Goal: Task Accomplishment & Management: Manage account settings

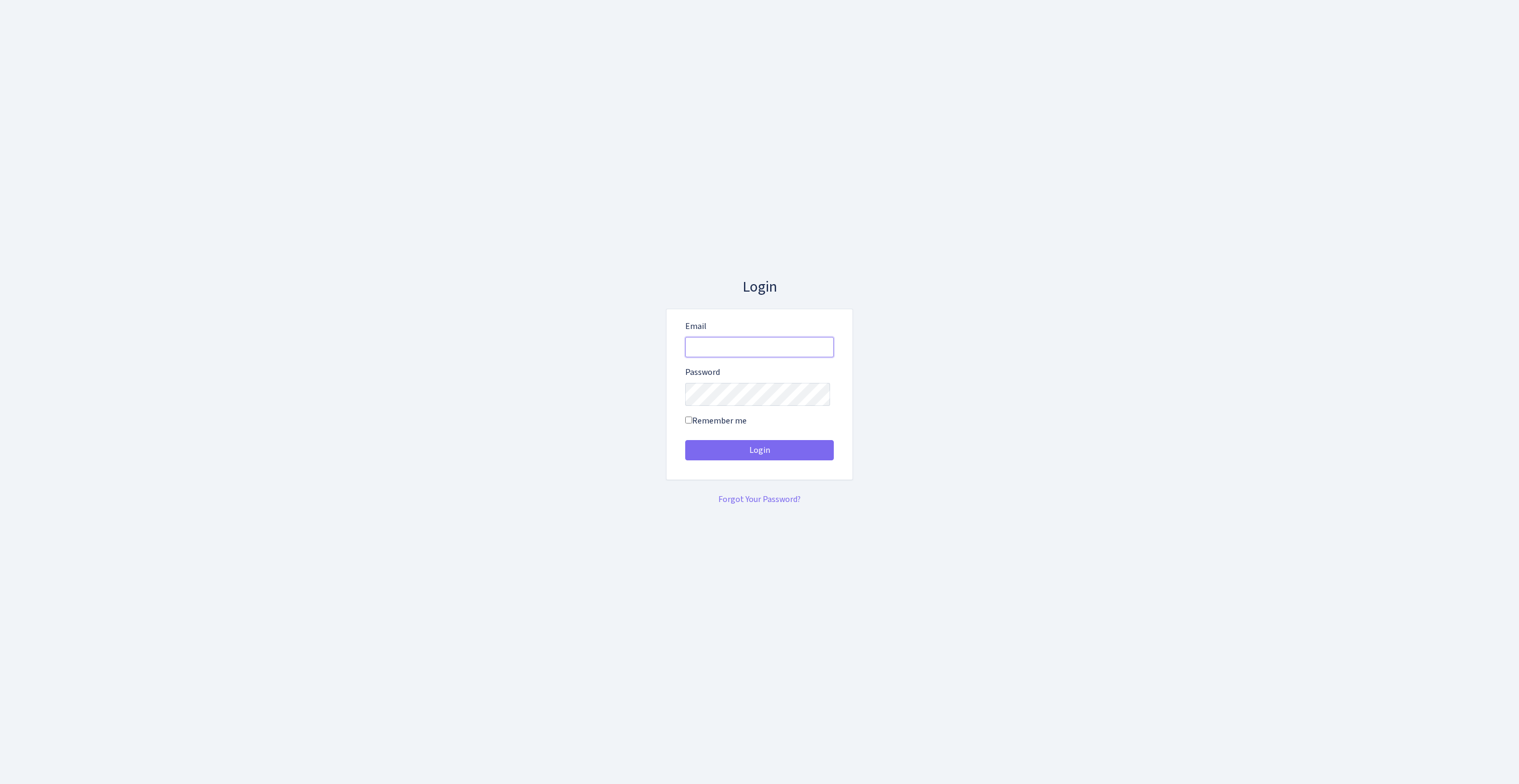
type input "feitan@bank.com"
click at [759, 454] on button "Login" at bounding box center [760, 450] width 149 height 20
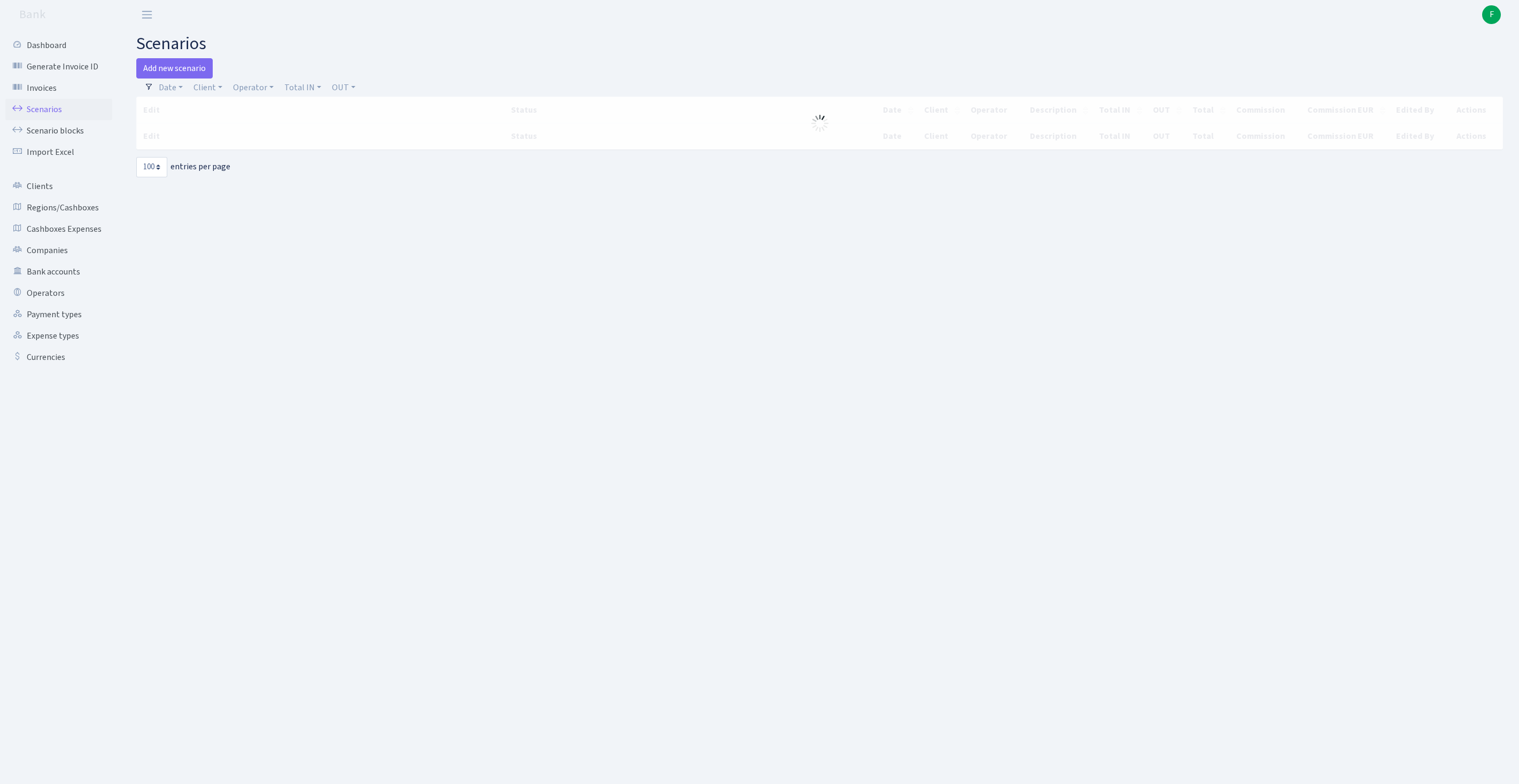
select select "100"
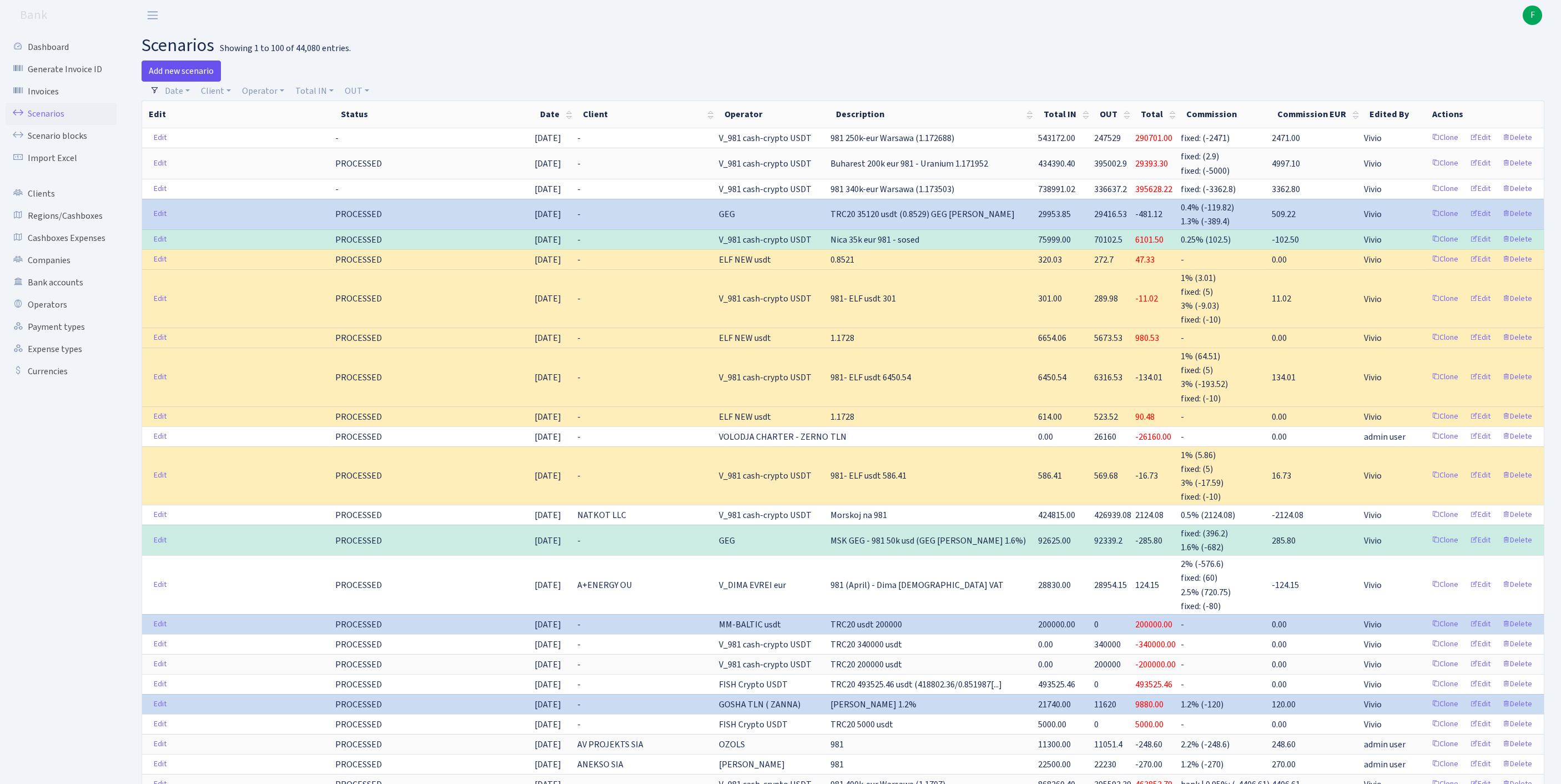
click at [182, 77] on link "Add new scenario" at bounding box center [181, 71] width 79 height 21
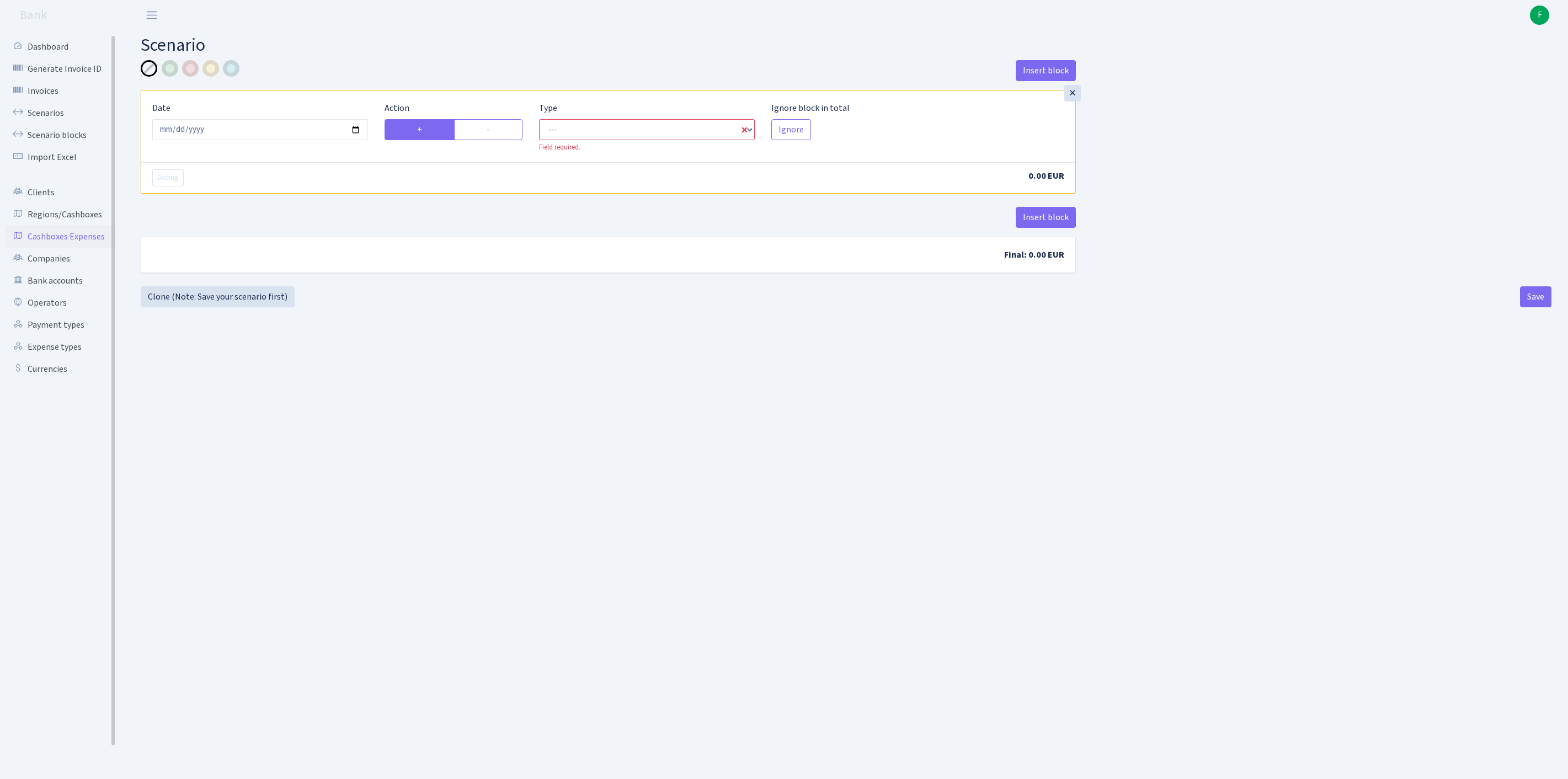
click at [54, 248] on link "Cashboxes Expenses" at bounding box center [61, 236] width 111 height 22
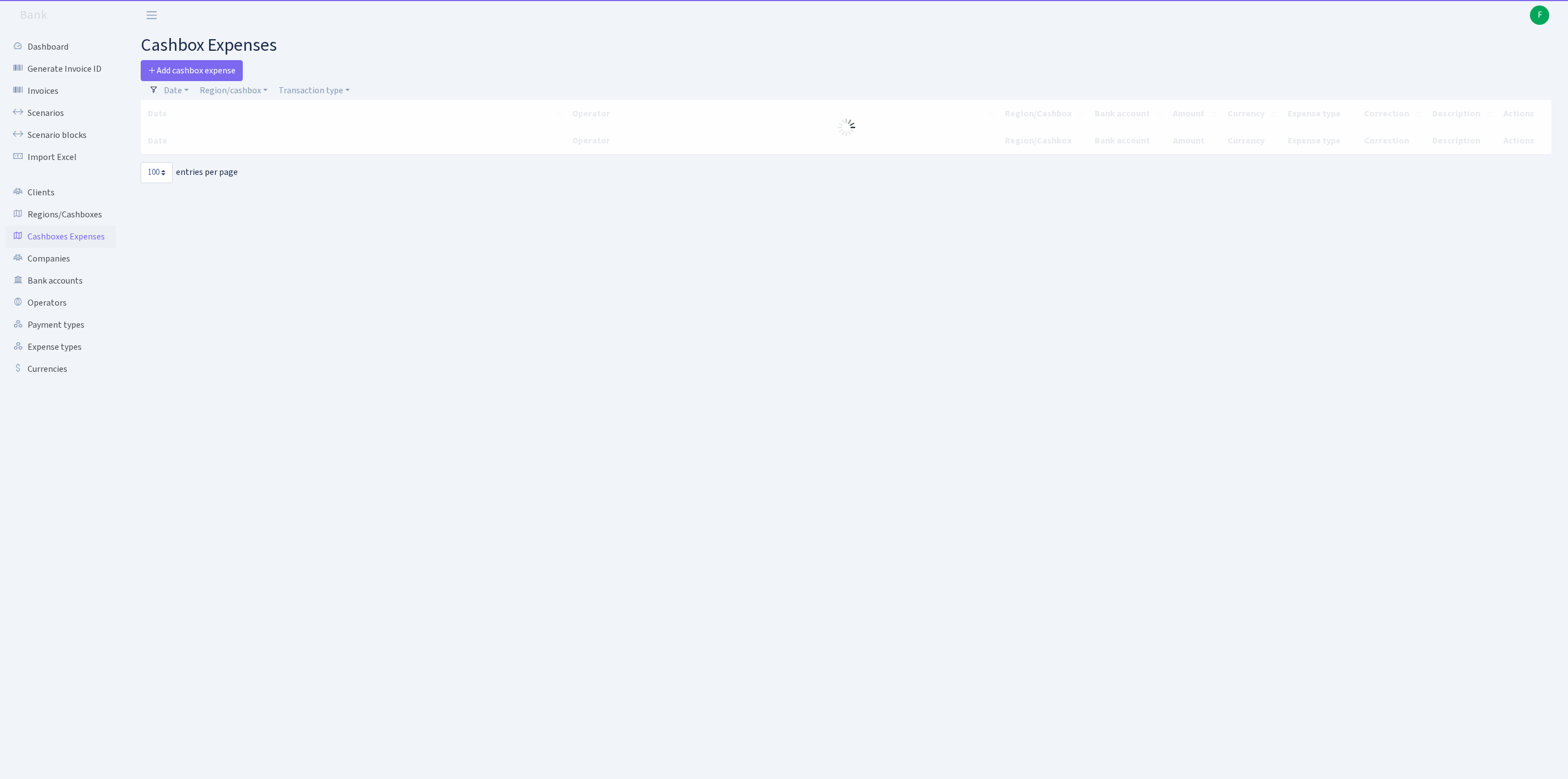
select select "100"
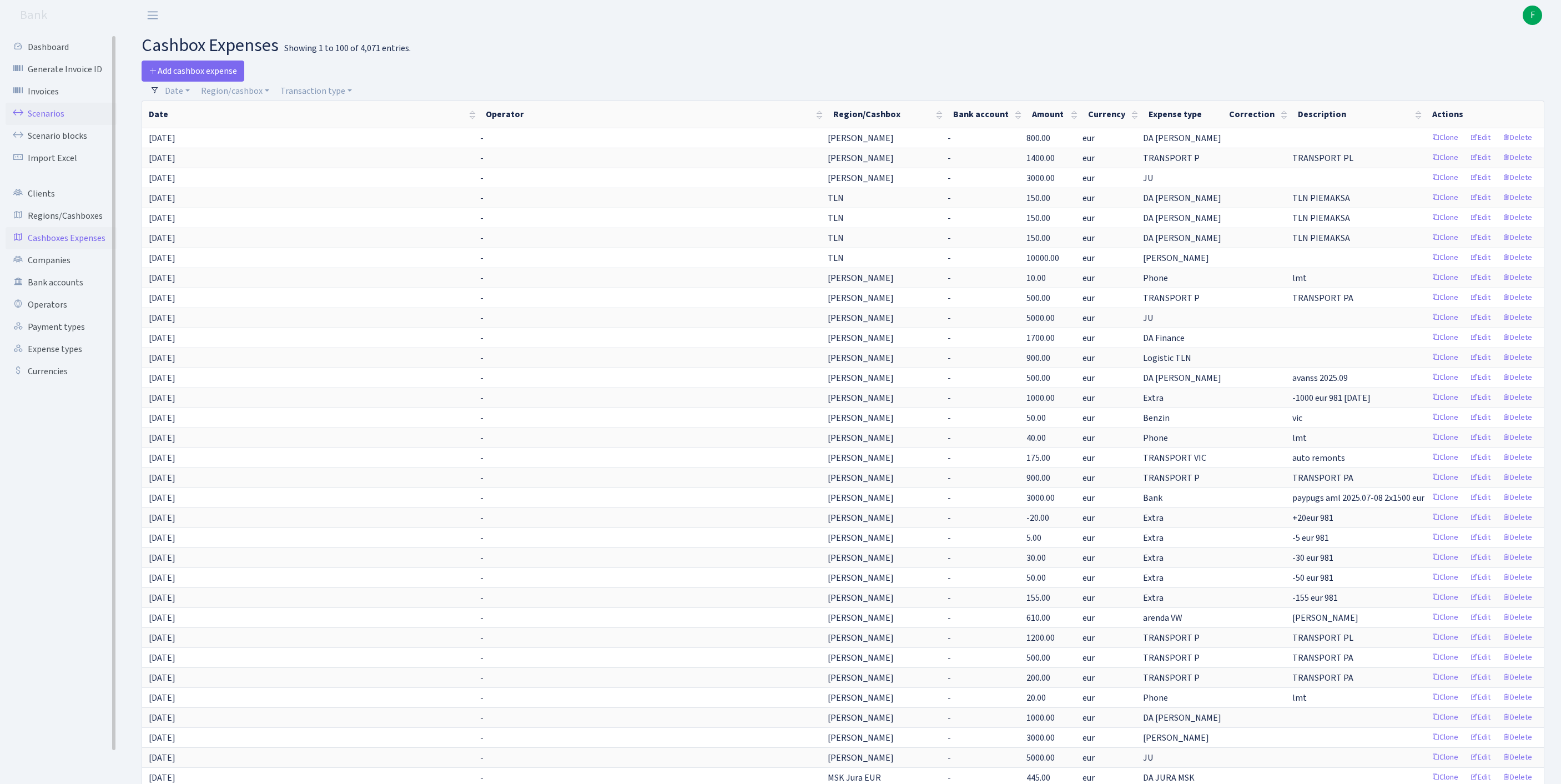
click at [52, 121] on link "Scenarios" at bounding box center [61, 114] width 111 height 22
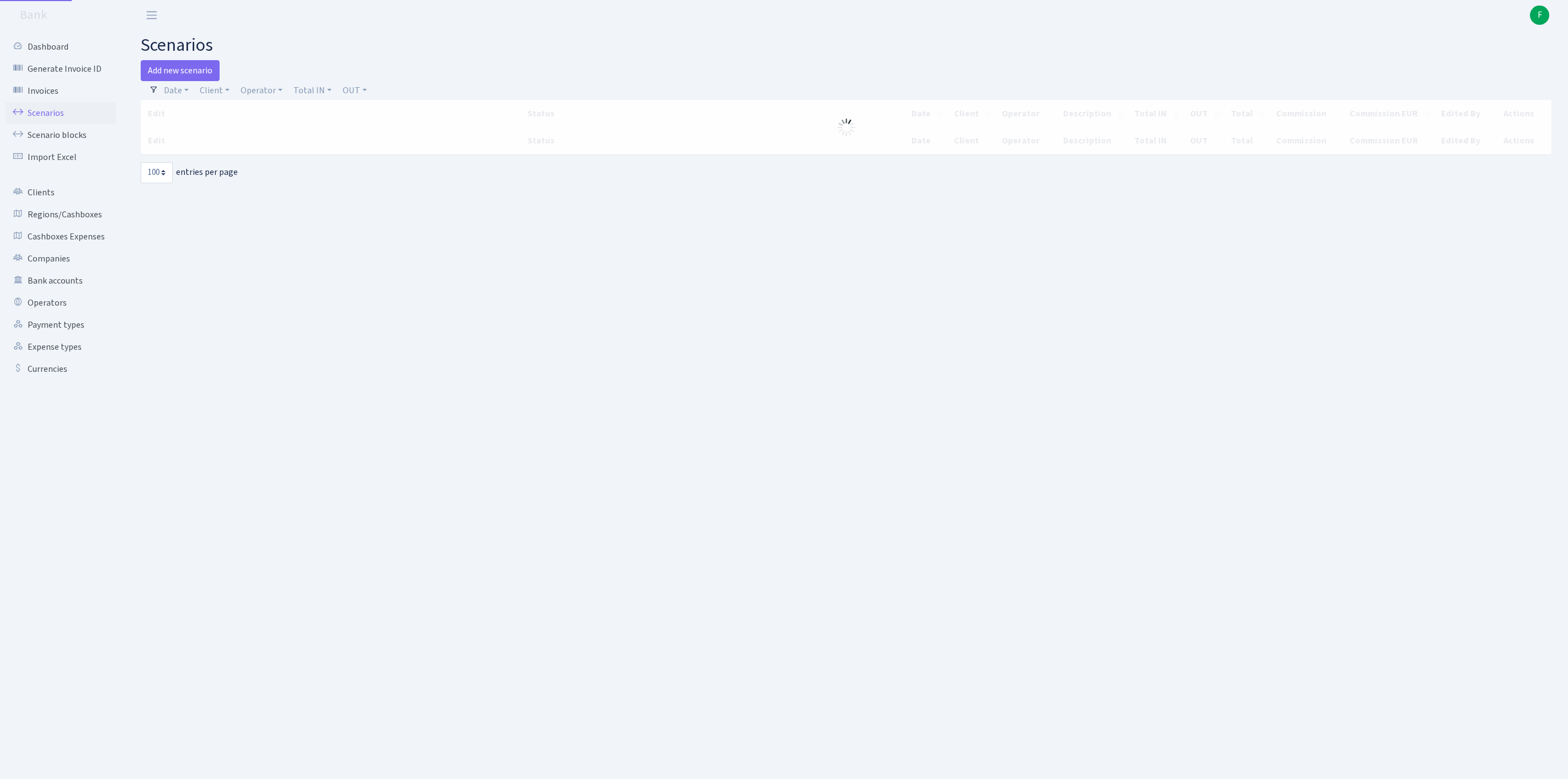
select select "100"
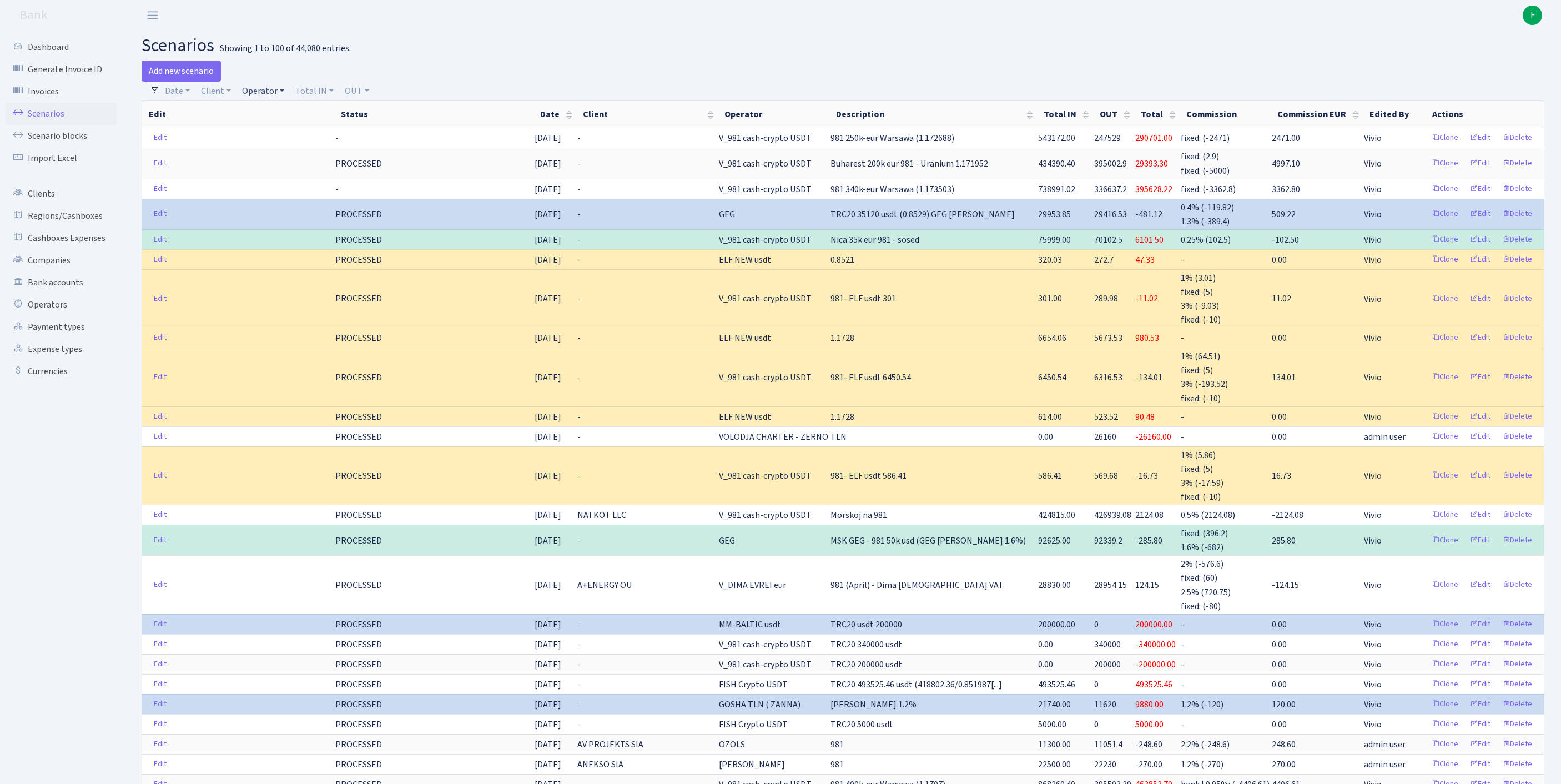
click at [275, 96] on link "Operator" at bounding box center [263, 91] width 51 height 19
click at [294, 137] on input "search" at bounding box center [288, 130] width 92 height 17
type input "OLEG"
click at [310, 170] on li "[PERSON_NAME] AV TRANSP" at bounding box center [288, 158] width 95 height 32
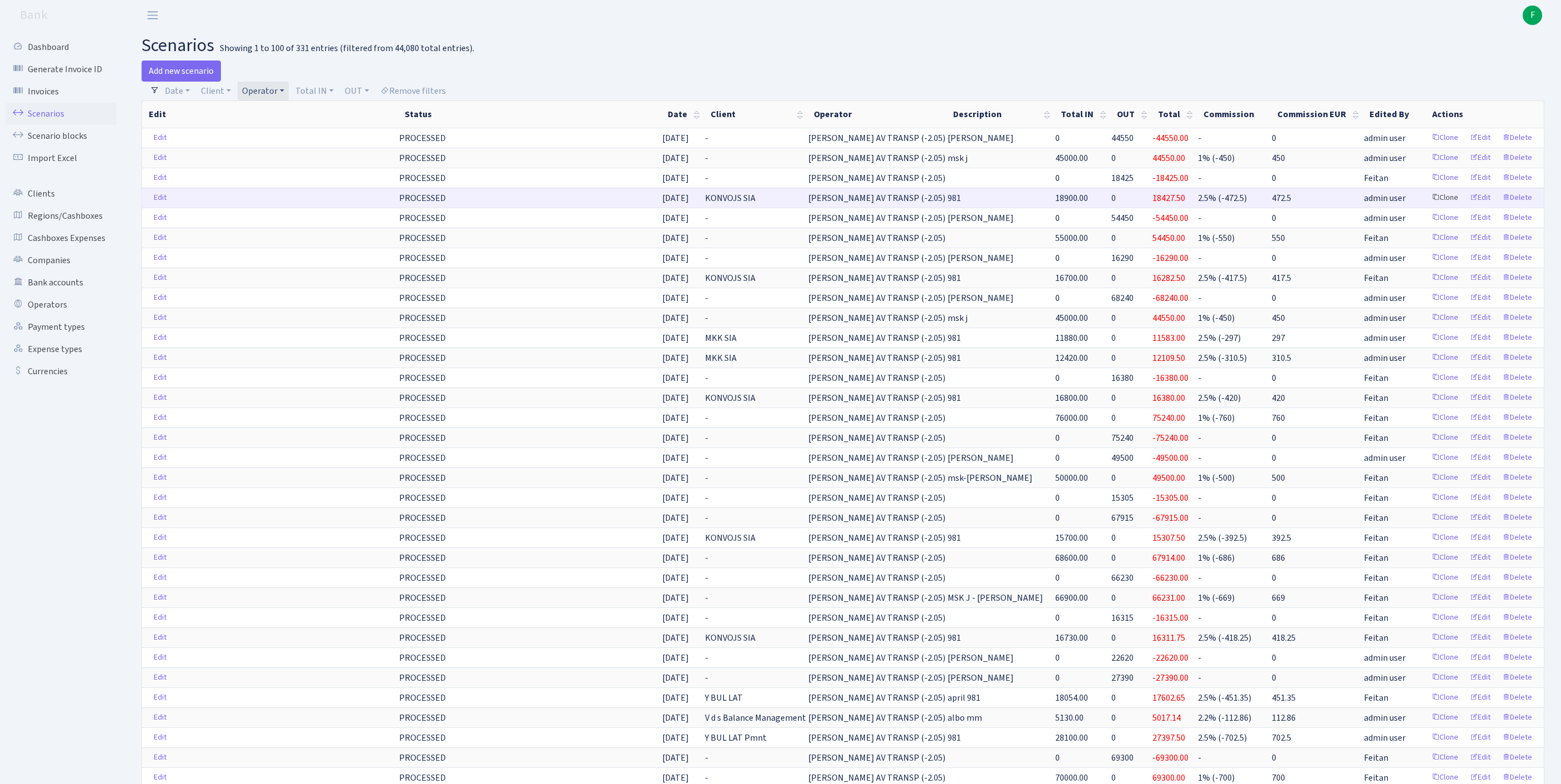
click at [1427, 206] on link "Clone" at bounding box center [1445, 197] width 36 height 17
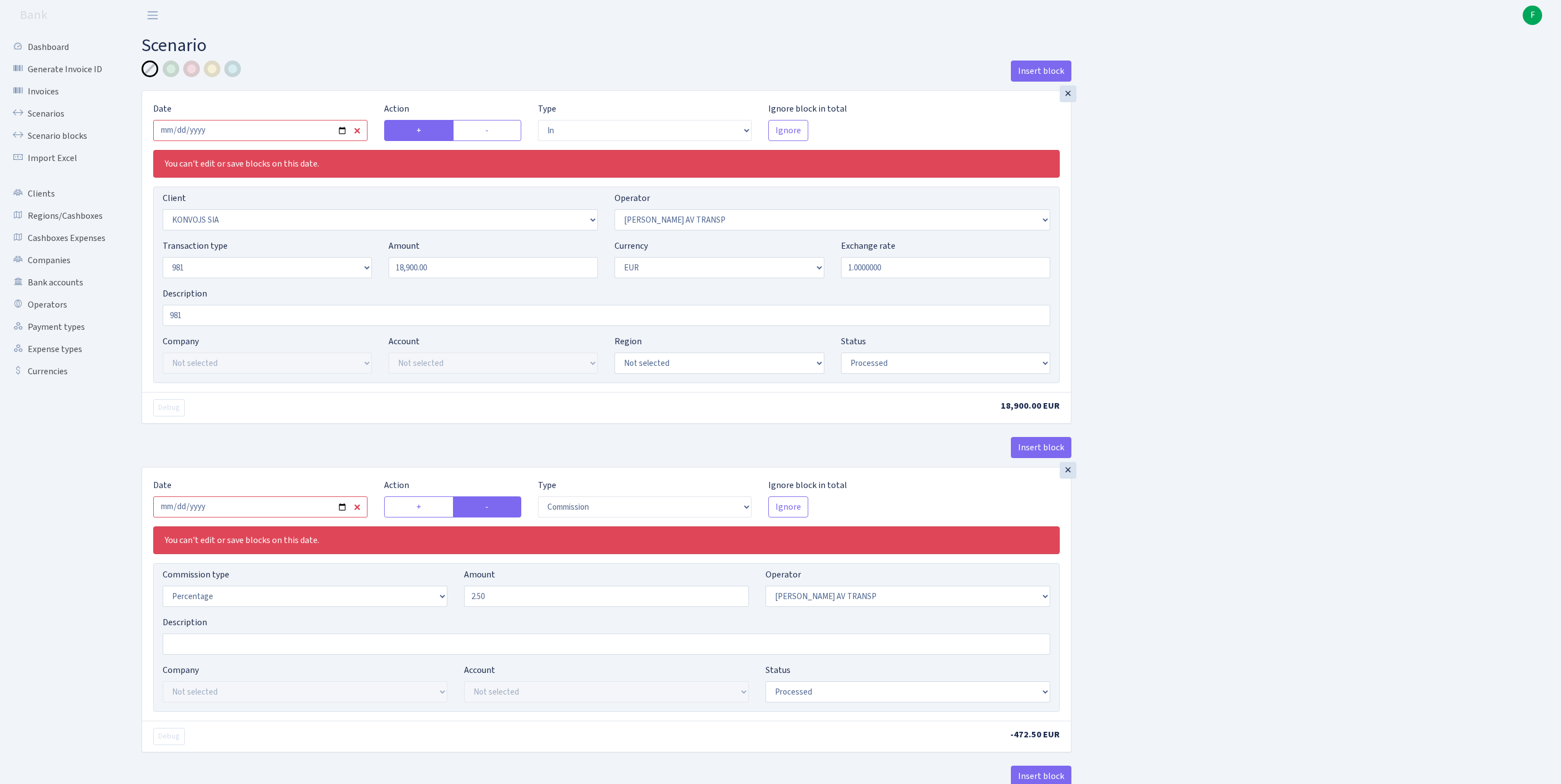
select select "in"
select select "1360"
select select "37"
select select "8"
select select "1"
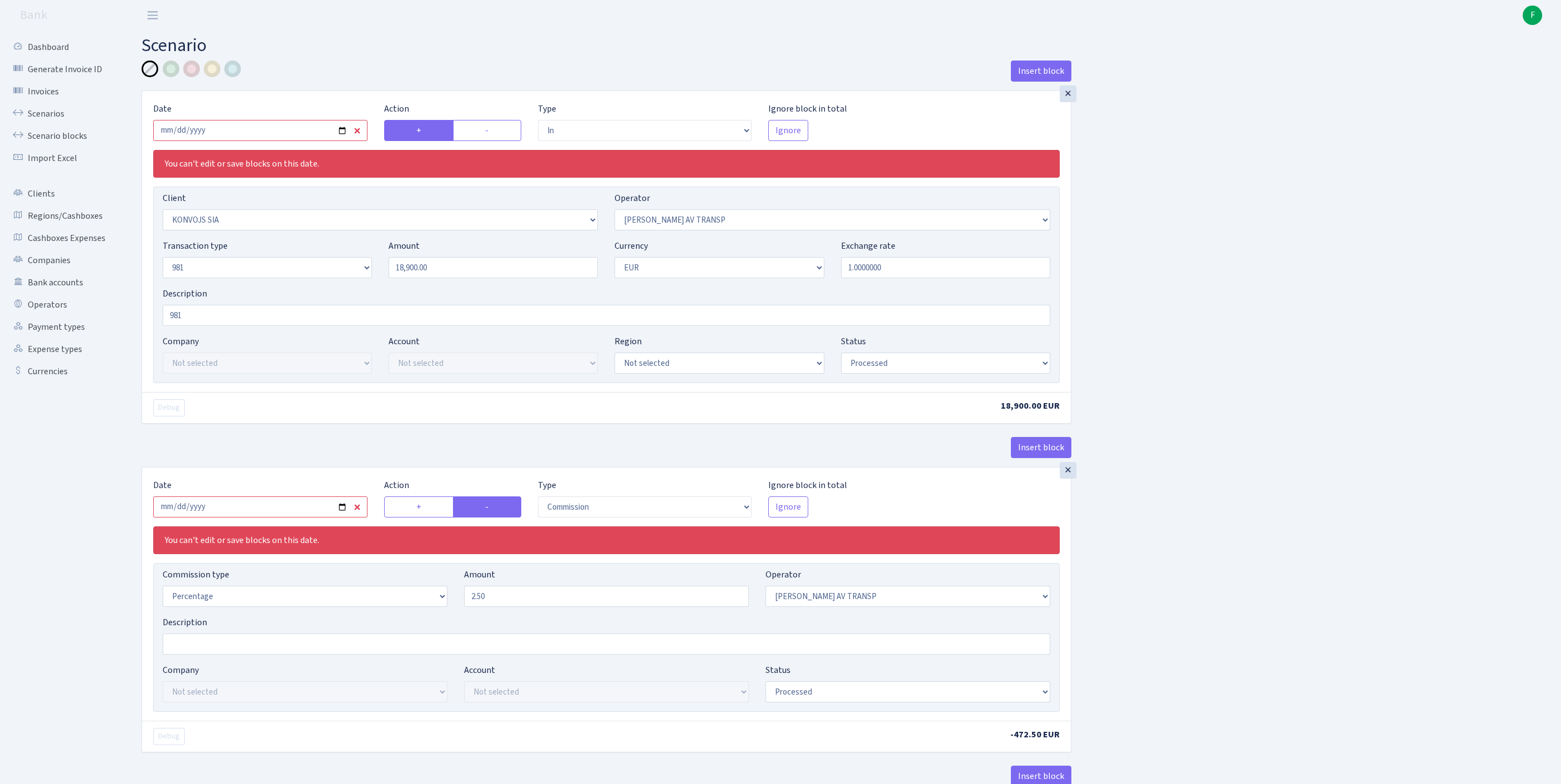
select select "processed"
select select "commission"
select select "37"
select select "processed"
select select "out"
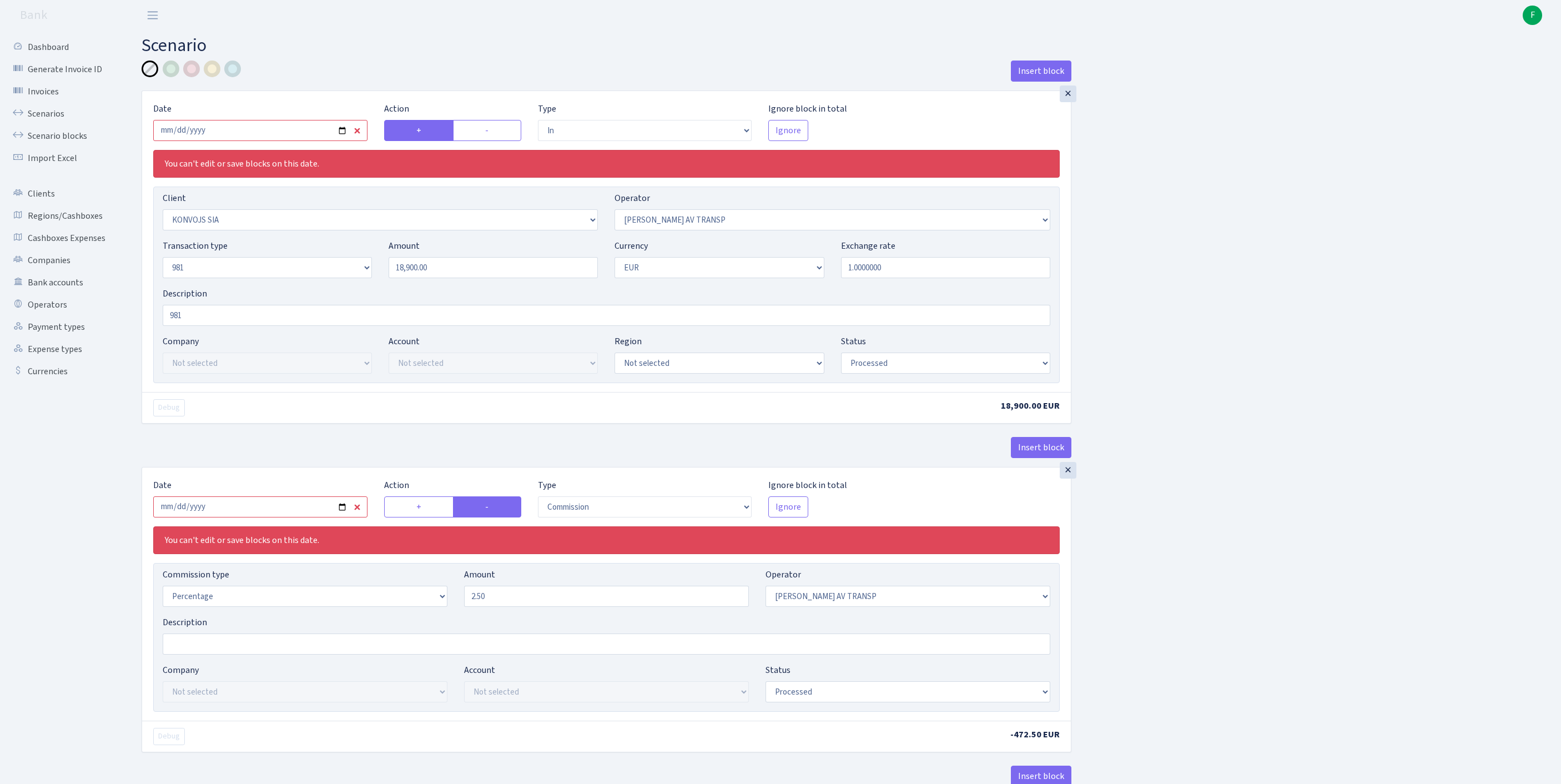
select select "2129"
select select "61"
select select "8"
select select "1"
select select "processed"
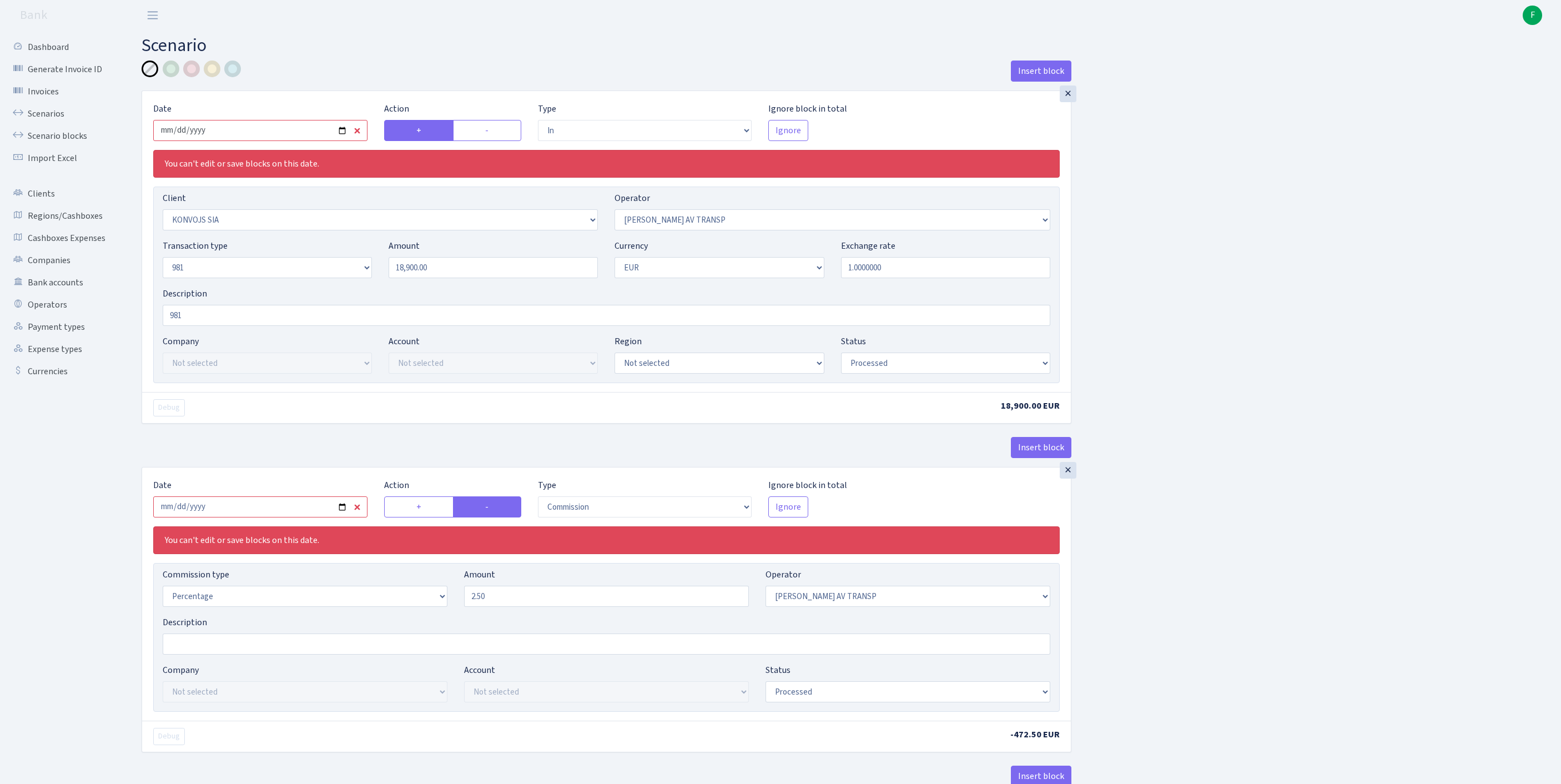
click at [271, 139] on input "2025-08-07" at bounding box center [260, 130] width 214 height 21
type input "[DATE]"
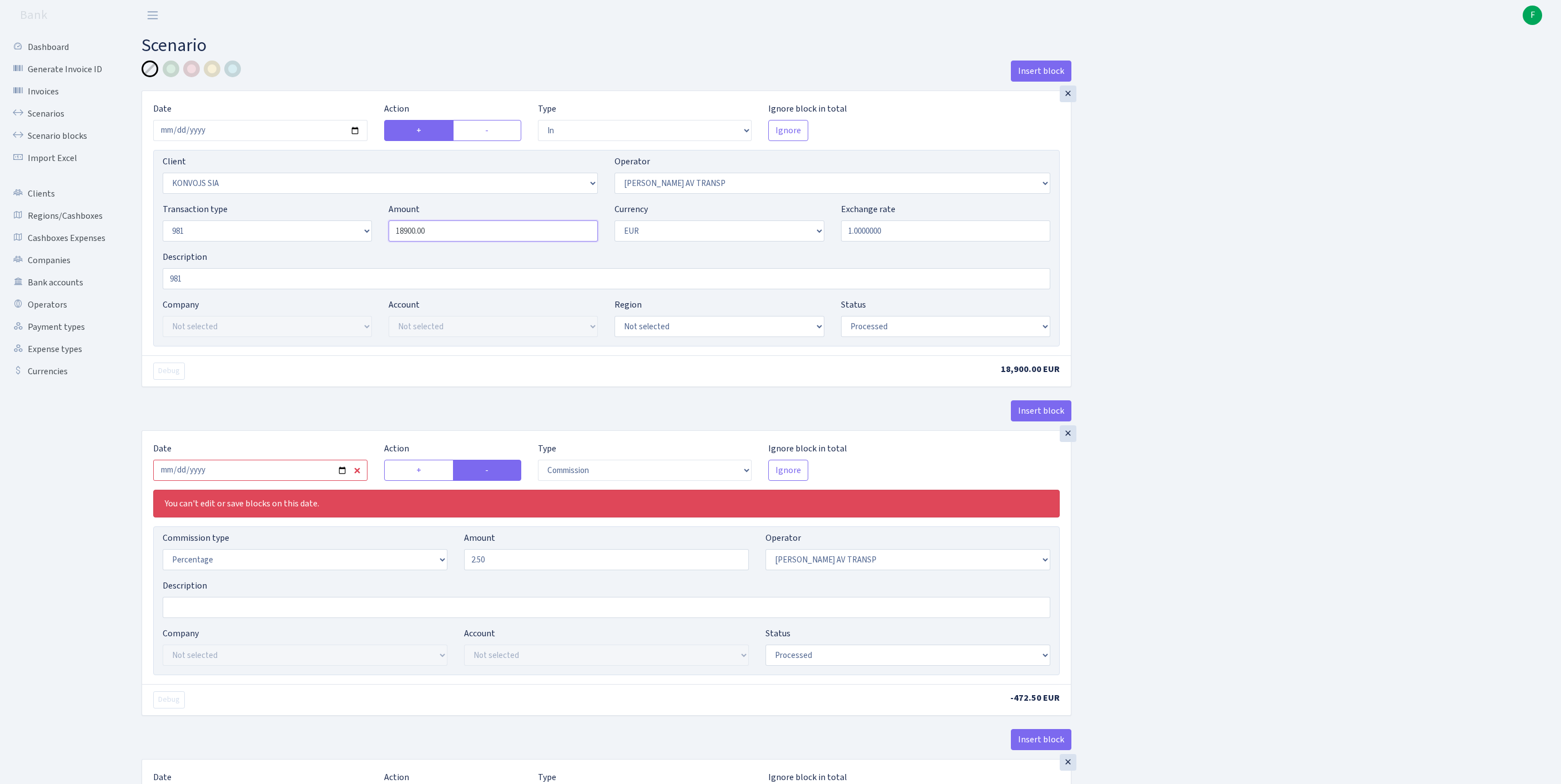
drag, startPoint x: 456, startPoint y: 256, endPoint x: 268, endPoint y: 254, distance: 188.0
click at [268, 250] on div "Transaction type Not selected 981 ELF FISH crypto GIRT IVO dekl MM-BALTIC eur U…" at bounding box center [606, 226] width 904 height 48
type input "16,900.00"
click at [298, 480] on input "2025-08-07" at bounding box center [260, 470] width 214 height 21
type input "[DATE]"
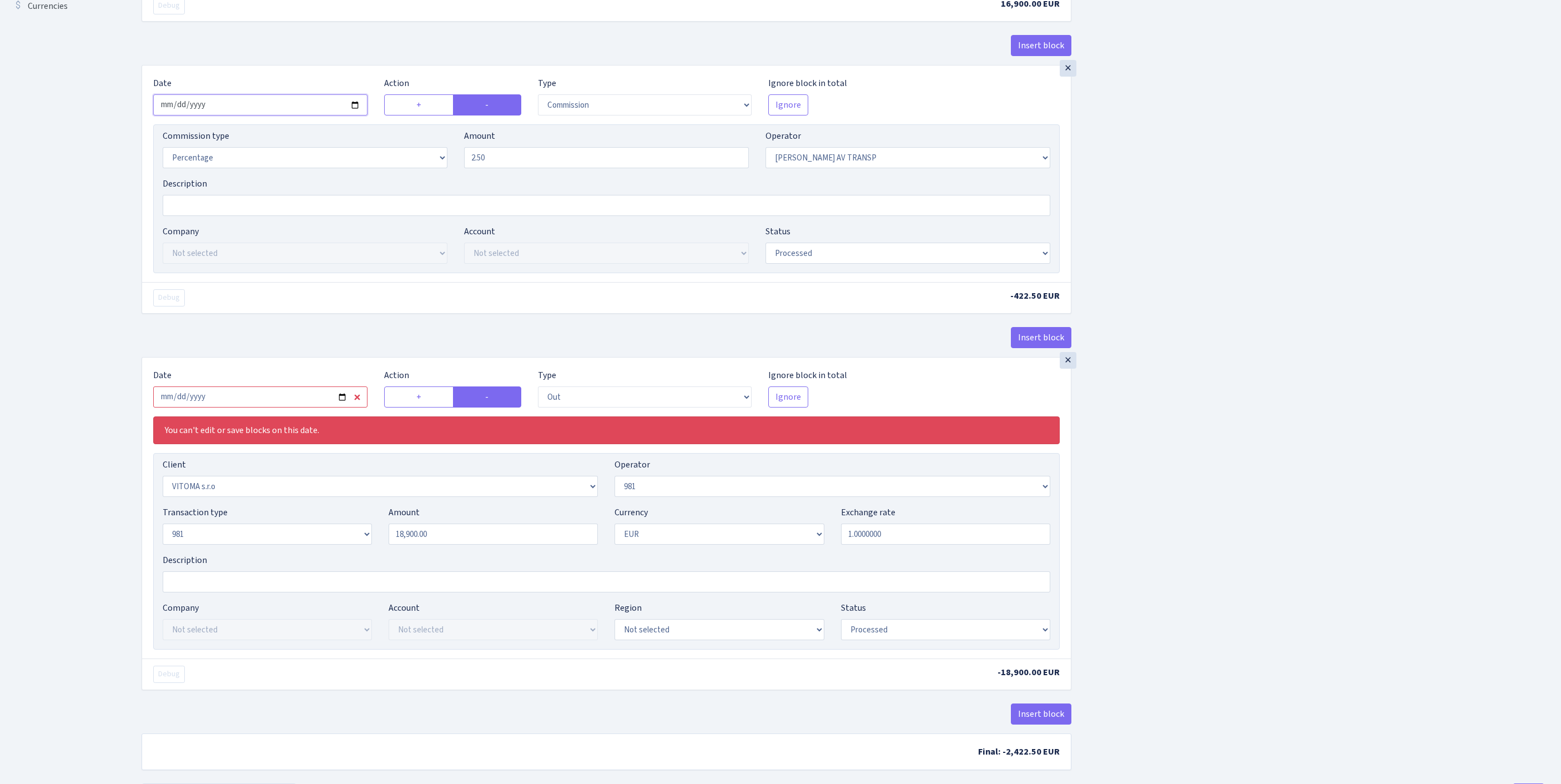
scroll to position [509, 0]
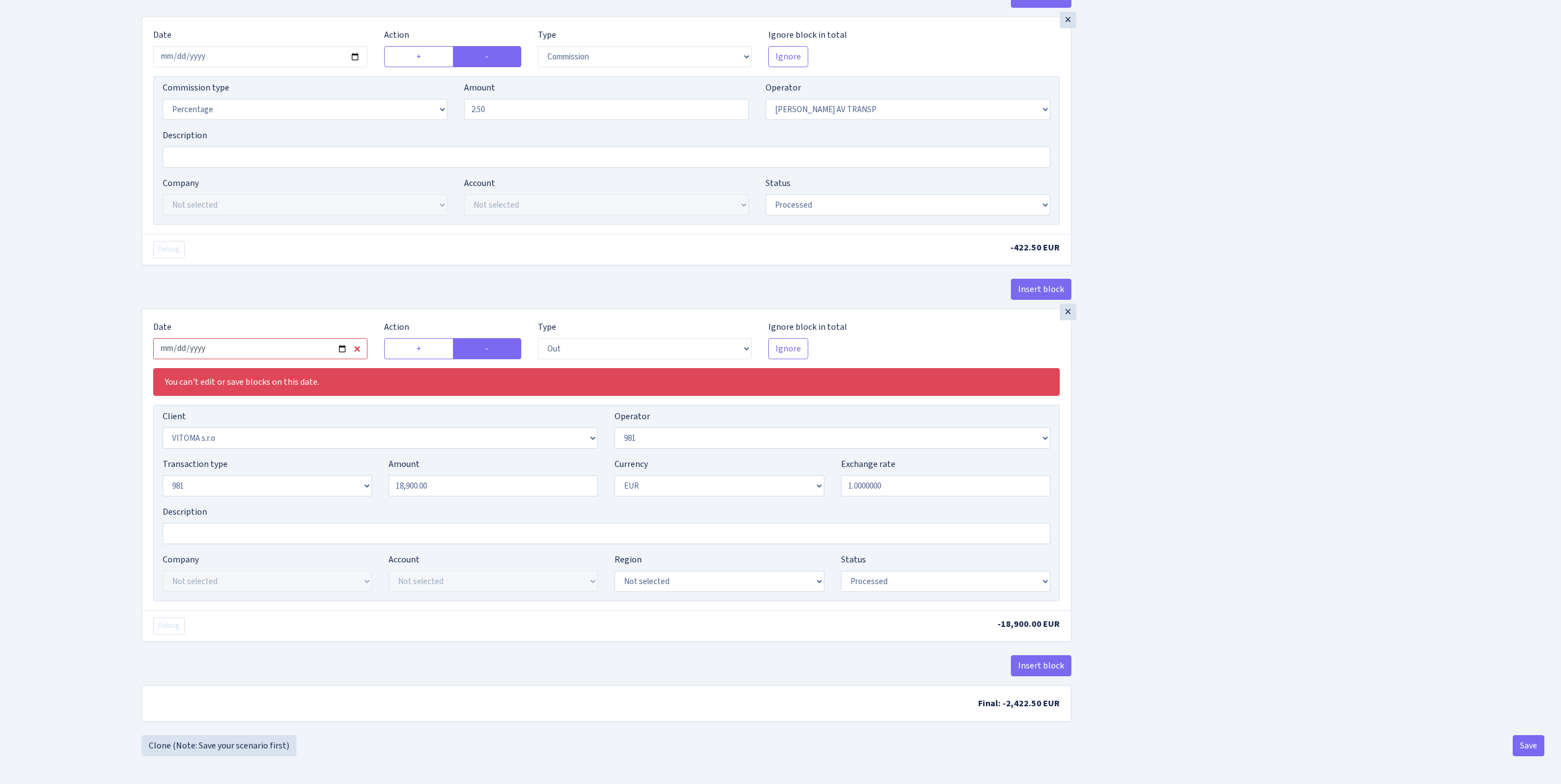
click at [309, 348] on input "2025-08-07" at bounding box center [260, 348] width 214 height 21
type input "[DATE]"
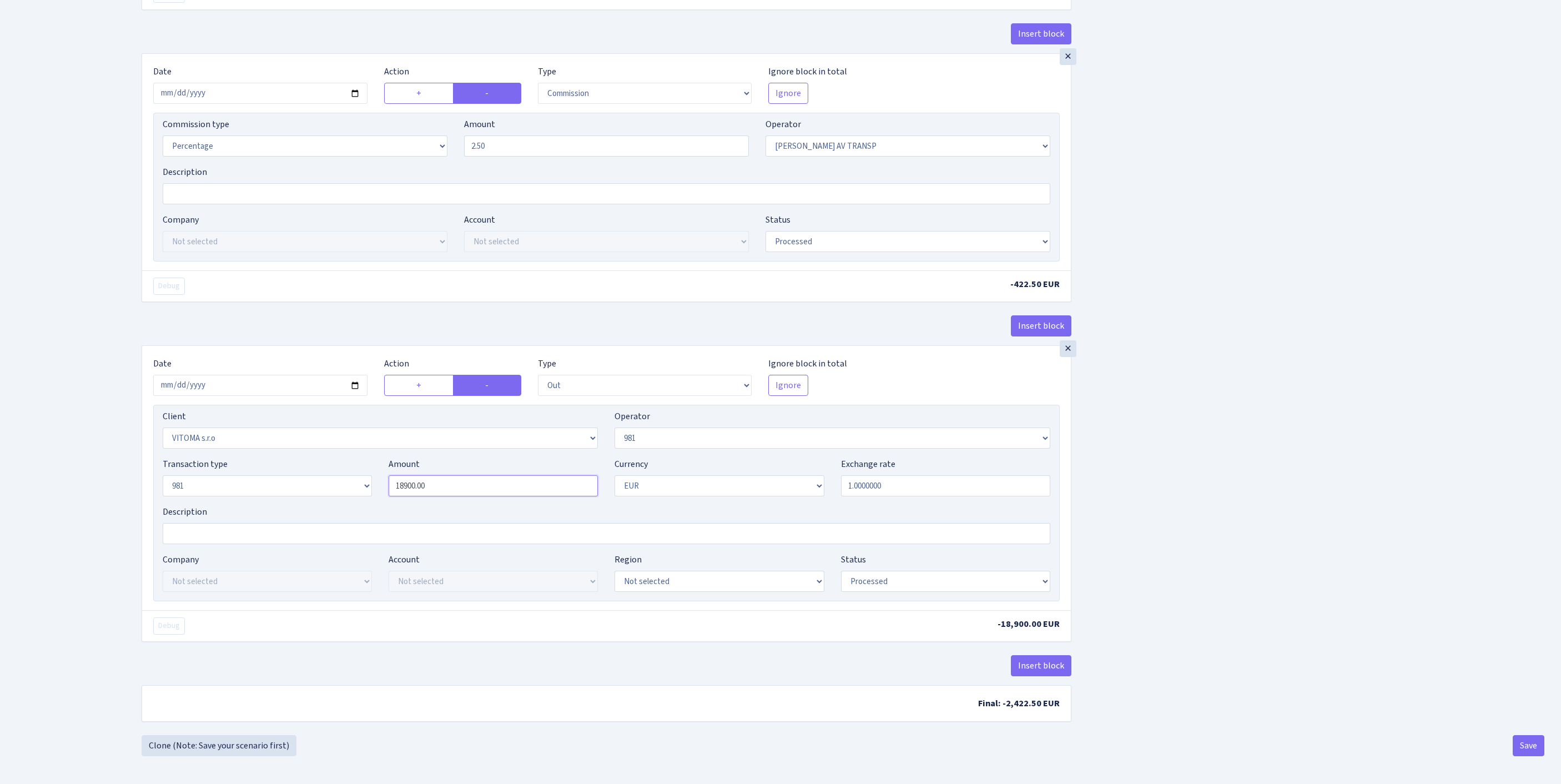
drag, startPoint x: 536, startPoint y: 459, endPoint x: 251, endPoint y: 449, distance: 285.2
click at [251, 457] on div "Transaction type Not selected 981 ELF FISH crypto GIRT IVO dekl MM-BALTIC eur U…" at bounding box center [606, 481] width 904 height 48
type input "16,900.00"
click at [1518, 751] on button "Save" at bounding box center [1528, 745] width 32 height 21
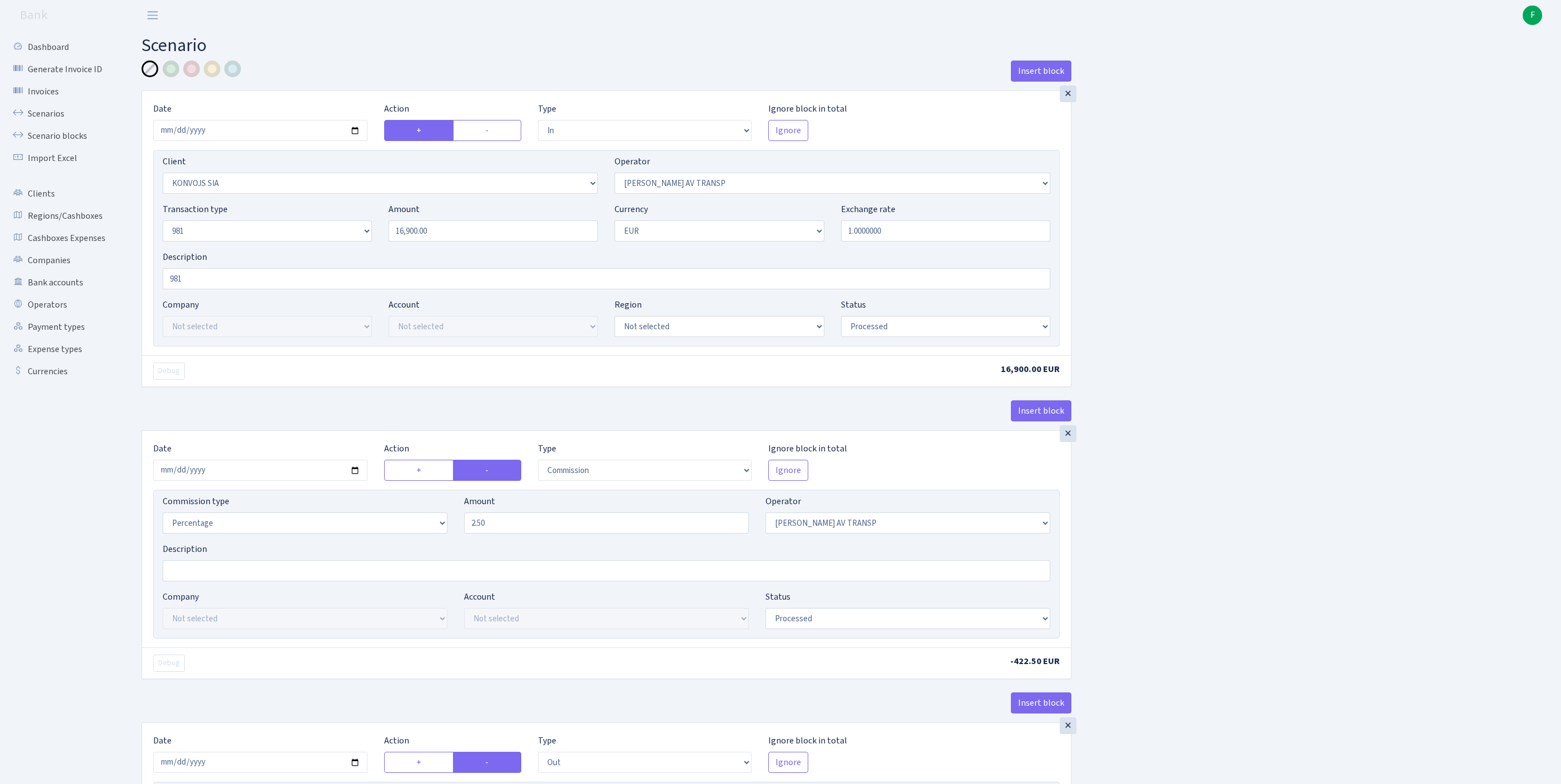
select select "in"
select select "1360"
select select "37"
select select "8"
select select "1"
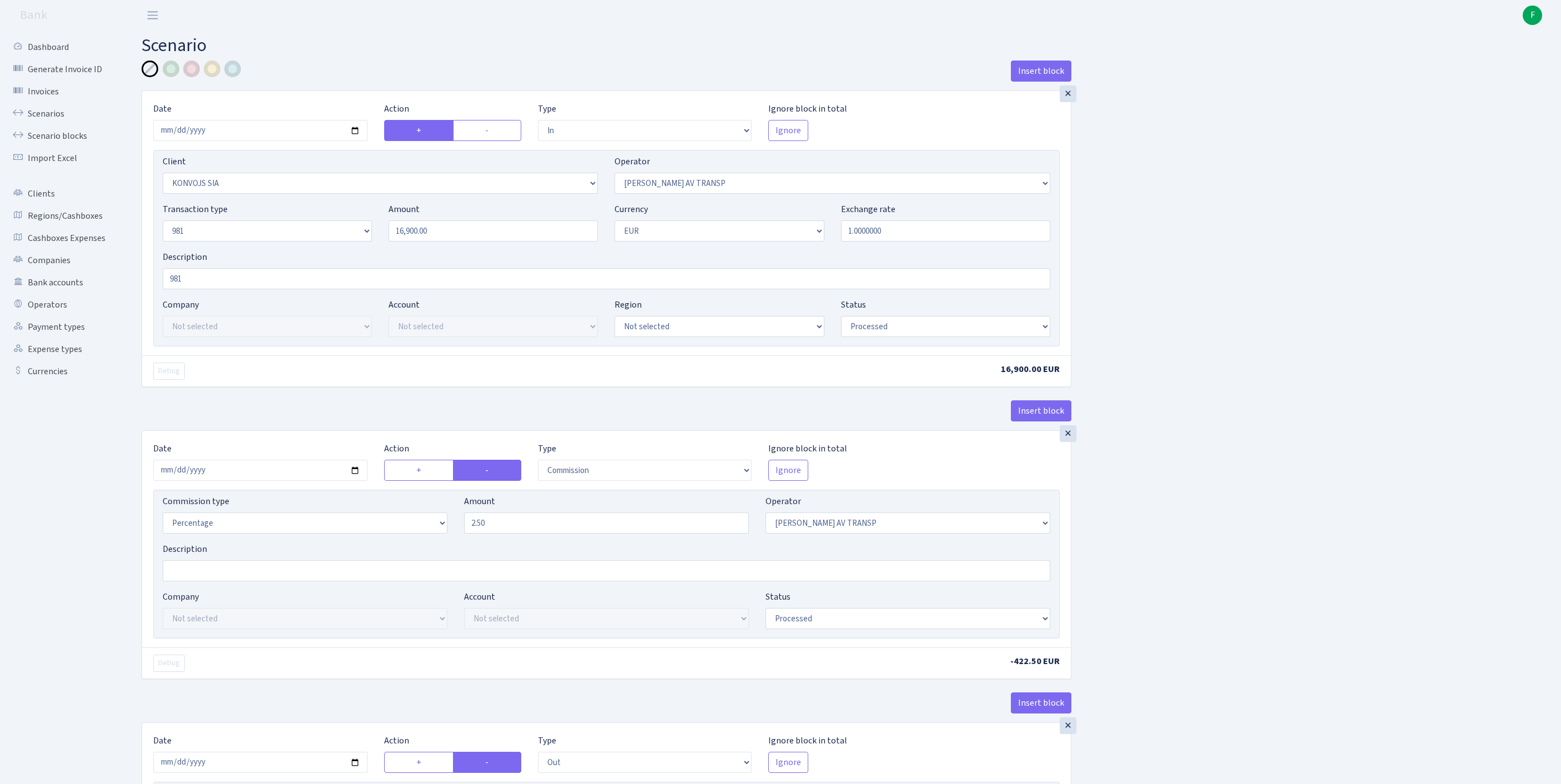
select select "processed"
select select "commission"
select select "37"
select select "processed"
select select "out"
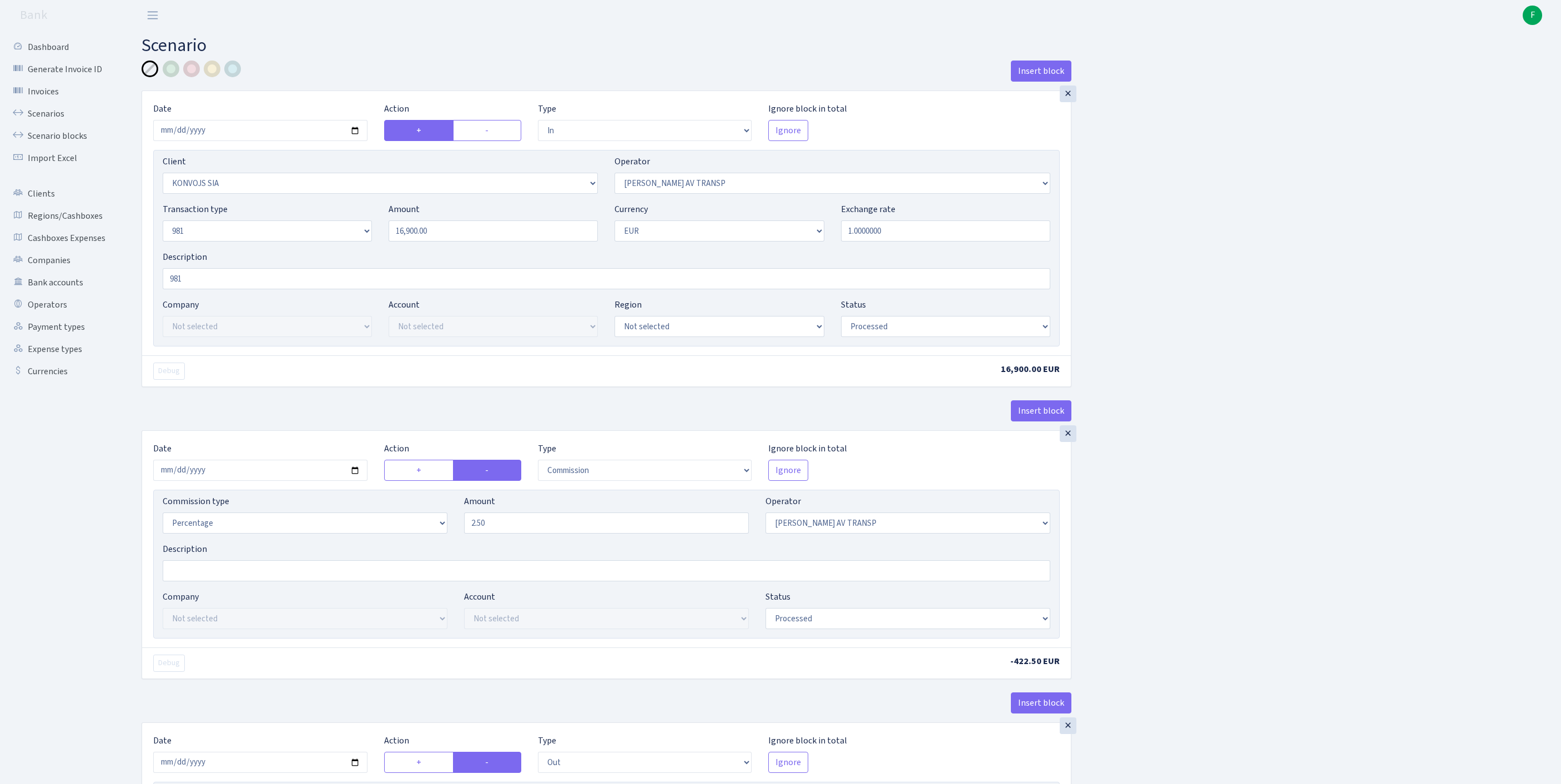
select select "2129"
select select "61"
select select "8"
select select "1"
select select "processed"
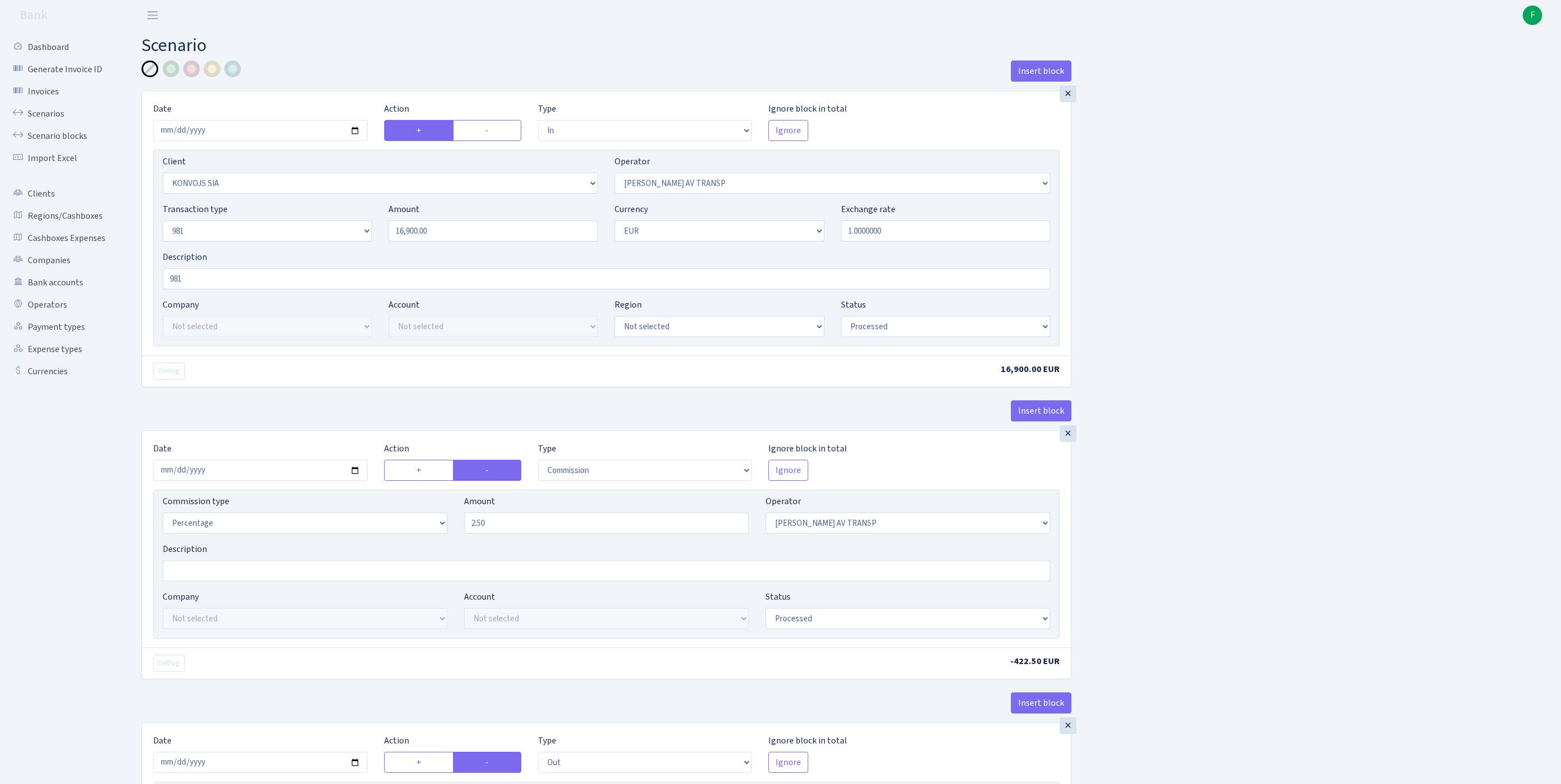
scroll to position [522, 0]
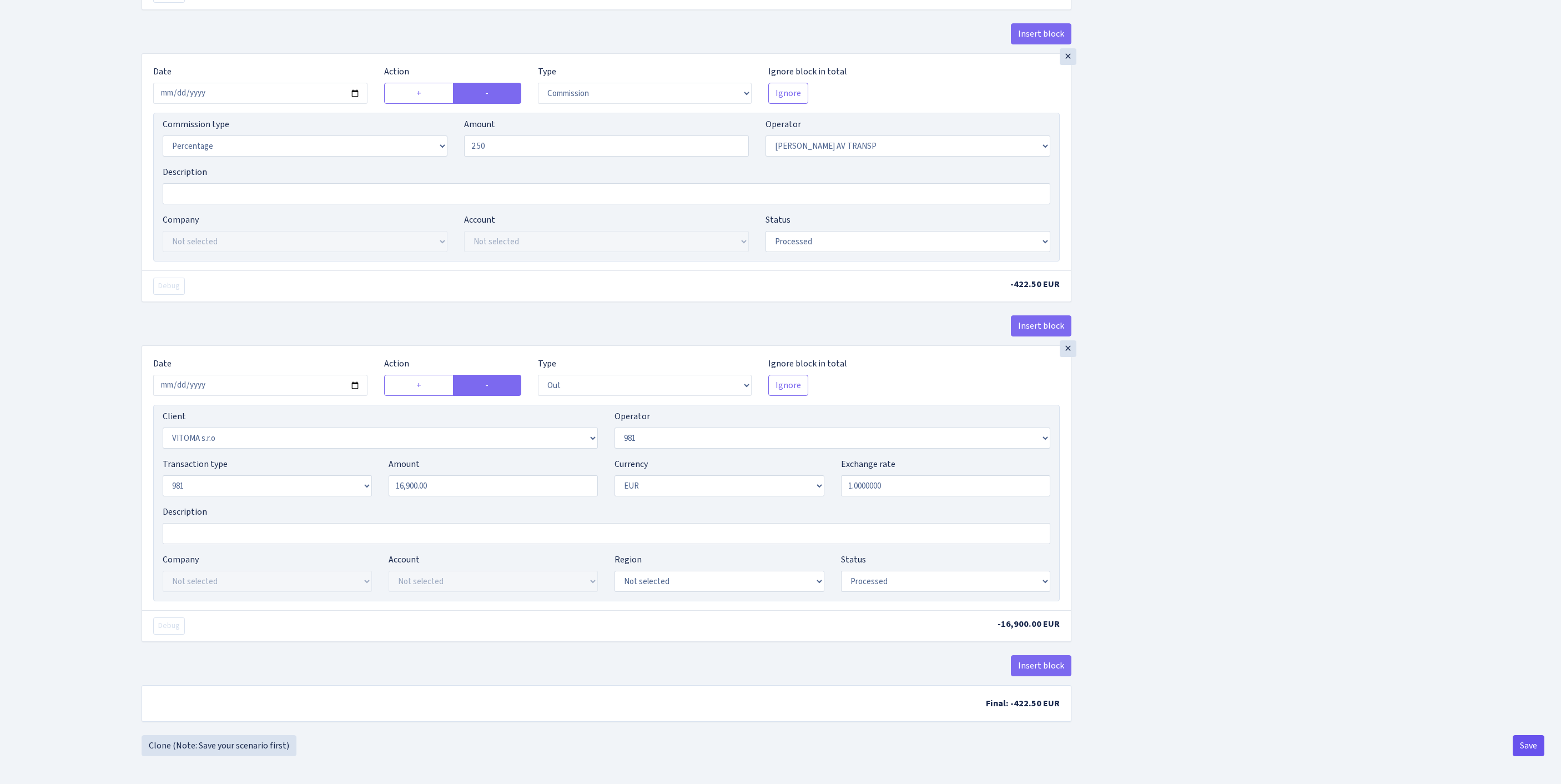
click at [1528, 746] on button "Save" at bounding box center [1528, 745] width 32 height 21
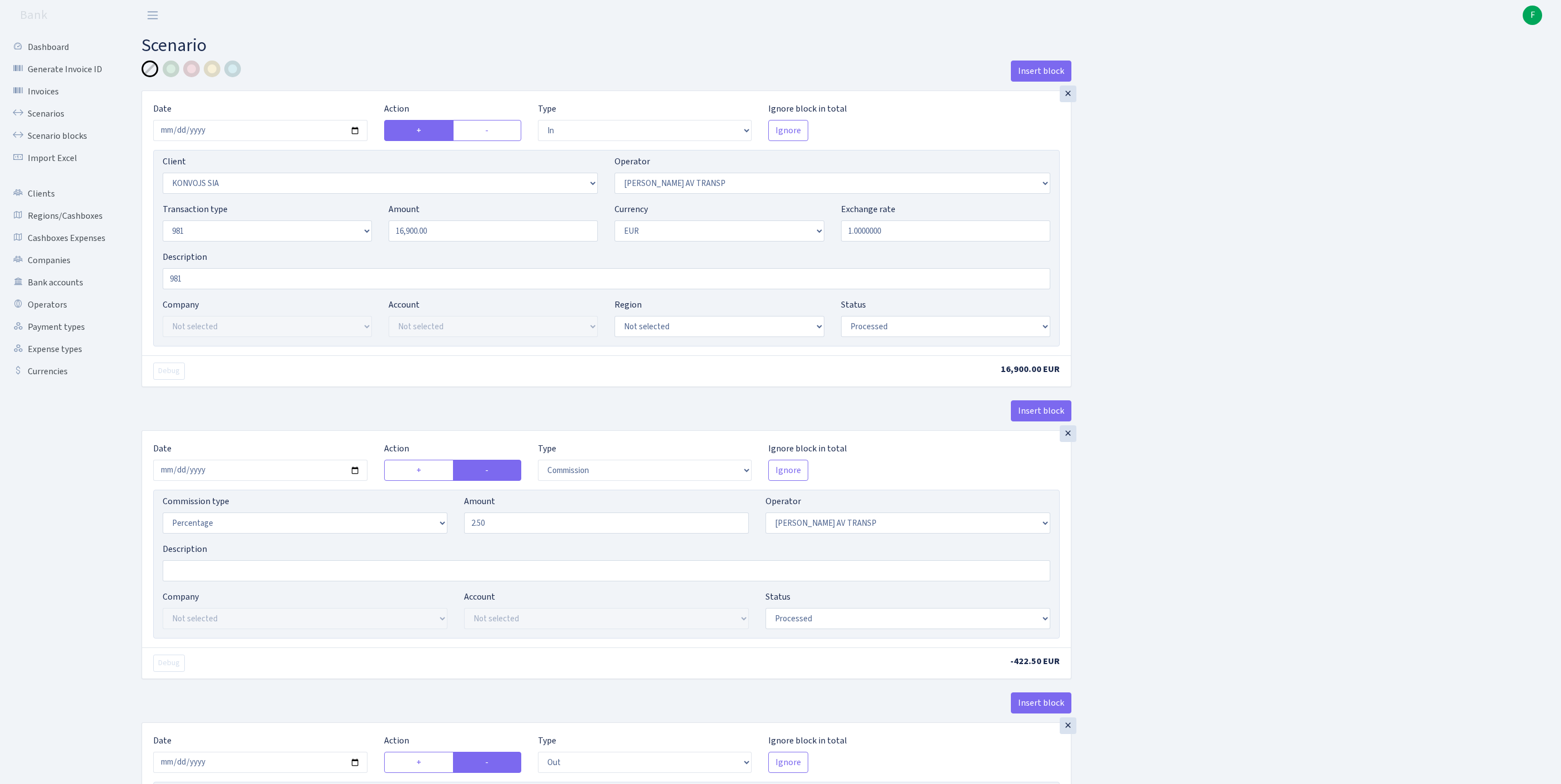
select select "in"
select select "1360"
select select "37"
select select "8"
select select "1"
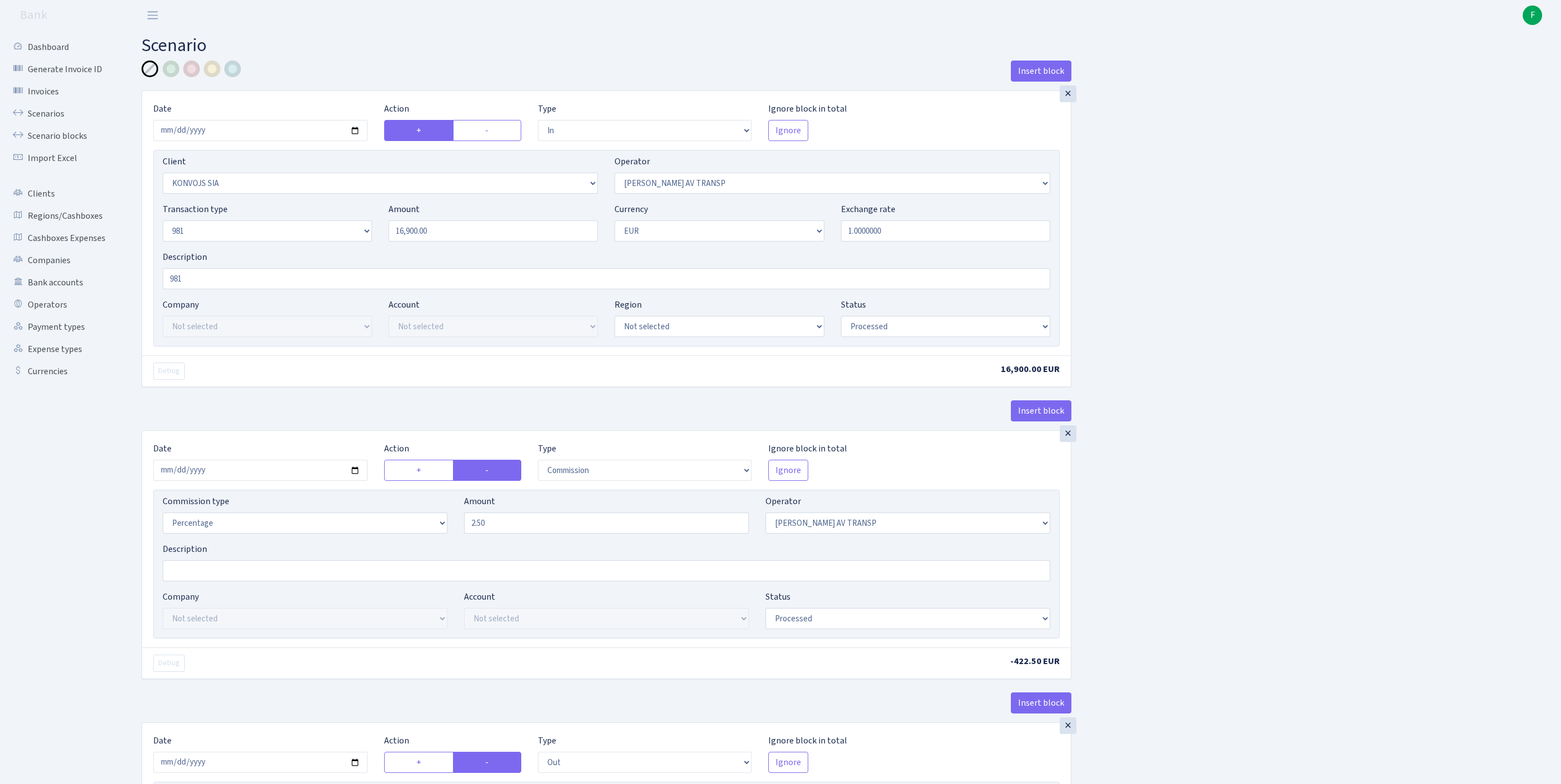
select select "processed"
select select "commission"
select select "37"
select select "processed"
select select "out"
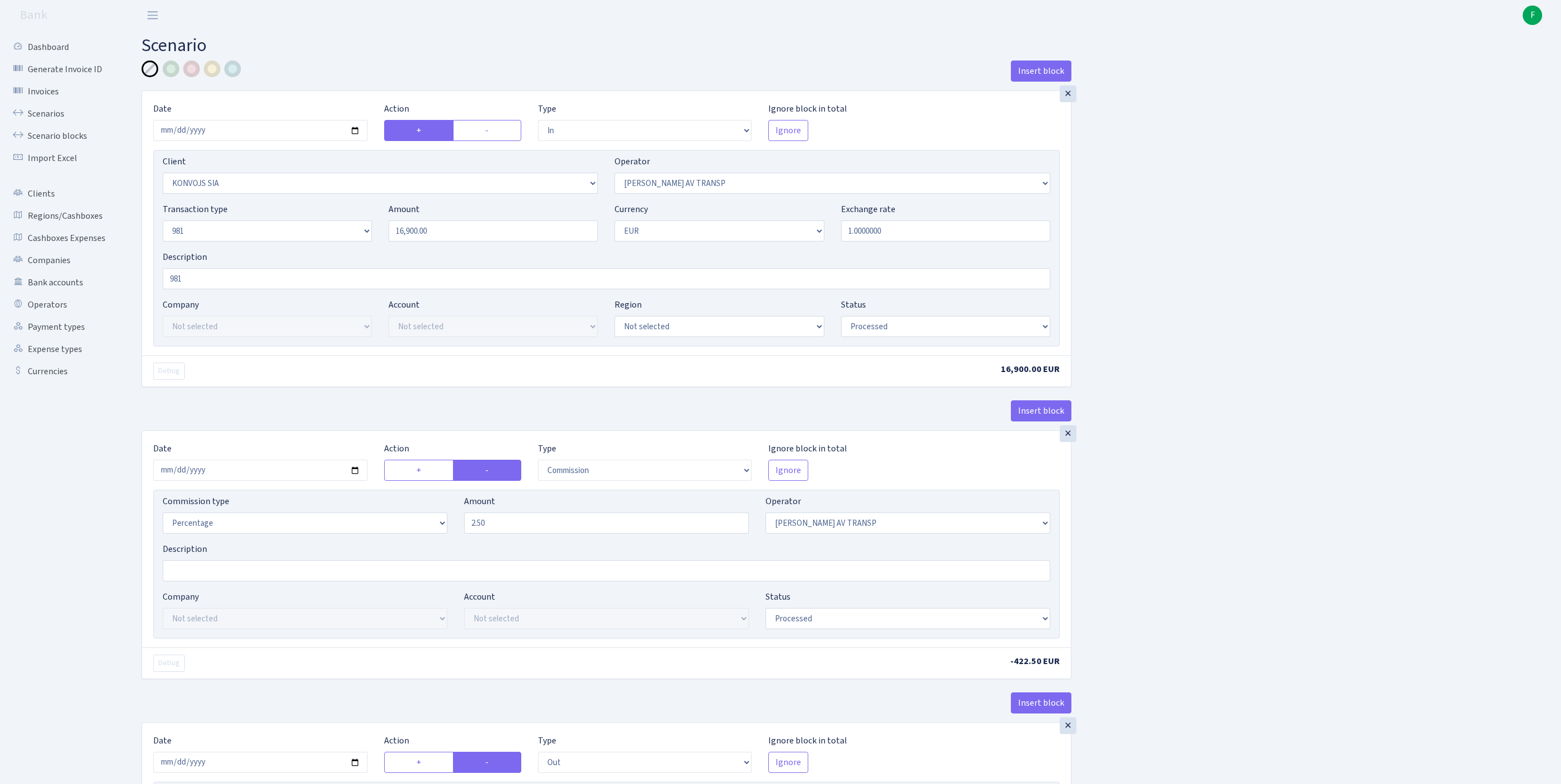
select select "2129"
select select "61"
select select "8"
select select "1"
select select "processed"
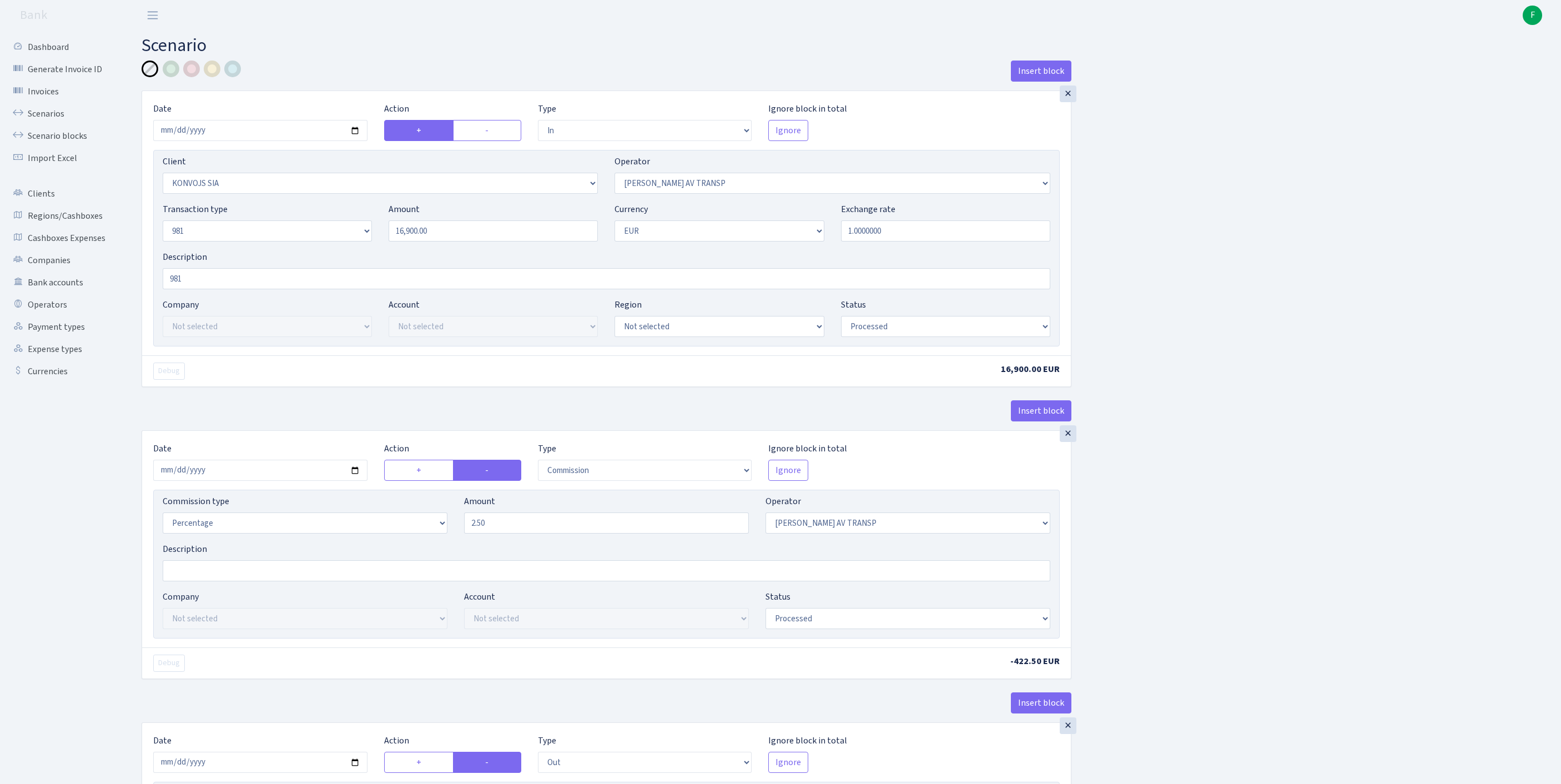
scroll to position [522, 0]
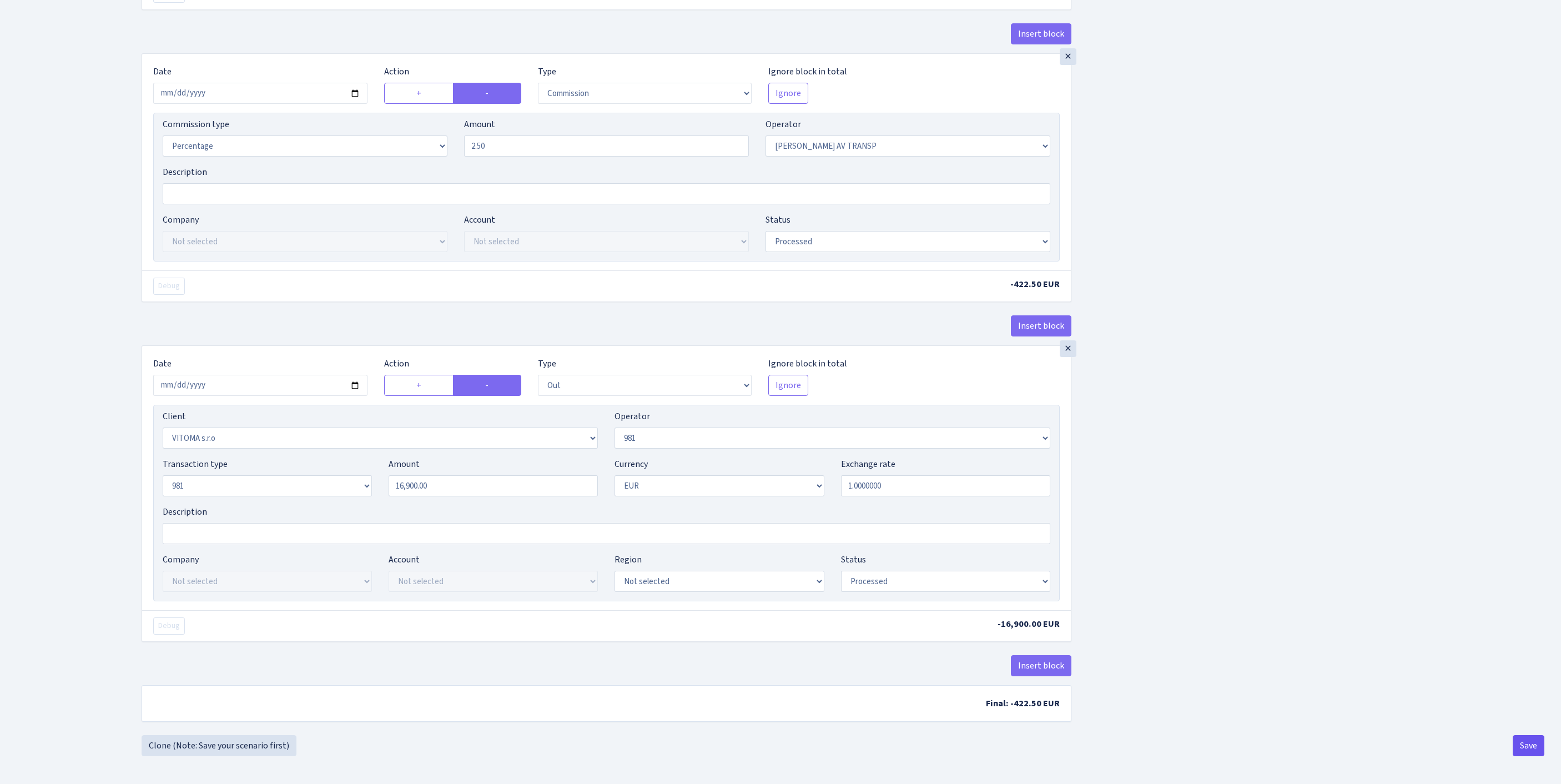
click at [1532, 747] on button "Save" at bounding box center [1528, 745] width 32 height 21
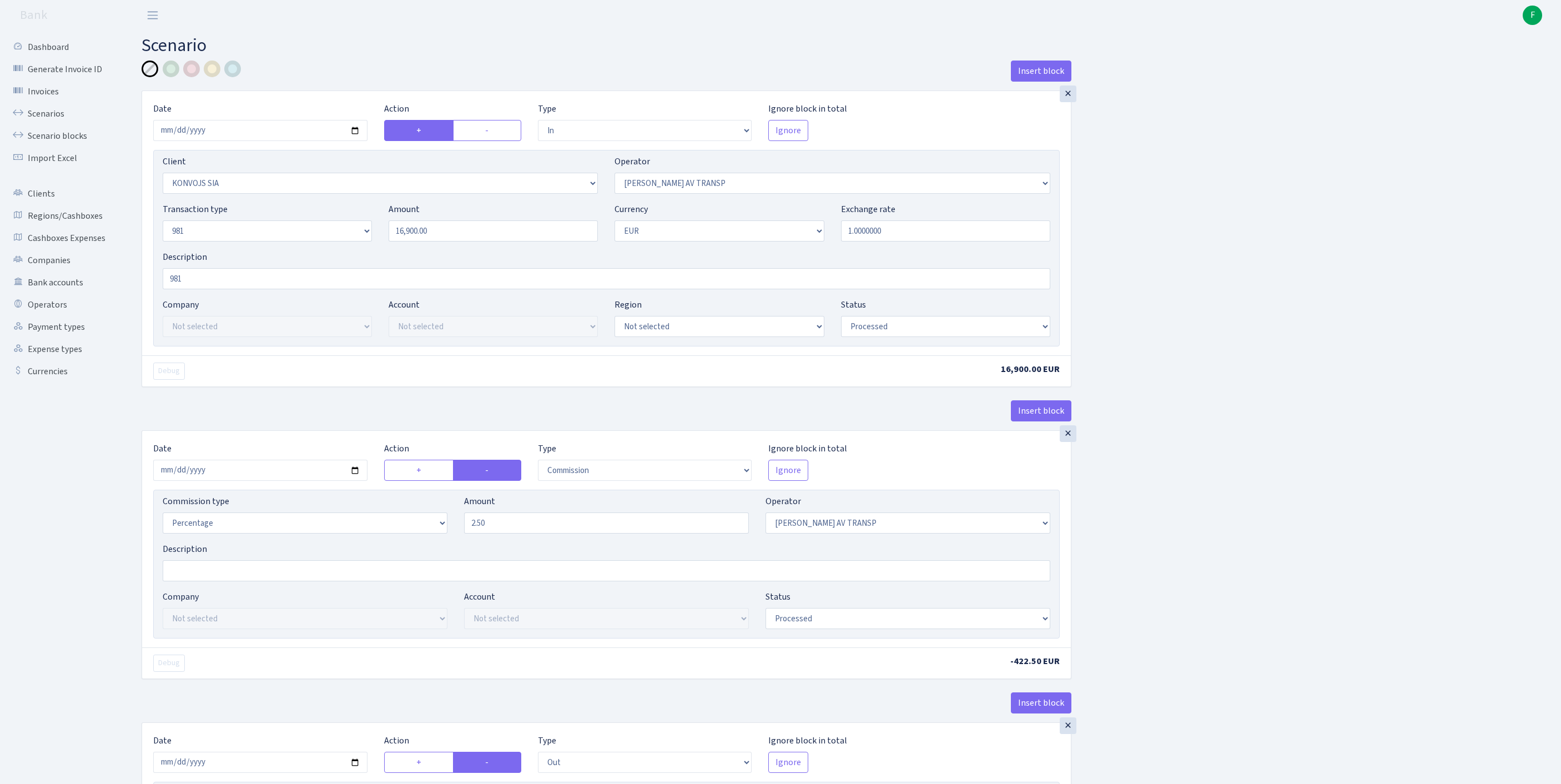
select select "in"
select select "1360"
select select "37"
select select "8"
select select "1"
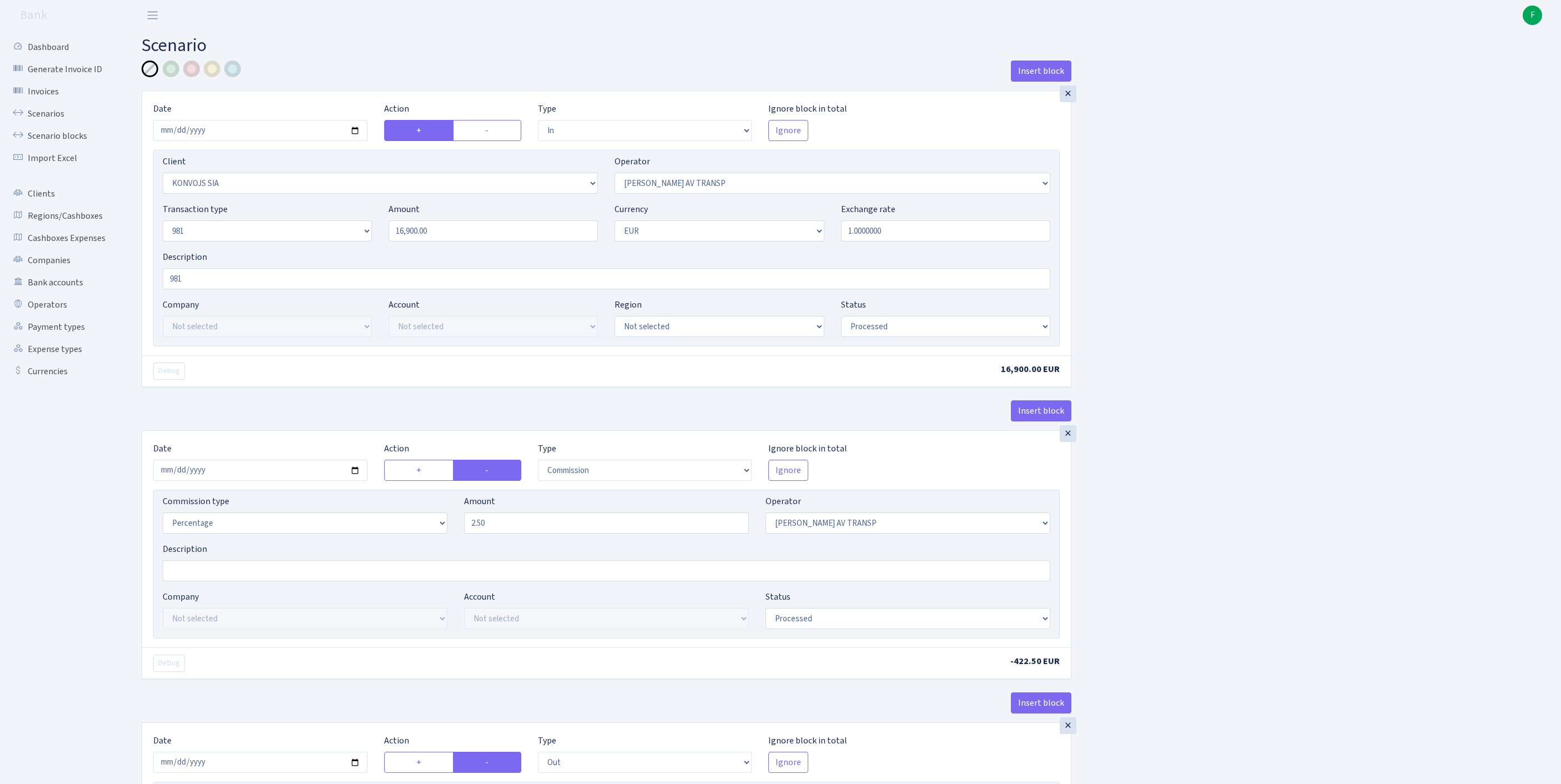
select select "processed"
select select "commission"
select select "37"
select select "processed"
select select "out"
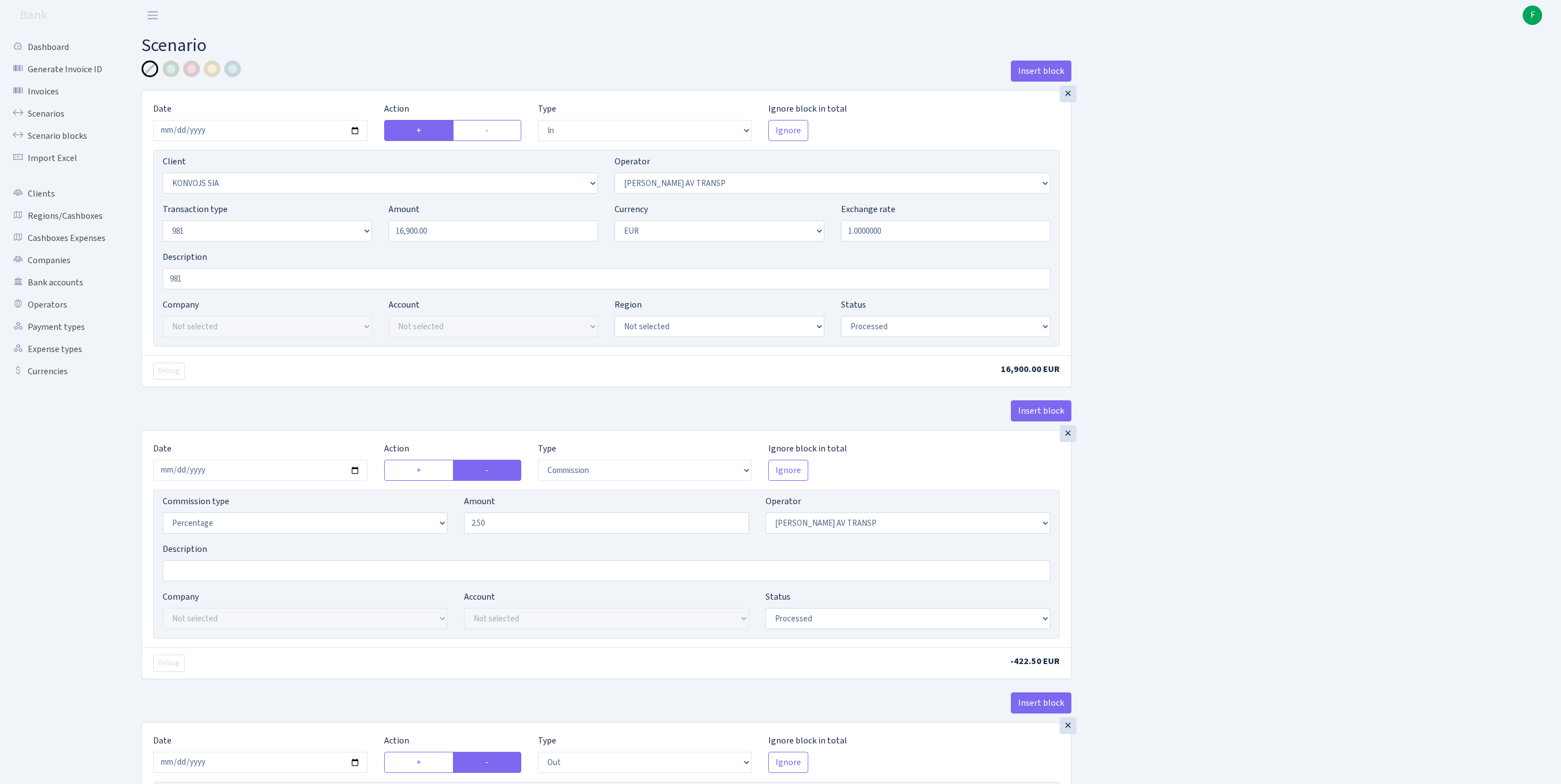
select select "2129"
select select "61"
select select "8"
select select "1"
select select "processed"
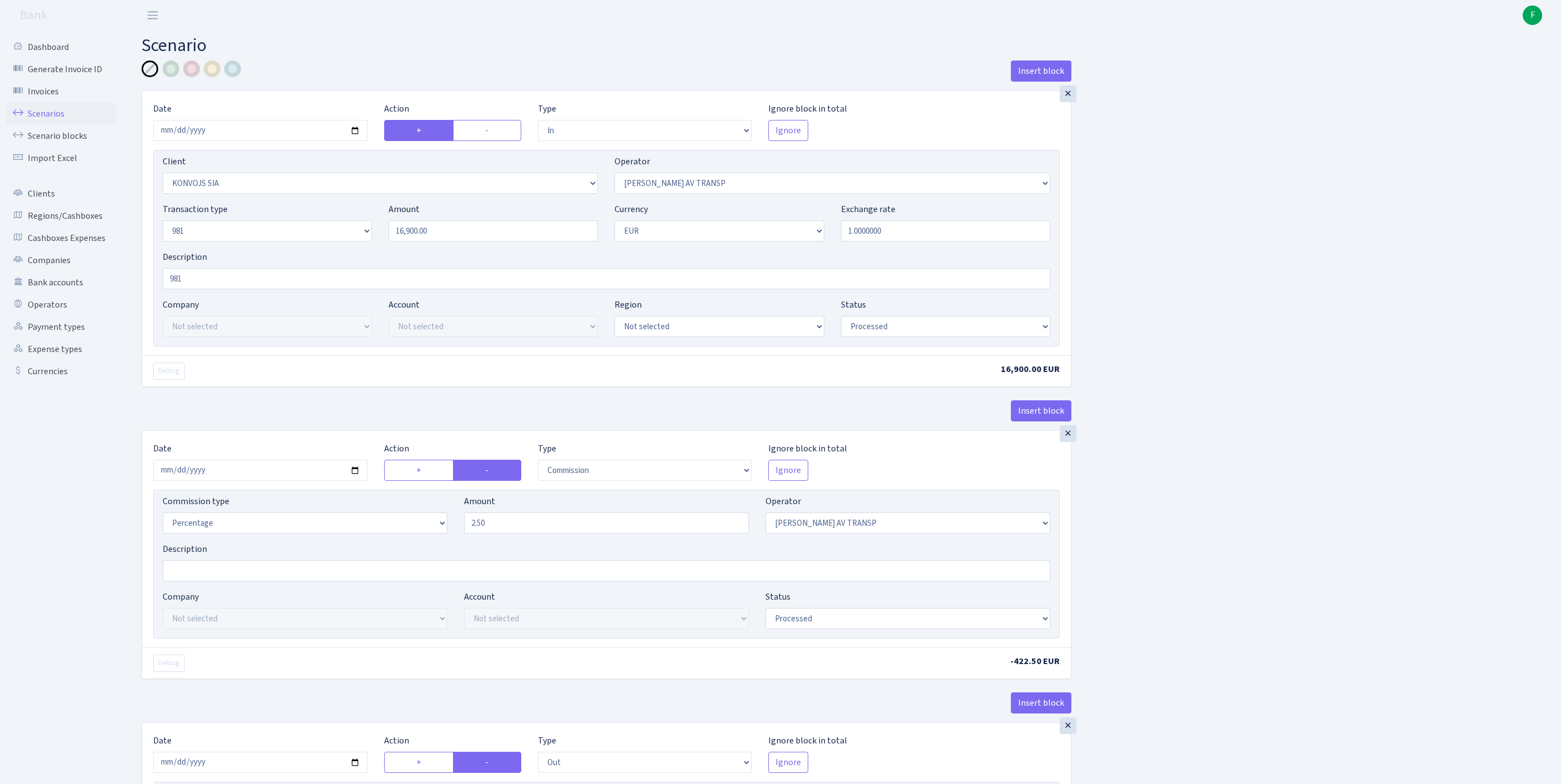
click at [56, 125] on link "Scenarios" at bounding box center [61, 114] width 111 height 22
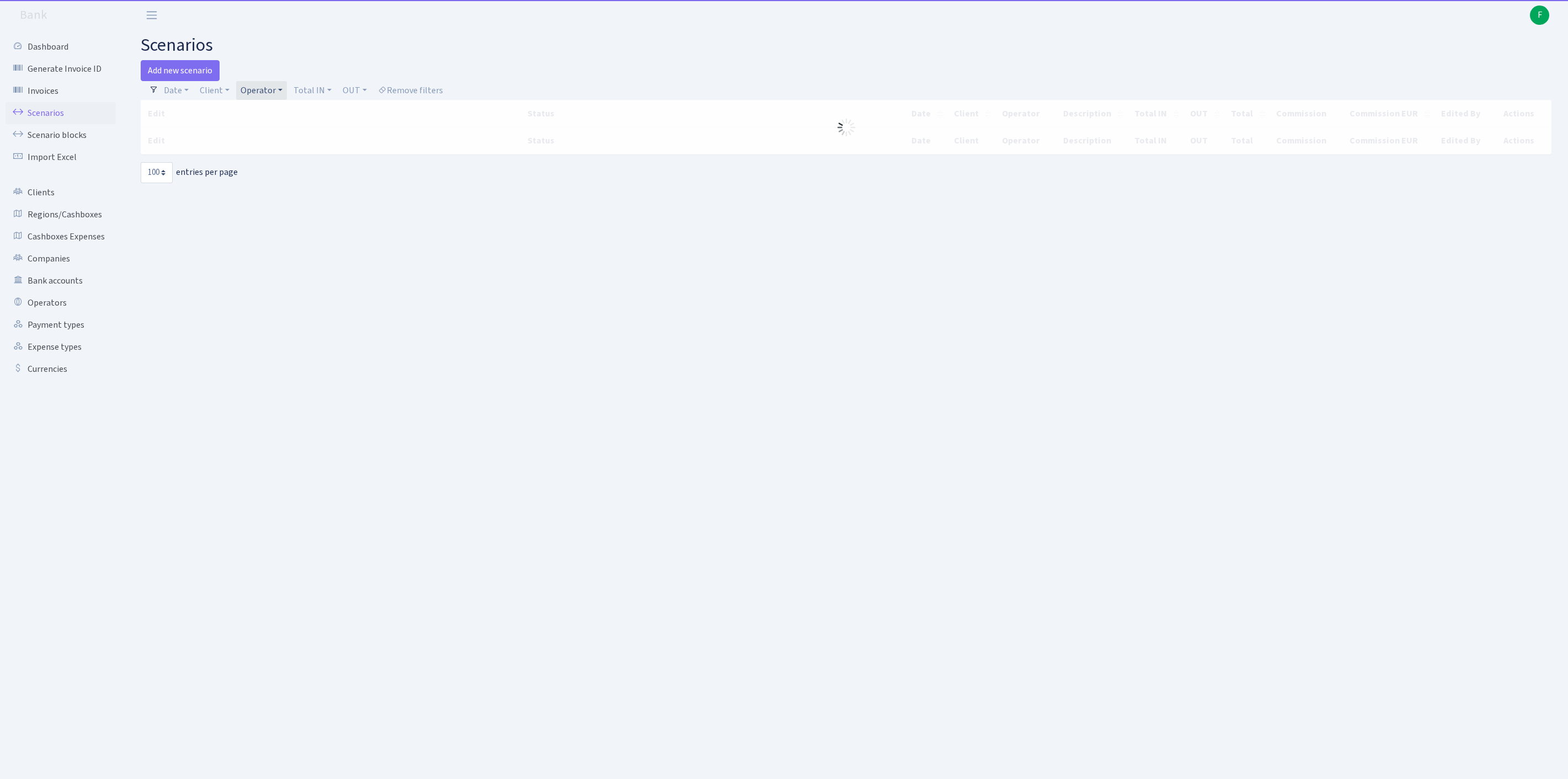
select select "100"
click at [222, 95] on link "Client" at bounding box center [215, 91] width 39 height 19
click at [287, 96] on link "Operator" at bounding box center [262, 91] width 51 height 19
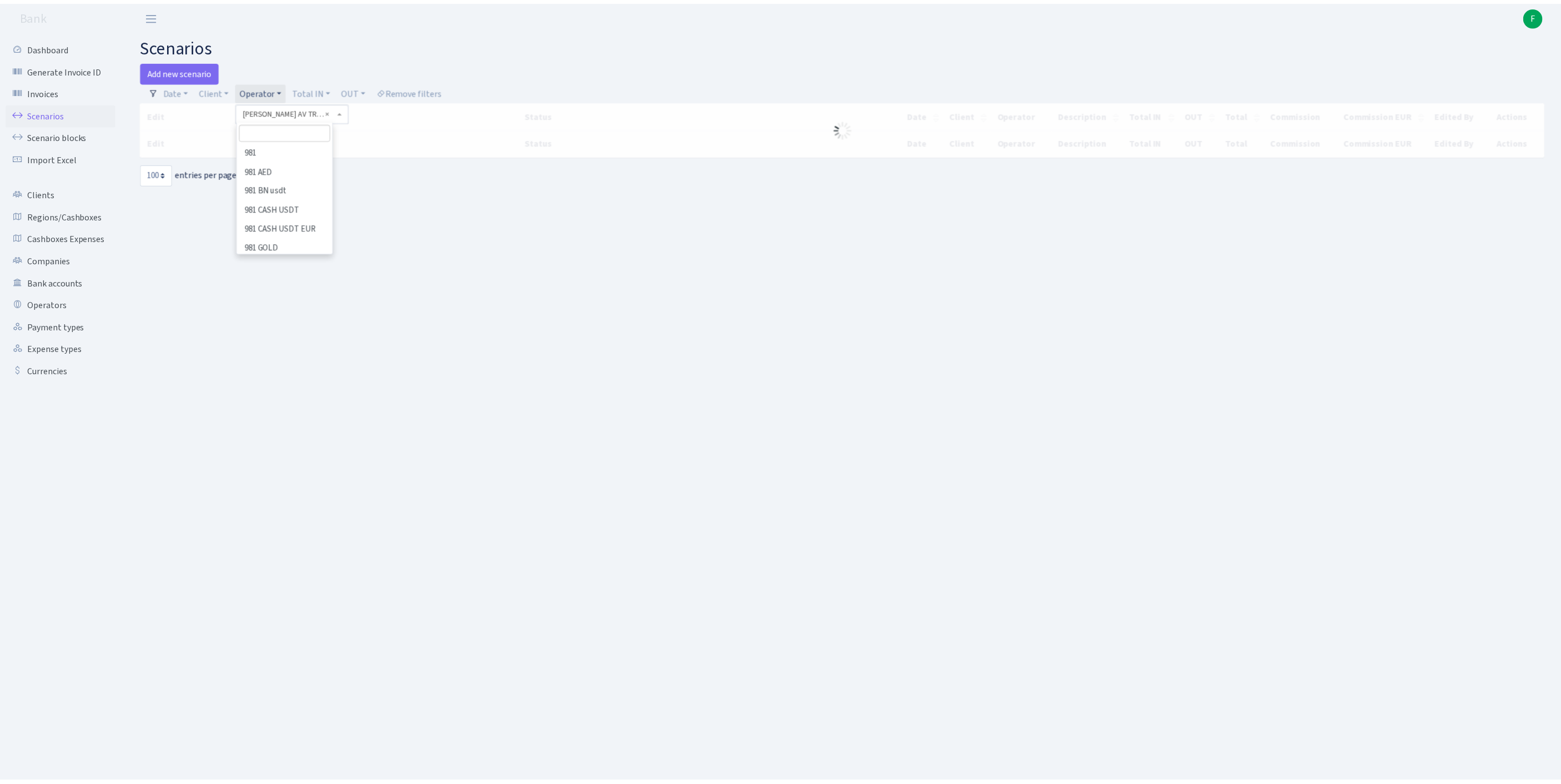
scroll to position [5727, 0]
click at [226, 95] on link "Client" at bounding box center [216, 91] width 39 height 19
click at [238, 134] on input "search" at bounding box center [247, 130] width 92 height 17
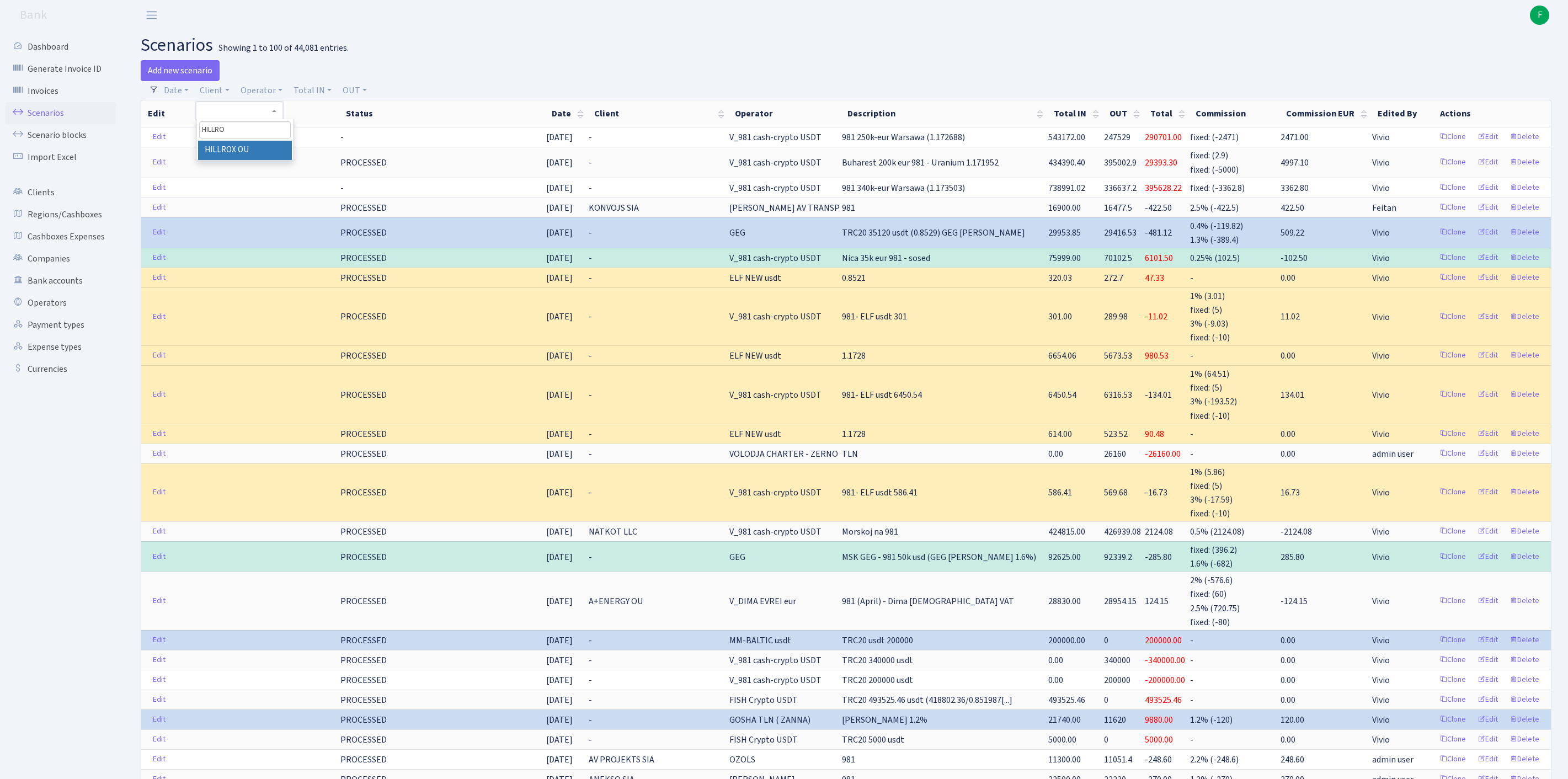
type input "HILLRO"
click at [269, 160] on li "HILLROX OU" at bounding box center [245, 150] width 94 height 19
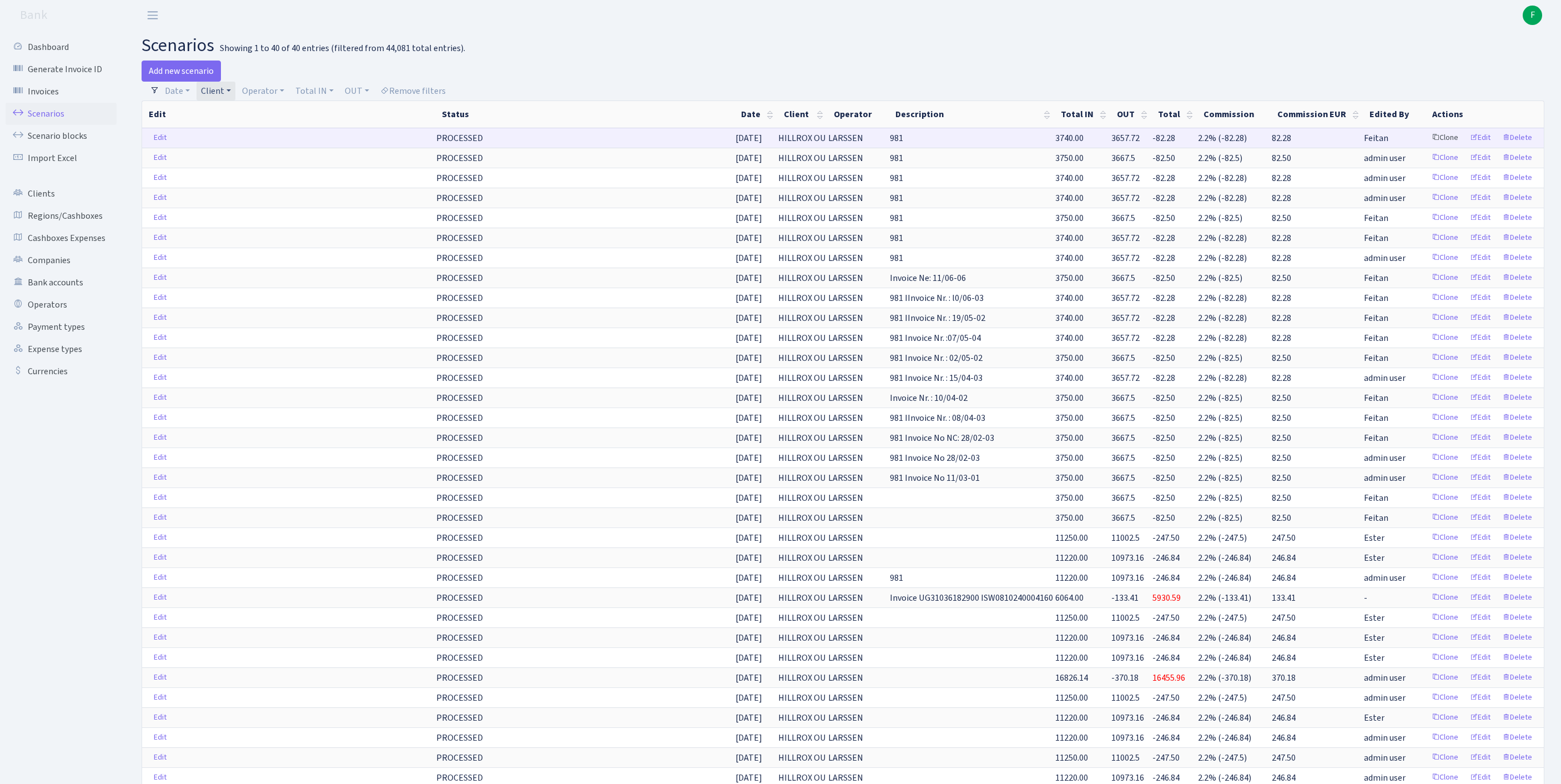
click at [1427, 146] on link "Clone" at bounding box center [1445, 137] width 36 height 17
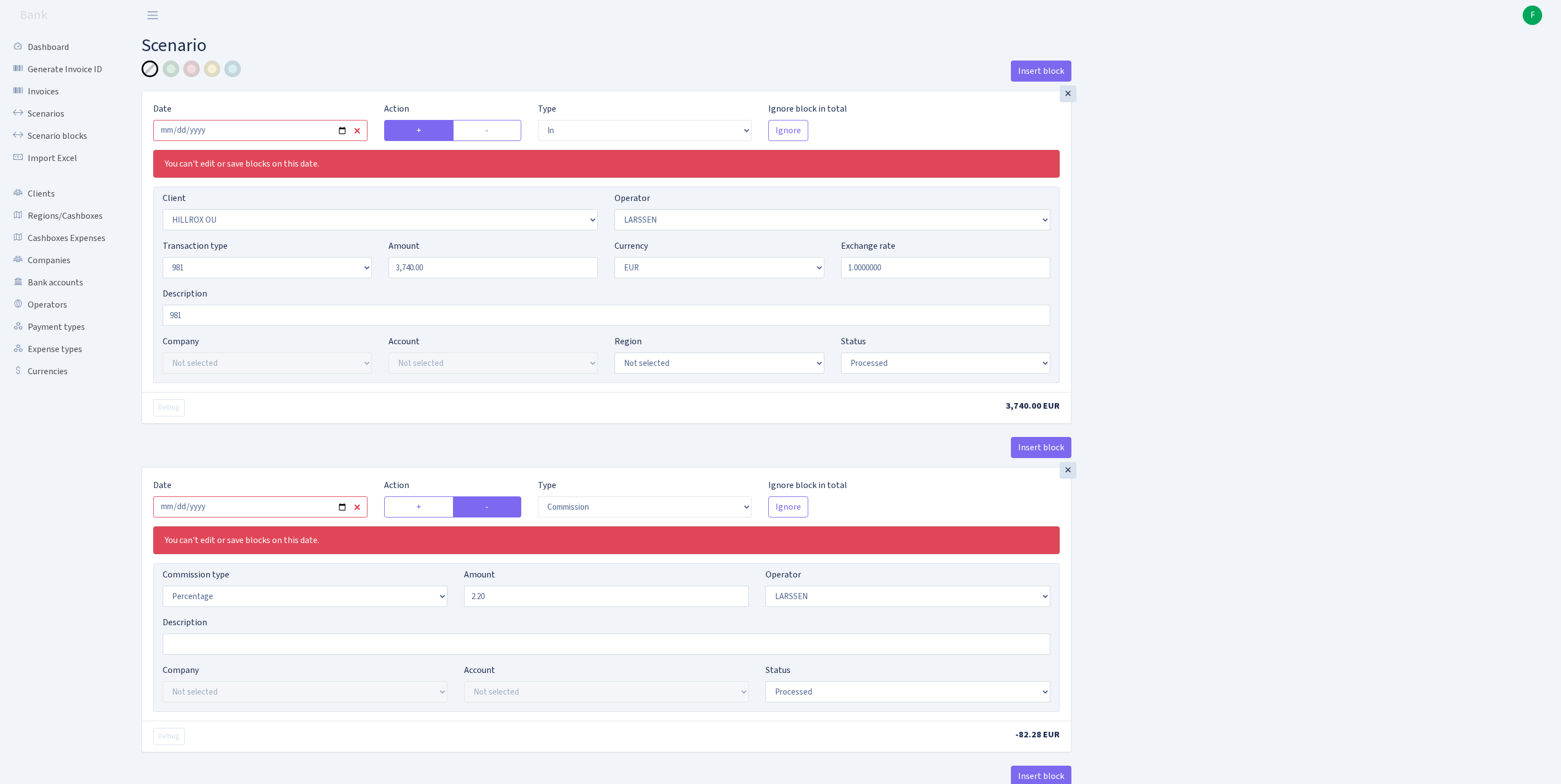
select select "in"
select select "1972"
select select "36"
select select "8"
select select "1"
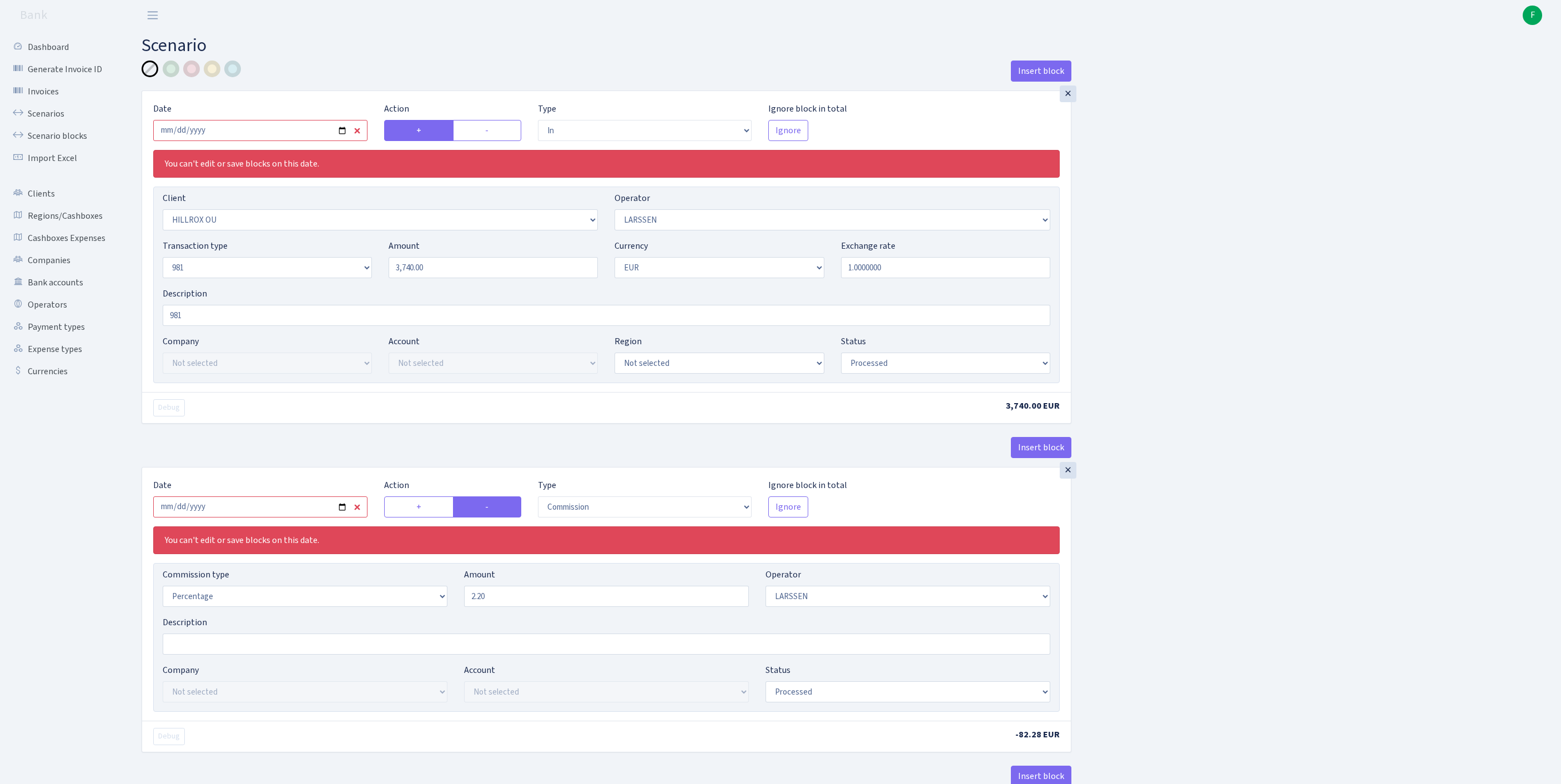
select select "processed"
select select "commission"
select select "36"
select select "processed"
select select "out"
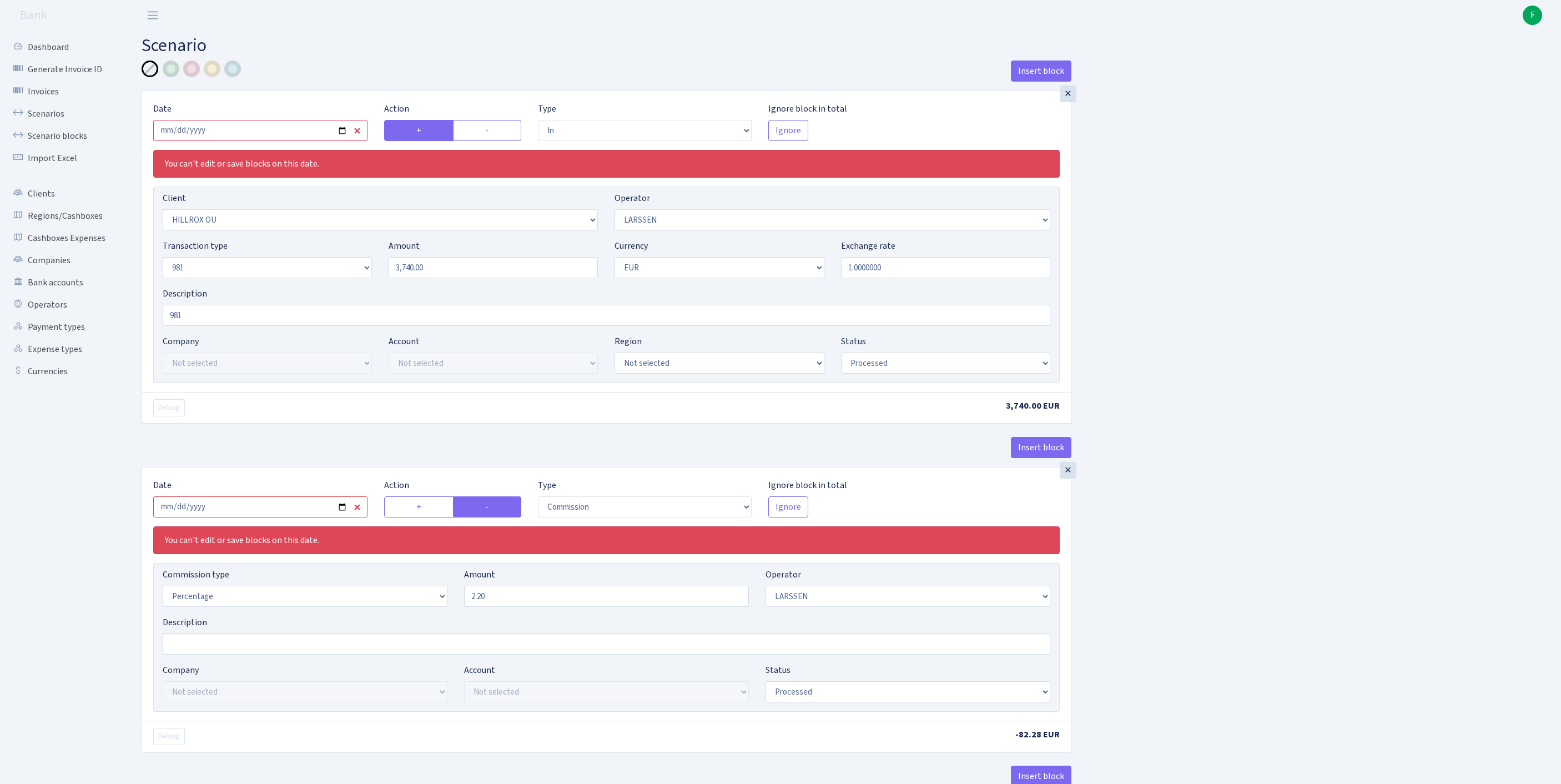
select select "342"
select select "61"
select select "8"
select select "1"
select select "processed"
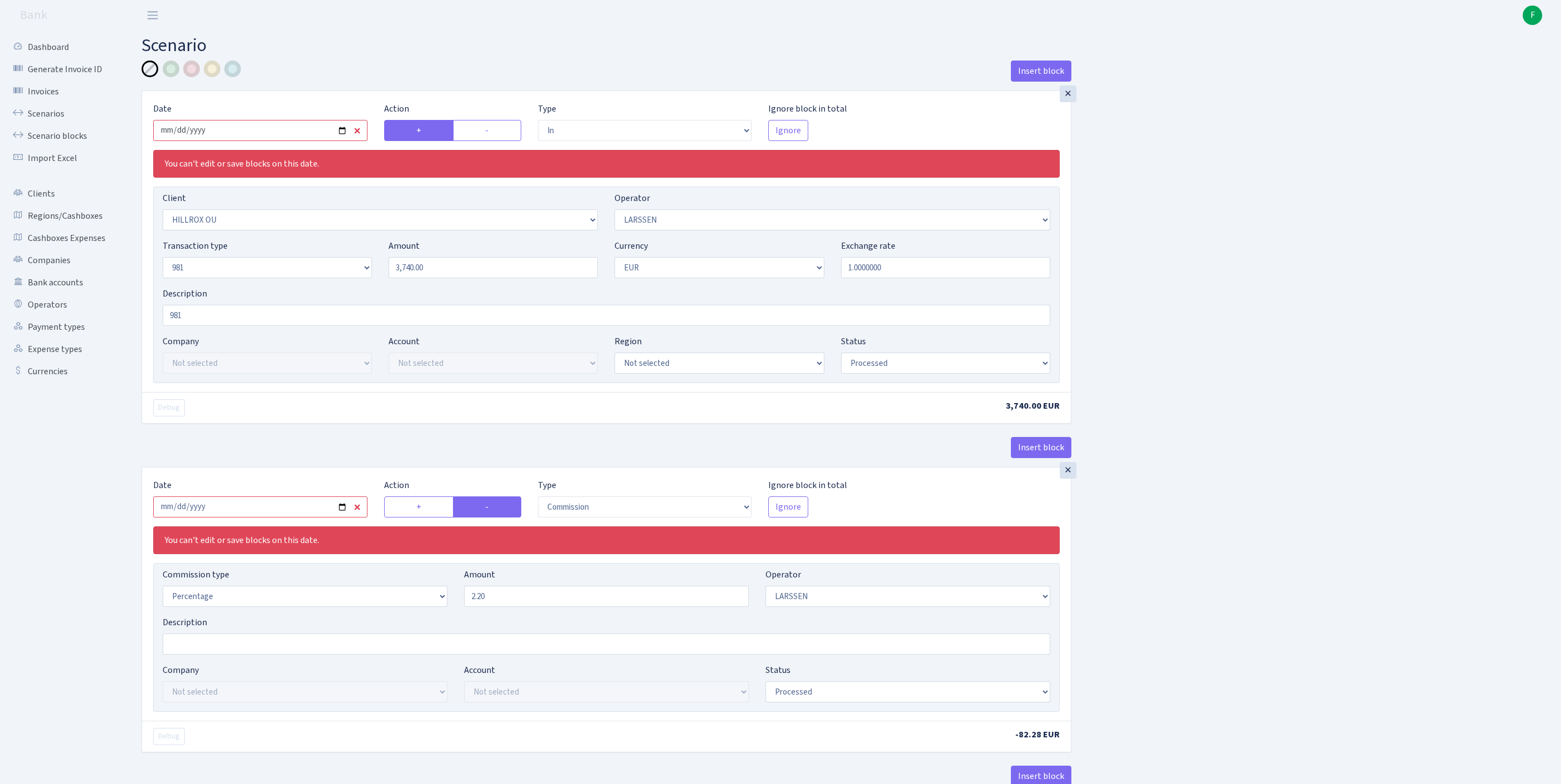
click at [286, 141] on input "2025-08-22" at bounding box center [260, 130] width 214 height 21
type input "[DATE]"
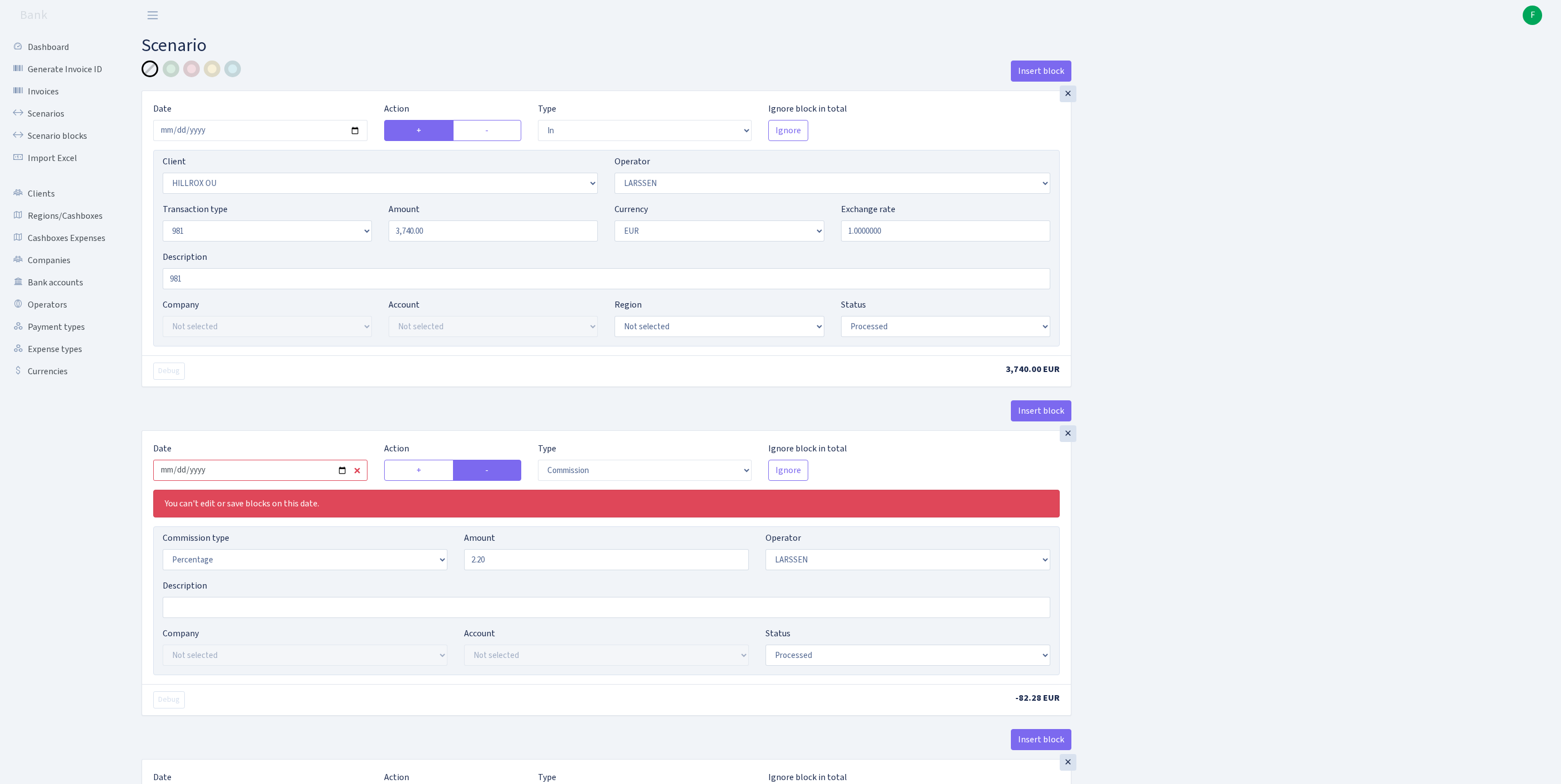
click at [295, 480] on input "2025-08-22" at bounding box center [260, 470] width 214 height 21
type input "[DATE]"
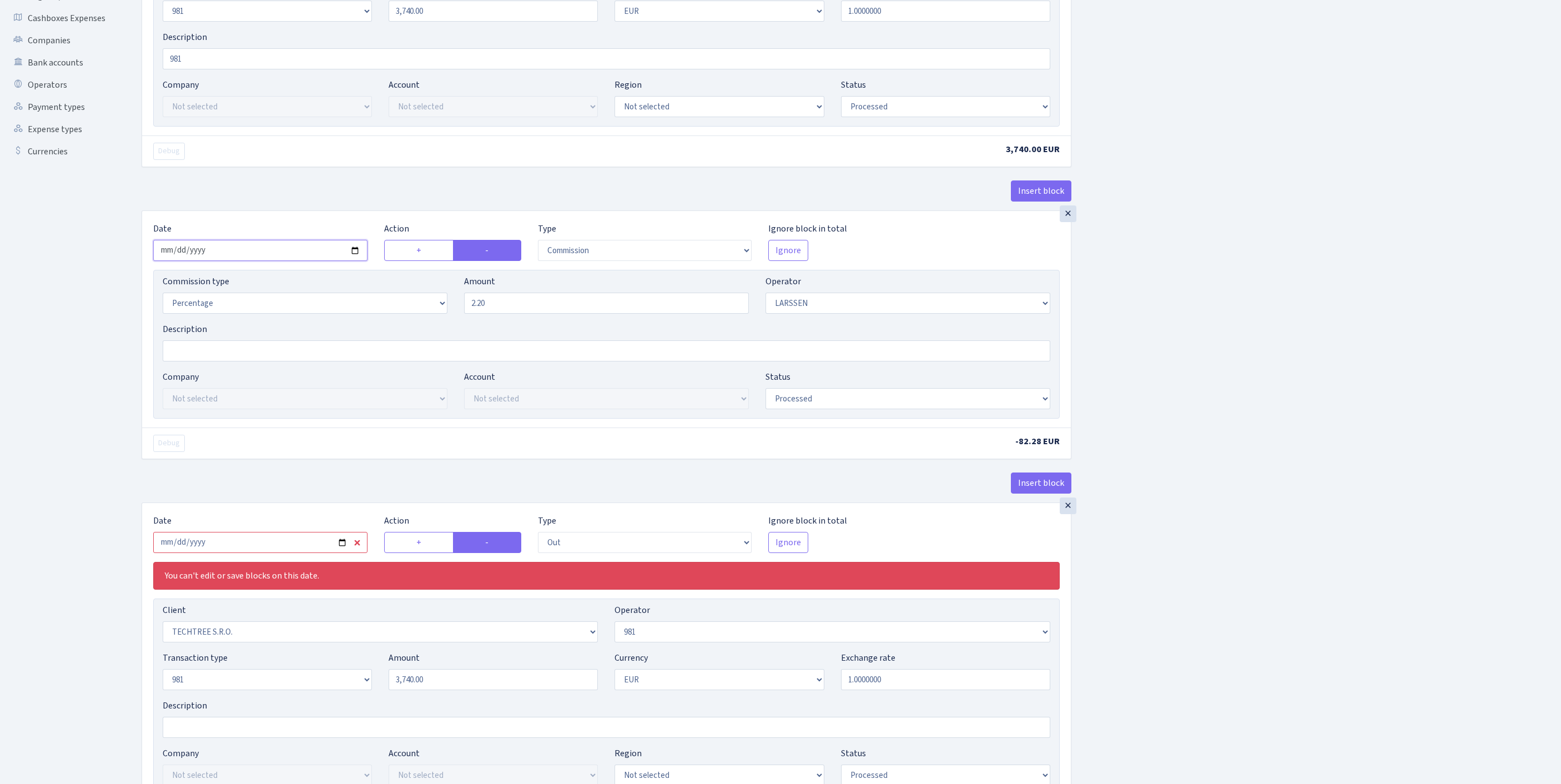
scroll to position [438, 0]
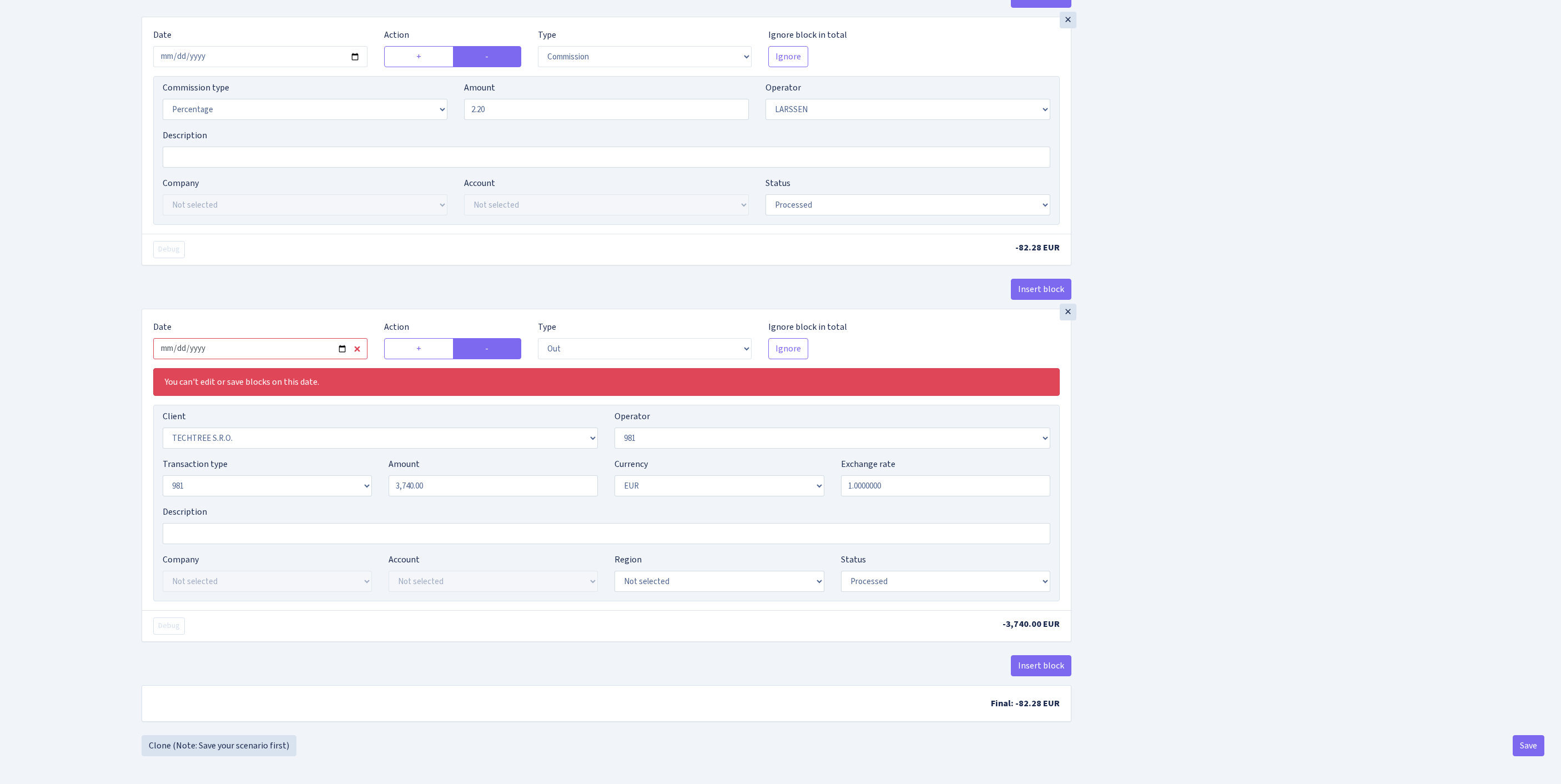
click at [273, 359] on input "2025-08-22" at bounding box center [260, 348] width 214 height 21
type input "2025-09-12"
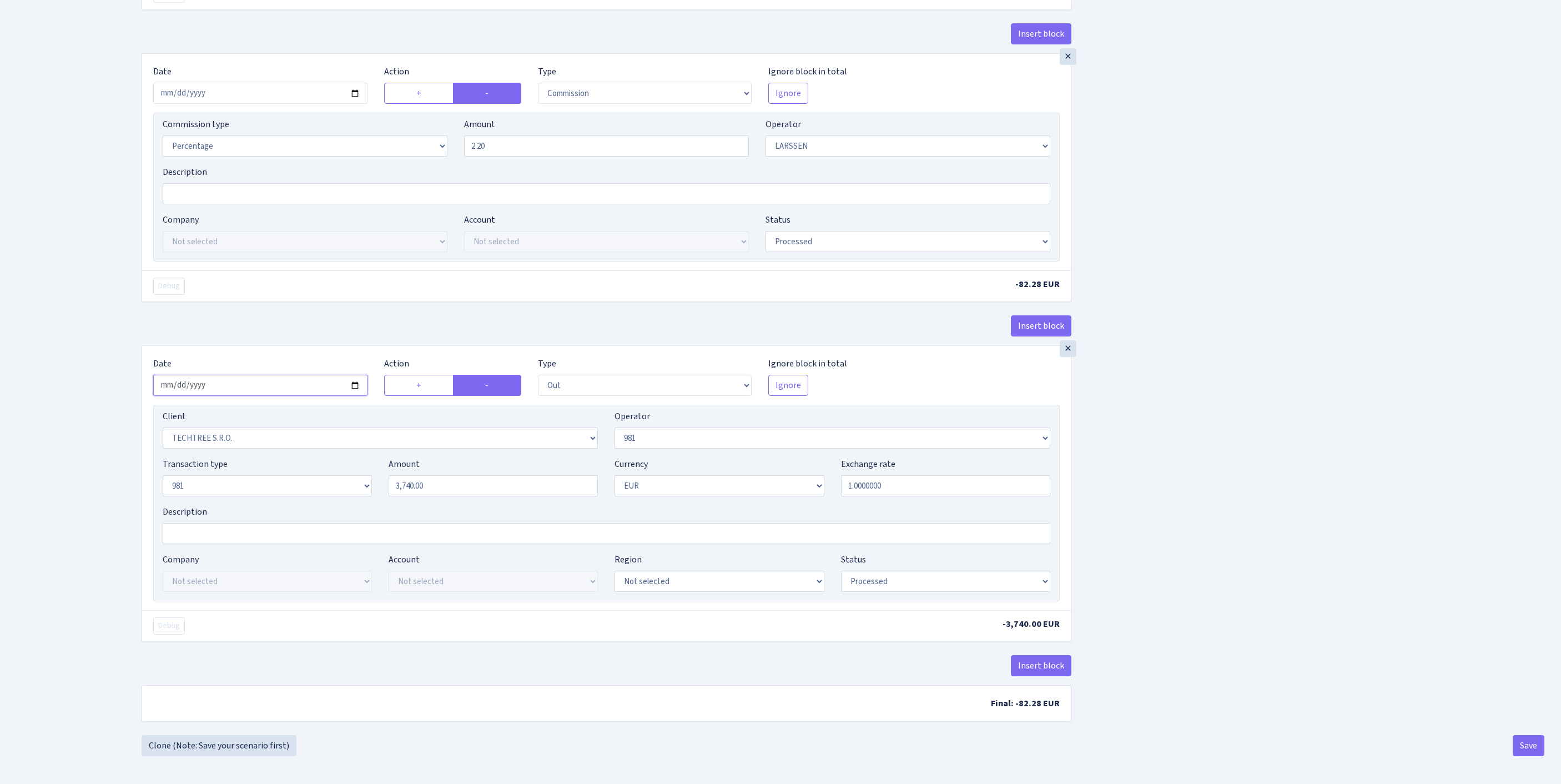
scroll to position [522, 0]
click at [1528, 738] on button "Save" at bounding box center [1528, 745] width 32 height 21
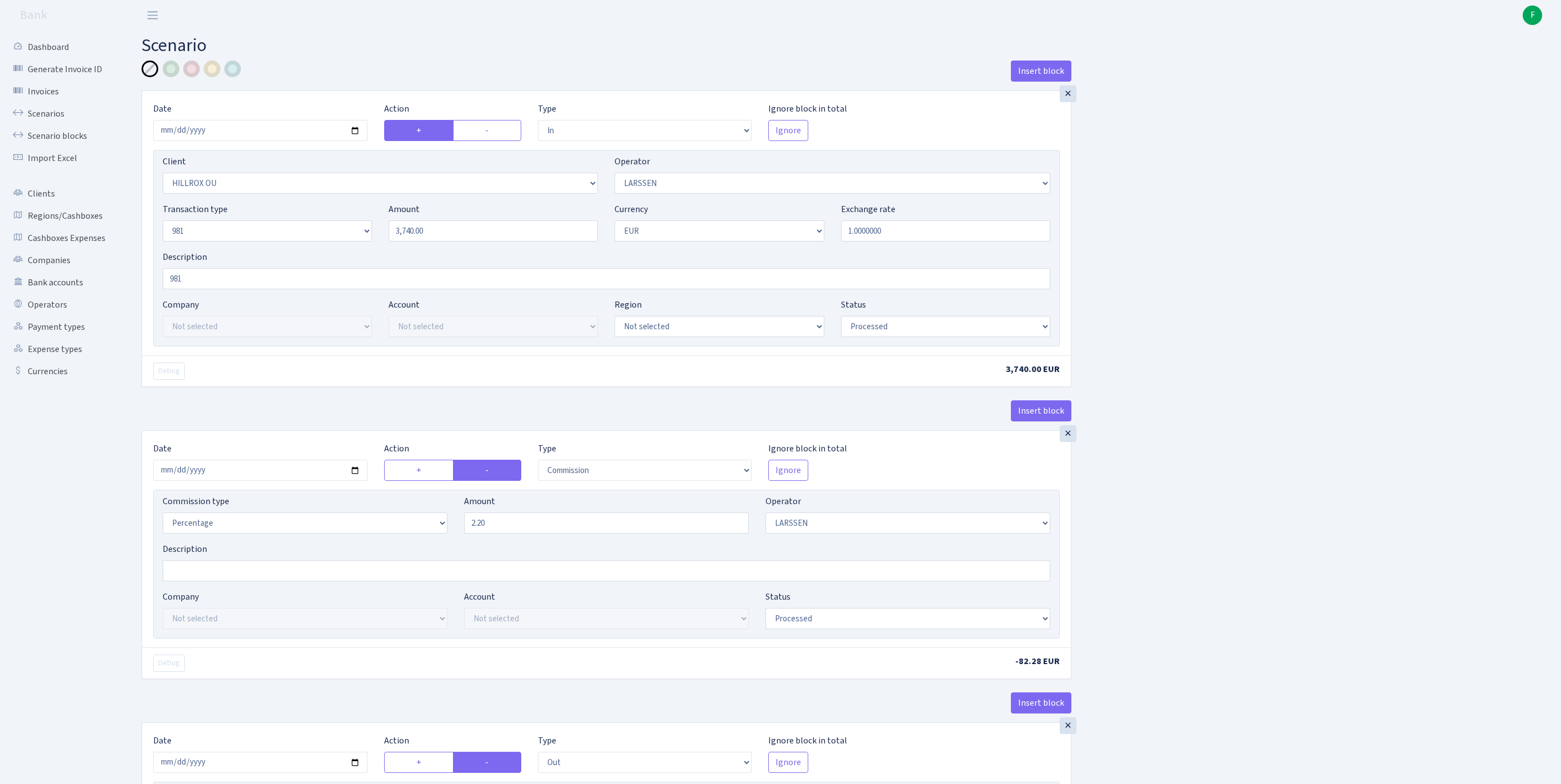
select select "in"
select select "1972"
select select "36"
select select "8"
select select "1"
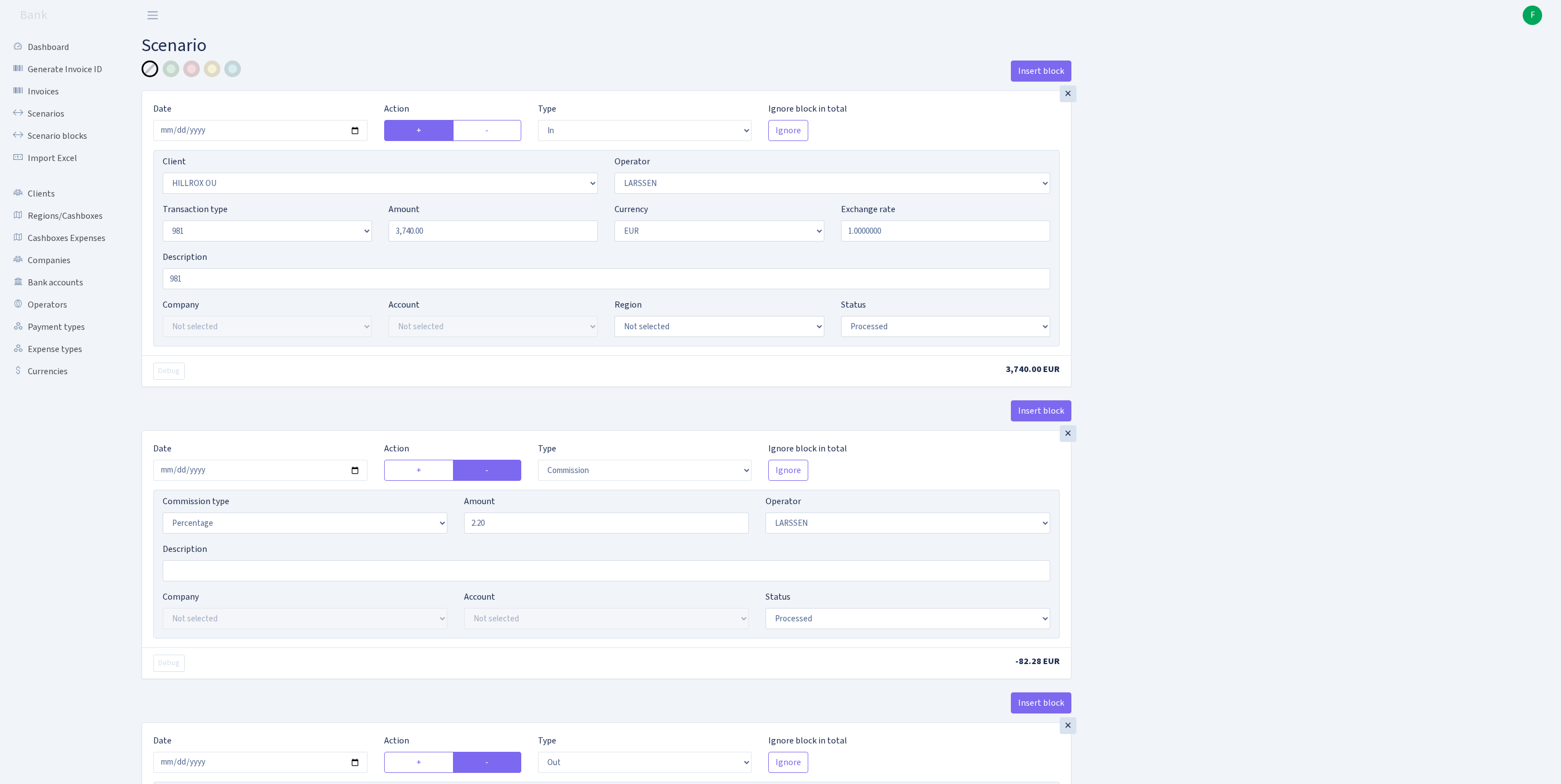
select select "processed"
select select "commission"
select select "36"
select select "processed"
select select "out"
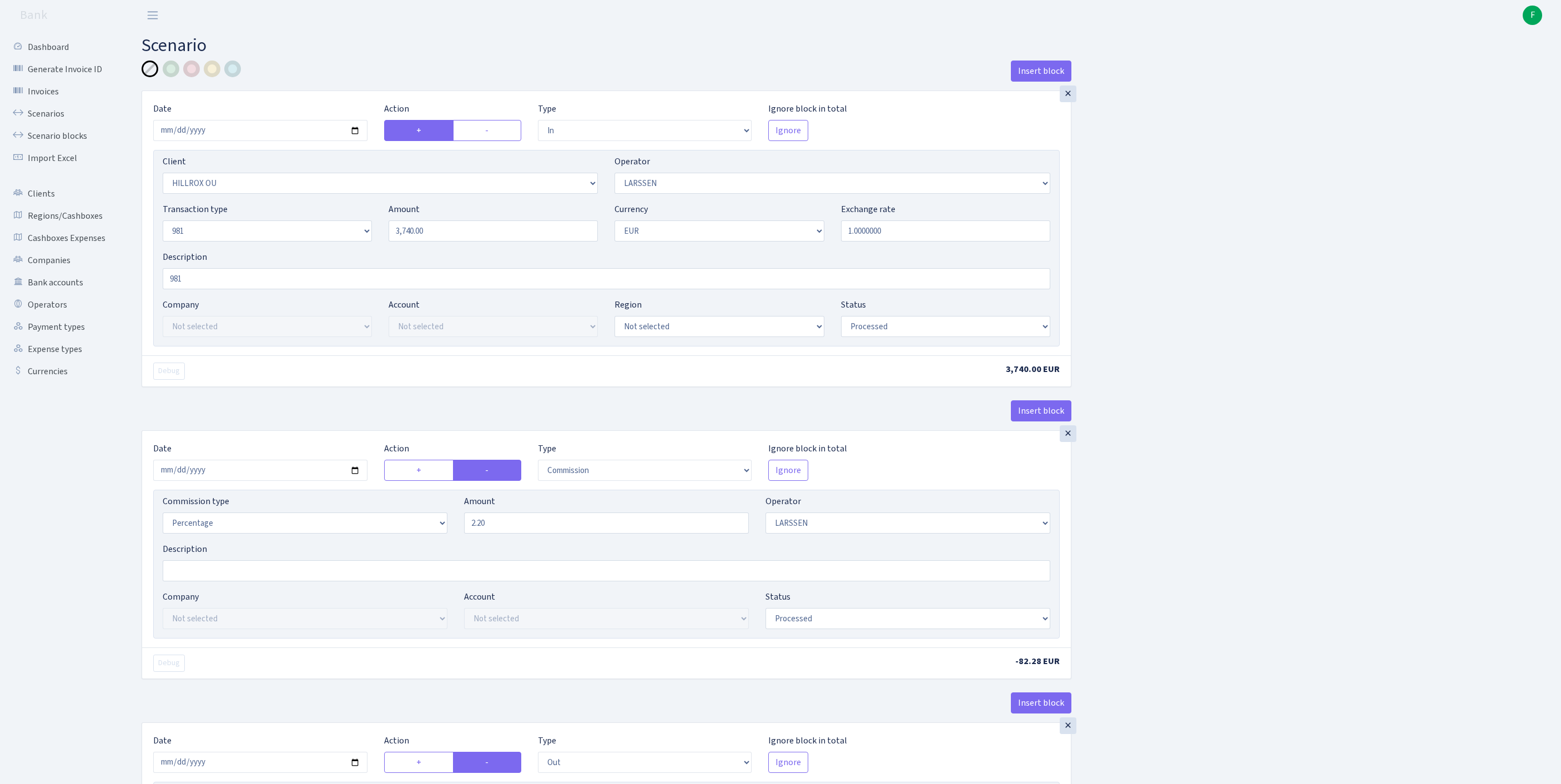
select select "342"
select select "61"
select select "8"
select select "1"
select select "processed"
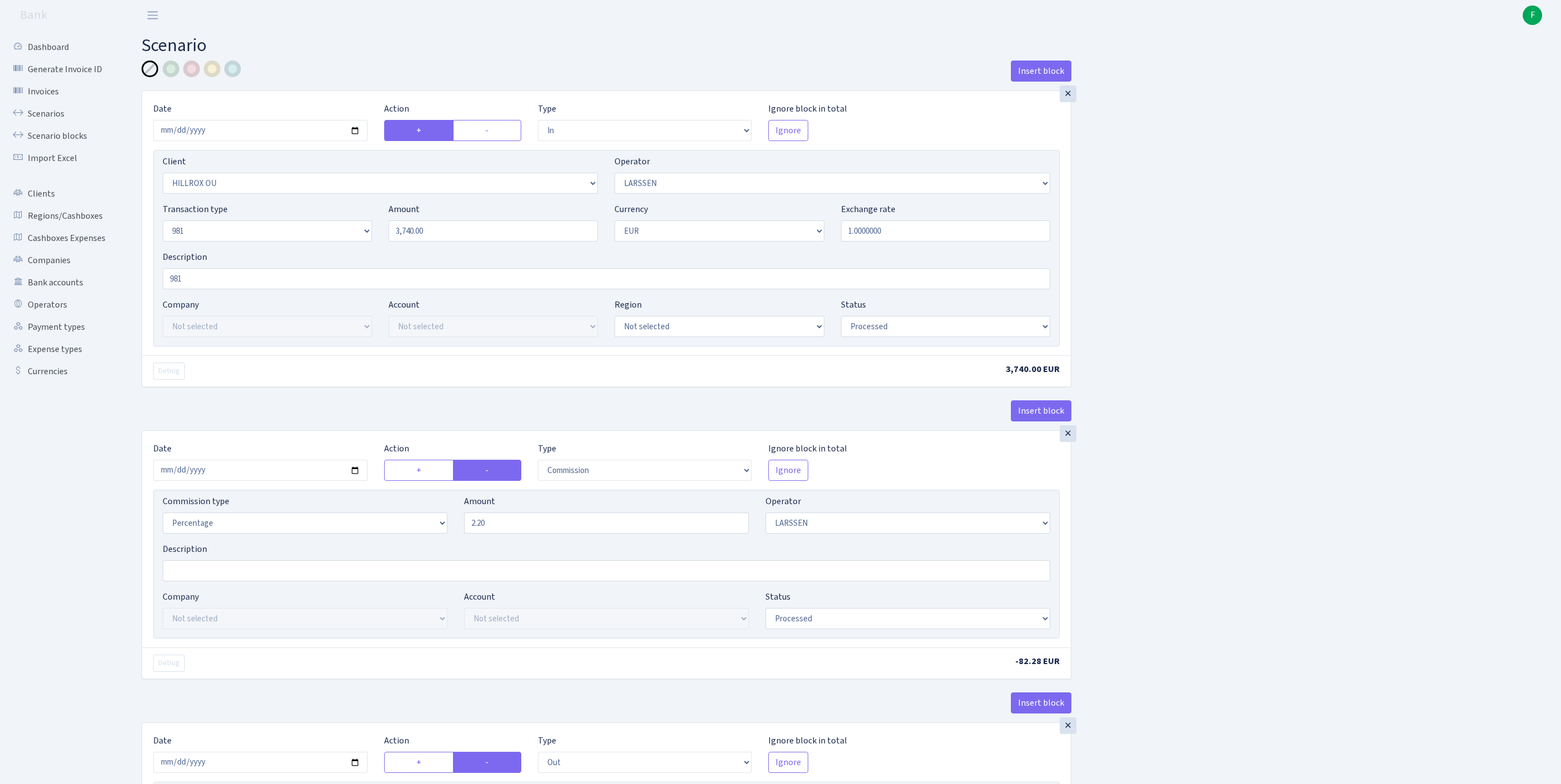
scroll to position [522, 0]
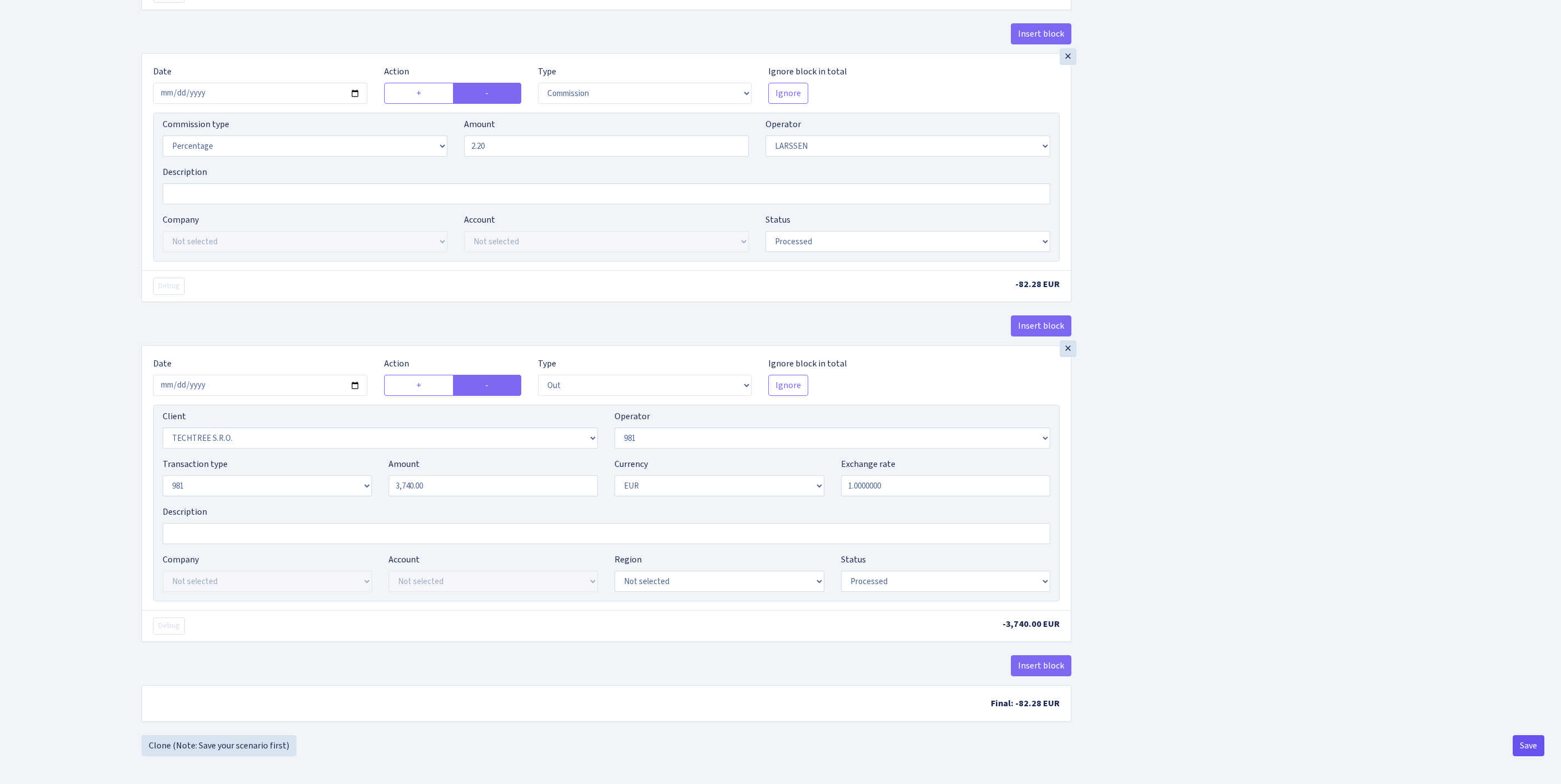
click at [1521, 742] on button "Save" at bounding box center [1528, 745] width 32 height 21
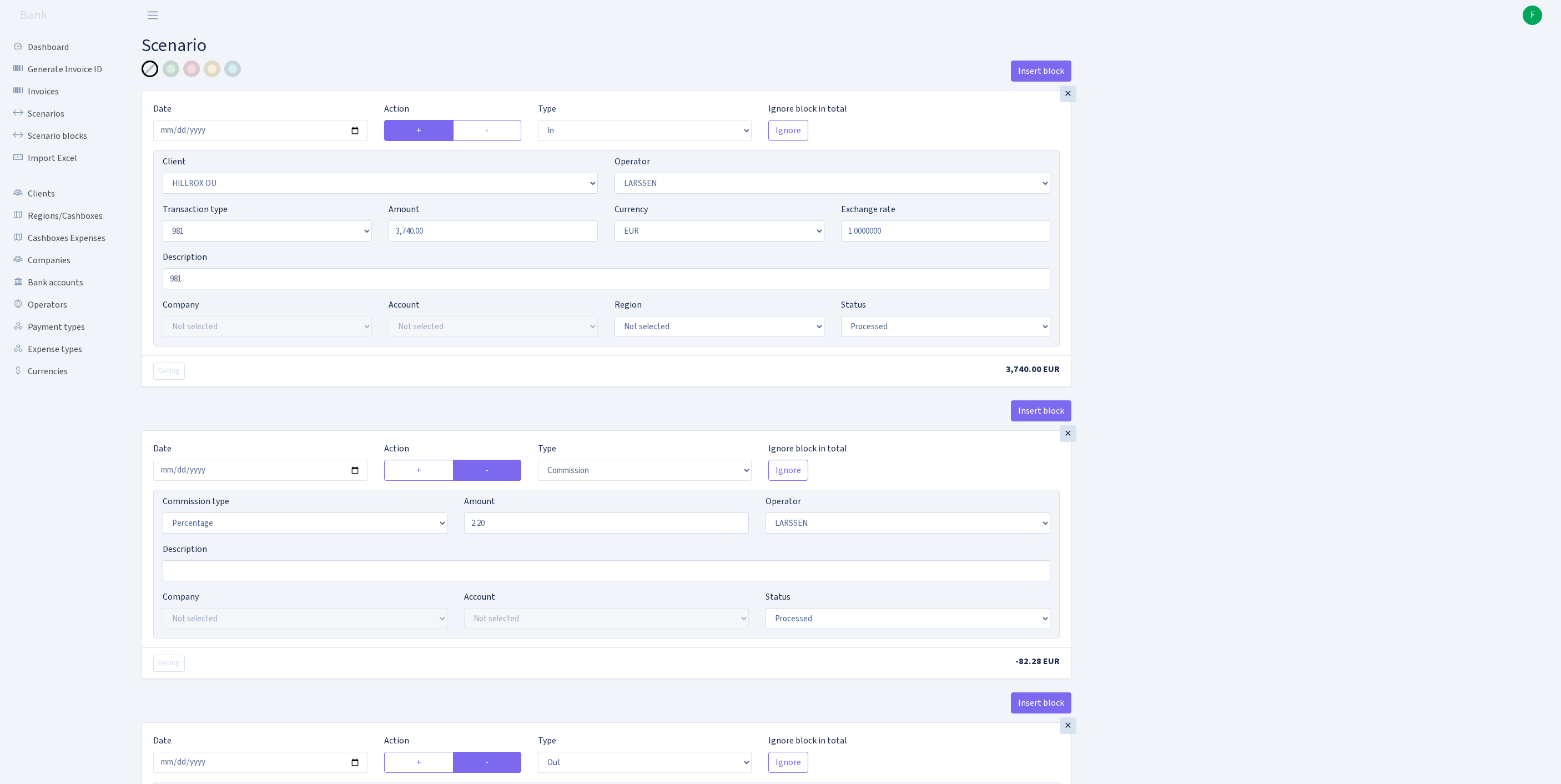
select select "in"
select select "1972"
select select "36"
select select "8"
select select "1"
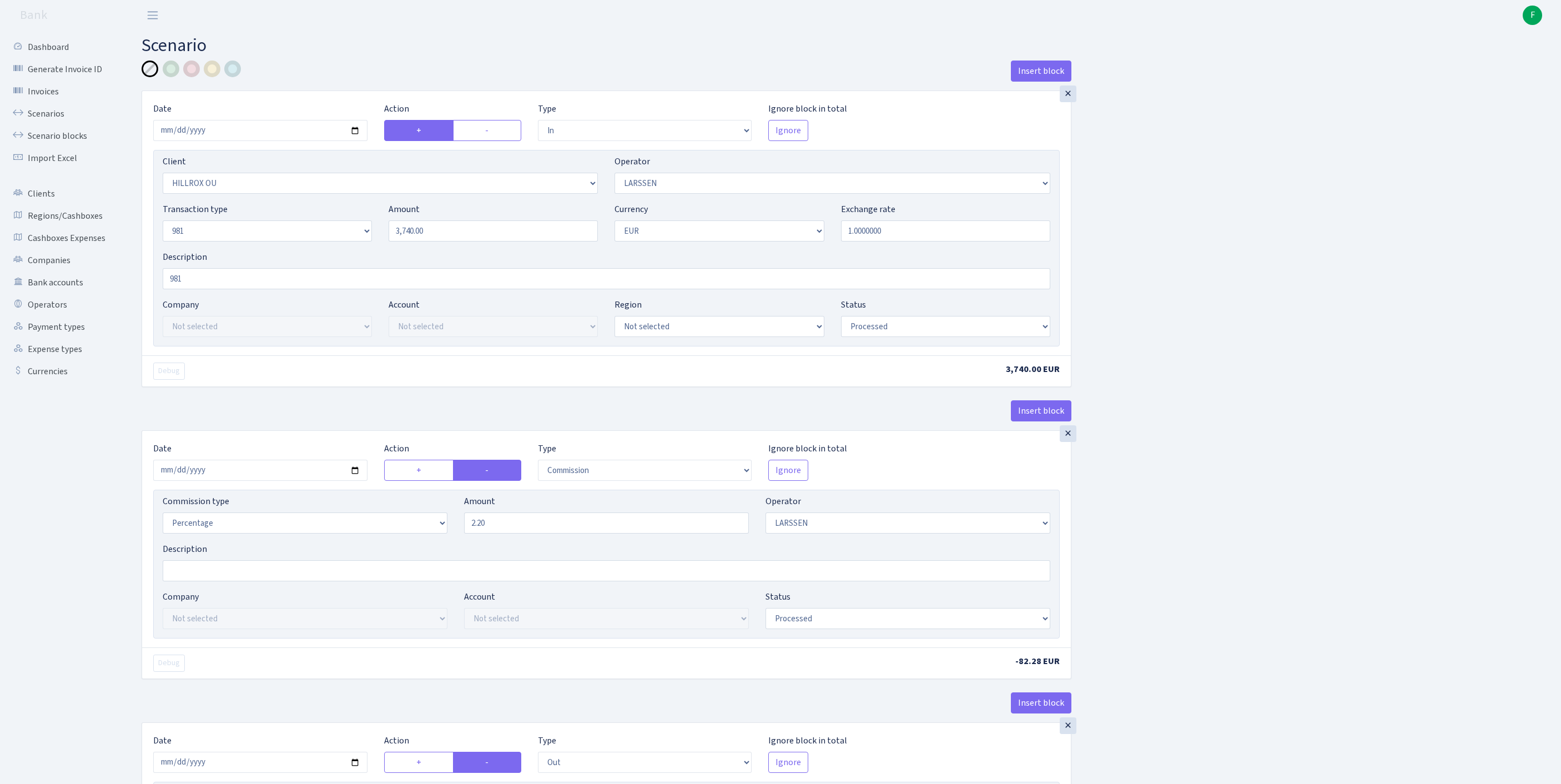
select select "processed"
select select "commission"
select select "36"
select select "processed"
select select "out"
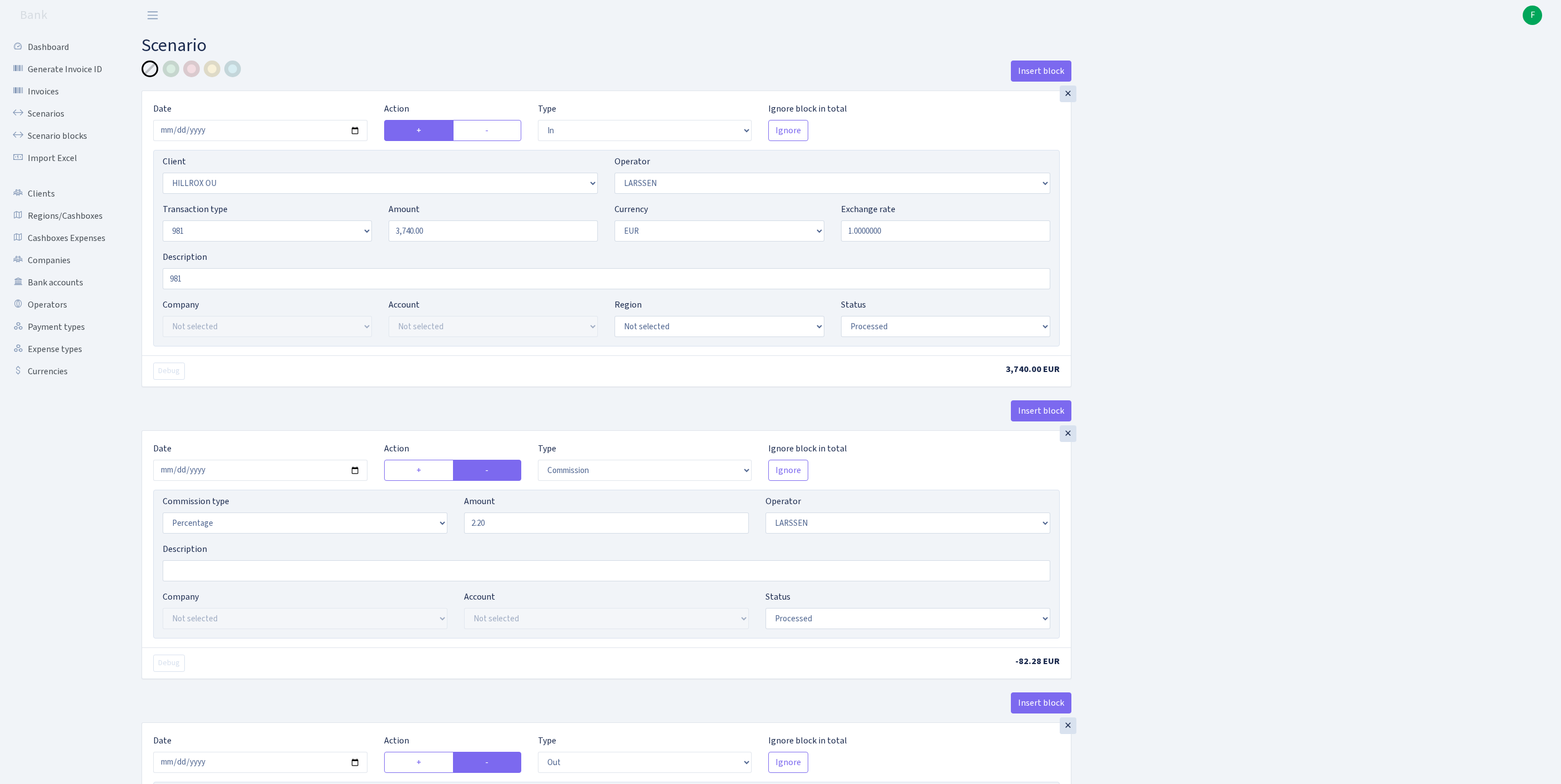
select select "342"
select select "61"
select select "8"
select select "1"
select select "processed"
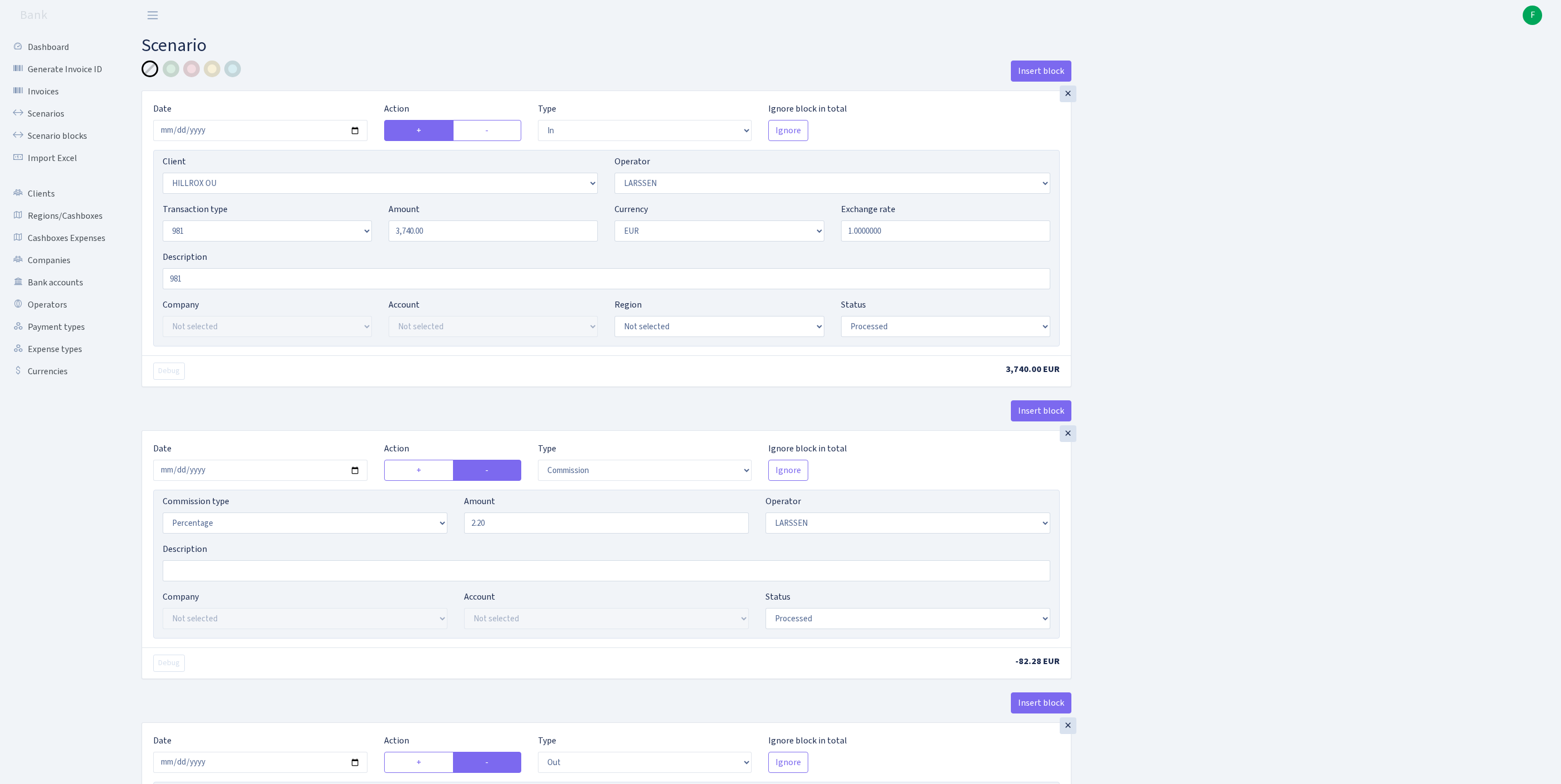
scroll to position [522, 0]
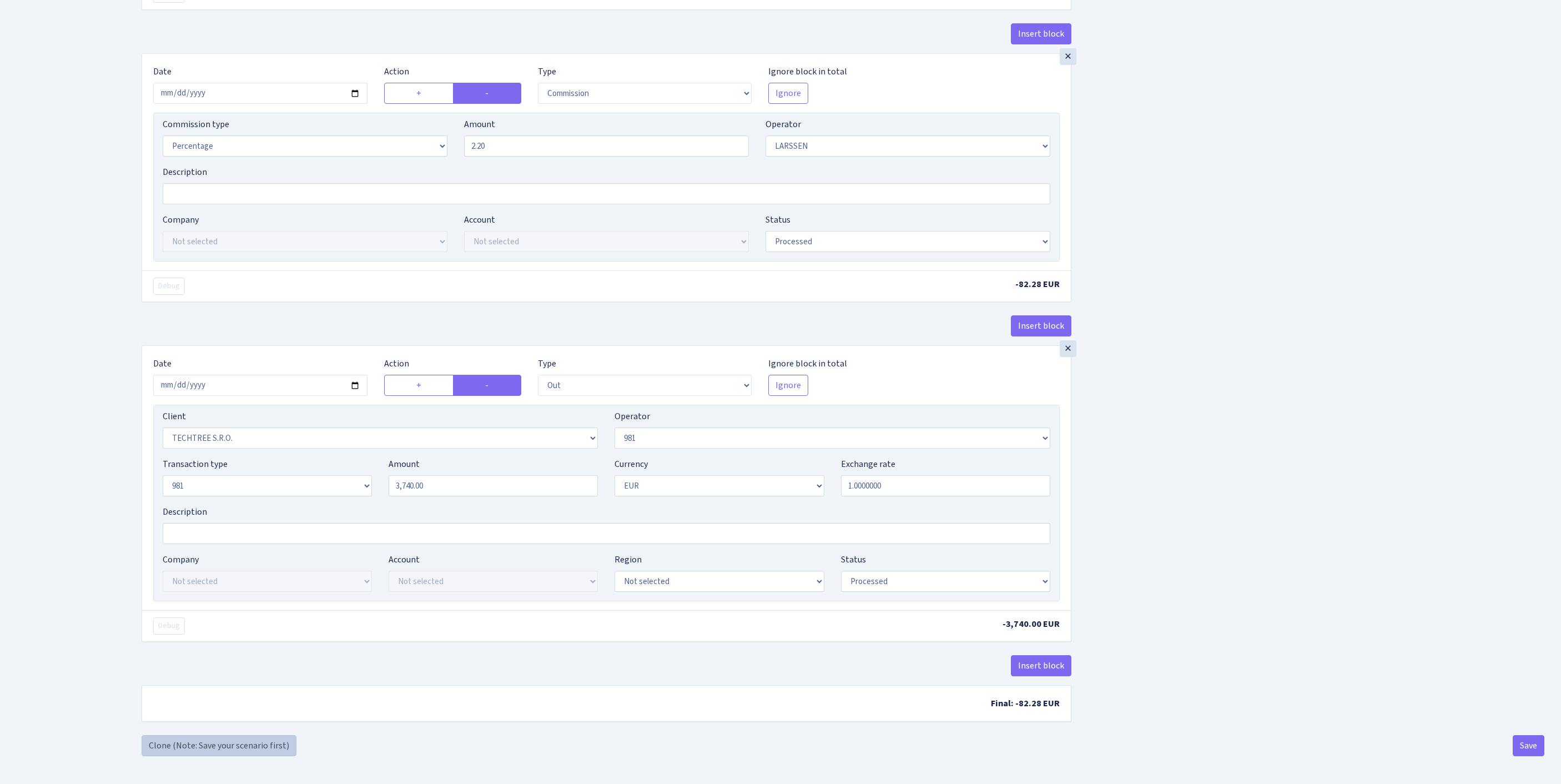
click at [233, 746] on link "Clone (Note: Save your scenario first)" at bounding box center [219, 745] width 155 height 21
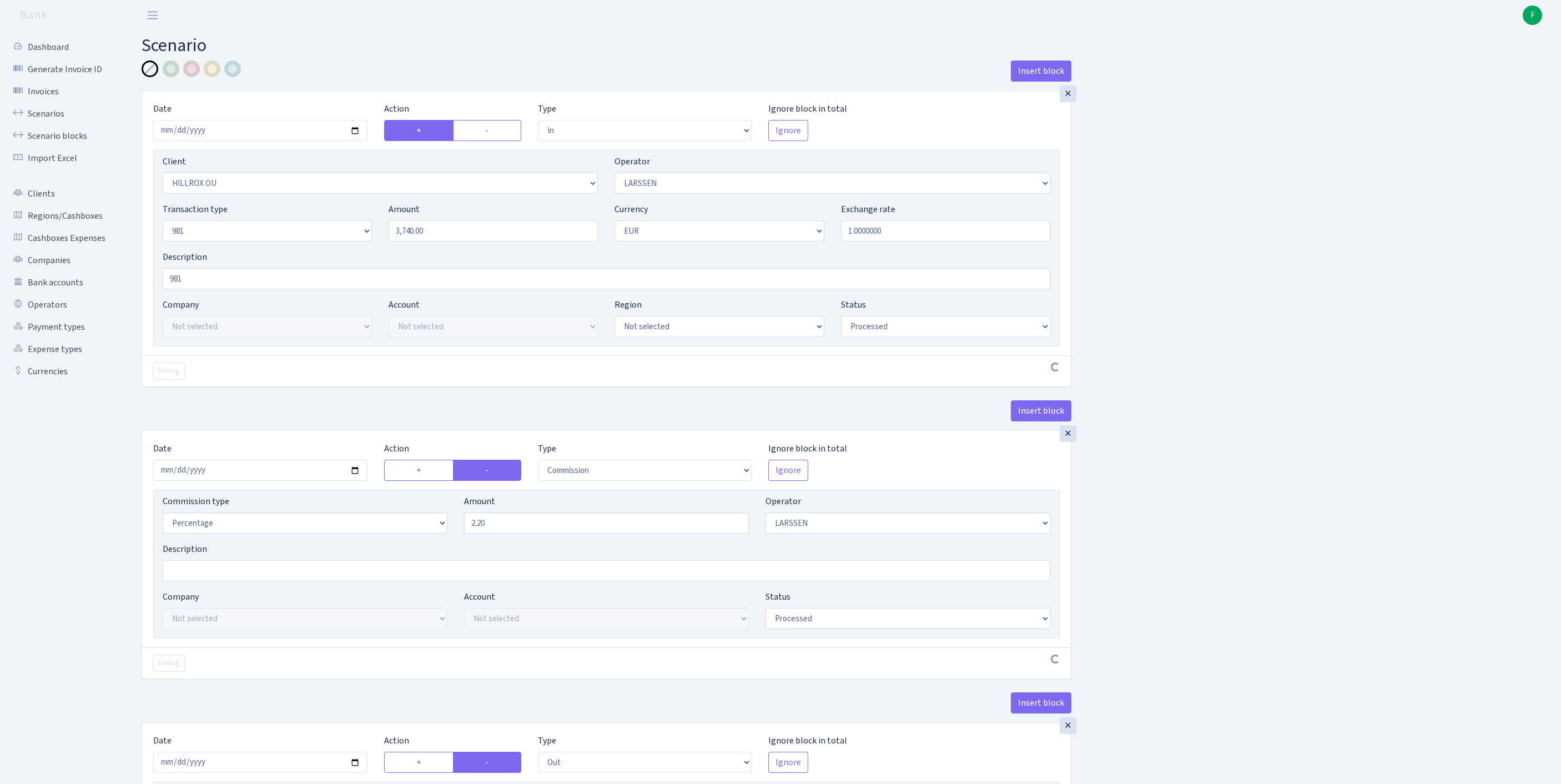
select select "in"
select select "1972"
select select "36"
select select "8"
select select "1"
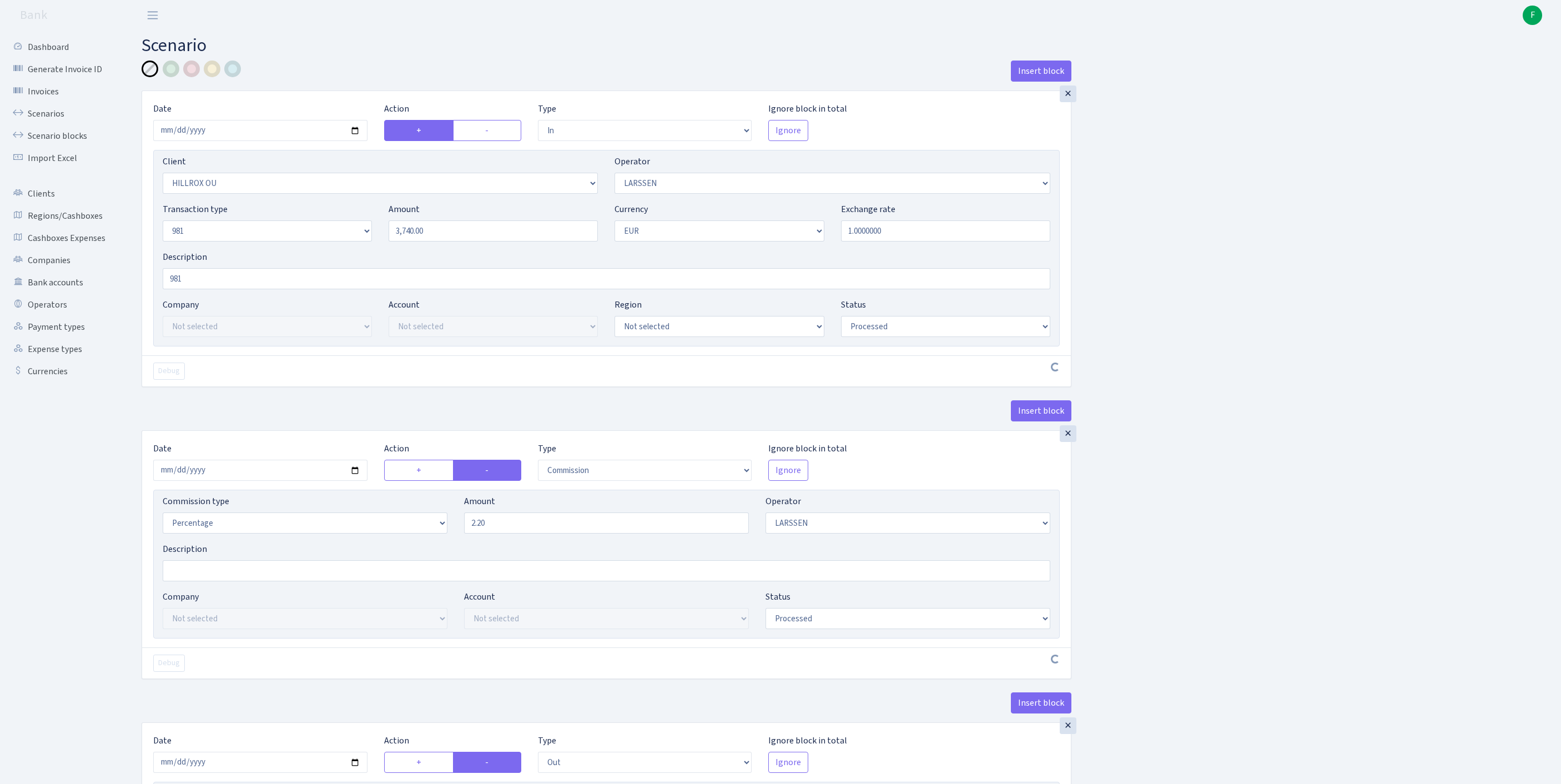
select select "processed"
select select "commission"
select select "36"
select select "processed"
select select "out"
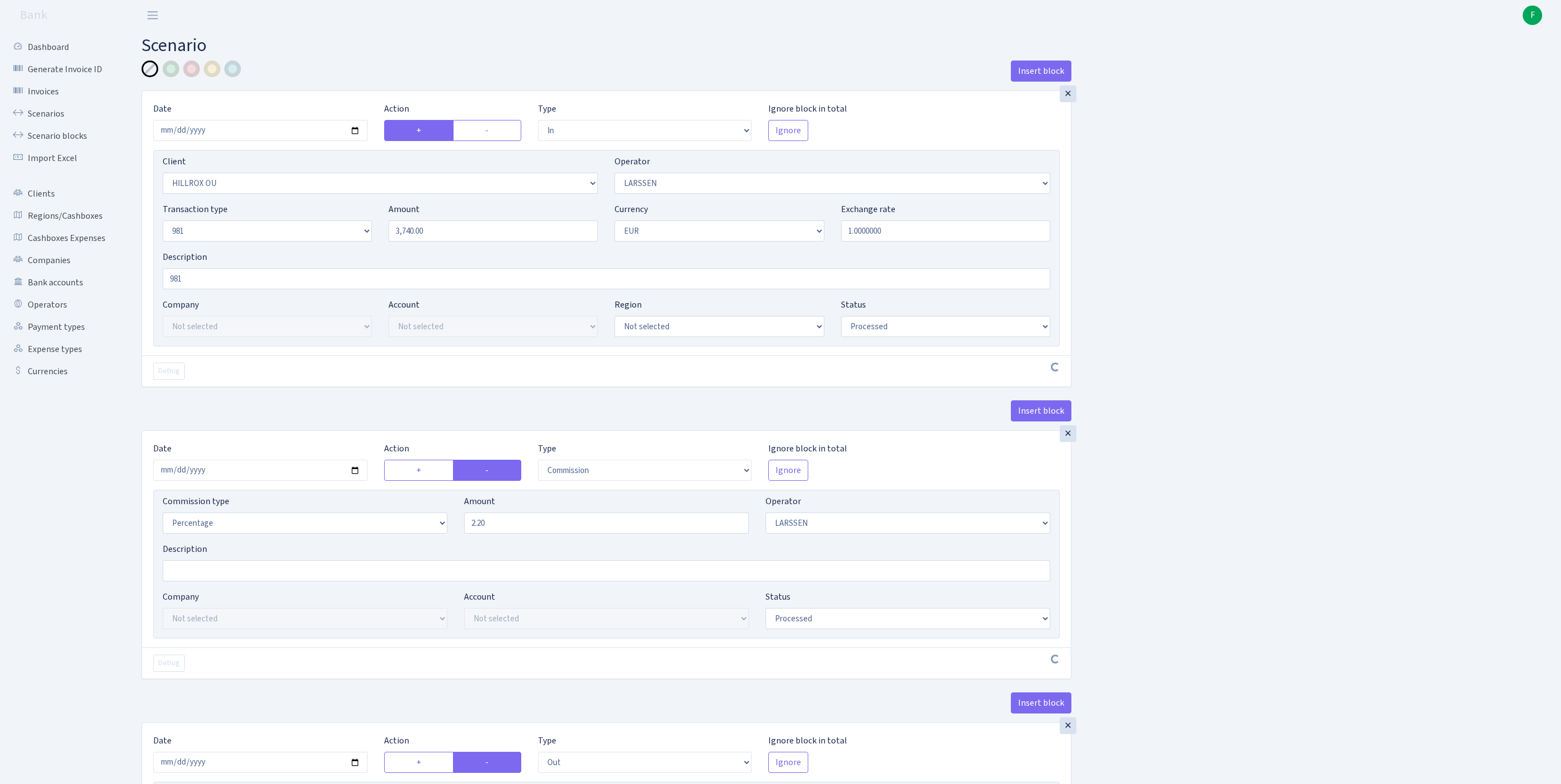
select select "342"
select select "61"
select select "8"
select select "1"
select select "processed"
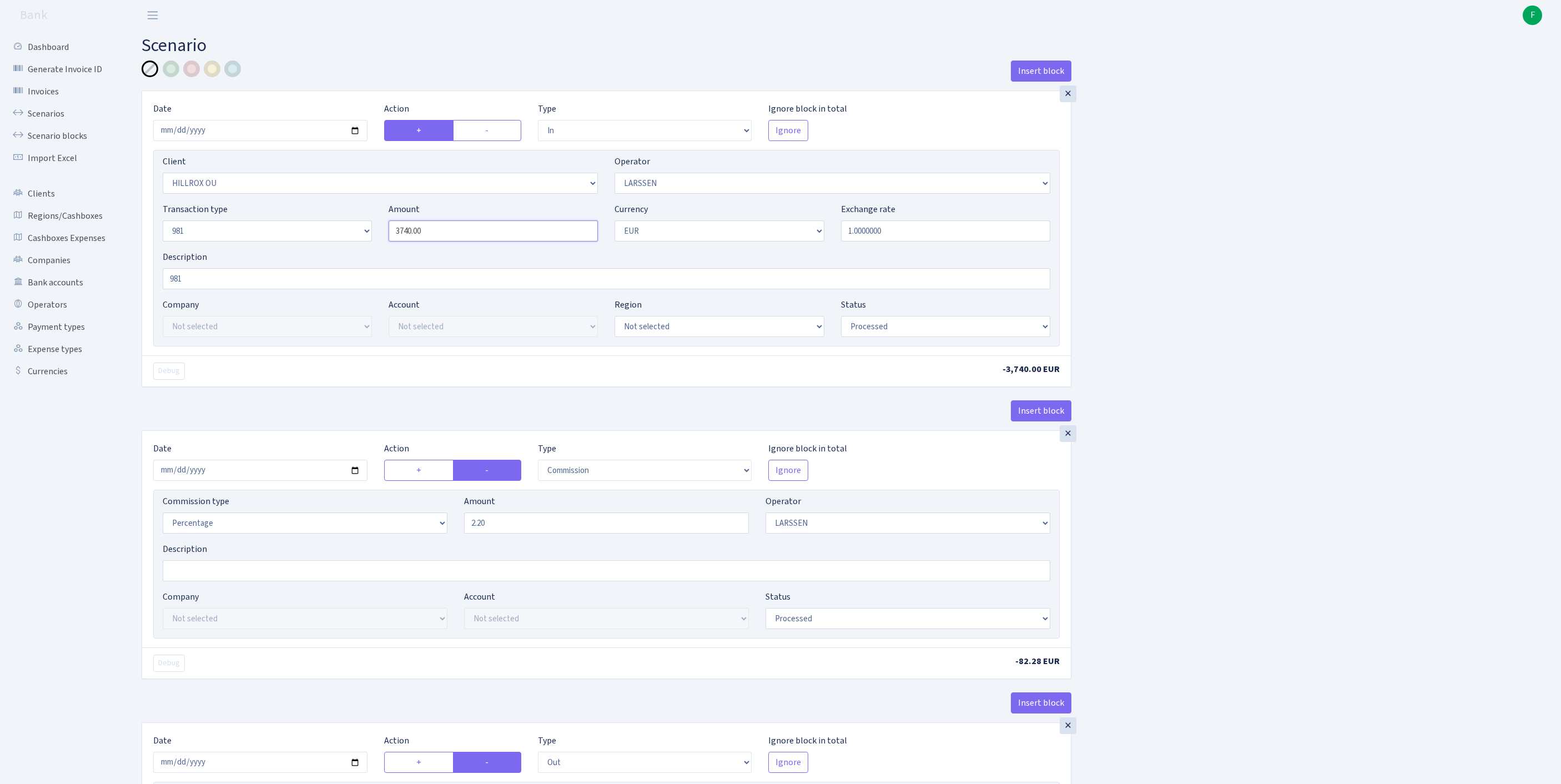
drag, startPoint x: 459, startPoint y: 256, endPoint x: 283, endPoint y: 245, distance: 176.3
click at [283, 245] on div "Transaction type Not selected 981 ELF FISH crypto GIRT IVO dekl MM-BALTIC eur U…" at bounding box center [606, 226] width 904 height 48
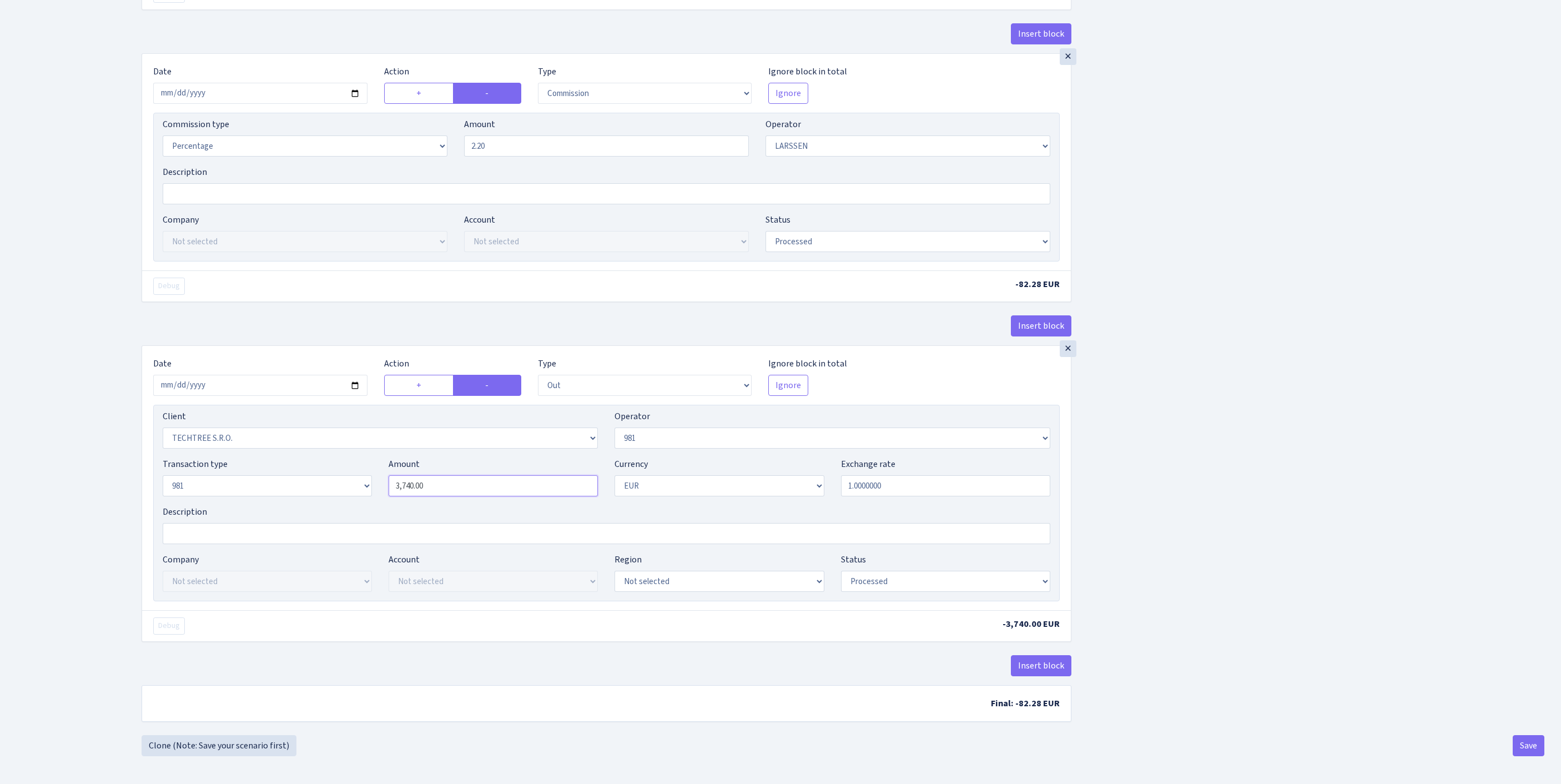
type input "3,750.00"
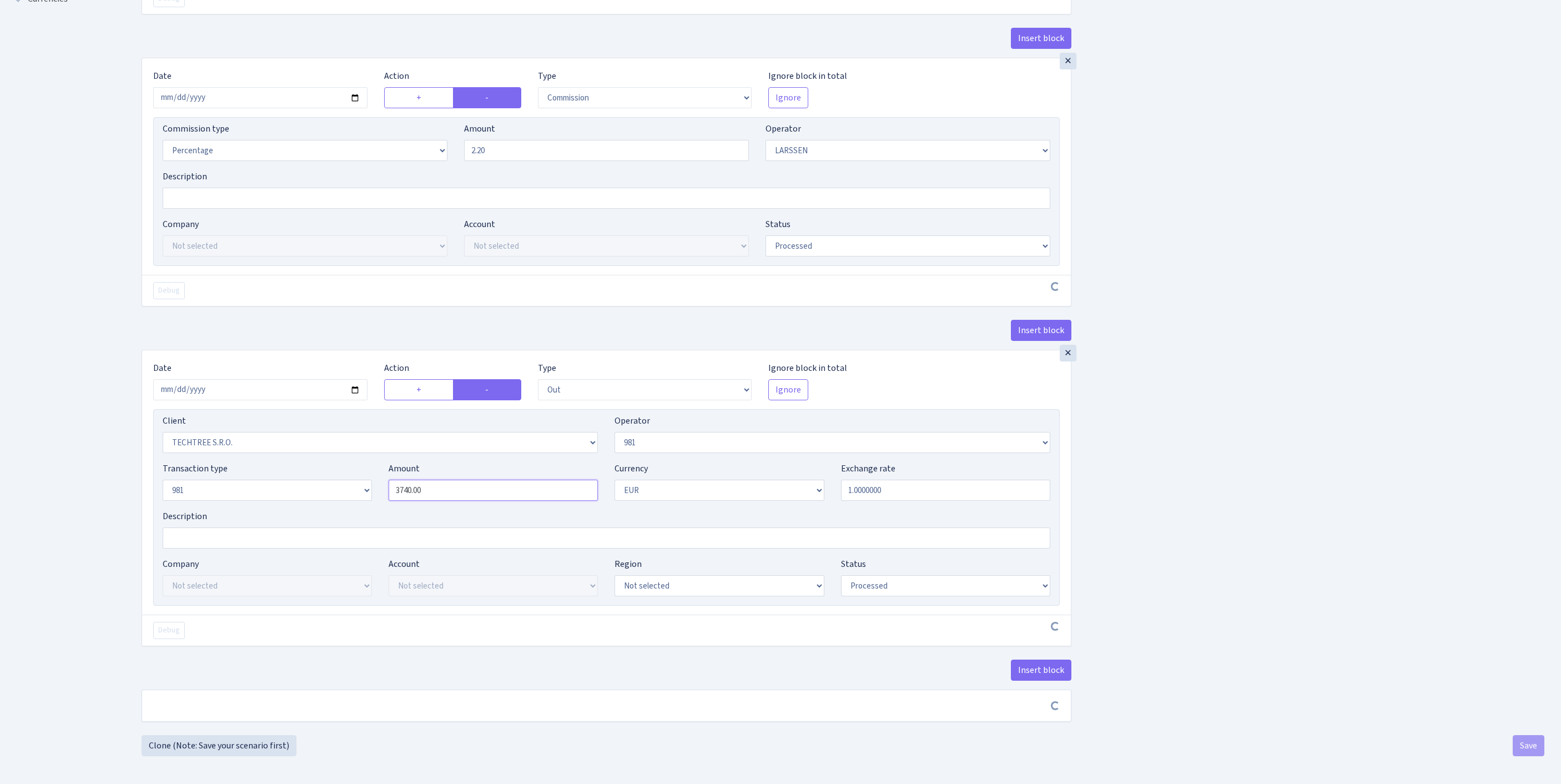
drag, startPoint x: 454, startPoint y: 466, endPoint x: 176, endPoint y: 454, distance: 278.3
click at [176, 462] on div "Transaction type Not selected 981 ELF FISH crypto GIRT IVO dekl MM-BALTIC eur U…" at bounding box center [606, 486] width 904 height 48
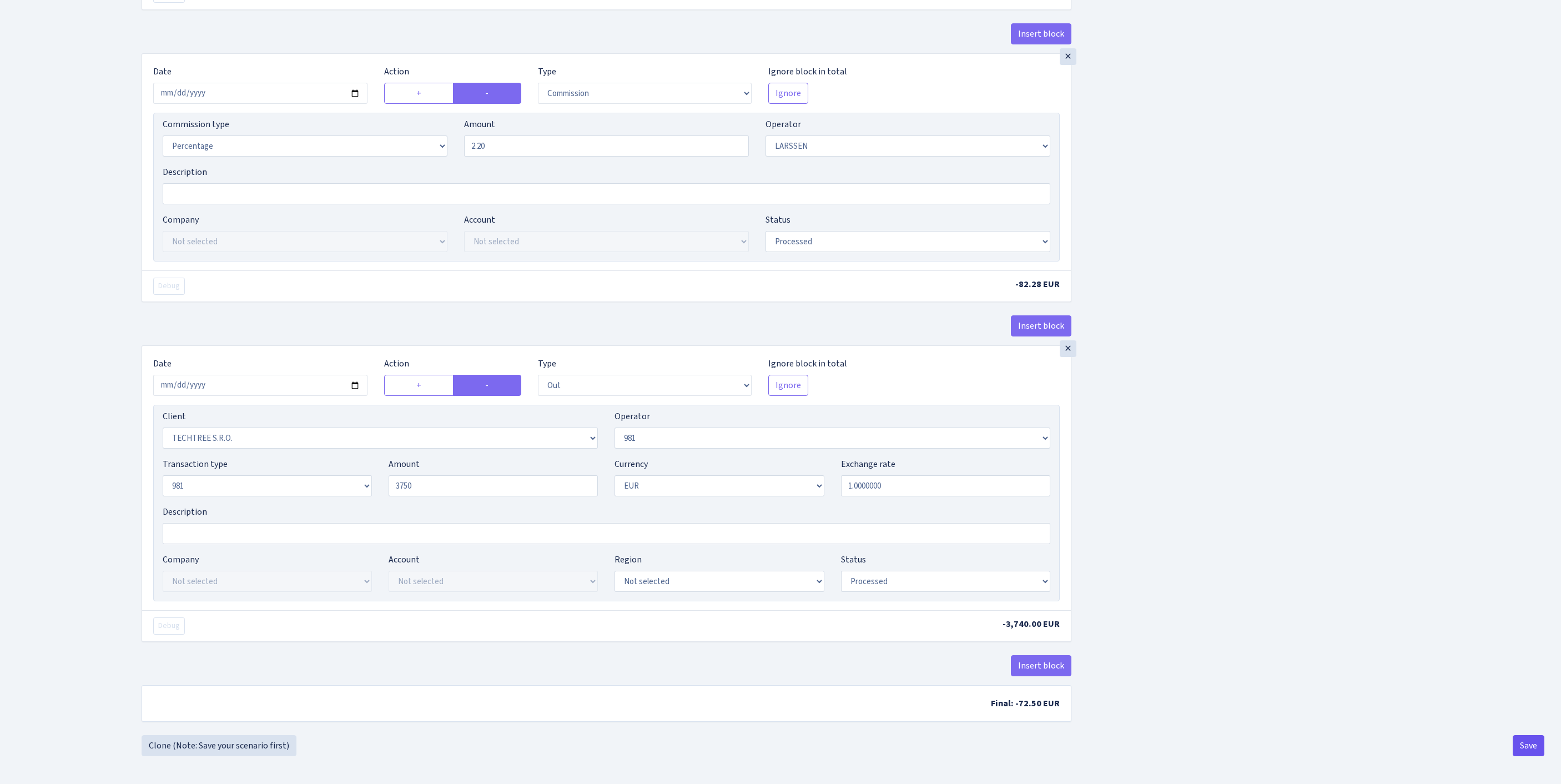
type input "3,750.00"
click at [1528, 744] on button "Save" at bounding box center [1528, 745] width 32 height 21
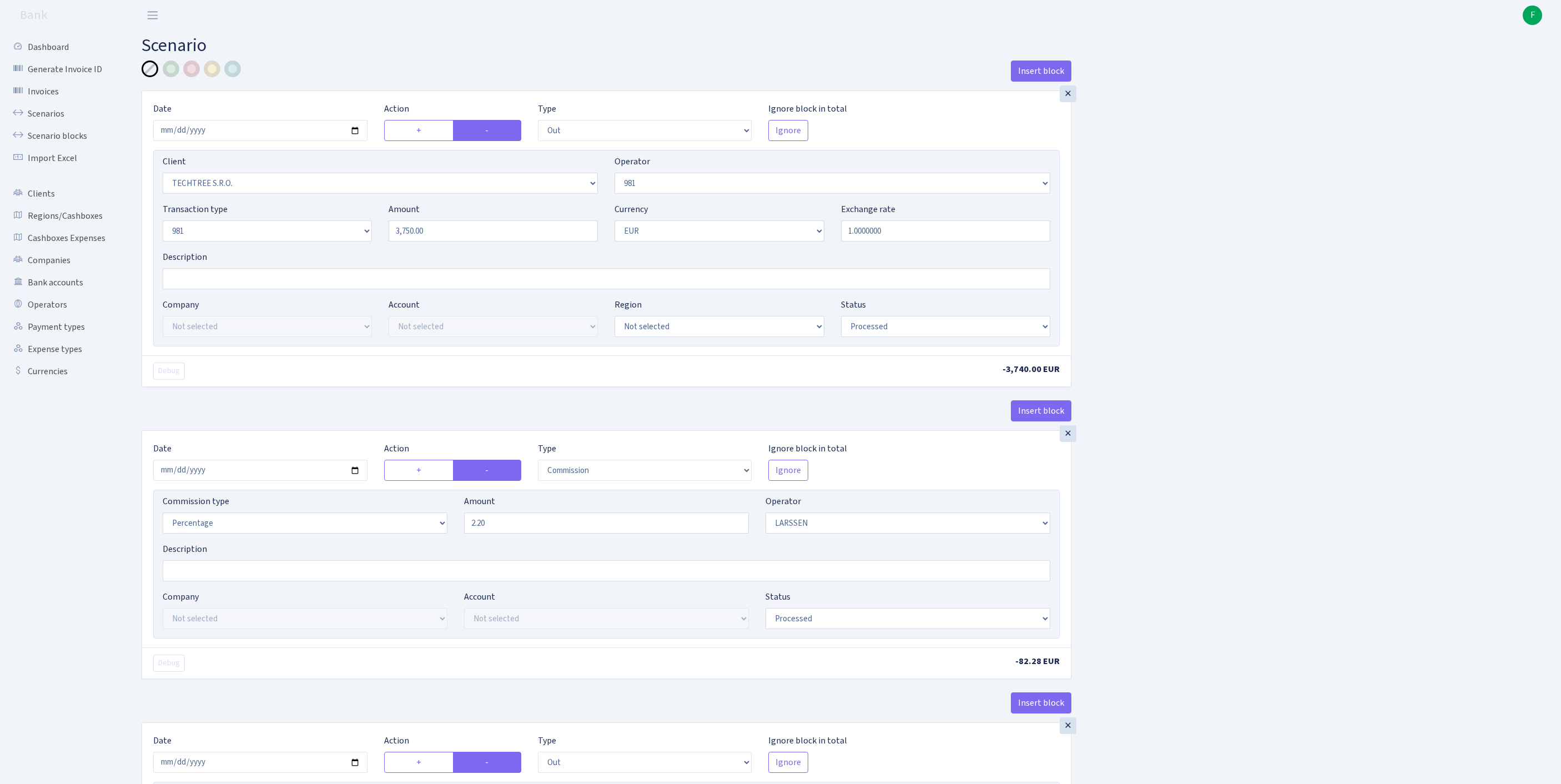
select select "out"
select select "342"
select select "61"
select select "8"
select select "1"
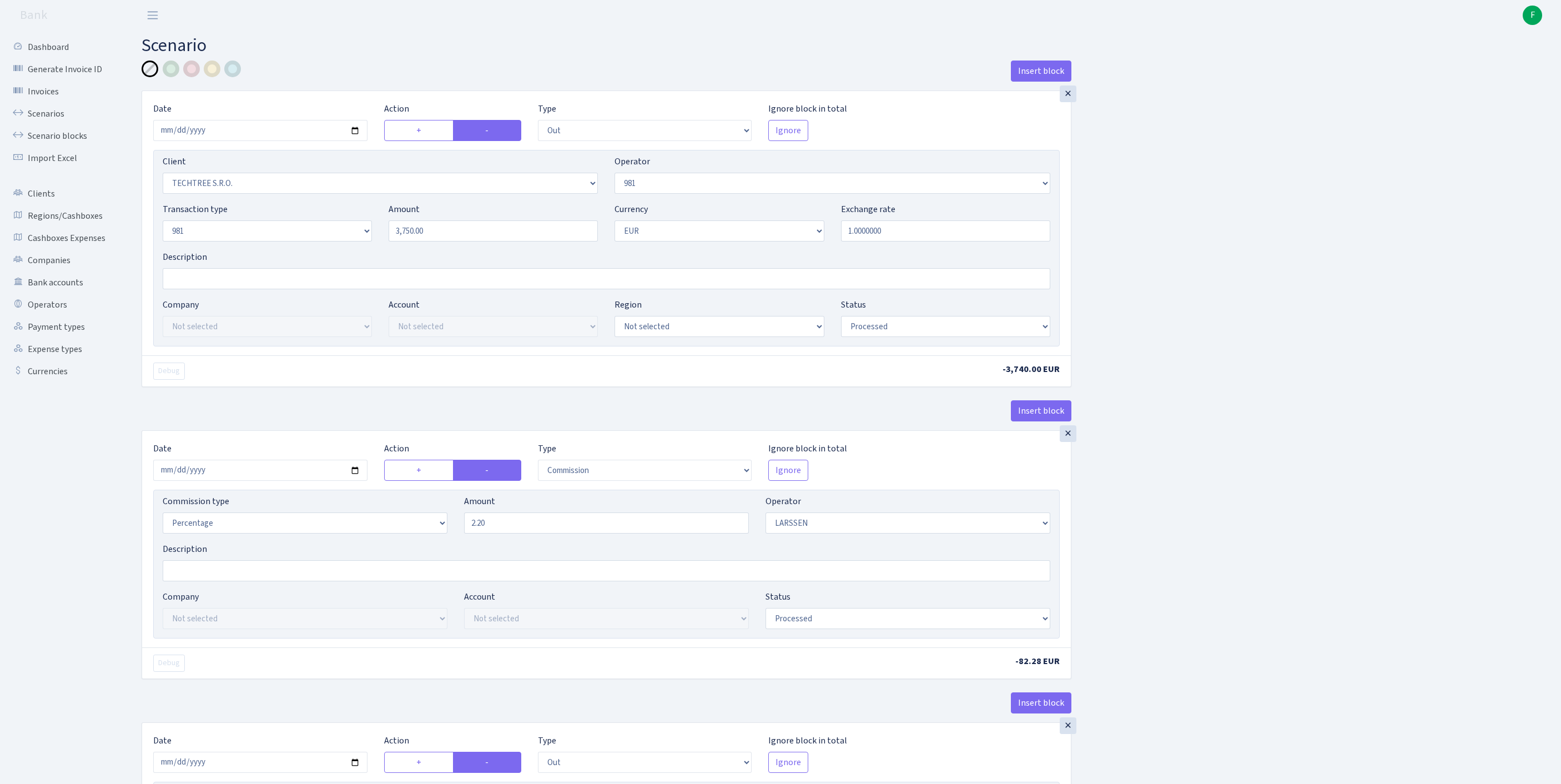
select select "processed"
select select "commission"
select select "36"
select select "processed"
select select "out"
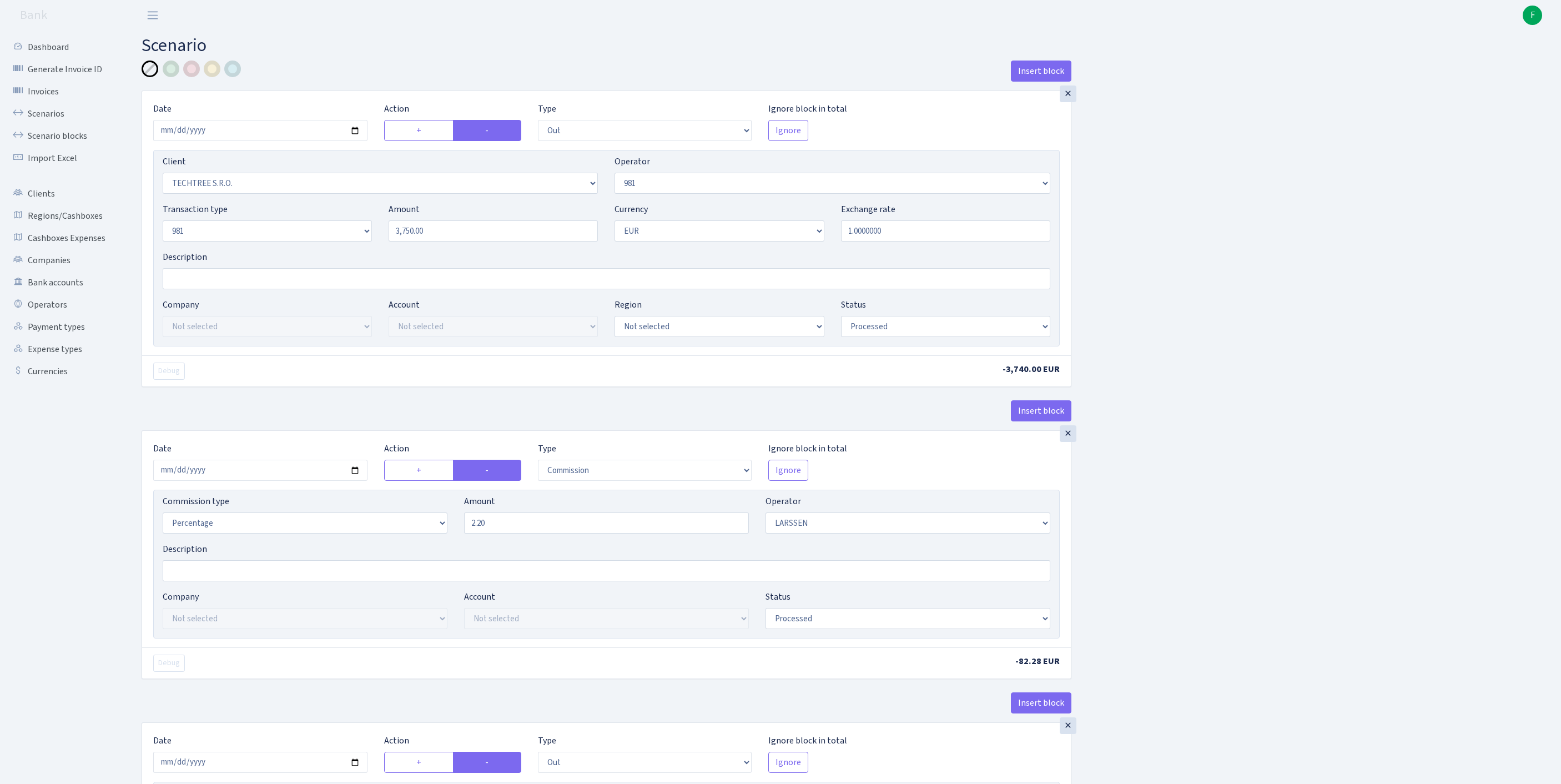
select select "342"
select select "61"
select select "8"
select select "1"
select select "processed"
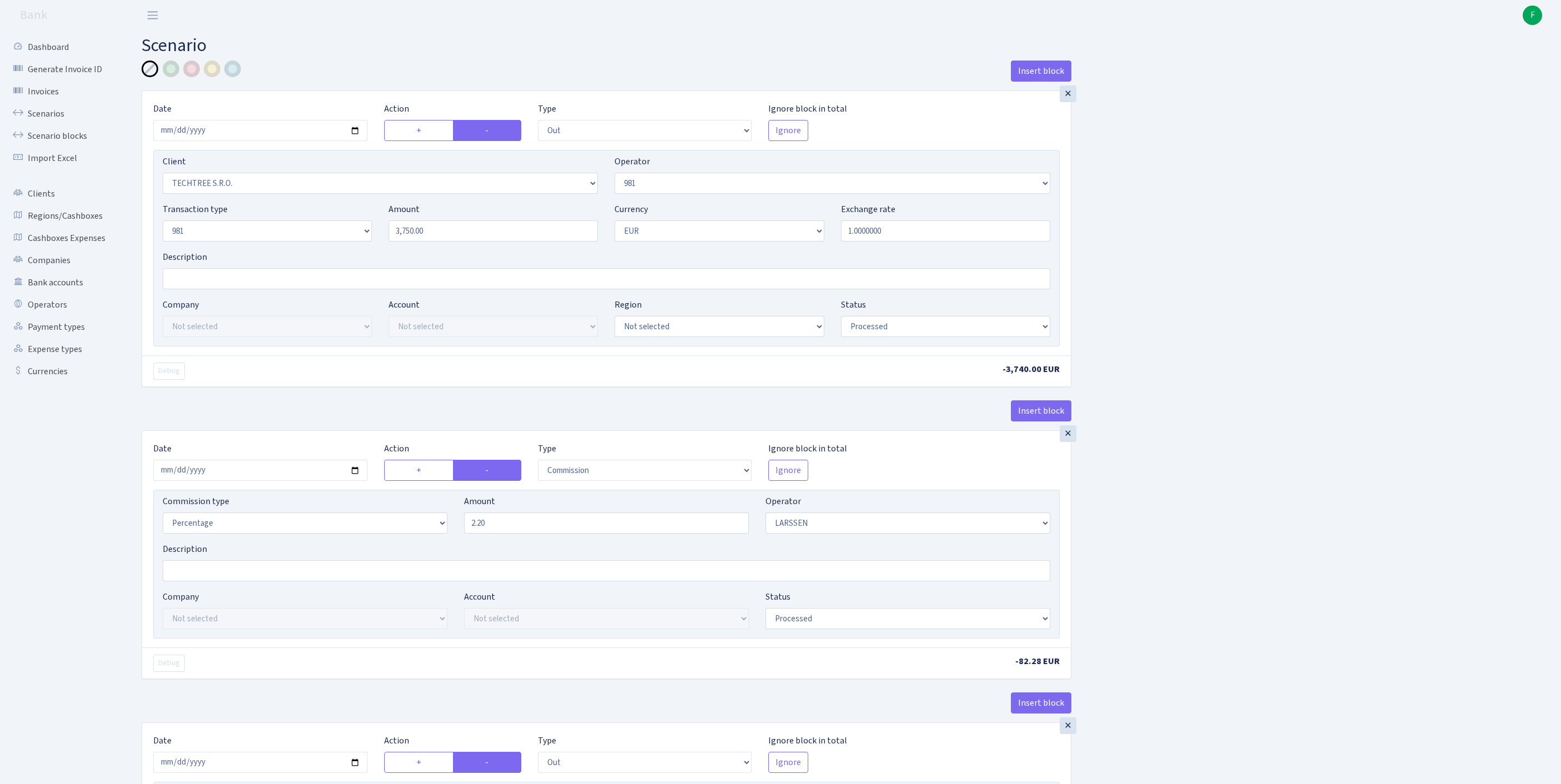
scroll to position [522, 0]
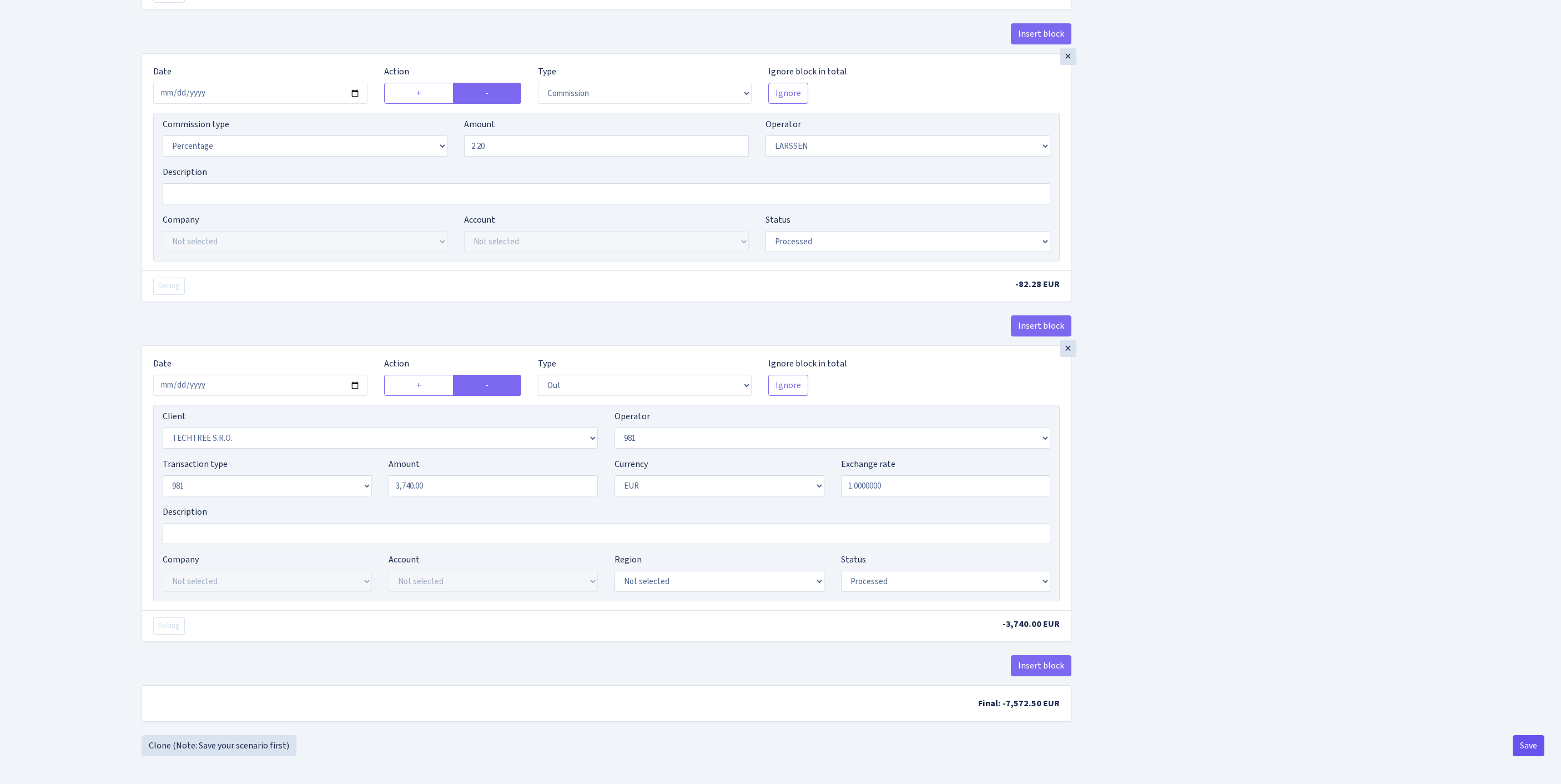
click at [1525, 753] on button "Save" at bounding box center [1528, 745] width 32 height 21
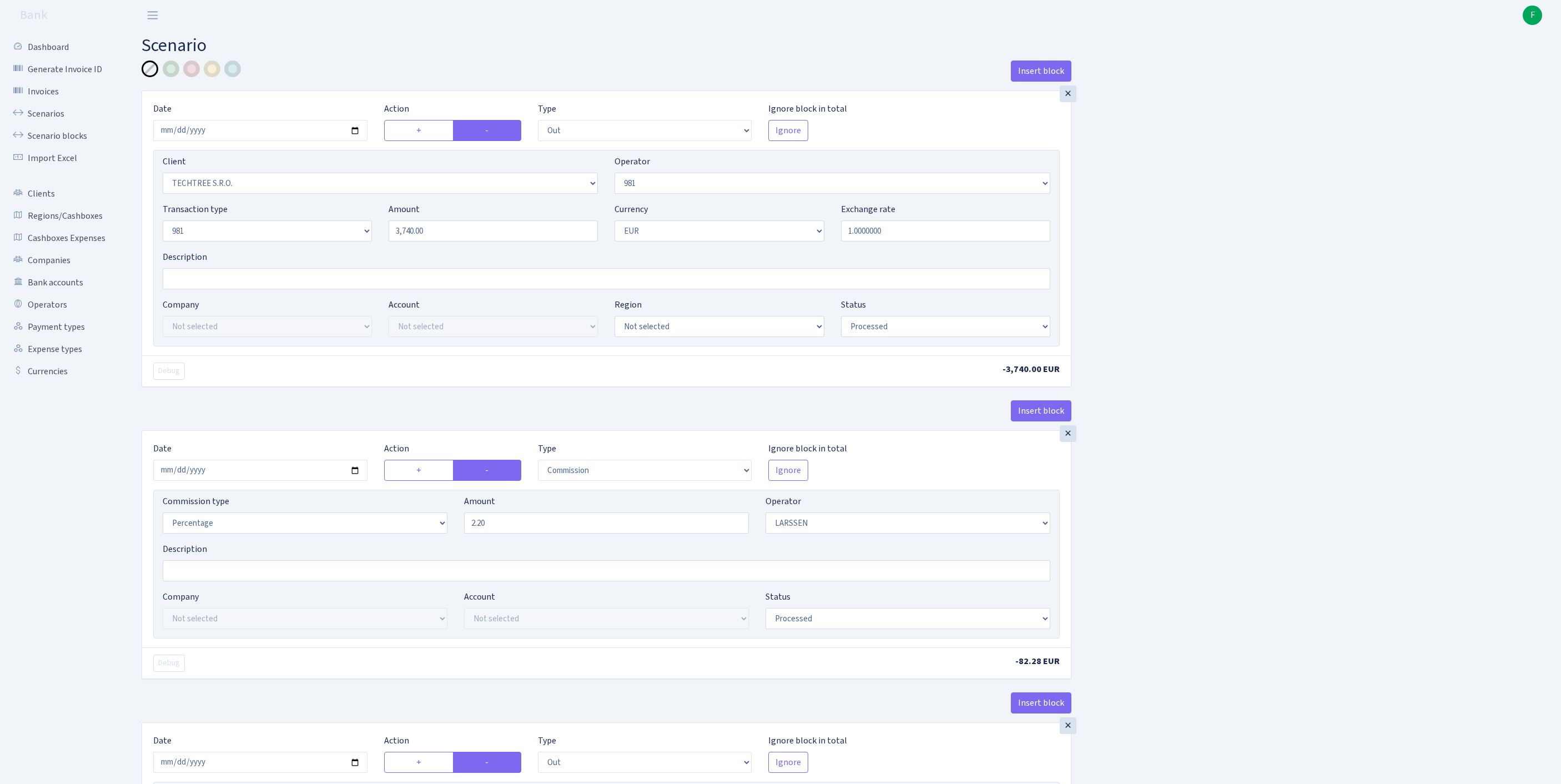
select select "out"
select select "342"
select select "61"
select select "8"
select select "1"
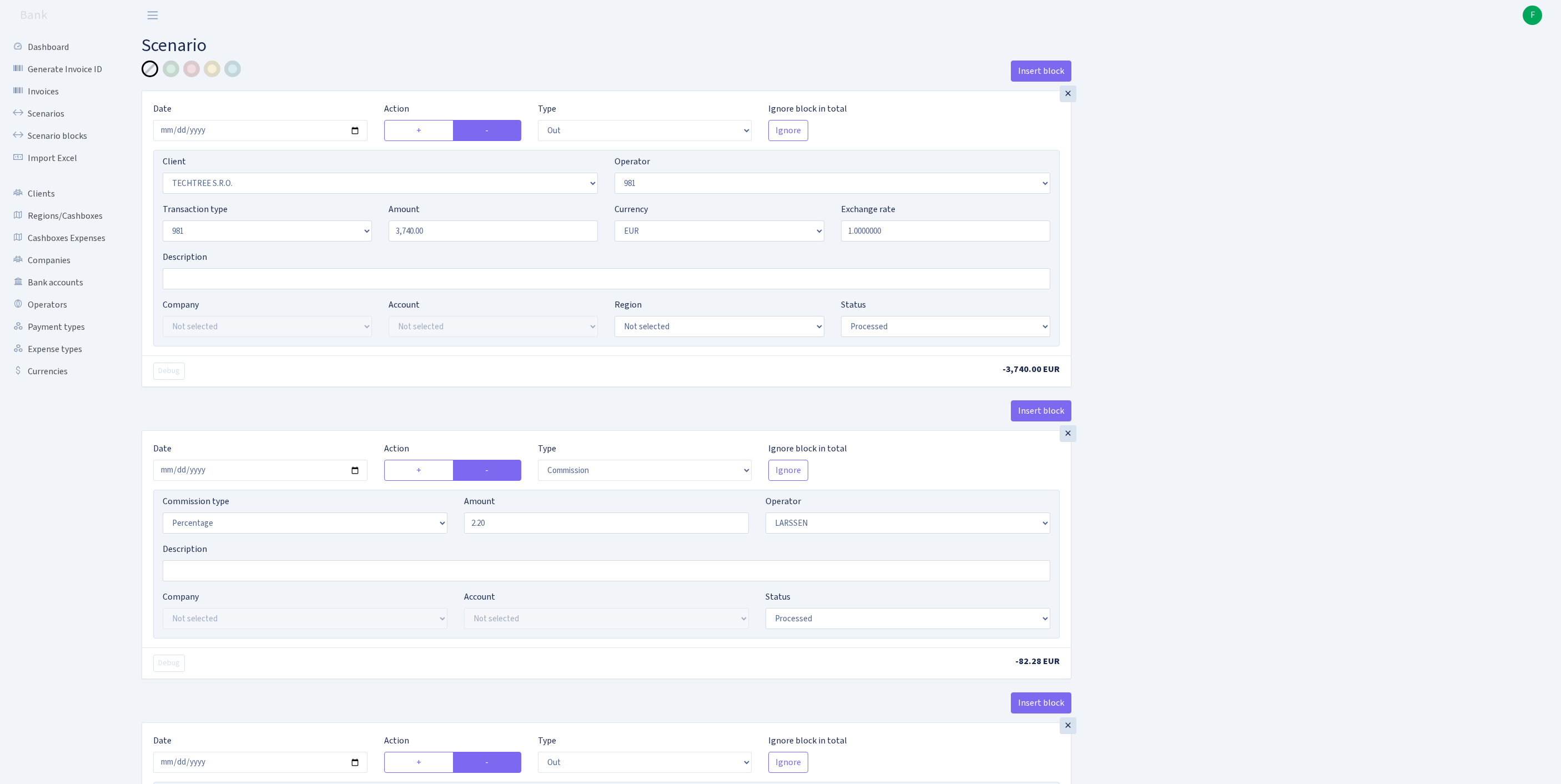
select select "processed"
select select "commission"
select select "36"
select select "processed"
select select "out"
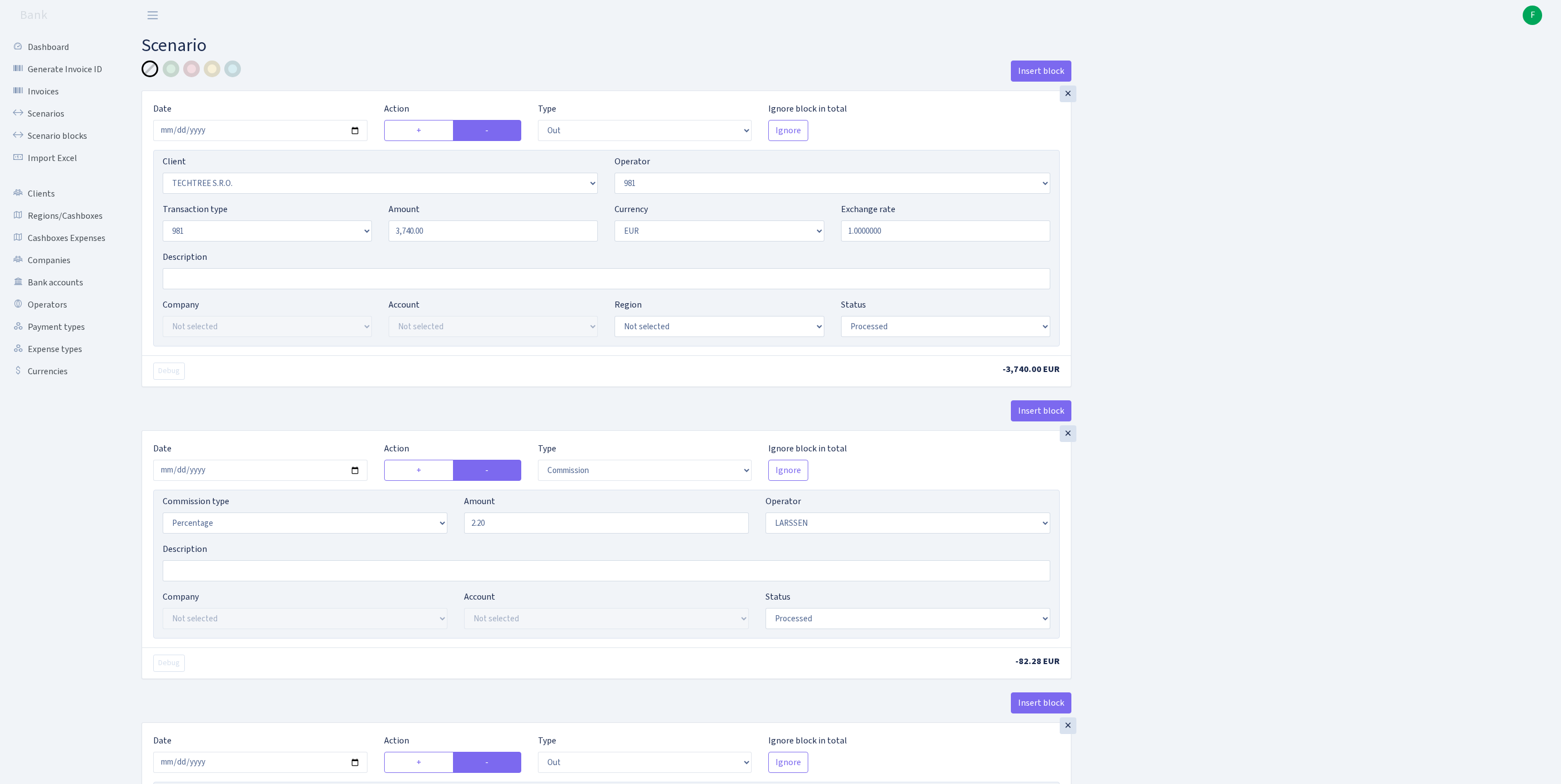
select select "342"
select select "61"
select select "8"
select select "1"
select select "processed"
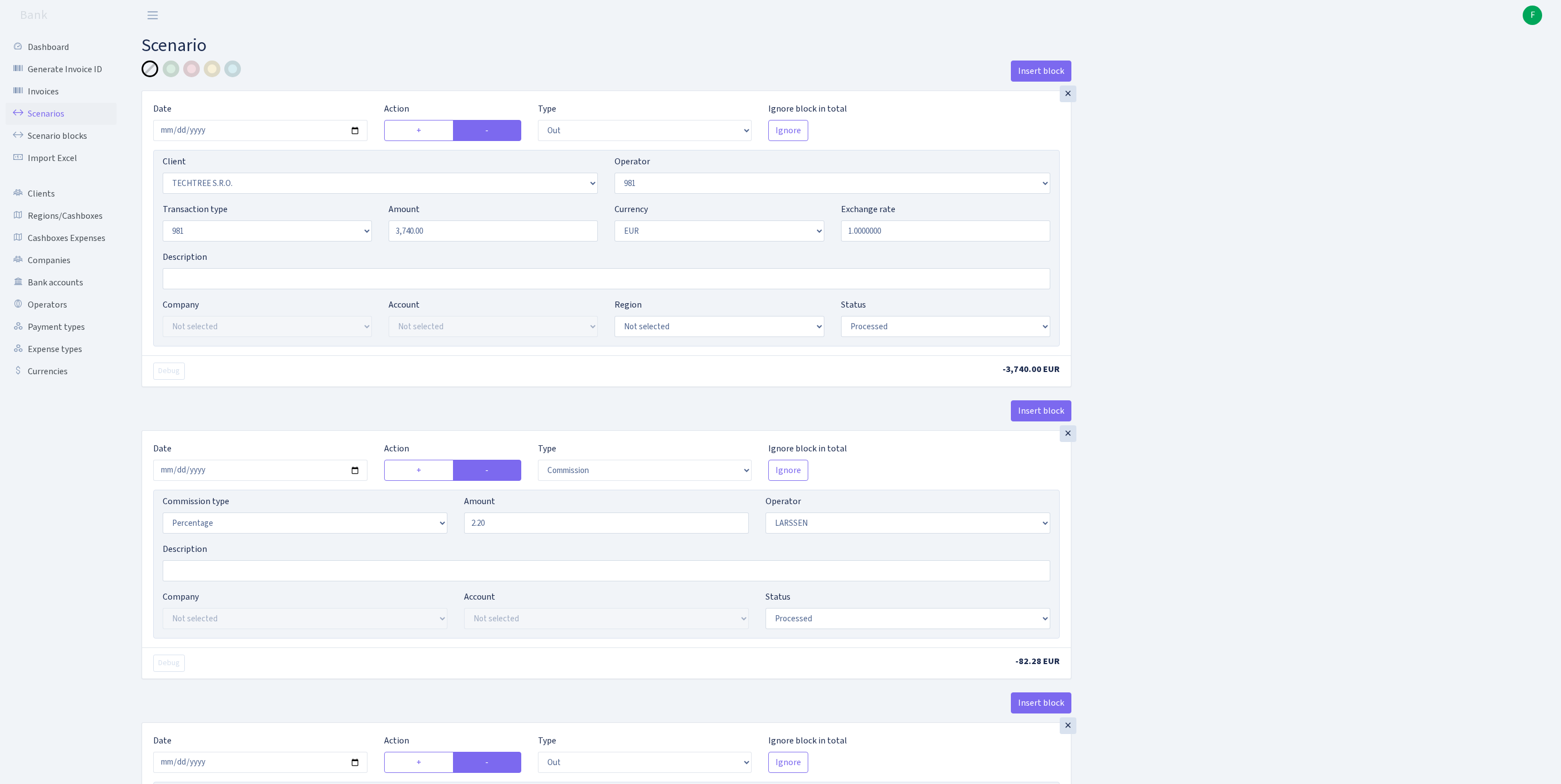
click at [59, 121] on link "Scenarios" at bounding box center [61, 114] width 111 height 22
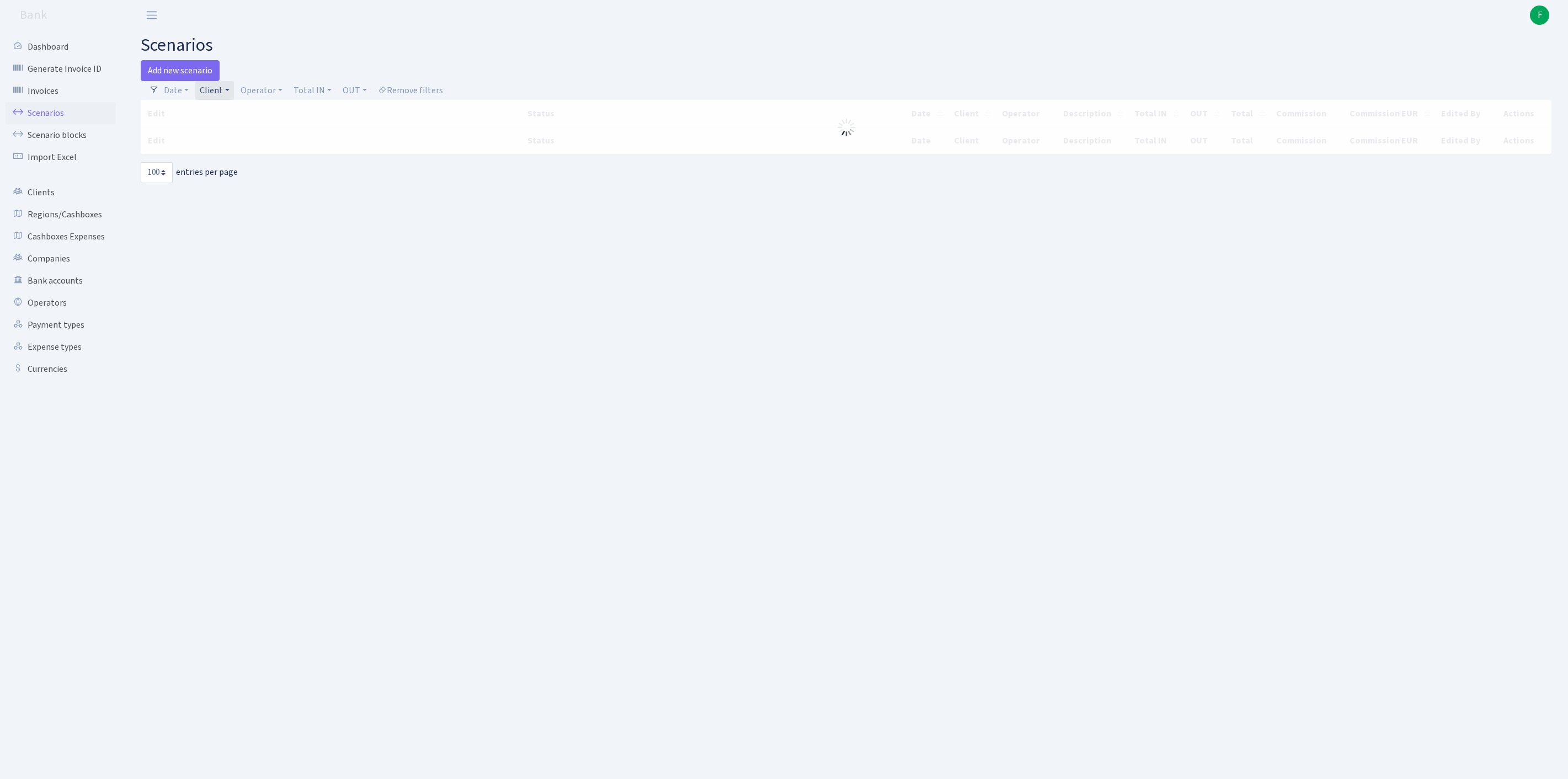
select select "100"
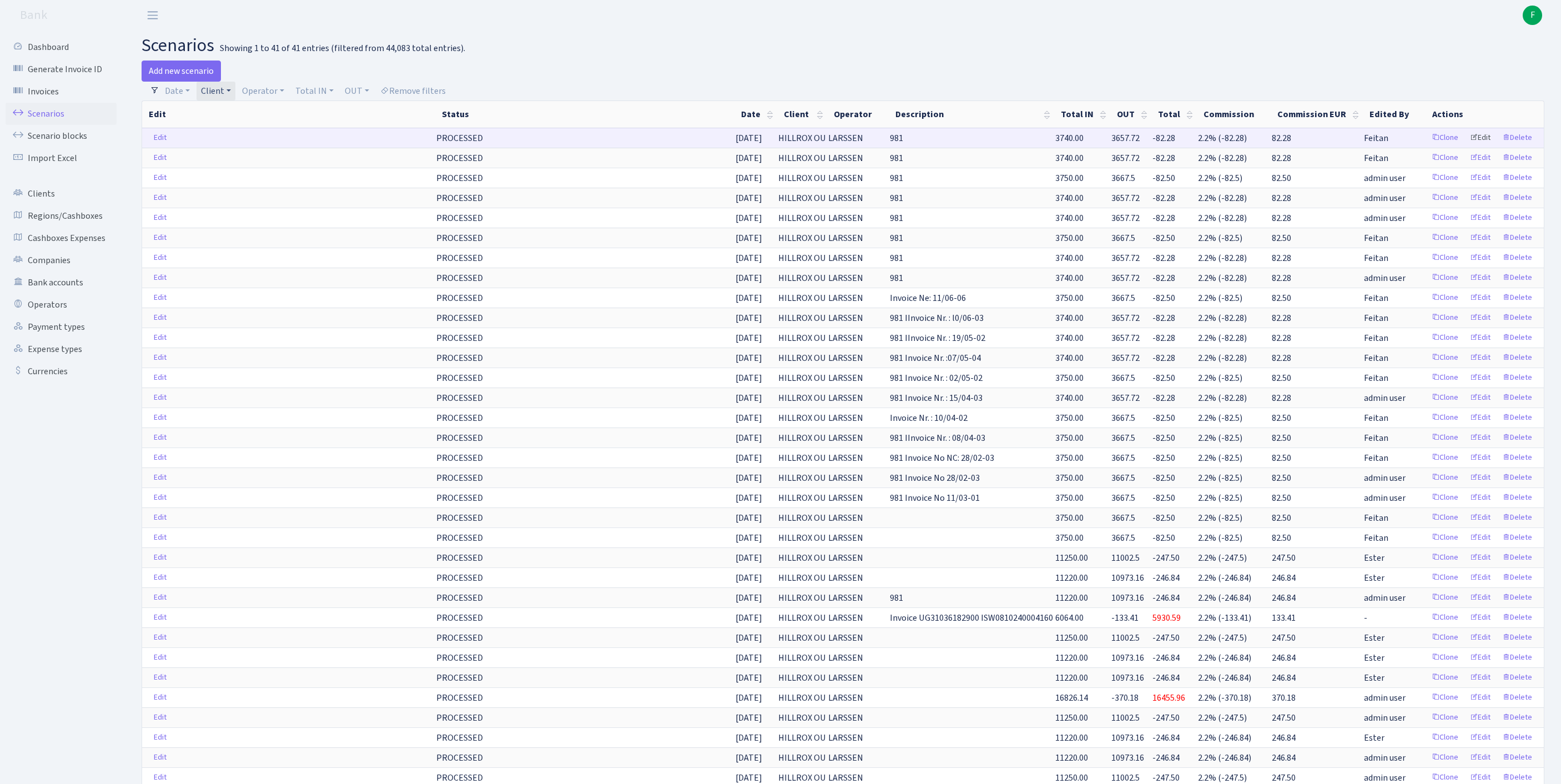
click at [1470, 146] on link "Edit" at bounding box center [1480, 137] width 31 height 17
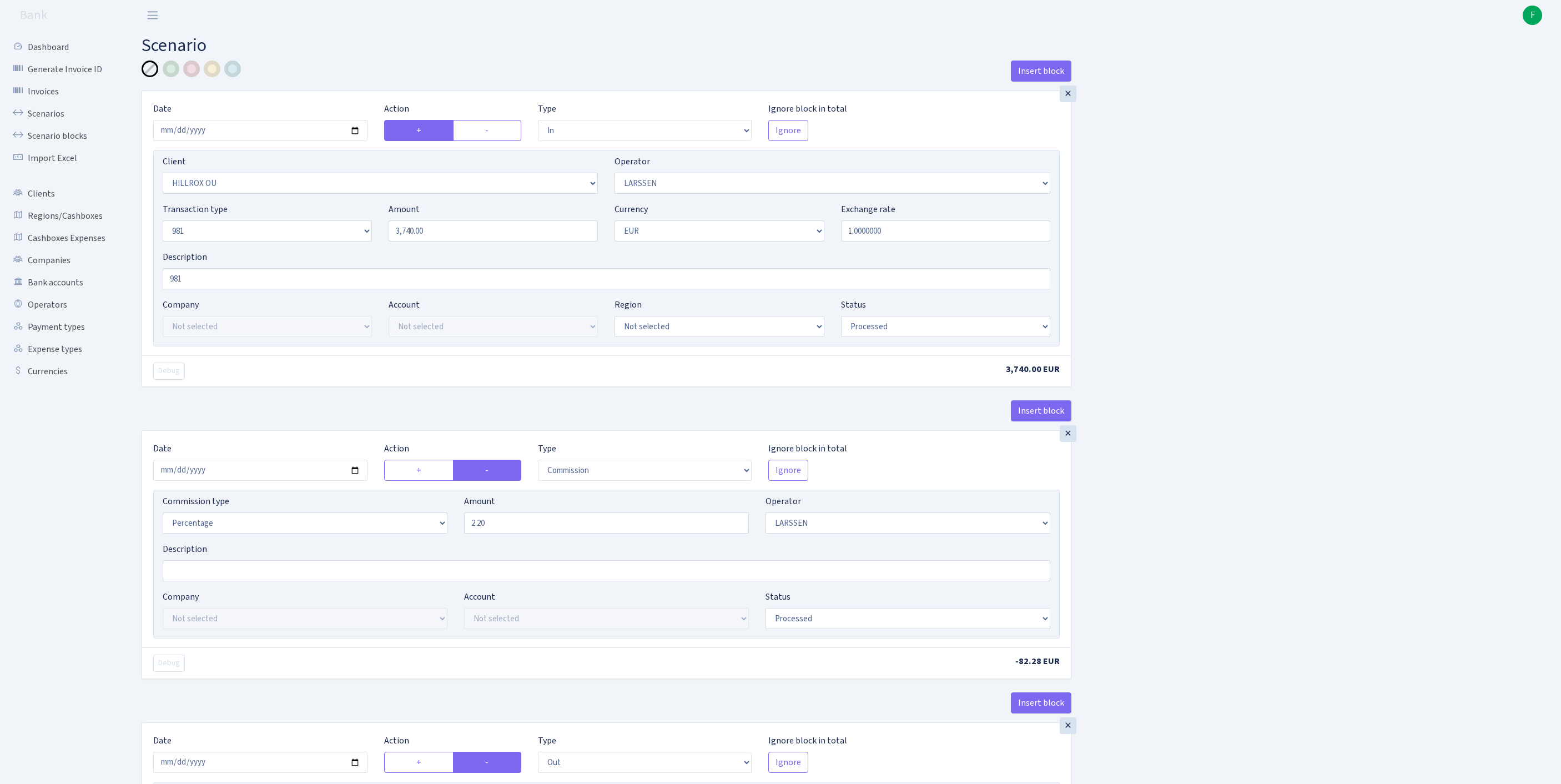
select select "in"
select select "1972"
select select "36"
select select "8"
select select "1"
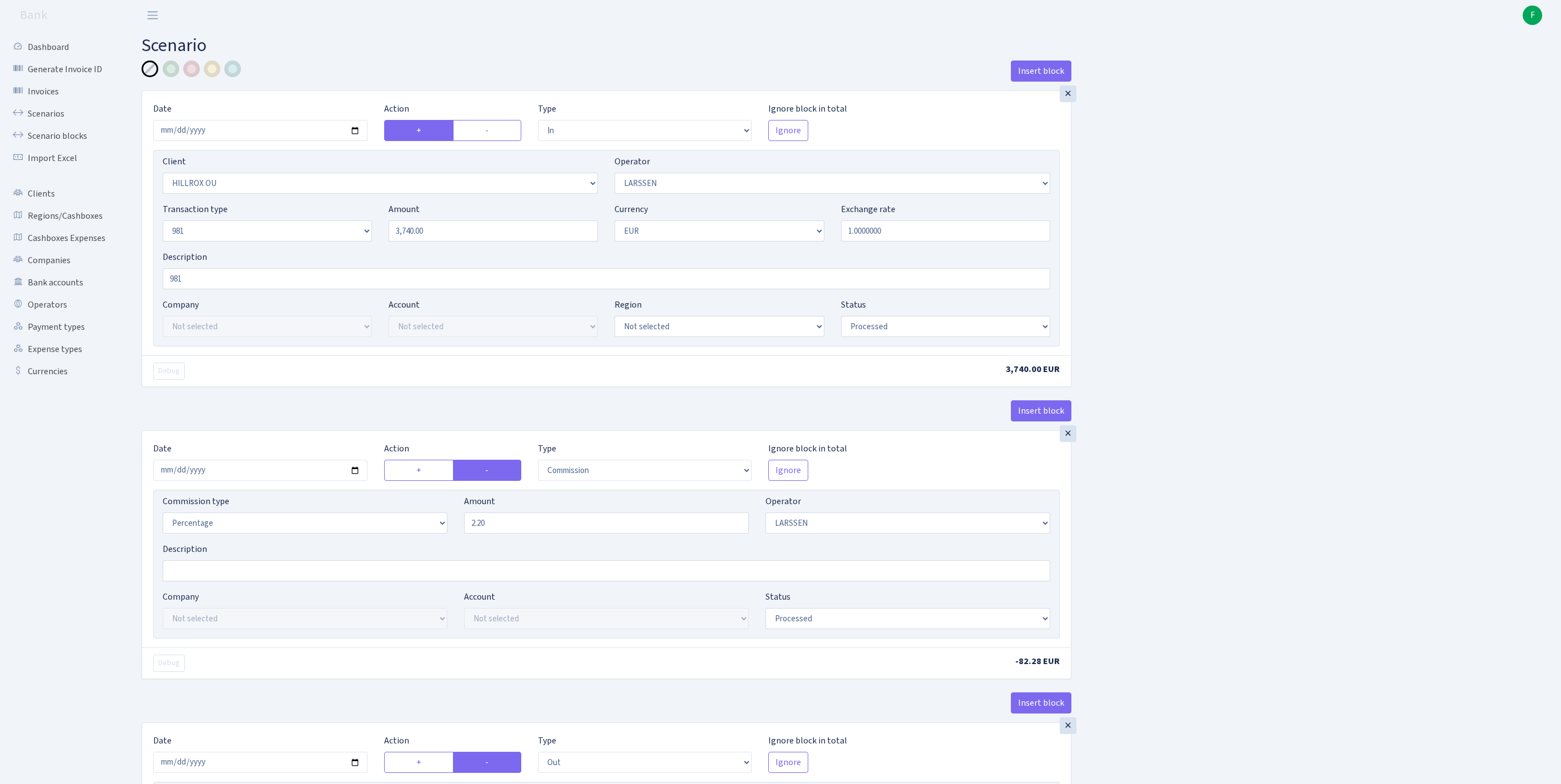
select select "processed"
select select "commission"
select select "36"
select select "processed"
select select "out"
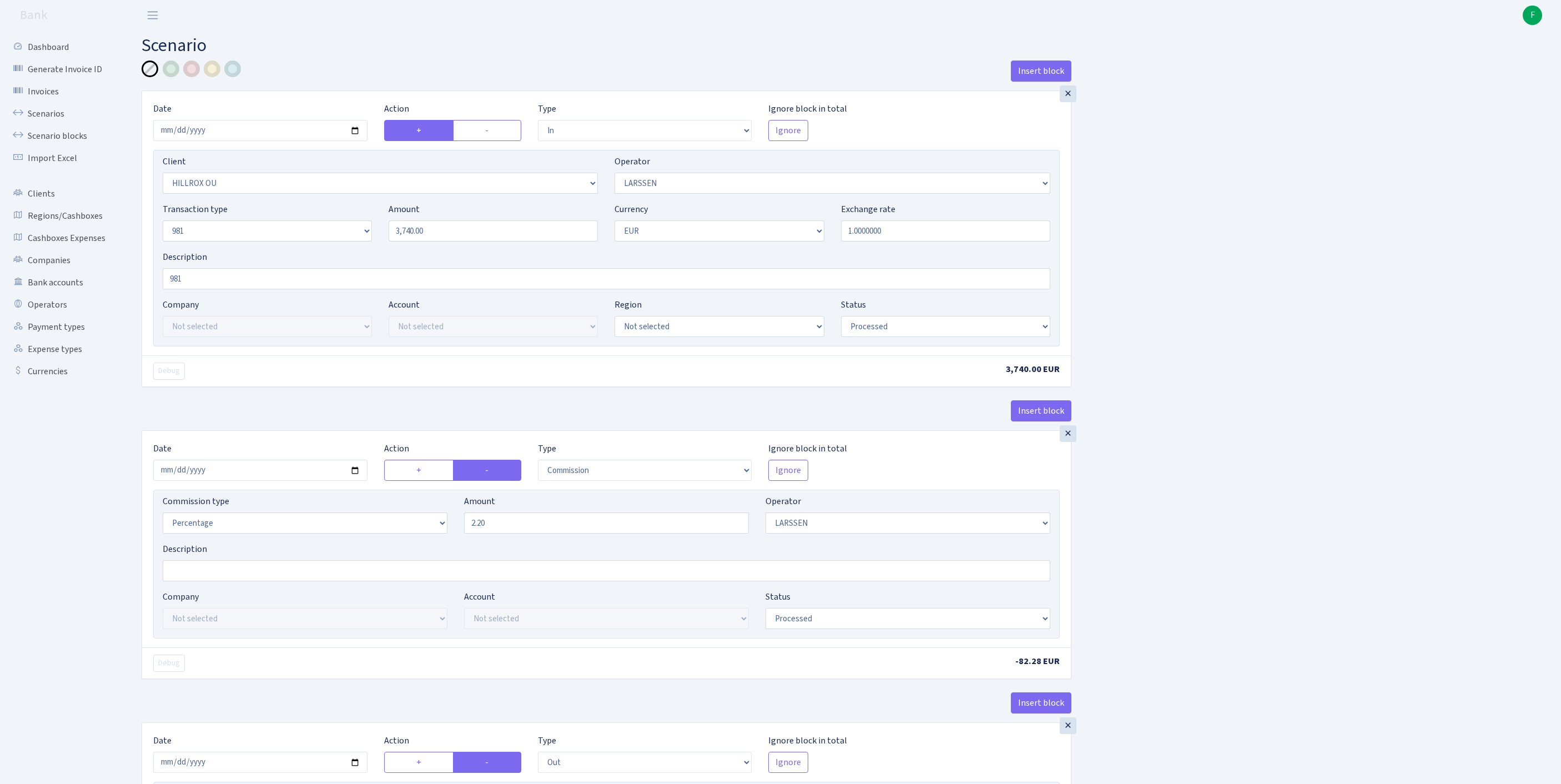
select select "342"
select select "61"
select select "8"
select select "1"
select select "processed"
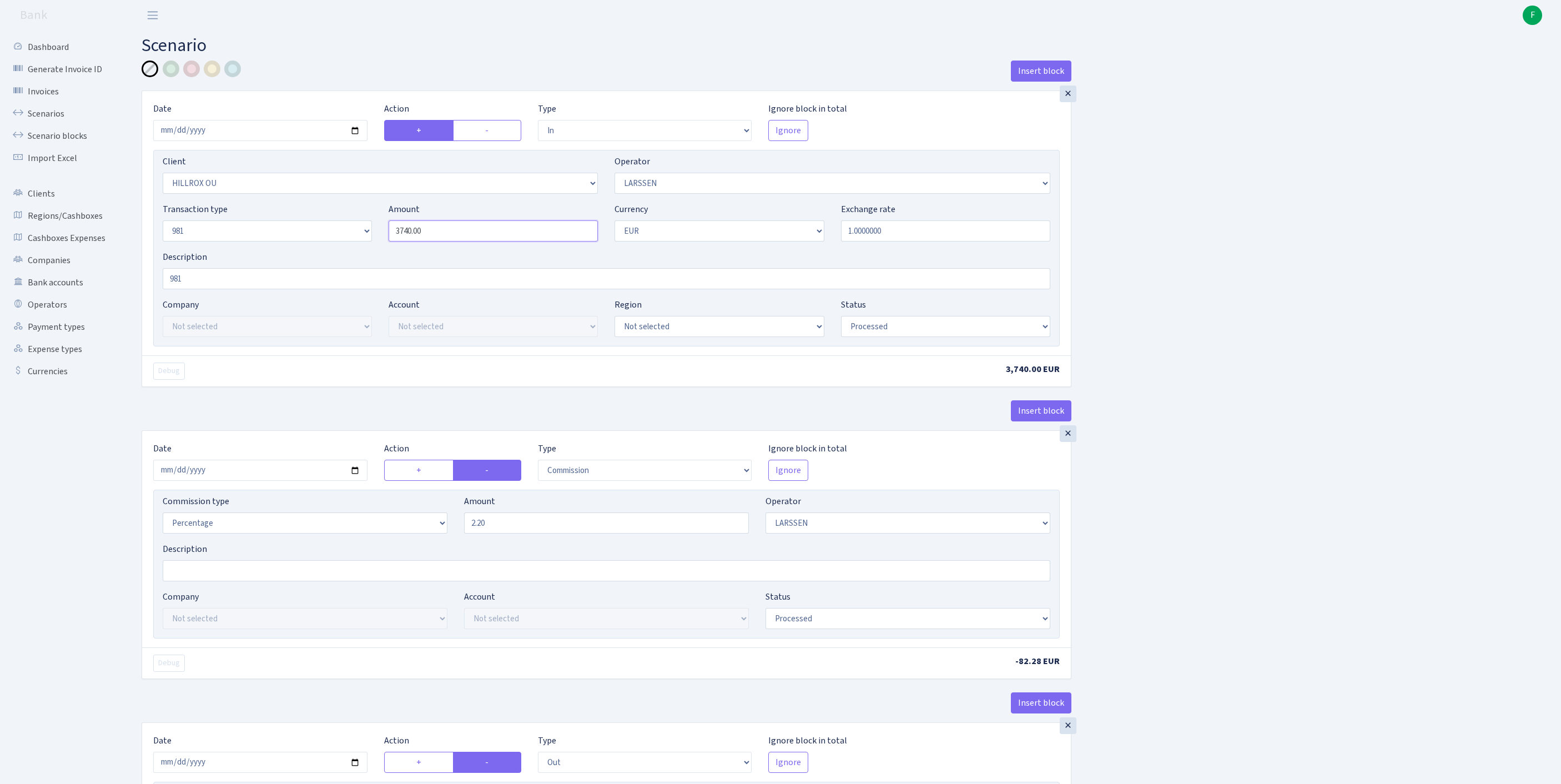
drag, startPoint x: 408, startPoint y: 254, endPoint x: 323, endPoint y: 251, distance: 85.1
click at [323, 250] on div "Transaction type Not selected 981 ELF FISH crypto GIRT IVO dekl MM-BALTIC eur U…" at bounding box center [606, 226] width 904 height 48
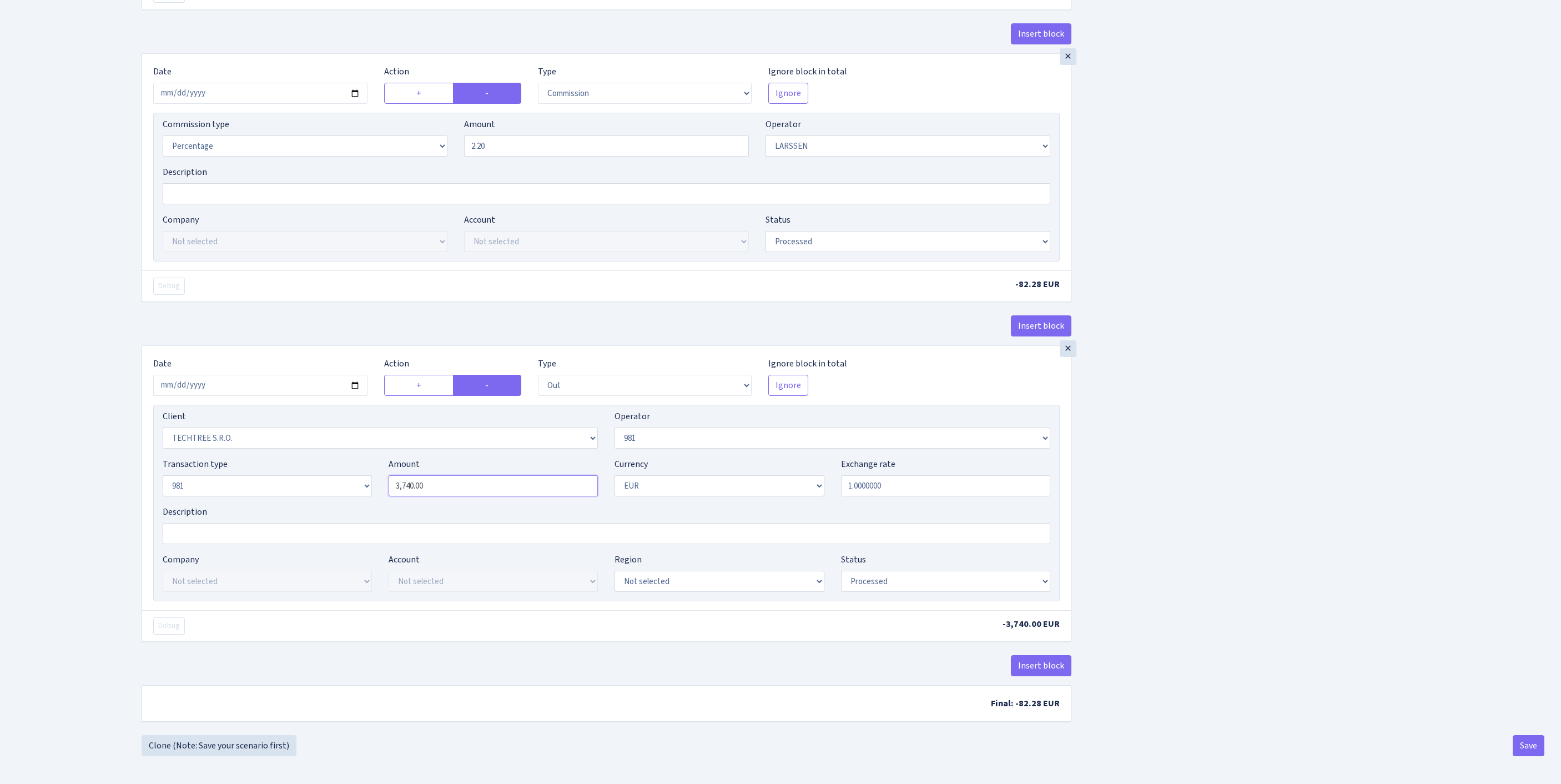
type input "3,750.00"
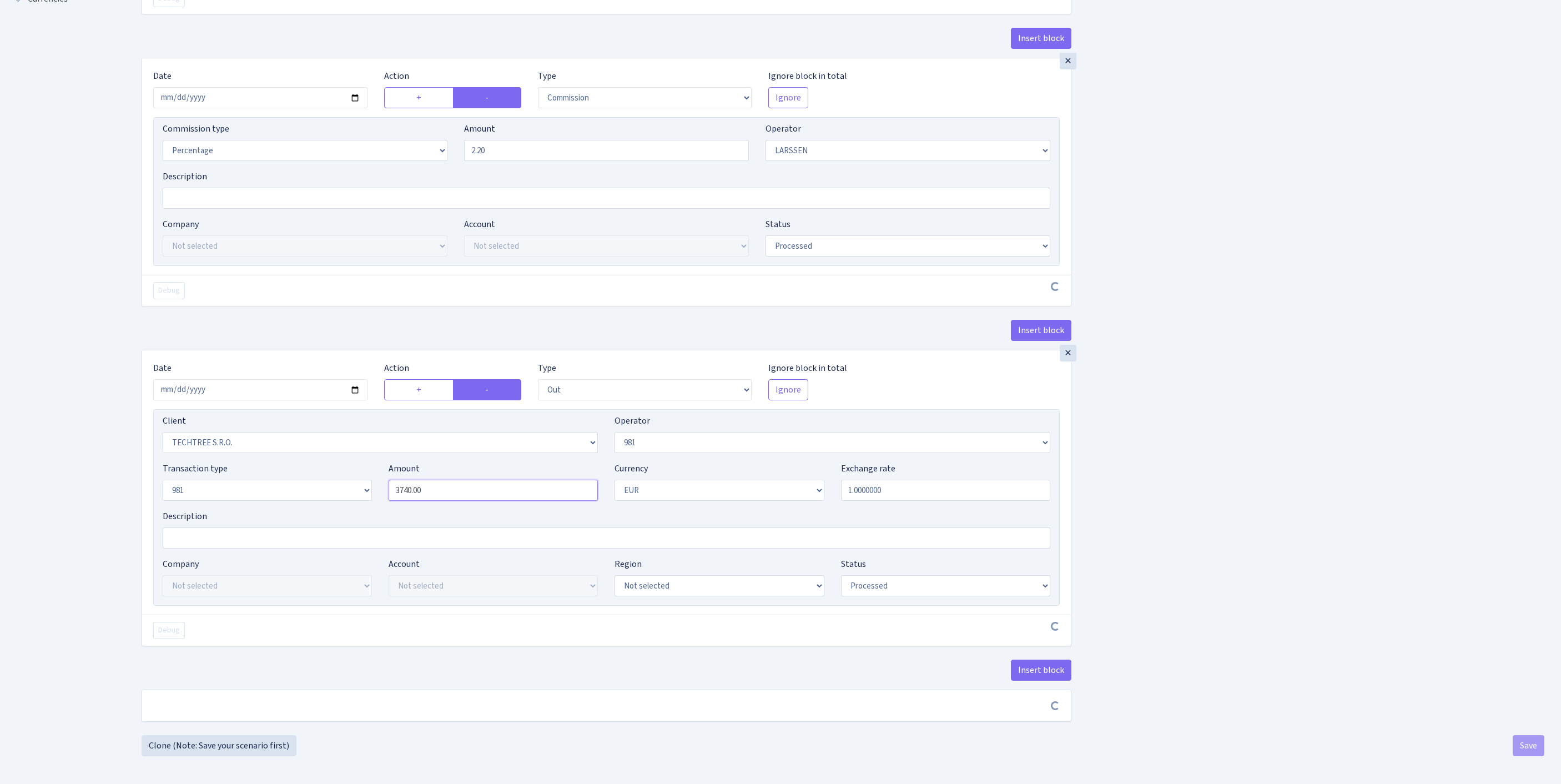
drag, startPoint x: 355, startPoint y: 509, endPoint x: 142, endPoint y: 491, distance: 213.8
click at [142, 491] on div "× Date 2025-09-12 Action + - Type --- In Out Commission Field required. Ignore …" at bounding box center [606, 482] width 928 height 265
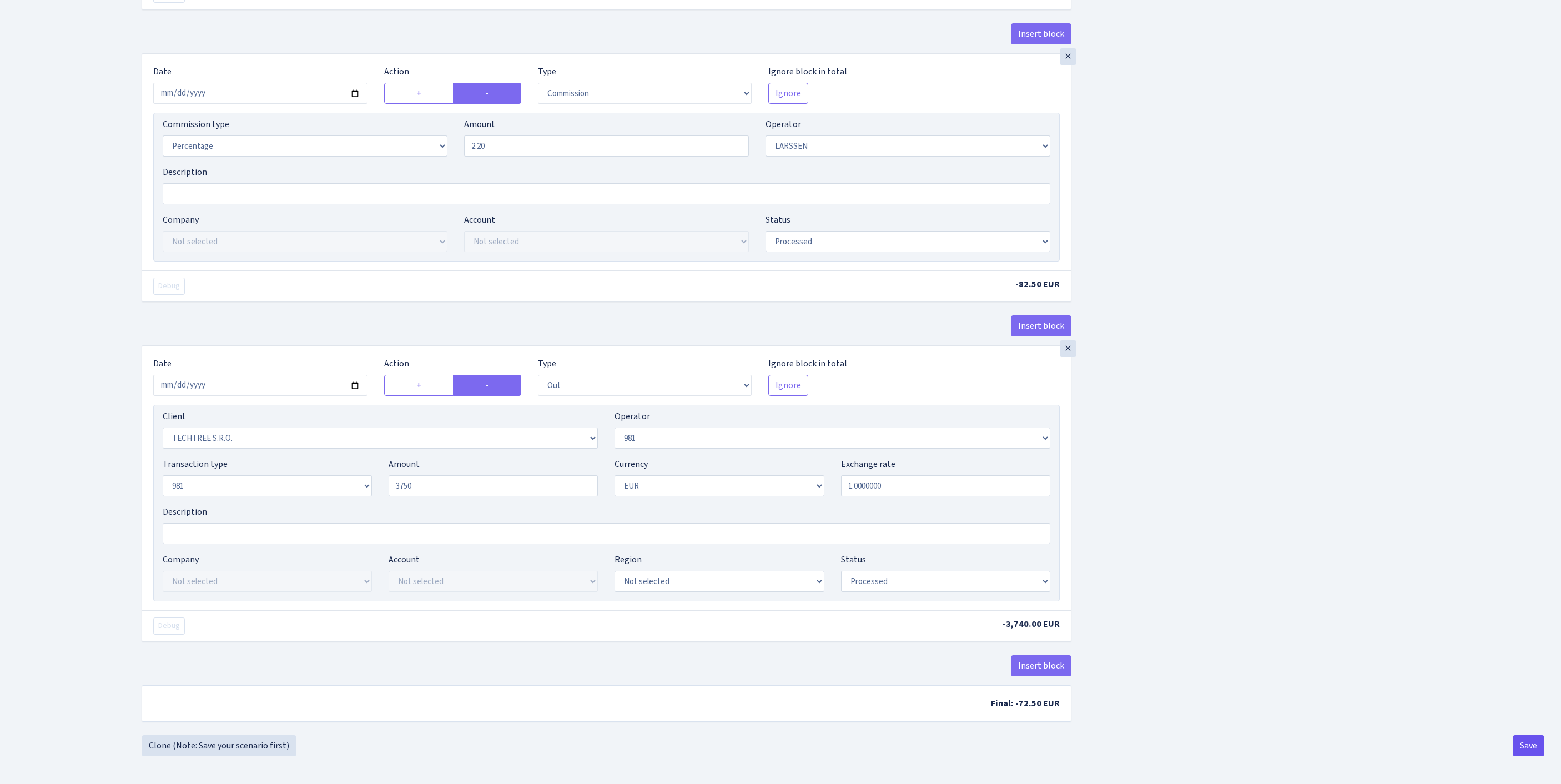
type input "3,750.00"
click at [1519, 742] on button "Save" at bounding box center [1528, 745] width 32 height 21
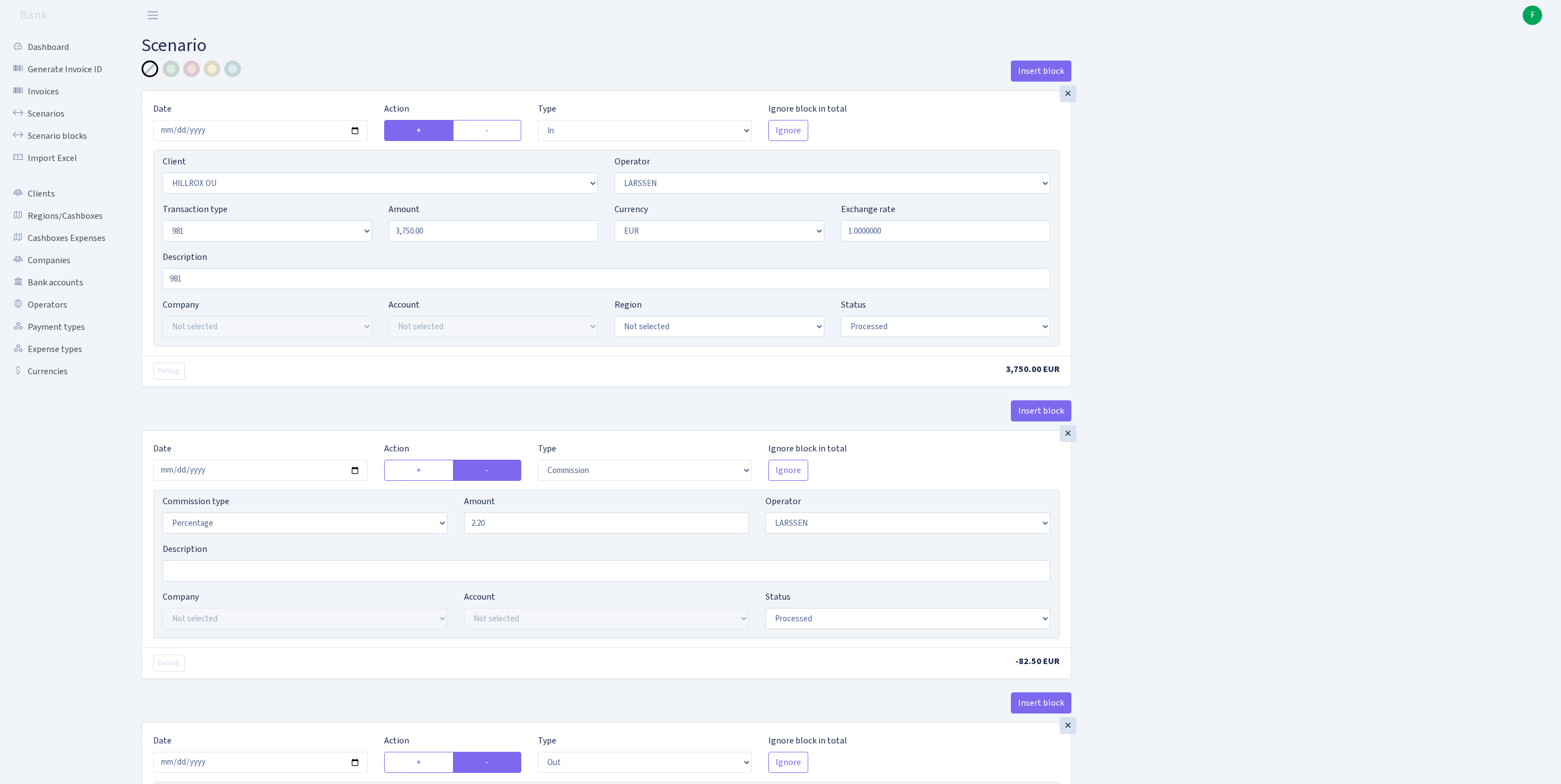
select select "in"
select select "1972"
select select "36"
select select "8"
select select "1"
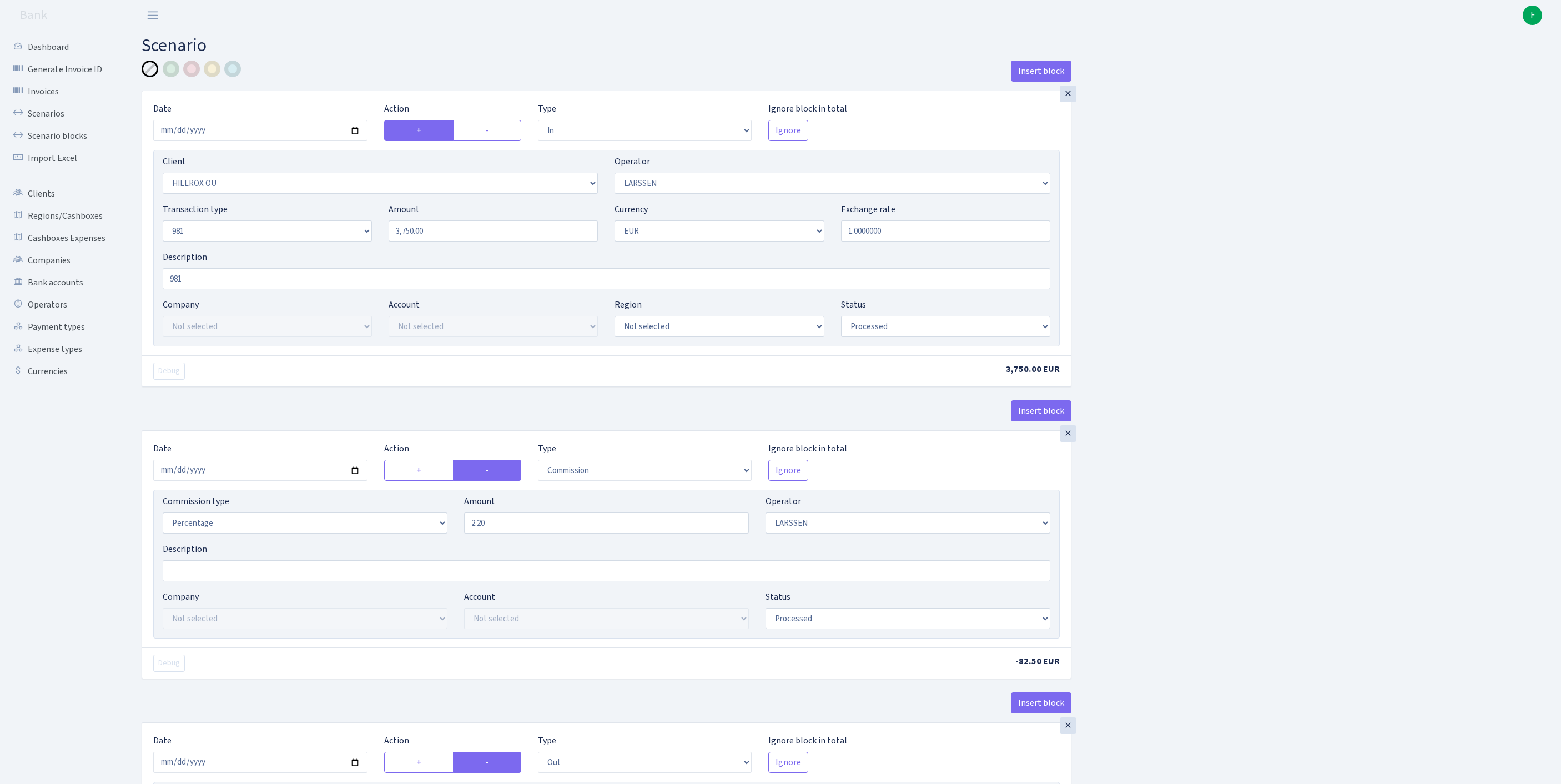
select select "processed"
select select "commission"
select select "36"
select select "processed"
select select "out"
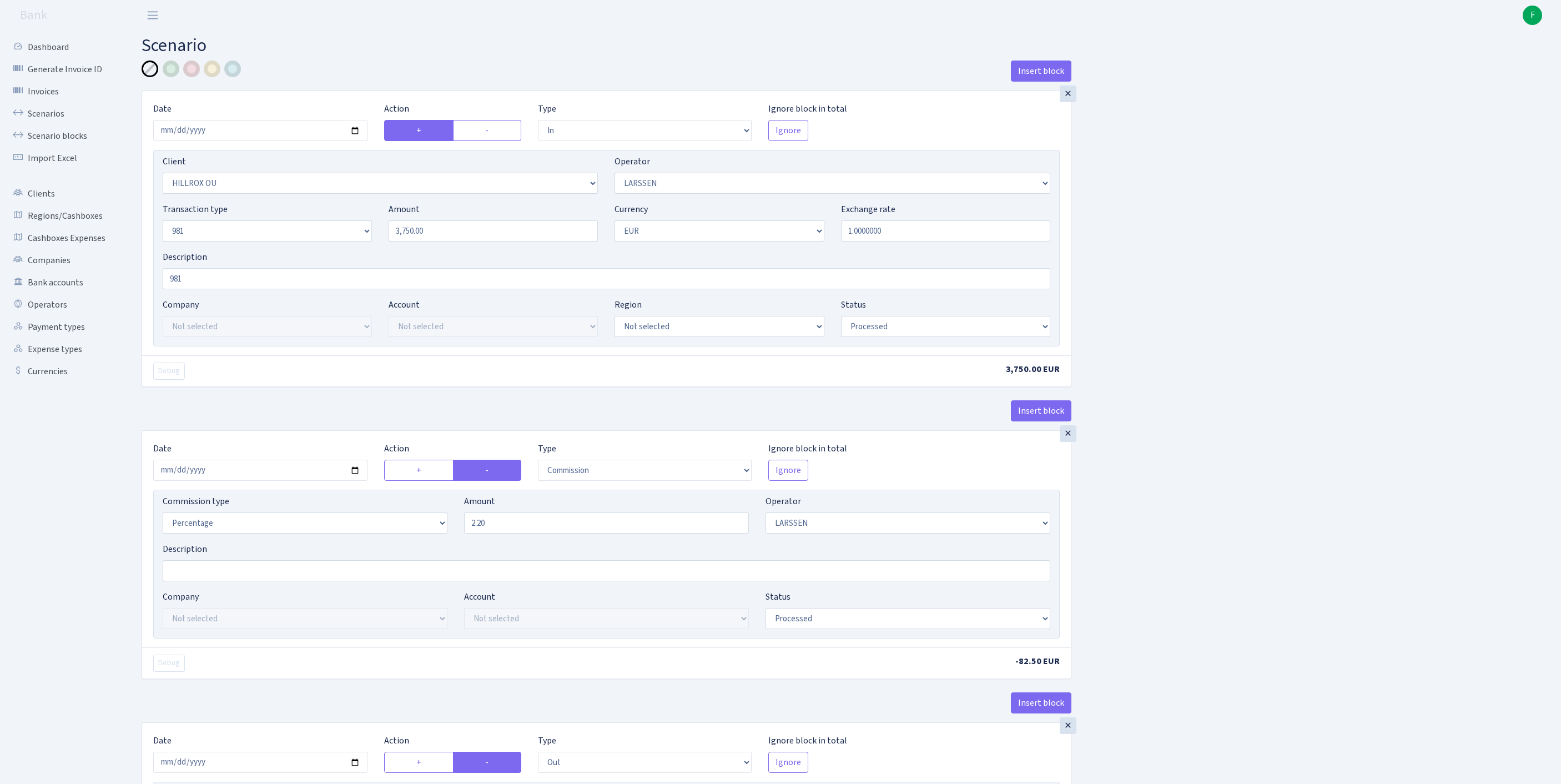
select select "342"
select select "61"
select select "8"
select select "1"
select select "processed"
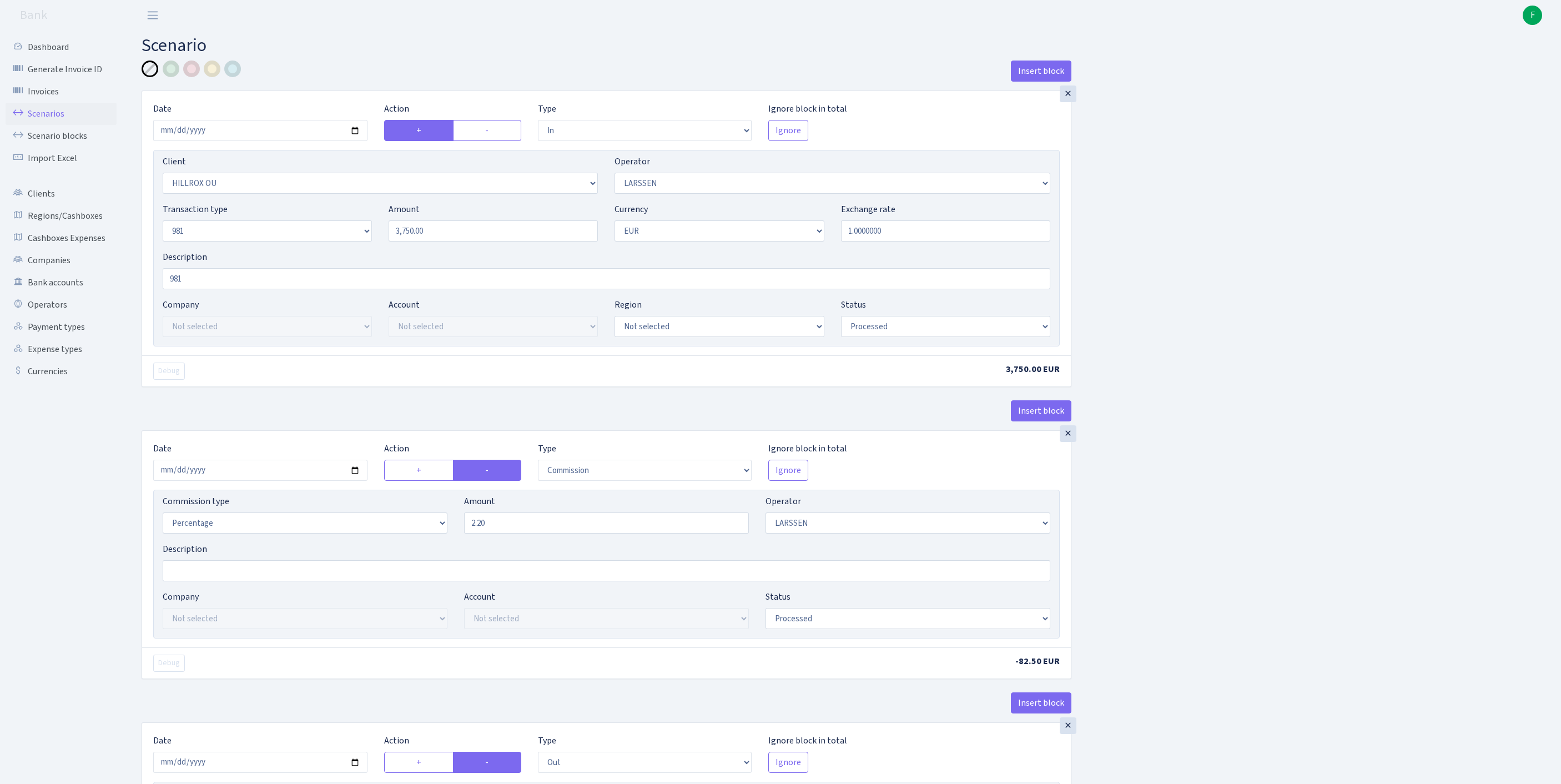
click at [51, 116] on link "Scenarios" at bounding box center [61, 114] width 111 height 22
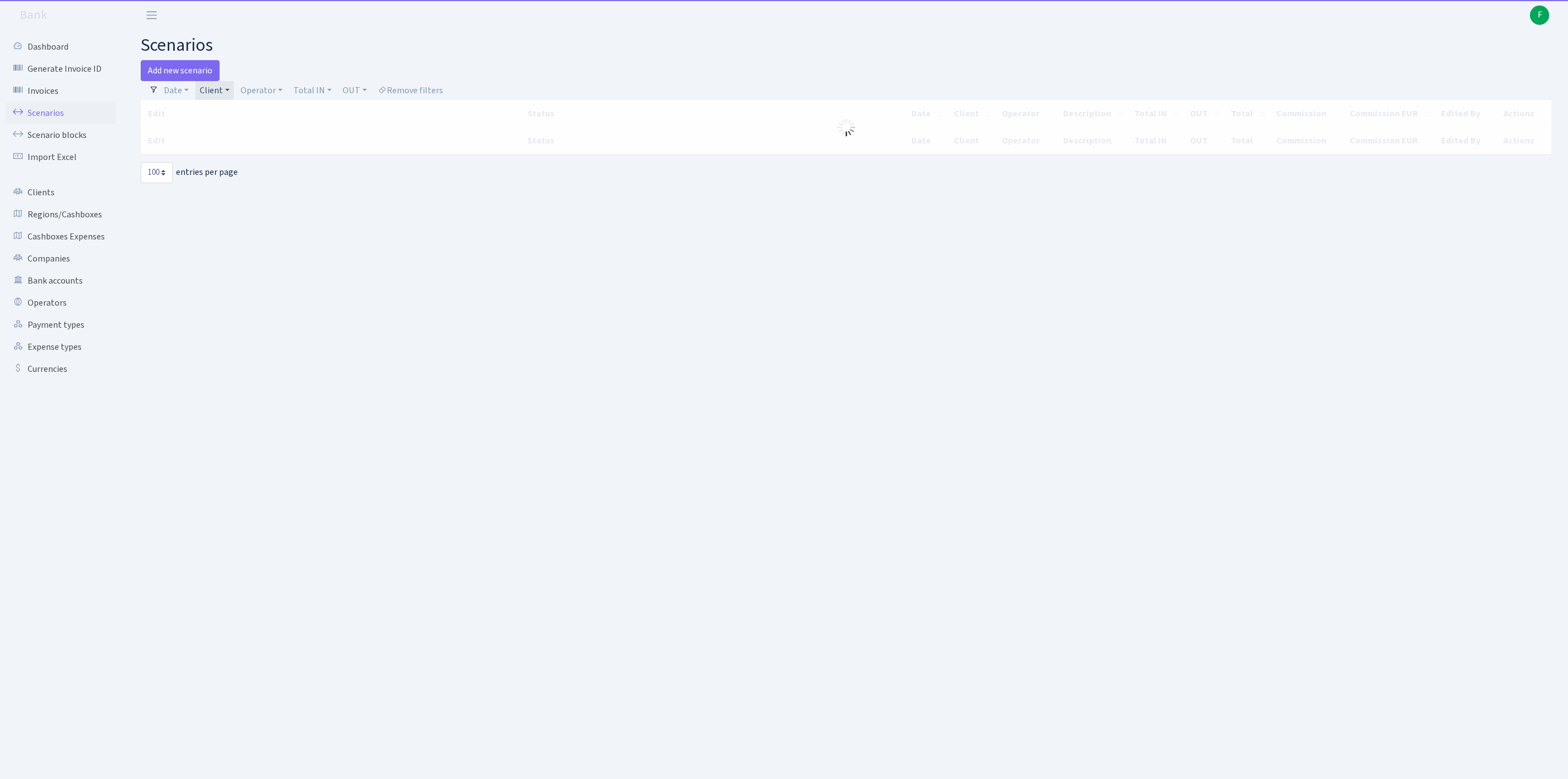
select select "100"
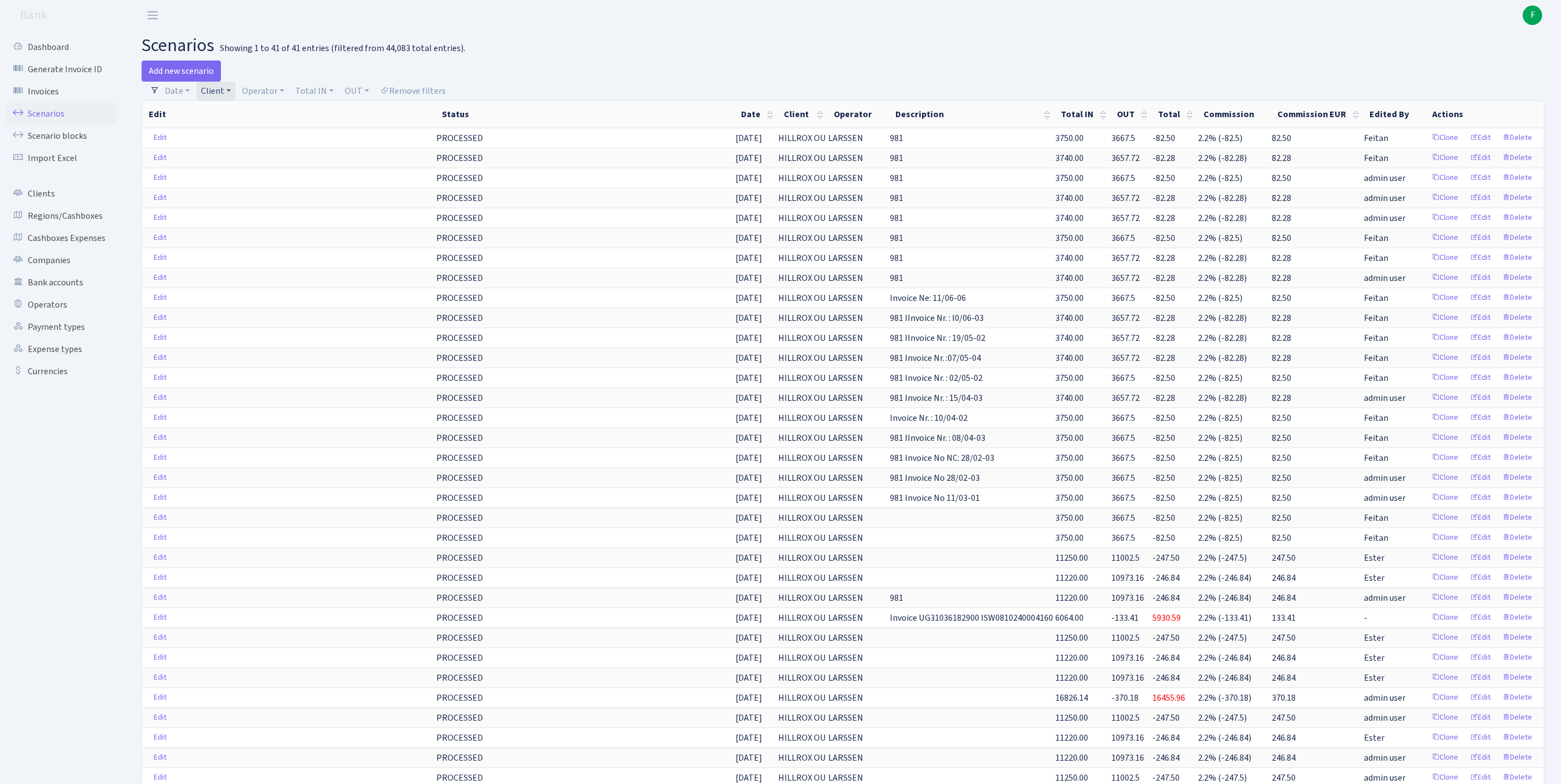
click at [235, 93] on link "Client" at bounding box center [216, 91] width 39 height 19
click at [263, 137] on input "search" at bounding box center [247, 130] width 92 height 17
type input "AWB"
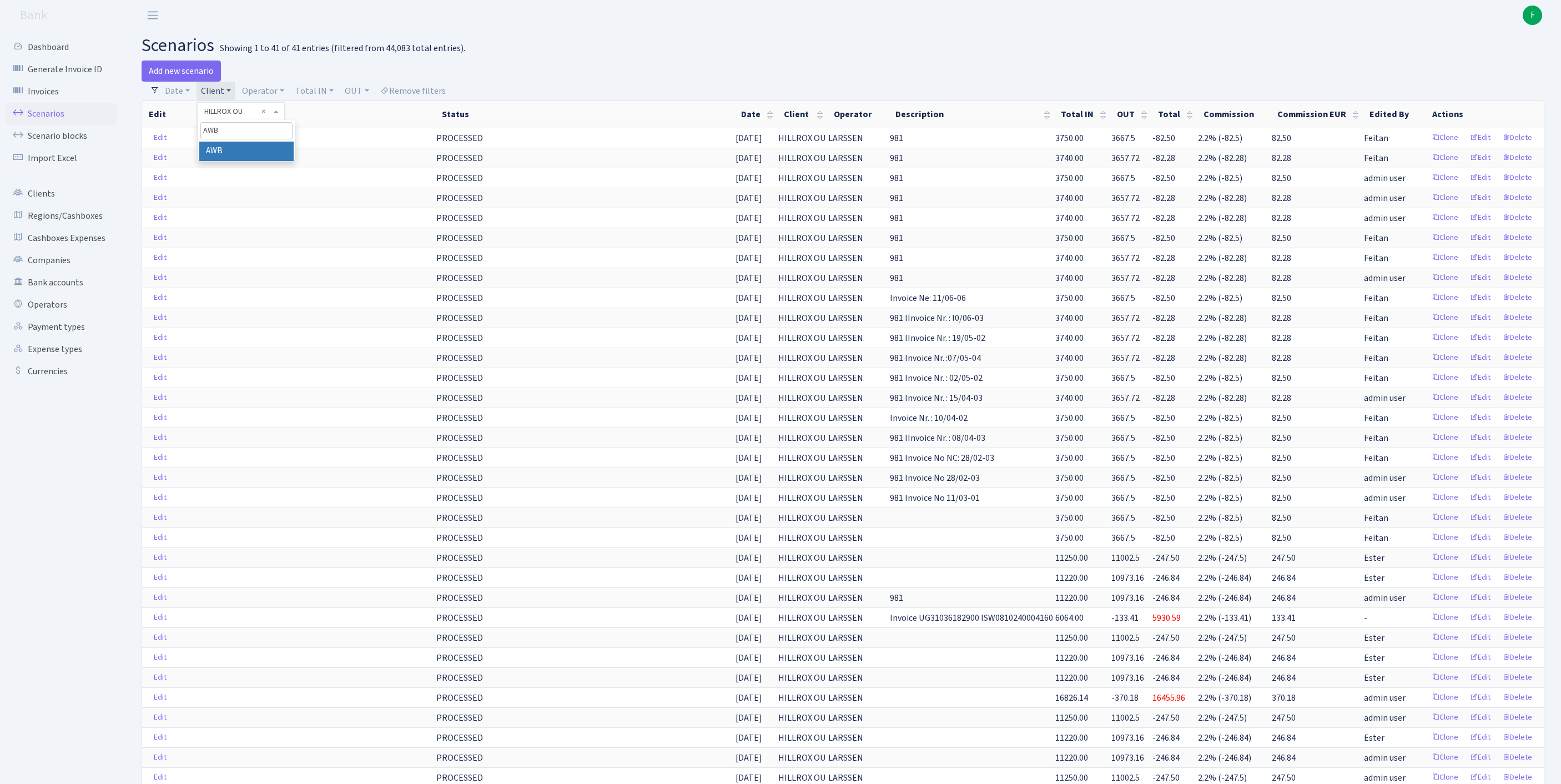
click at [272, 161] on li "AWB" at bounding box center [247, 151] width 95 height 19
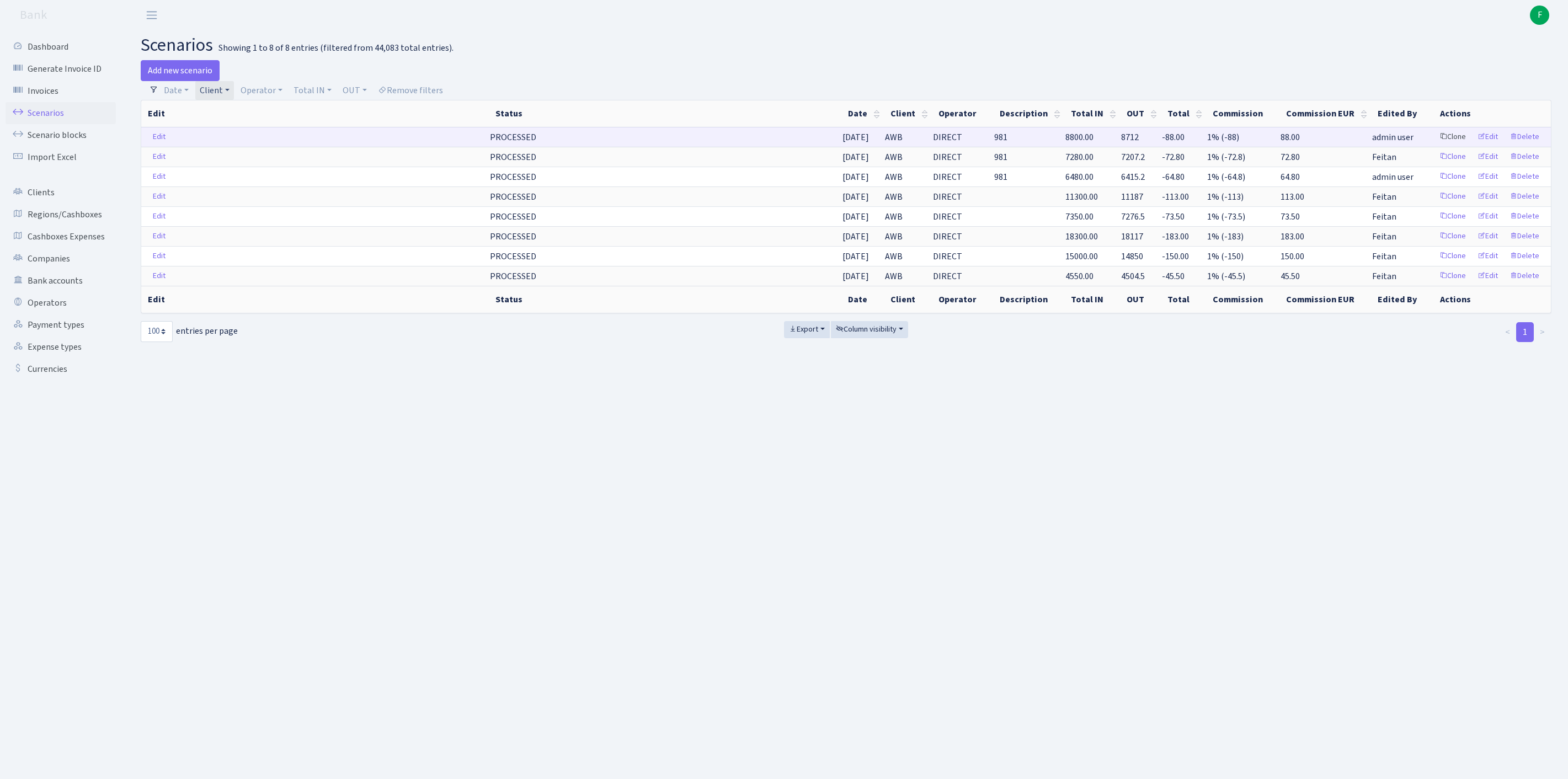
click at [1435, 145] on link "Clone" at bounding box center [1452, 136] width 36 height 17
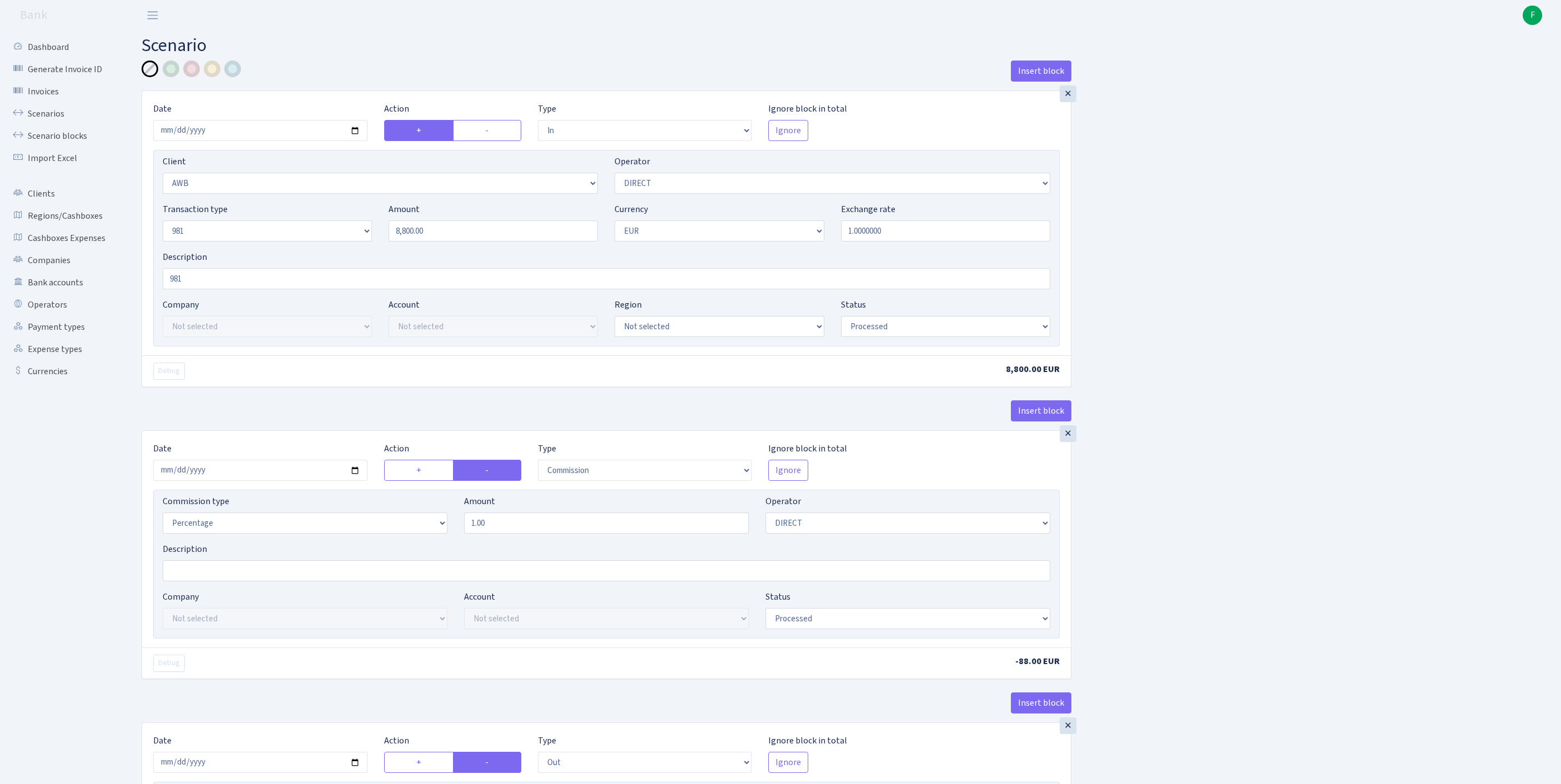
select select "in"
select select "3210"
select select "470"
select select "8"
select select "1"
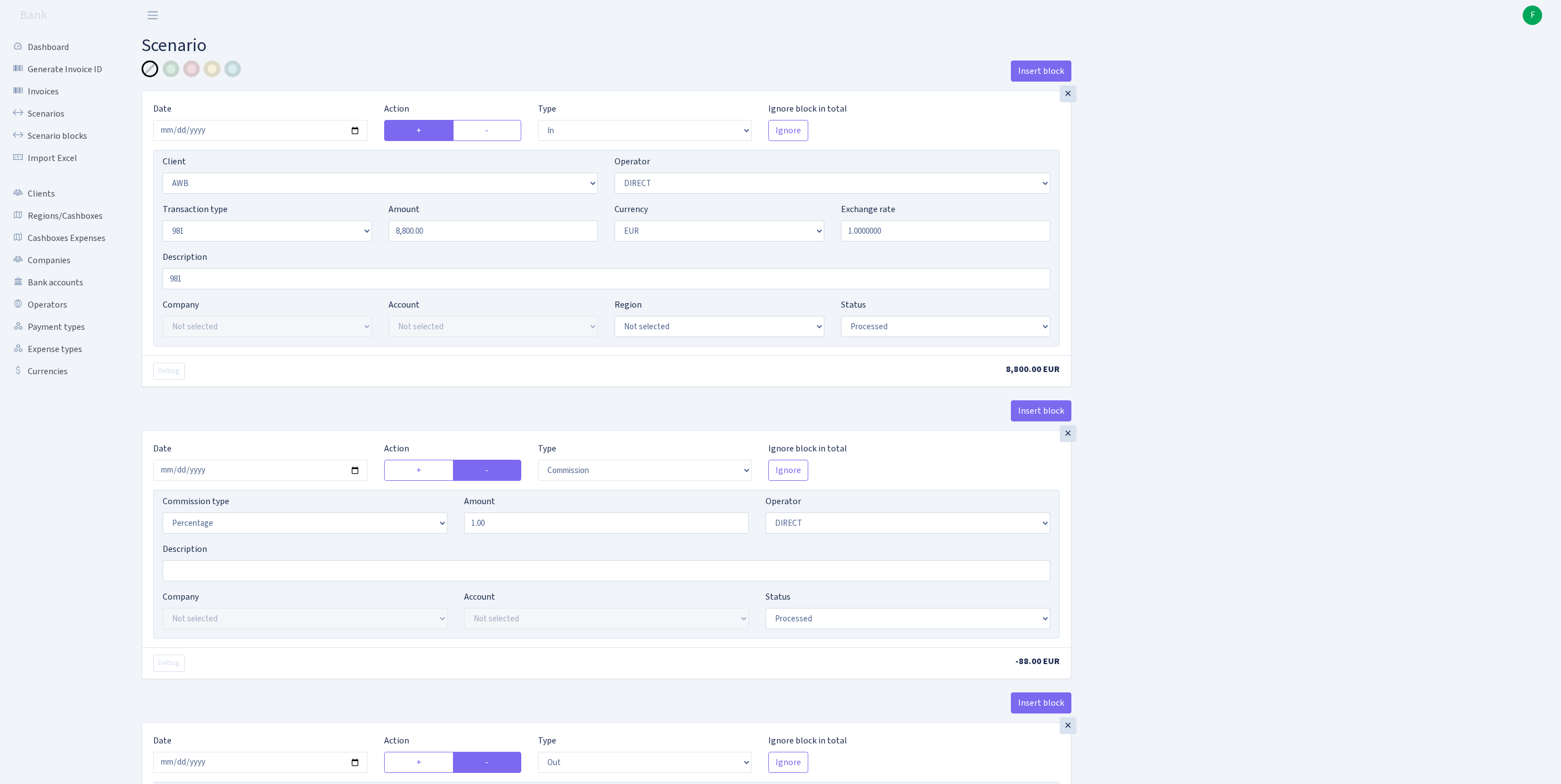
select select "processed"
select select "commission"
select select "470"
select select "processed"
select select "out"
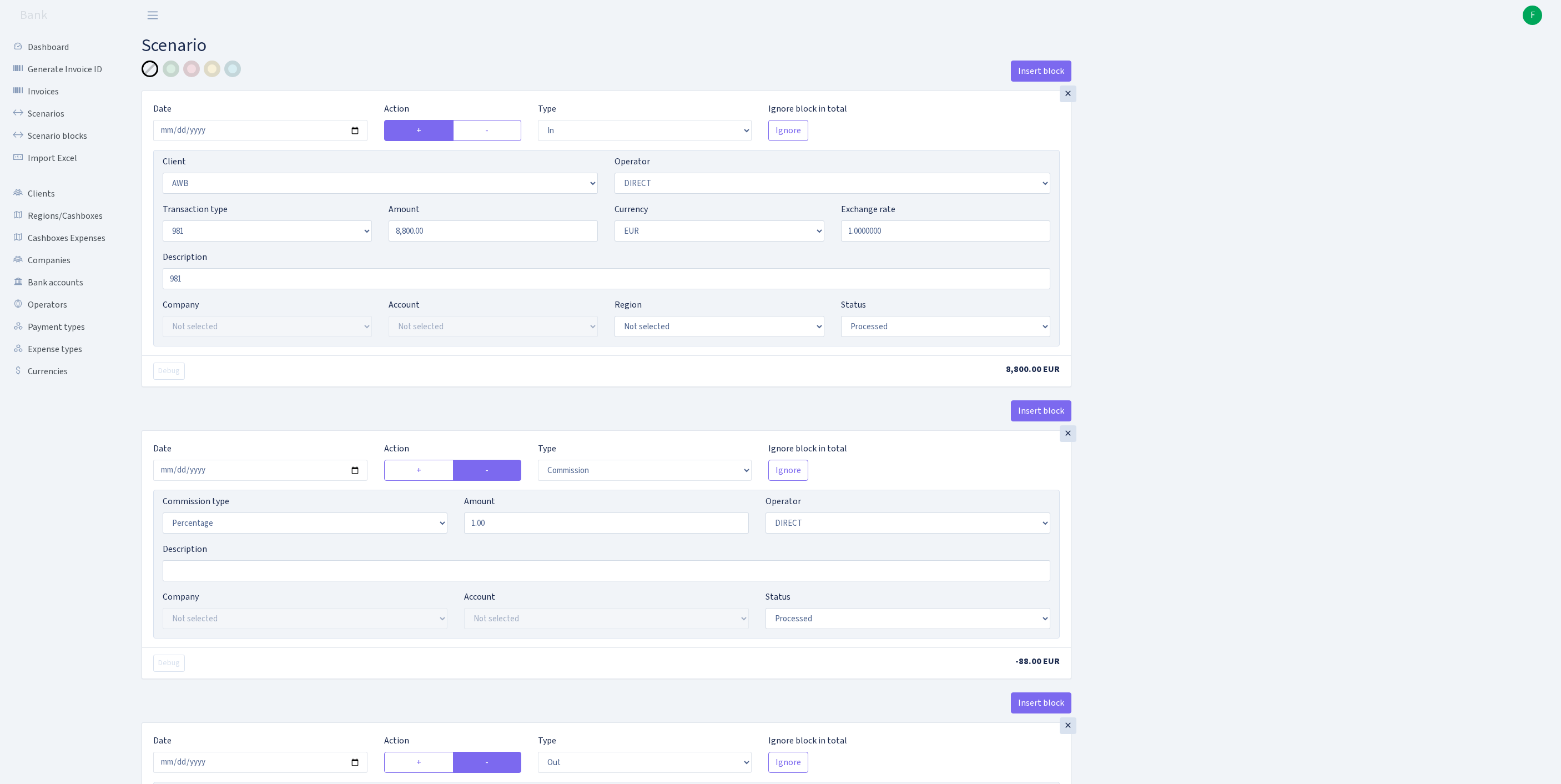
select select "342"
select select "61"
select select "8"
select select "1"
select select "processed"
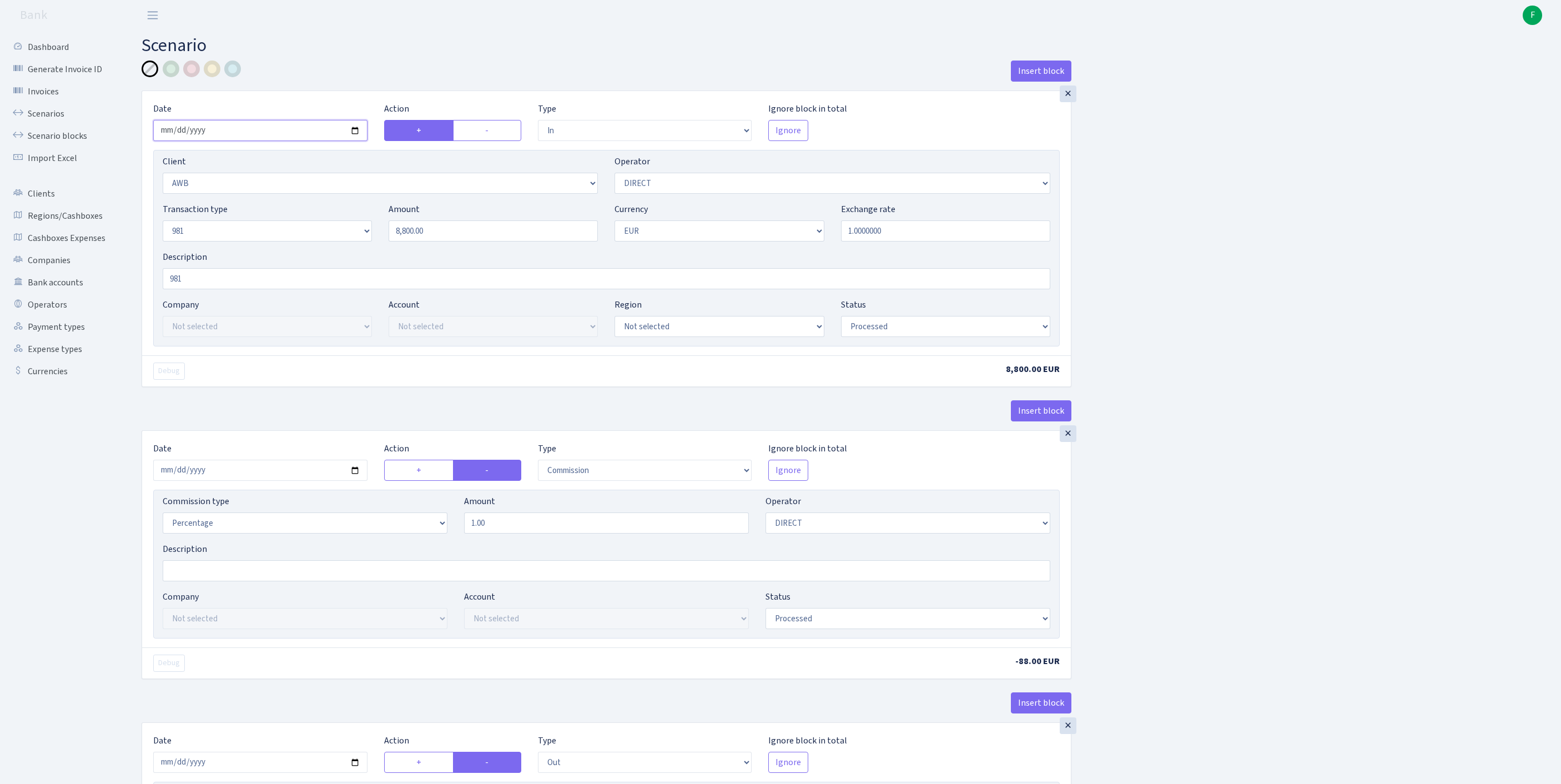
click at [268, 130] on input "[DATE]" at bounding box center [260, 130] width 214 height 21
type input "[DATE]"
drag, startPoint x: 458, startPoint y: 259, endPoint x: 224, endPoint y: 251, distance: 234.1
click at [224, 250] on div "Transaction type Not selected 981 ELF FISH crypto [PERSON_NAME] MM-BALTIC eur U…" at bounding box center [606, 226] width 904 height 48
type input "13,900.00"
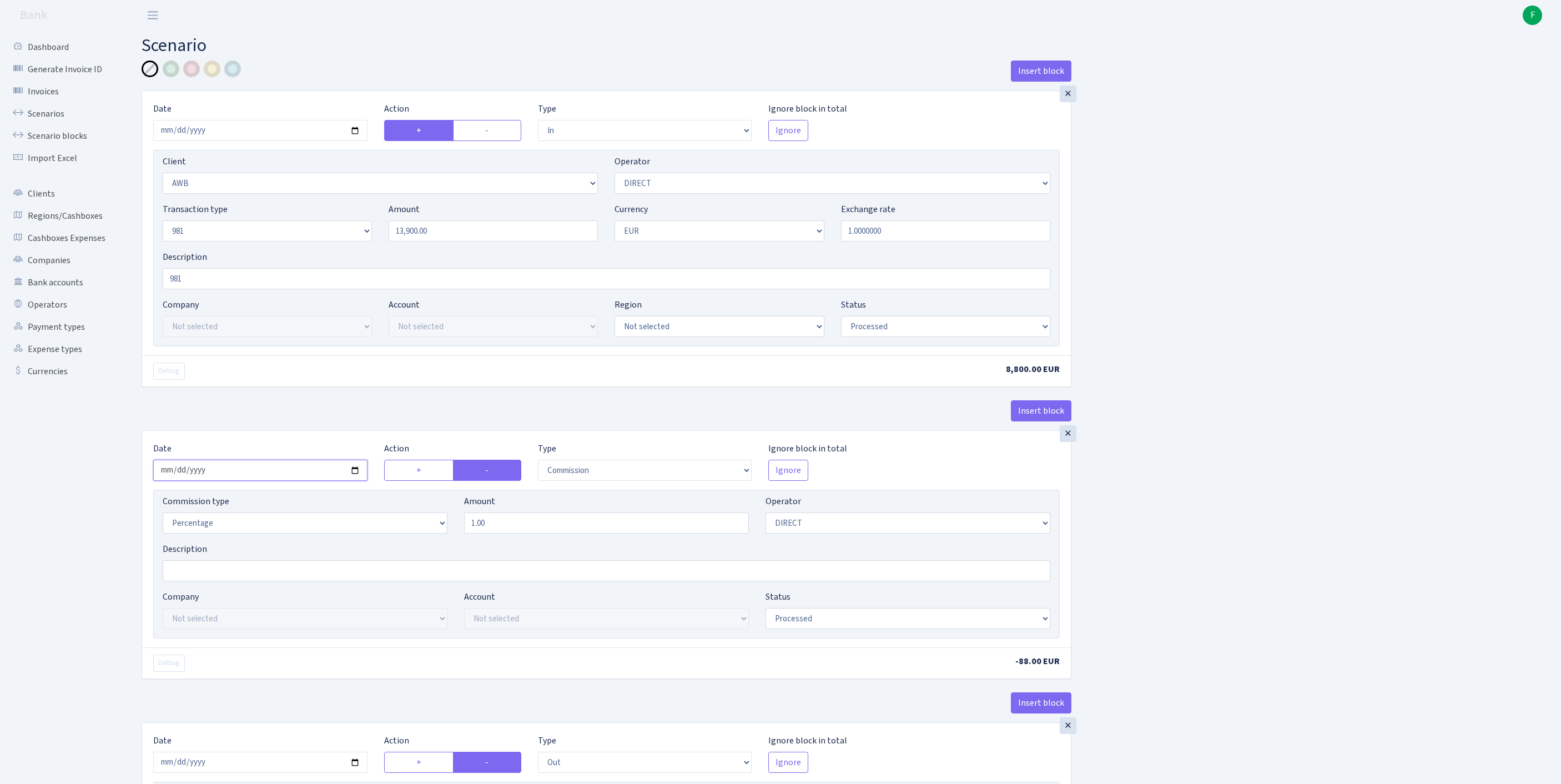
click at [282, 480] on input "[DATE]" at bounding box center [260, 470] width 214 height 21
type input "[DATE]"
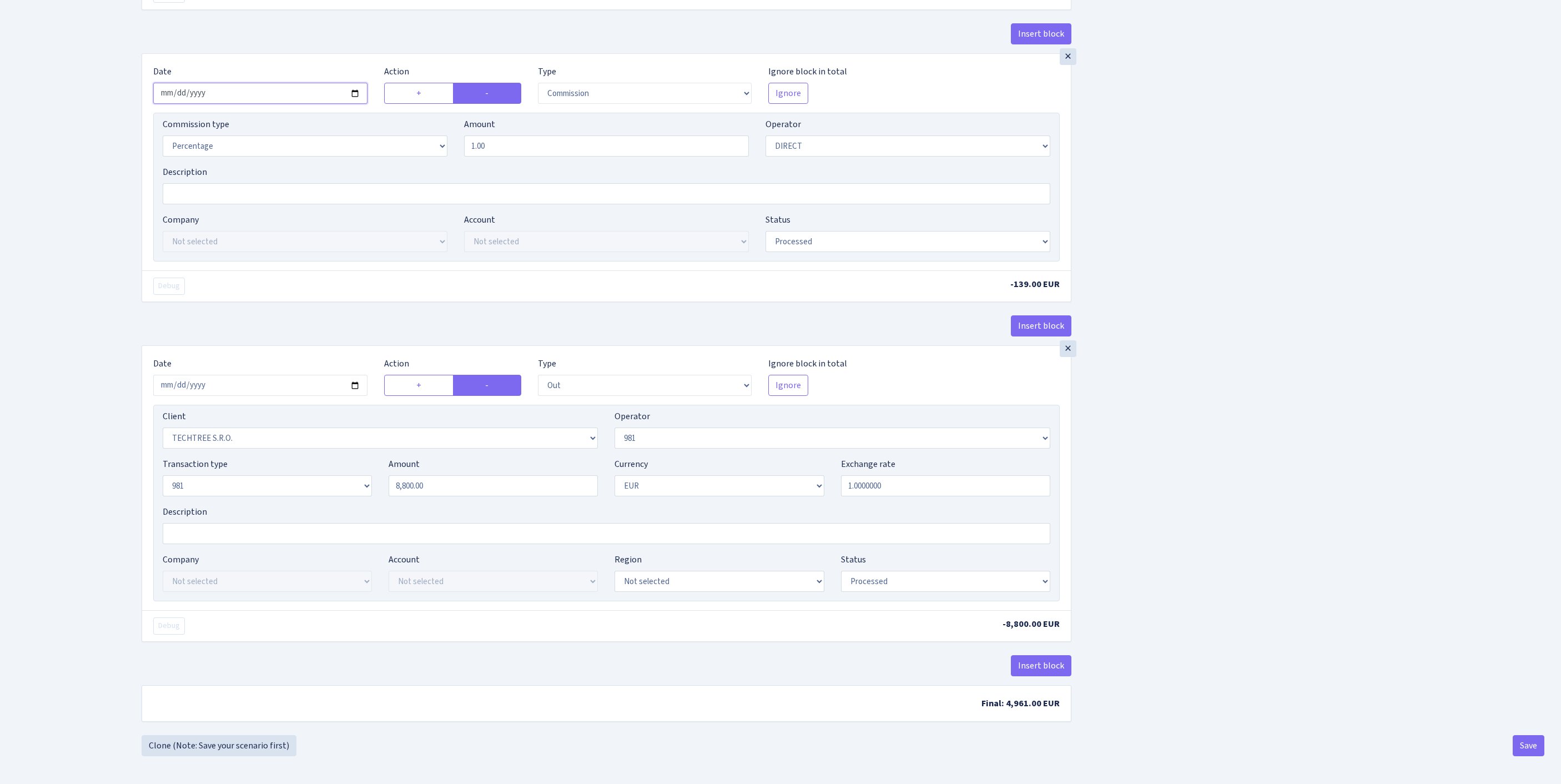
scroll to position [474, 0]
click at [281, 381] on input "[DATE]" at bounding box center [260, 385] width 214 height 21
type input "[DATE]"
drag, startPoint x: 301, startPoint y: 480, endPoint x: 288, endPoint y: 480, distance: 13.0
click at [288, 480] on div "Transaction type Not selected 981 ELF FISH crypto [PERSON_NAME] MM-BALTIC eur U…" at bounding box center [606, 481] width 904 height 48
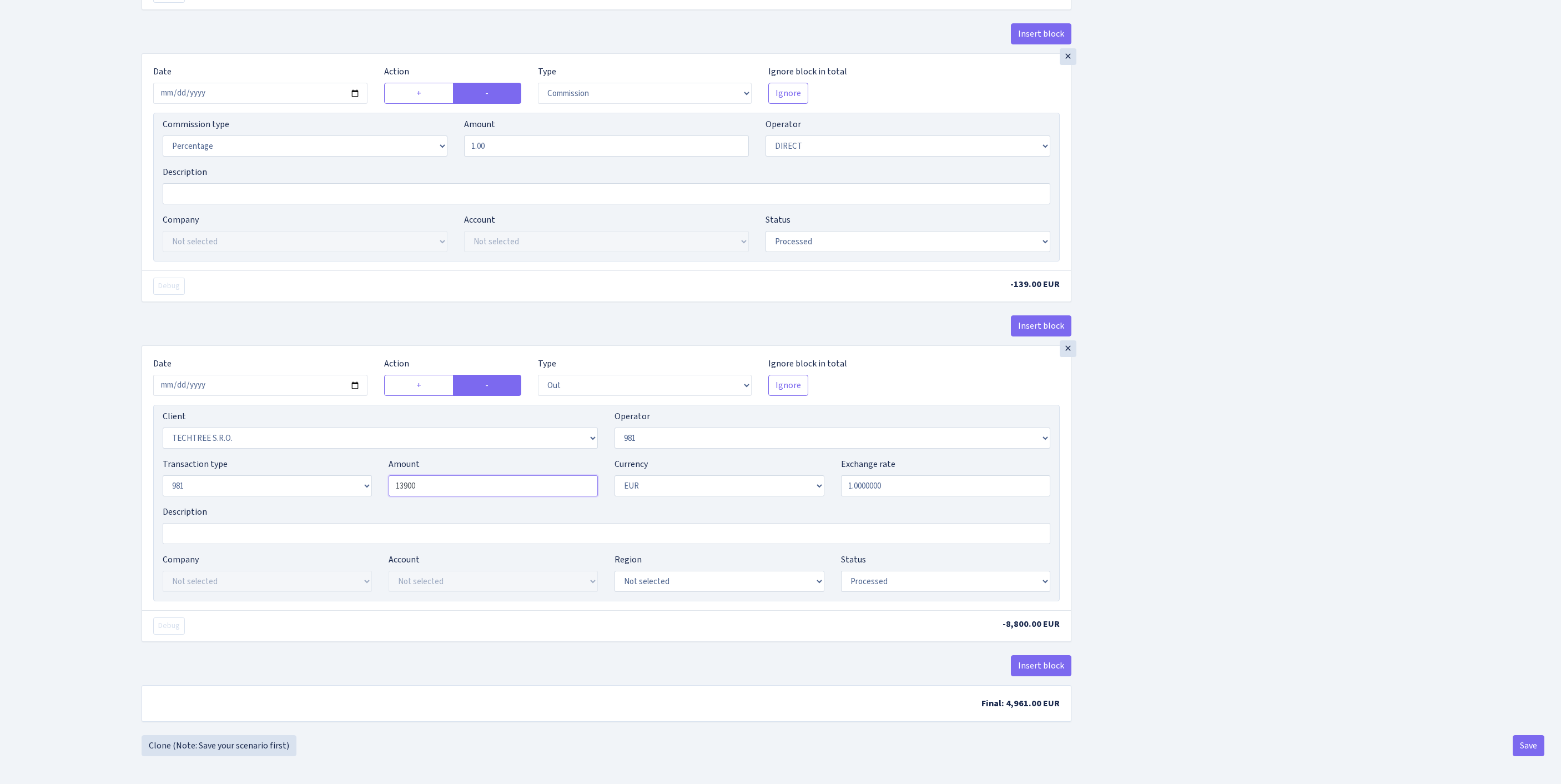
scroll to position [522, 0]
type input "13,900.00"
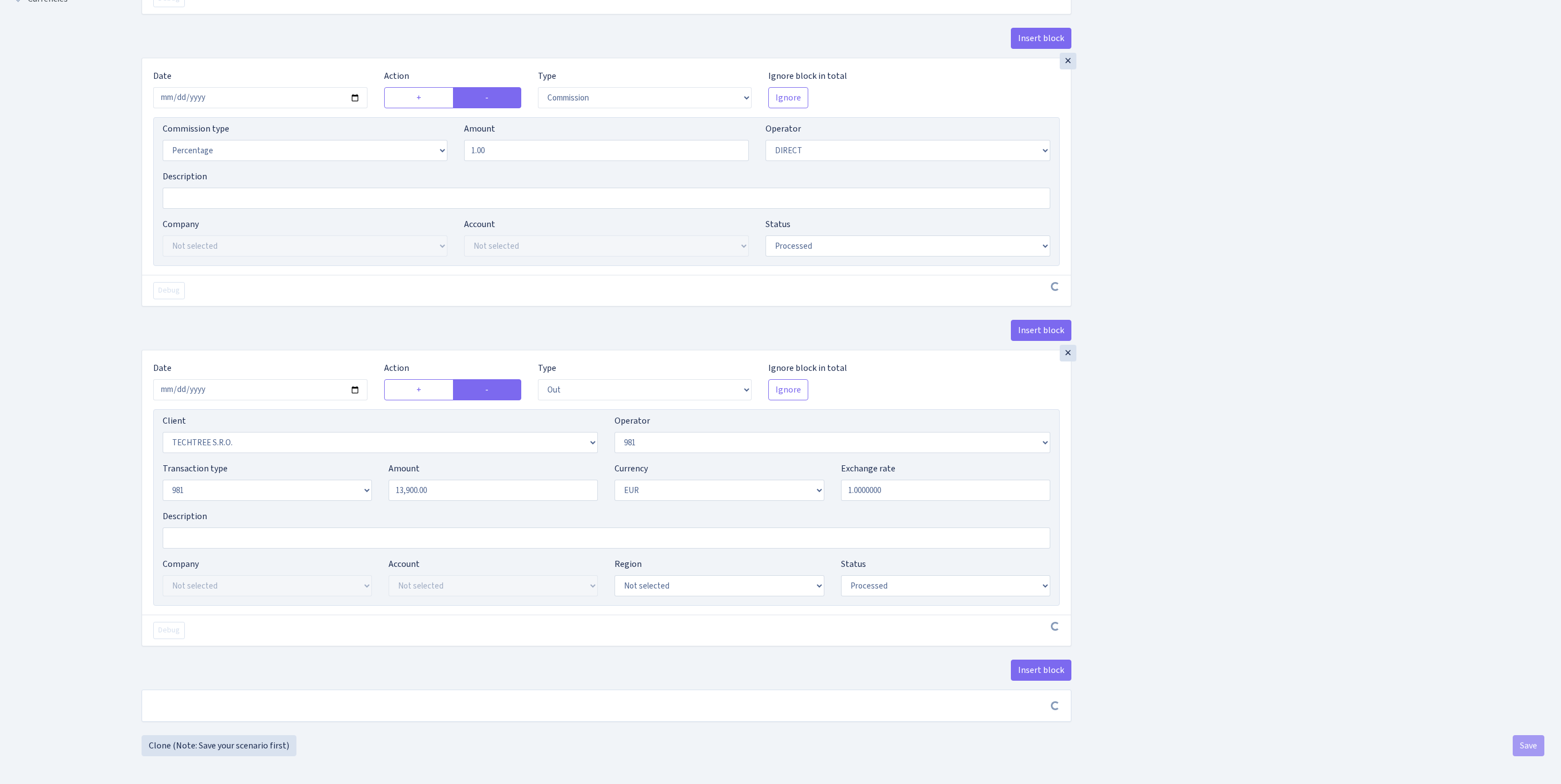
scroll to position [518, 0]
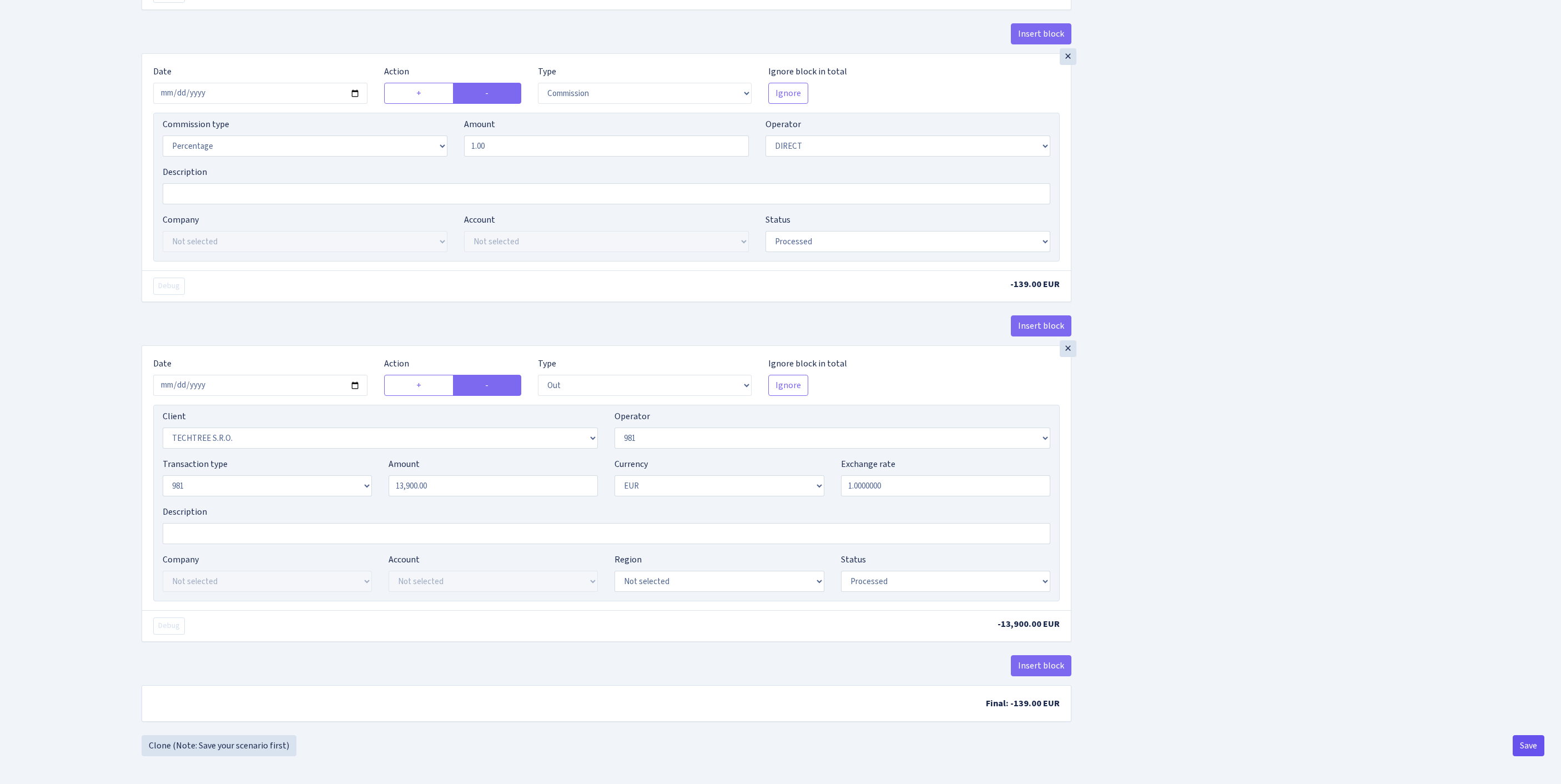
click at [1528, 742] on button "Save" at bounding box center [1528, 745] width 32 height 21
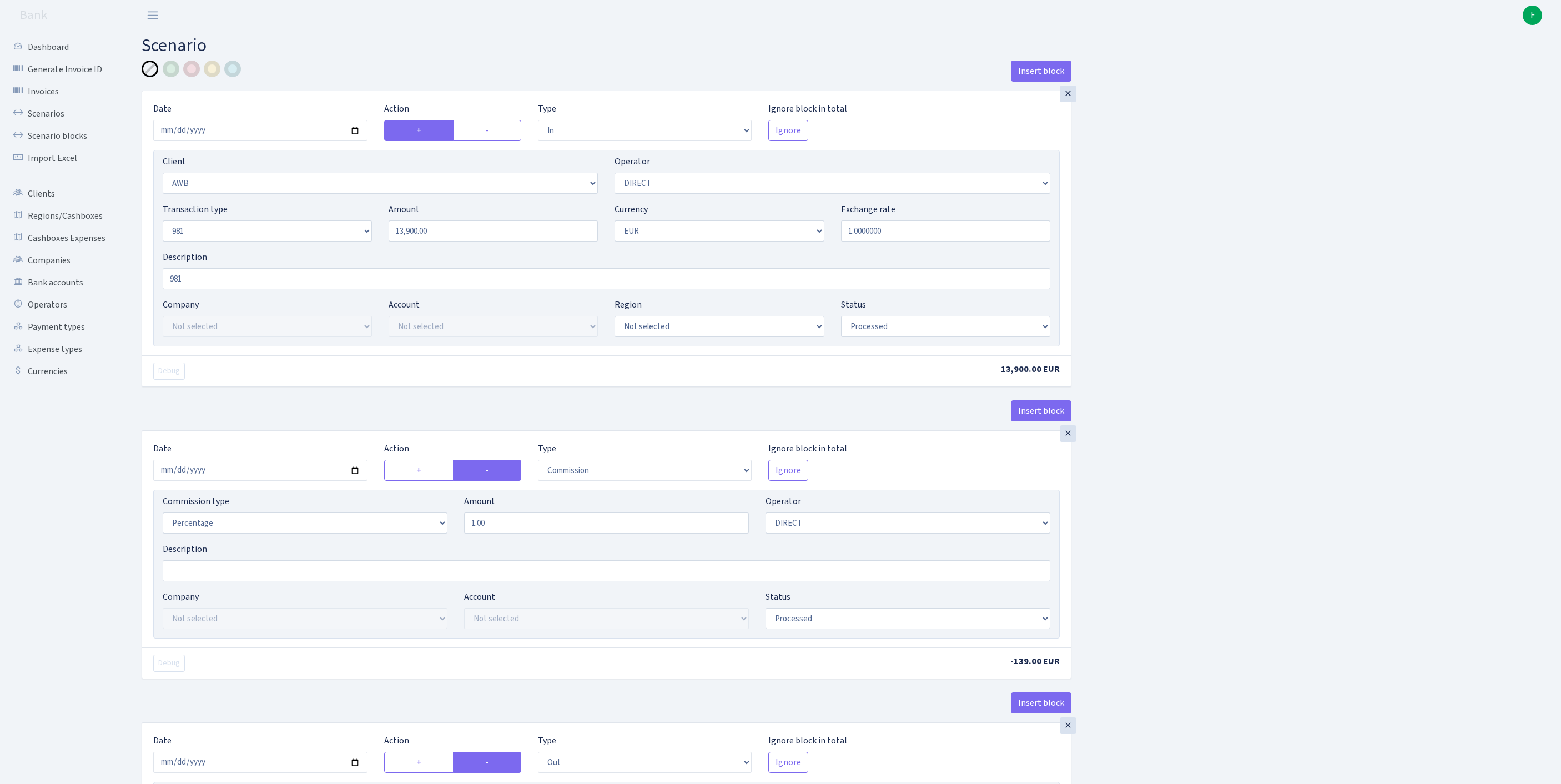
select select "in"
select select "3210"
select select "470"
select select "8"
select select "1"
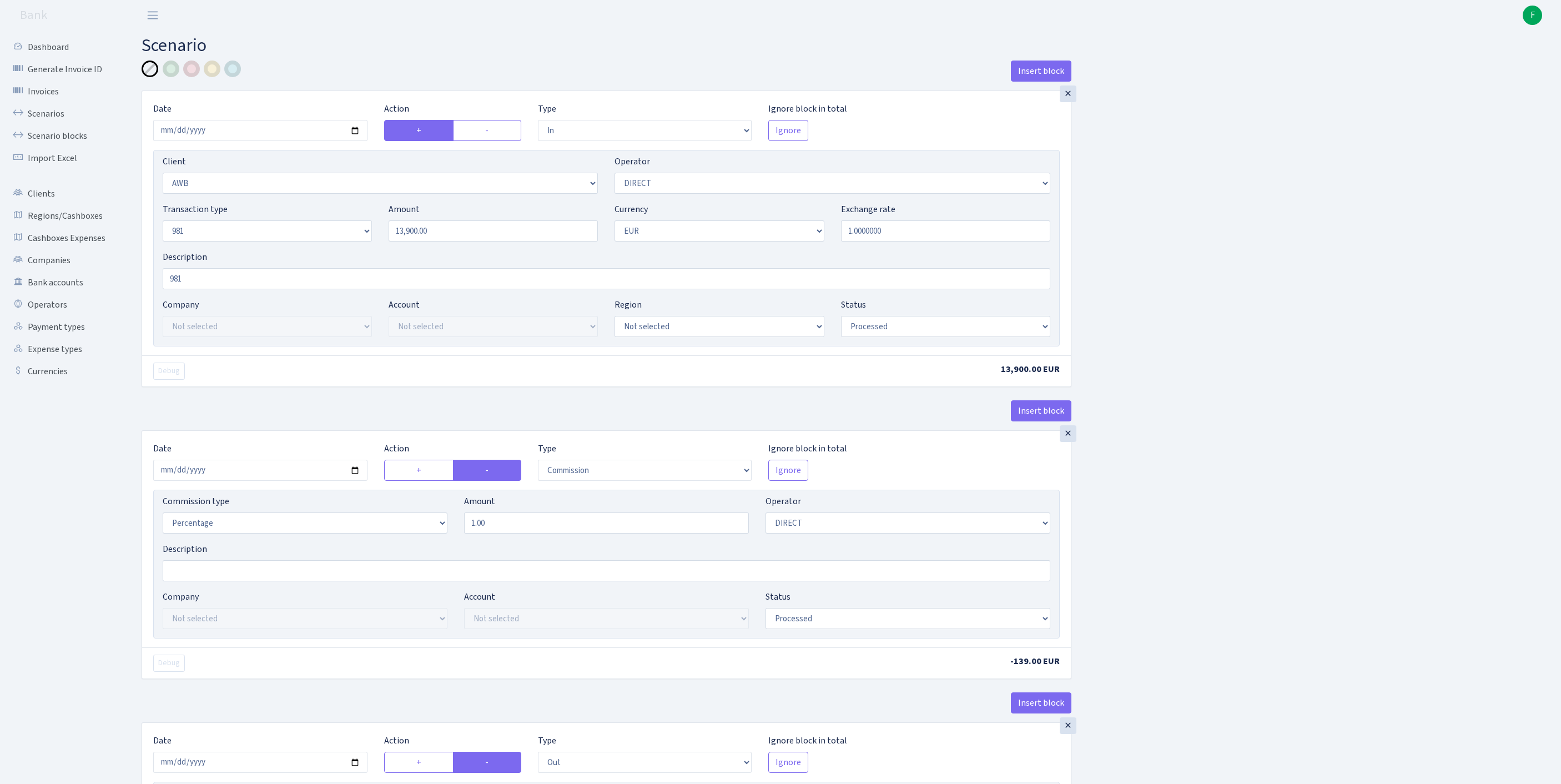
select select "processed"
select select "commission"
select select "470"
select select "processed"
select select "out"
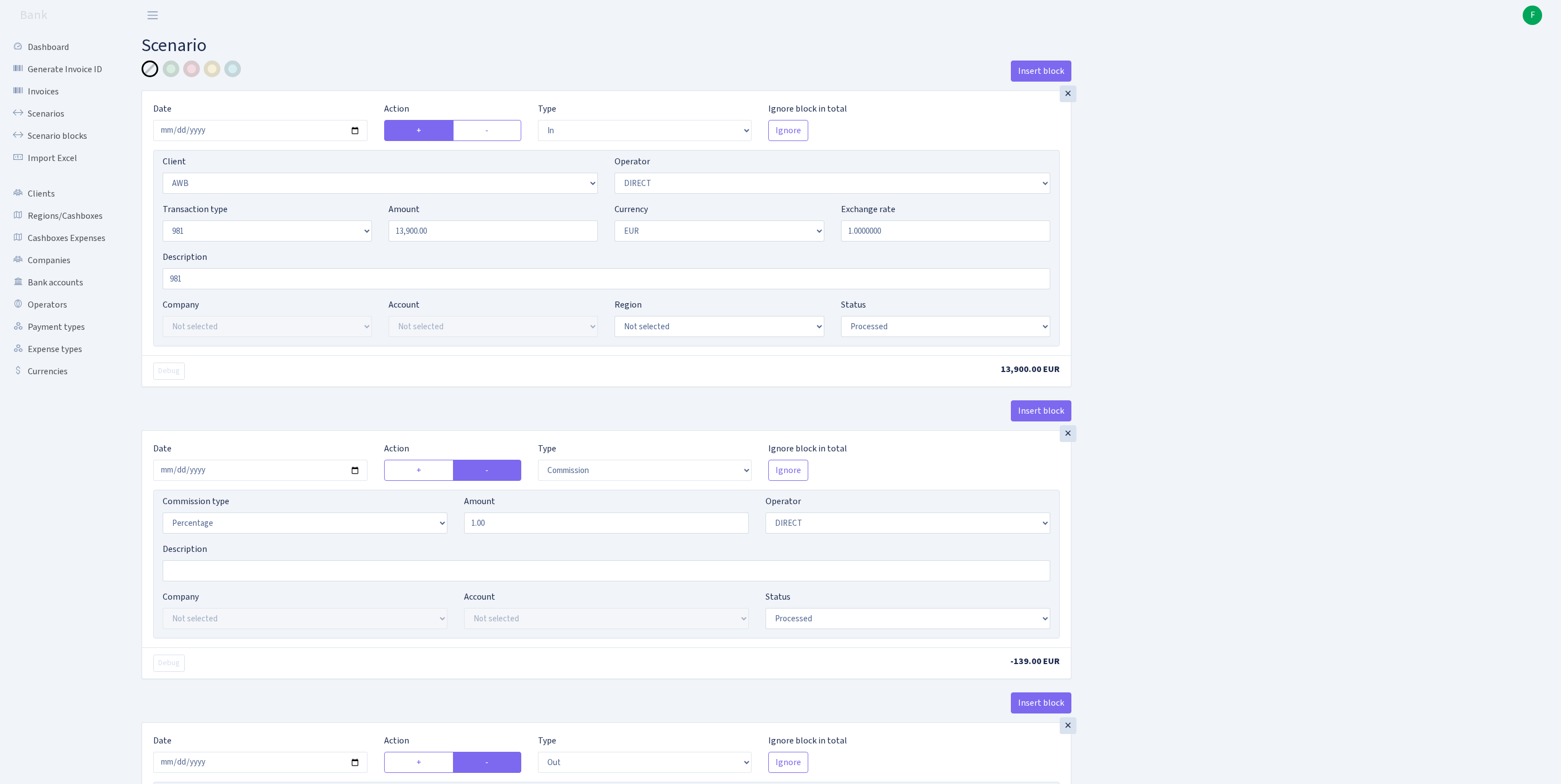
select select "342"
select select "61"
select select "8"
select select "1"
select select "processed"
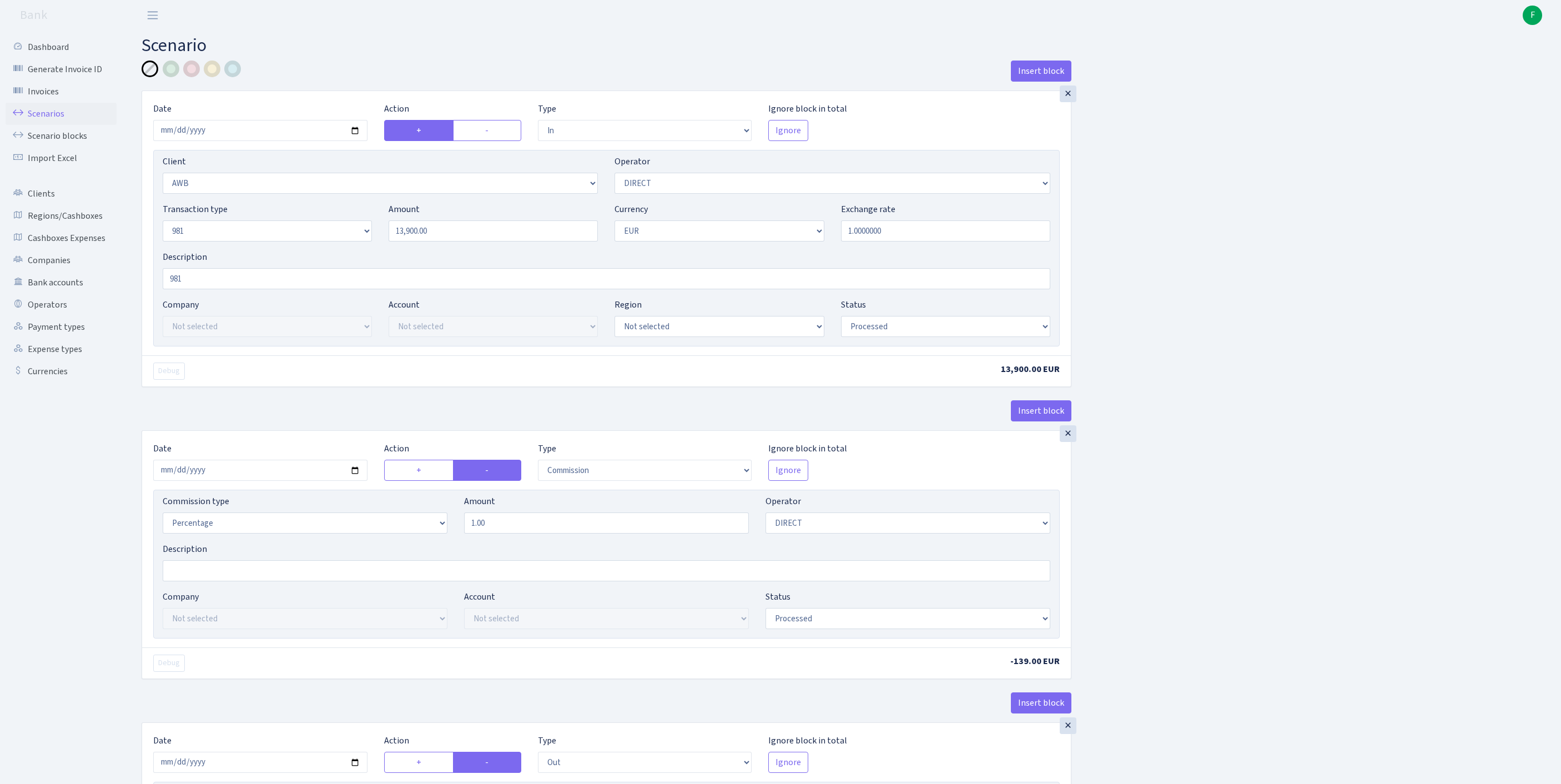
click at [51, 123] on link "Scenarios" at bounding box center [61, 114] width 111 height 22
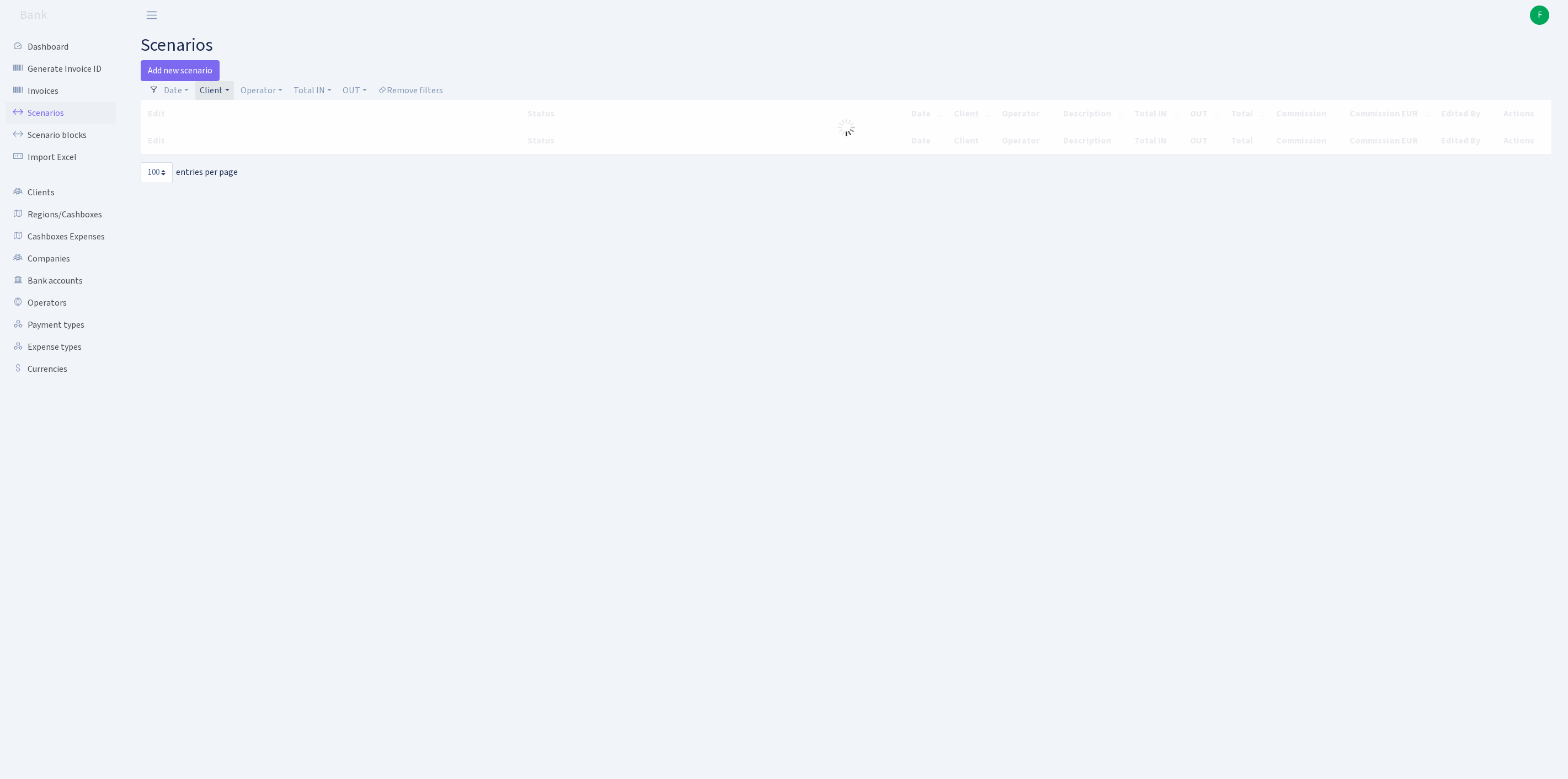
select select "100"
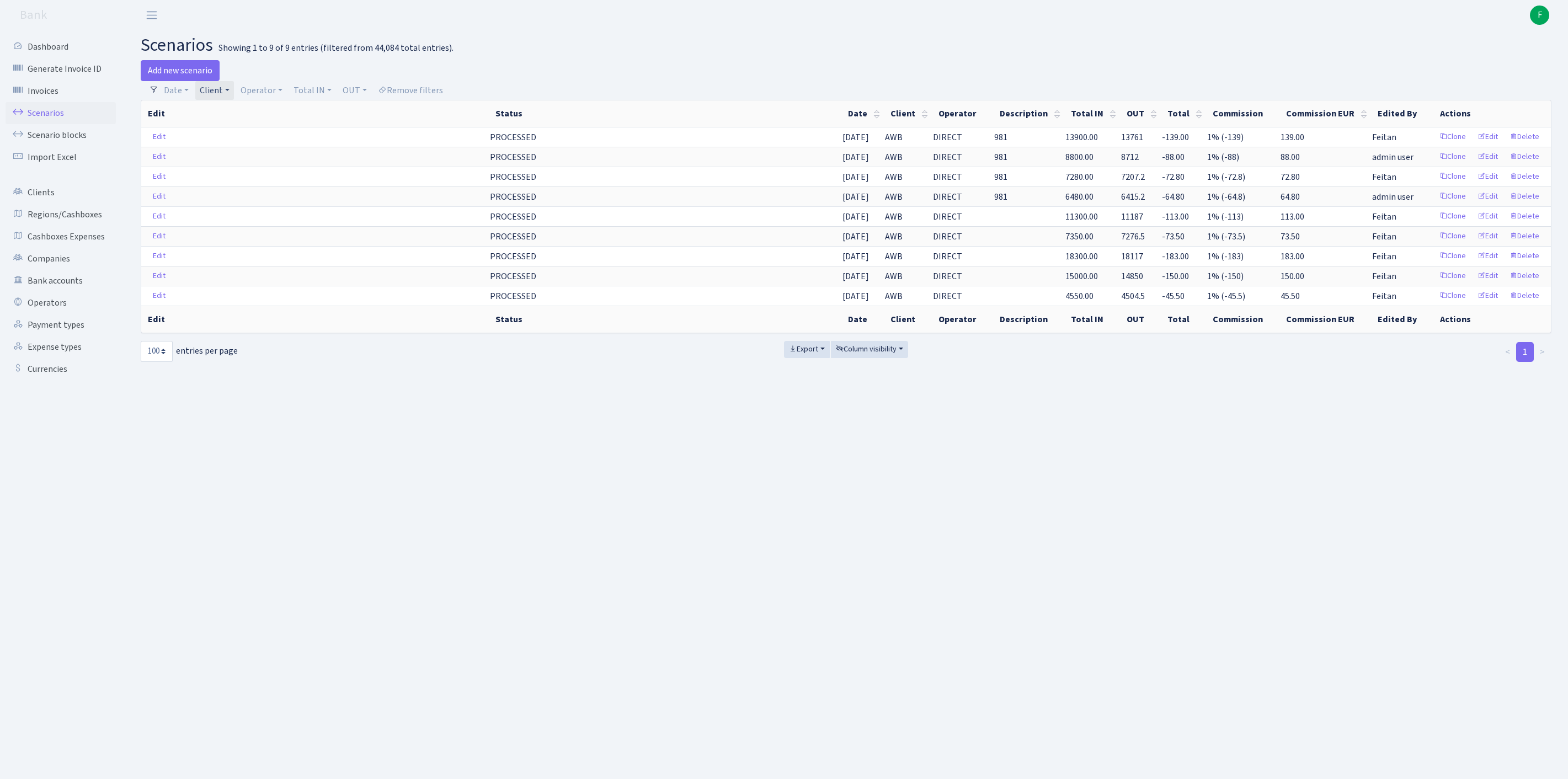
click at [234, 93] on link "Client" at bounding box center [215, 91] width 39 height 19
click at [243, 138] on input "search" at bounding box center [245, 130] width 91 height 17
type input "KRIVIKS"
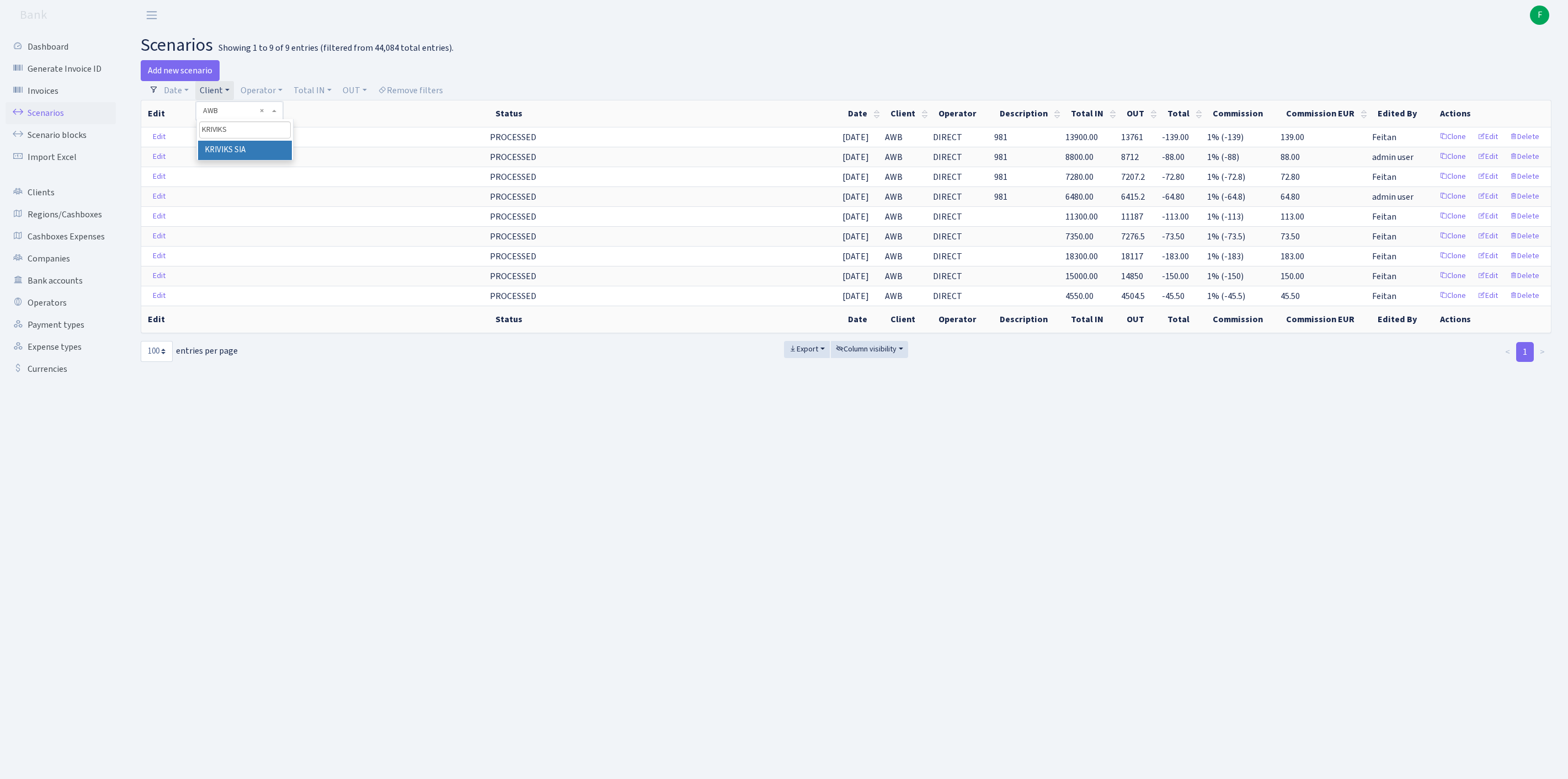
click at [276, 160] on li "KRIVIKS SIA" at bounding box center [245, 150] width 94 height 19
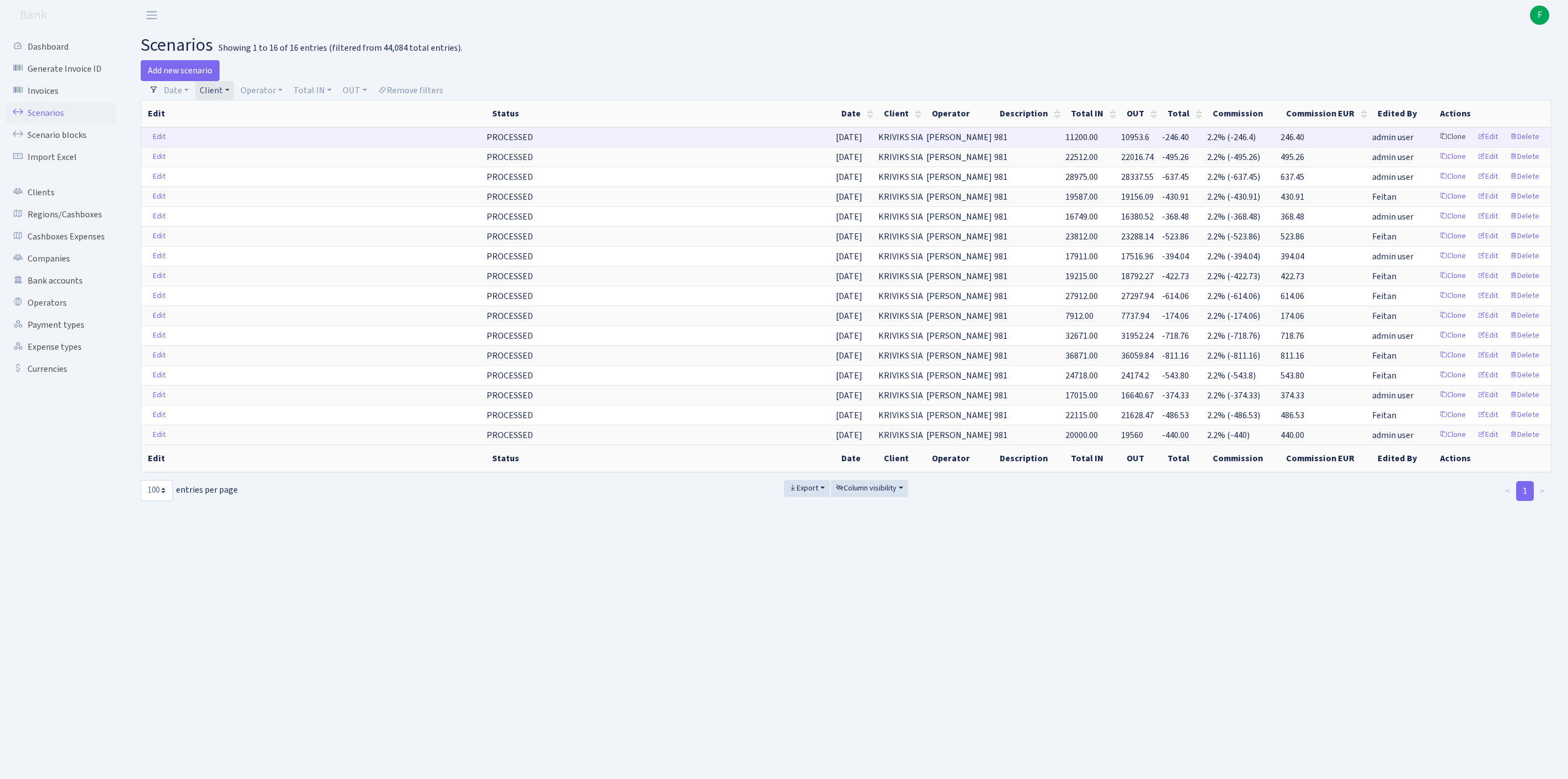
click at [1435, 145] on link "Clone" at bounding box center [1452, 136] width 36 height 17
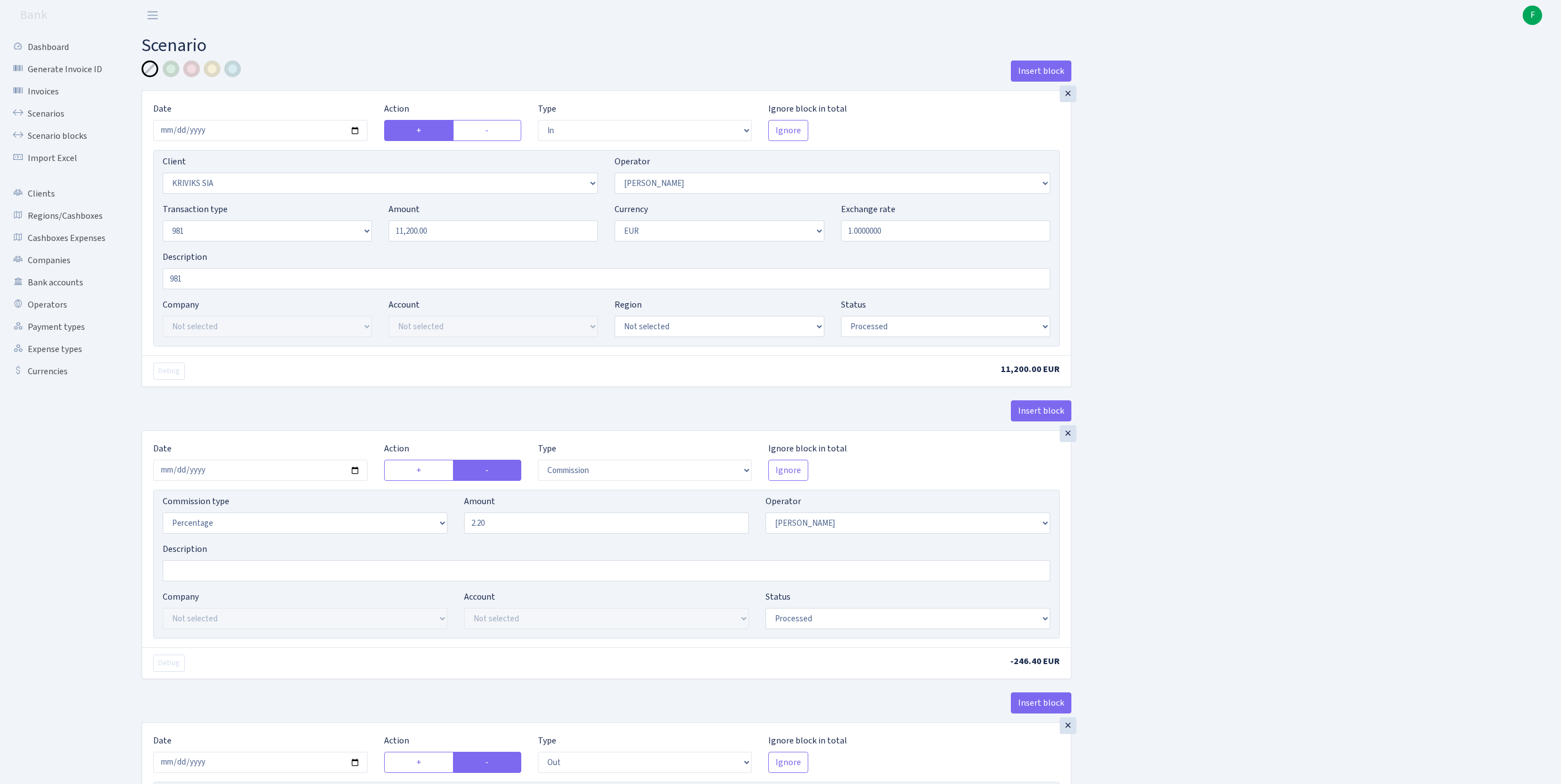
select select "in"
select select "3131"
select select "14"
select select "8"
select select "1"
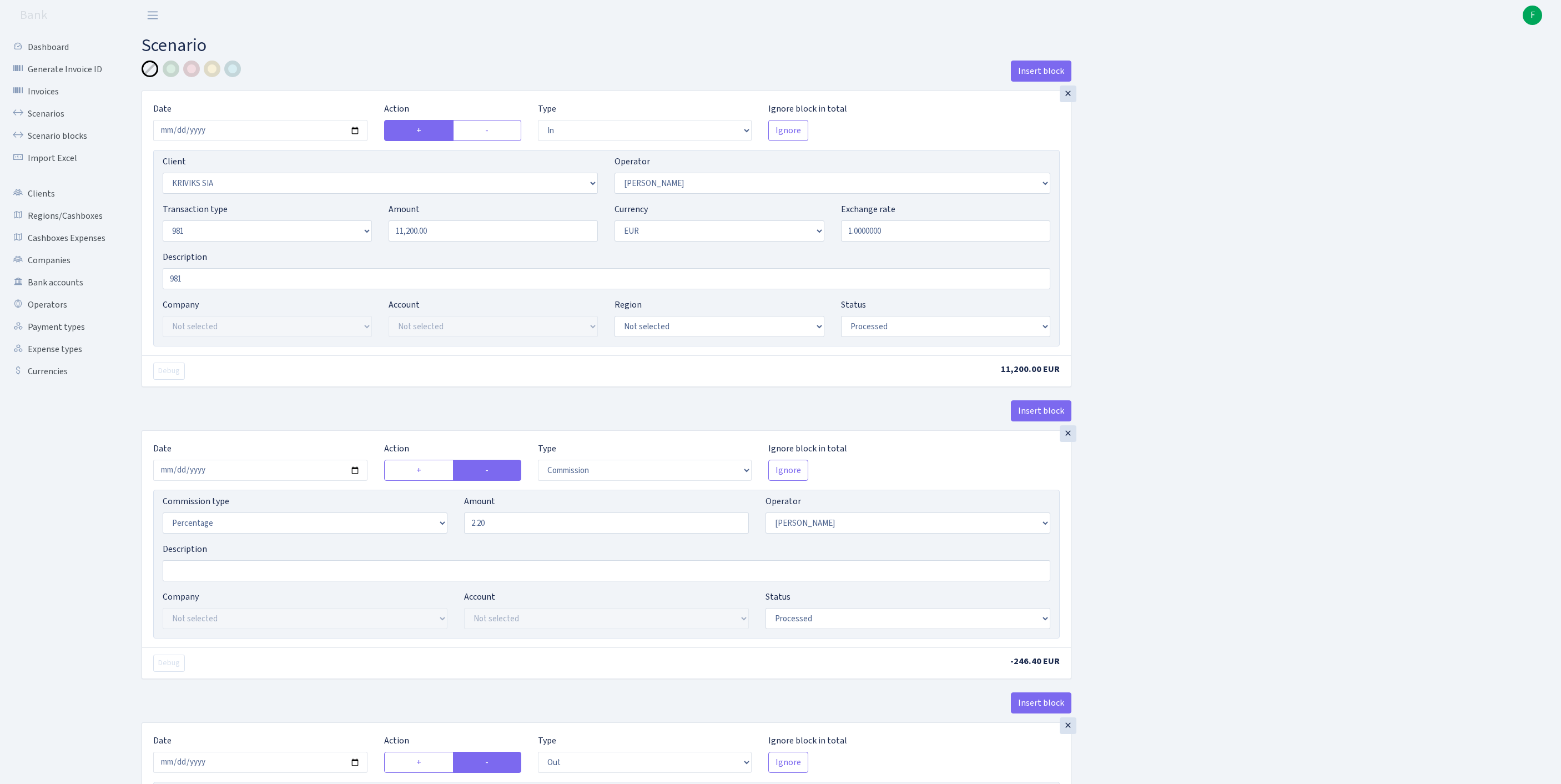
select select "processed"
select select "commission"
select select "14"
select select "processed"
select select "out"
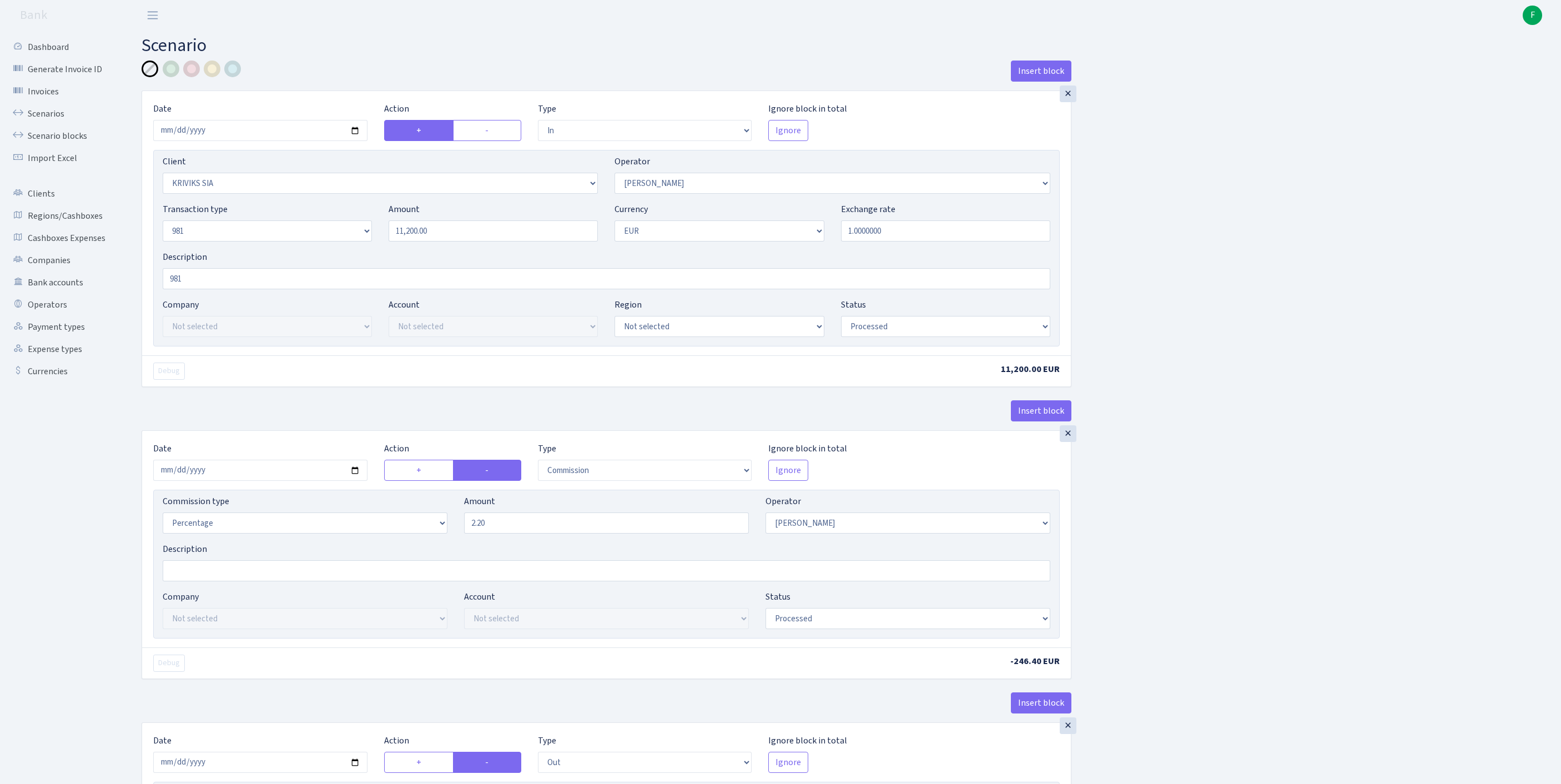
select select "2129"
select select "61"
select select "8"
select select "1"
select select "processed"
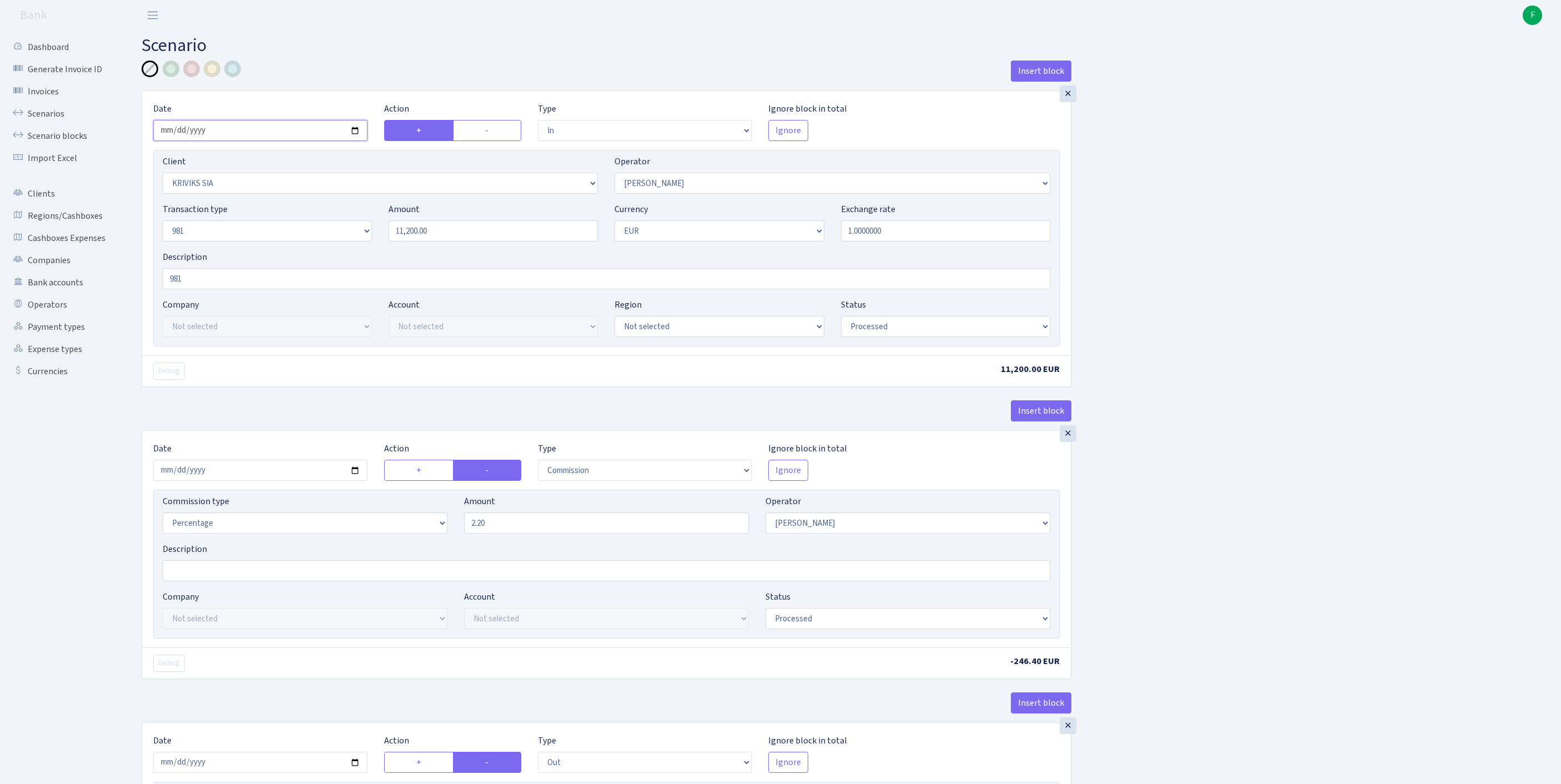
click at [241, 137] on input "[DATE]" at bounding box center [260, 130] width 214 height 21
type input "[DATE]"
drag, startPoint x: 459, startPoint y: 253, endPoint x: 212, endPoint y: 241, distance: 247.3
click at [212, 241] on div "Transaction type Not selected 981 ELF FISH crypto [PERSON_NAME] MM-BALTIC eur U…" at bounding box center [606, 226] width 904 height 48
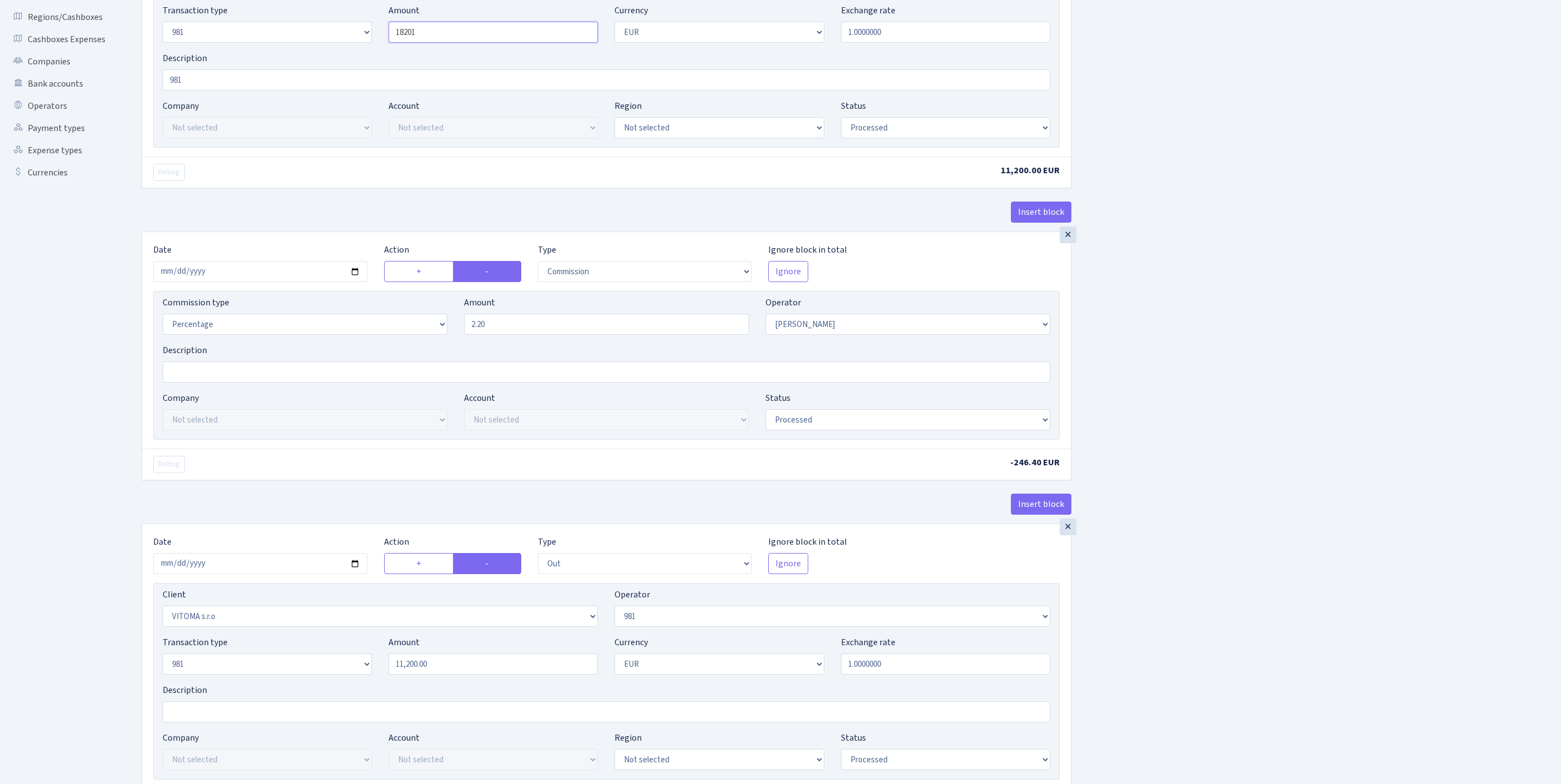
scroll to position [522, 0]
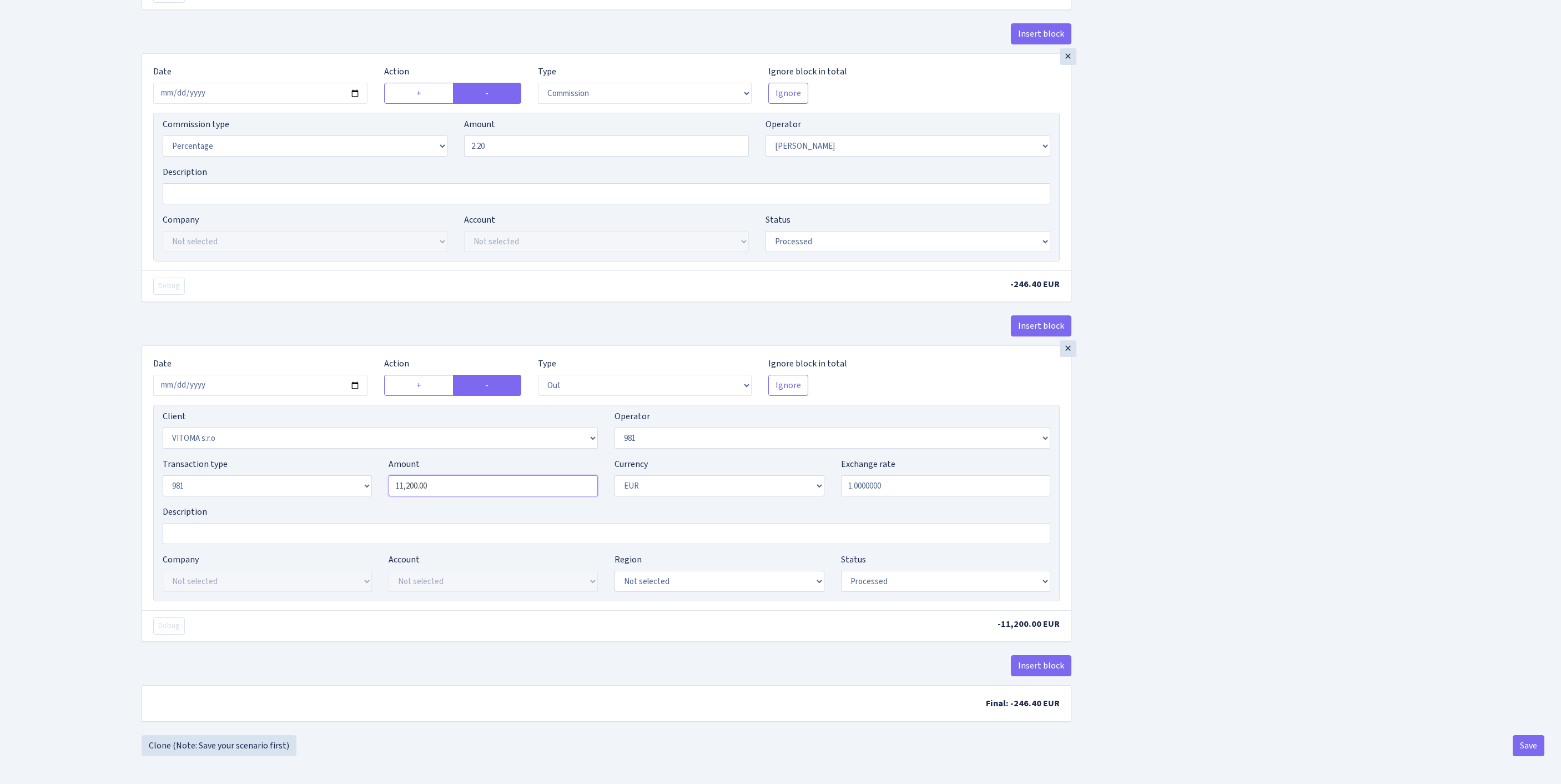
type input "18,201.00"
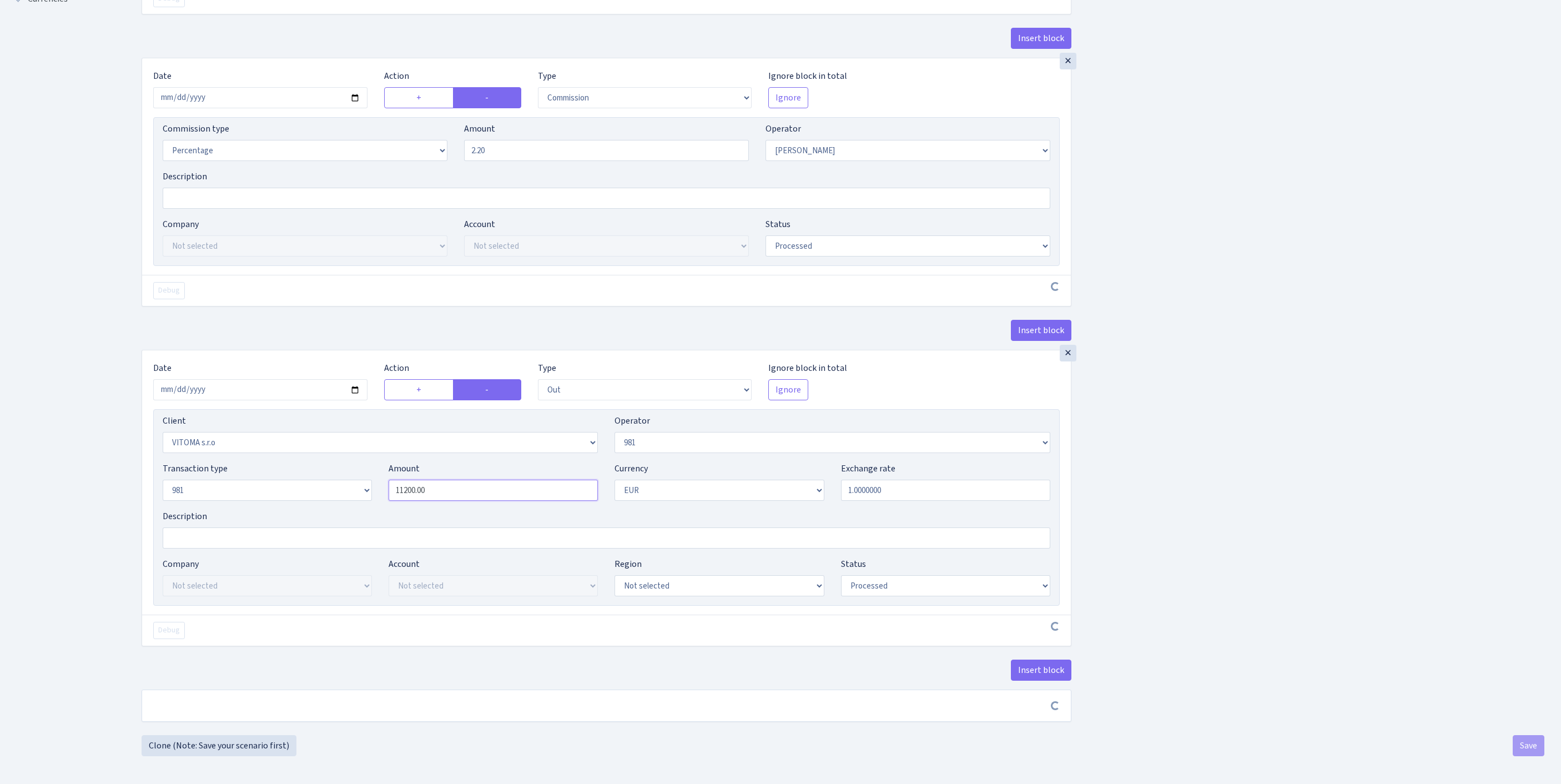
scroll to position [518, 0]
drag, startPoint x: 462, startPoint y: 450, endPoint x: 235, endPoint y: 420, distance: 229.0
click at [235, 462] on div "Transaction type Not selected 981 ELF FISH crypto GIRT IVO dekl MM-BALTIC eur U…" at bounding box center [606, 486] width 904 height 48
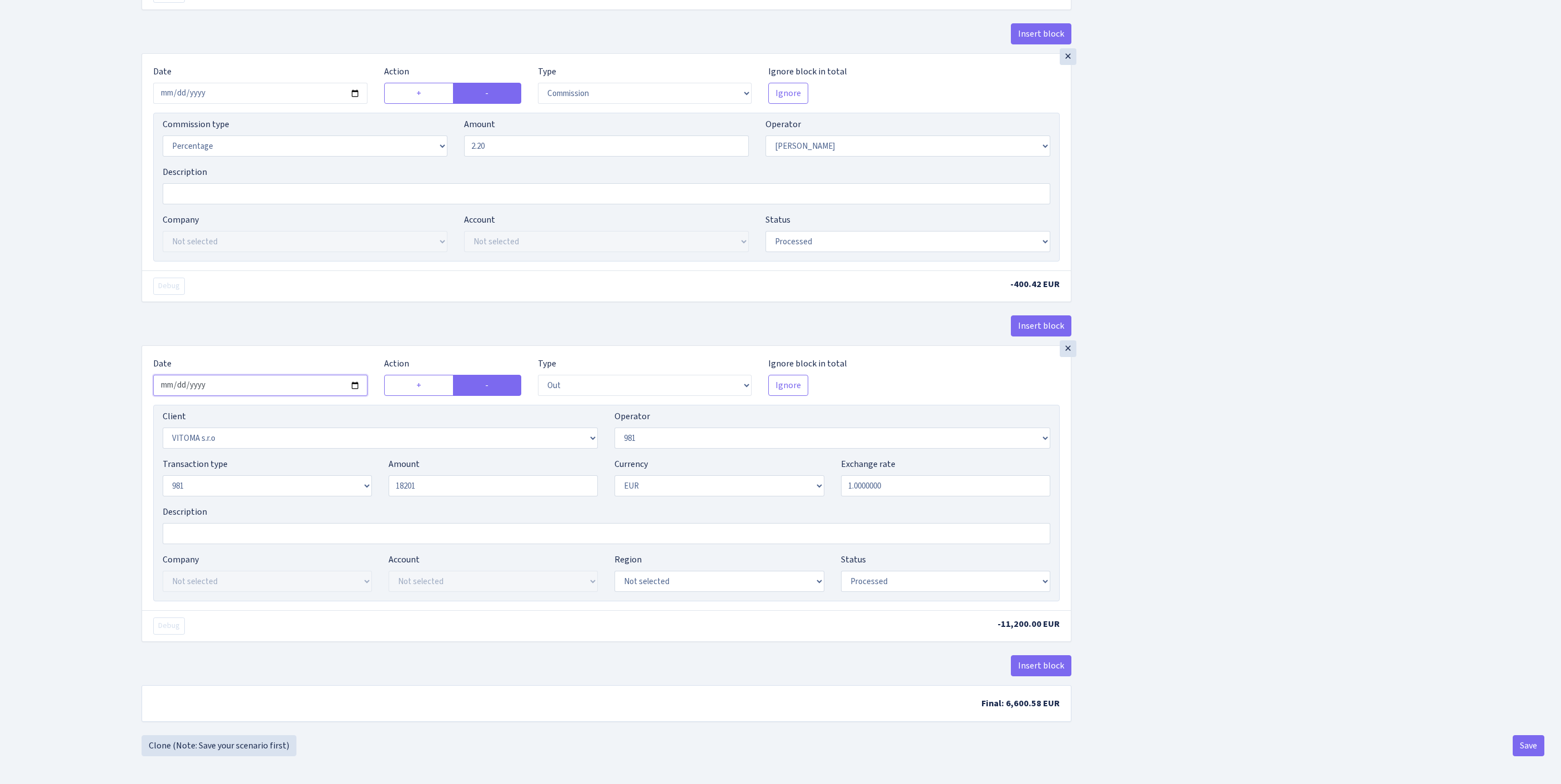
type input "18,201.00"
click at [256, 374] on input "2025-09-09" at bounding box center [260, 385] width 214 height 21
type input "[DATE]"
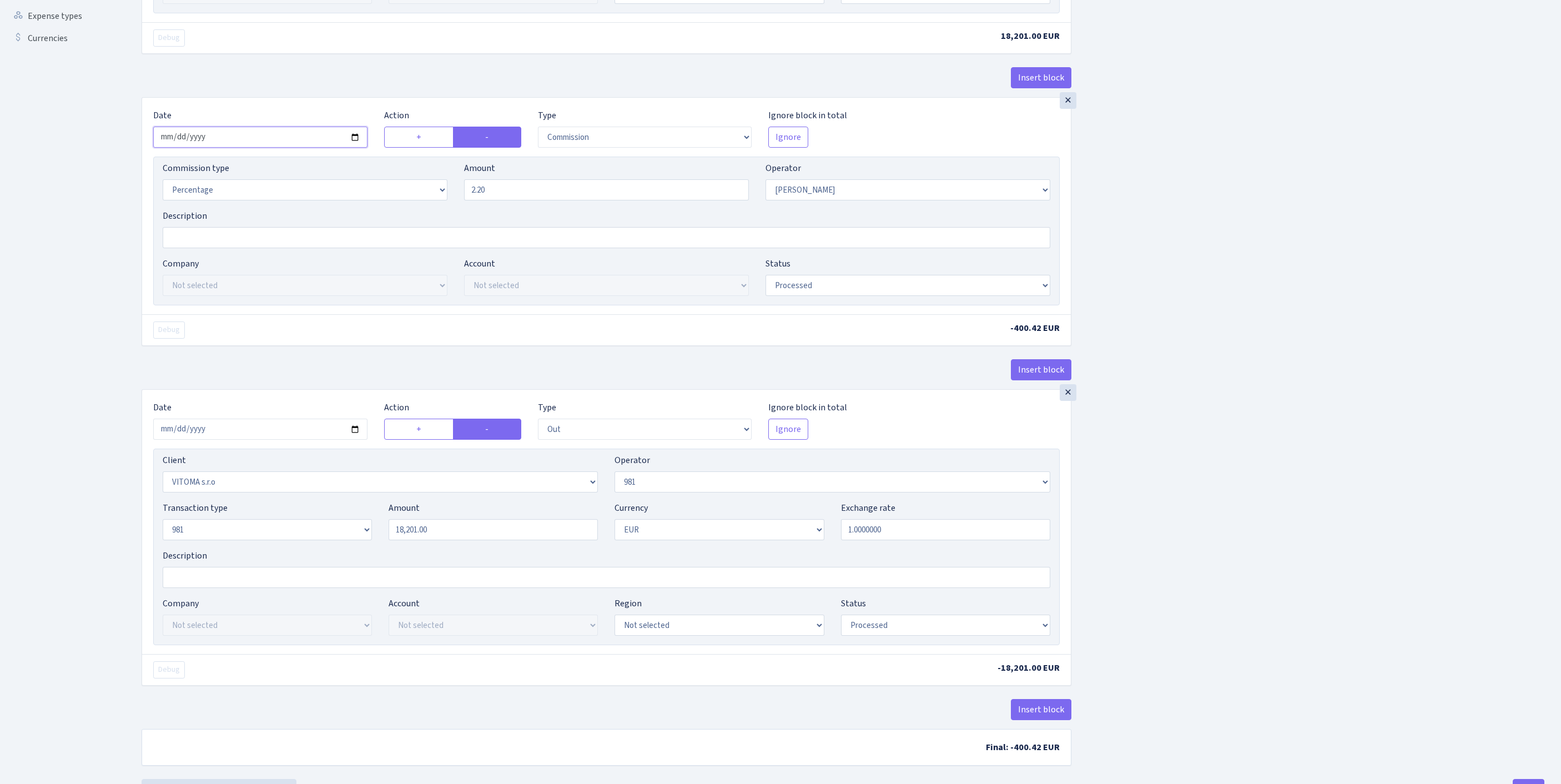
click at [288, 148] on input "2025-09-09" at bounding box center [260, 137] width 214 height 21
type input "2025-09-12"
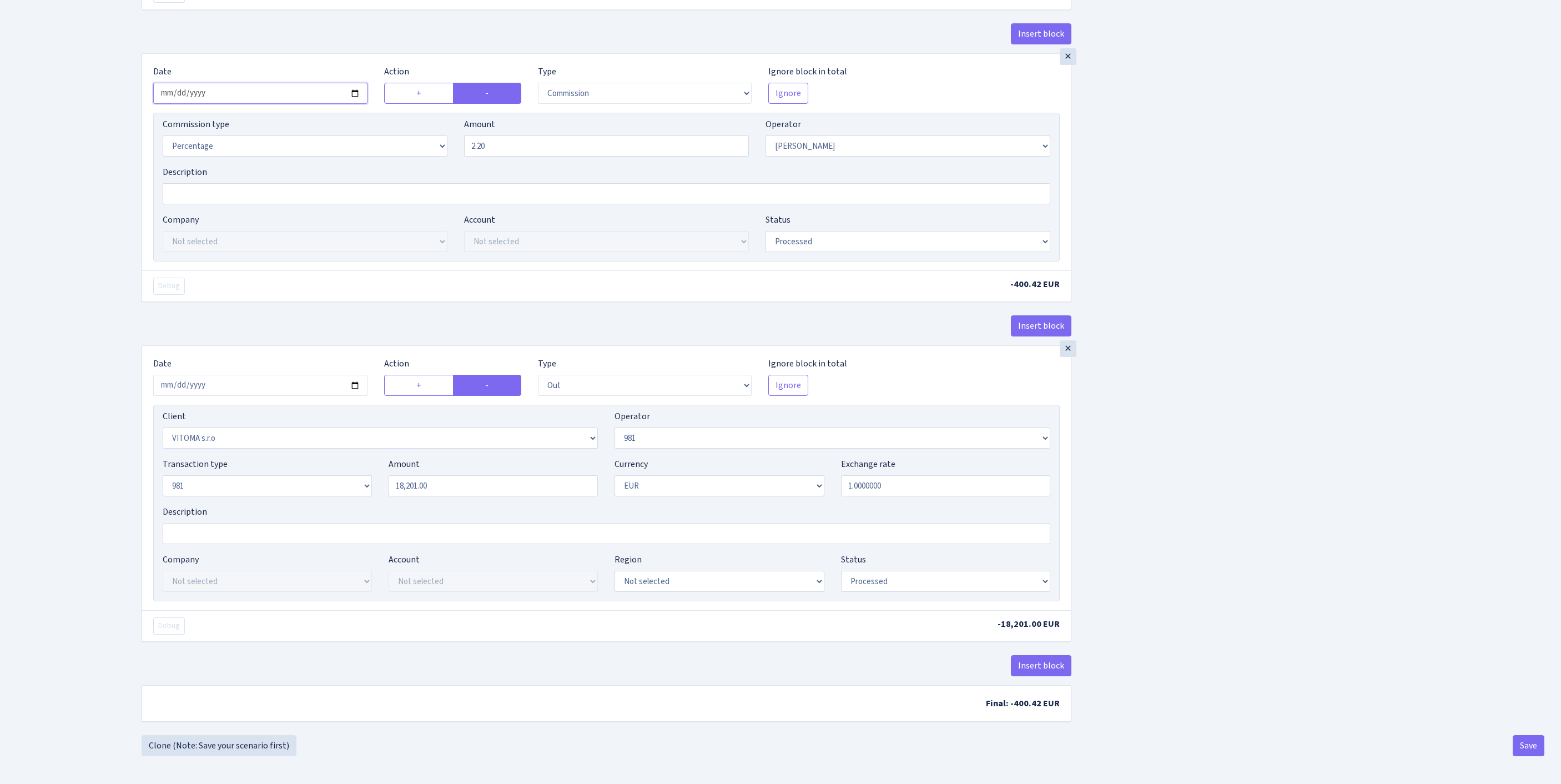
scroll to position [522, 0]
click at [1520, 742] on button "Save" at bounding box center [1528, 745] width 32 height 21
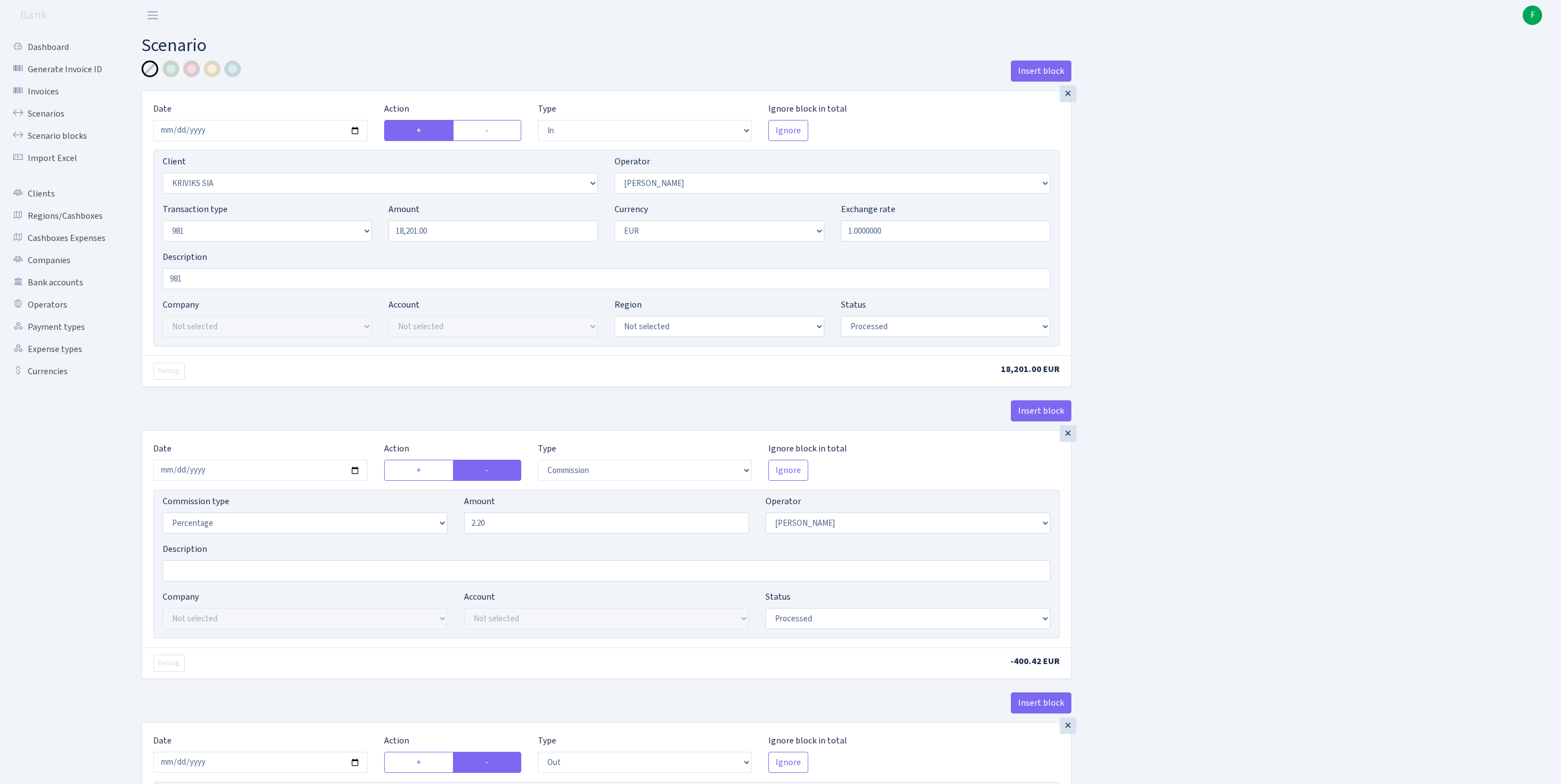
select select "in"
select select "3131"
select select "14"
select select "8"
select select "1"
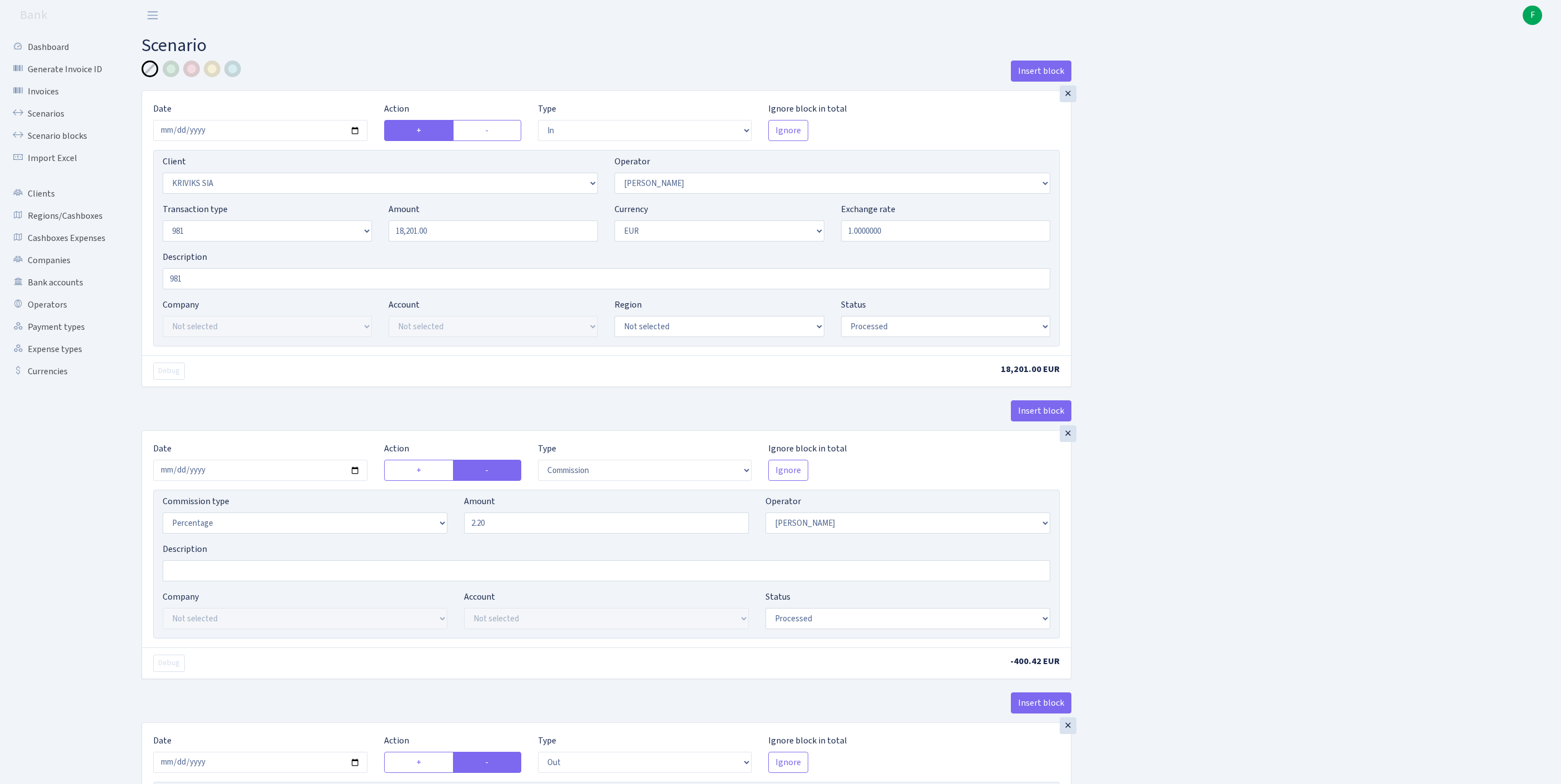
select select "processed"
select select "commission"
select select "14"
select select "processed"
select select "out"
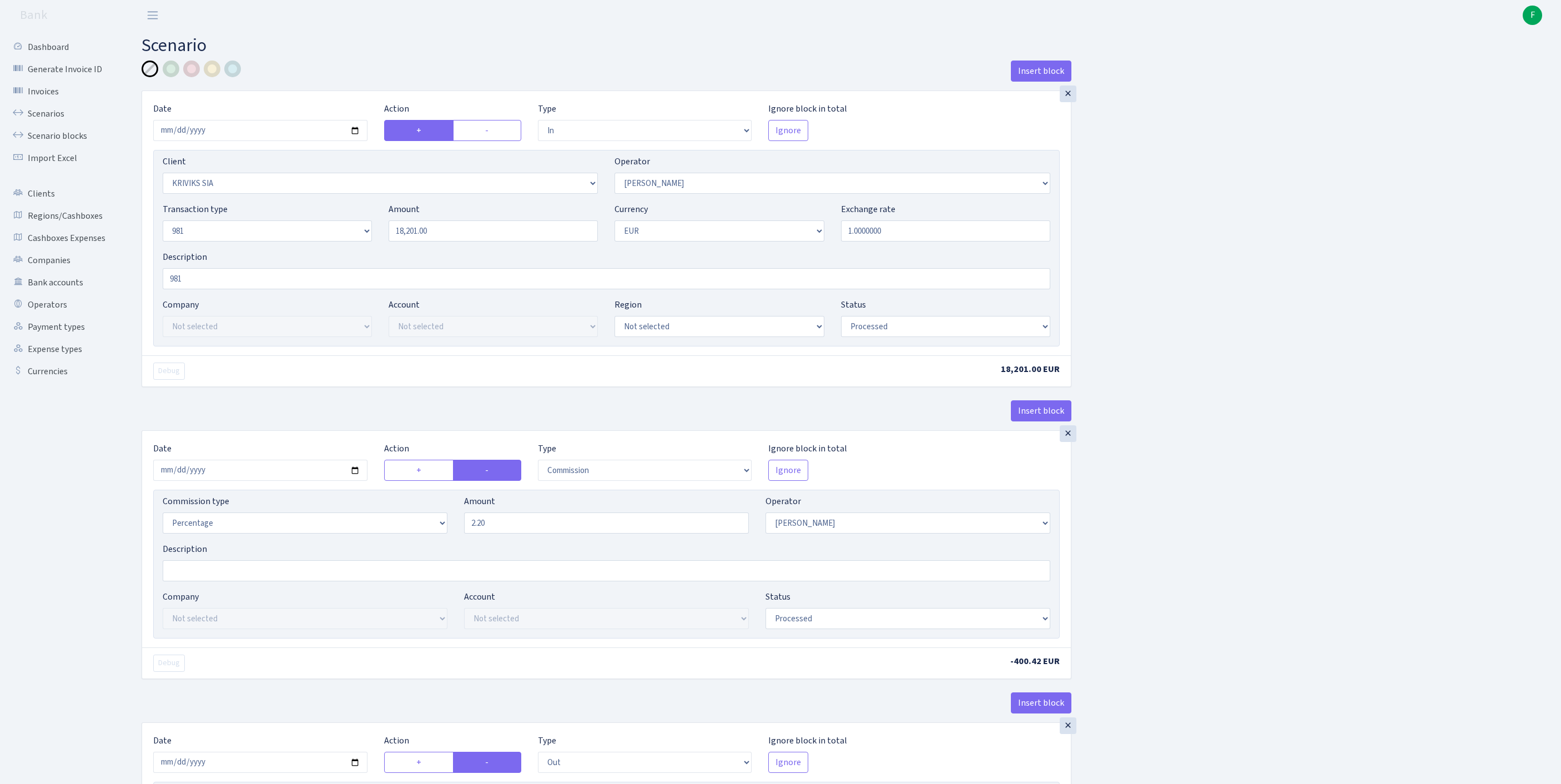
select select "2129"
select select "61"
select select "8"
select select "1"
select select "processed"
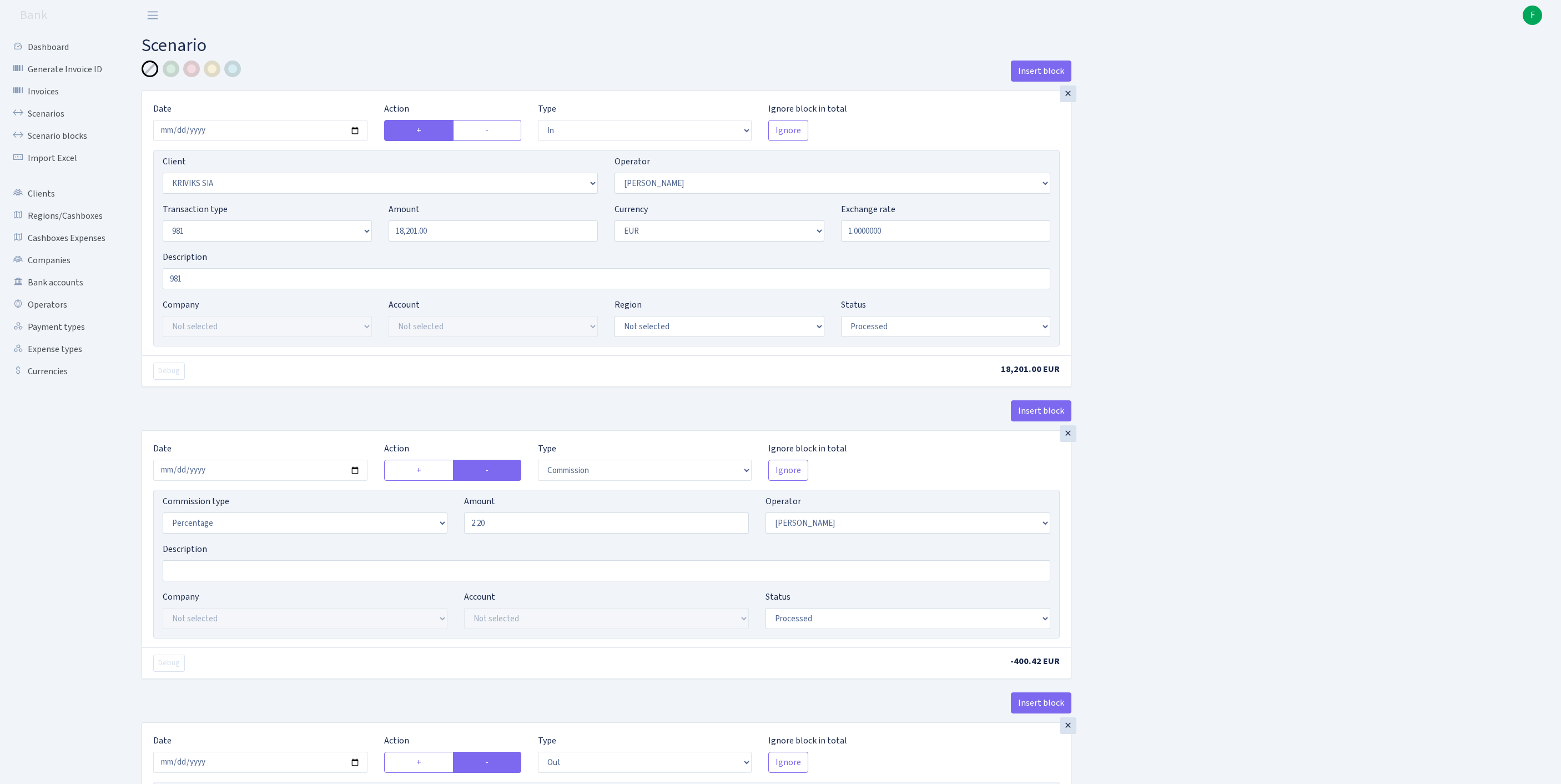
scroll to position [522, 0]
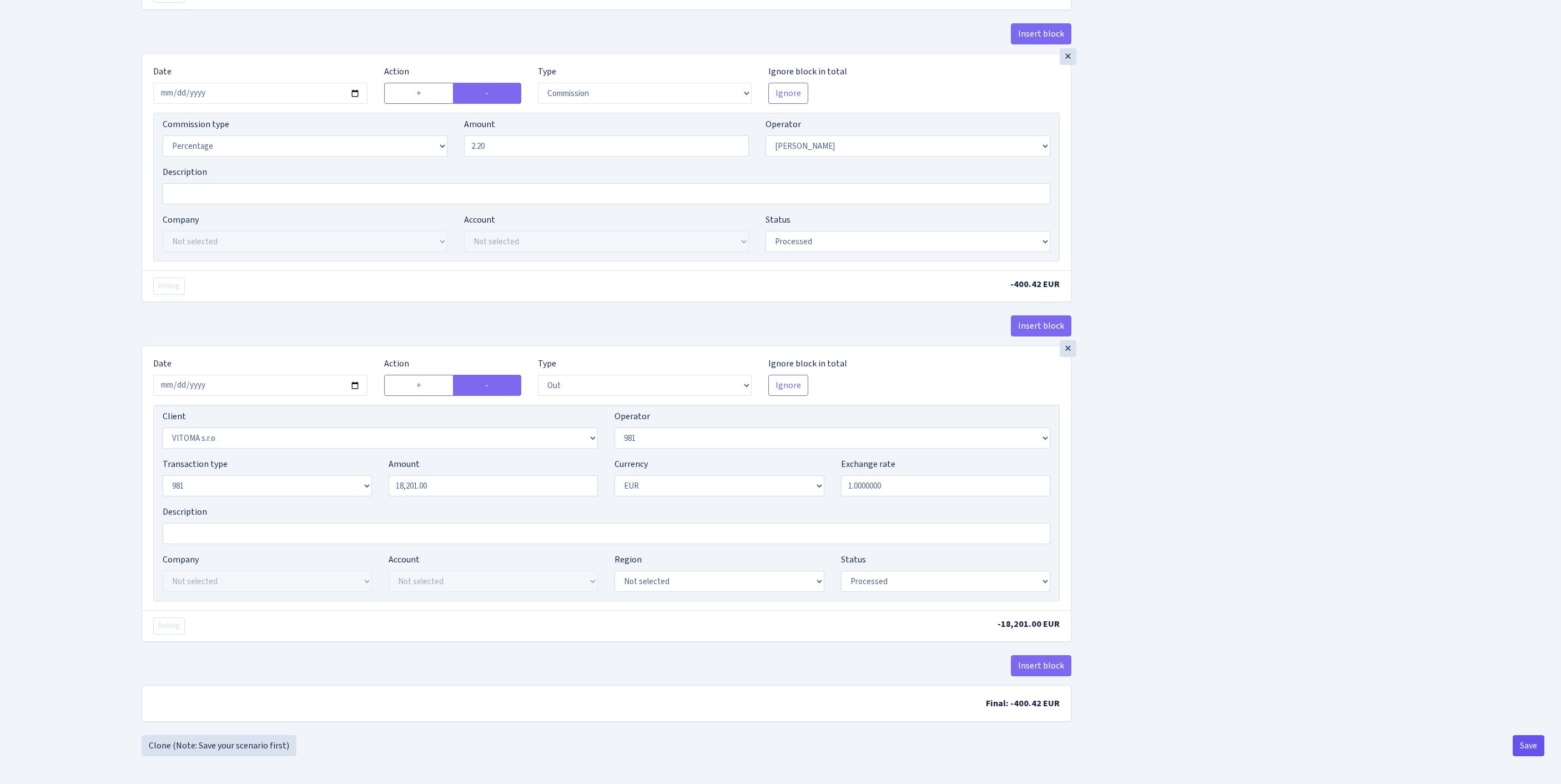
click at [1528, 748] on button "Save" at bounding box center [1528, 745] width 32 height 21
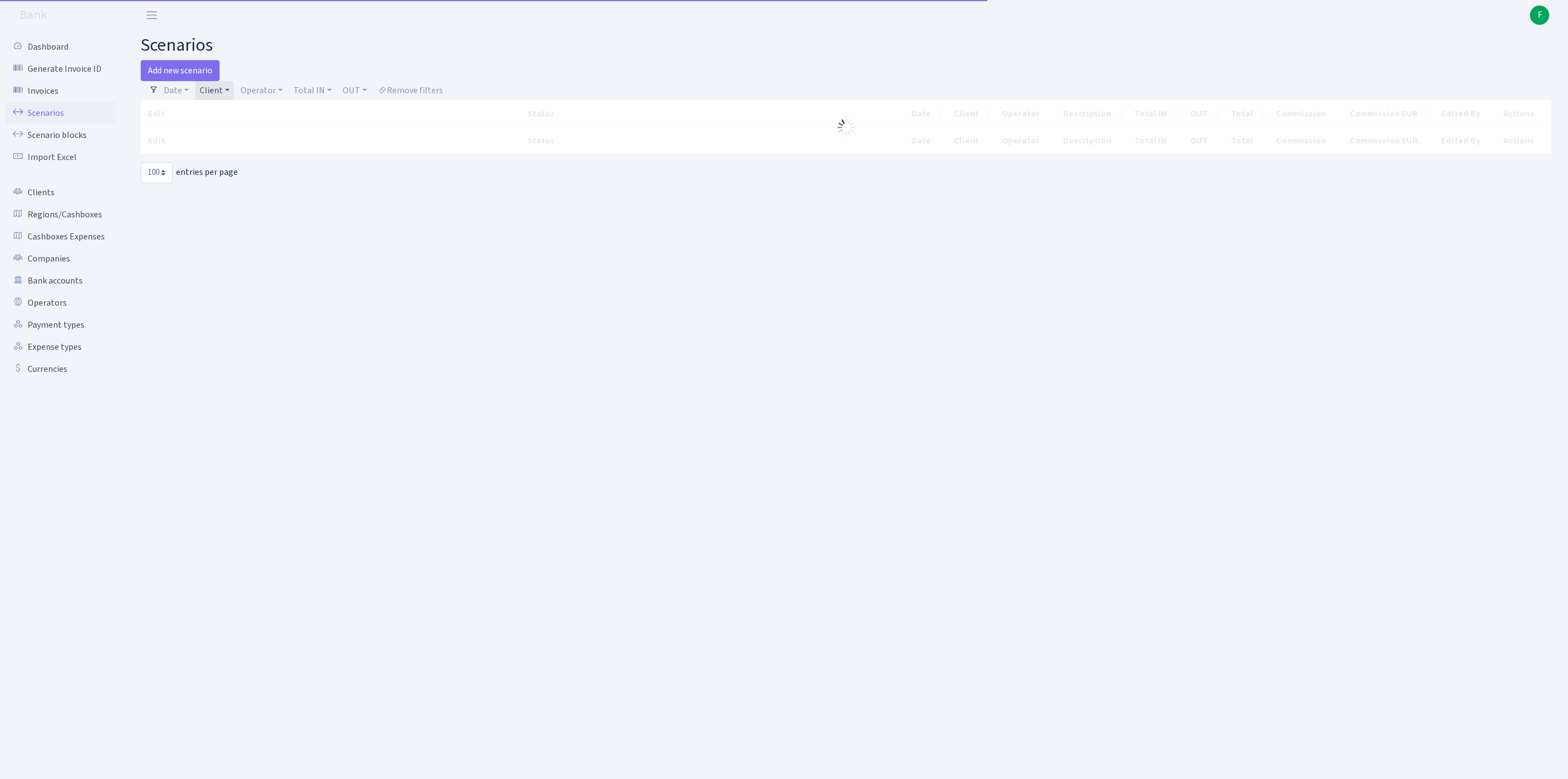
select select "100"
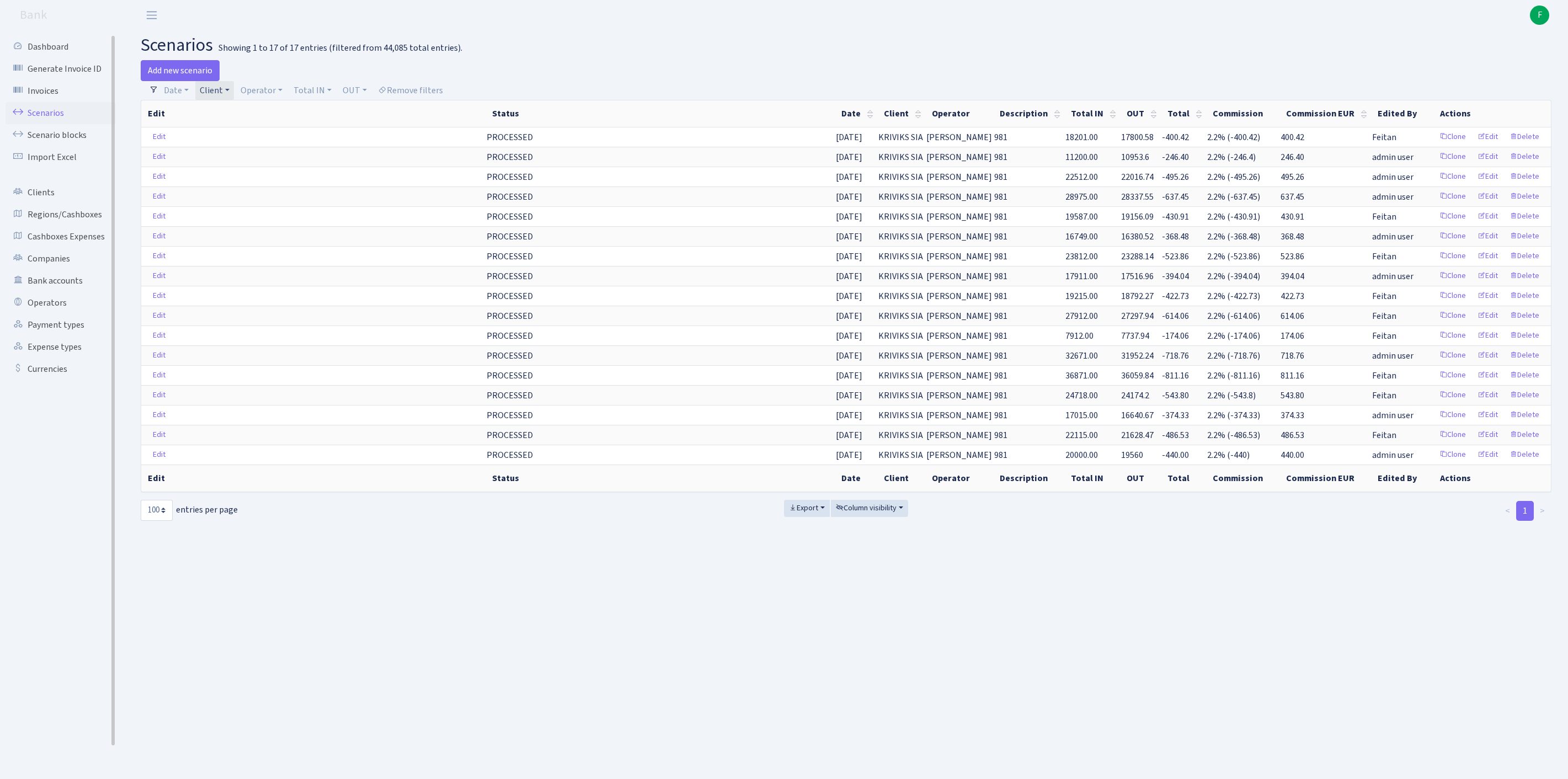
click at [48, 118] on link "Scenarios" at bounding box center [61, 113] width 111 height 22
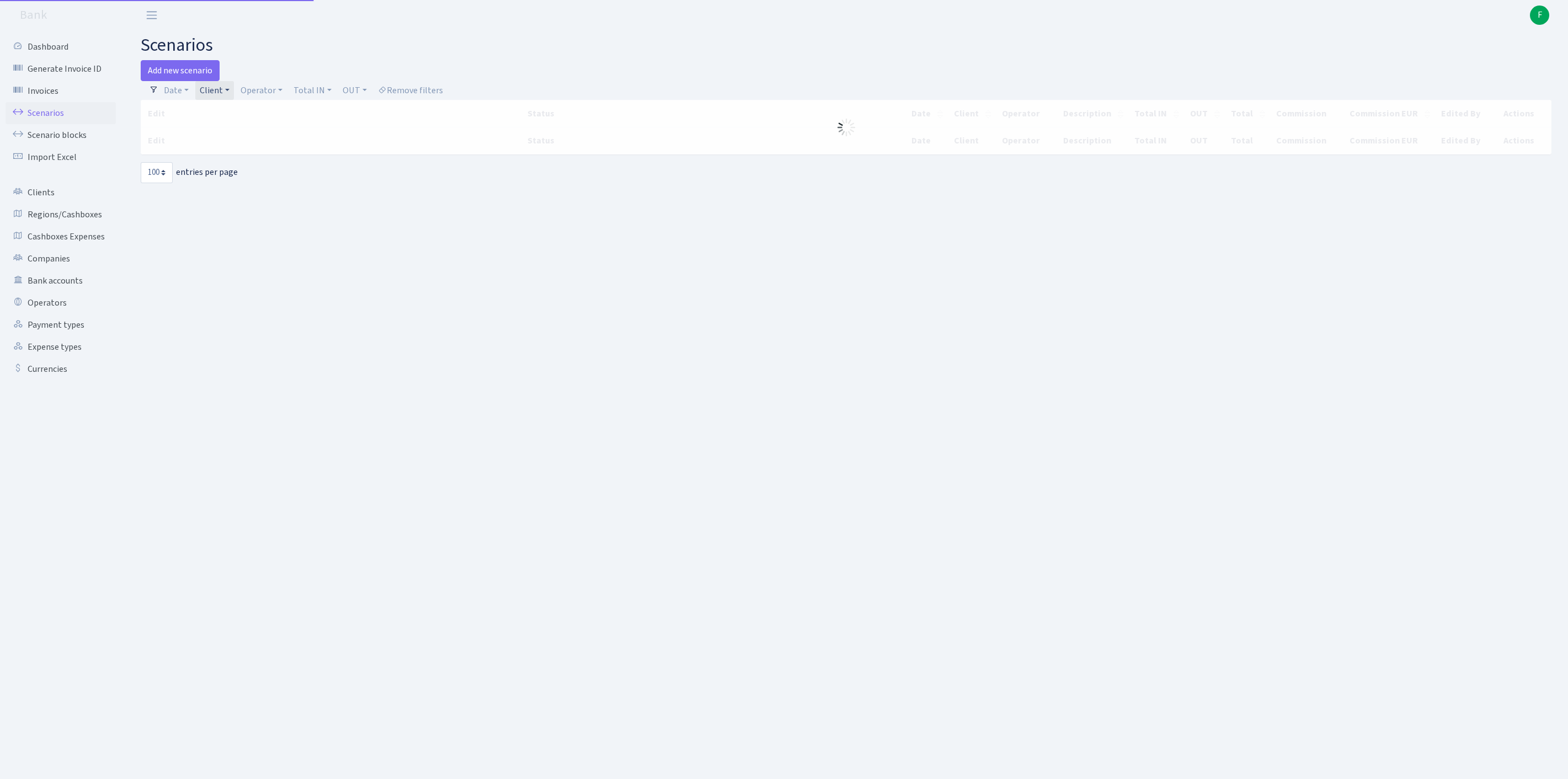
select select "100"
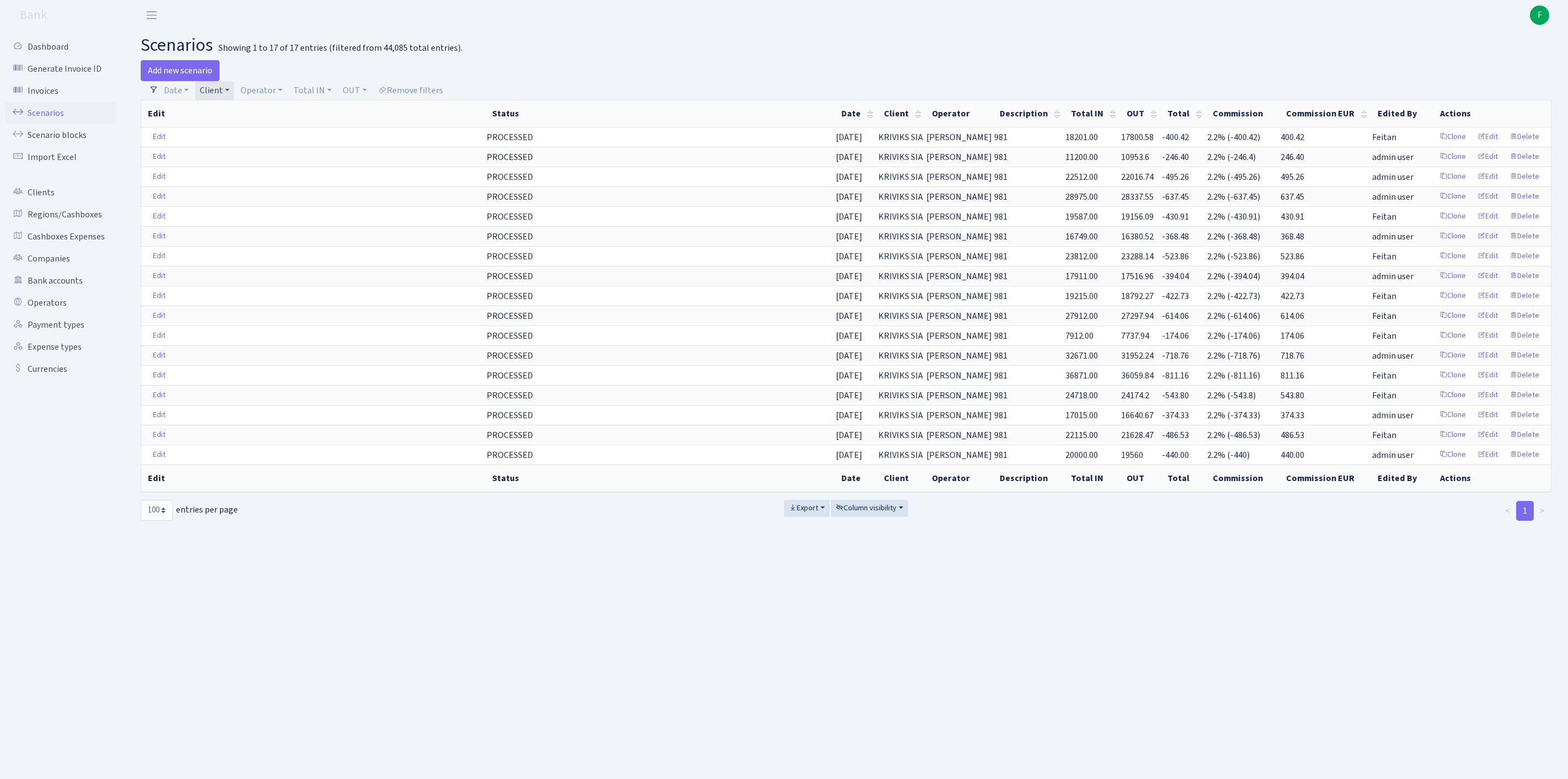
click at [234, 90] on link "Client" at bounding box center [215, 91] width 39 height 19
click at [238, 138] on input "search" at bounding box center [245, 130] width 91 height 17
type input "S.S.P.T"
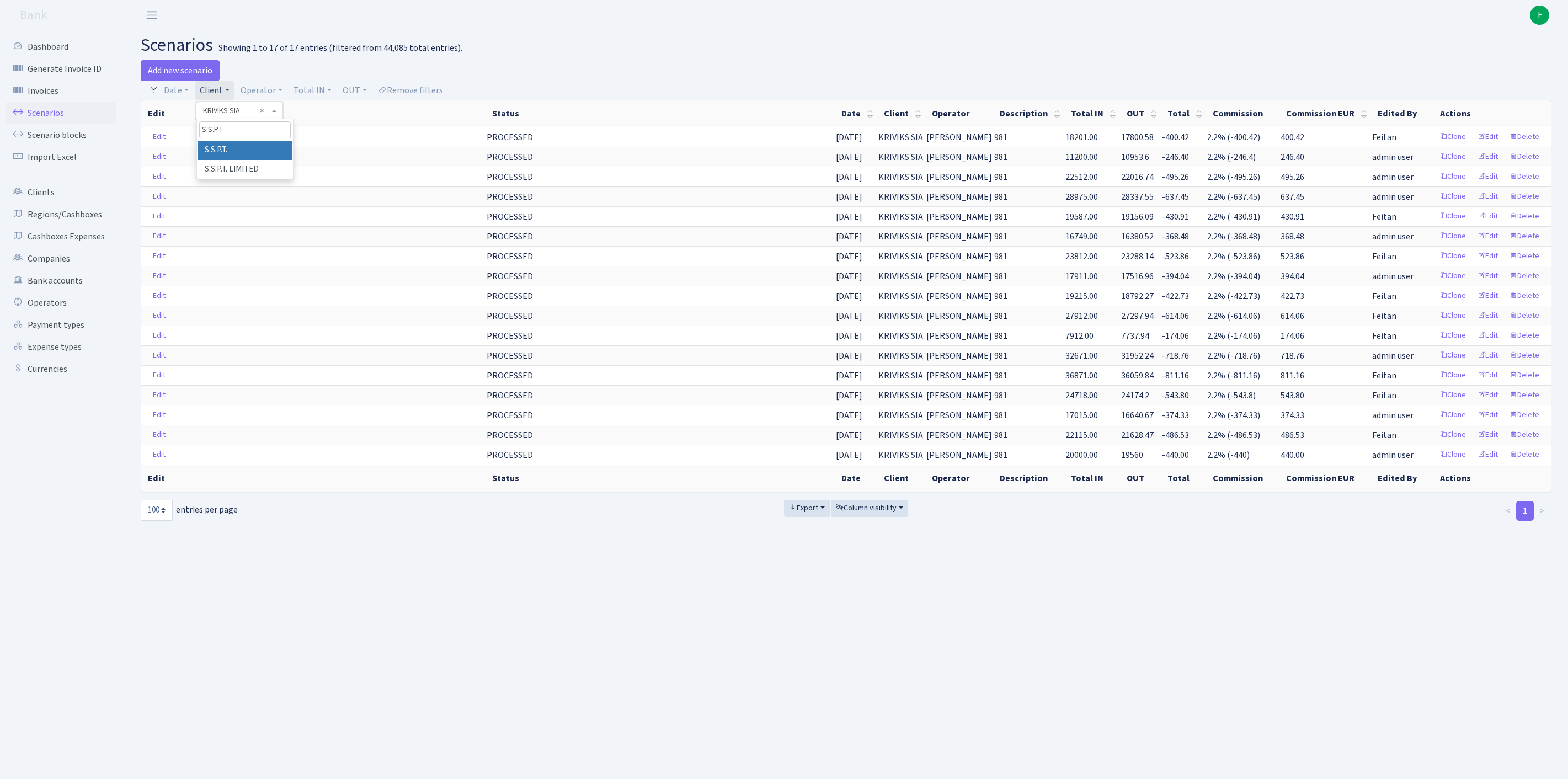
click at [272, 160] on li "S.S.P.T." at bounding box center [245, 150] width 94 height 19
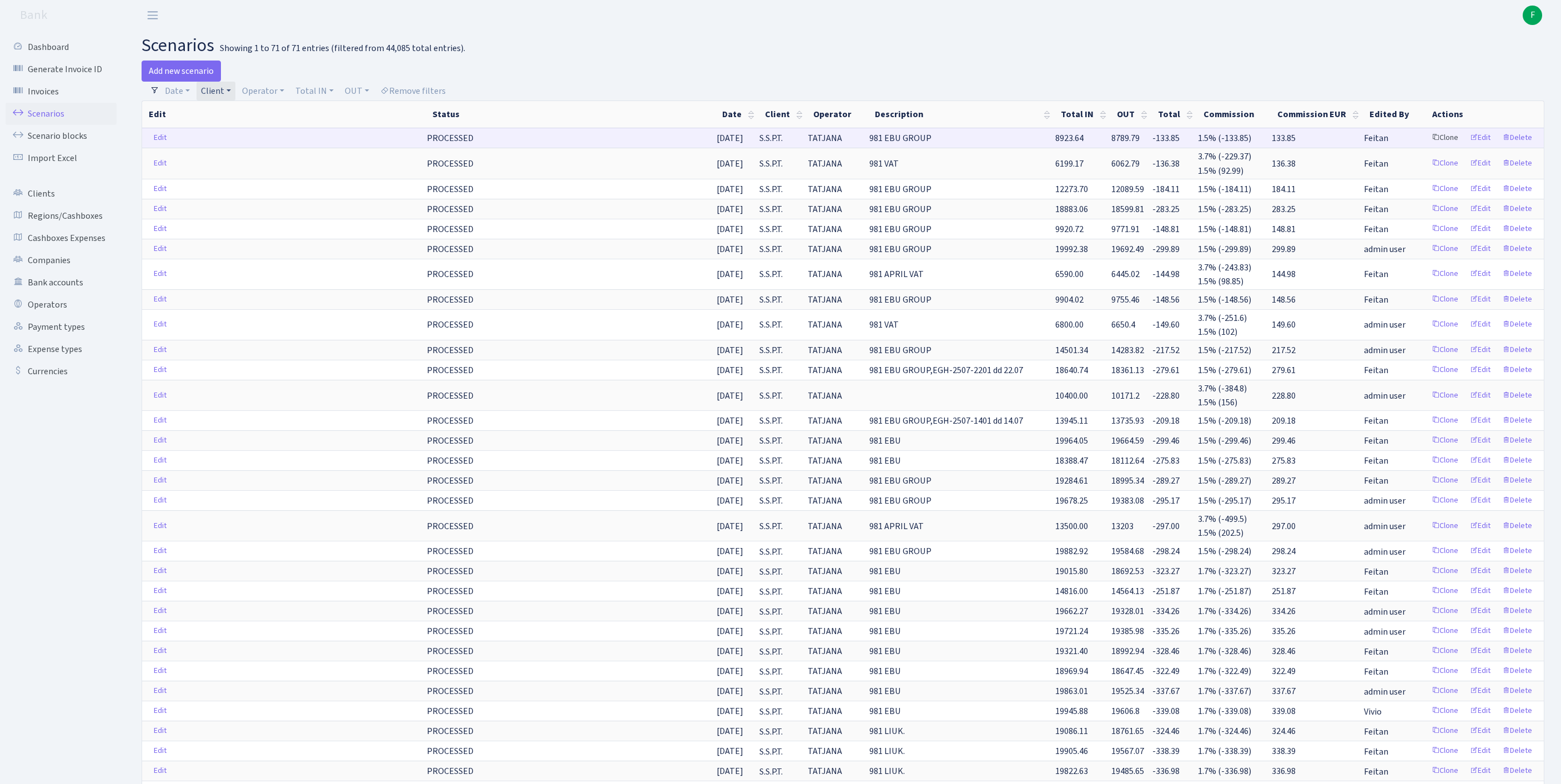
click at [1427, 146] on link "Clone" at bounding box center [1445, 137] width 36 height 17
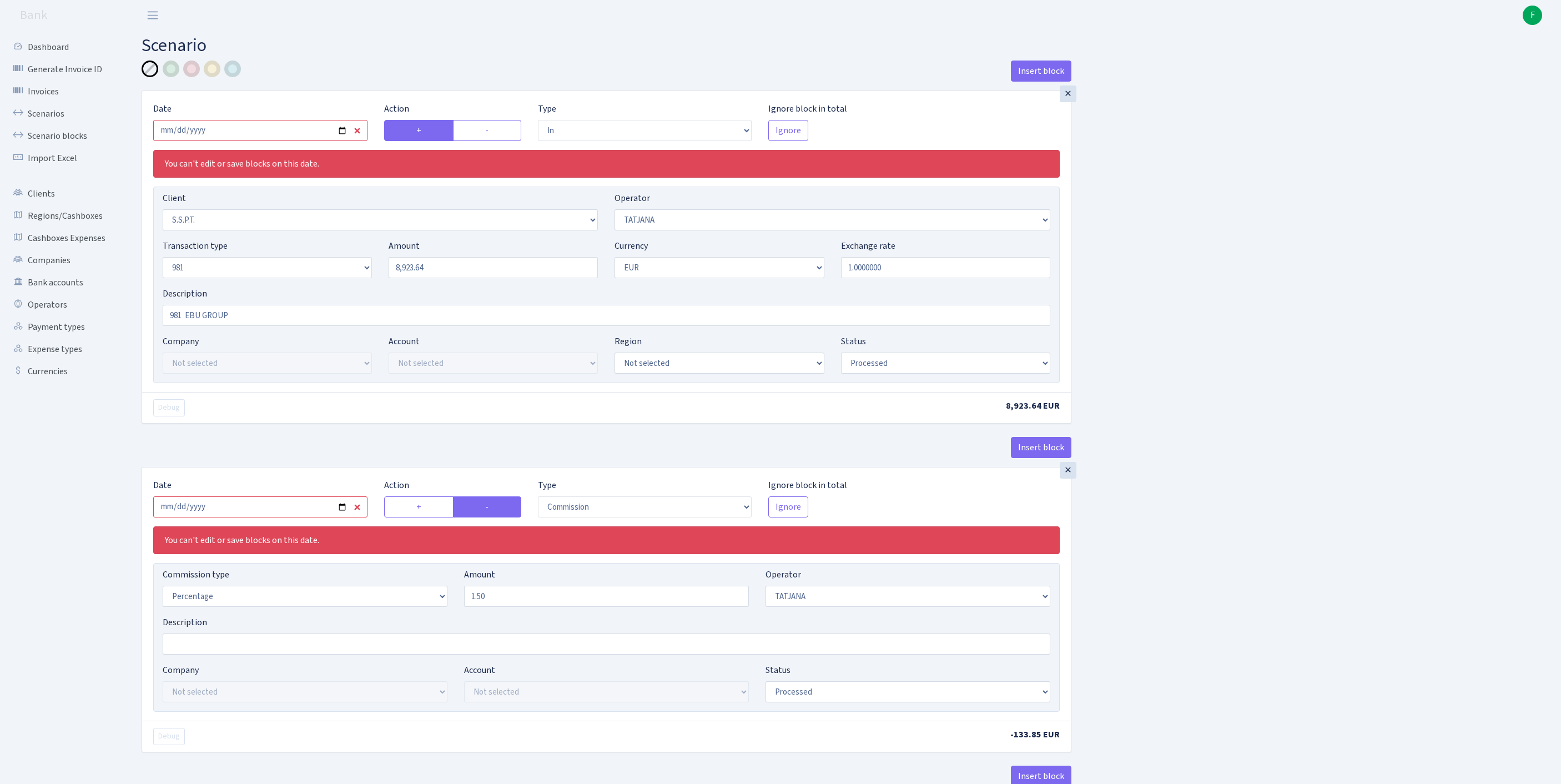
select select "in"
select select "2485"
select select "272"
select select "8"
select select "1"
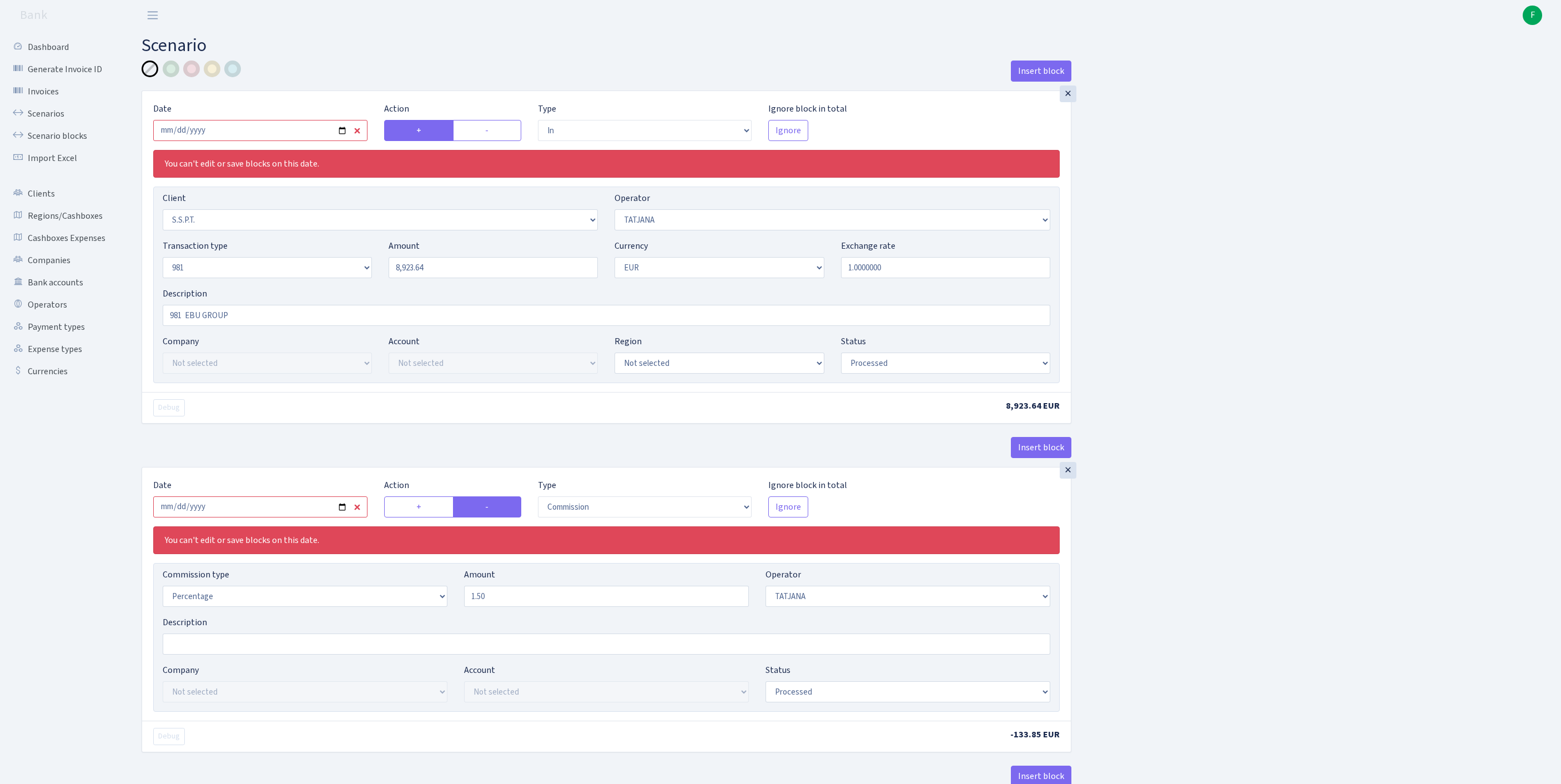
select select "processed"
select select "commission"
select select "272"
select select "processed"
select select "out"
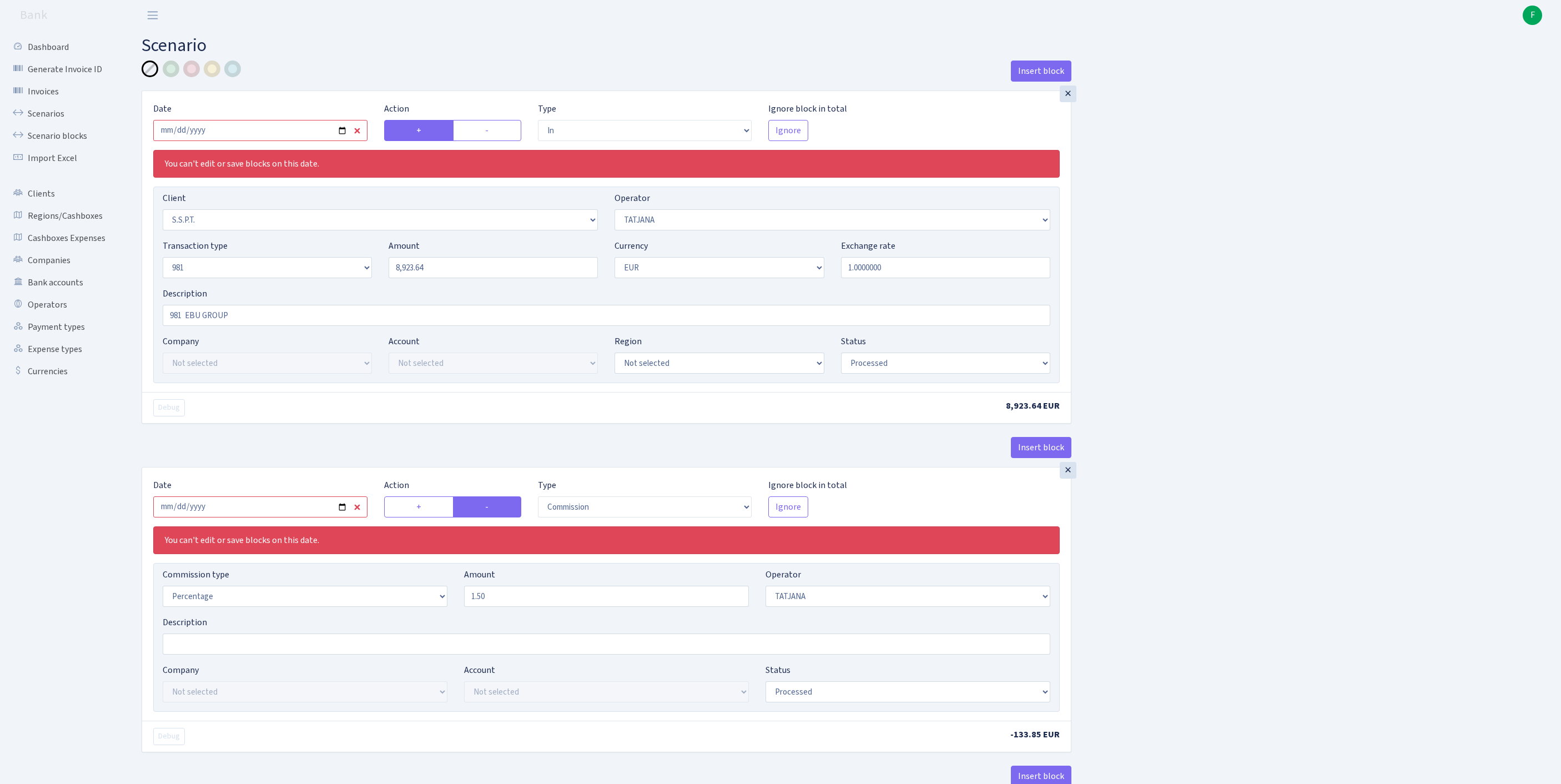
select select "2778"
select select "61"
select select "8"
select select "1"
select select "processed"
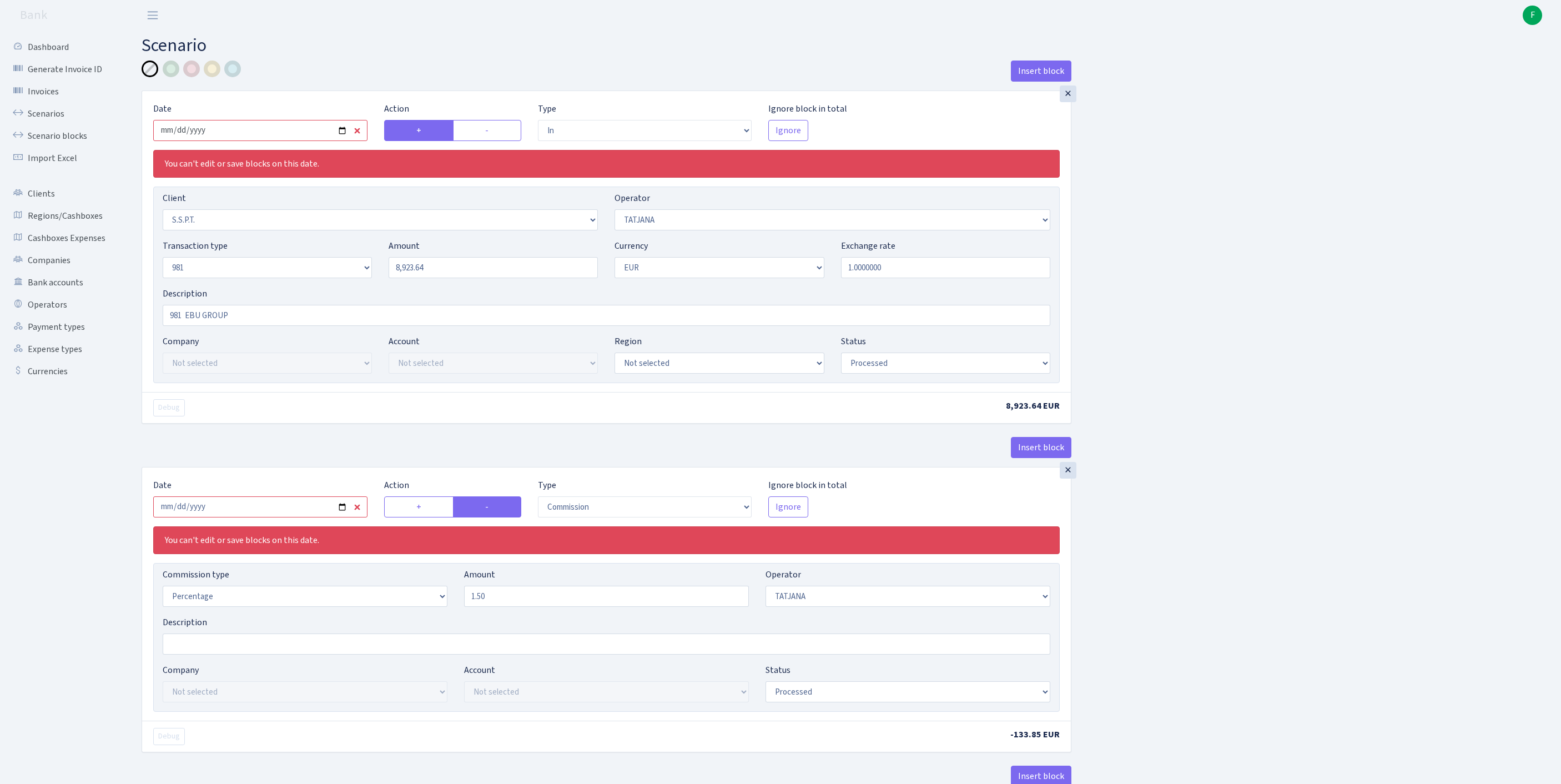
click at [298, 140] on input "2025-09-05" at bounding box center [260, 130] width 214 height 21
type input "[DATE]"
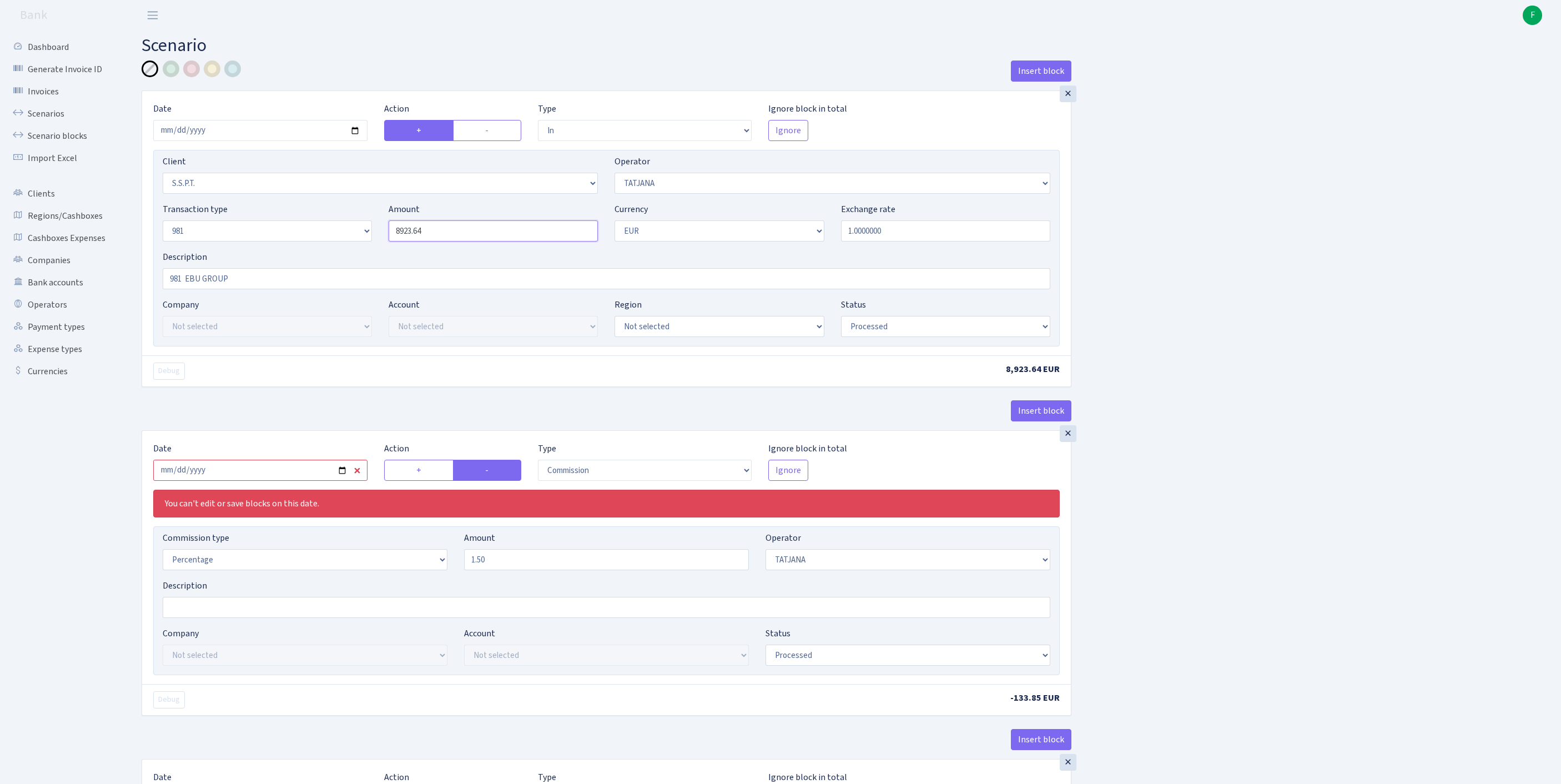
drag, startPoint x: 364, startPoint y: 247, endPoint x: 344, endPoint y: 247, distance: 20.0
click at [344, 247] on div "Transaction type Not selected 981 ELF FISH crypto GIRT IVO dekl MM-BALTIC eur U…" at bounding box center [606, 226] width 904 height 48
paste input "19332.26"
click at [280, 480] on input "2025-09-05" at bounding box center [260, 470] width 214 height 21
type input "19,332.26"
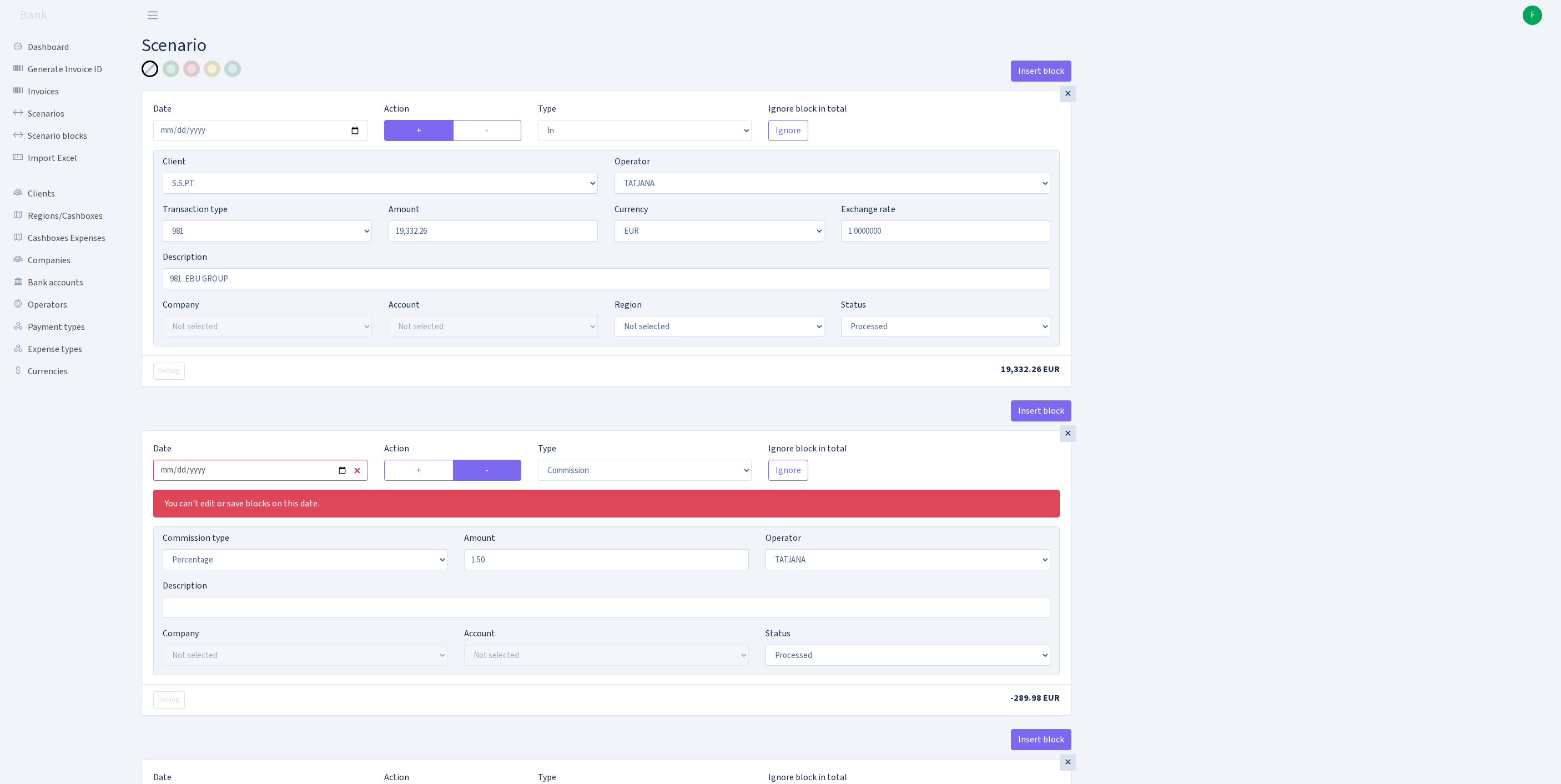
type input "2025-09-12"
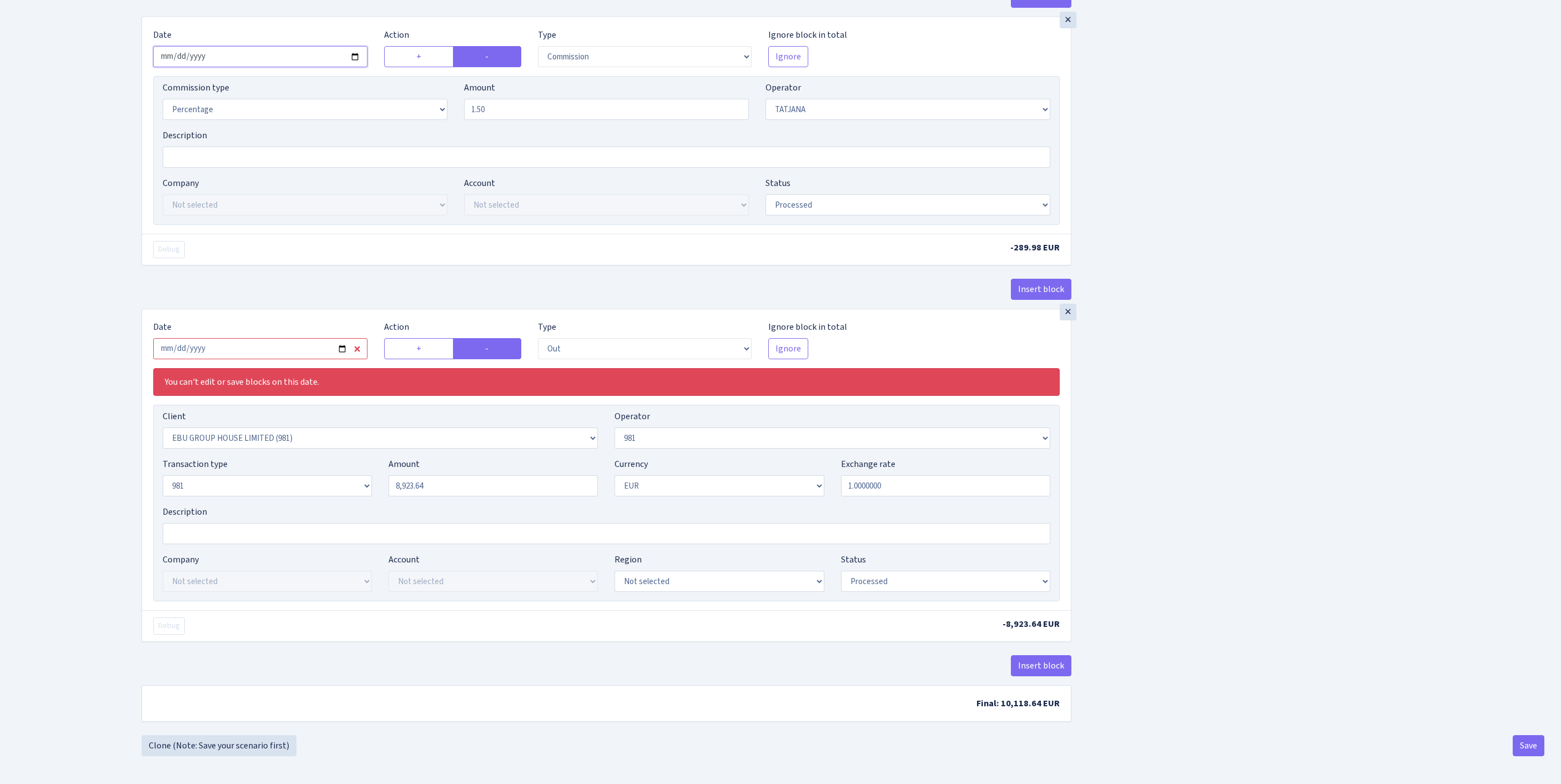
scroll to position [564, 0]
click at [294, 338] on input "2025-09-05" at bounding box center [260, 348] width 214 height 21
type input "2025-09-12"
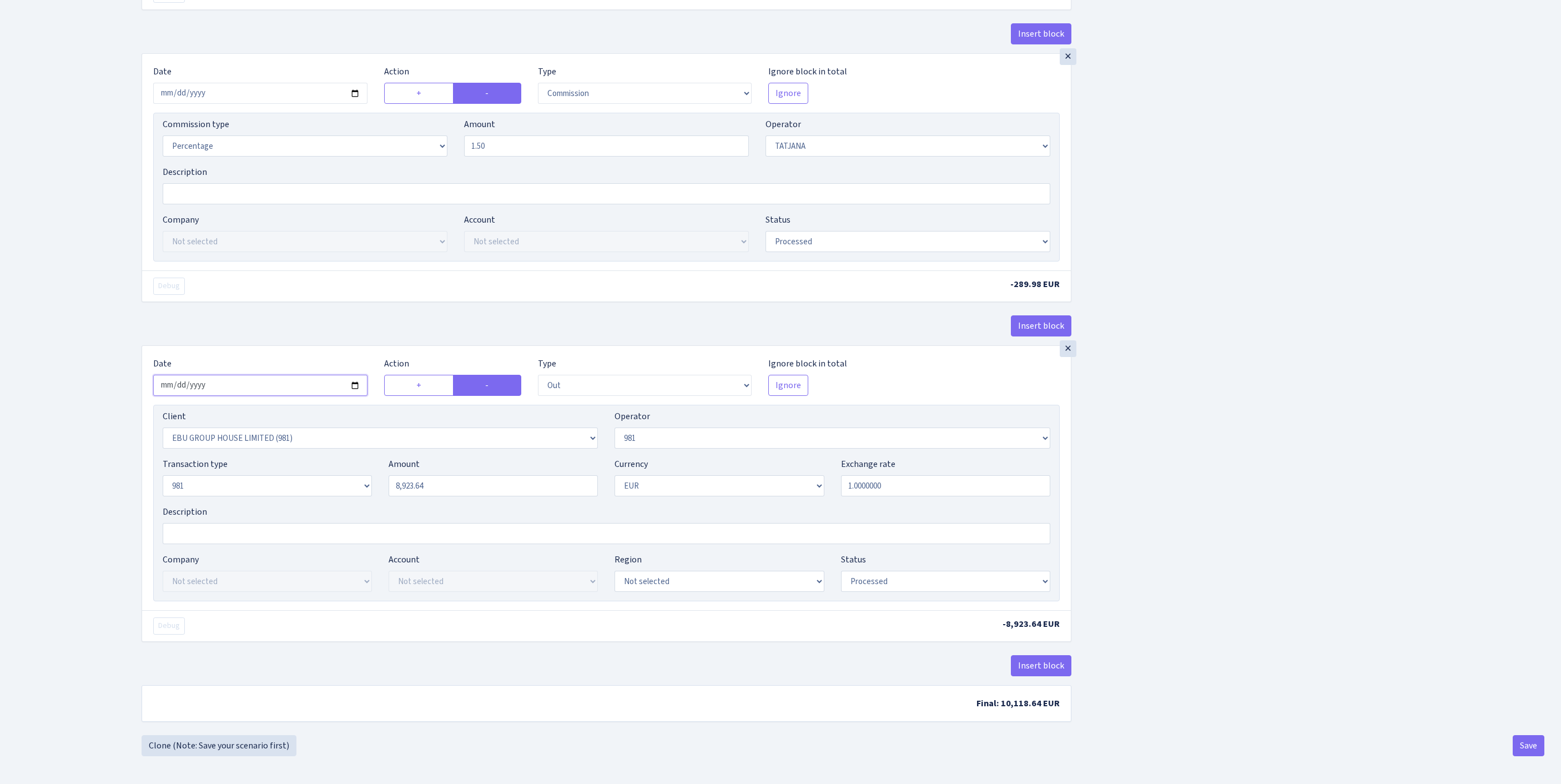
scroll to position [522, 0]
drag, startPoint x: 445, startPoint y: 450, endPoint x: 318, endPoint y: 445, distance: 127.1
click at [318, 457] on div "Transaction type Not selected 981 ELF FISH crypto GIRT IVO dekl MM-BALTIC eur U…" at bounding box center [606, 481] width 904 height 48
paste input "19332.26"
type input "19,332.26"
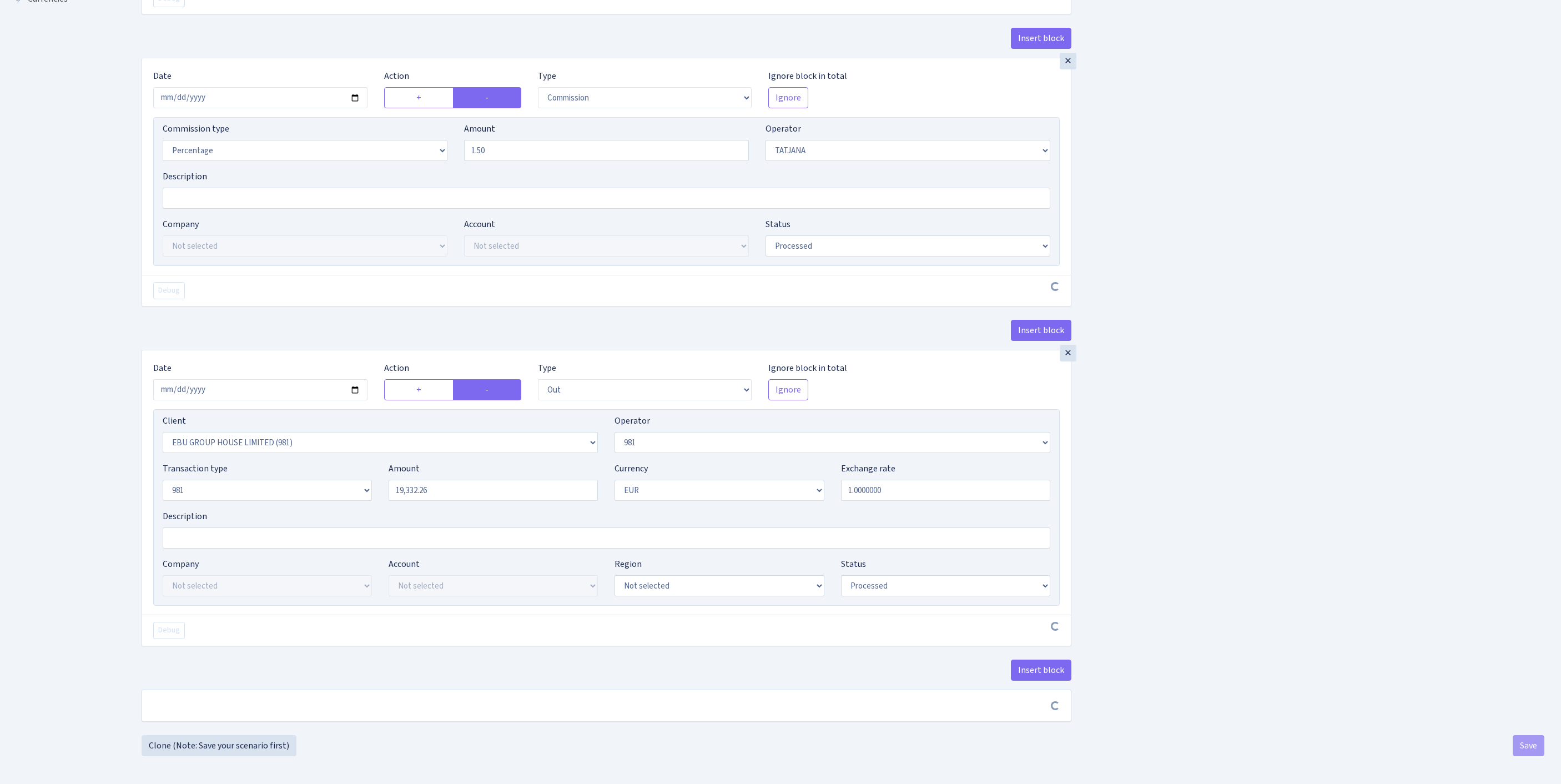
scroll to position [518, 0]
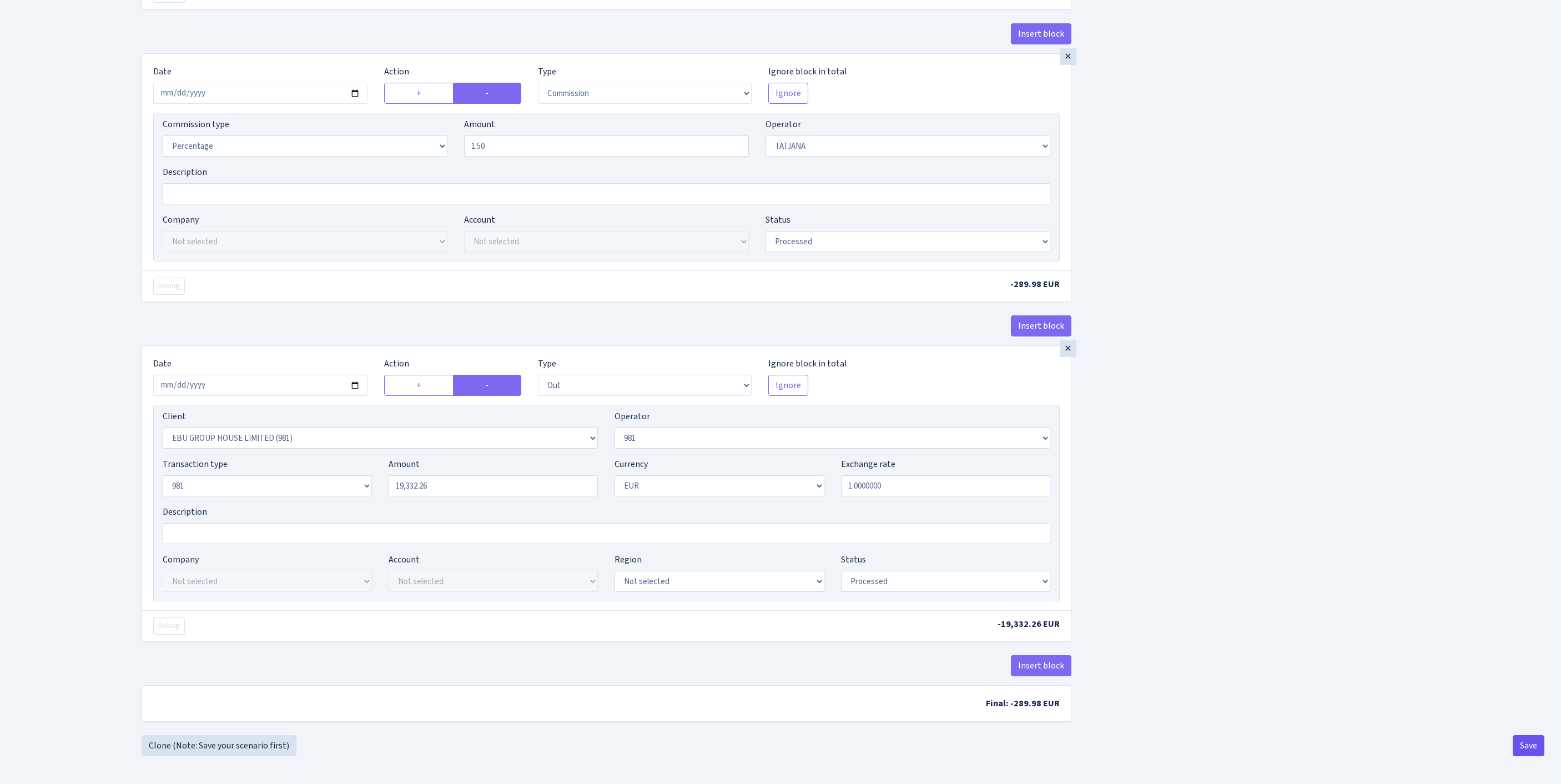
click at [1525, 749] on button "Save" at bounding box center [1528, 745] width 32 height 21
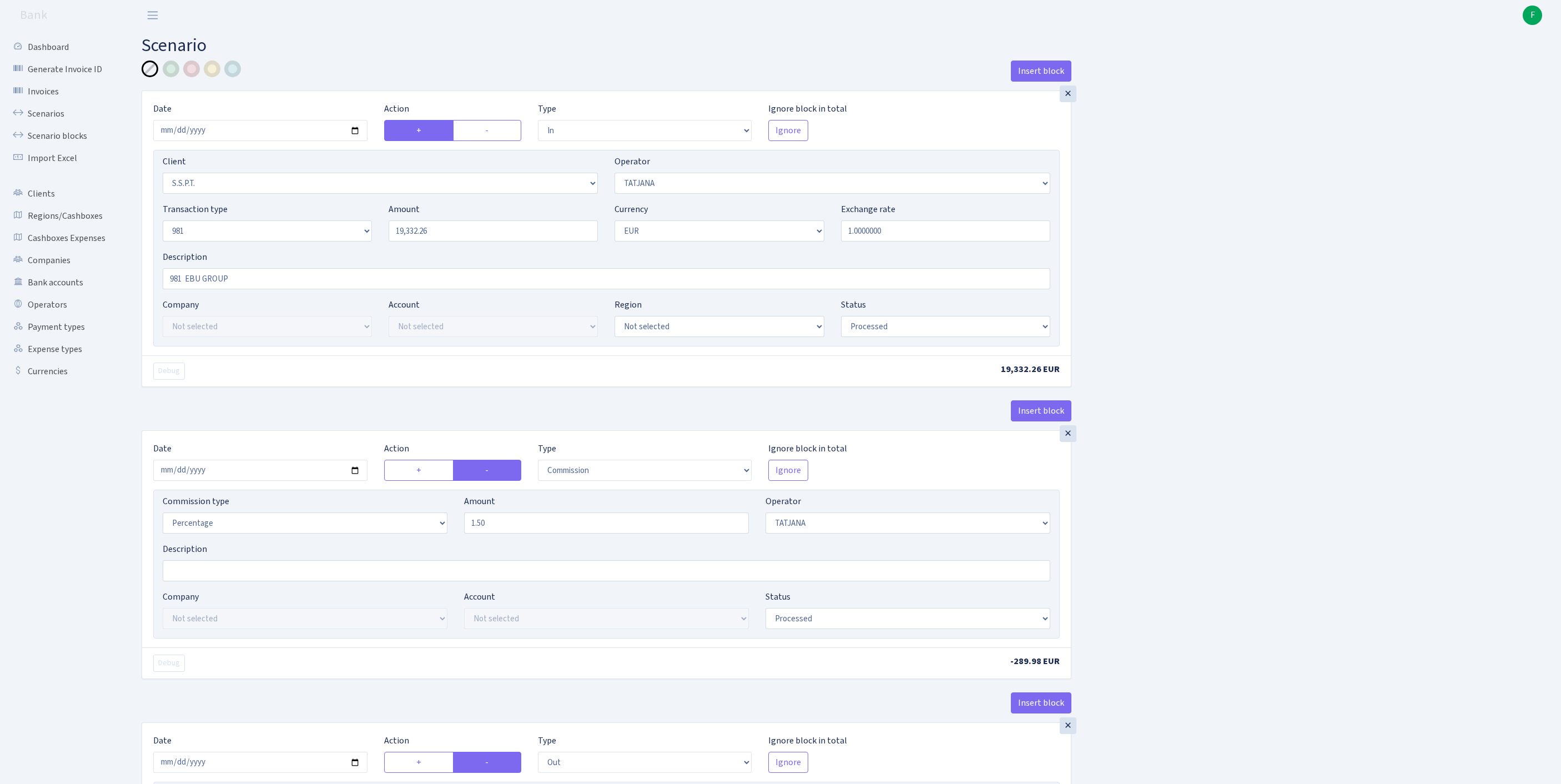
select select "in"
select select "2485"
select select "272"
select select "8"
select select "1"
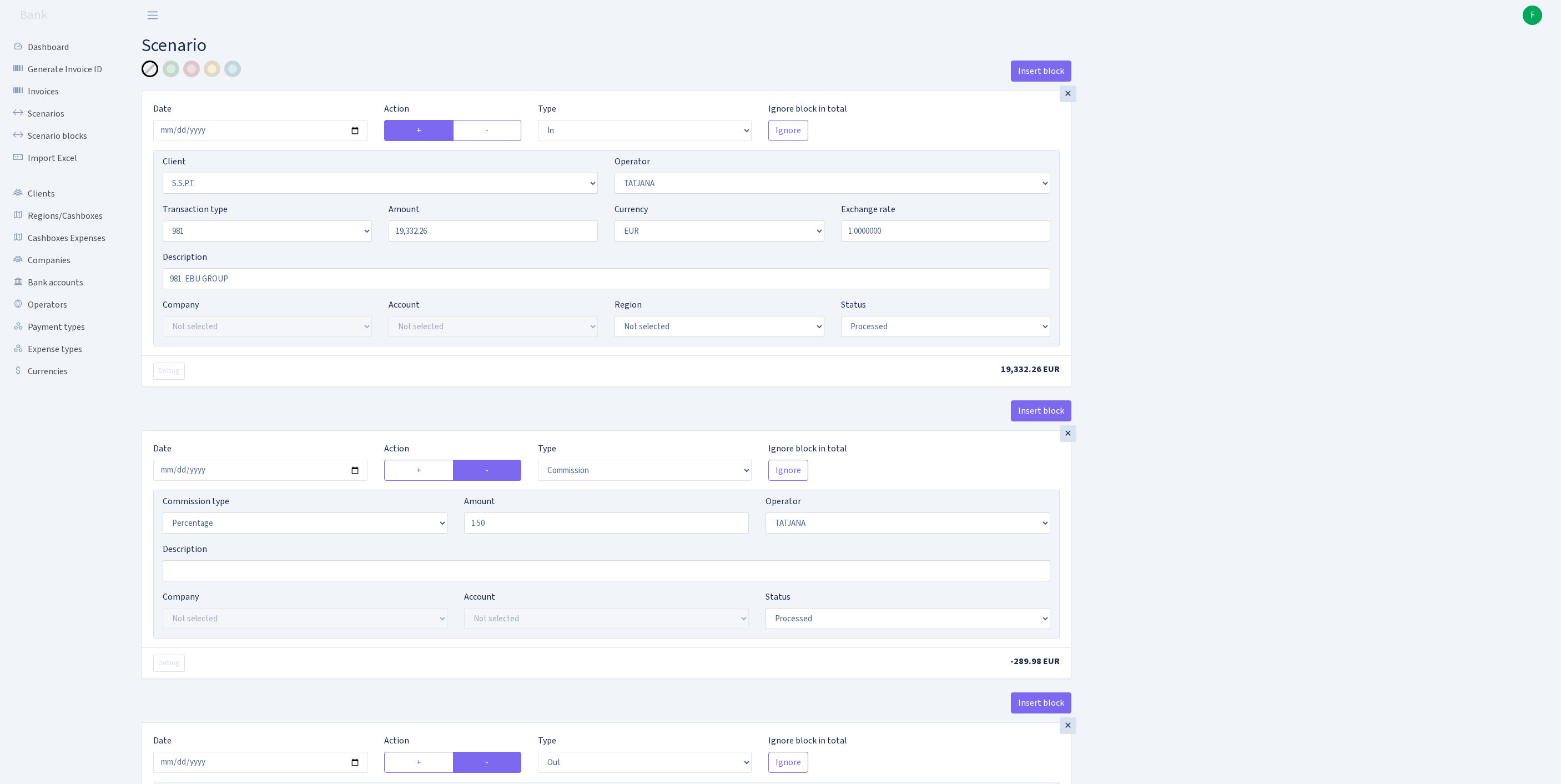
select select "processed"
select select "commission"
select select "272"
select select "processed"
select select "out"
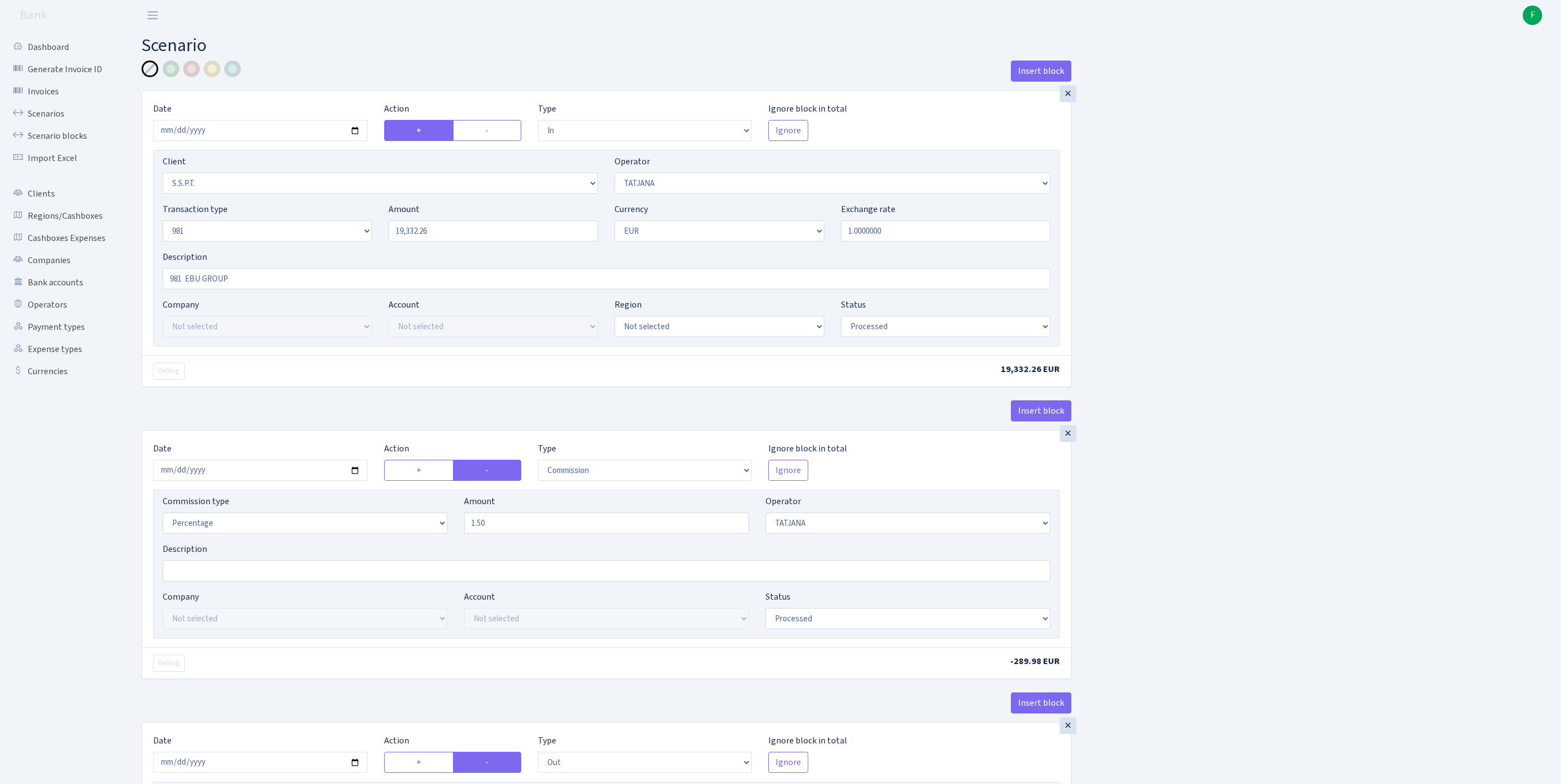
select select "2778"
select select "61"
select select "8"
select select "1"
select select "processed"
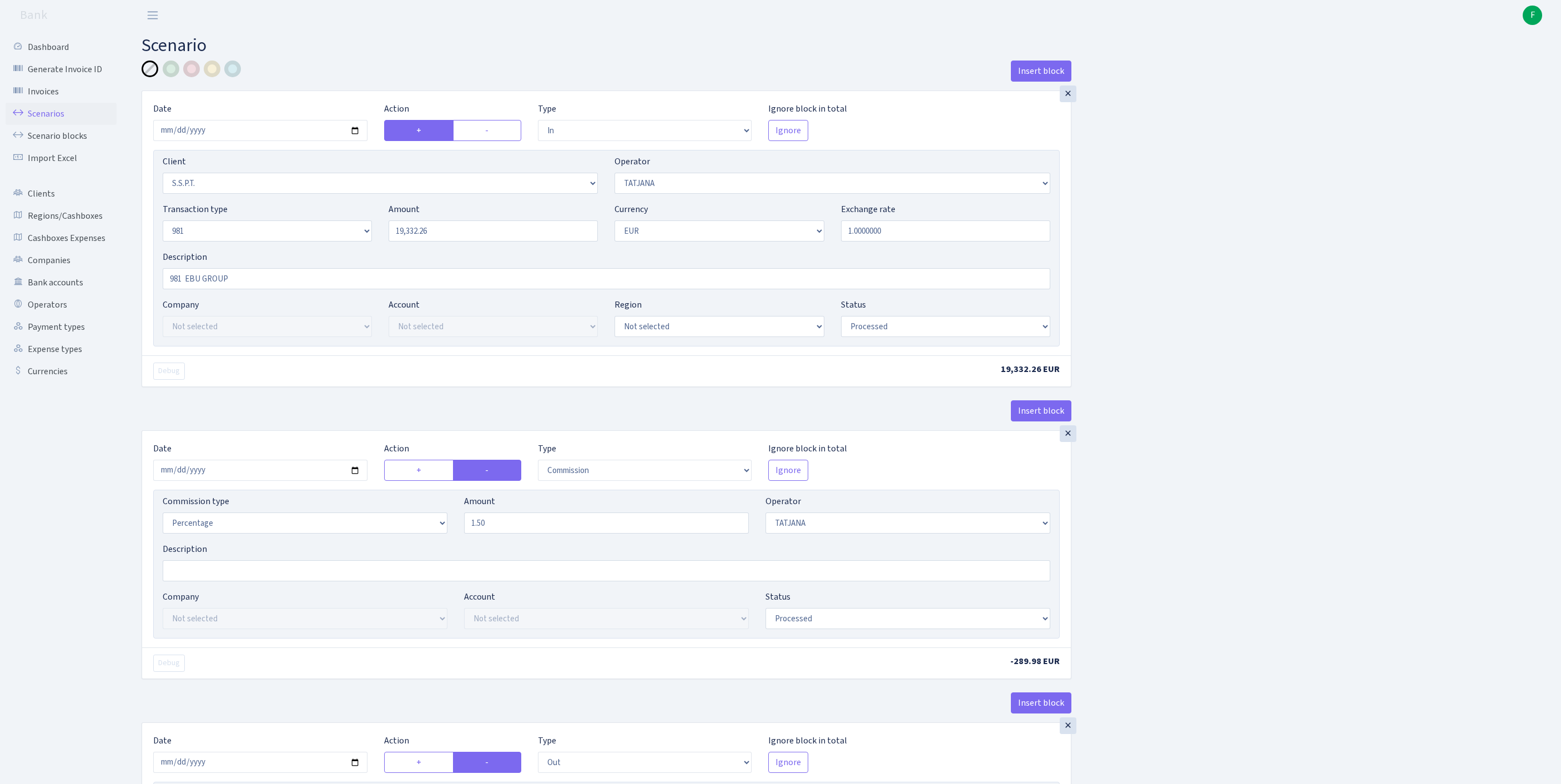
click at [49, 120] on link "Scenarios" at bounding box center [61, 114] width 111 height 22
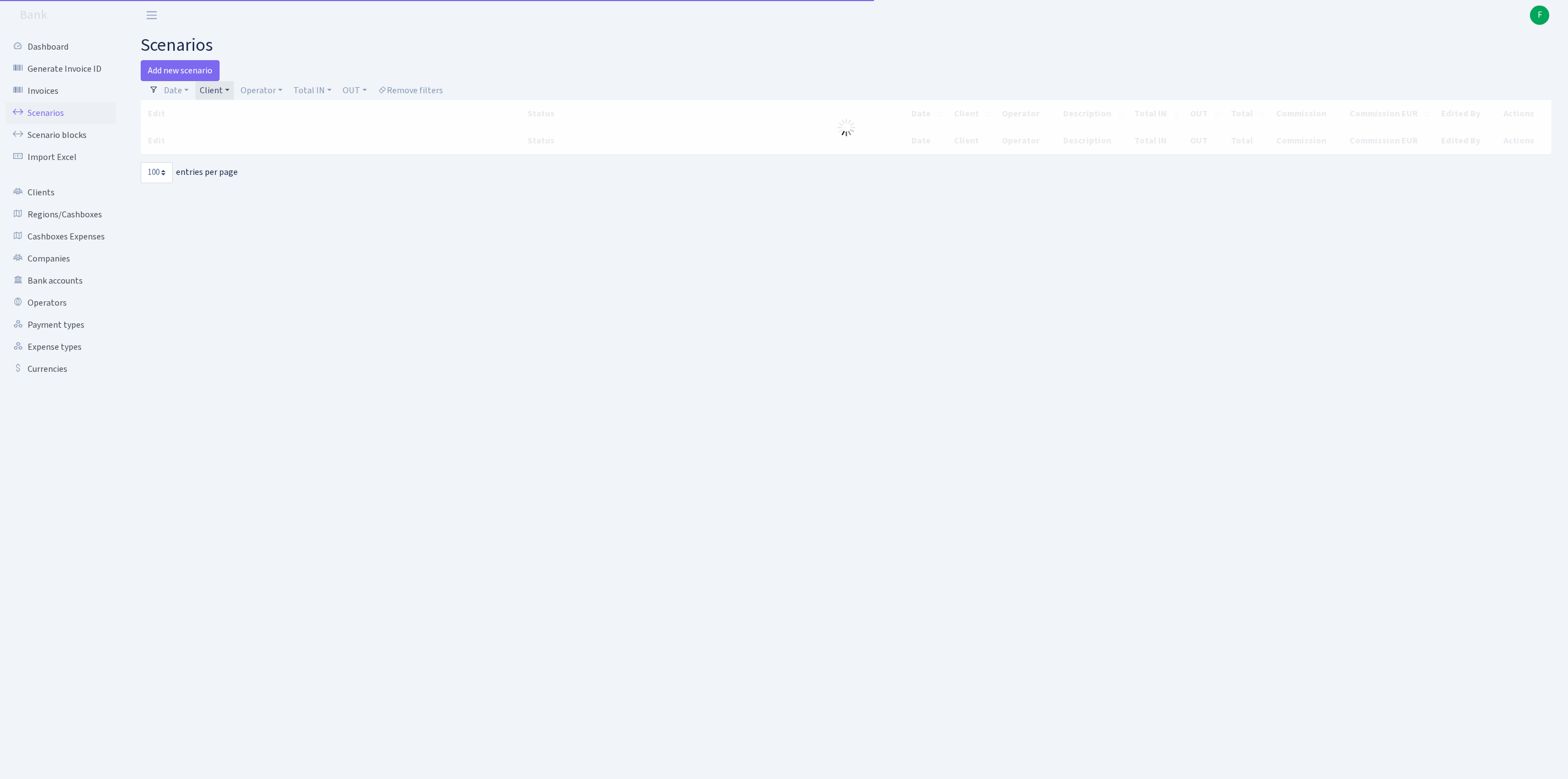
select select "100"
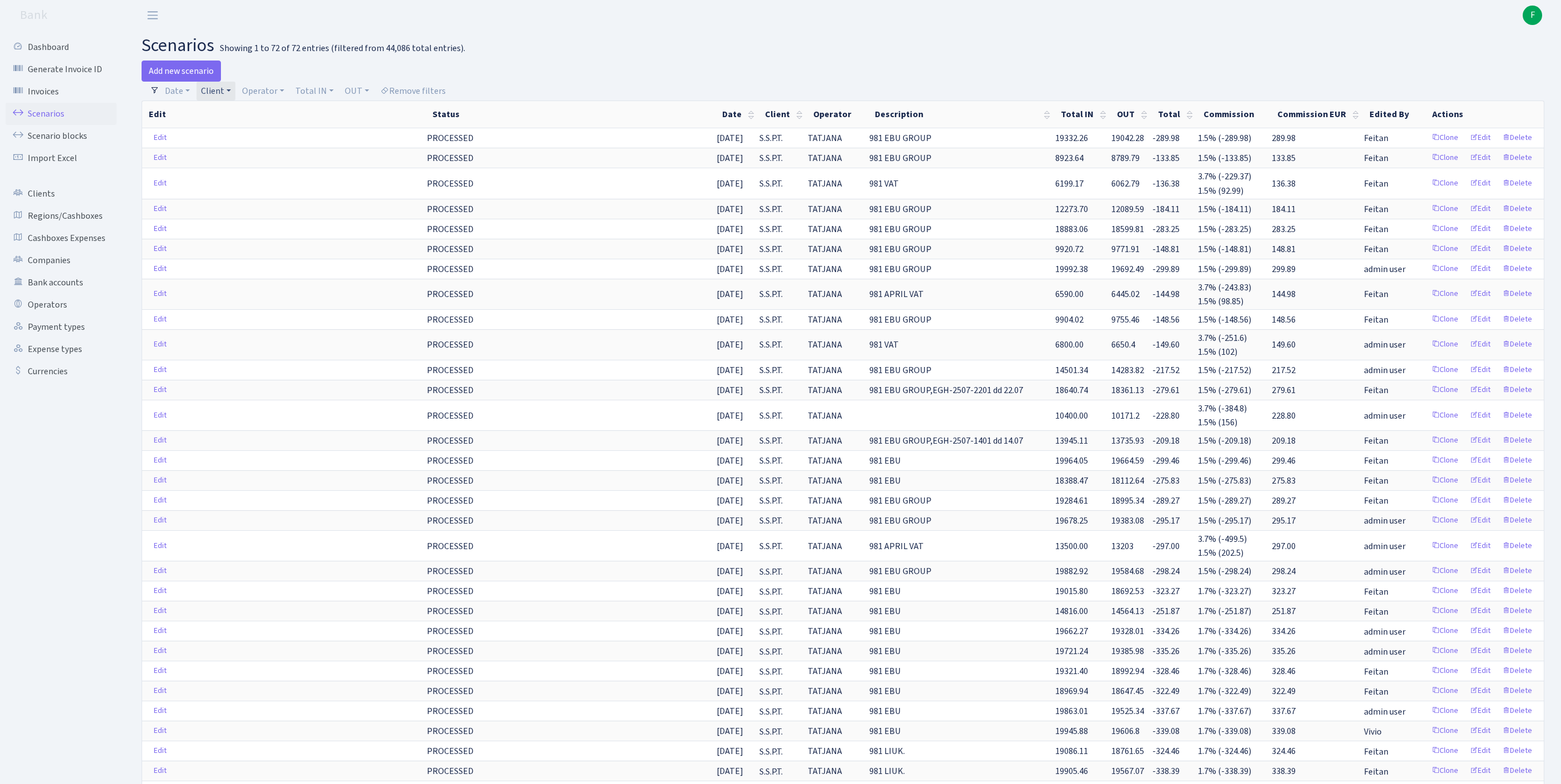
click at [235, 92] on link "Client" at bounding box center [216, 91] width 39 height 19
click at [233, 139] on input "search" at bounding box center [247, 130] width 92 height 17
type input "AUTOMATIKO"
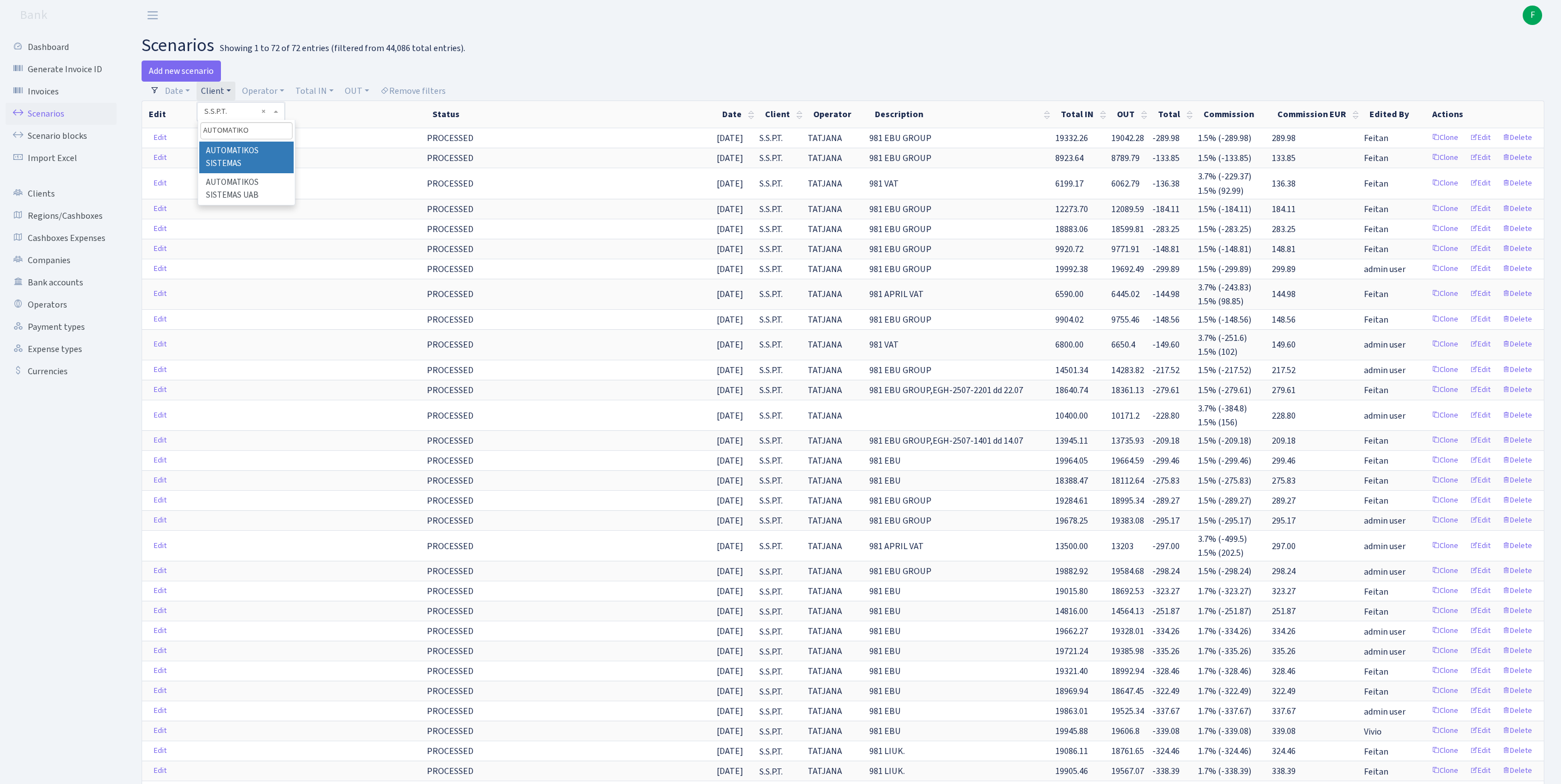
click at [235, 172] on li "AUTOMATIKOS SISTEMAS" at bounding box center [247, 158] width 95 height 32
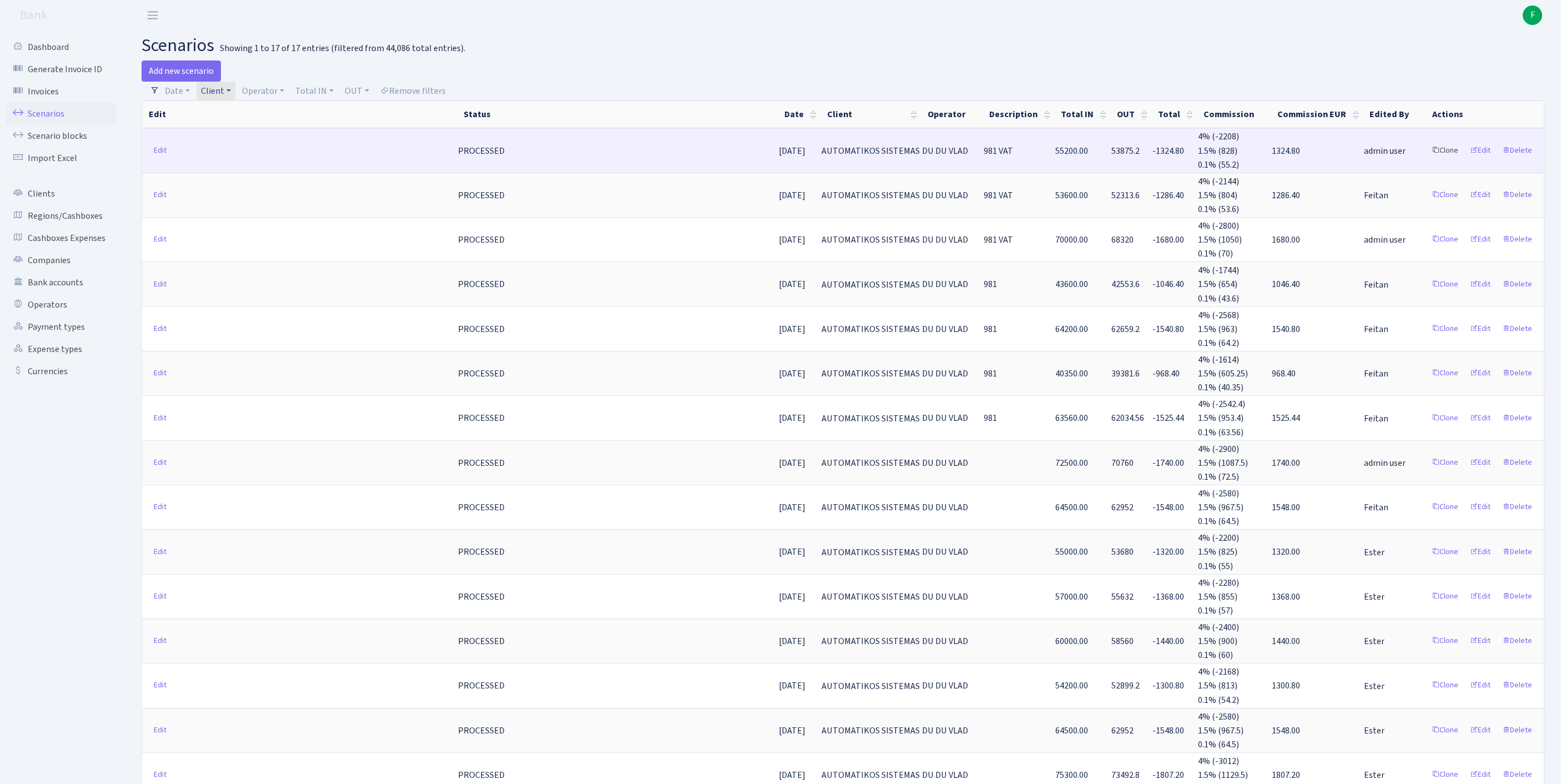
click at [1427, 159] on link "Clone" at bounding box center [1445, 150] width 36 height 17
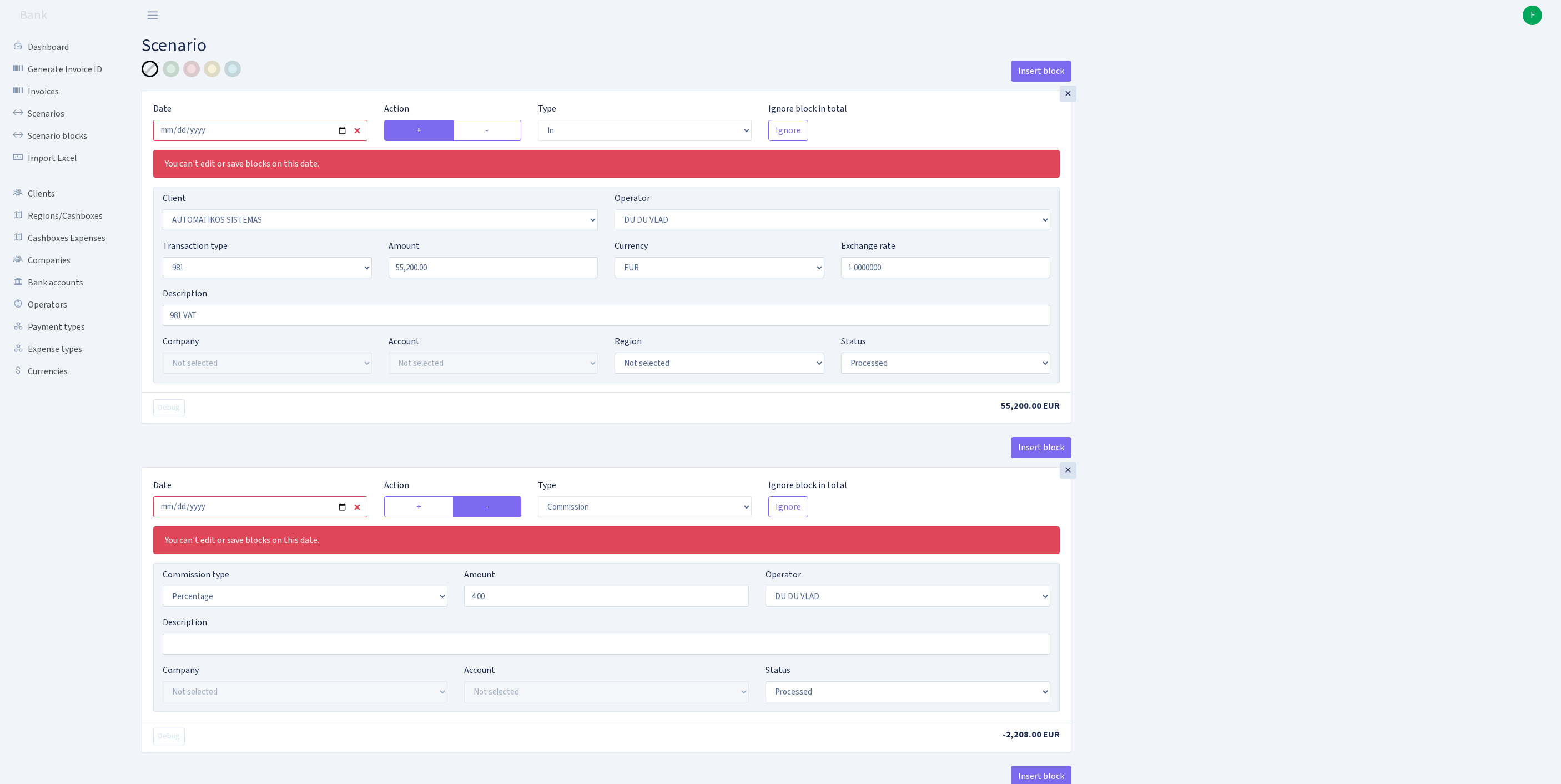
select select "in"
select select "2670"
select select "163"
select select "8"
select select "1"
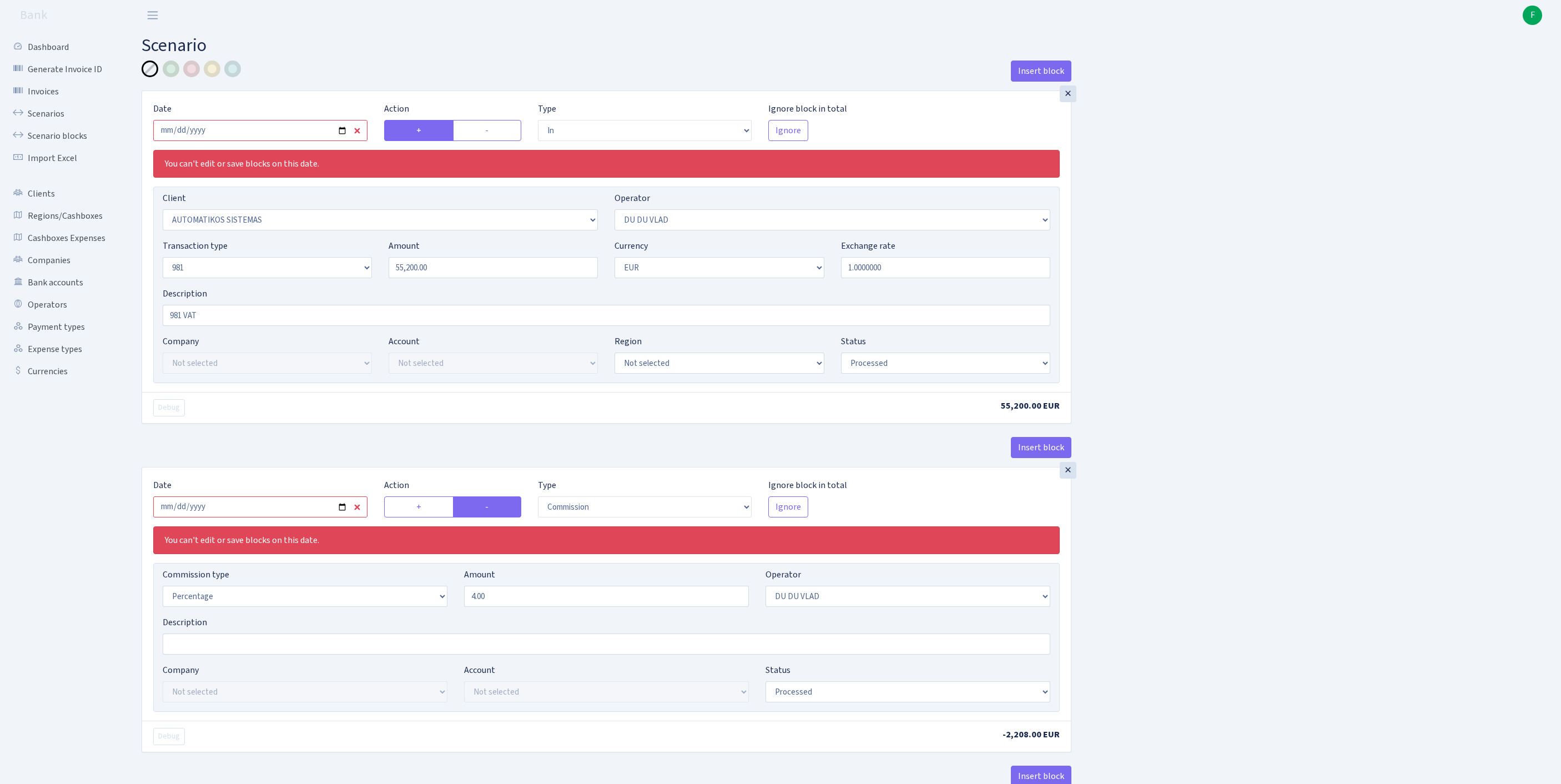
select select "processed"
select select "commission"
select select "163"
select select "processed"
select select "out"
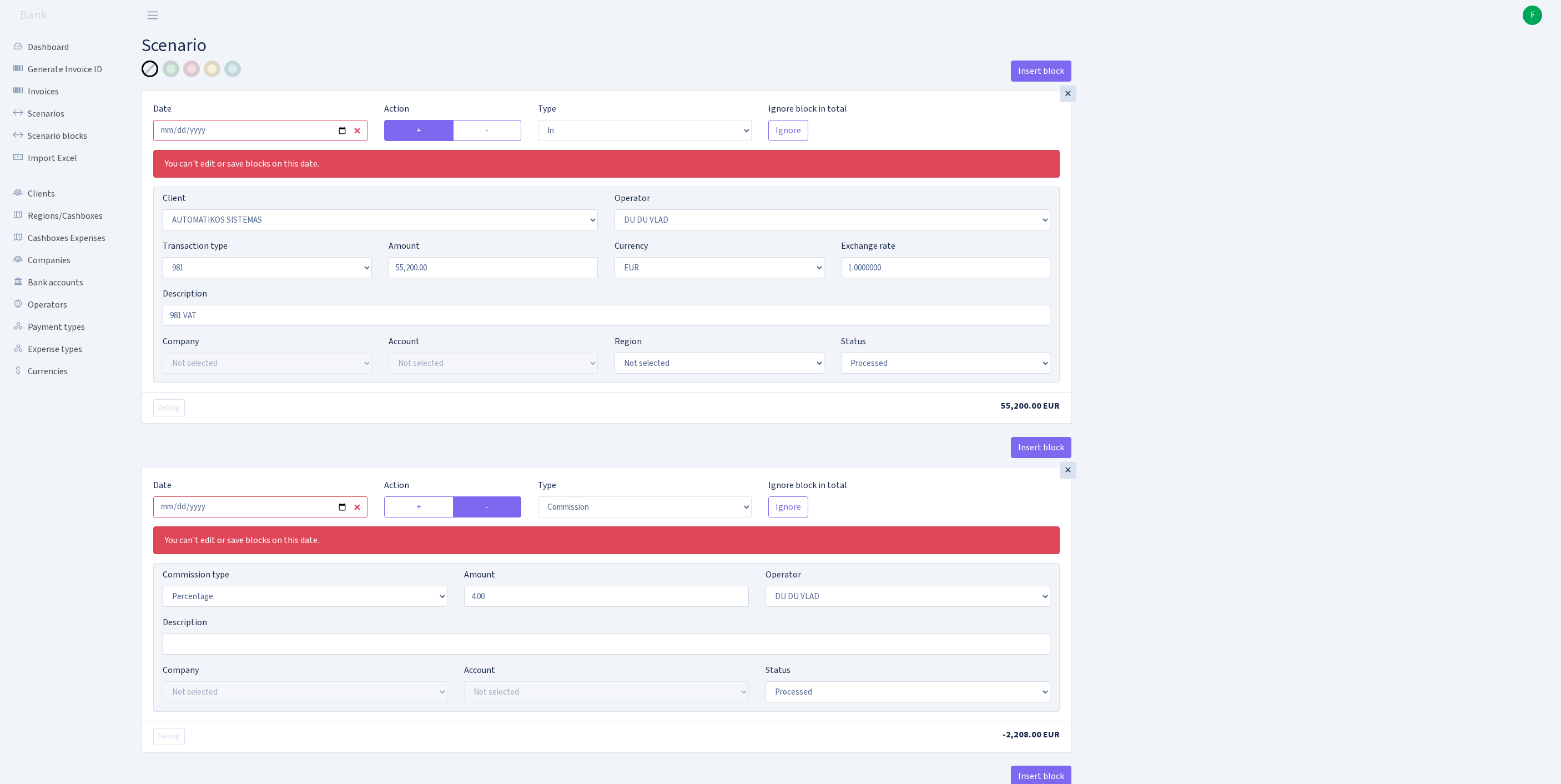
select select "3139"
select select "61"
select select "8"
select select "1"
select select "processed"
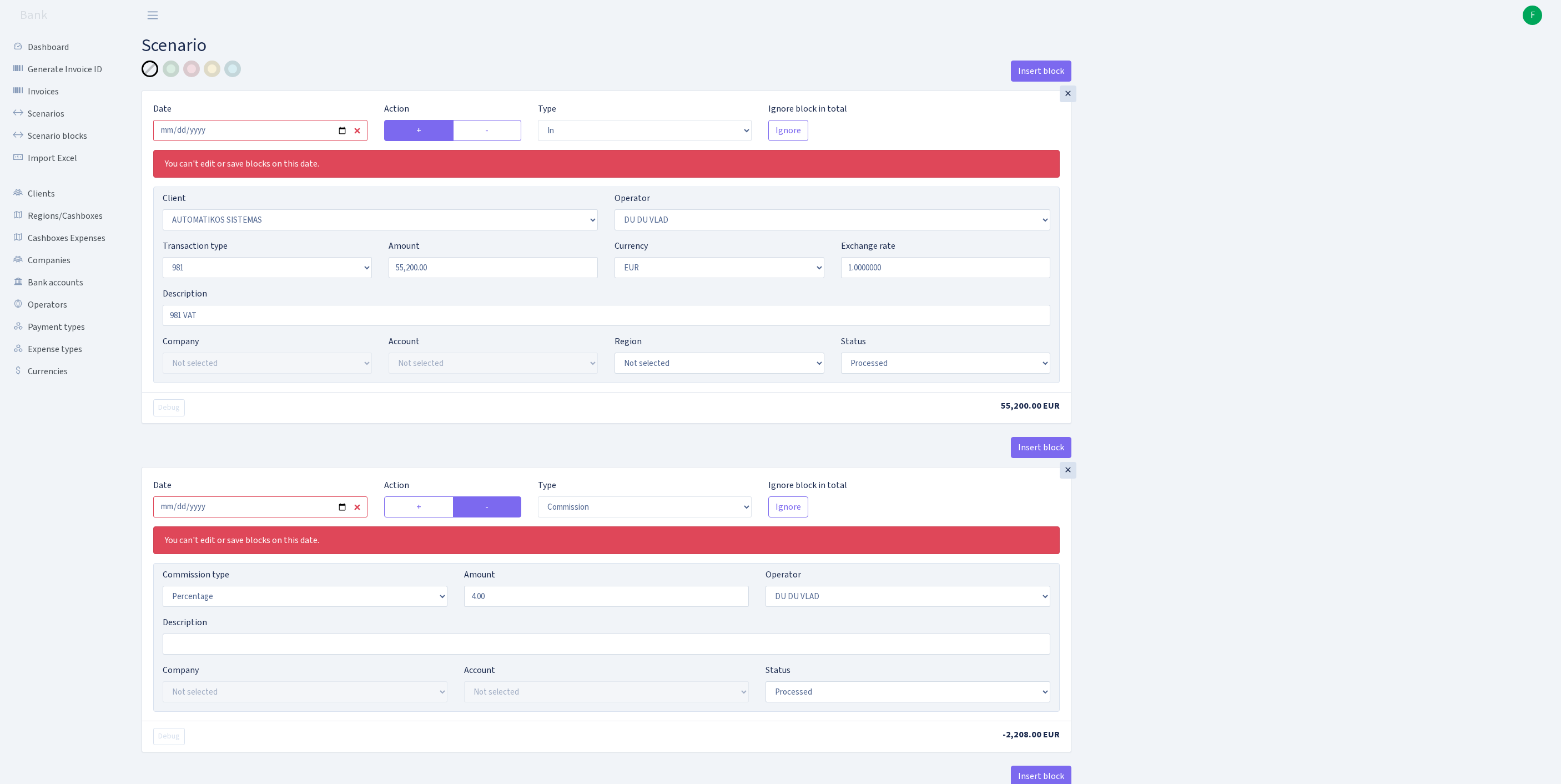
select select "commission"
select select "61"
select select "processed"
select select "commission"
select select "118"
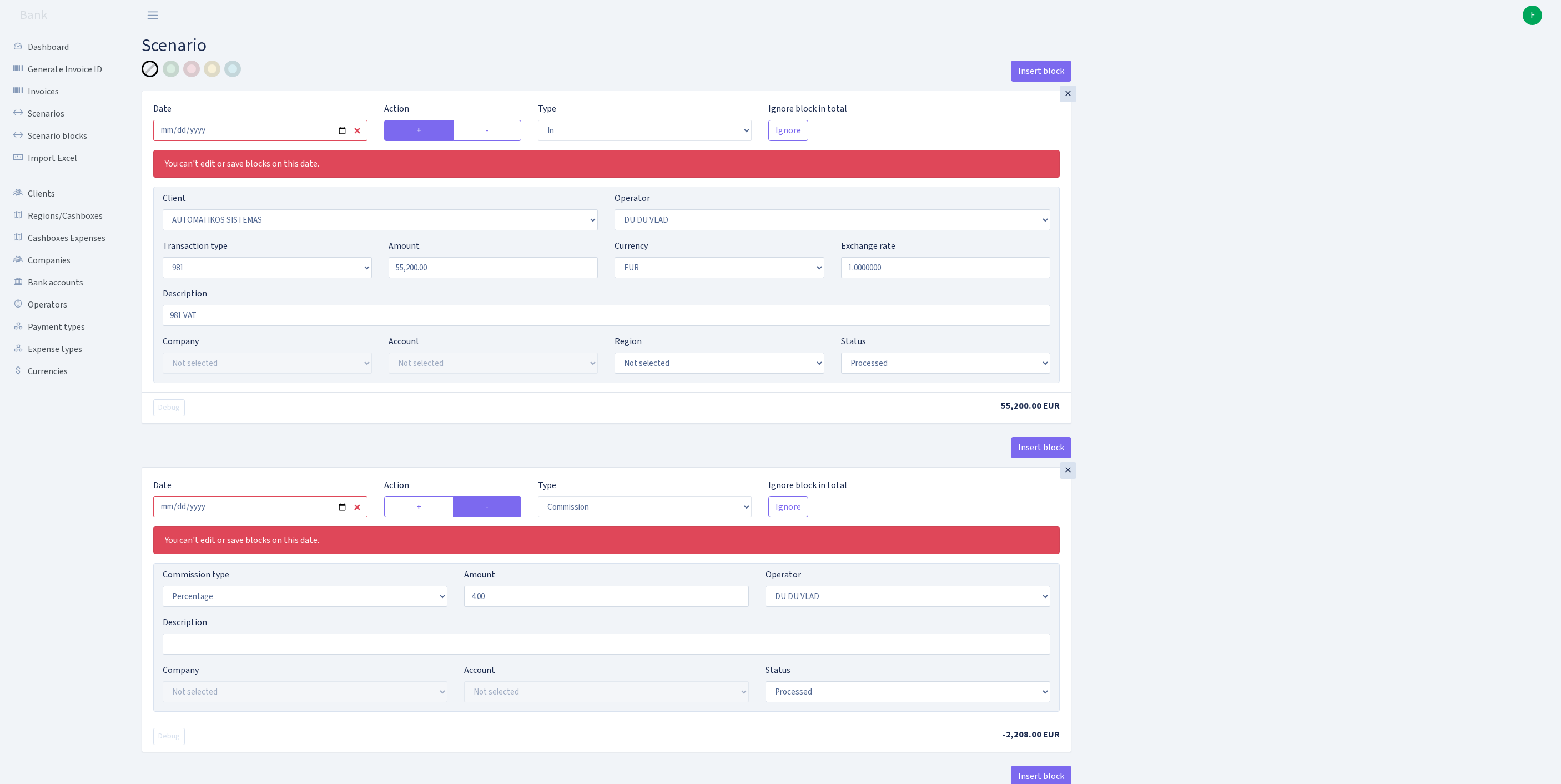
select select "processed"
click at [260, 132] on input "2025-09-01" at bounding box center [260, 130] width 214 height 21
type input "[DATE]"
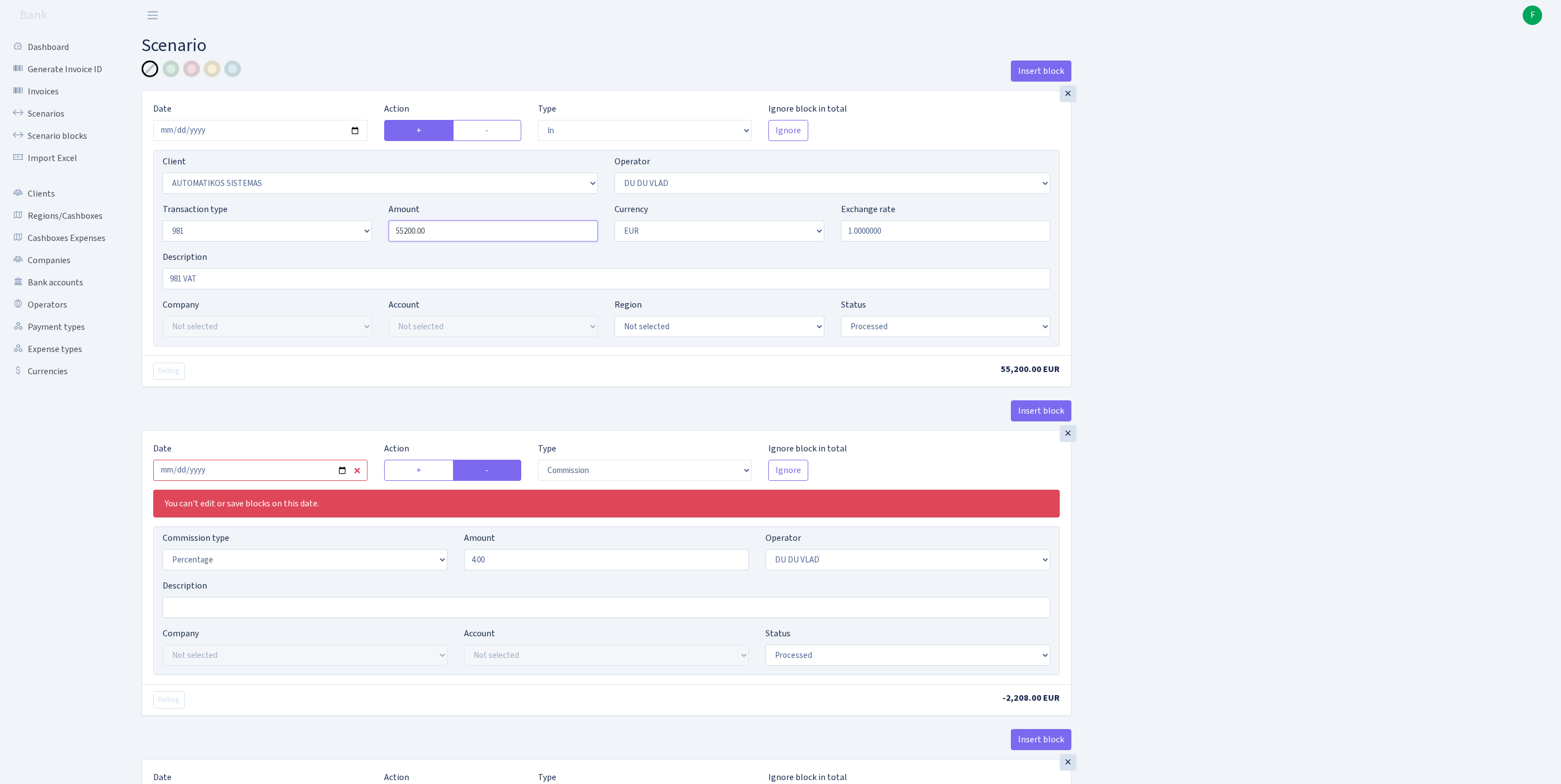
drag, startPoint x: 468, startPoint y: 254, endPoint x: 283, endPoint y: 256, distance: 185.0
click at [283, 250] on div "Transaction type Not selected 981 ELF FISH crypto GIRT IVO dekl MM-BALTIC eur U…" at bounding box center [606, 226] width 904 height 48
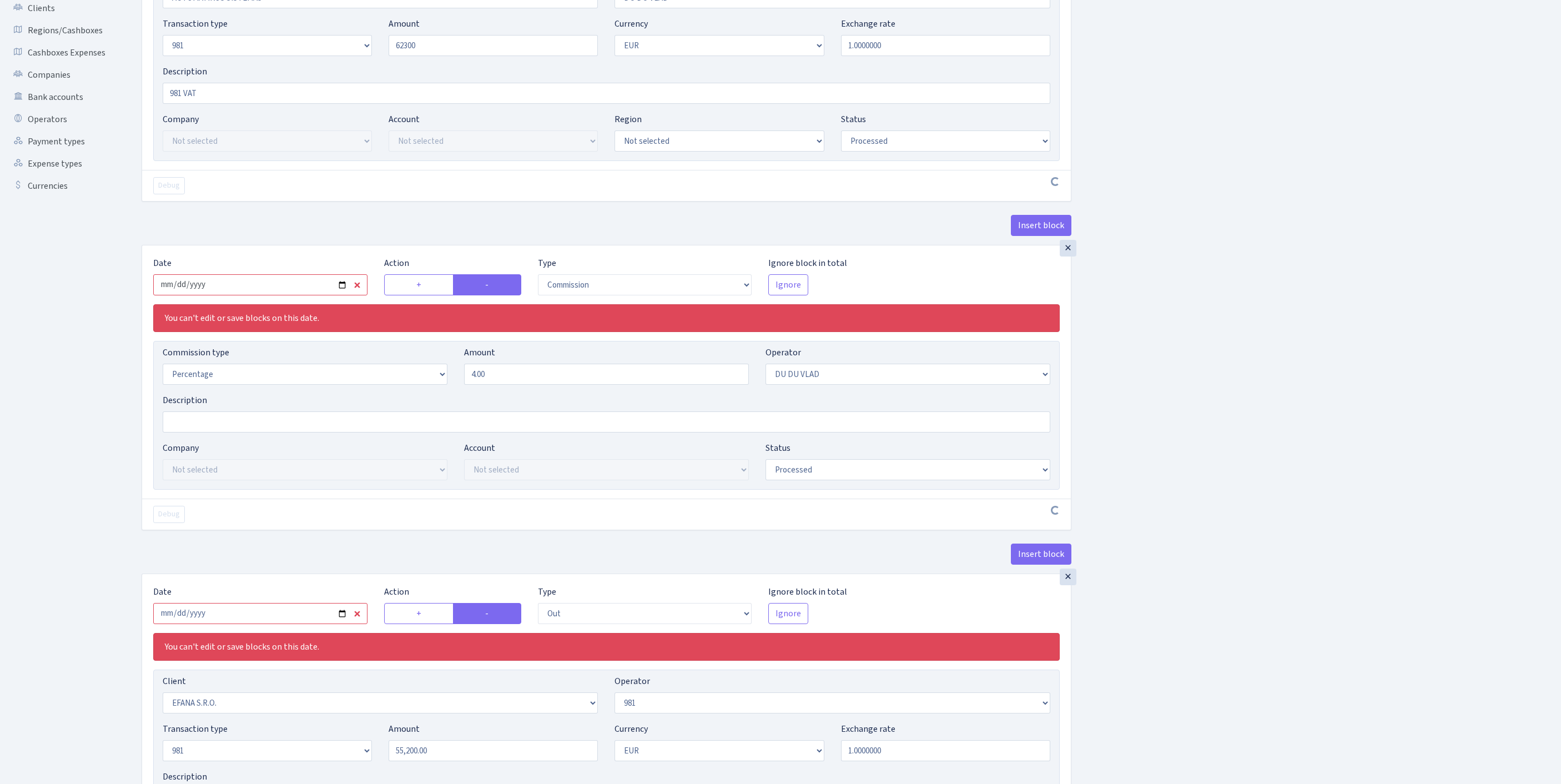
type input "62,300.00"
click at [262, 295] on input "2025-09-01" at bounding box center [260, 284] width 214 height 21
type input "[DATE]"
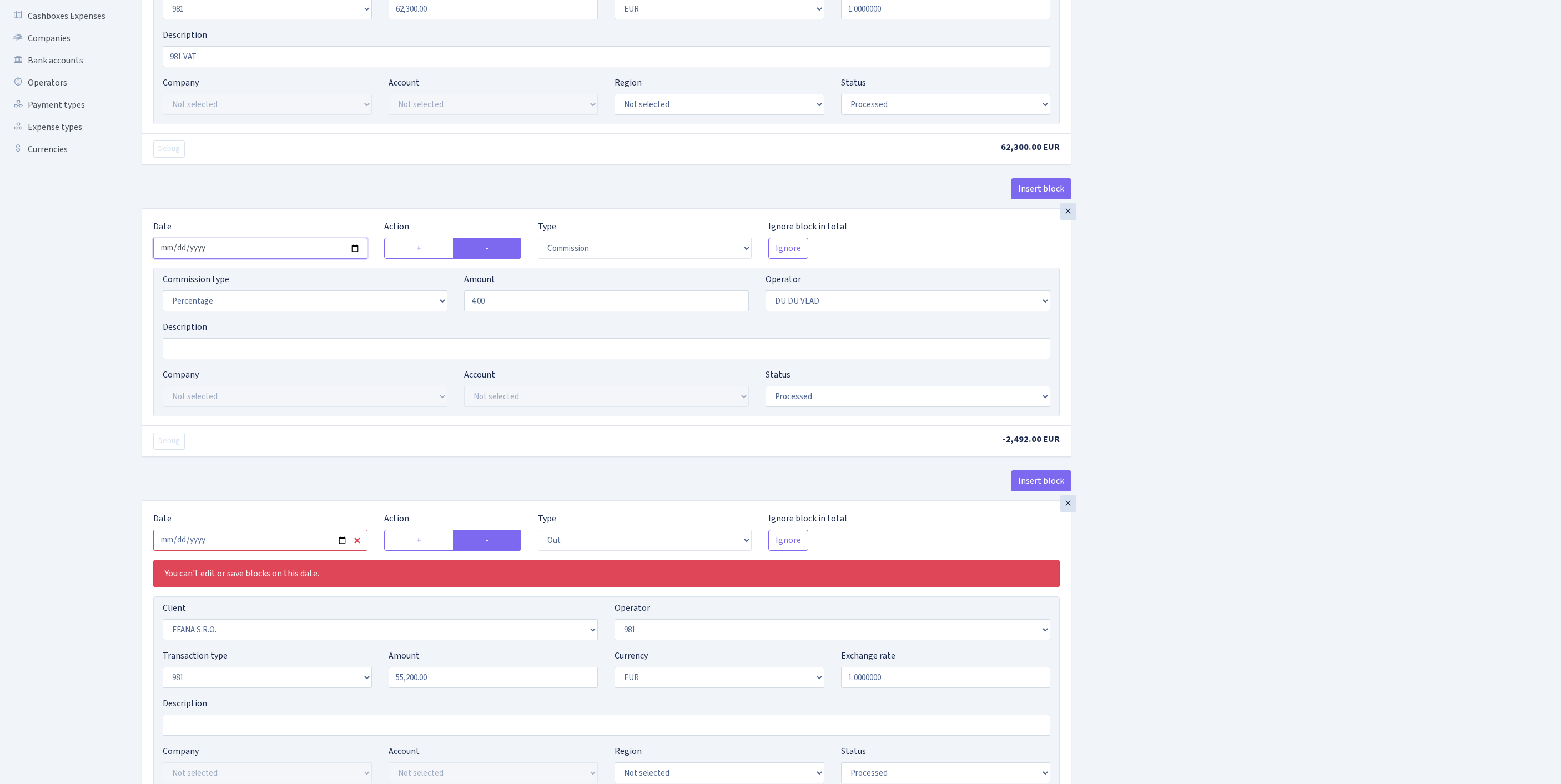
scroll to position [457, 0]
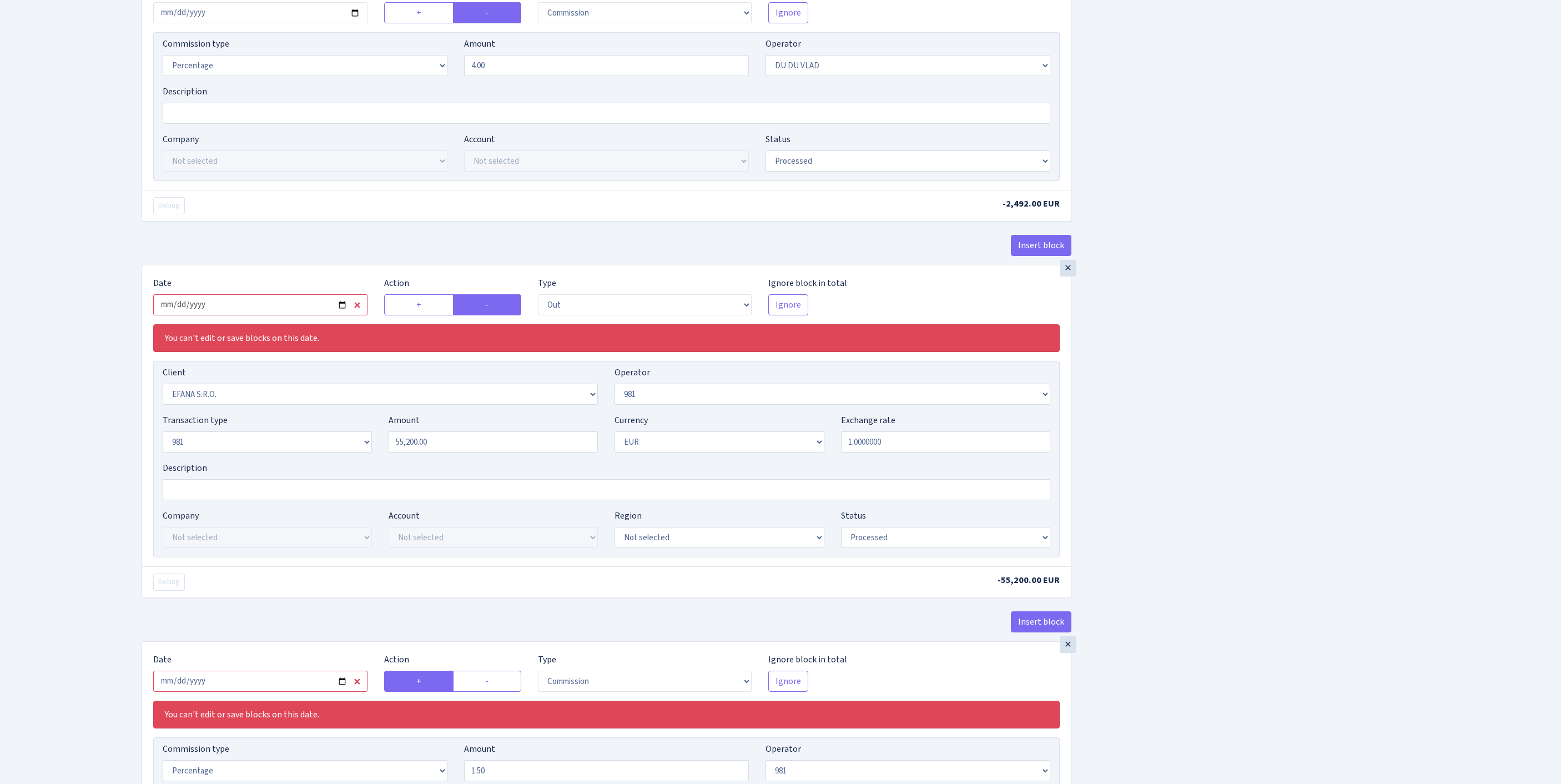
click at [303, 315] on input "2025-09-01" at bounding box center [260, 304] width 214 height 21
type input "[DATE]"
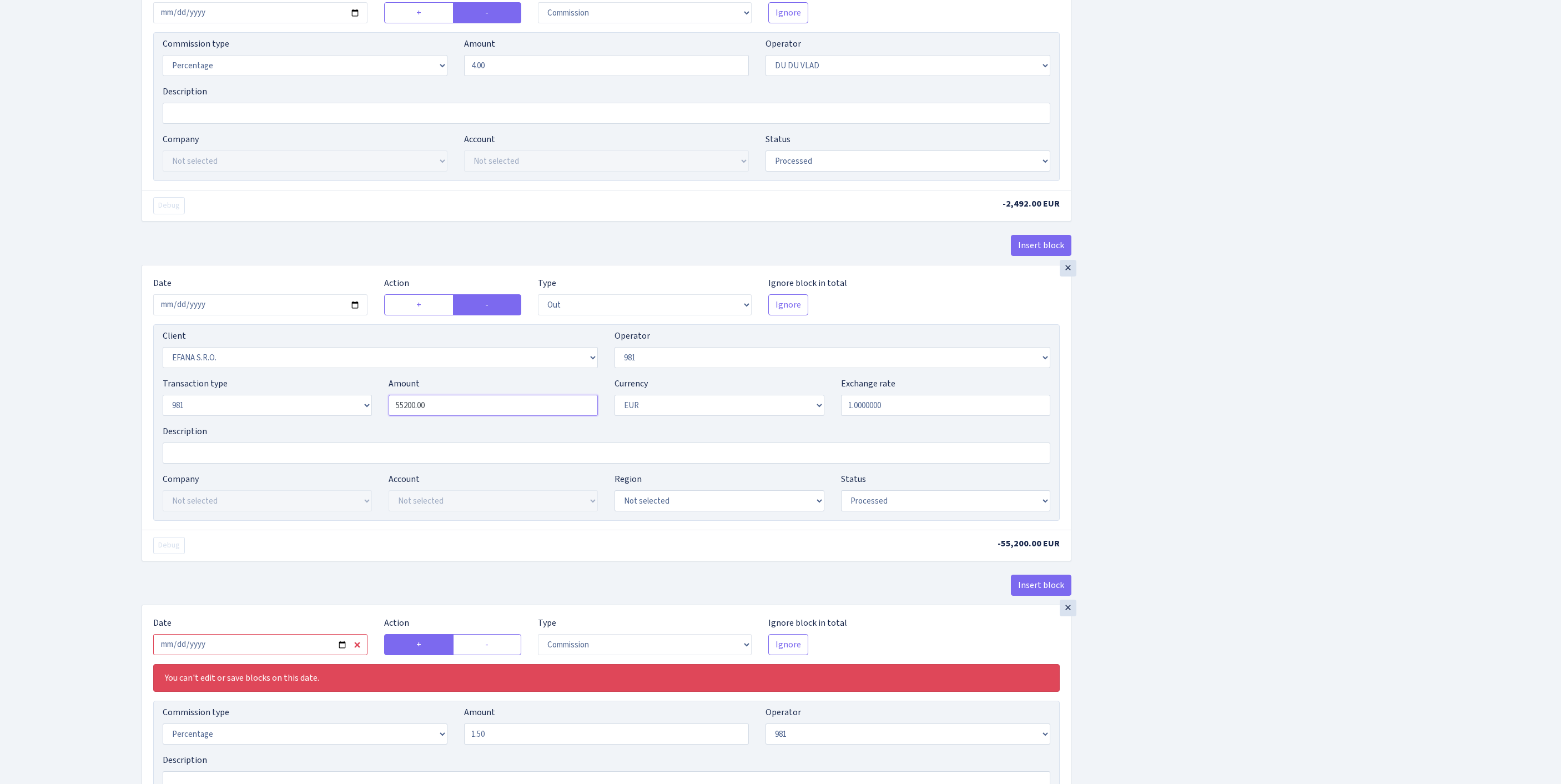
drag, startPoint x: 472, startPoint y: 518, endPoint x: 286, endPoint y: 498, distance: 187.1
click at [286, 425] on div "Transaction type Not selected 981 ELF FISH crypto GIRT IVO dekl MM-BALTIC eur U…" at bounding box center [606, 401] width 904 height 48
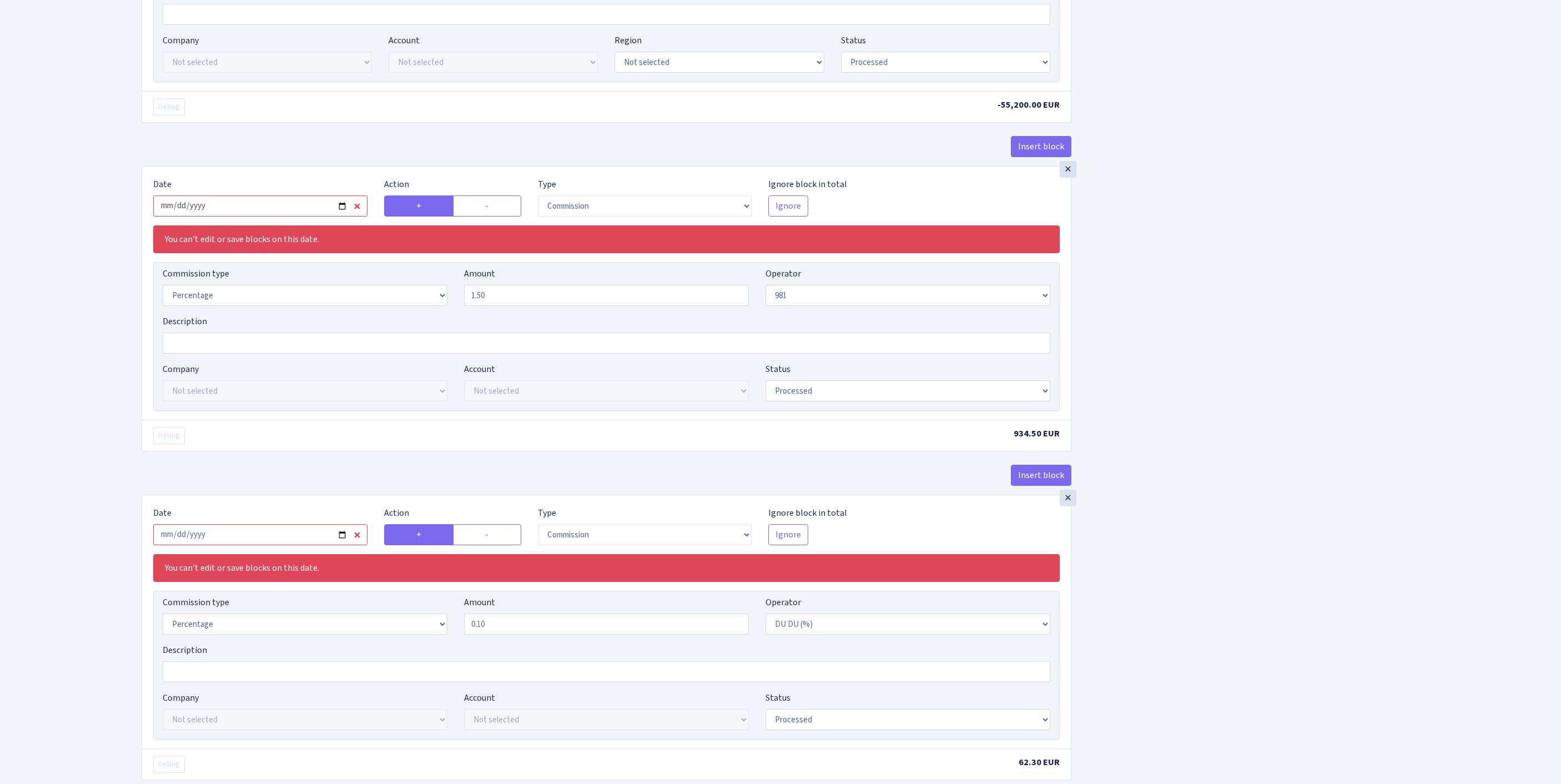
type input "62,300.00"
click at [289, 217] on input "2025-09-01" at bounding box center [260, 206] width 214 height 21
type input "[DATE]"
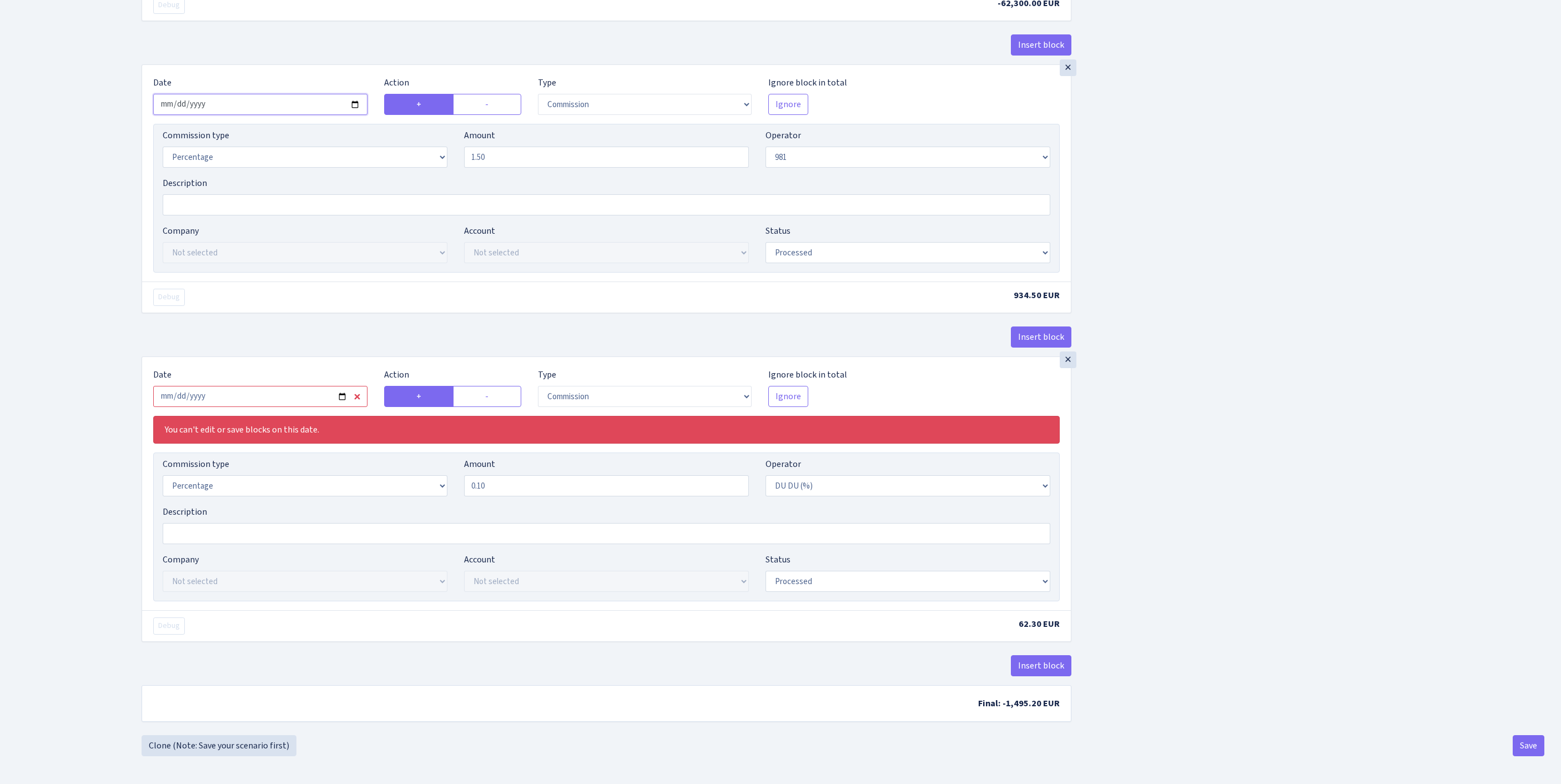
scroll to position [1165, 0]
click at [283, 402] on input "2025-09-01" at bounding box center [260, 396] width 214 height 21
type input "[DATE]"
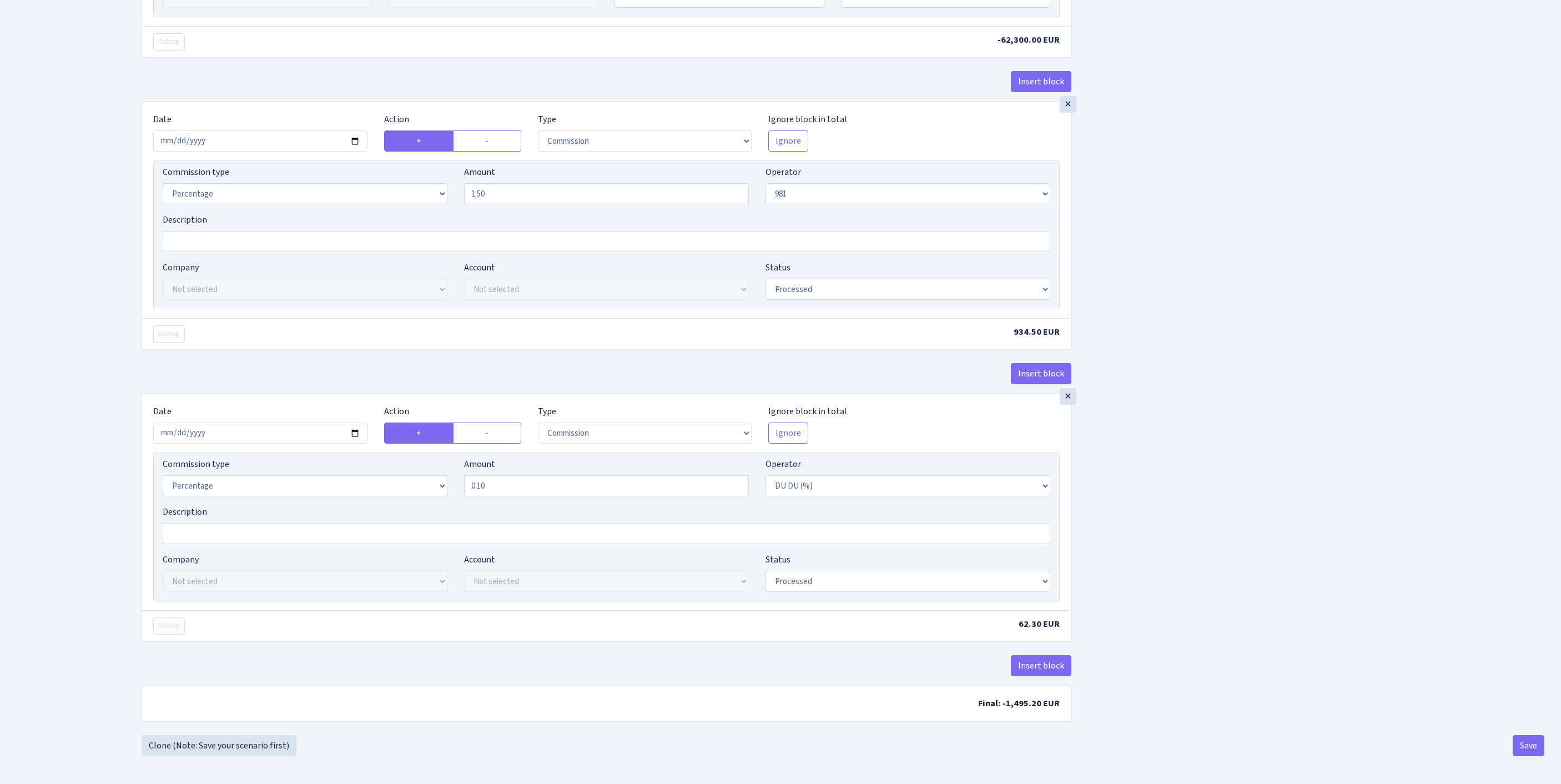
click at [1520, 741] on button "Save" at bounding box center [1528, 745] width 32 height 21
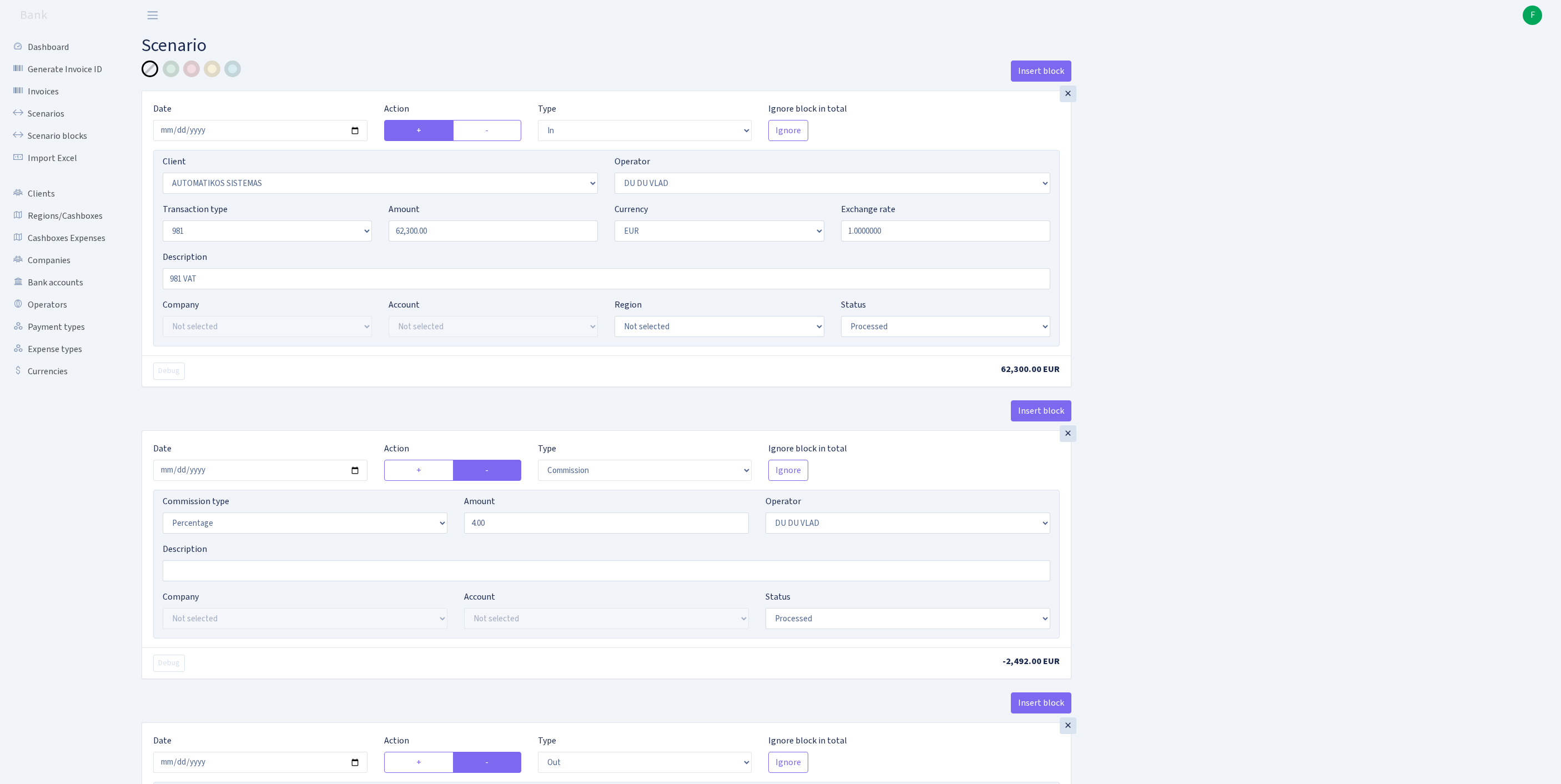
select select "in"
select select "2670"
select select "163"
select select "8"
select select "1"
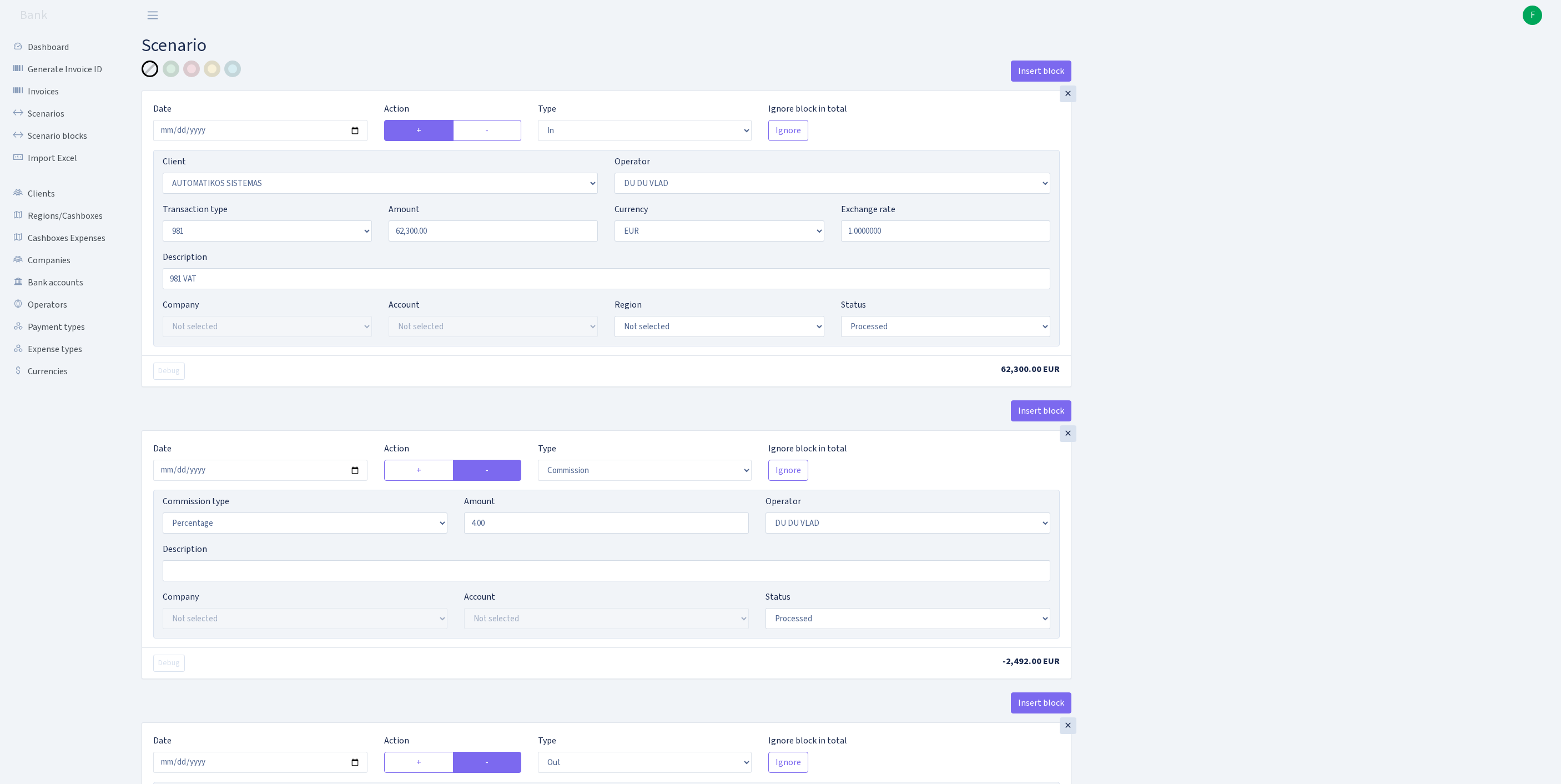
select select "processed"
select select "commission"
select select "163"
select select "processed"
select select "out"
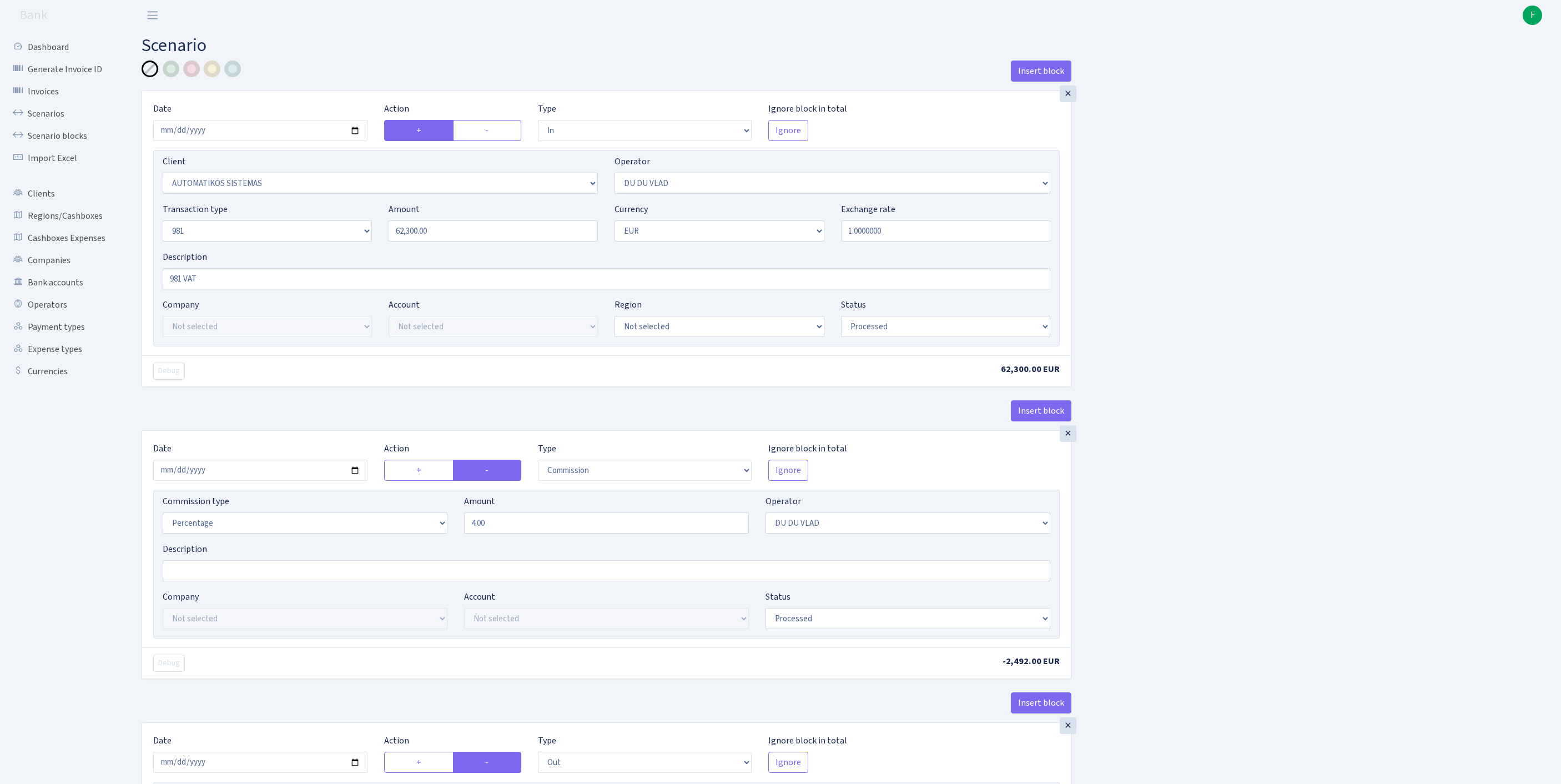
select select "3139"
select select "61"
select select "8"
select select "1"
select select "processed"
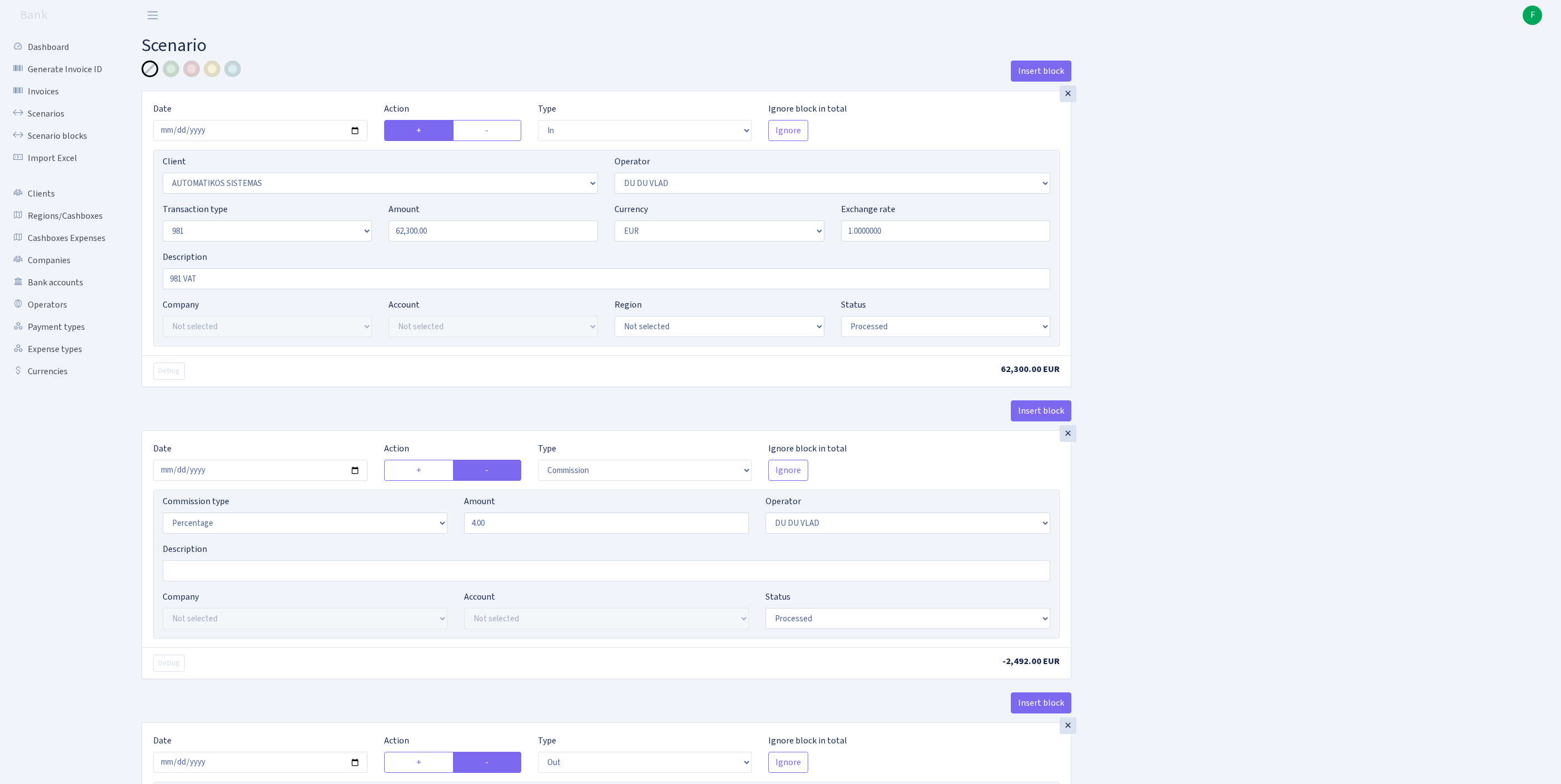
select select "commission"
select select "61"
select select "processed"
select select "commission"
select select "118"
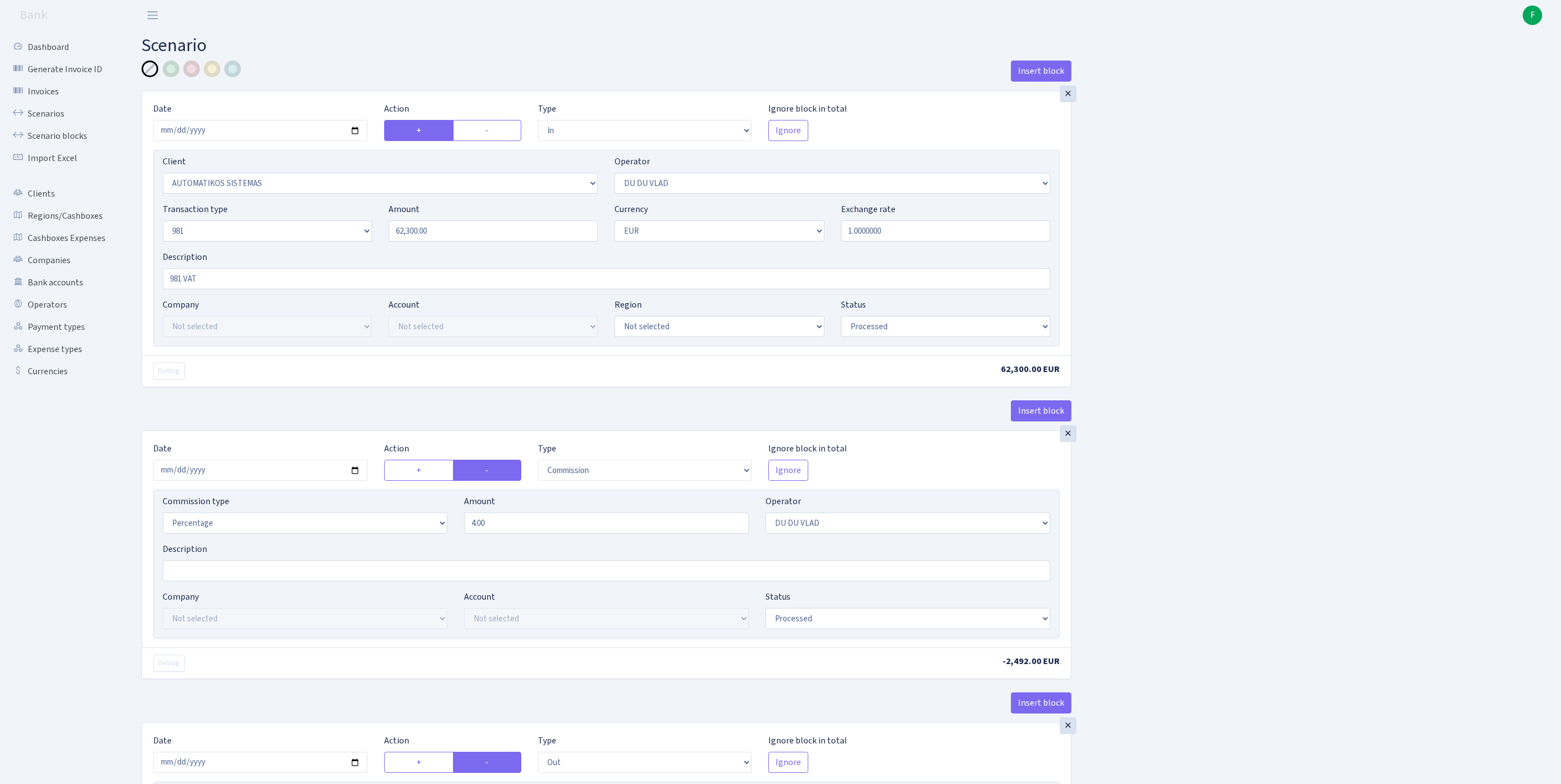
select select "processed"
click at [54, 122] on link "Scenarios" at bounding box center [61, 114] width 111 height 22
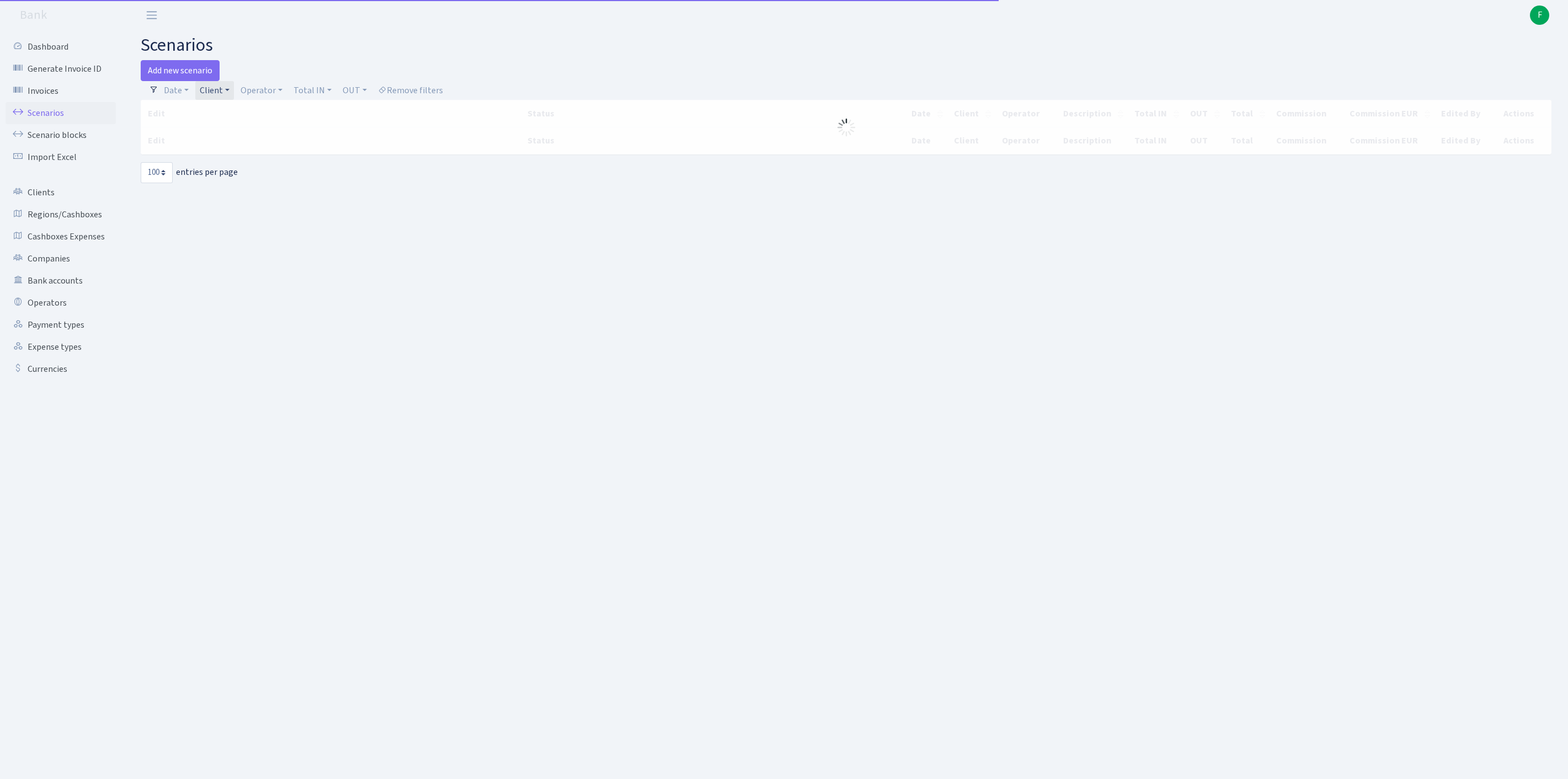
select select "100"
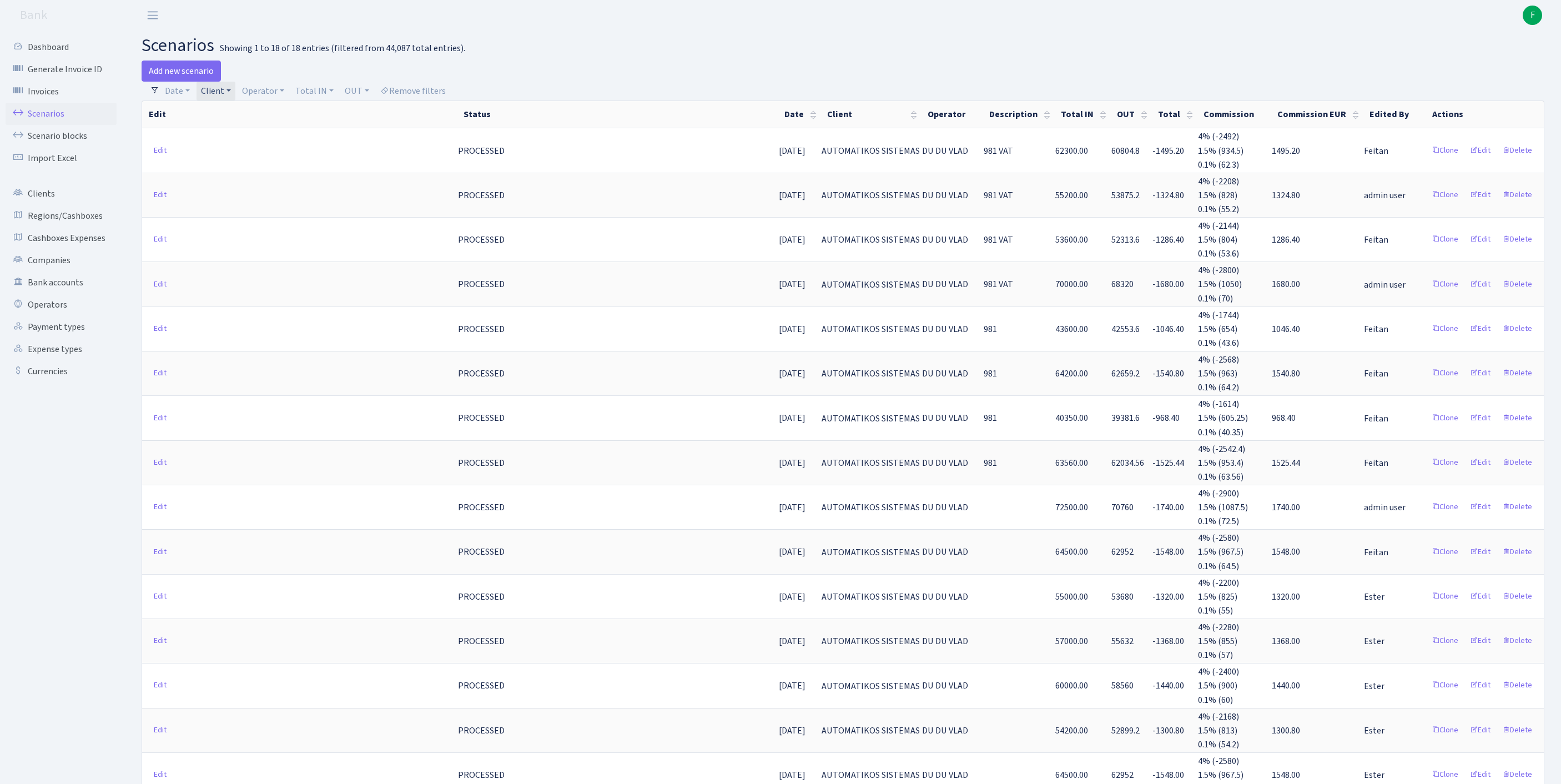
click at [235, 92] on link "Client" at bounding box center [216, 91] width 39 height 19
click at [253, 137] on input "search" at bounding box center [263, 130] width 124 height 17
type input "DEEP GR"
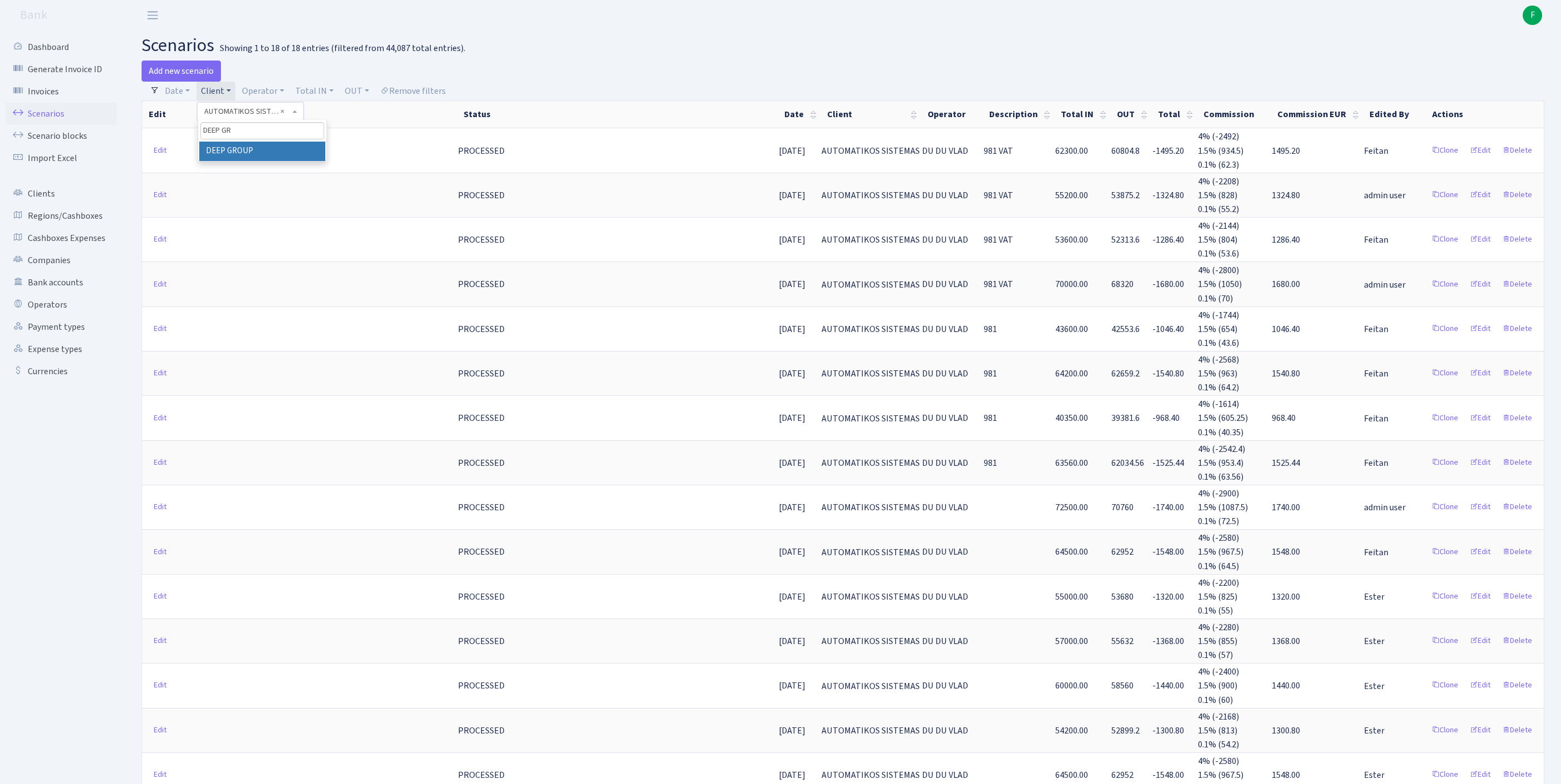
click at [279, 161] on li "DEEP GROUP" at bounding box center [262, 151] width 126 height 19
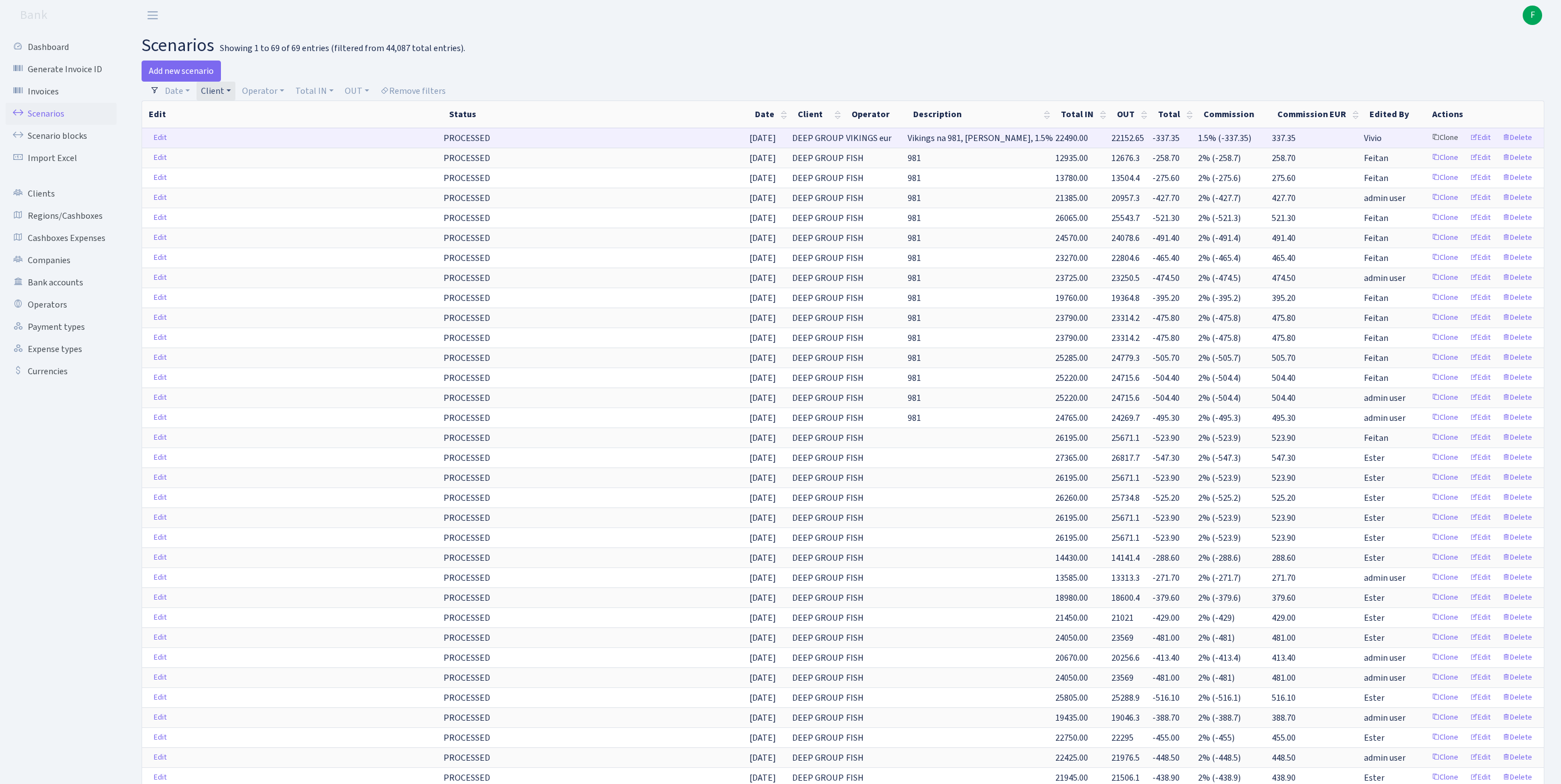
click at [1427, 146] on link "Clone" at bounding box center [1445, 137] width 36 height 17
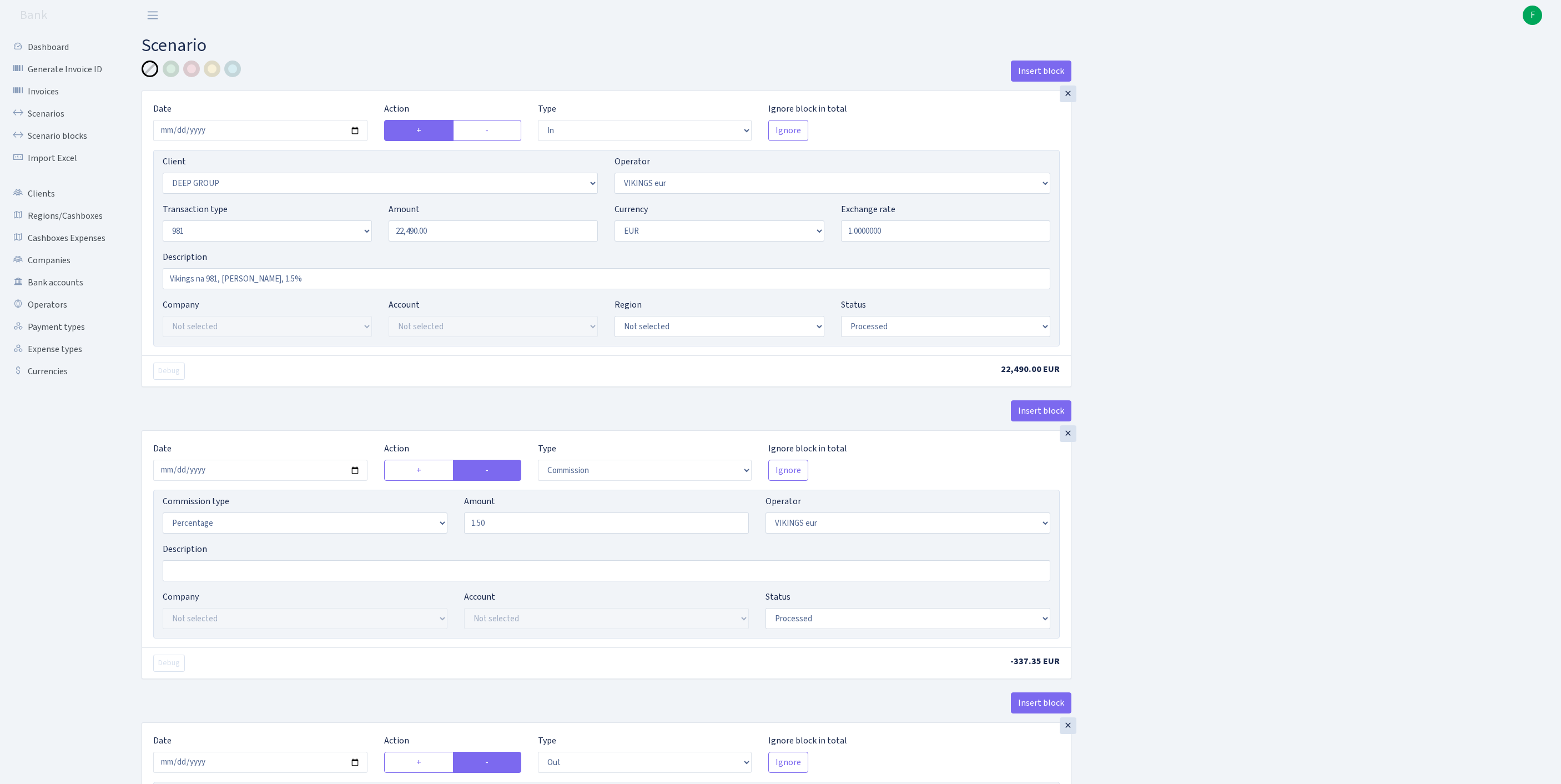
select select "in"
select select "1585"
select select "519"
select select "8"
select select "1"
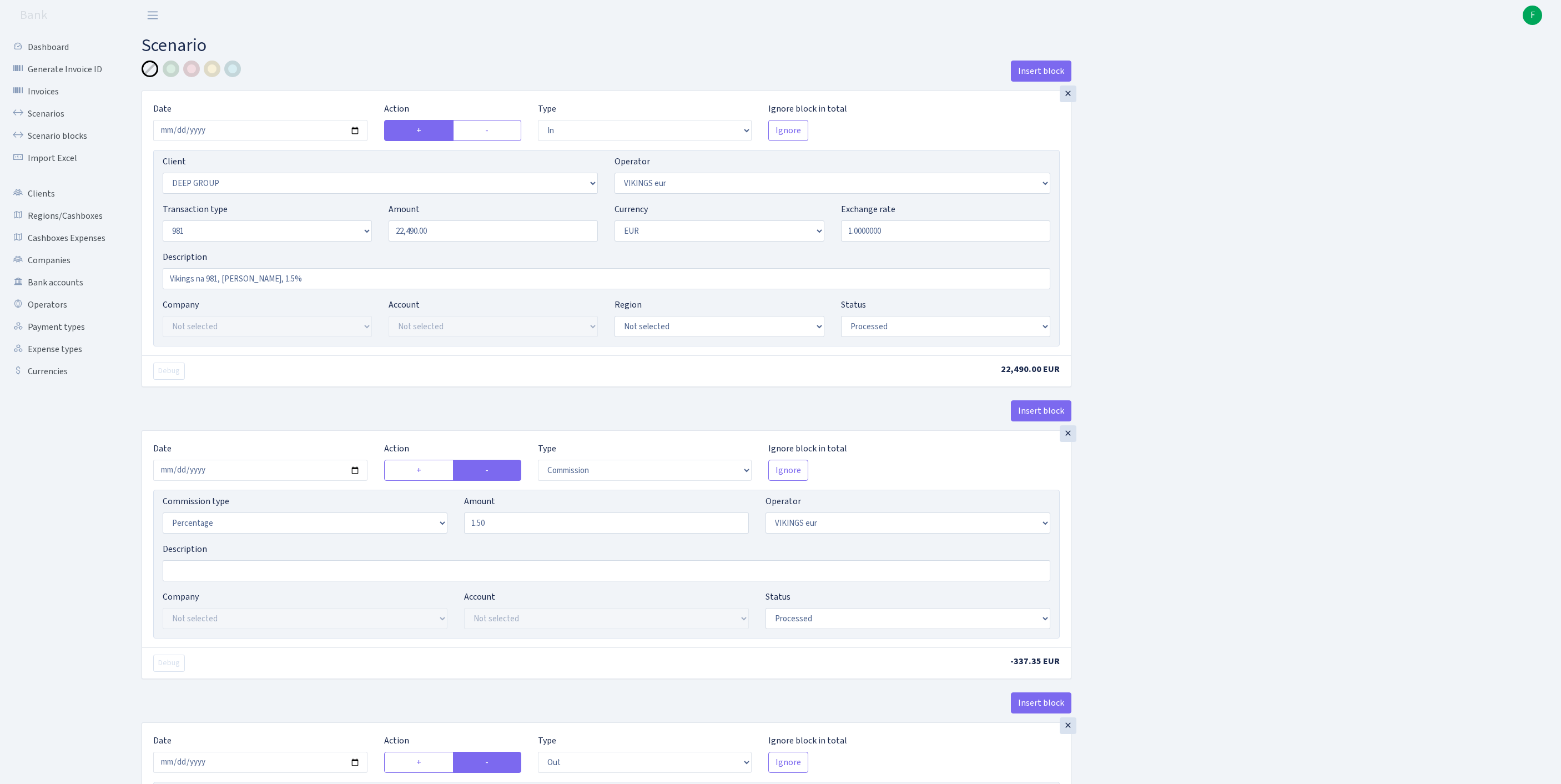
select select "processed"
select select "commission"
select select "519"
select select "processed"
select select "out"
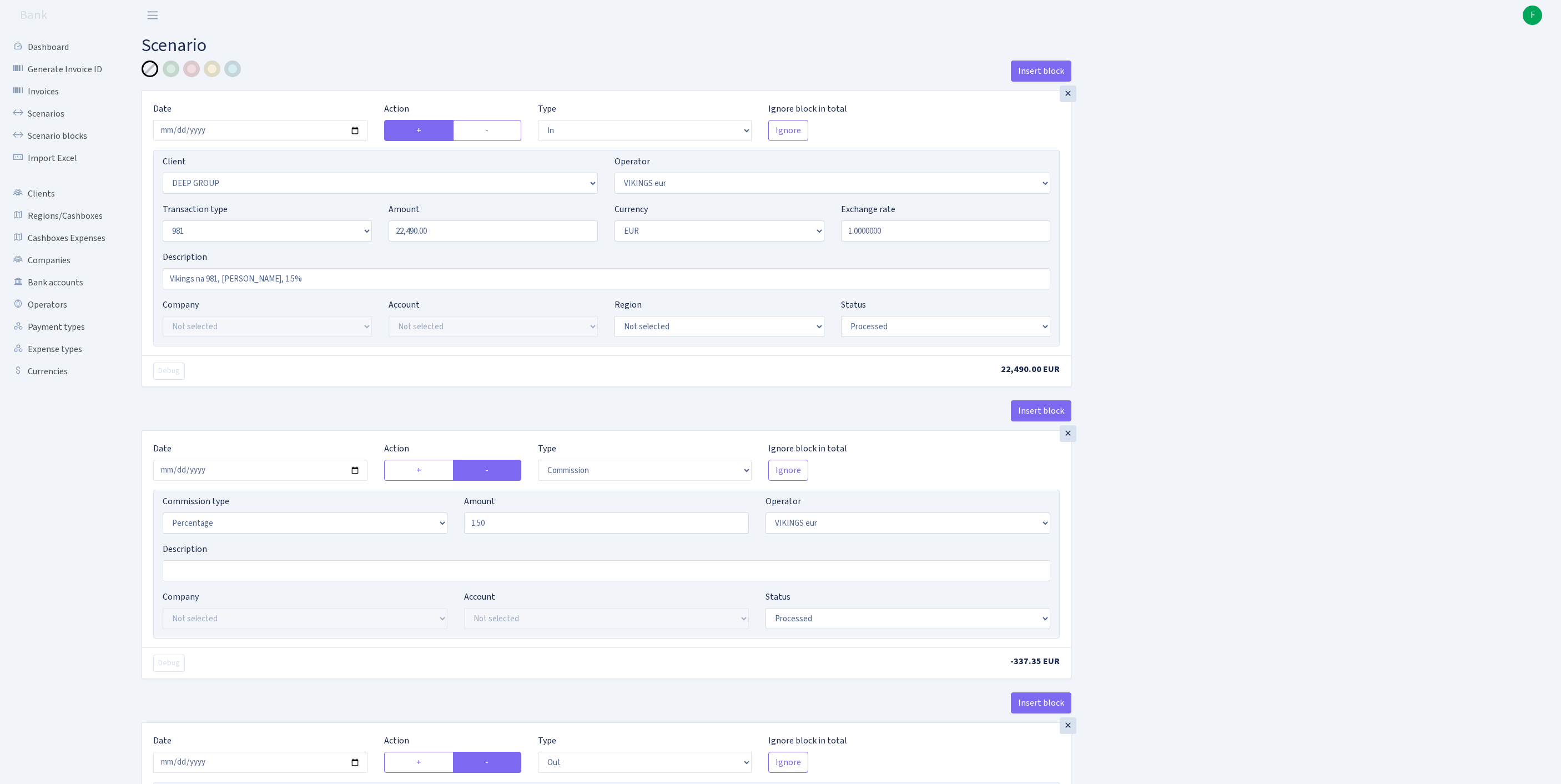
select select "2363"
select select "61"
select select "8"
select select "1"
select select "processed"
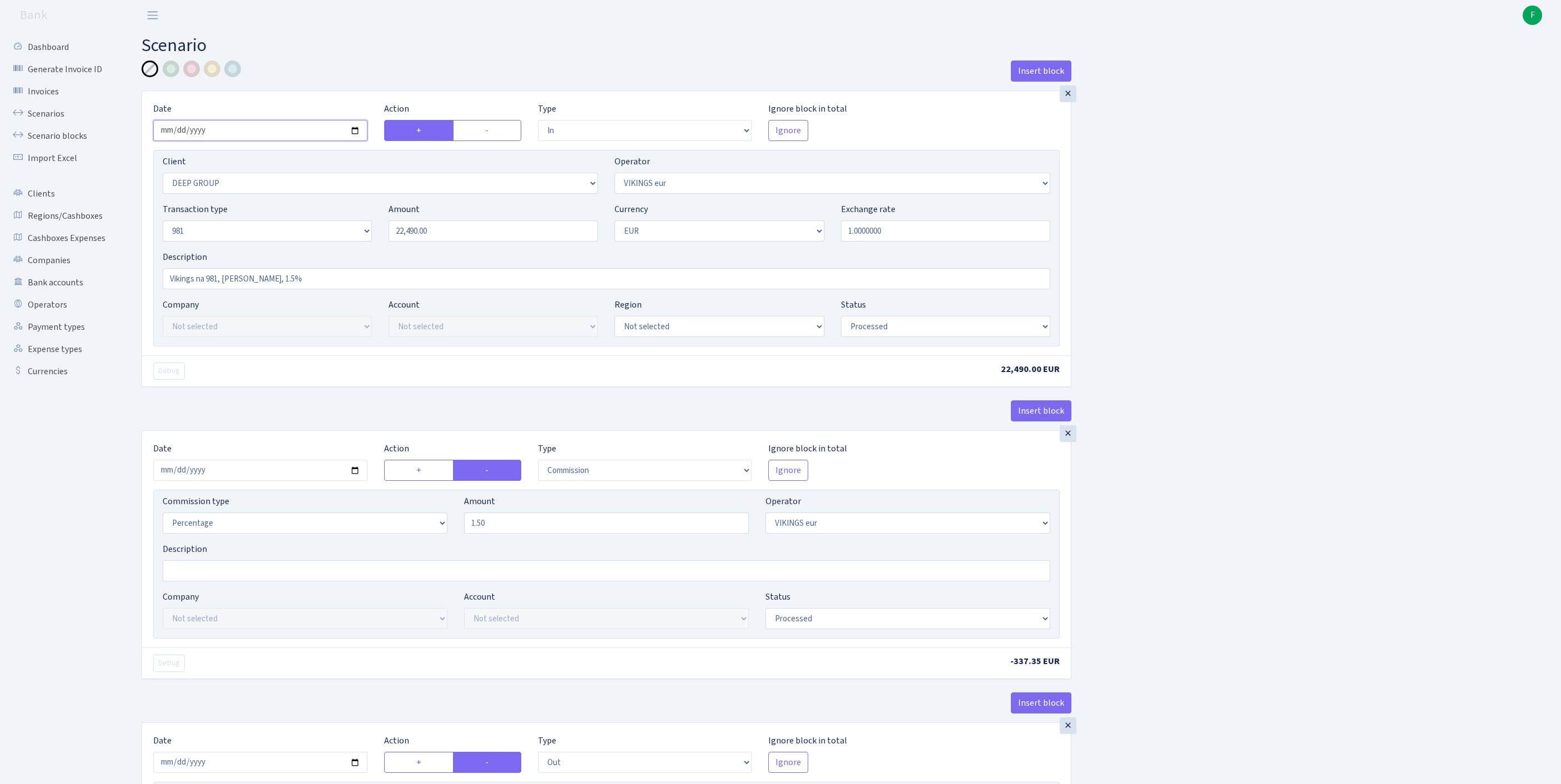
click at [275, 137] on input "2025-09-09" at bounding box center [260, 130] width 214 height 21
type input "2025-09-12"
drag, startPoint x: 454, startPoint y: 251, endPoint x: 247, endPoint y: 249, distance: 207.0
click at [247, 249] on div "Transaction type Not selected 981 ELF FISH crypto GIRT IVO dekl MM-BALTIC eur U…" at bounding box center [606, 226] width 904 height 48
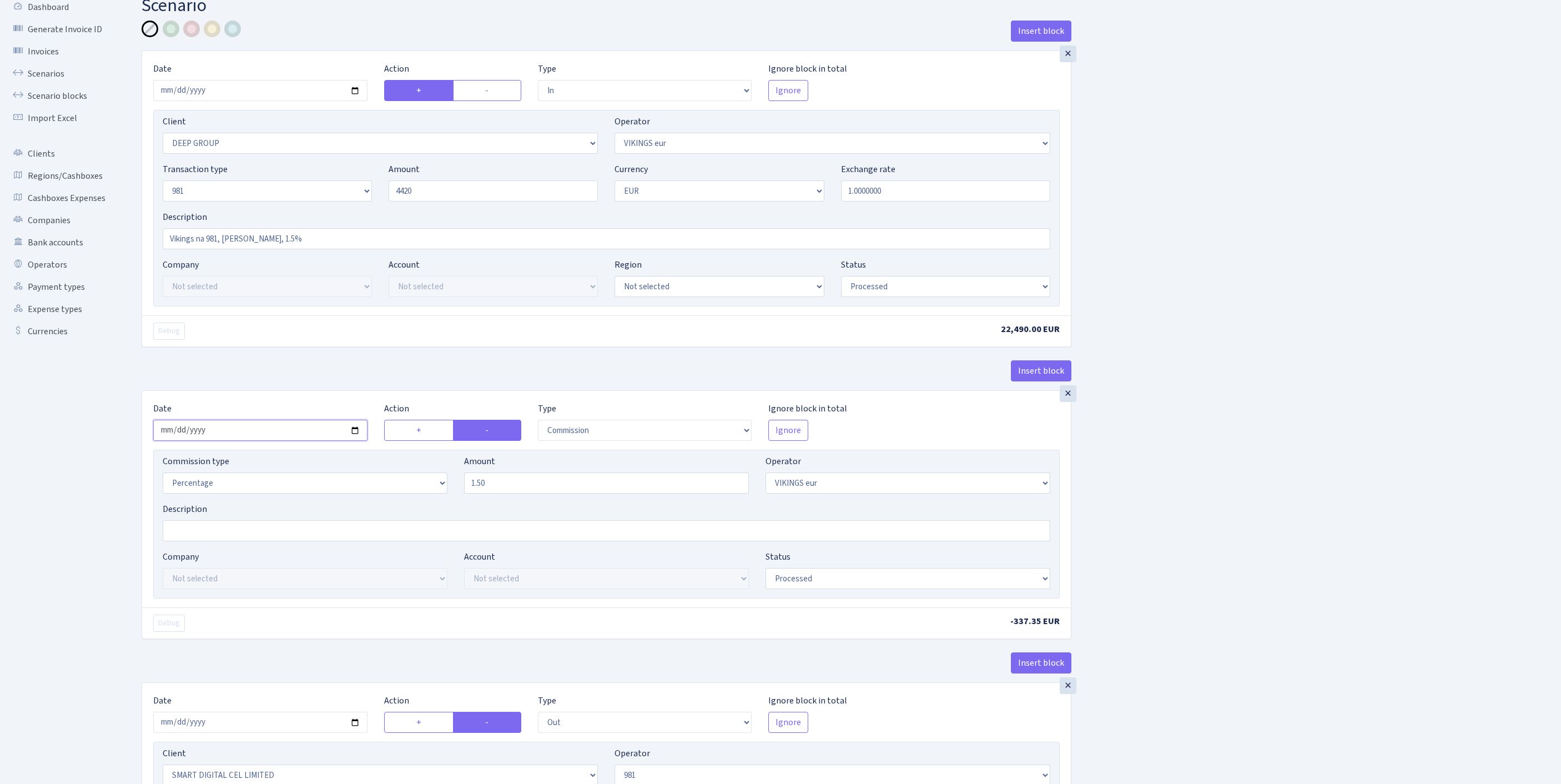
type input "4,420.00"
click at [238, 441] on input "2025-09-09" at bounding box center [260, 430] width 214 height 21
type input "[DATE]"
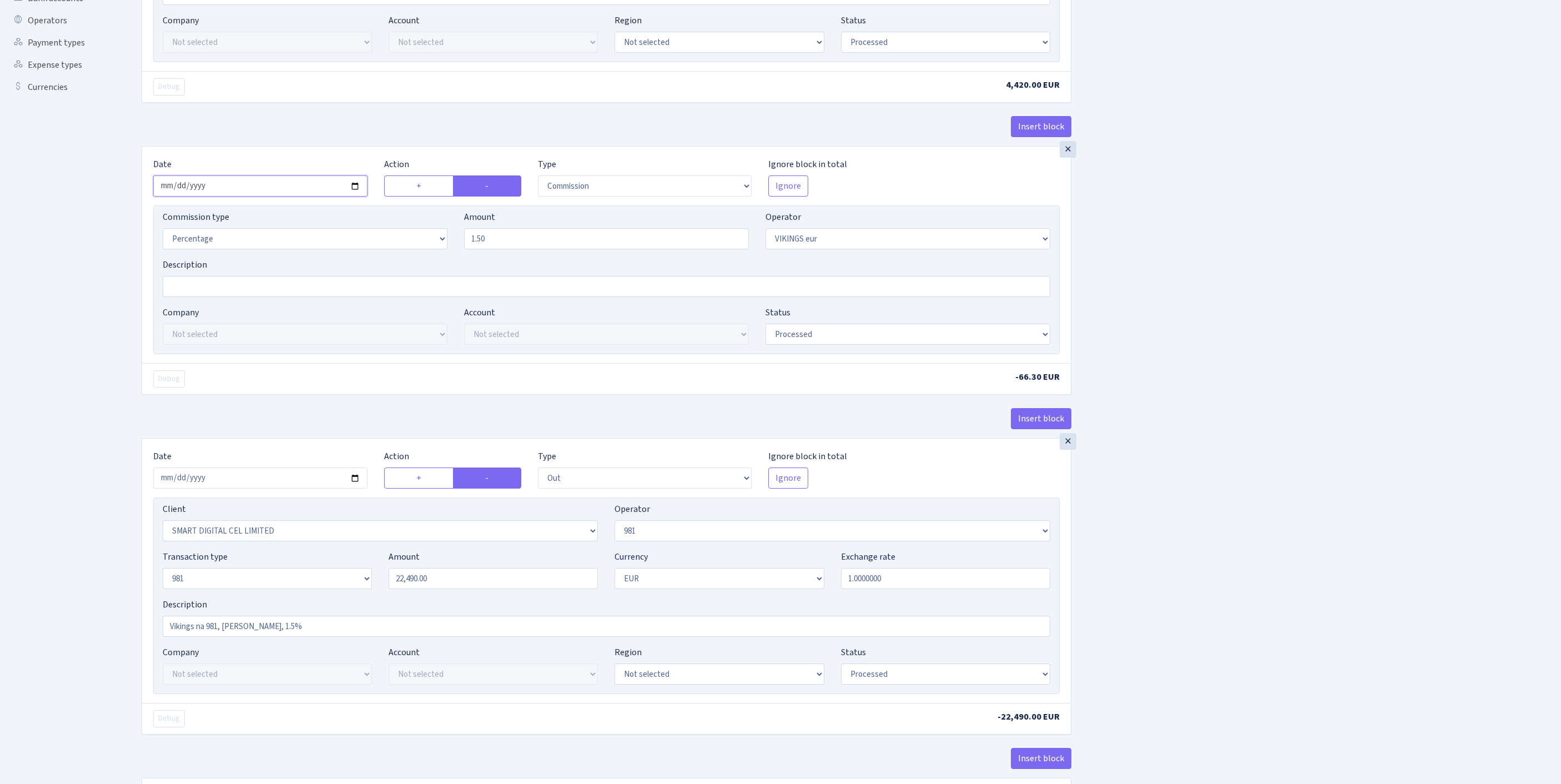
scroll to position [466, 0]
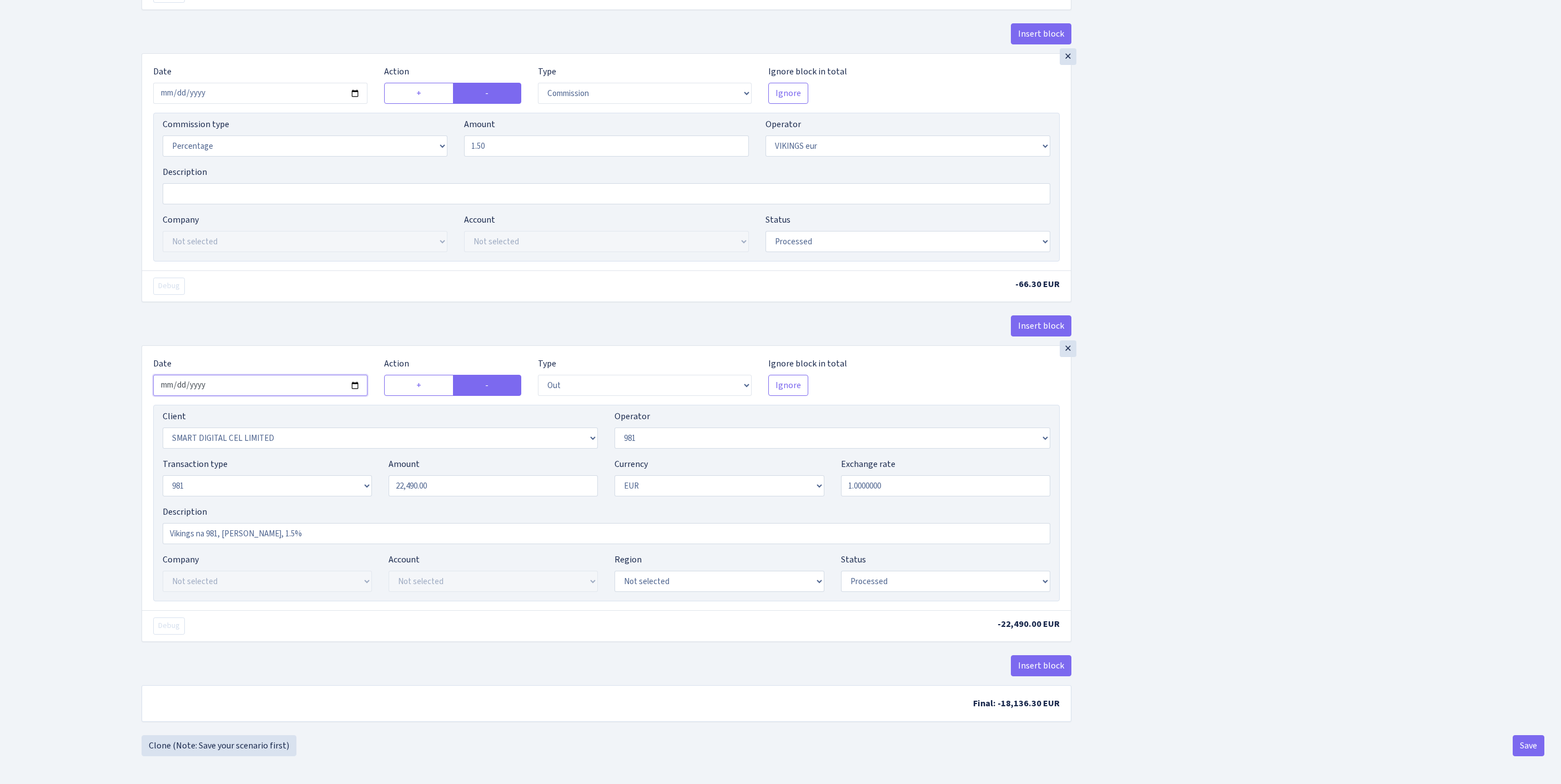
click at [250, 392] on input "2025-09-09" at bounding box center [260, 385] width 214 height 21
type input "2025-09-12"
drag, startPoint x: 475, startPoint y: 502, endPoint x: 322, endPoint y: 503, distance: 153.0
click at [322, 503] on div "Transaction type Not selected 981 ELF FISH crypto GIRT IVO dekl MM-BALTIC eur U…" at bounding box center [606, 481] width 904 height 48
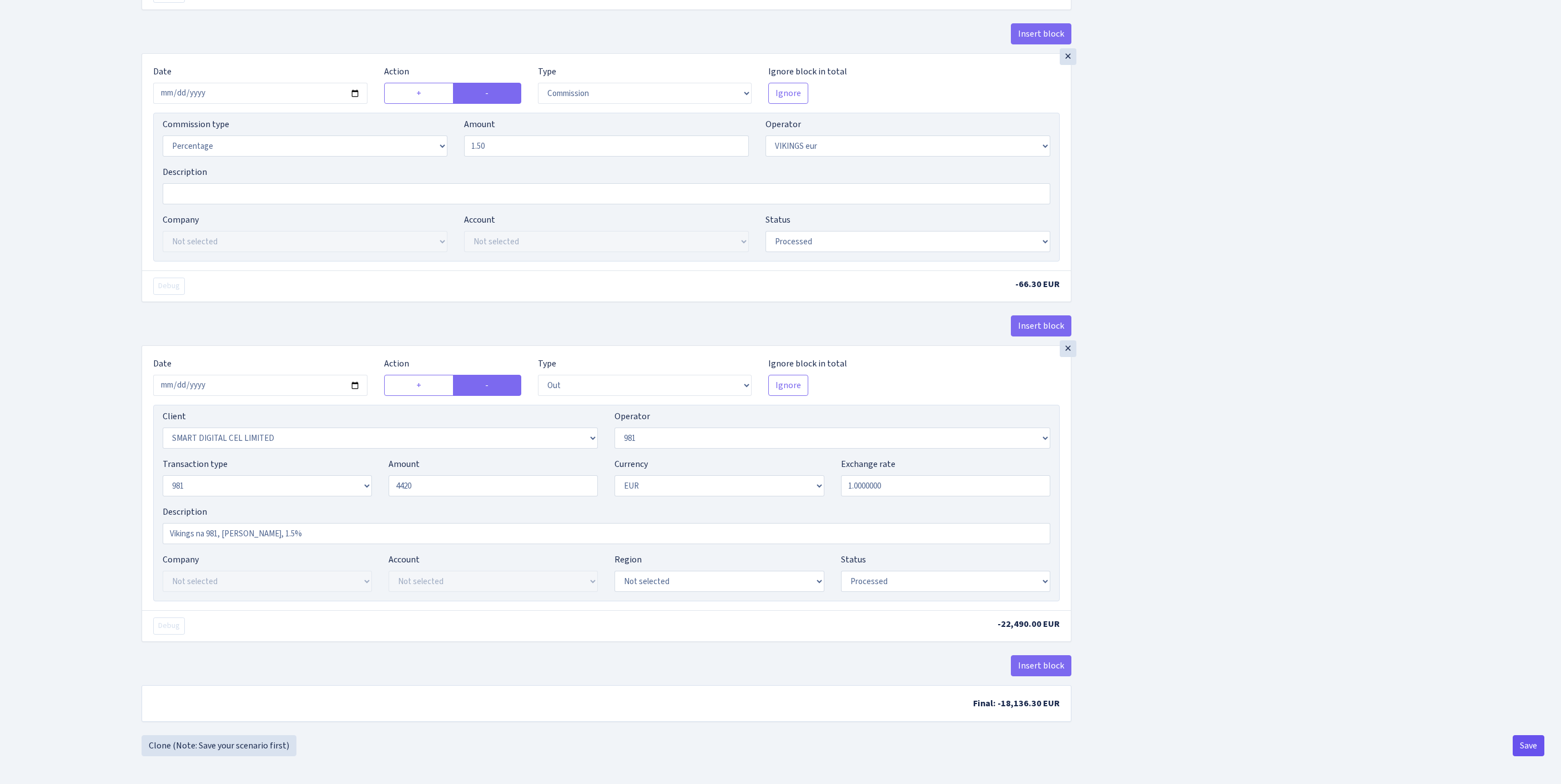
type input "4,420.00"
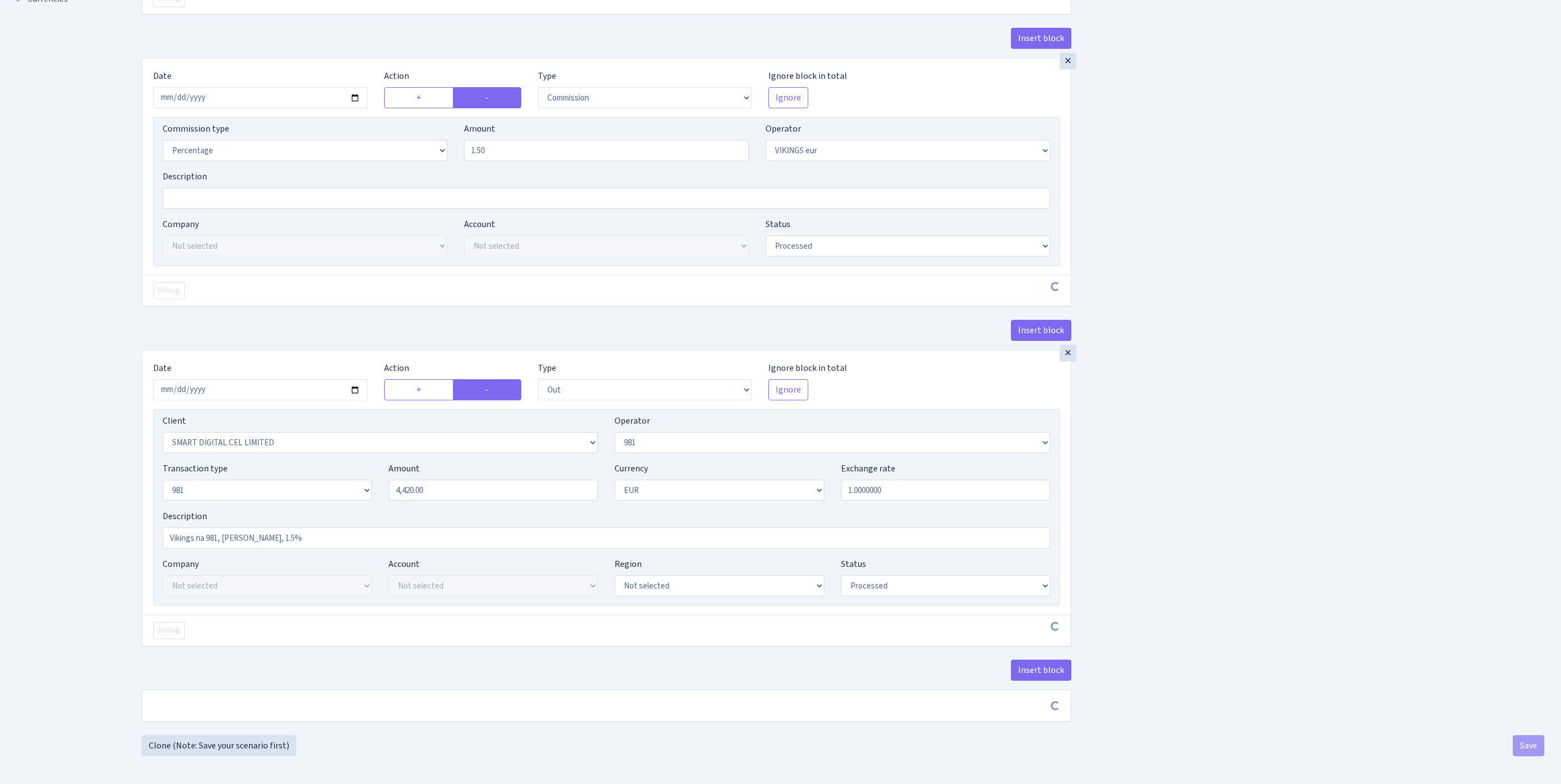
scroll to position [518, 0]
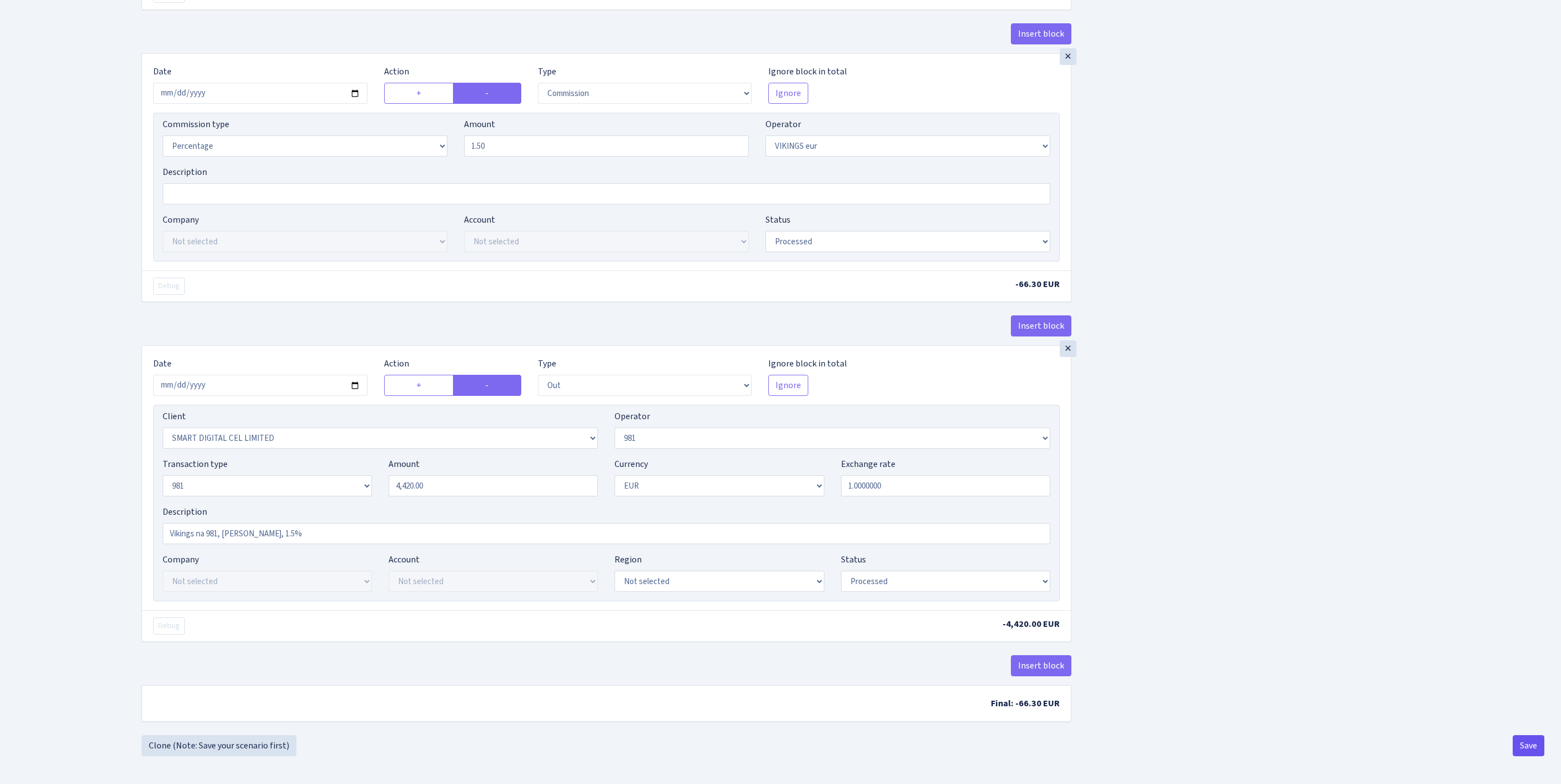
click at [1526, 747] on button "Save" at bounding box center [1528, 745] width 32 height 21
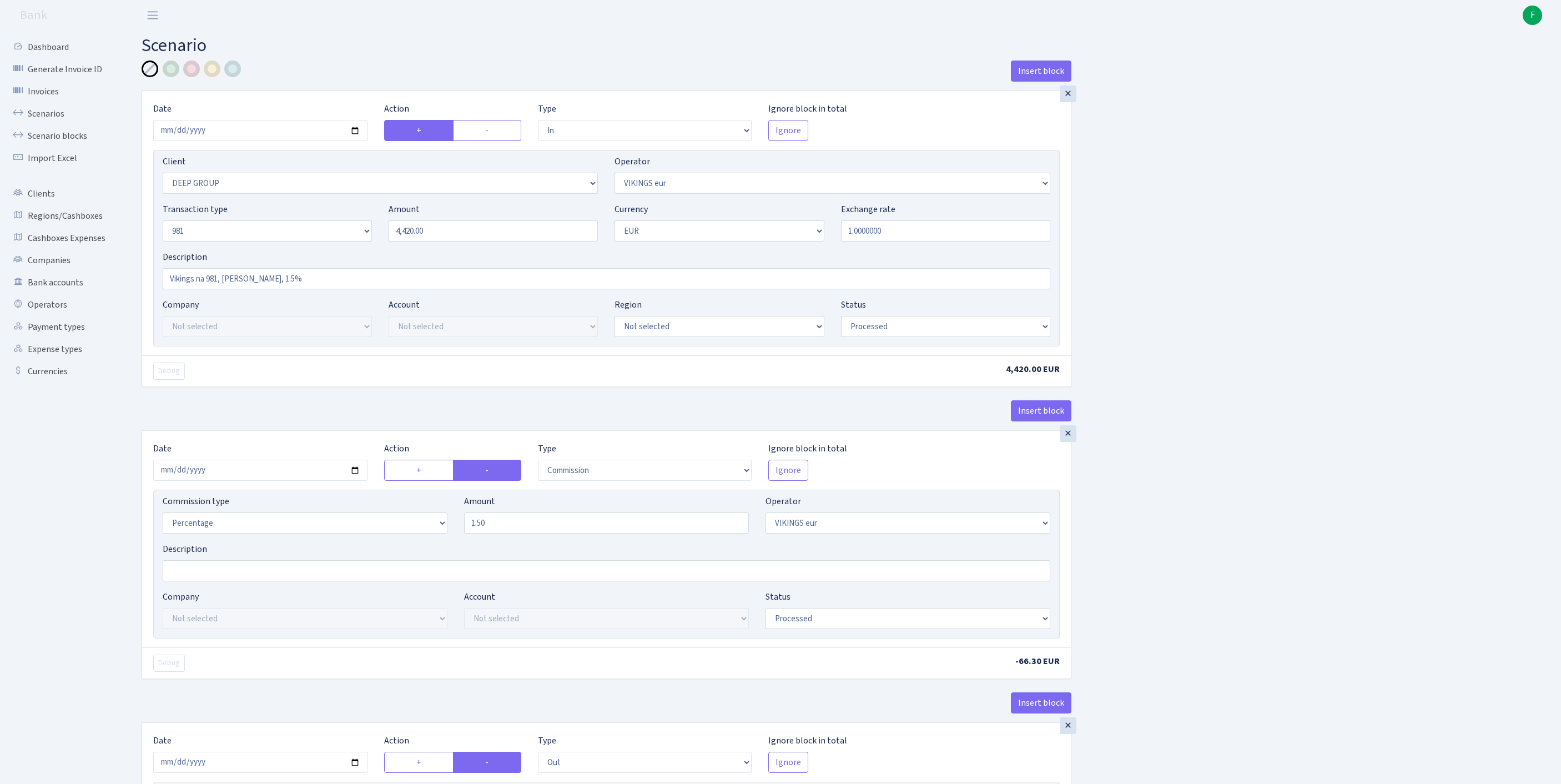
select select "in"
select select "1585"
select select "519"
select select "8"
select select "1"
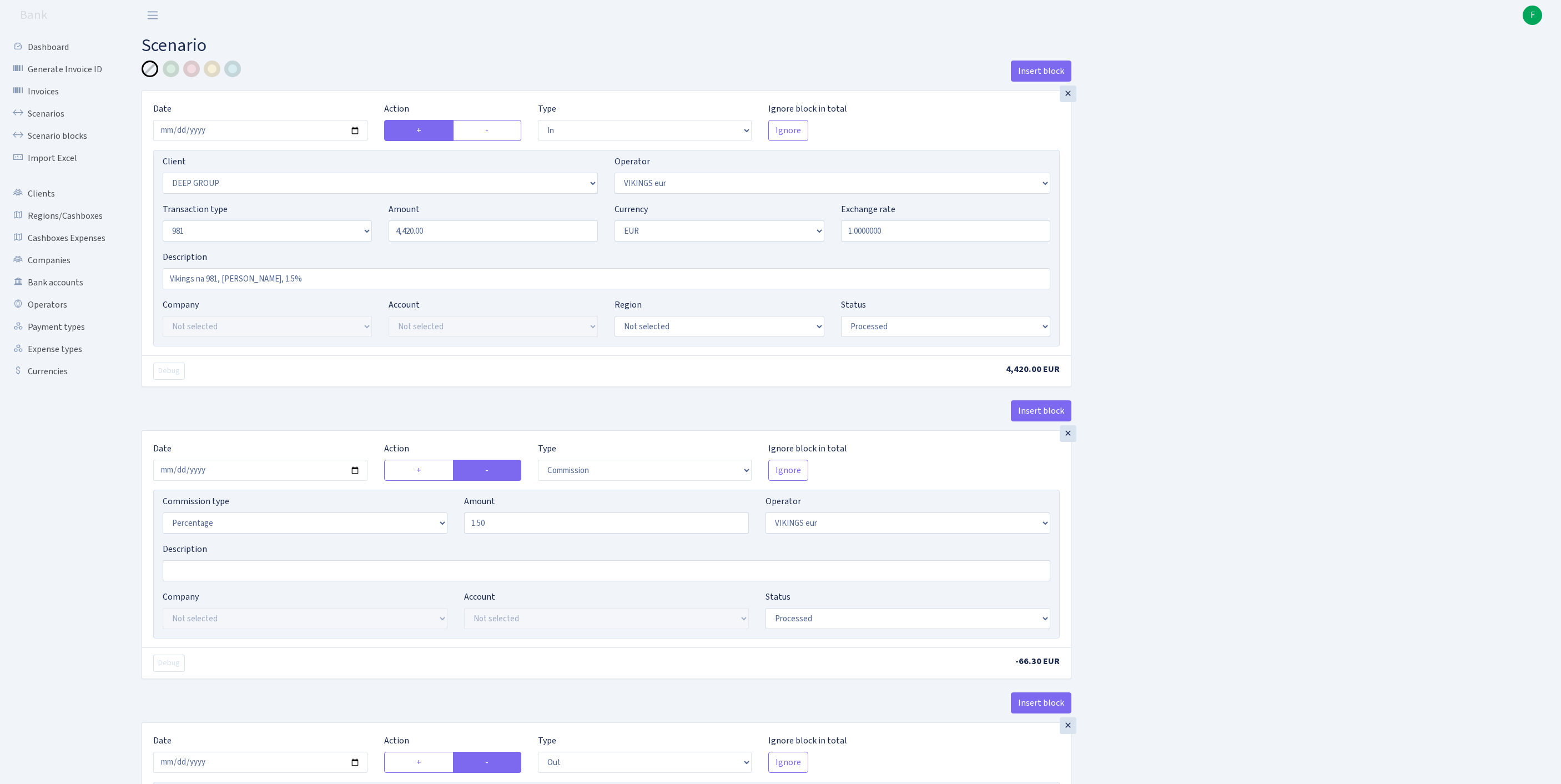
select select "processed"
select select "commission"
select select "519"
select select "processed"
select select "out"
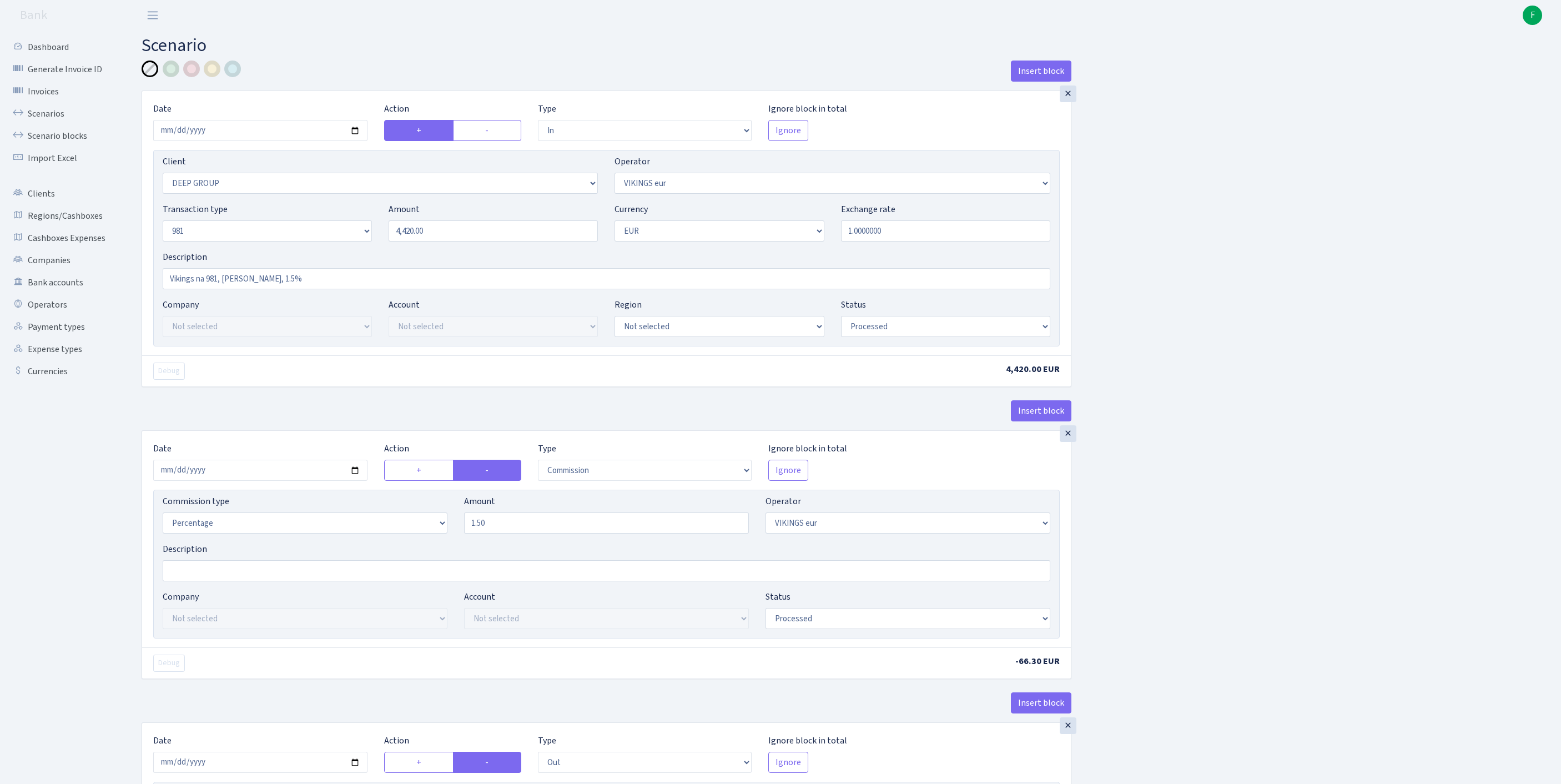
select select "2363"
select select "61"
select select "8"
select select "1"
select select "processed"
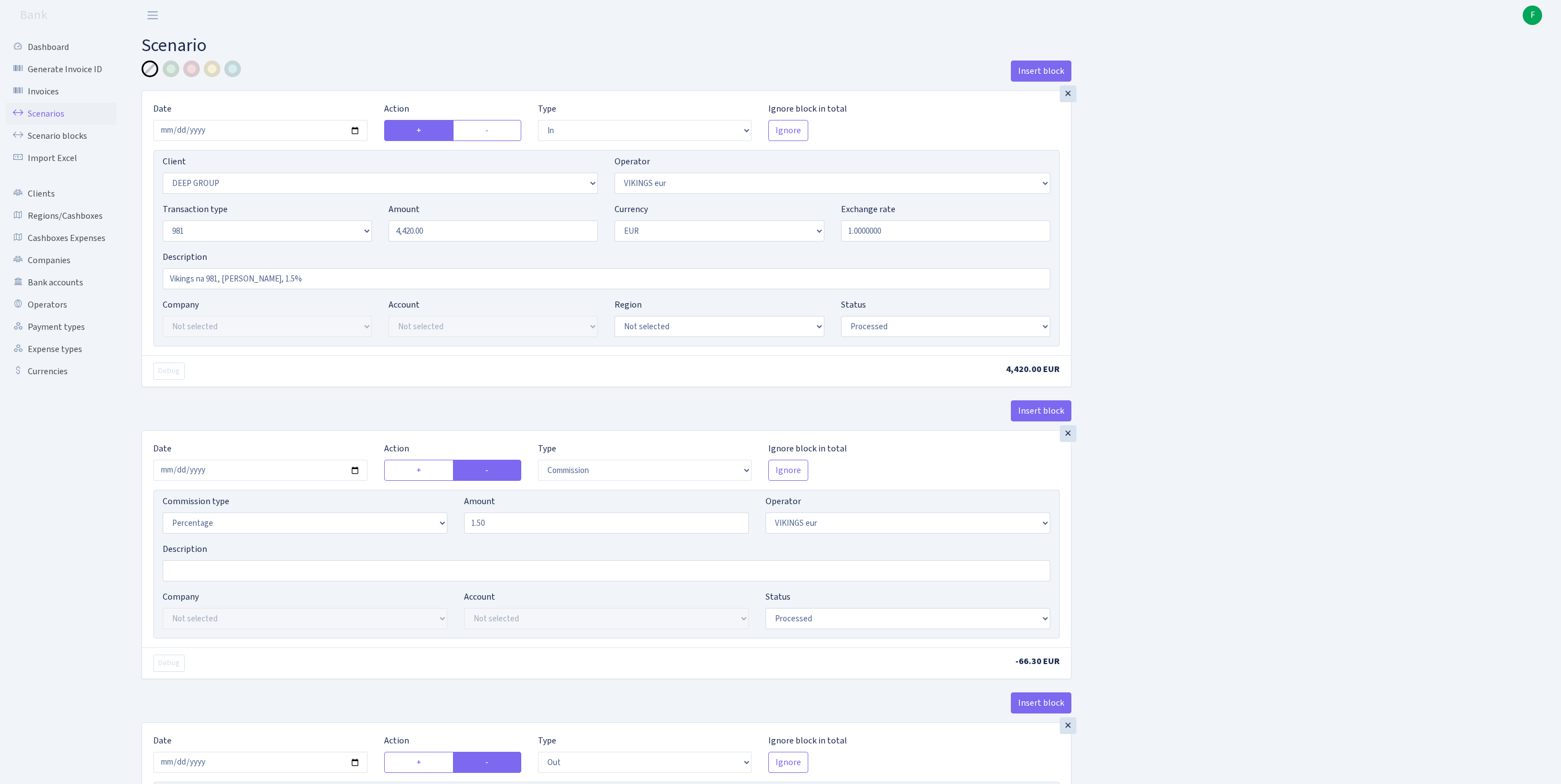
click at [56, 123] on link "Scenarios" at bounding box center [61, 114] width 111 height 22
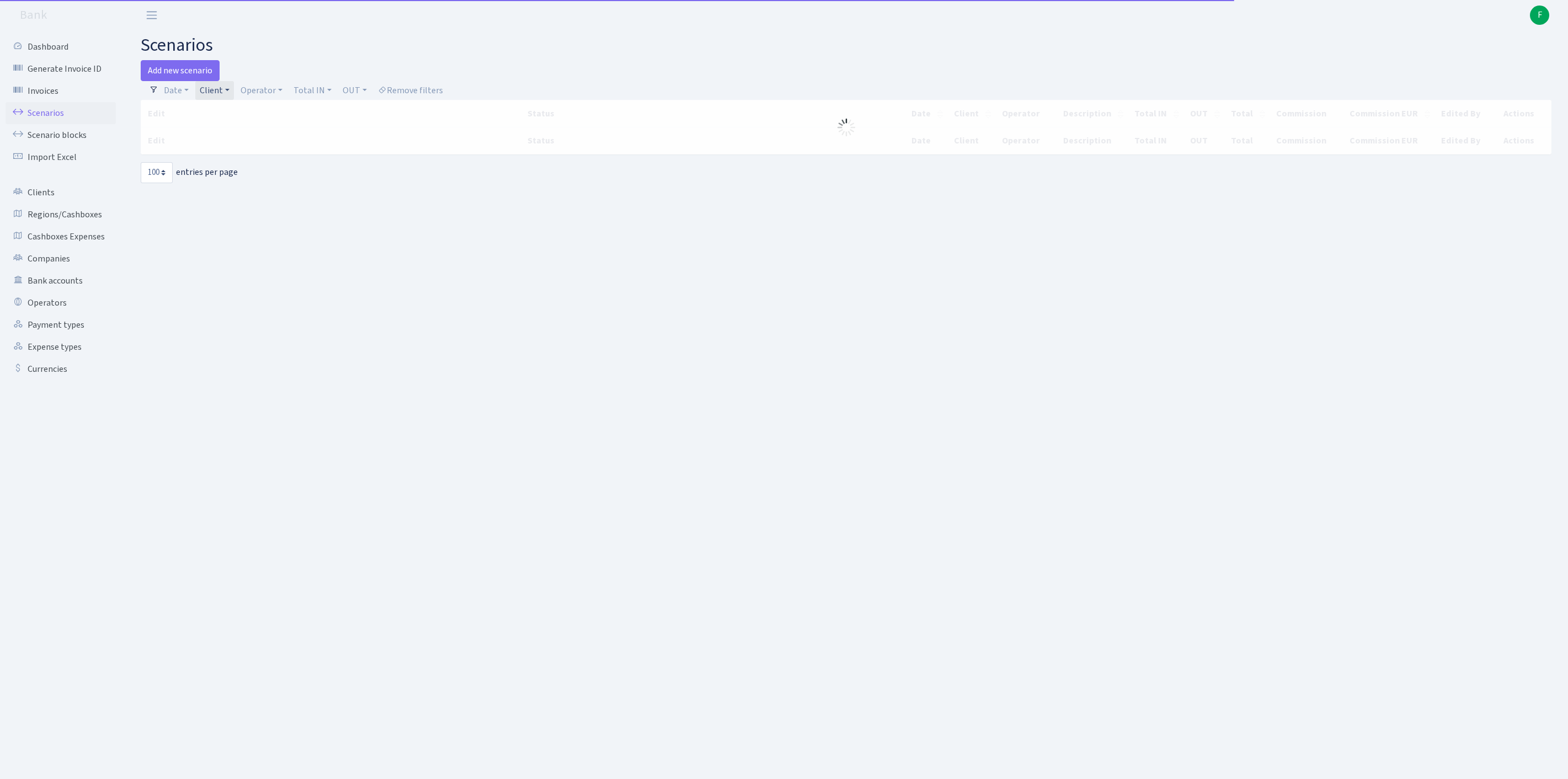
select select "100"
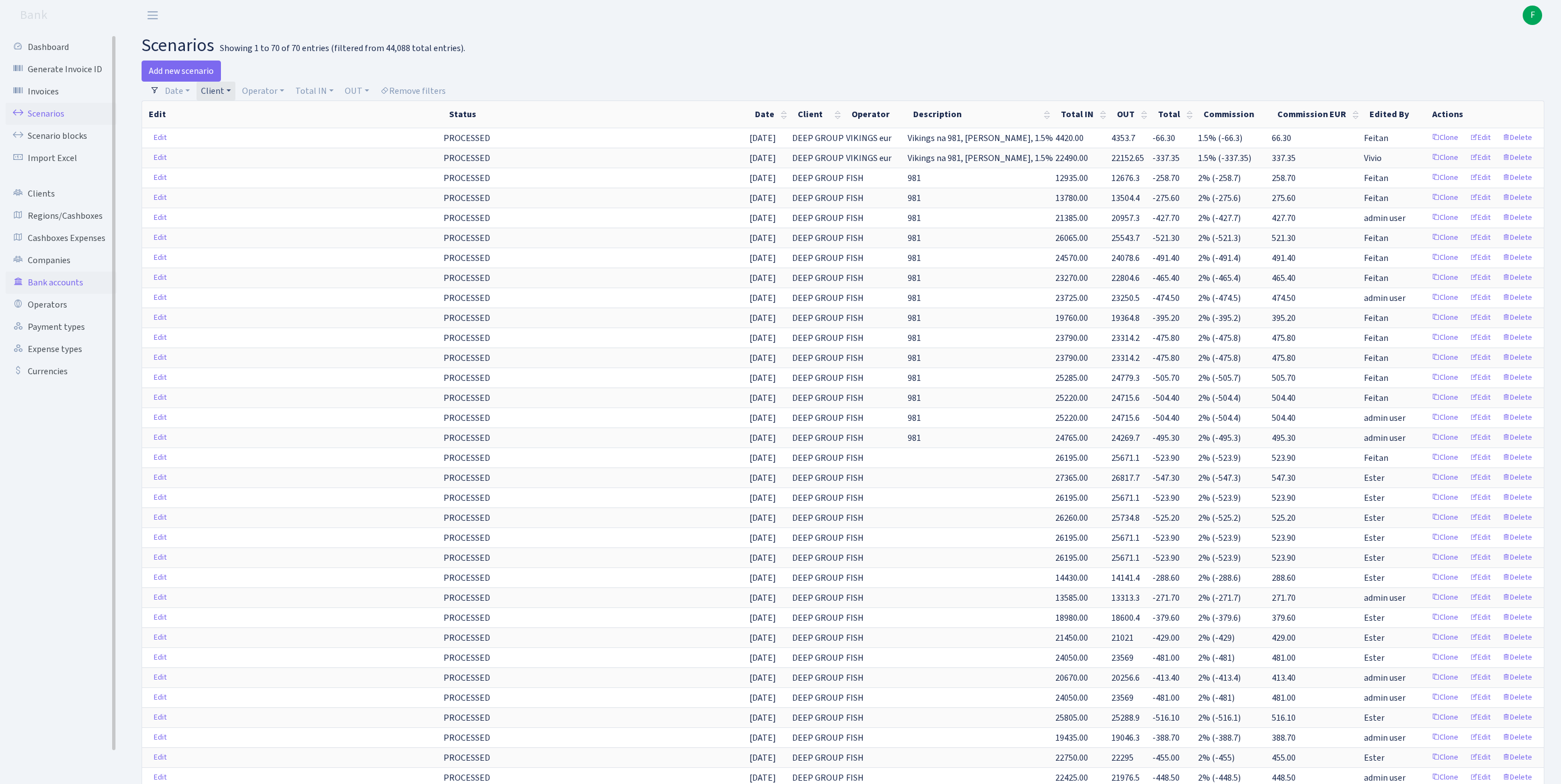
click at [57, 294] on link "Bank accounts" at bounding box center [61, 282] width 111 height 22
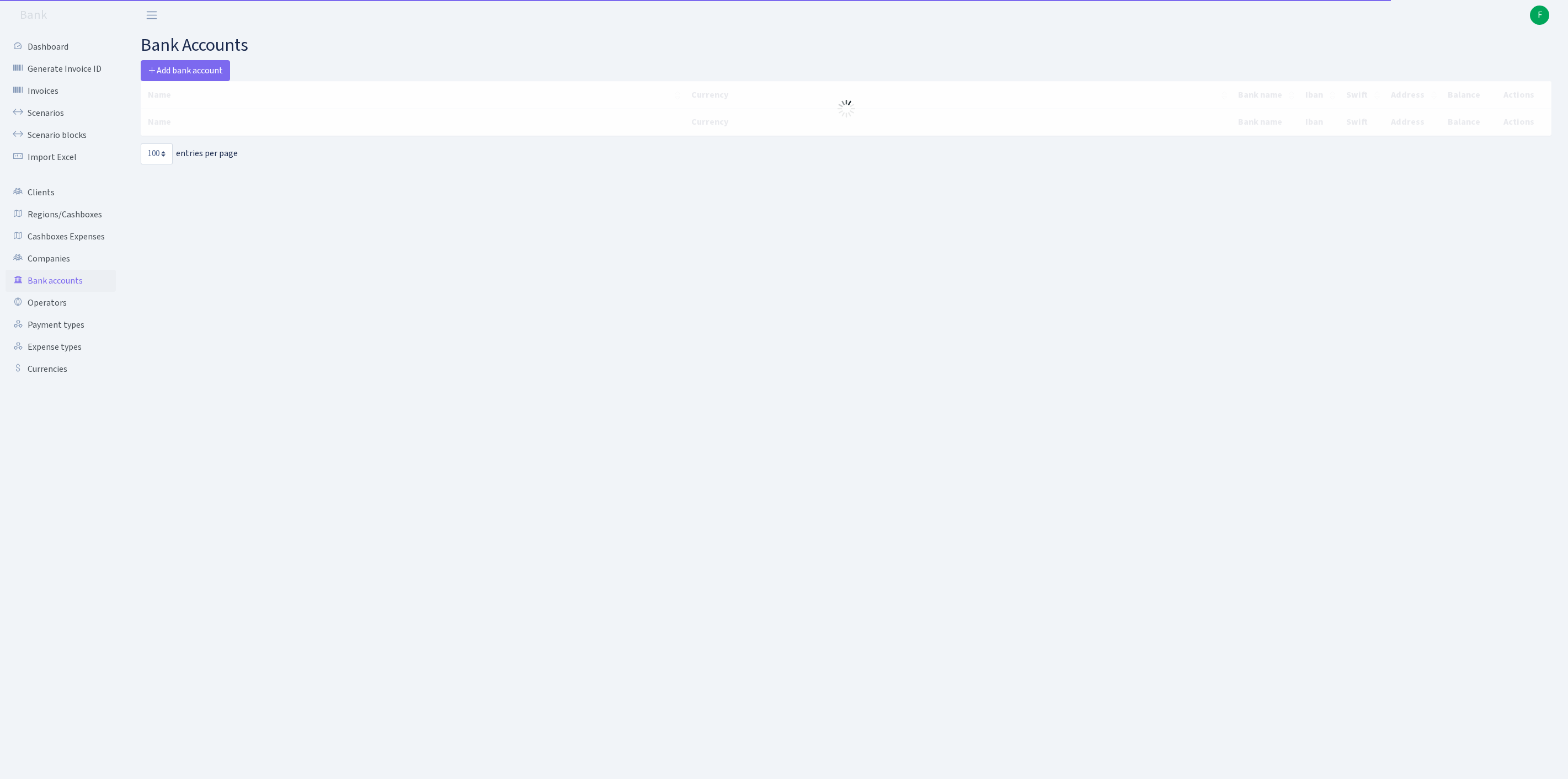
select select "100"
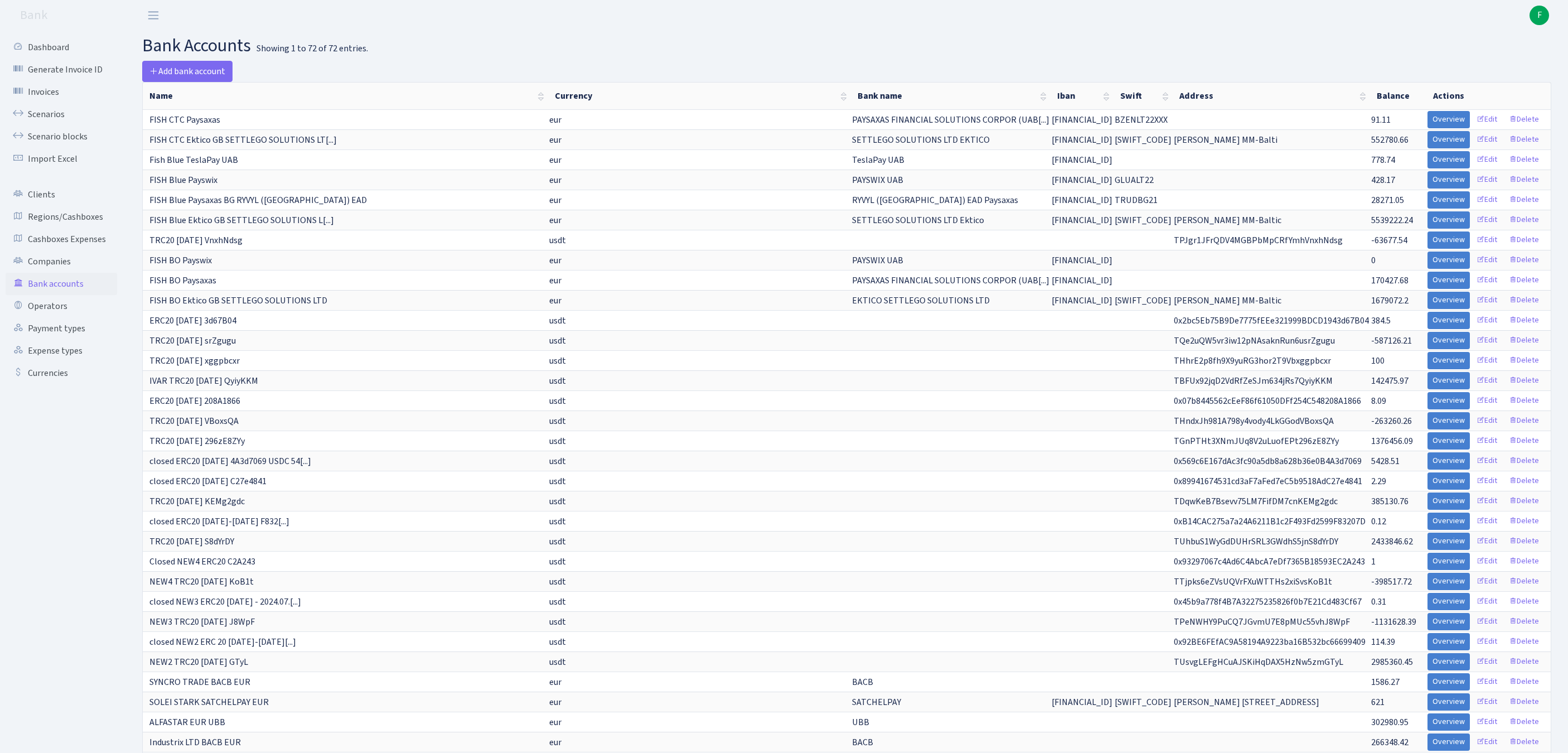
scroll to position [506, 0]
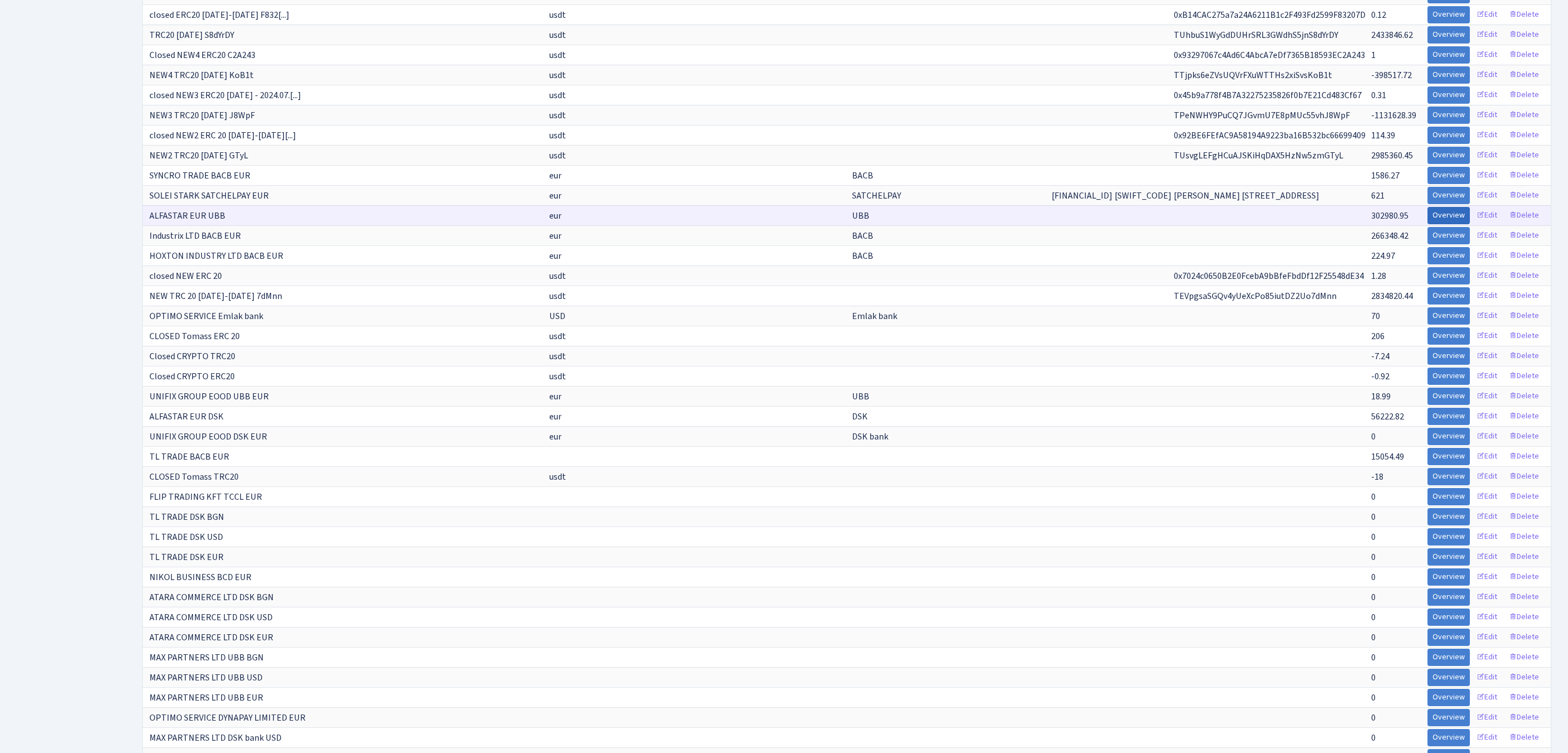
click at [1427, 224] on link "Overview" at bounding box center [1449, 215] width 42 height 17
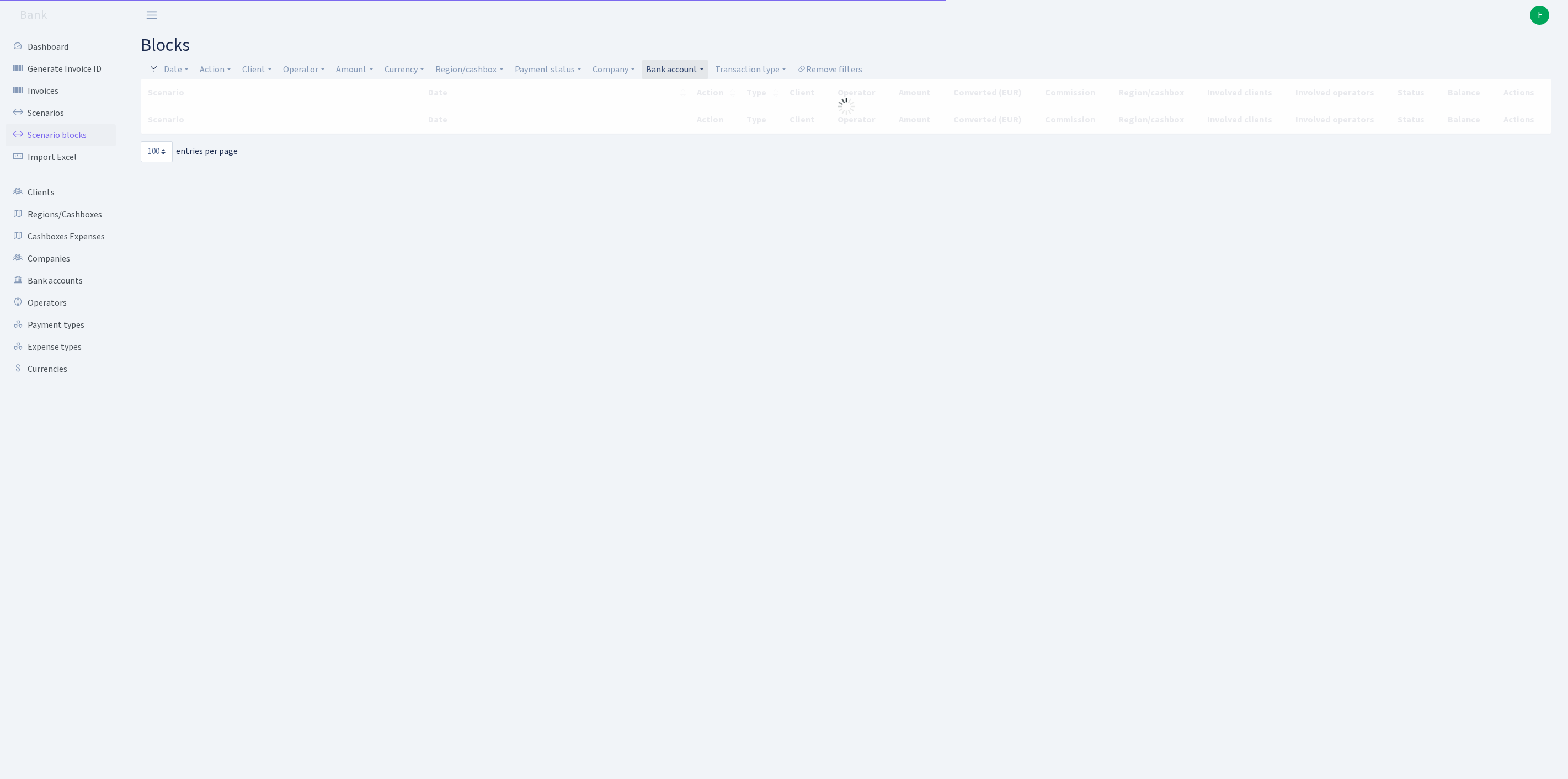
select select "100"
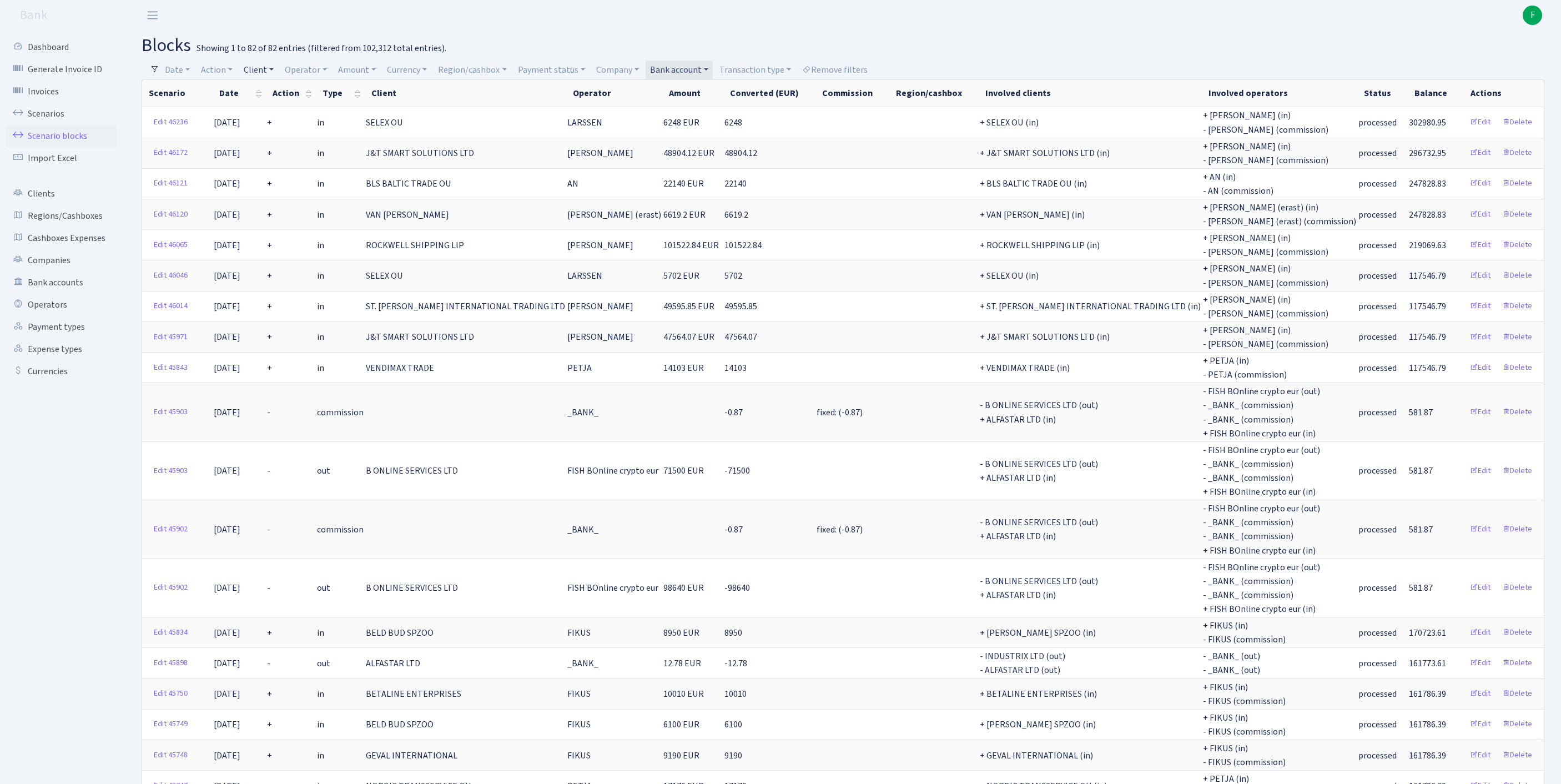
click at [271, 69] on link "Client" at bounding box center [258, 70] width 39 height 19
click at [273, 111] on input "search" at bounding box center [289, 109] width 92 height 17
type input "AB TE"
click at [49, 205] on link "Clients" at bounding box center [61, 194] width 111 height 22
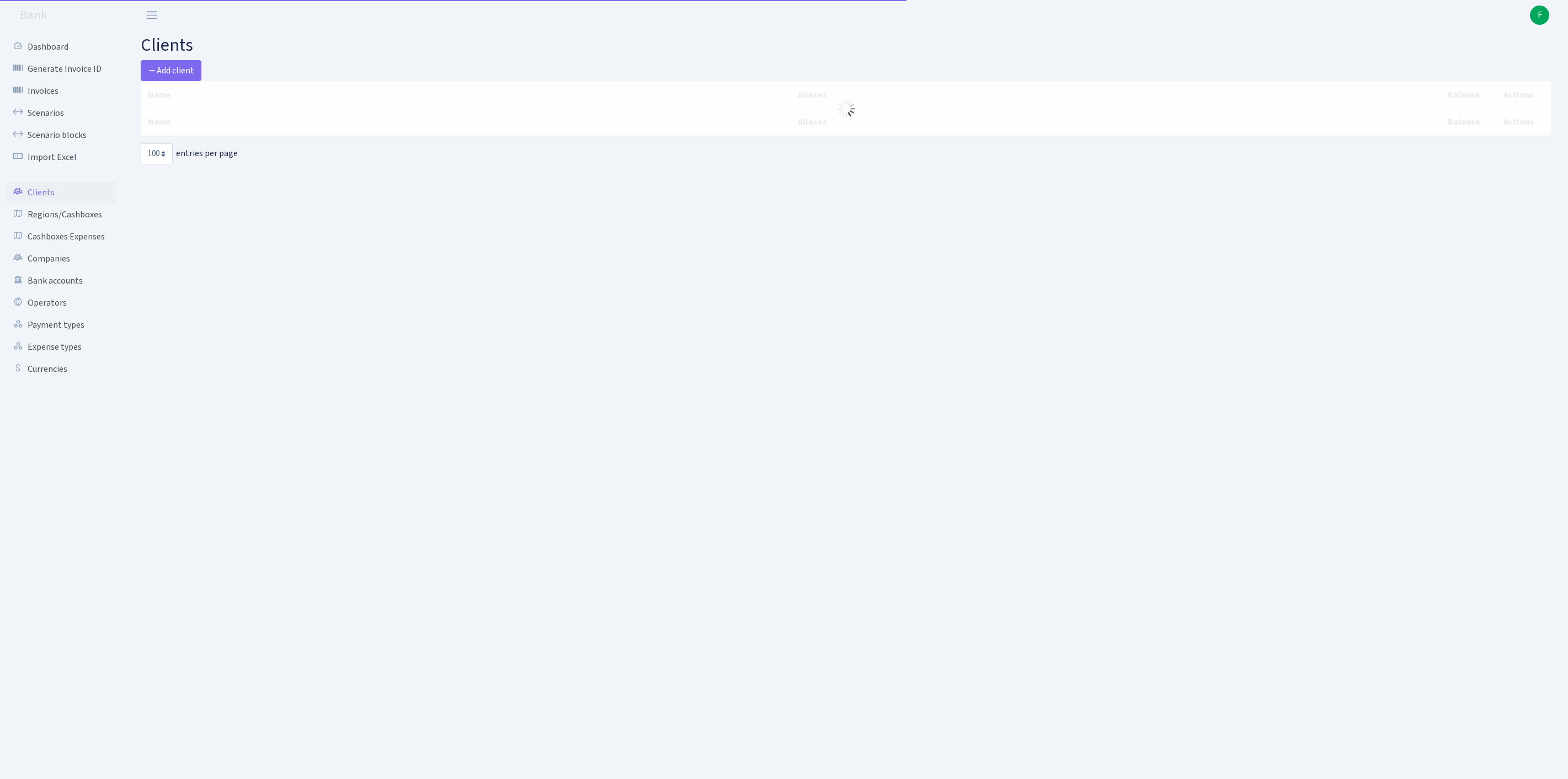
select select "100"
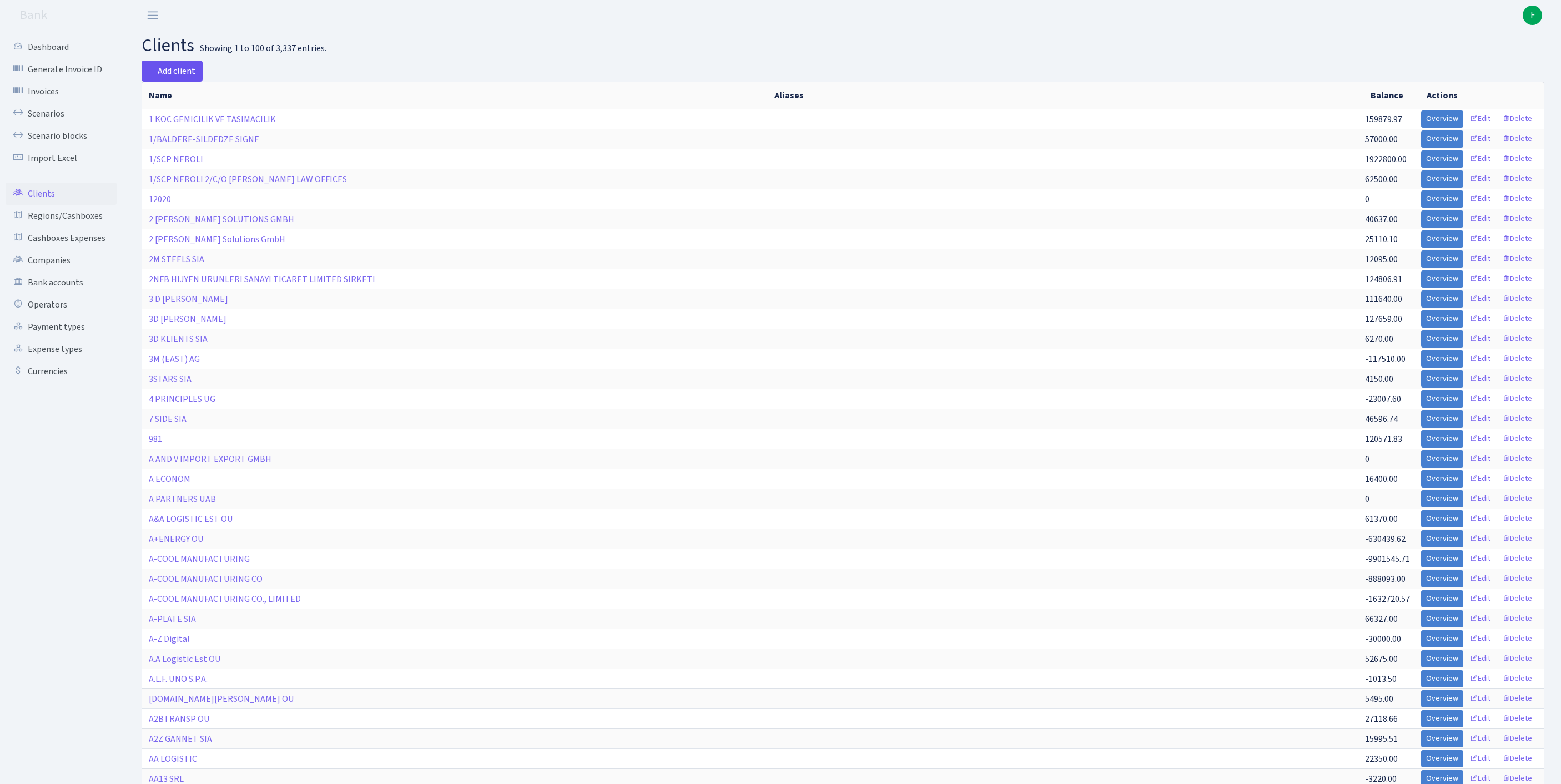
click at [196, 66] on span "Add client" at bounding box center [172, 71] width 47 height 12
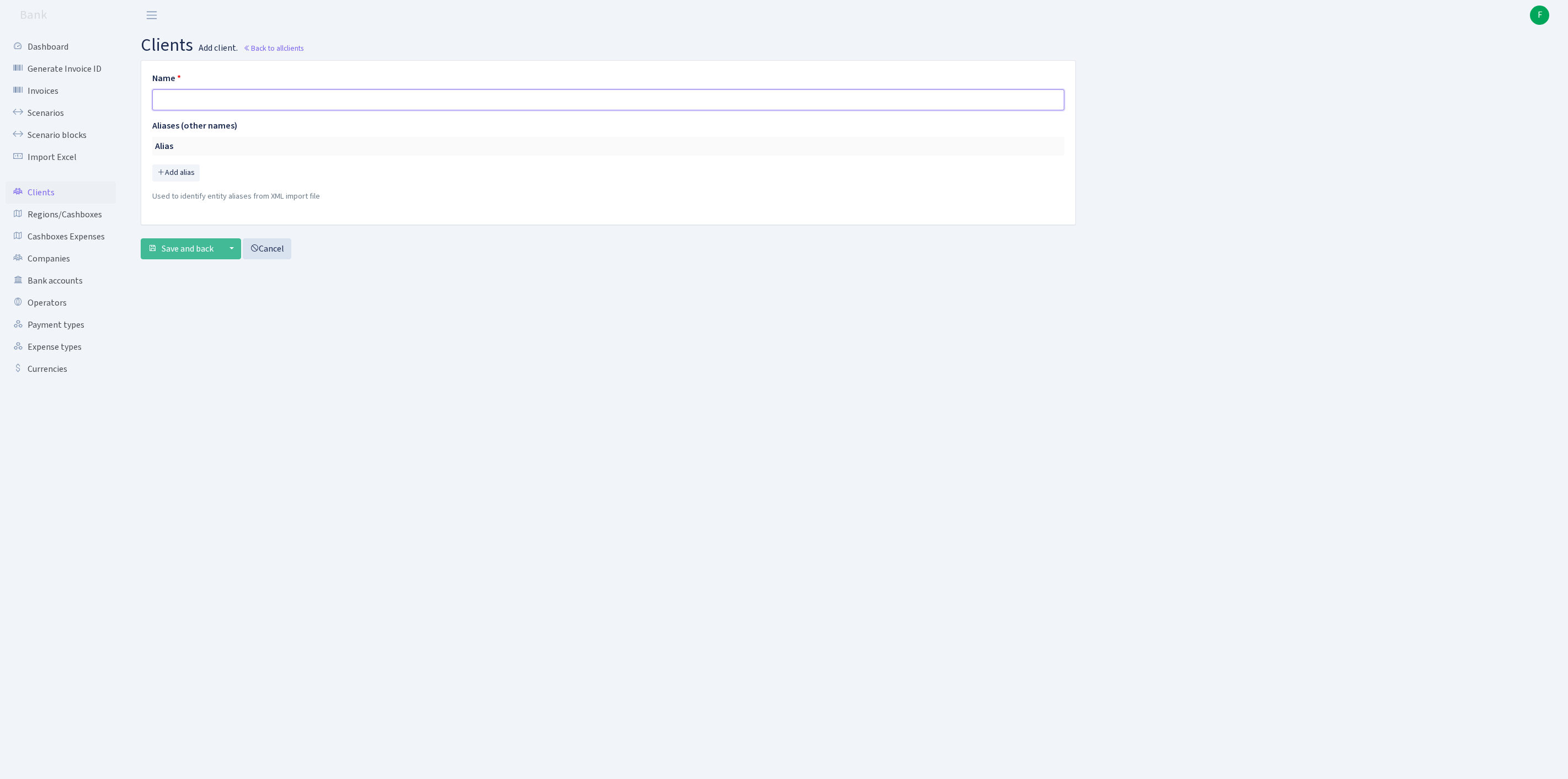
paste input "AB TECH WAW"
type input "AB TECH WAW"
click at [196, 255] on span "Save and back" at bounding box center [188, 248] width 52 height 12
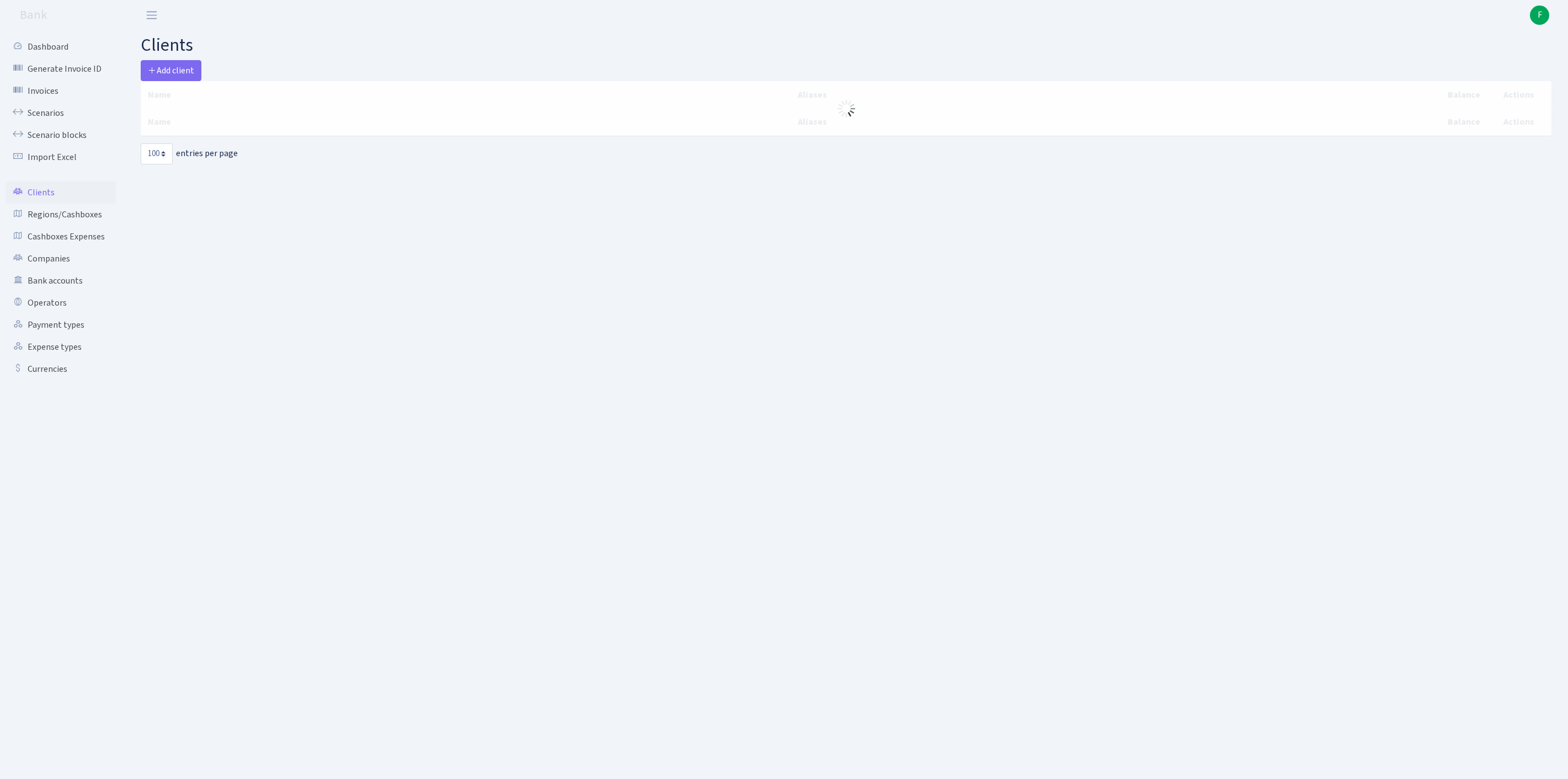
select select "100"
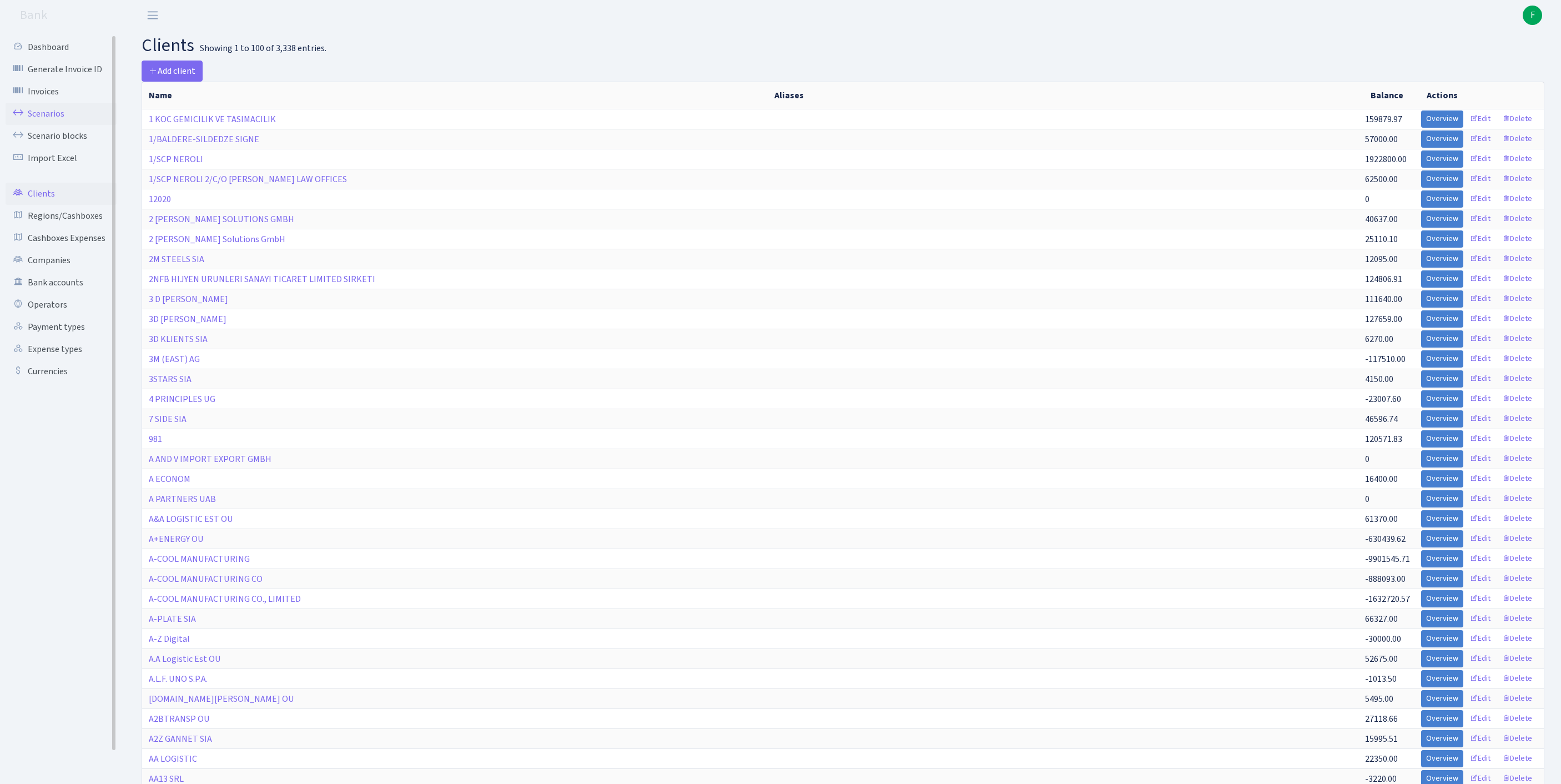
click at [54, 119] on link "Scenarios" at bounding box center [61, 114] width 111 height 22
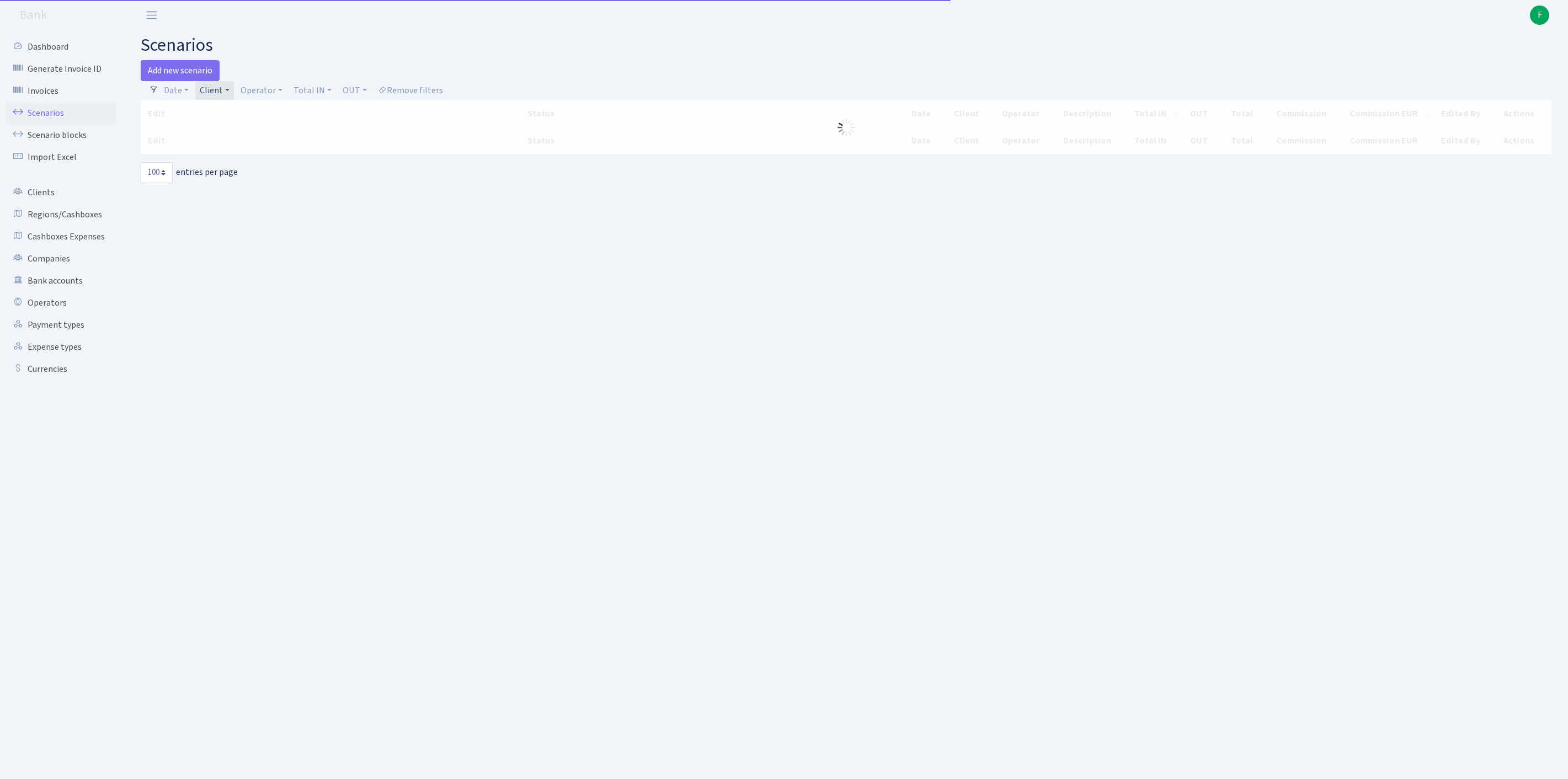
select select "100"
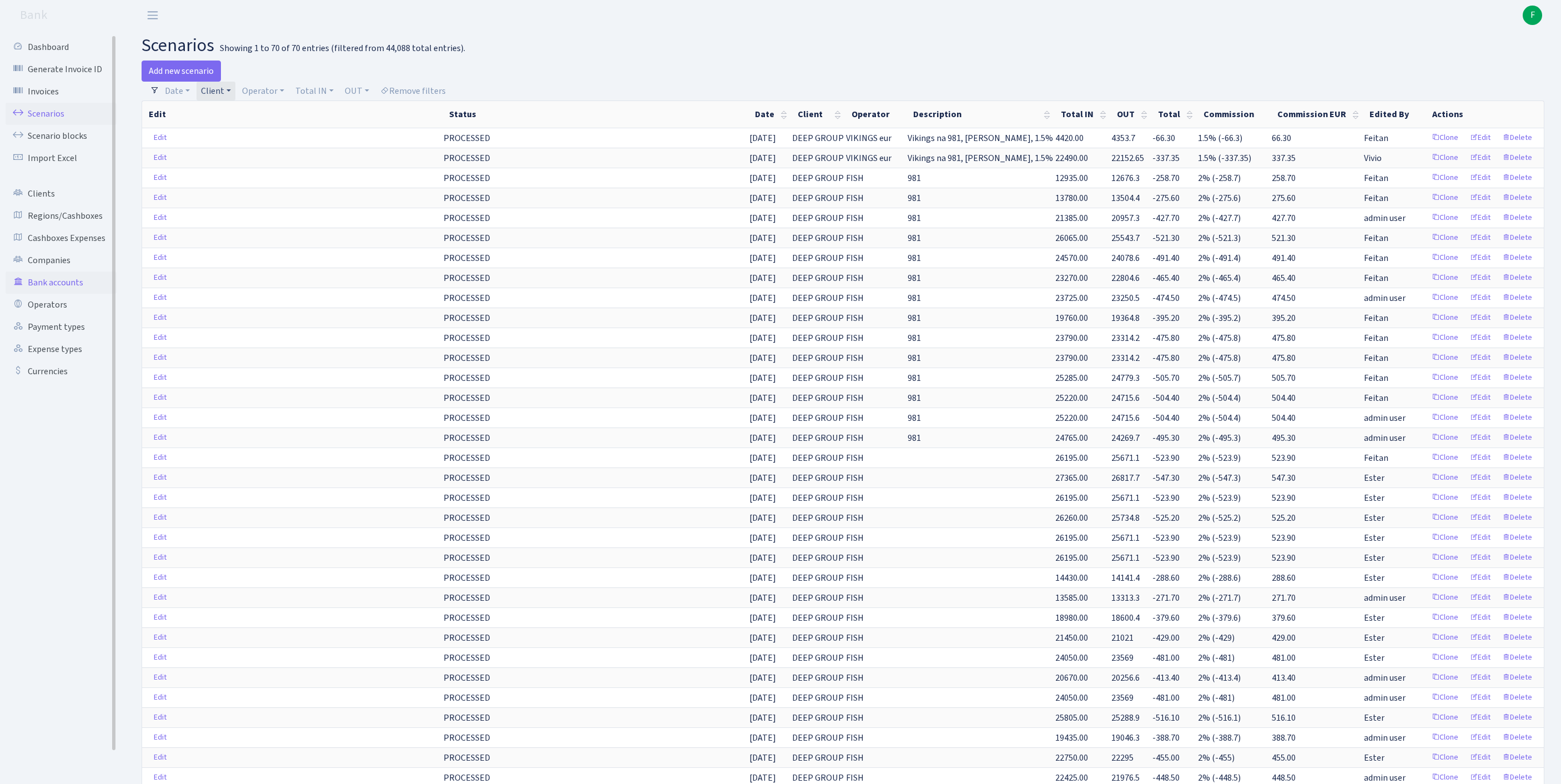
click at [56, 294] on link "Bank accounts" at bounding box center [61, 282] width 111 height 22
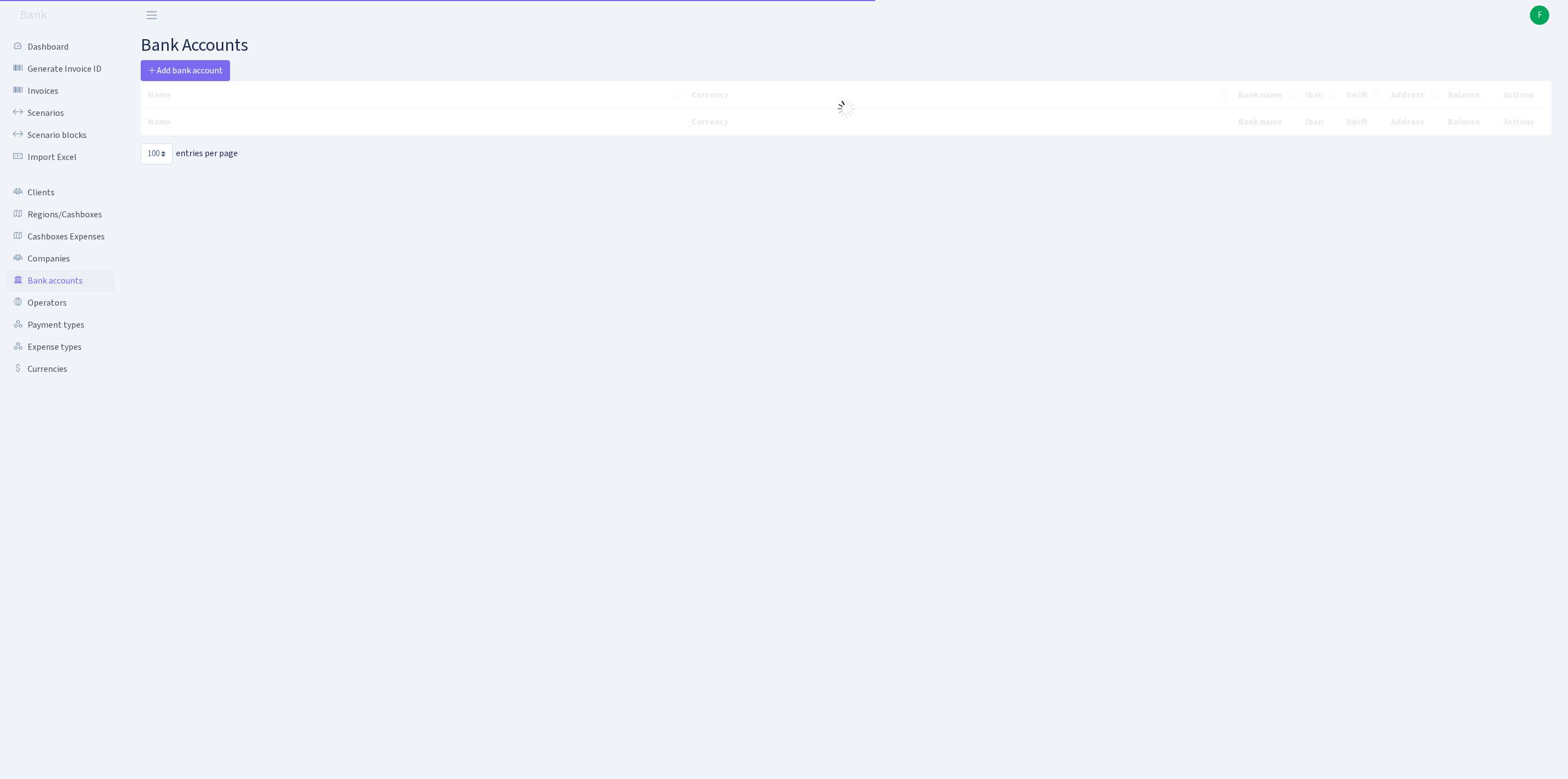
select select "100"
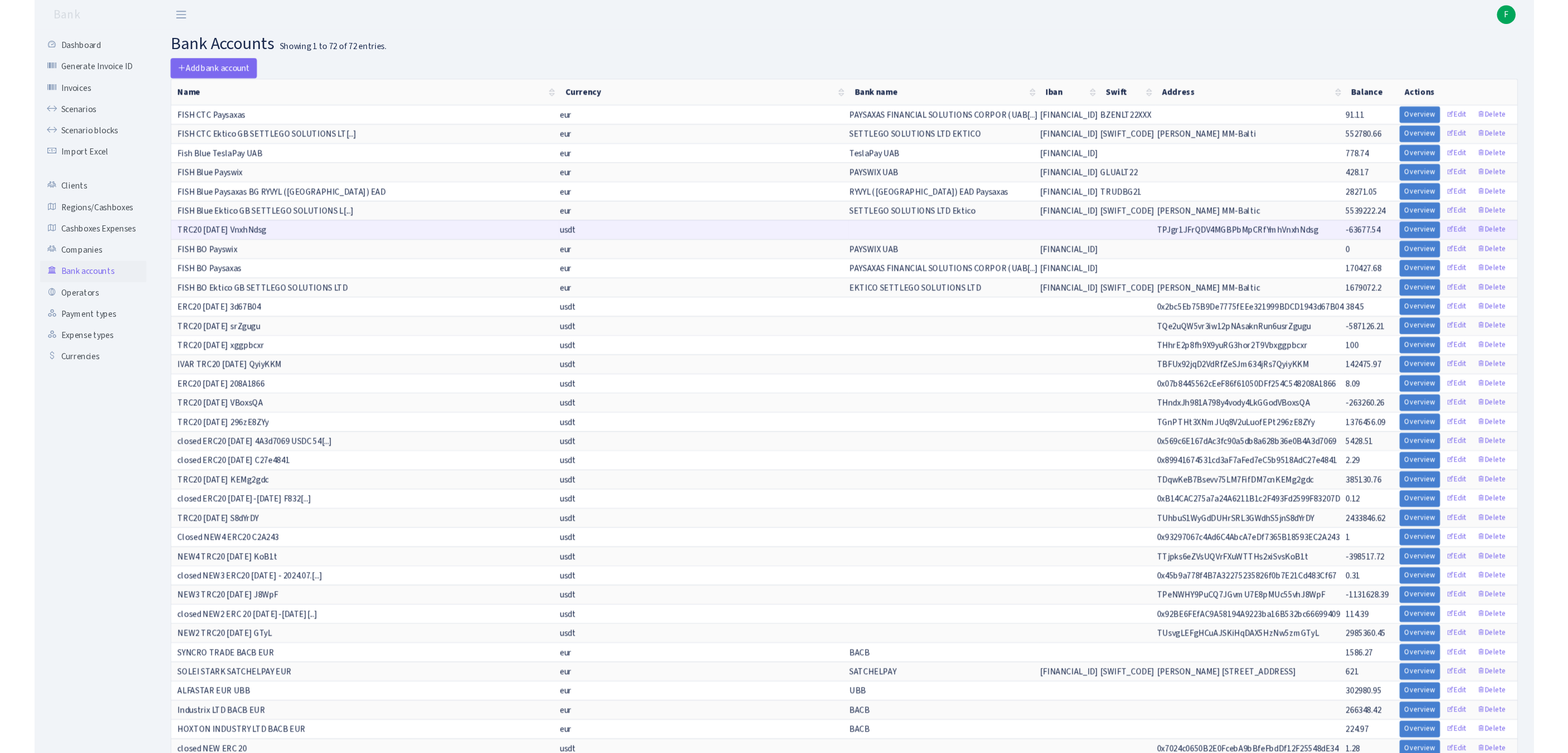
scroll to position [490, 0]
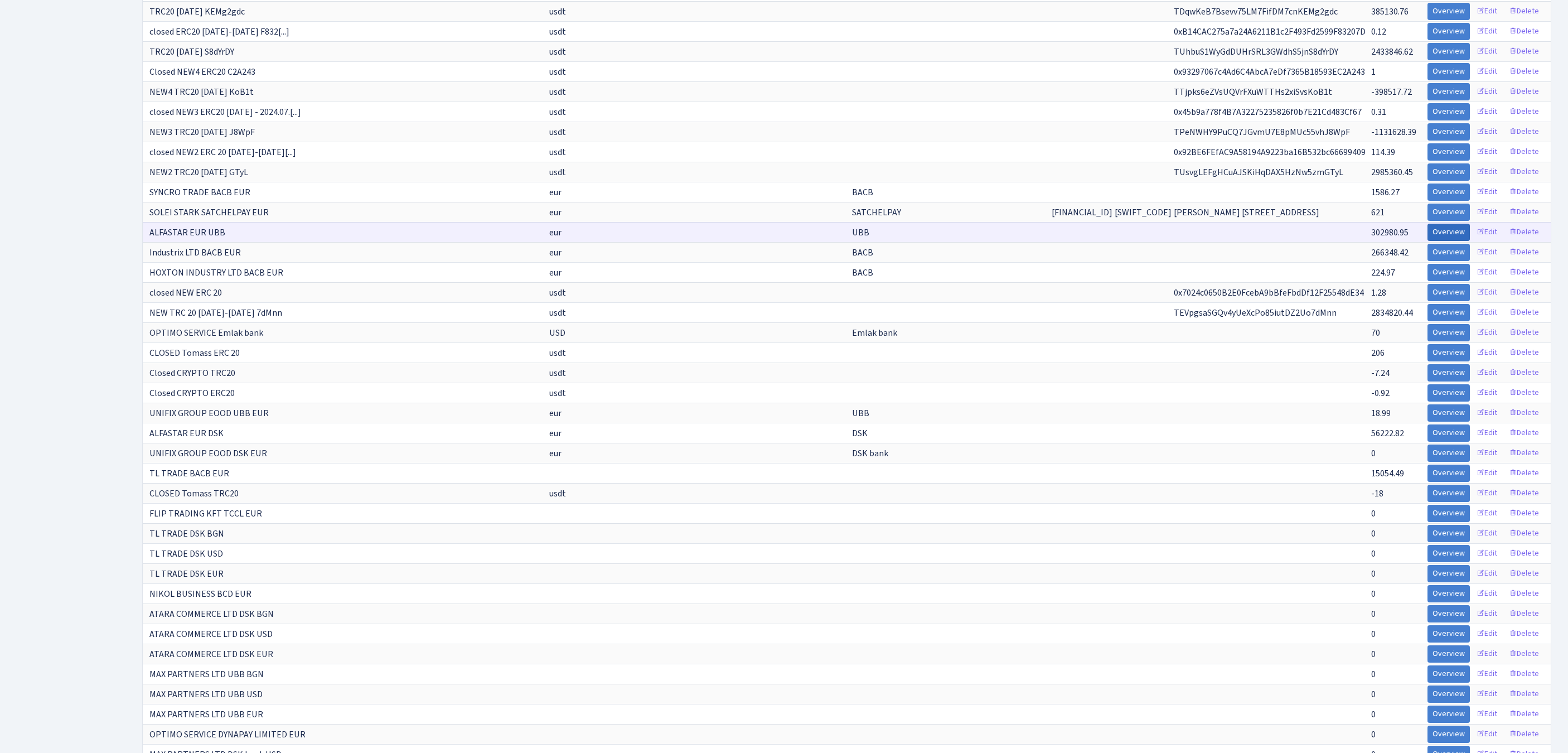
click at [1427, 241] on link "Overview" at bounding box center [1449, 232] width 42 height 17
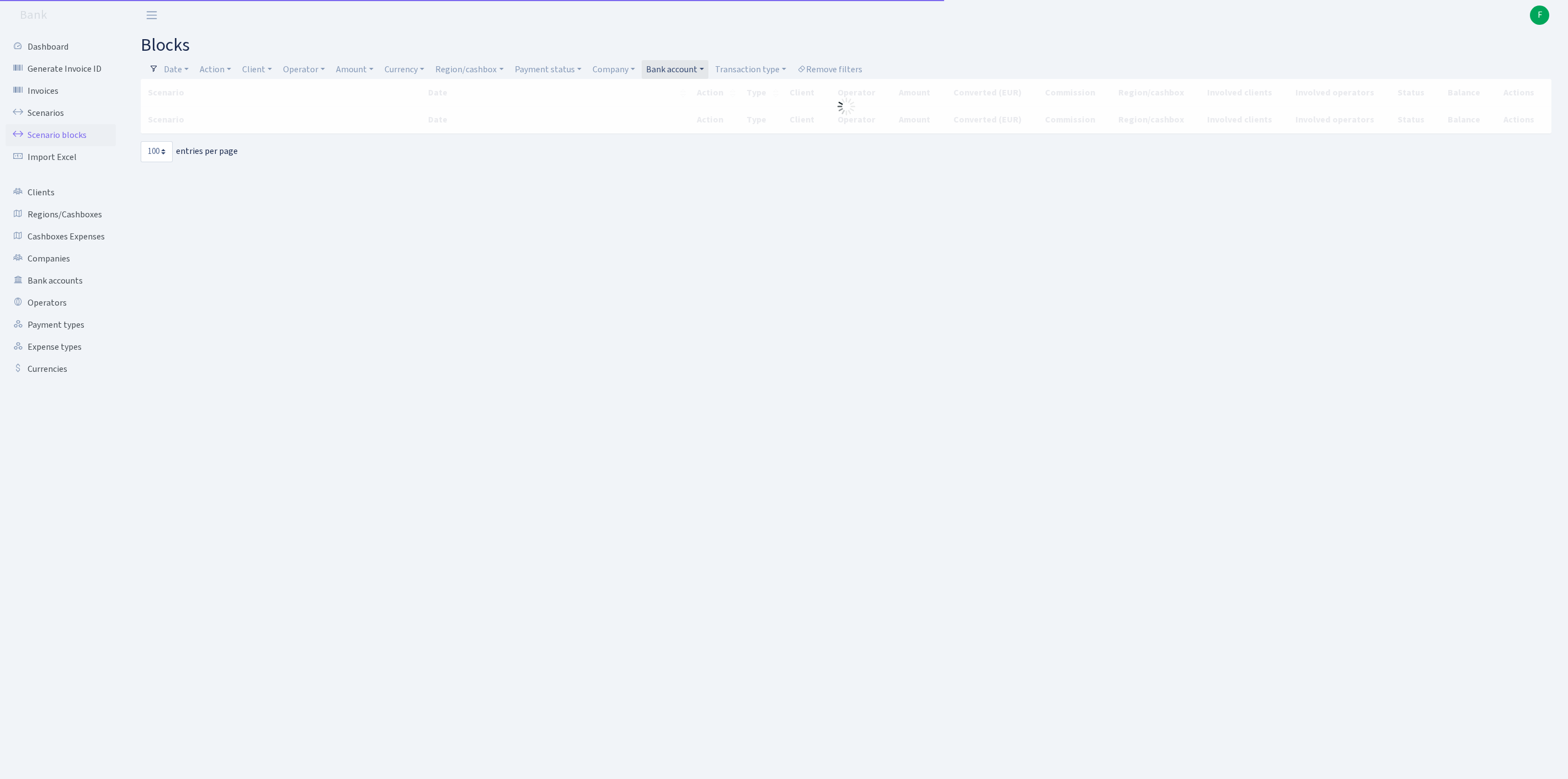
select select "100"
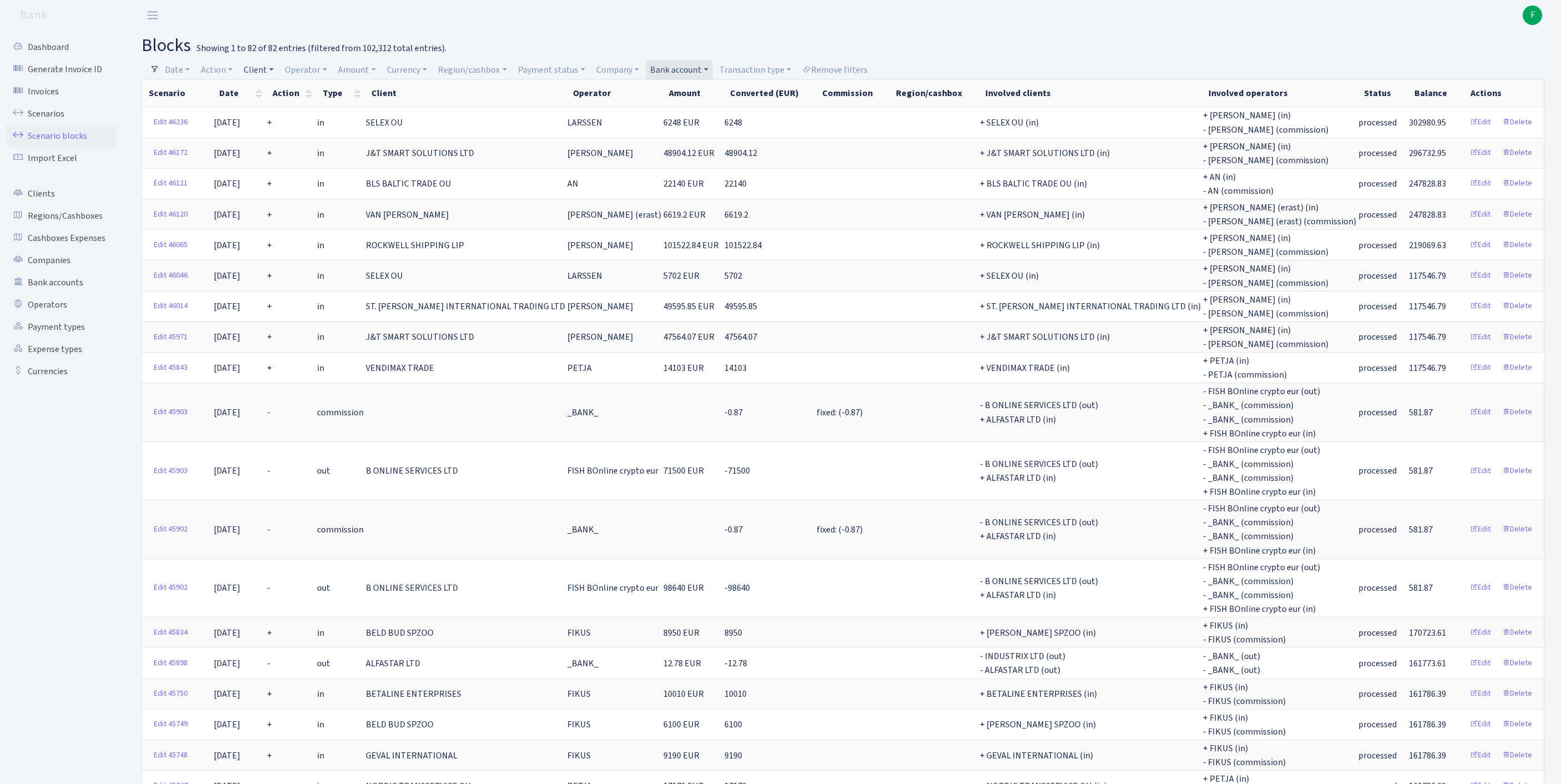
click at [271, 69] on link "Client" at bounding box center [258, 70] width 39 height 19
click at [283, 114] on input "search" at bounding box center [289, 109] width 92 height 17
click at [321, 69] on link "Operator" at bounding box center [306, 70] width 51 height 19
click at [332, 112] on input "search" at bounding box center [330, 109] width 92 height 17
type input "GEG"
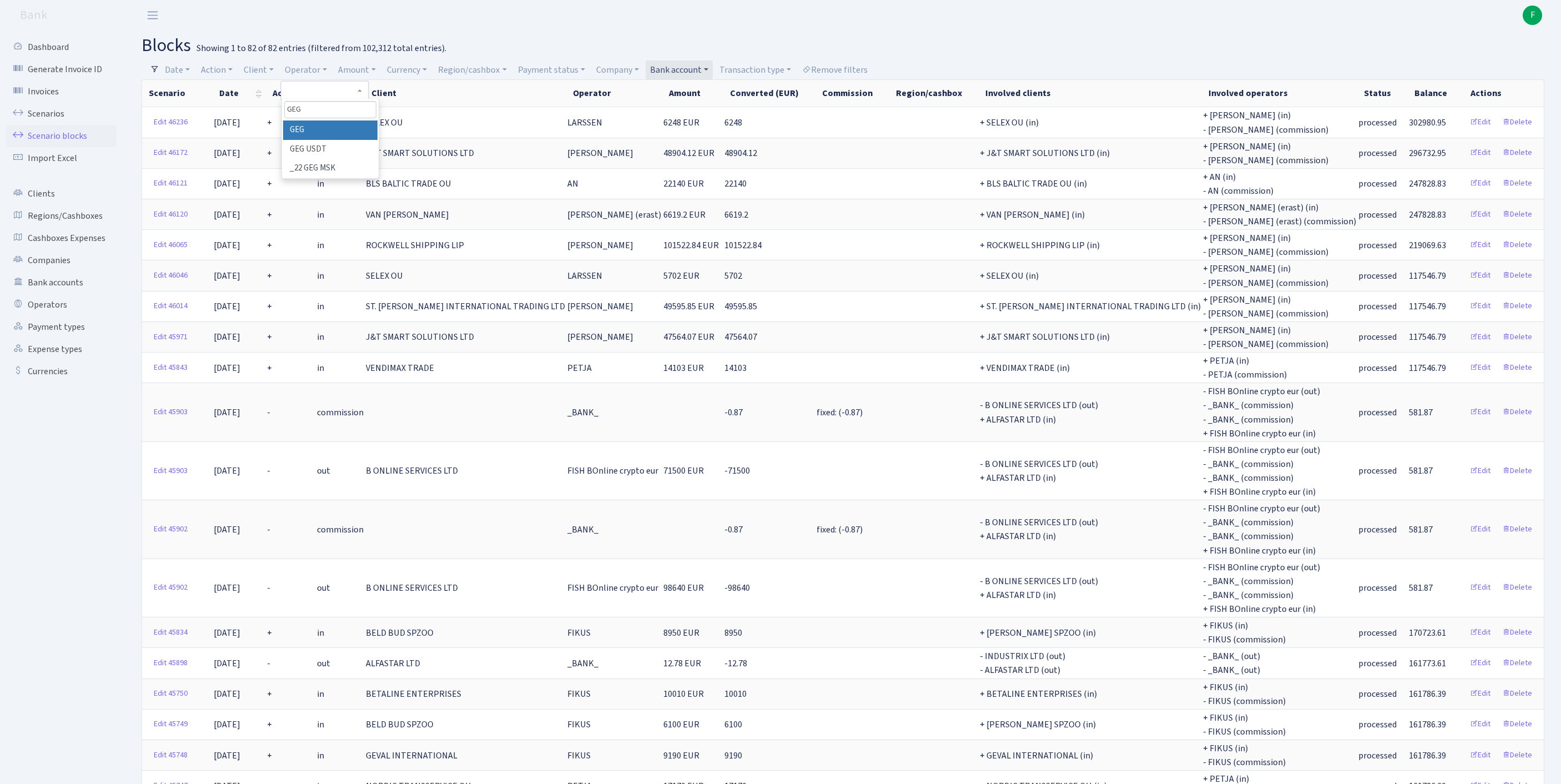
click at [341, 139] on li "GEG" at bounding box center [330, 130] width 95 height 19
select select "65"
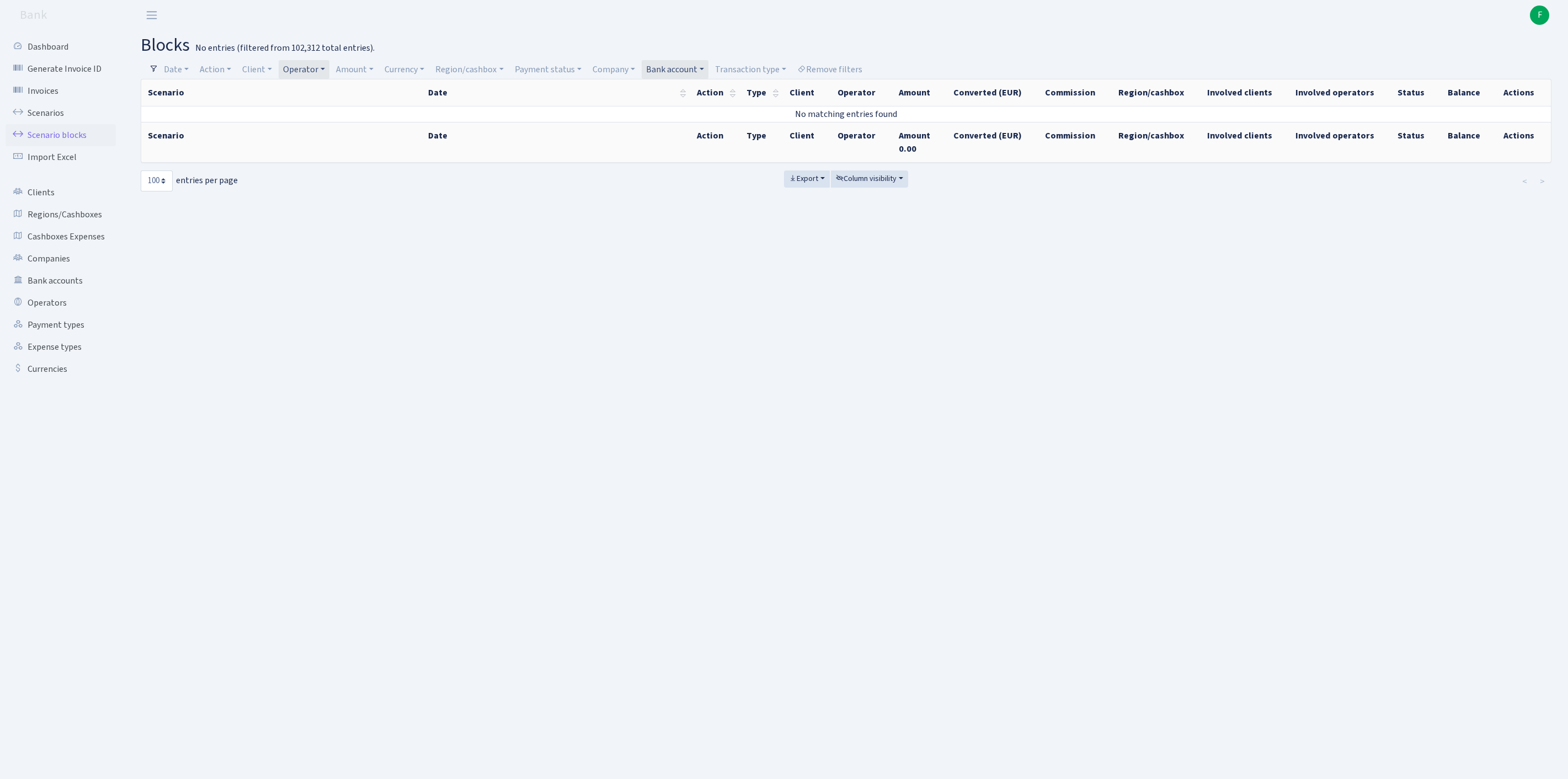
click at [330, 72] on link "Operator" at bounding box center [304, 70] width 51 height 19
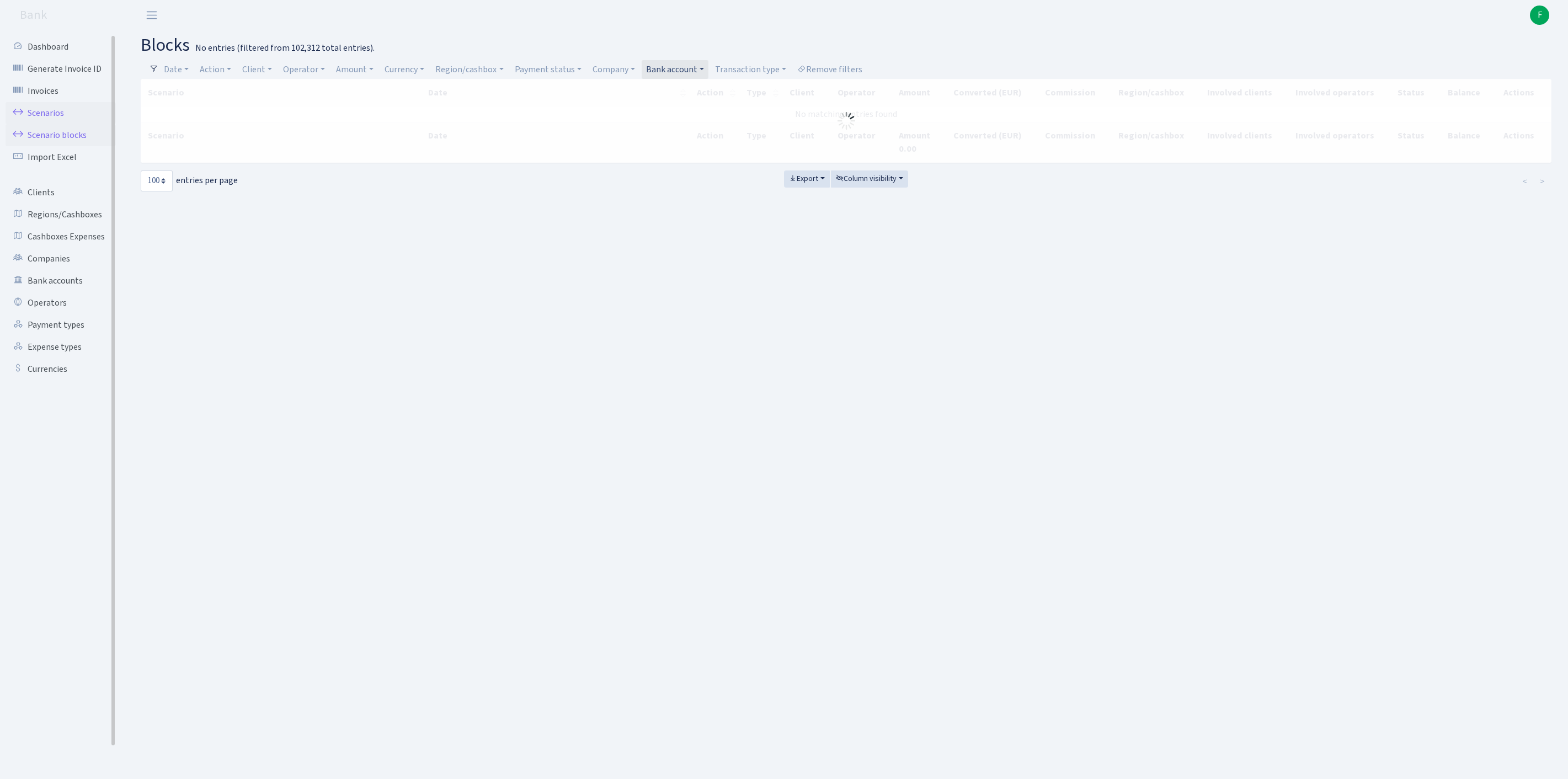
click at [51, 118] on link "Scenarios" at bounding box center [61, 113] width 111 height 22
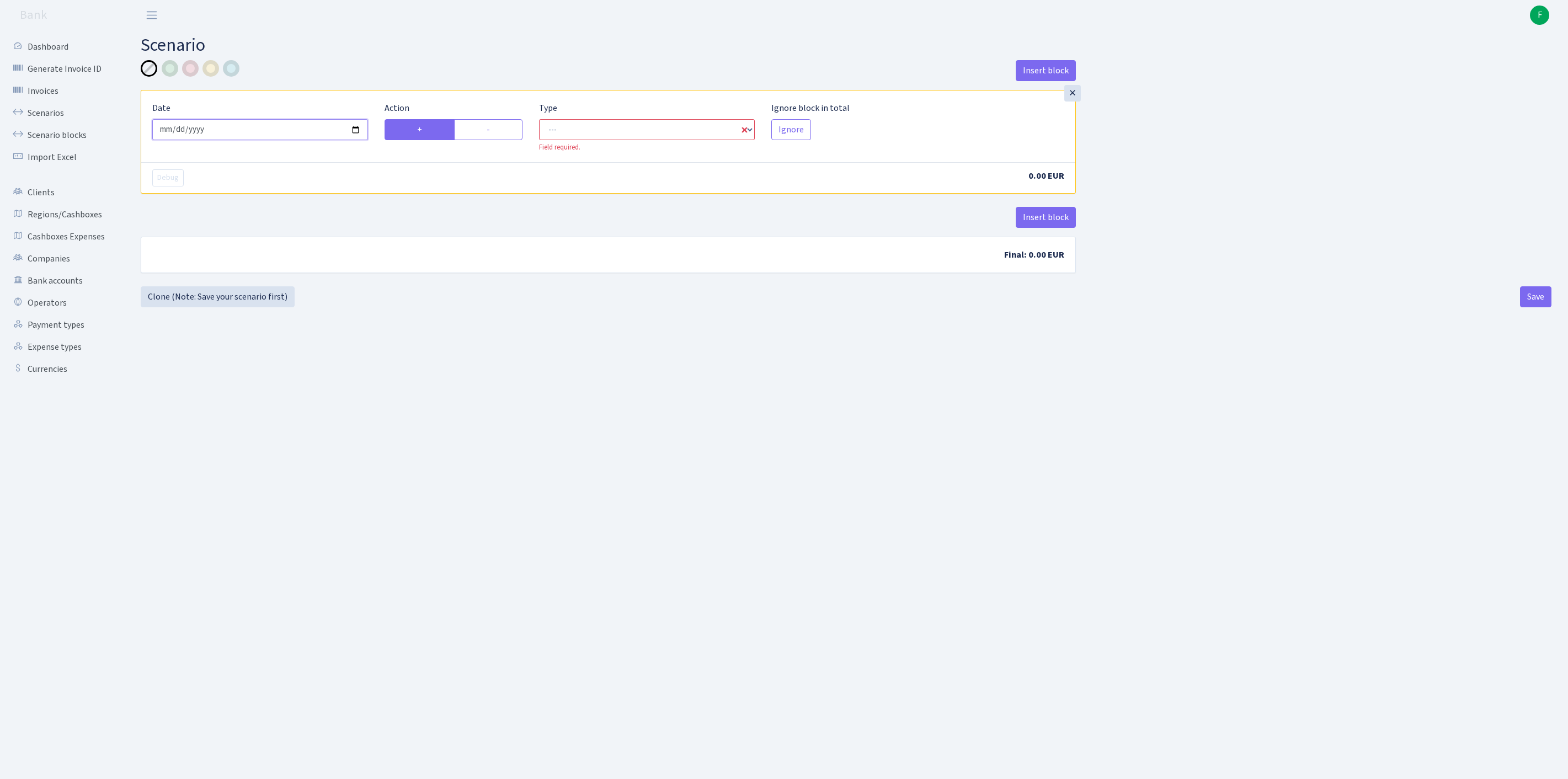
drag, startPoint x: 238, startPoint y: 141, endPoint x: 247, endPoint y: 141, distance: 9.0
click at [246, 140] on input "2025-09-13" at bounding box center [260, 130] width 216 height 21
type input "[DATE]"
select select "in"
select select "1"
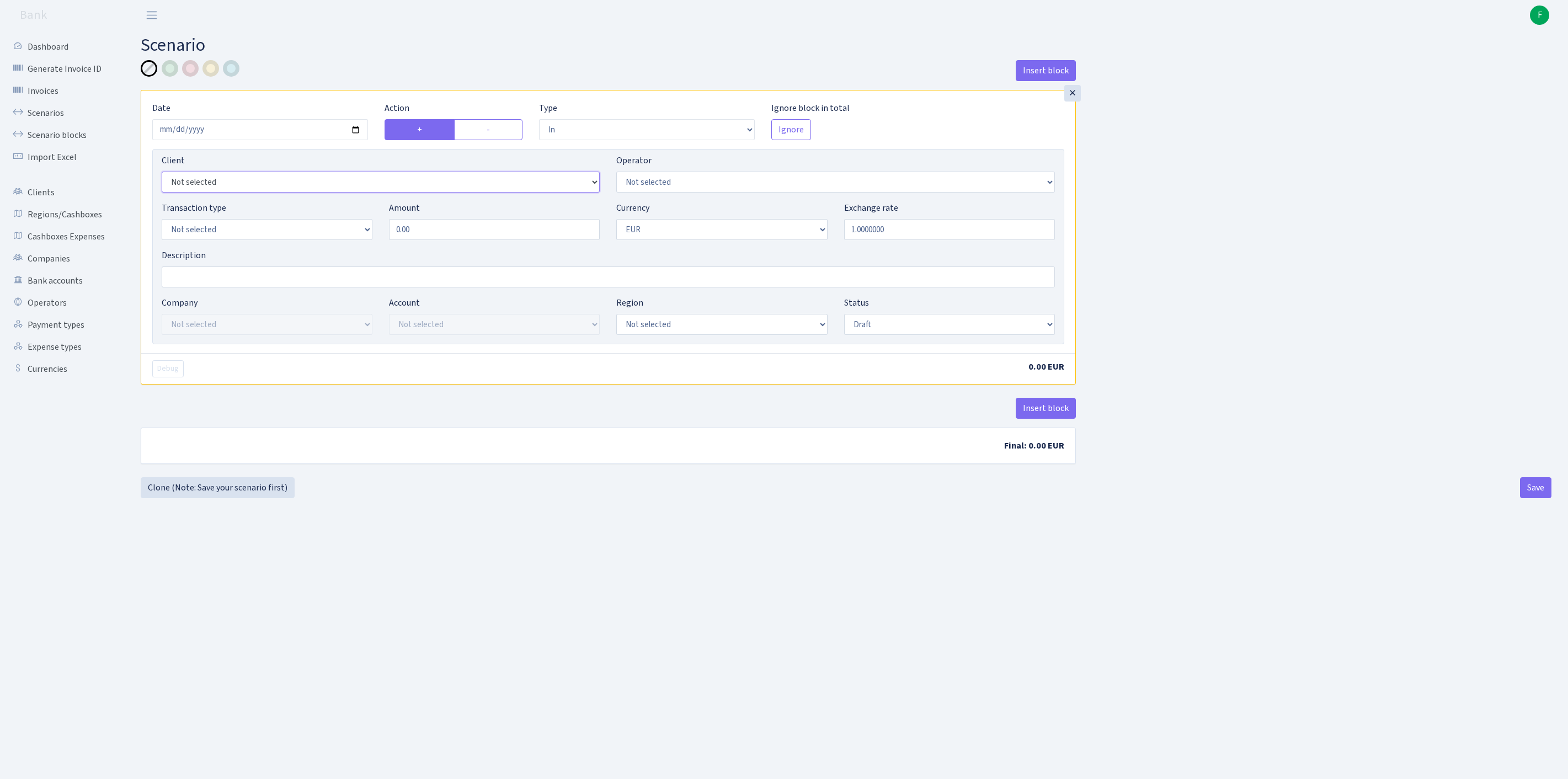
click at [259, 192] on select "Not selected 1 KOC GEMICILIK VE TASIMACILIK 1/BALDERE-SILDEDZE SIGNE 1/SCP NERO…" at bounding box center [381, 182] width 438 height 21
select select "3363"
select select "65"
select select "2"
drag, startPoint x: 452, startPoint y: 244, endPoint x: 321, endPoint y: 238, distance: 131.1
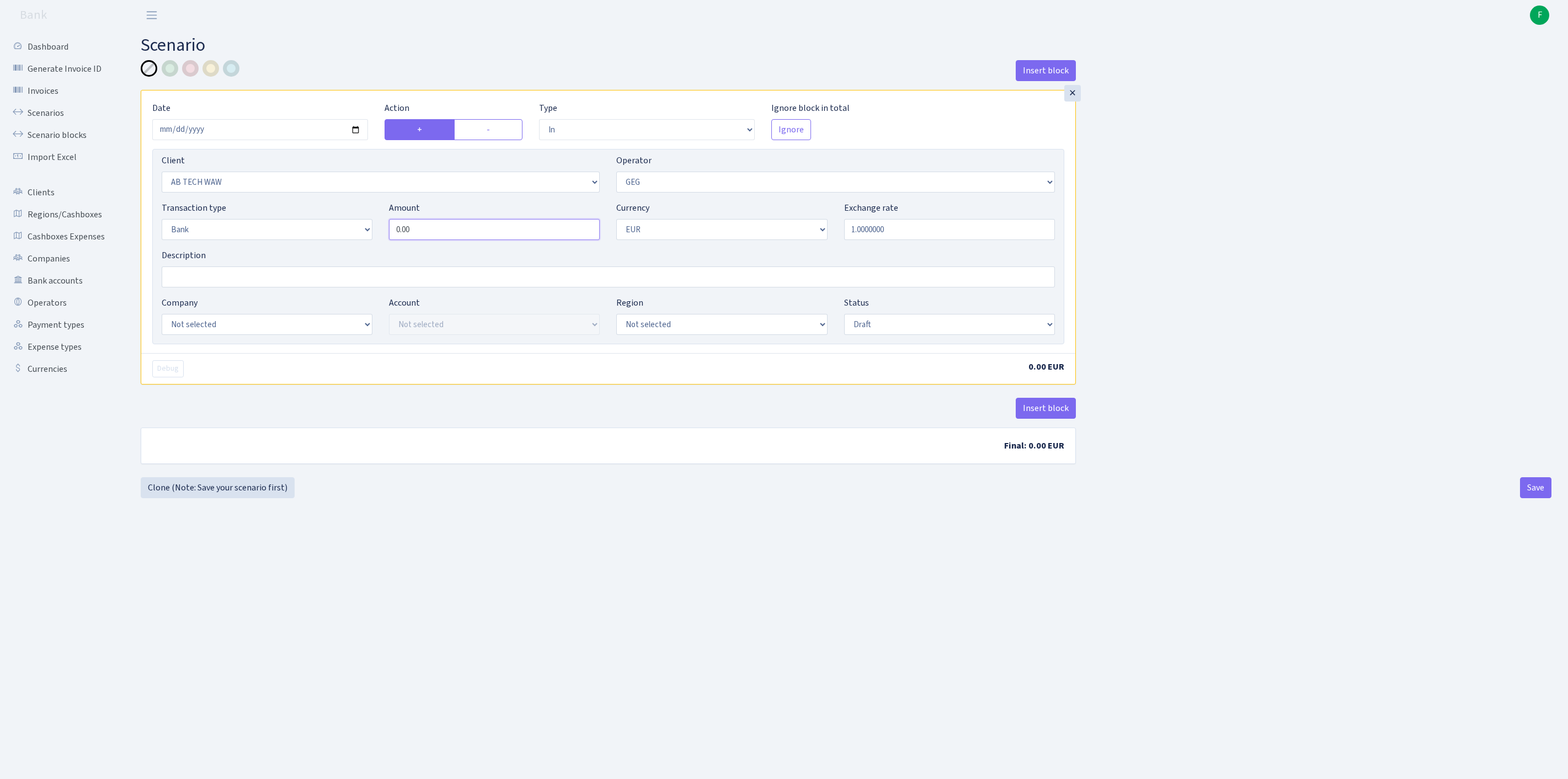
click at [321, 238] on div "Transaction type Not selected 981 ELF FISH crypto GIRT IVO dekl MM-BALTIC eur U…" at bounding box center [608, 225] width 910 height 48
drag, startPoint x: 380, startPoint y: 244, endPoint x: 338, endPoint y: 242, distance: 42.0
click at [337, 239] on div "Transaction type Not selected 981 ELF FISH crypto GIRT IVO dekl MM-BALTIC eur U…" at bounding box center [608, 225] width 910 height 48
paste input "10309.29"
type input "10,309.29"
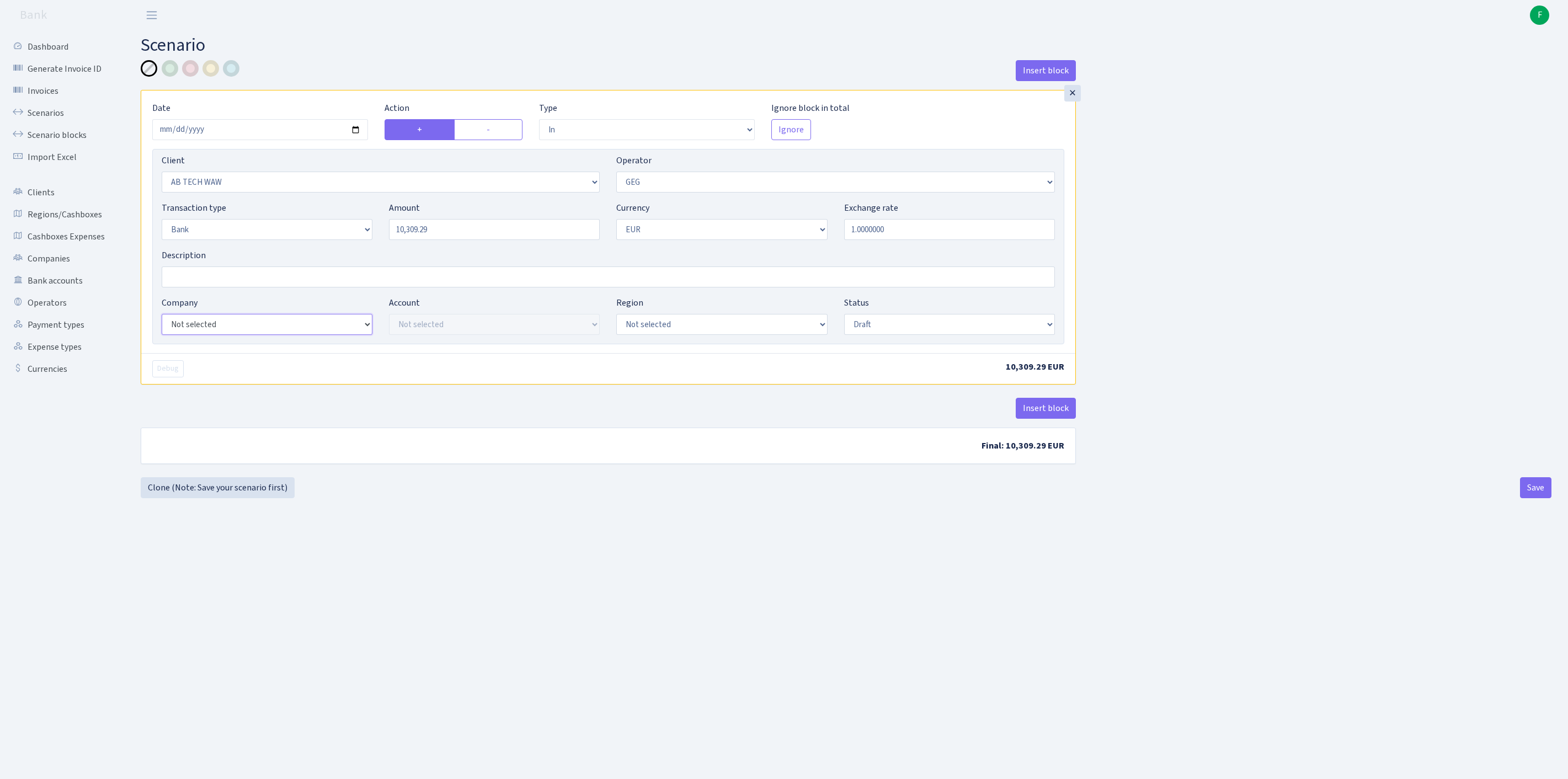
select select "14"
select select "42"
select select "processed"
click at [1057, 418] on button "Insert block" at bounding box center [1045, 408] width 60 height 21
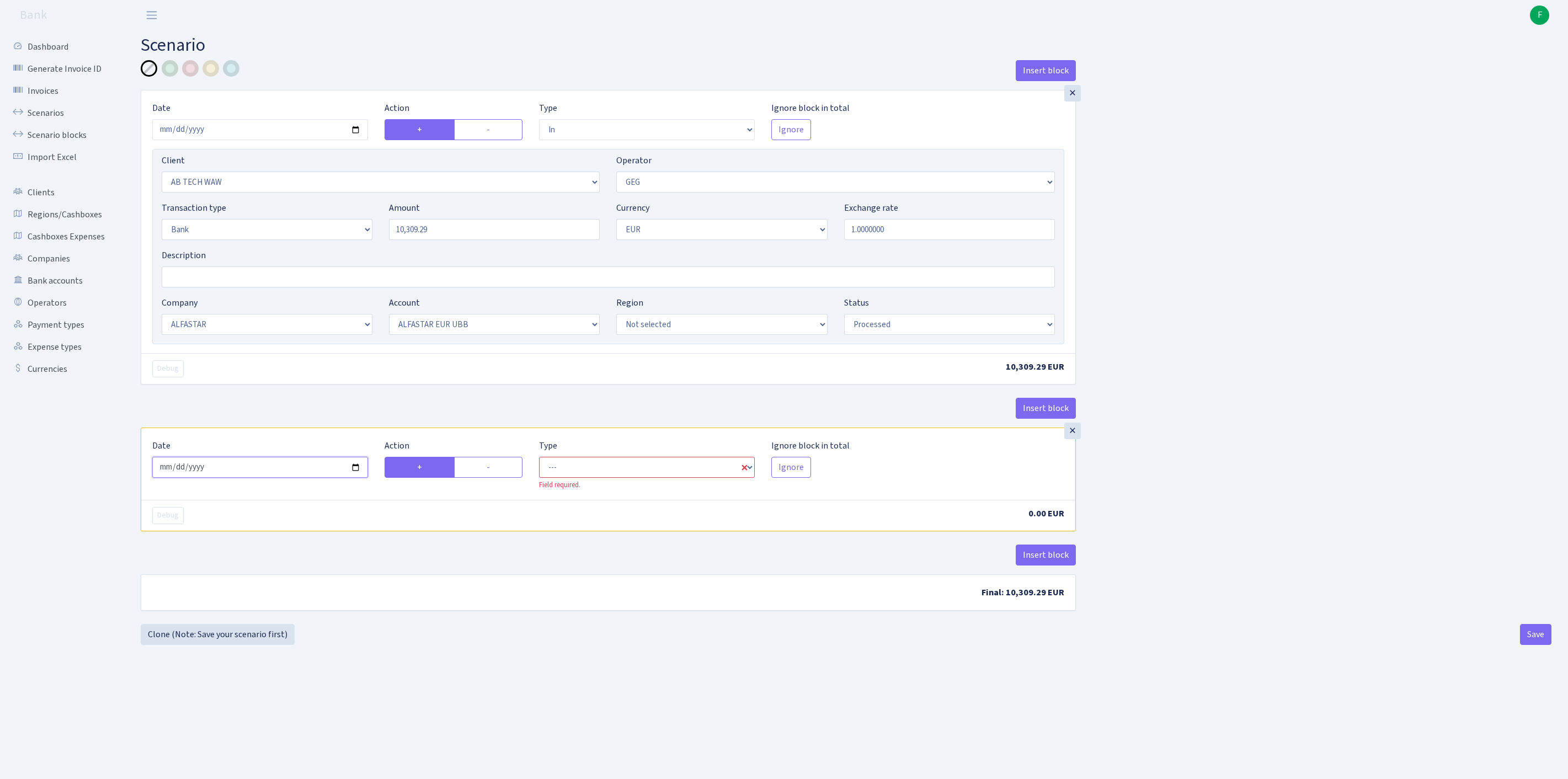
click at [284, 477] on input "2025-09-13" at bounding box center [260, 467] width 216 height 21
type input "[DATE]"
click at [478, 477] on label "-" at bounding box center [488, 467] width 69 height 21
click at [486, 468] on input "-" at bounding box center [490, 463] width 7 height 7
radio input "true"
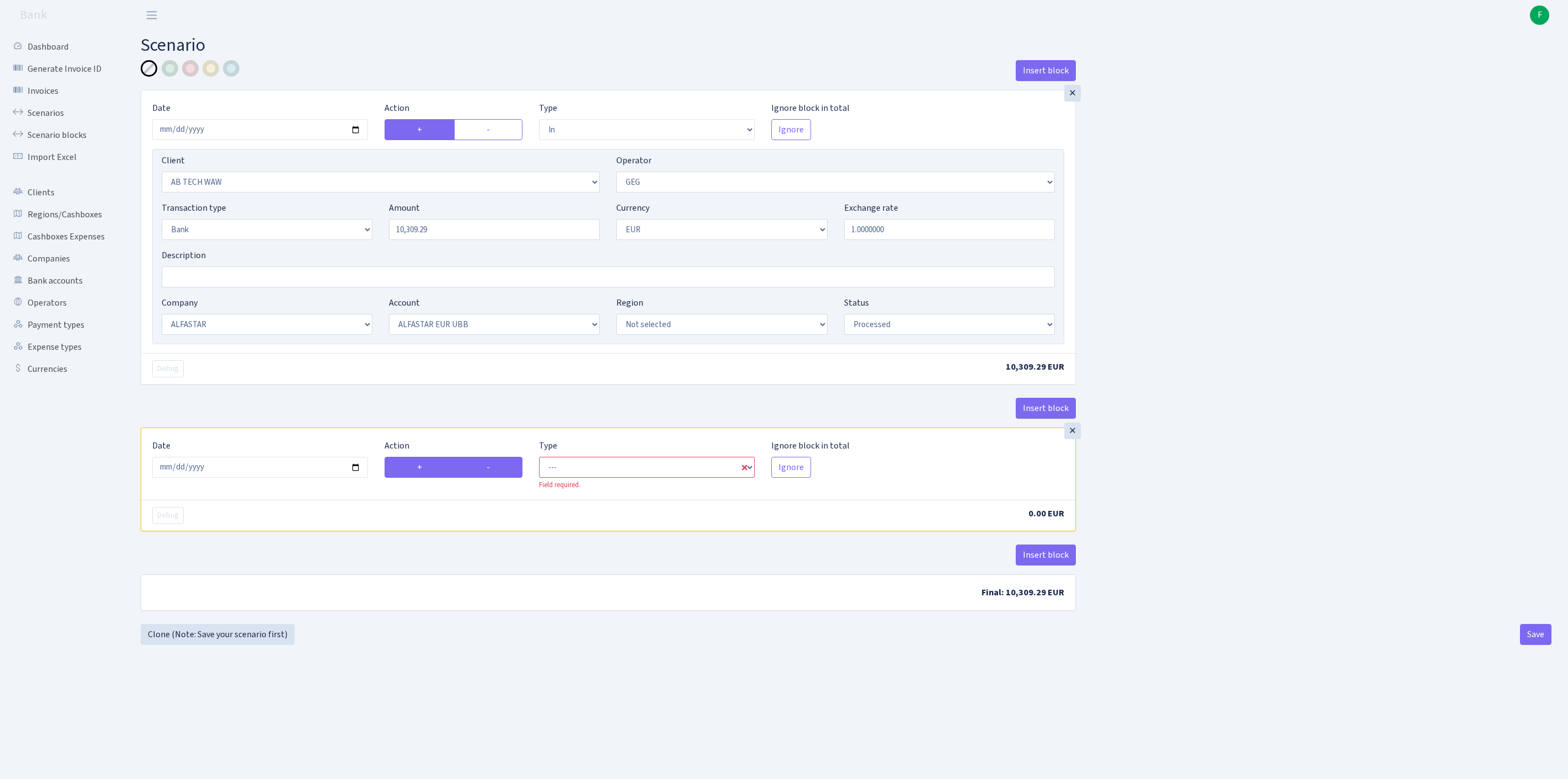
radio input "false"
select select "commission"
select select "65"
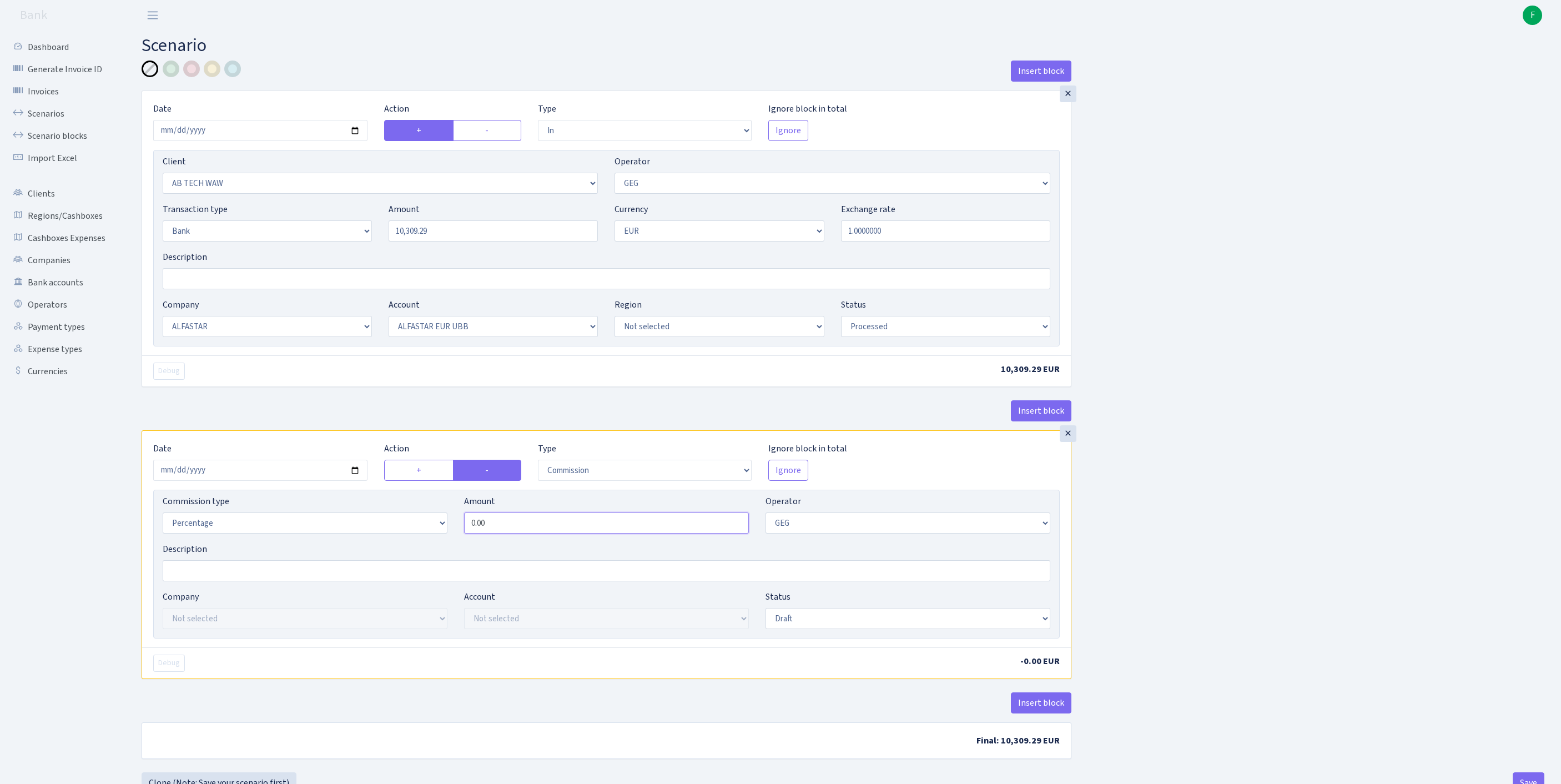
drag, startPoint x: 528, startPoint y: 587, endPoint x: 334, endPoint y: 571, distance: 194.7
click at [334, 542] on div "Commission type Percentage Fixed Bank Amount 0.00 Operator Not selected 981 981…" at bounding box center [606, 518] width 904 height 48
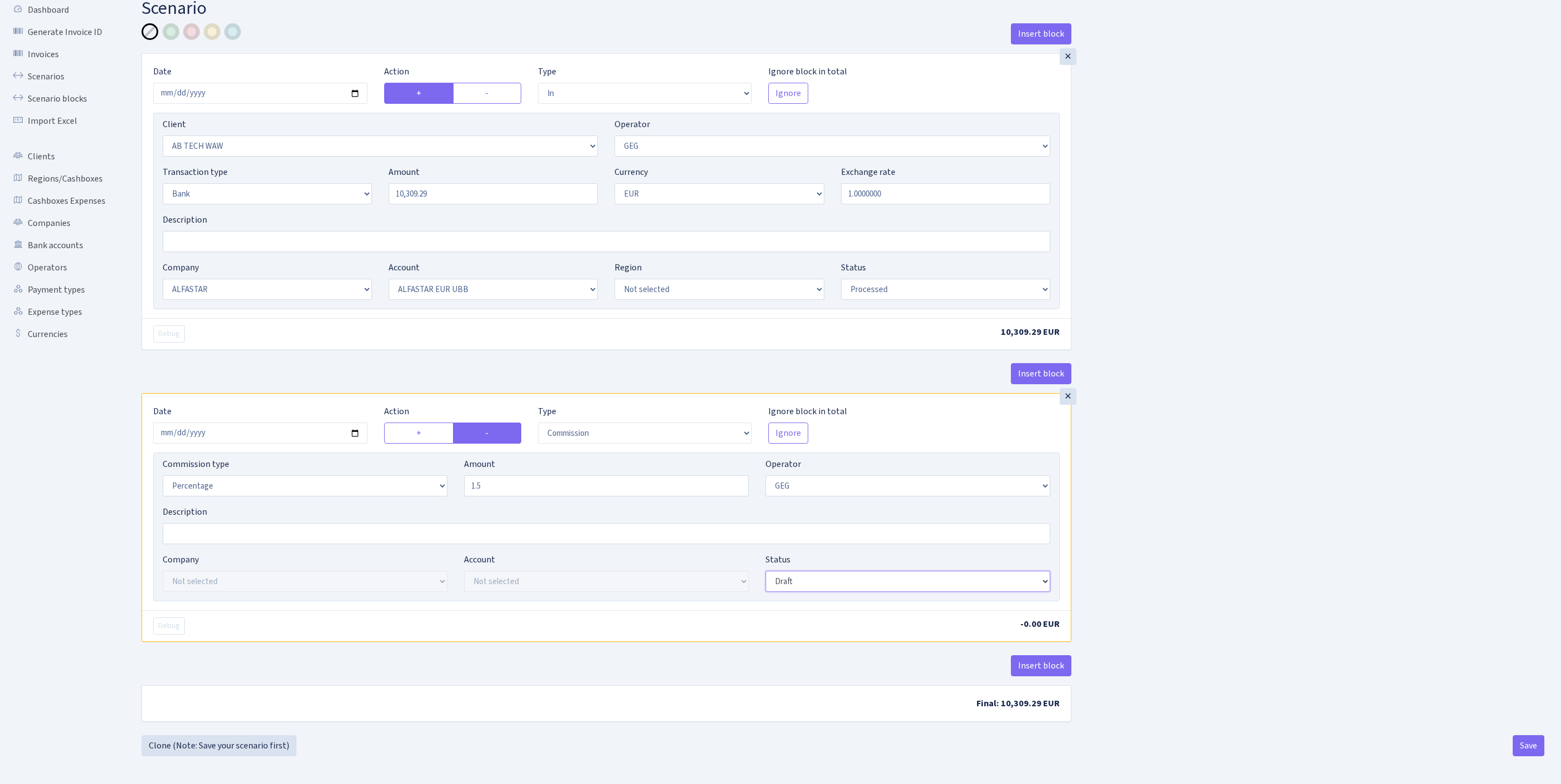
type input "1.50"
select select "processed"
click at [1526, 751] on button "Save" at bounding box center [1528, 745] width 32 height 21
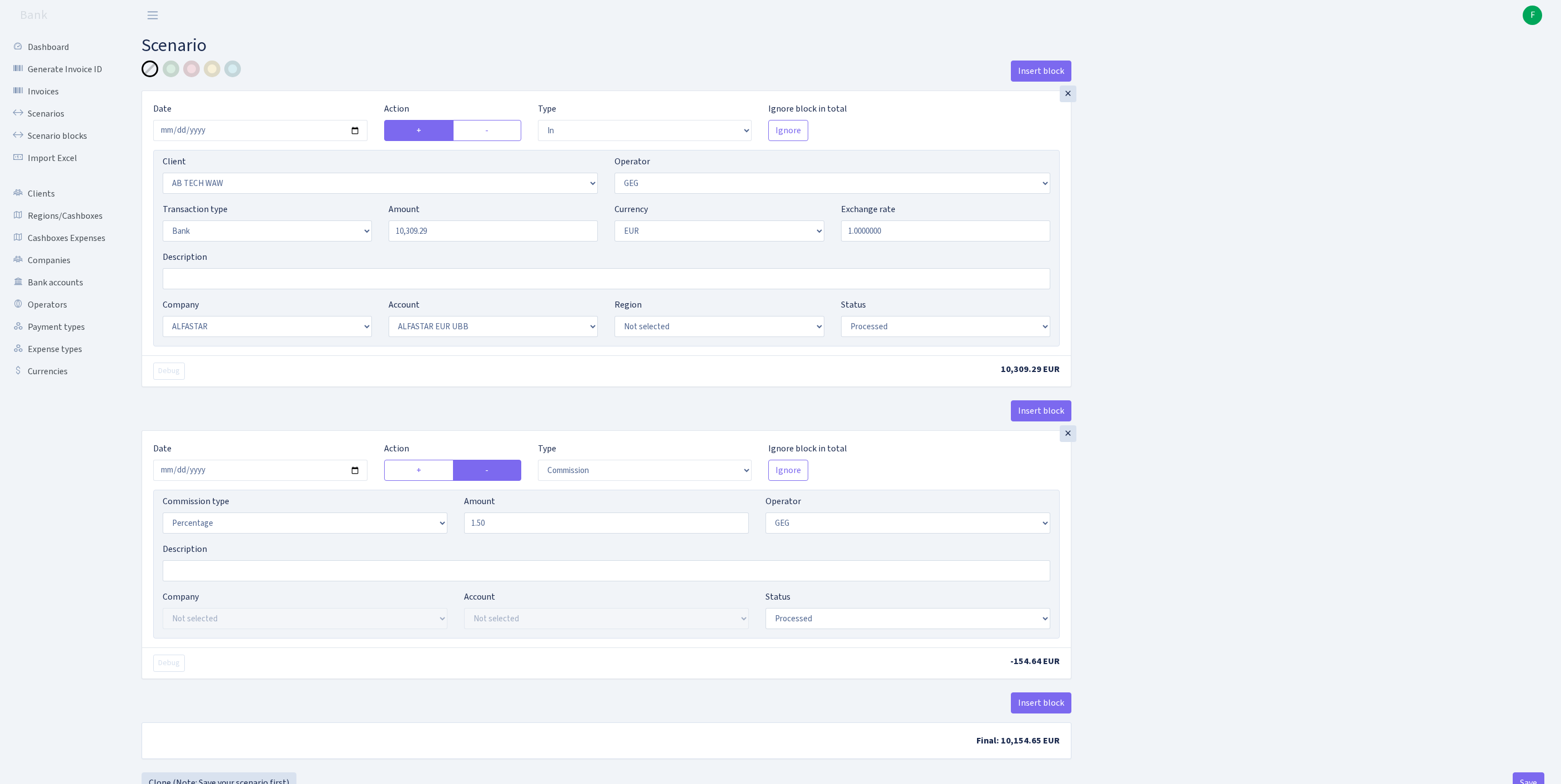
select select "in"
select select "3363"
select select "65"
select select "2"
select select "1"
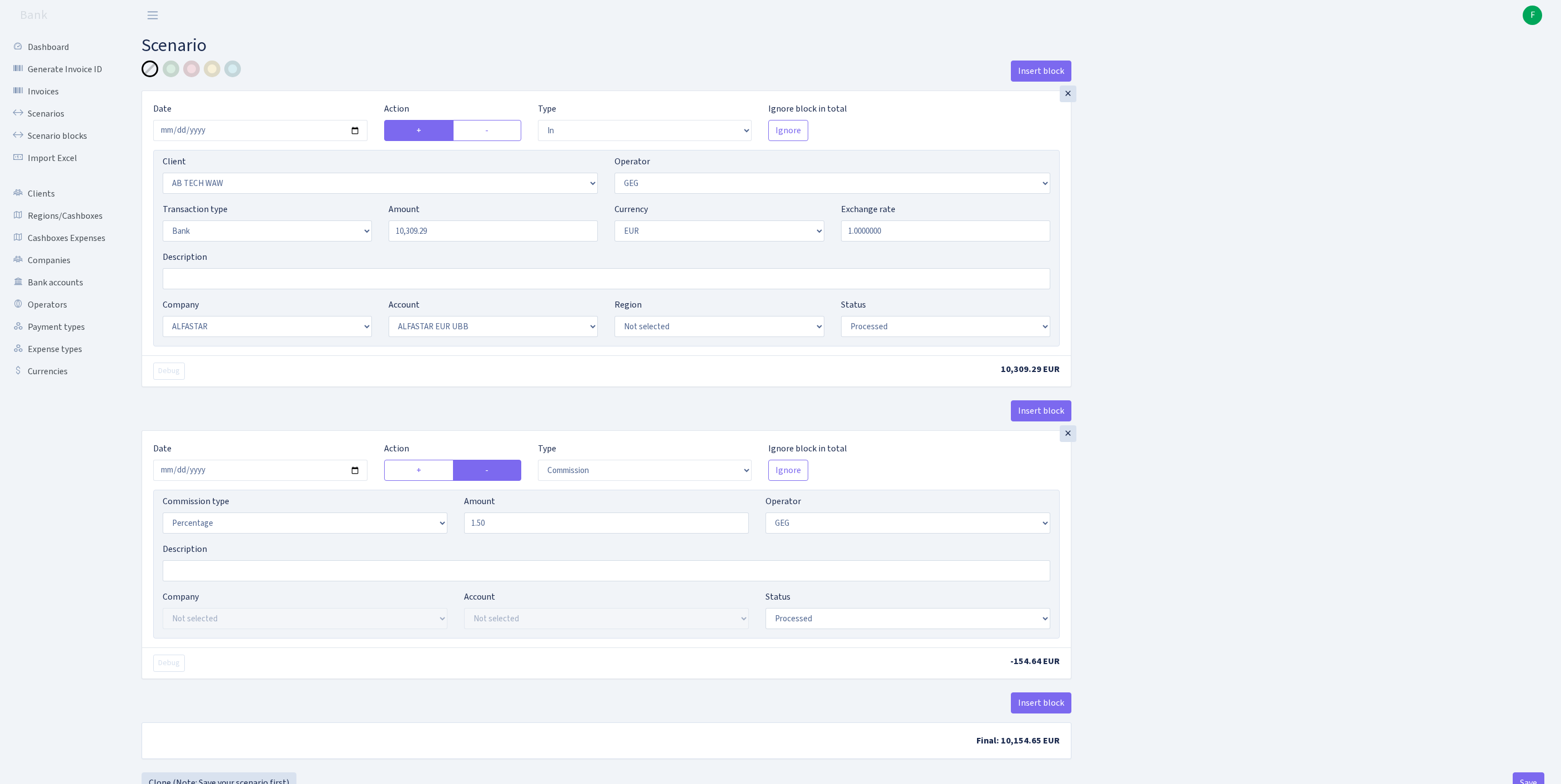
select select "14"
select select "42"
select select "processed"
select select "commission"
select select "65"
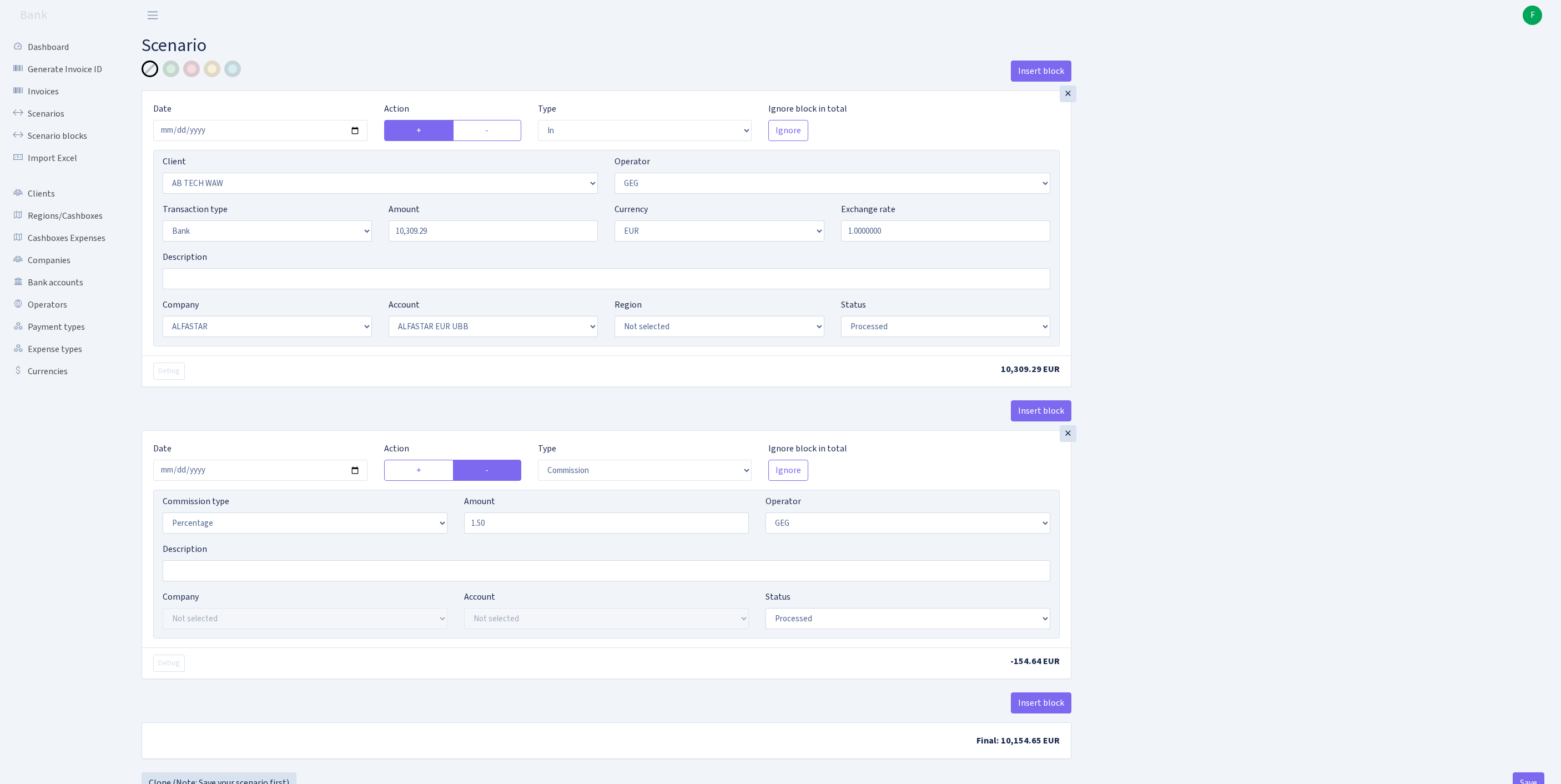
select select "processed"
click at [54, 119] on link "Scenarios" at bounding box center [61, 114] width 111 height 22
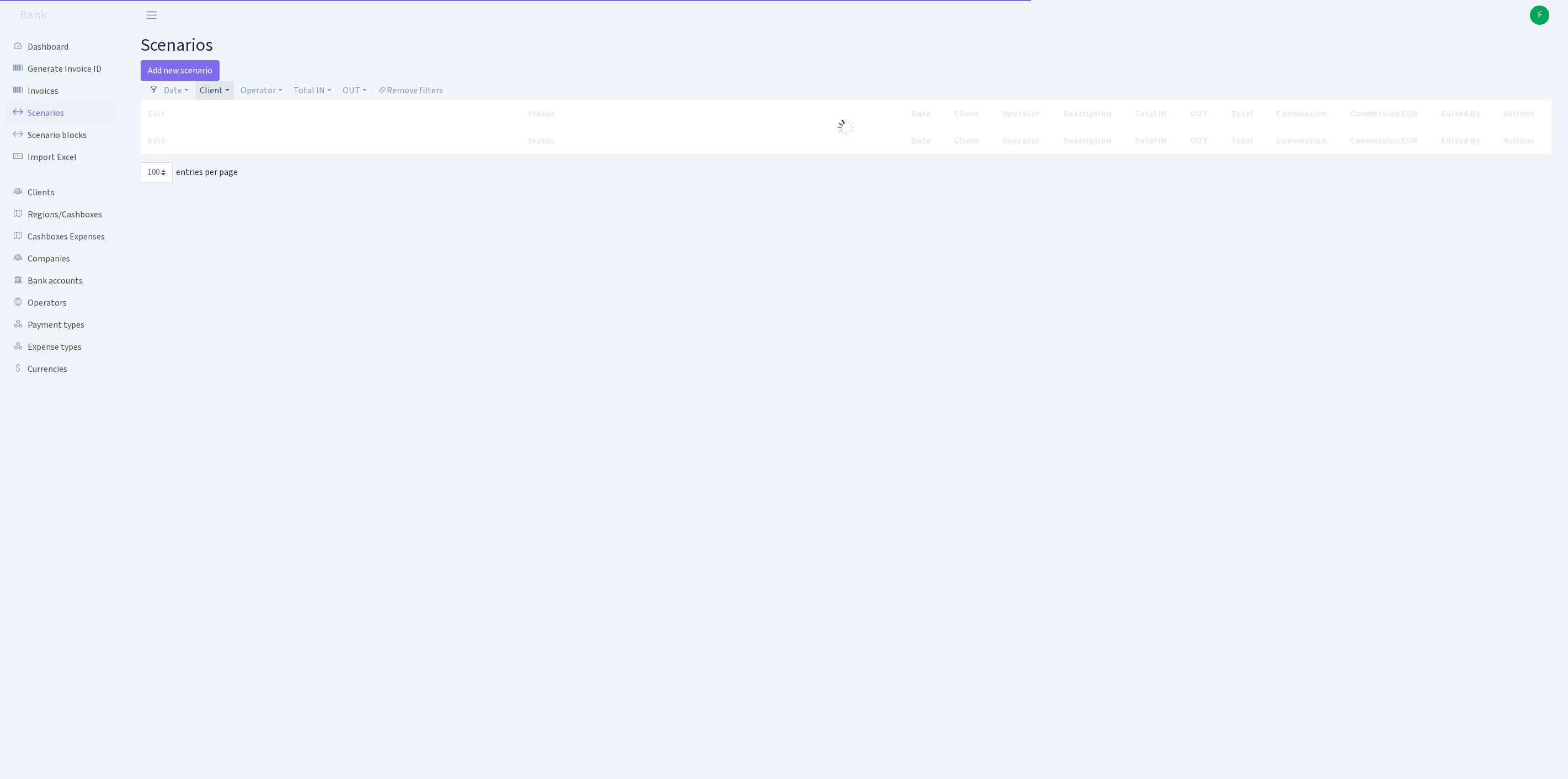
select select "100"
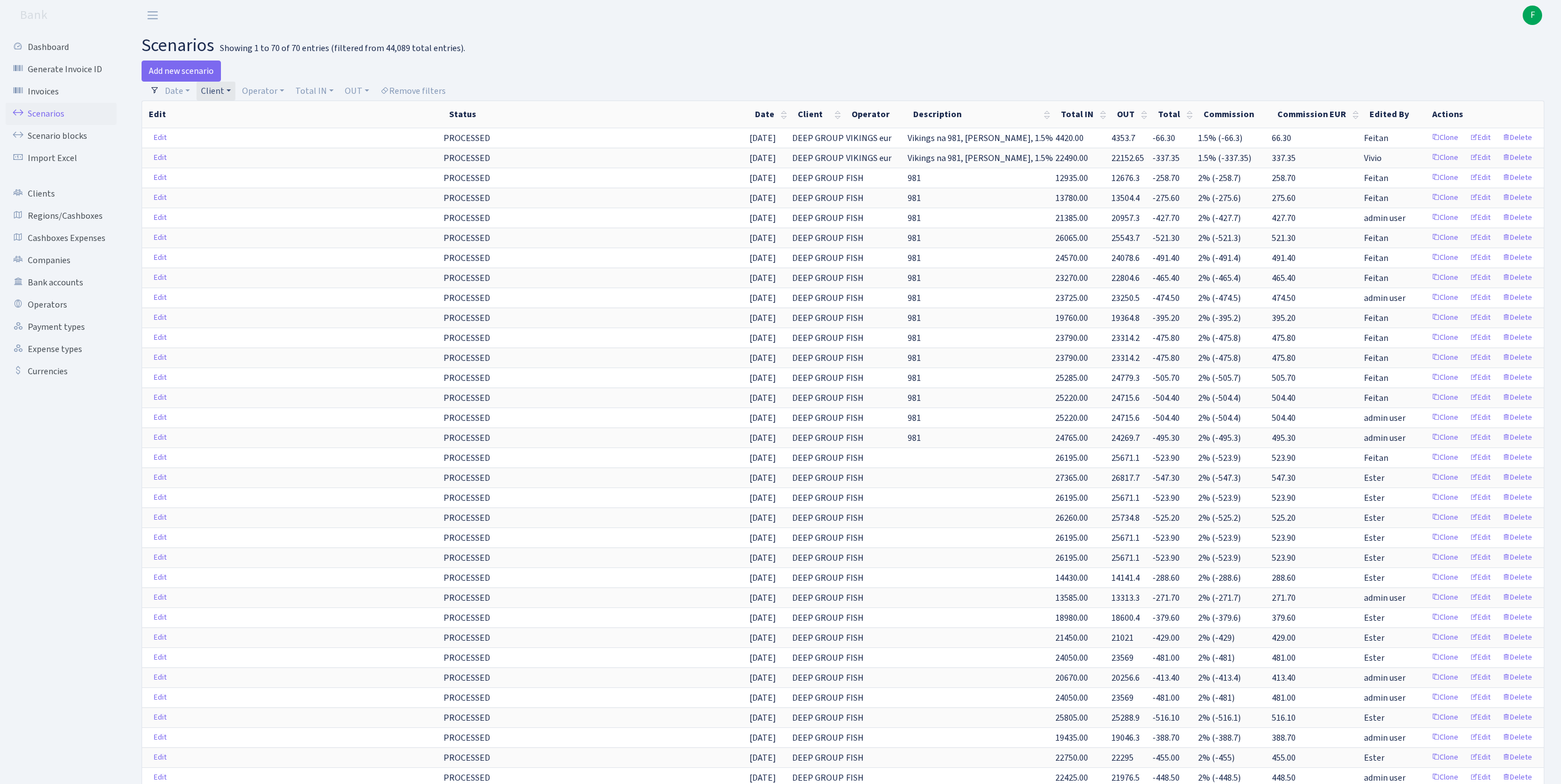
click at [235, 92] on link "Client" at bounding box center [216, 91] width 39 height 19
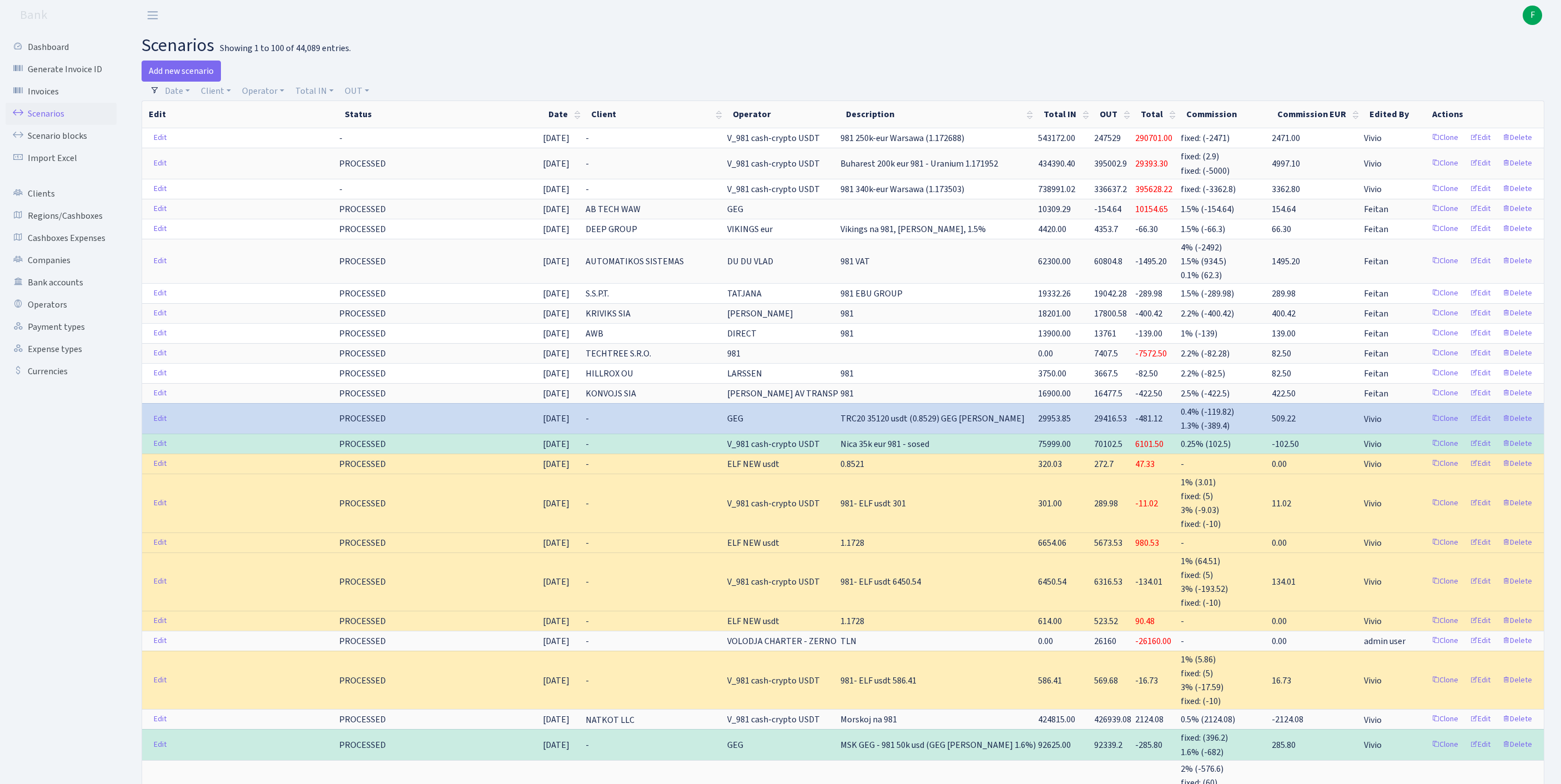
drag, startPoint x: 271, startPoint y: 98, endPoint x: 270, endPoint y: 111, distance: 13.0
click at [271, 98] on link "Operator" at bounding box center [263, 91] width 51 height 19
click at [277, 134] on input "search" at bounding box center [288, 130] width 92 height 17
type input "GEG"
click at [315, 161] on li "GEG" at bounding box center [288, 151] width 95 height 19
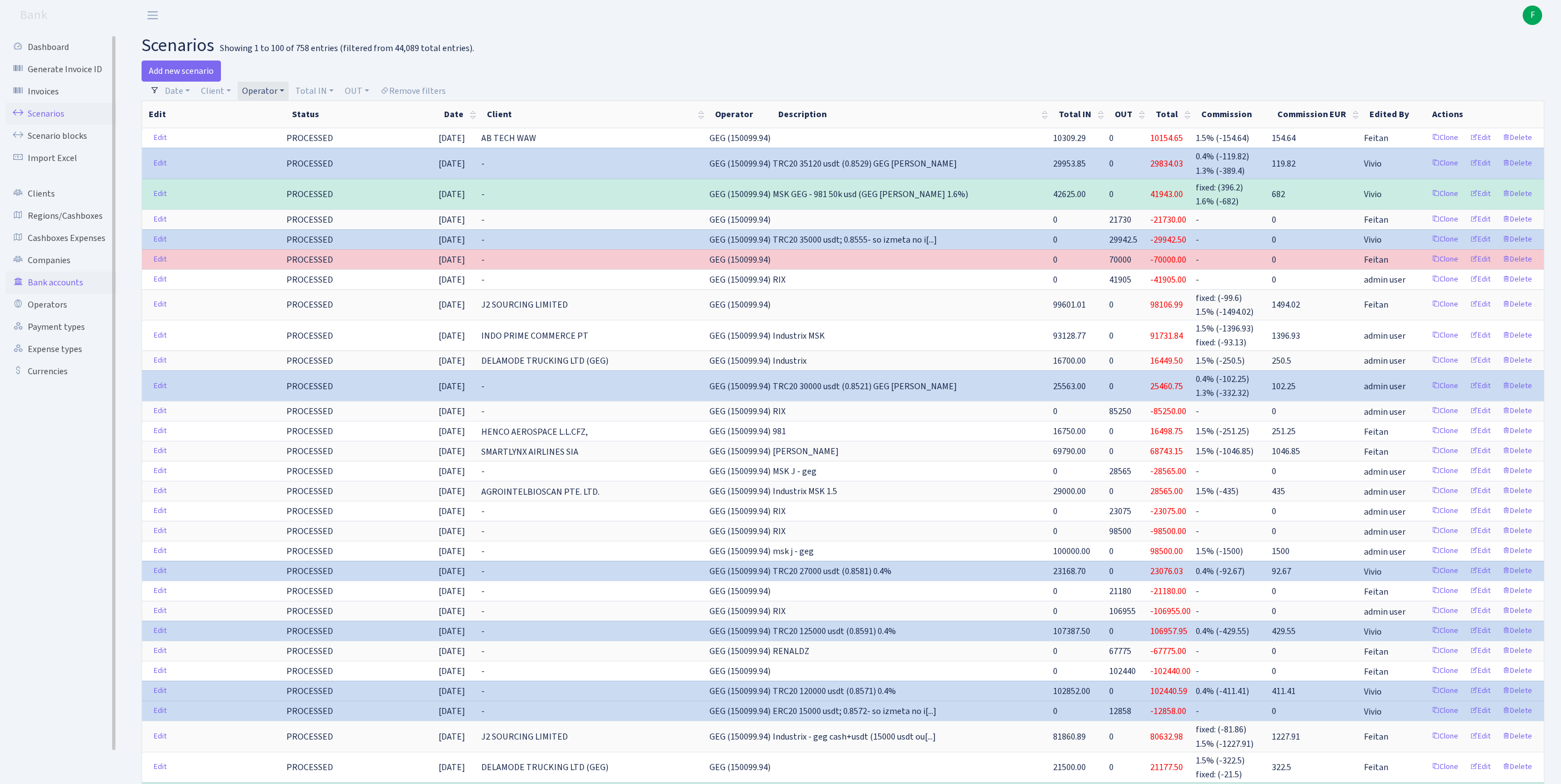
click at [63, 294] on link "Bank accounts" at bounding box center [61, 282] width 111 height 22
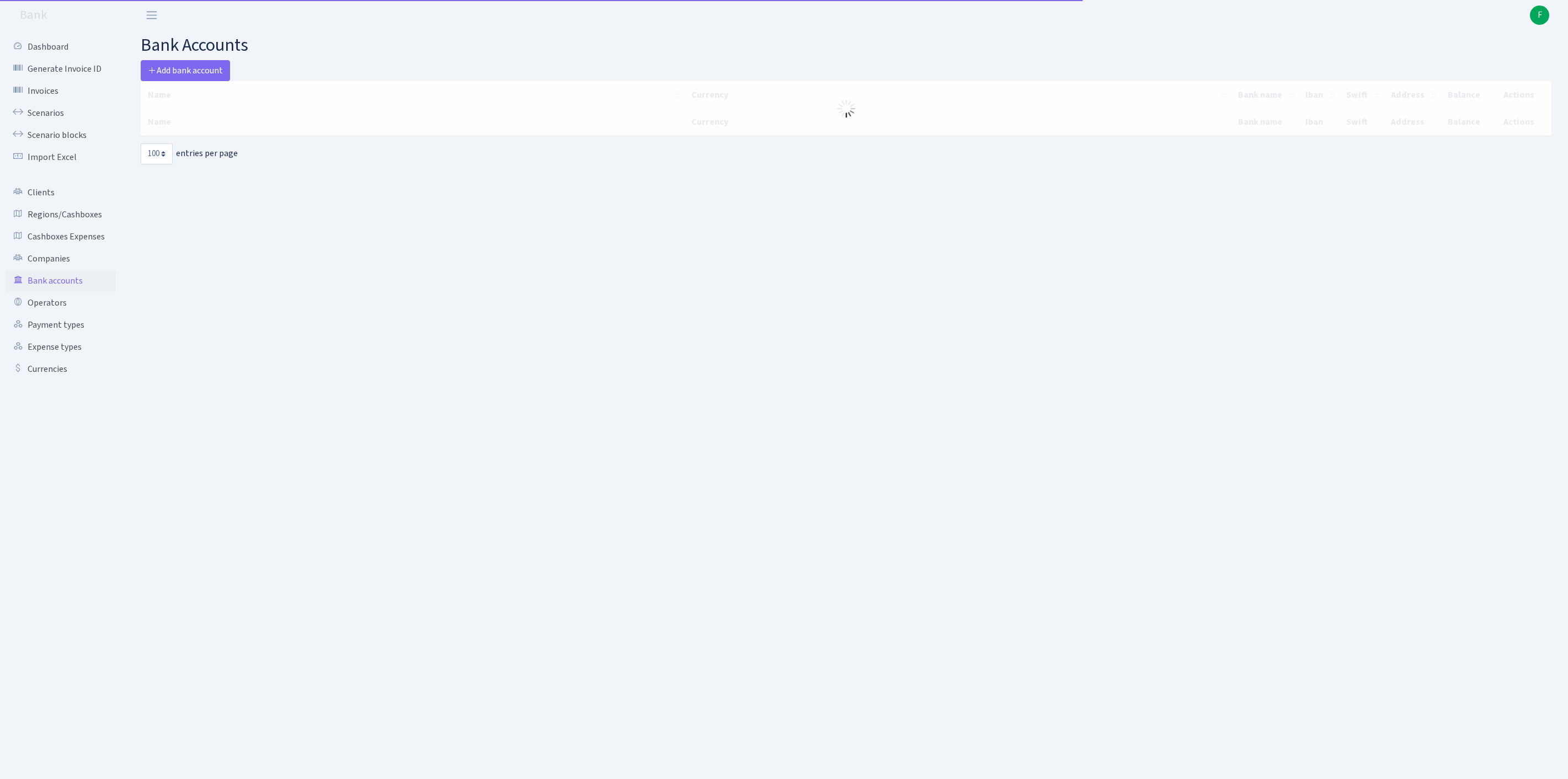
select select "100"
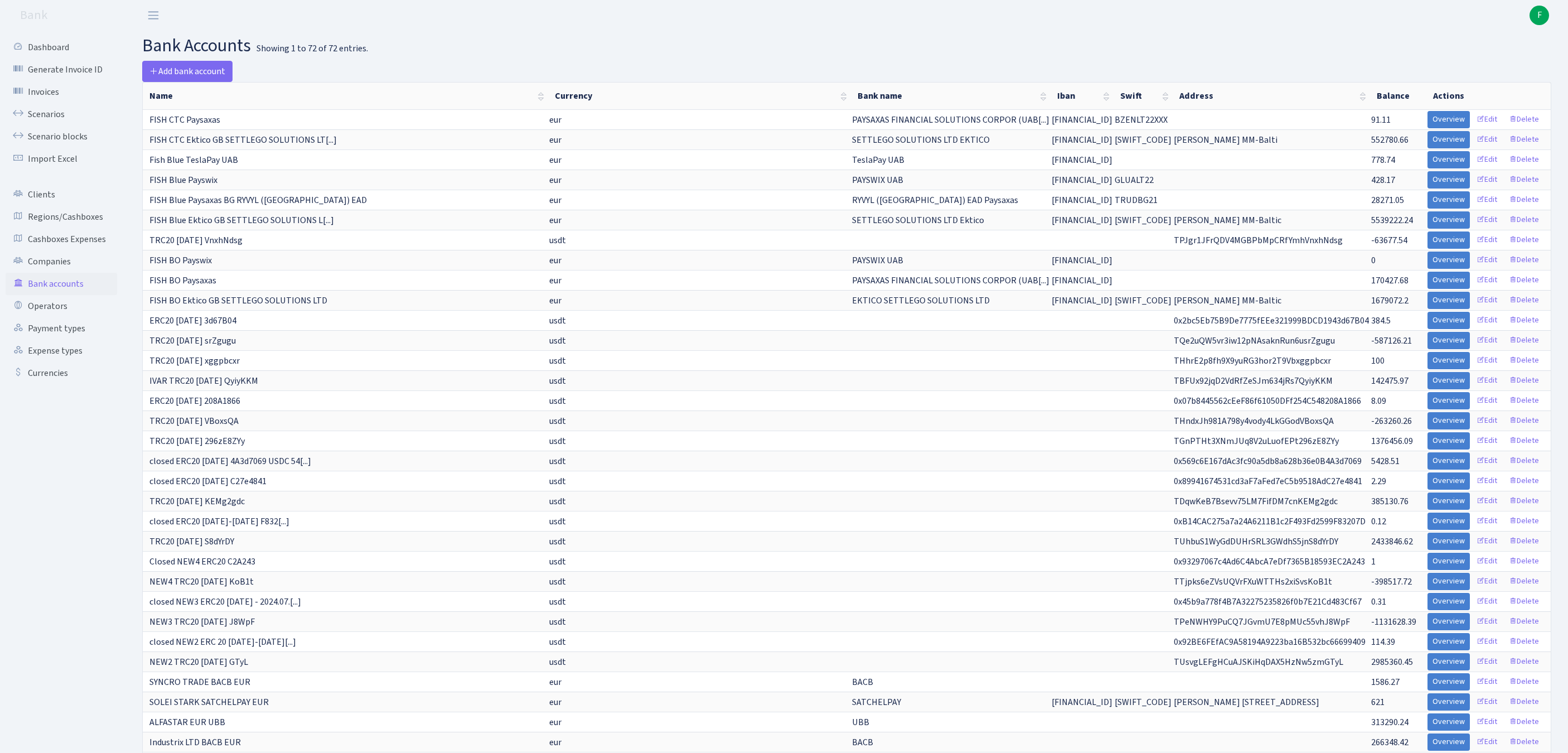
scroll to position [532, 0]
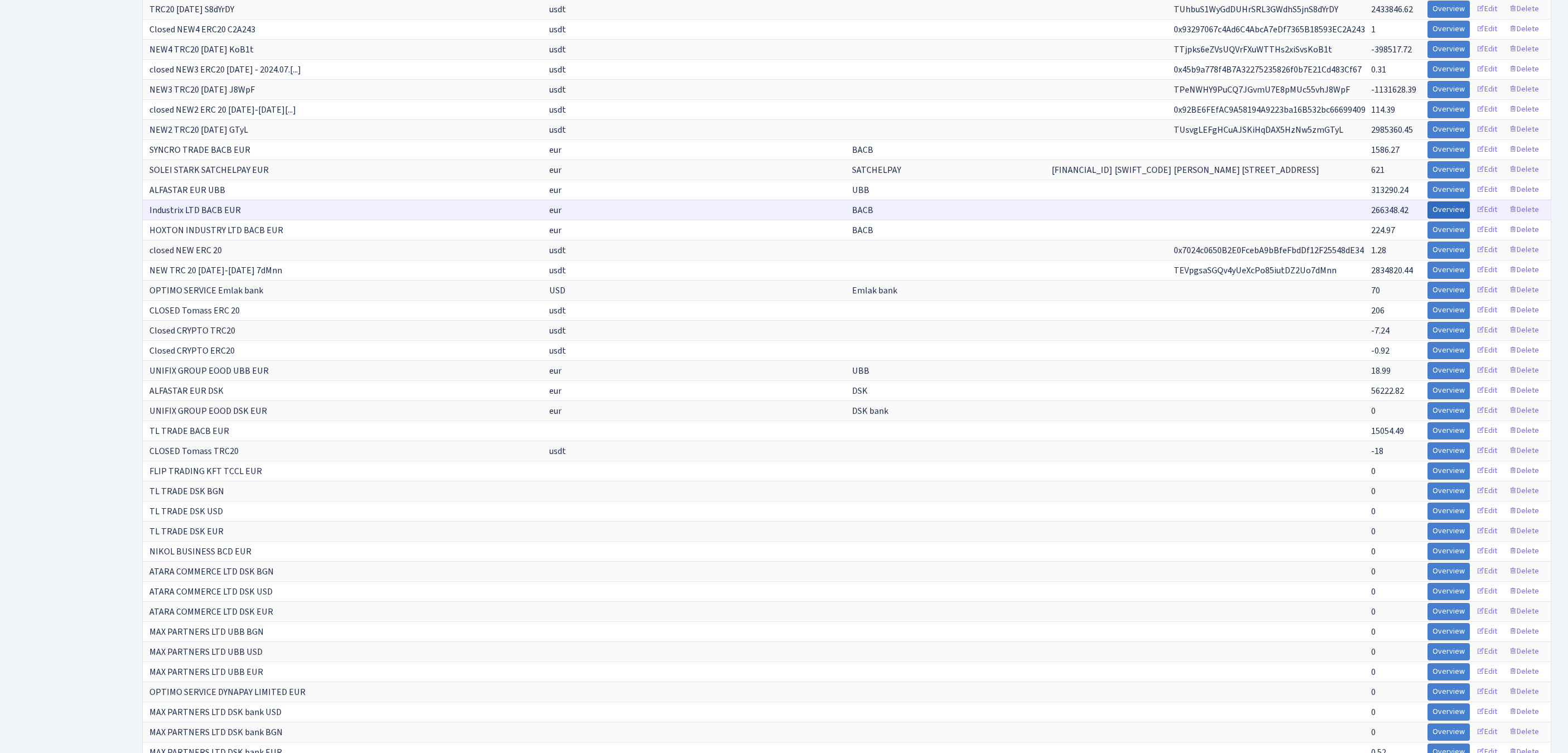
click at [1427, 219] on link "Overview" at bounding box center [1449, 210] width 42 height 17
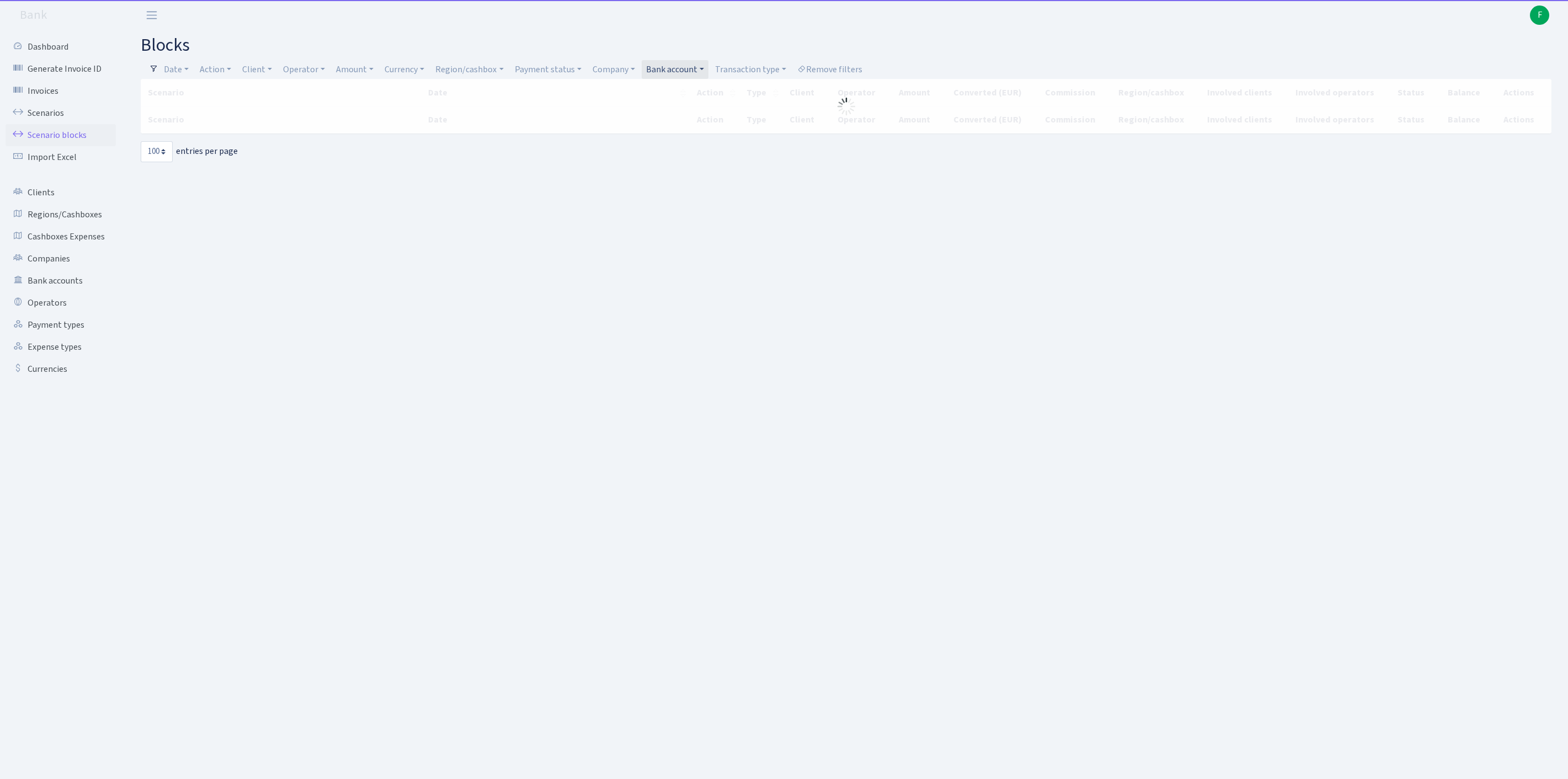
select select "100"
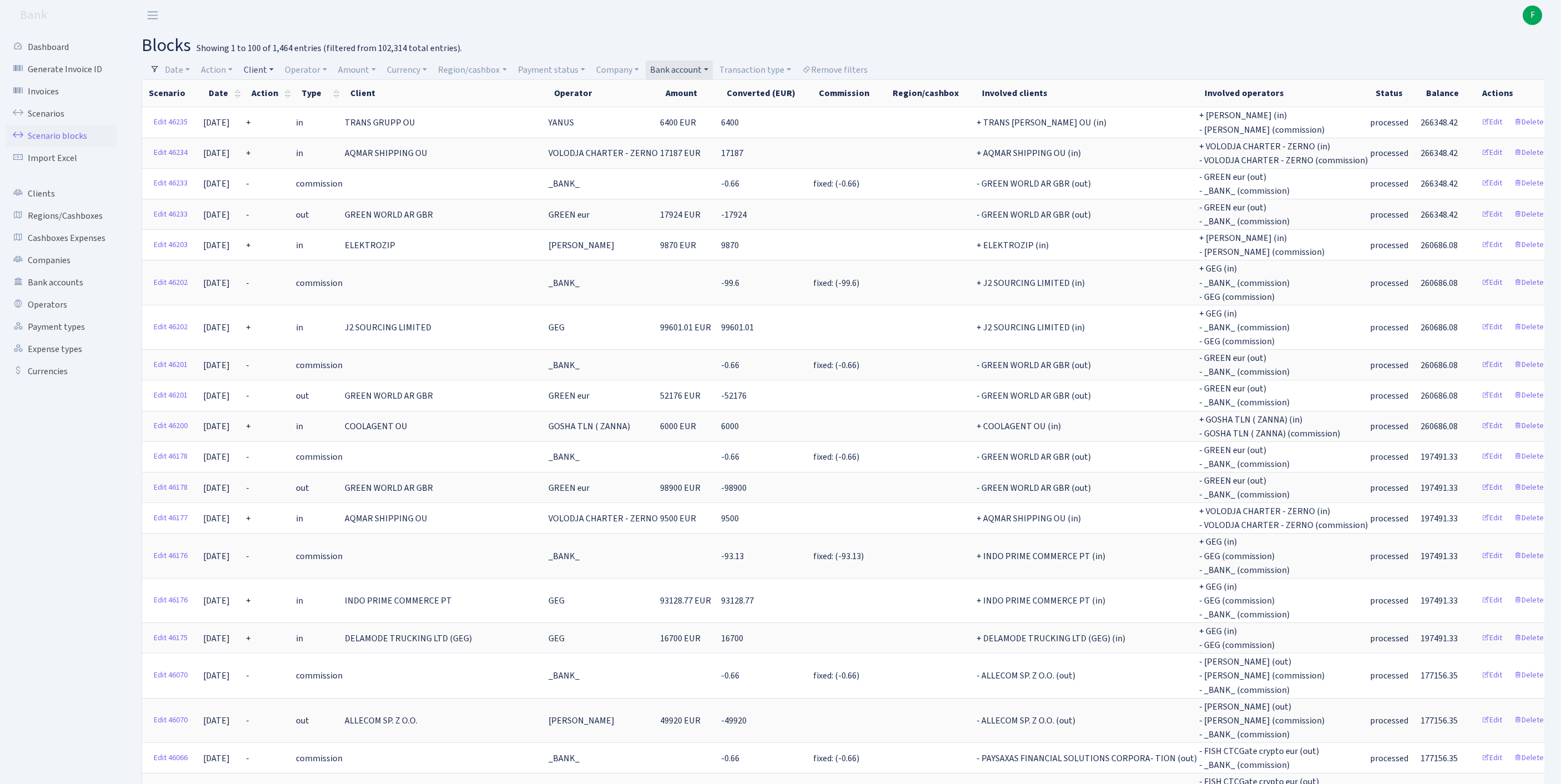
click at [272, 74] on link "Client" at bounding box center [258, 70] width 39 height 19
click at [289, 114] on input "search" at bounding box center [289, 109] width 92 height 17
type input "COOLAGE"
click at [323, 137] on li "COOLAGENT OU" at bounding box center [289, 130] width 95 height 19
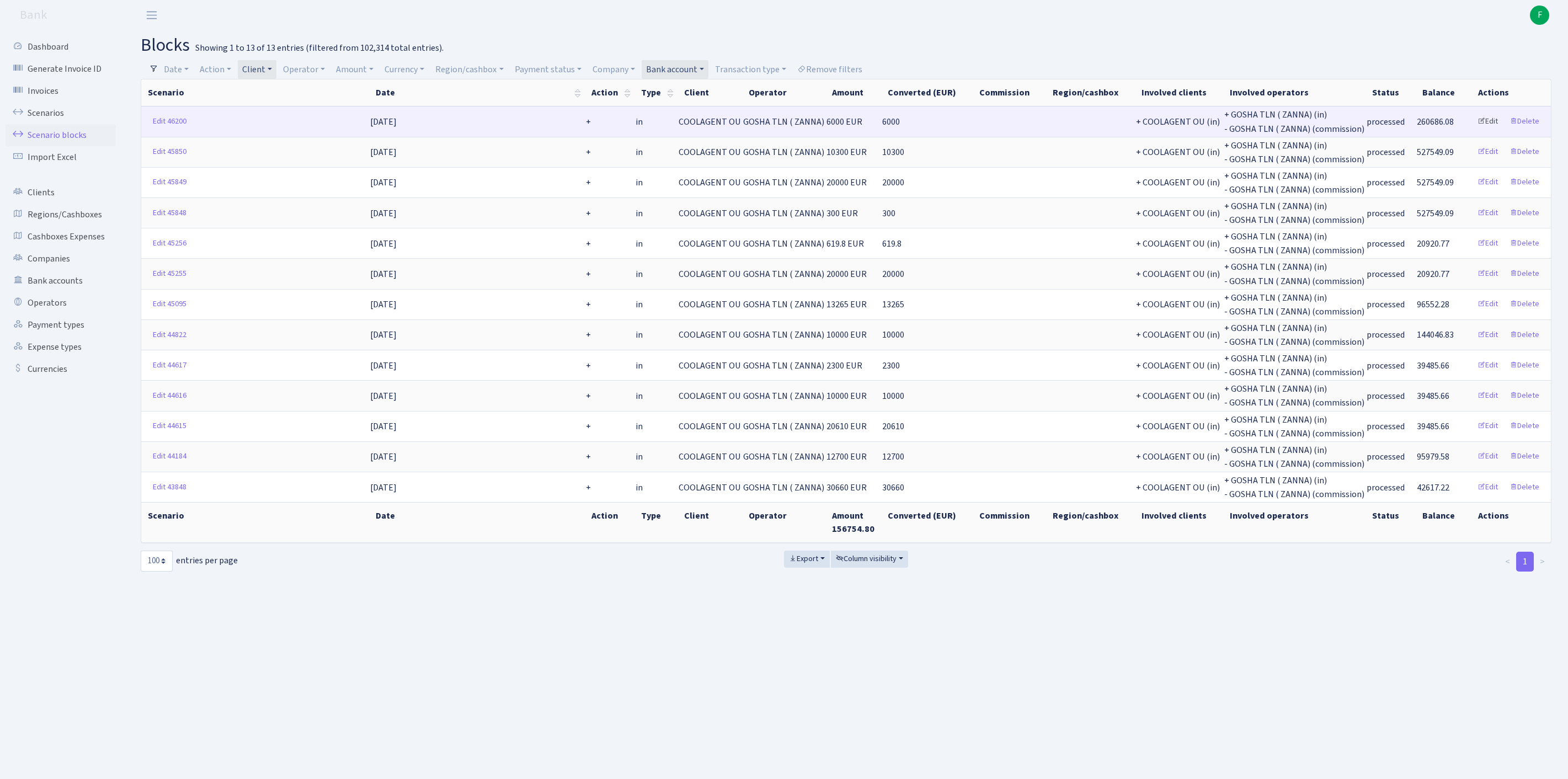
click at [1475, 129] on link "Edit" at bounding box center [1488, 121] width 30 height 17
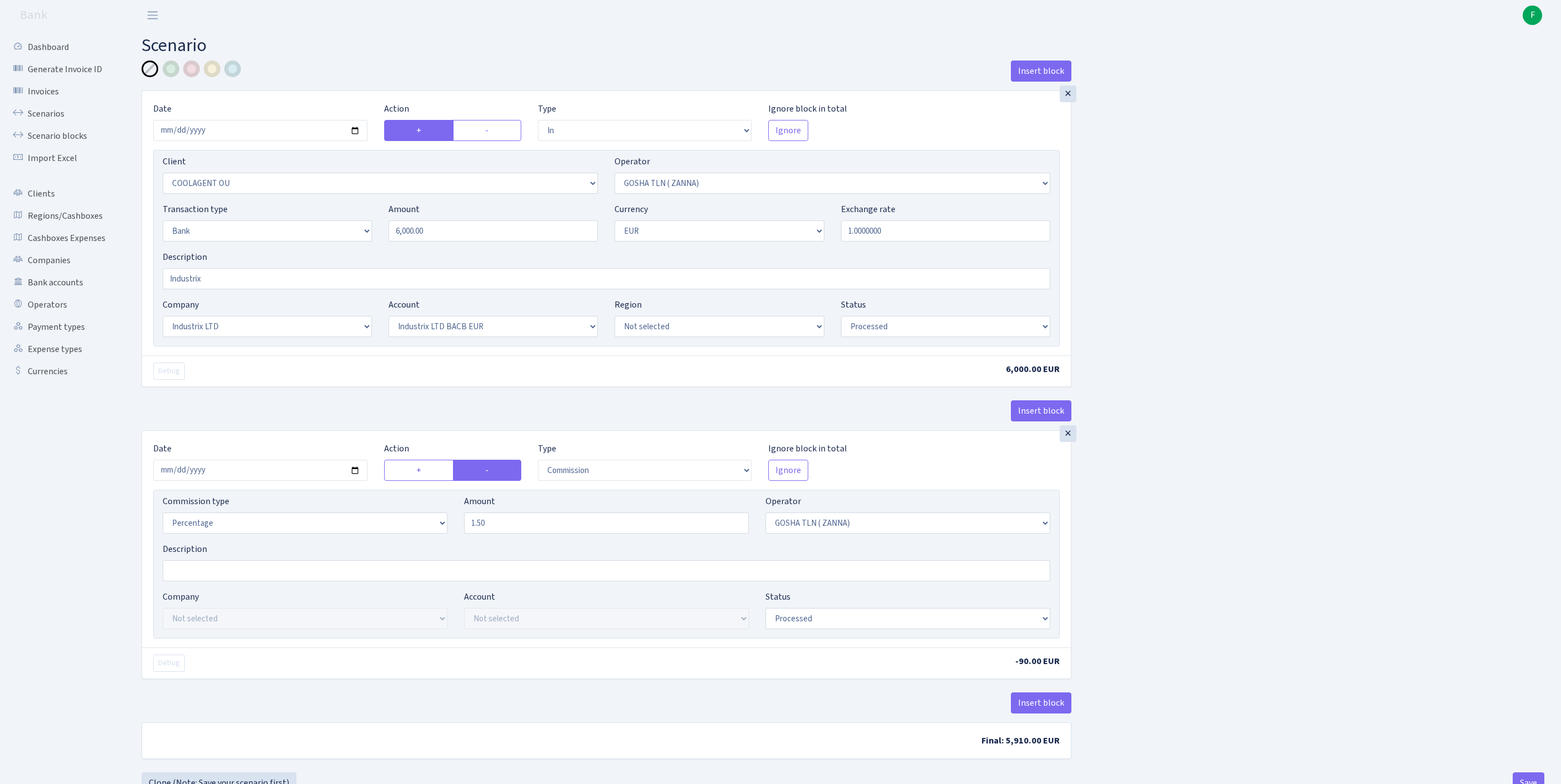
select select "in"
select select "3218"
select select "134"
select select "2"
select select "1"
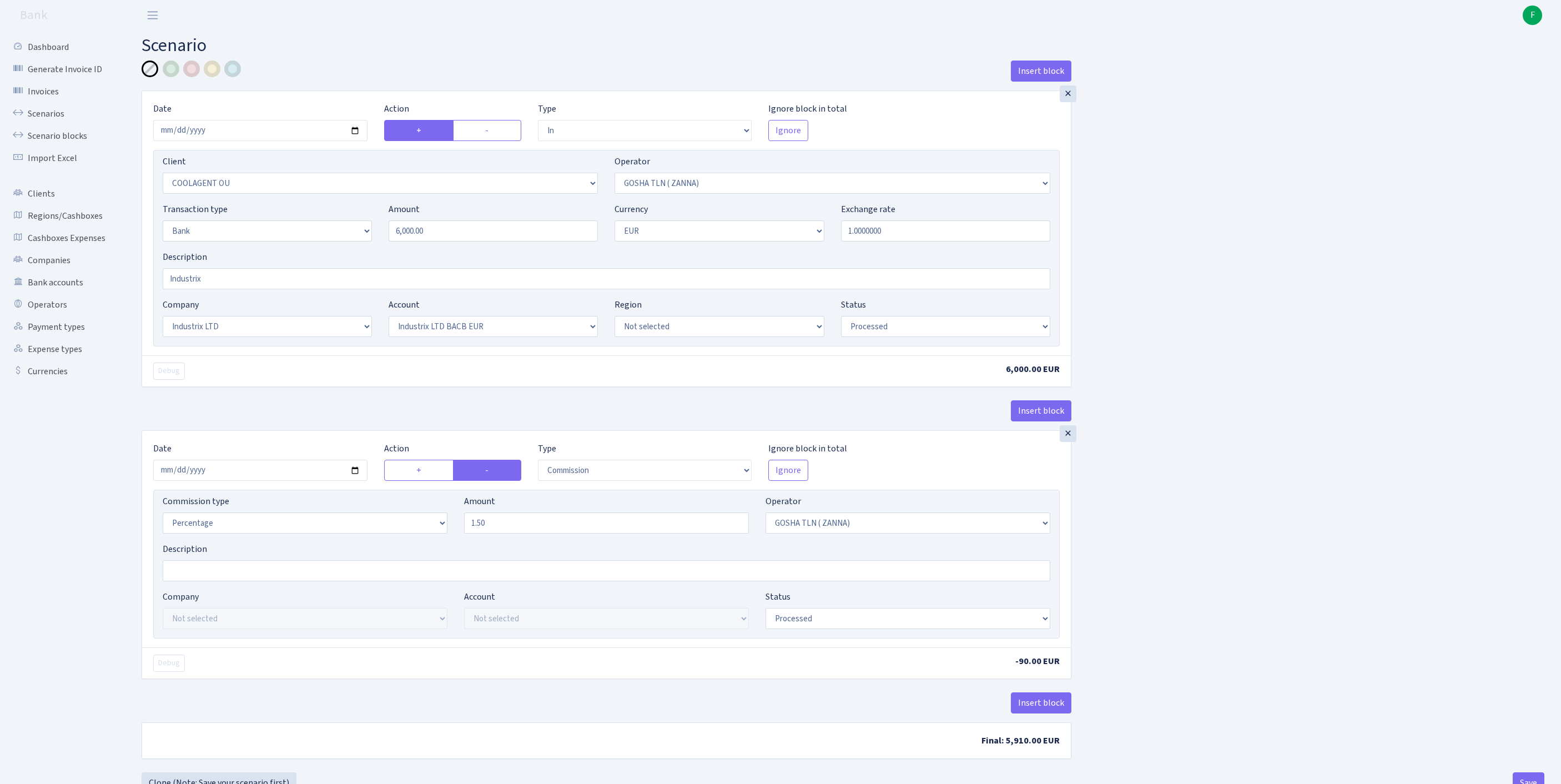
select select "17"
select select "41"
select select "processed"
select select "commission"
select select "134"
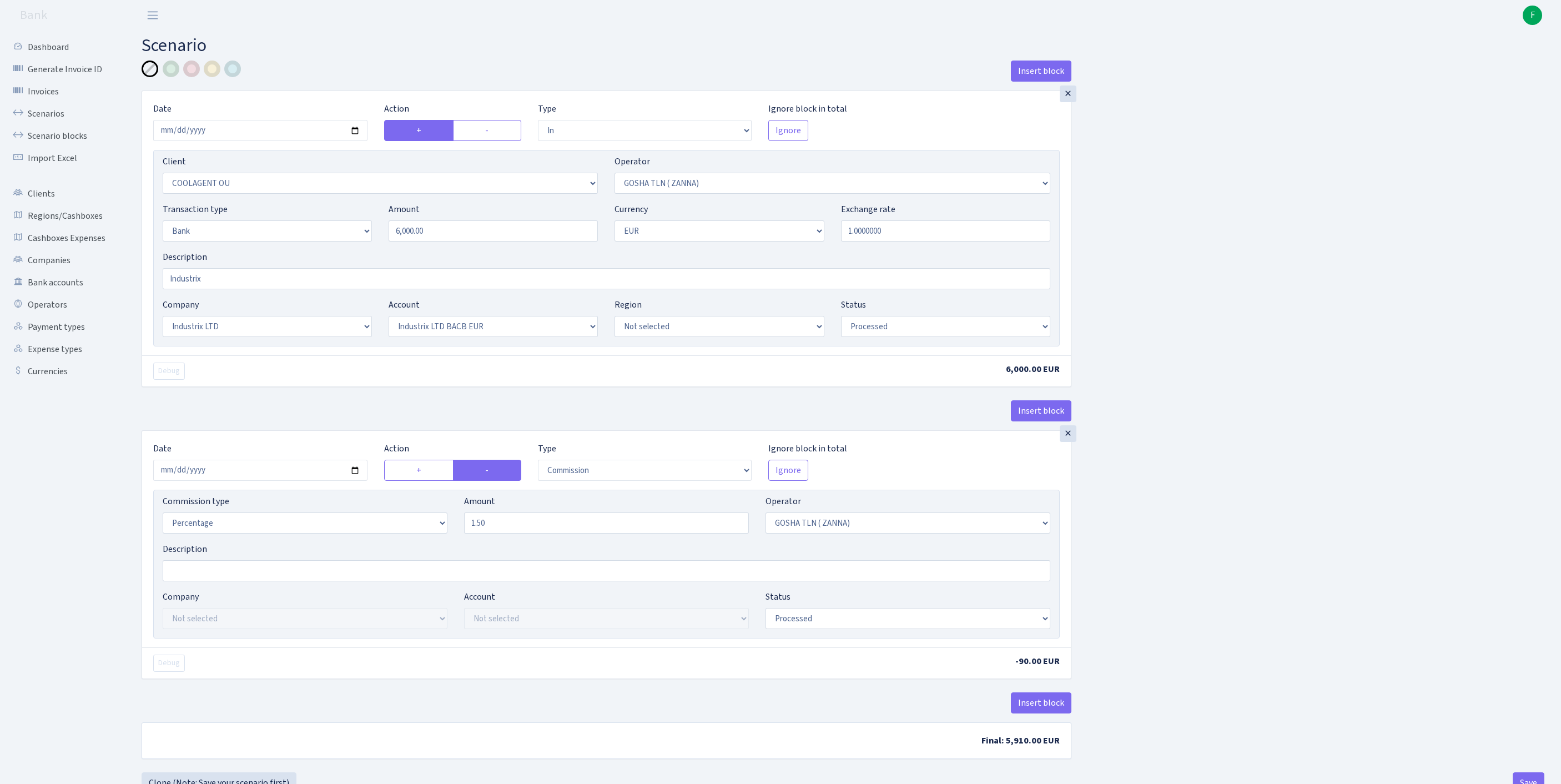
select select "processed"
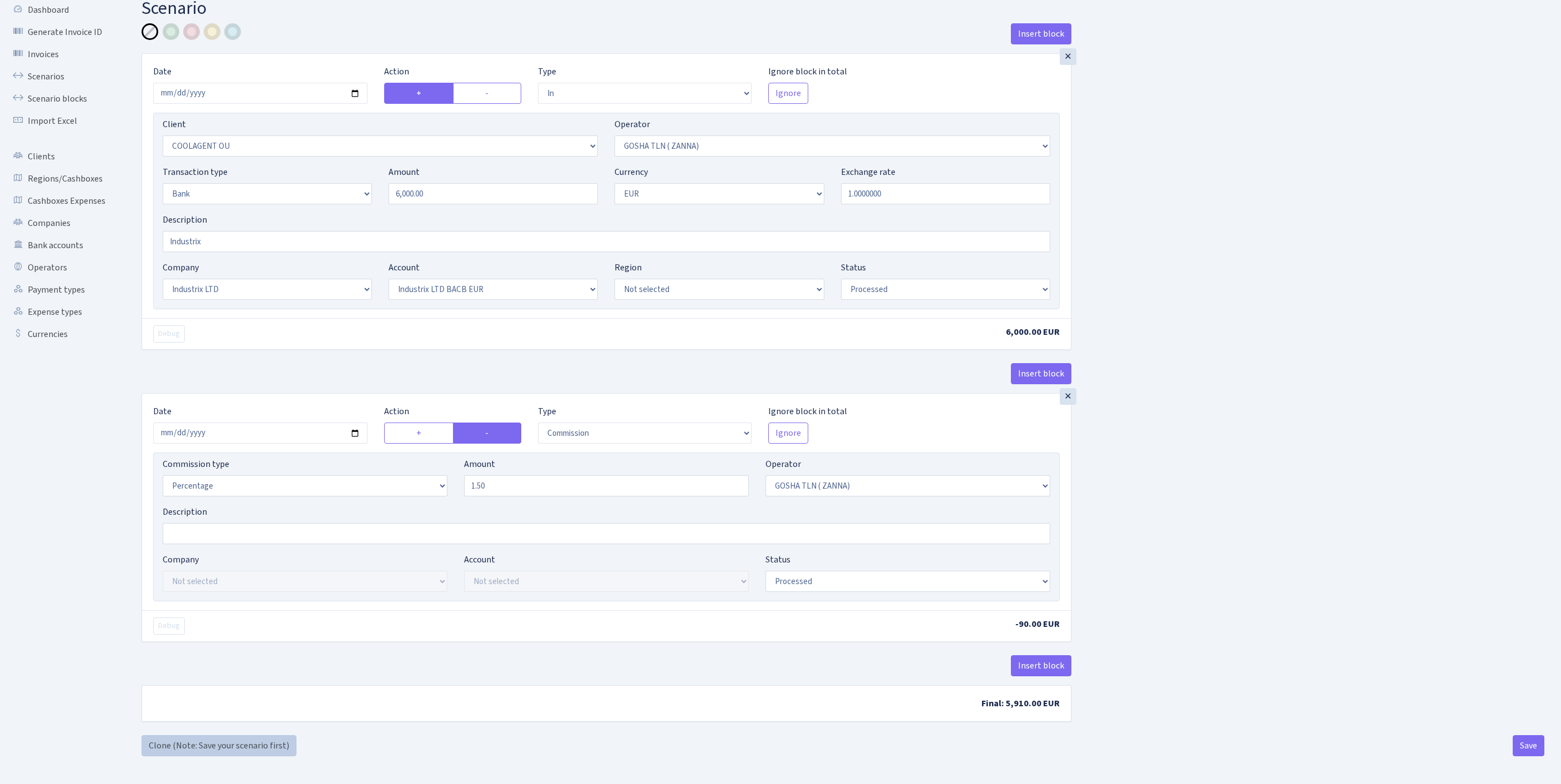
click at [176, 741] on link "Clone (Note: Save your scenario first)" at bounding box center [219, 745] width 155 height 21
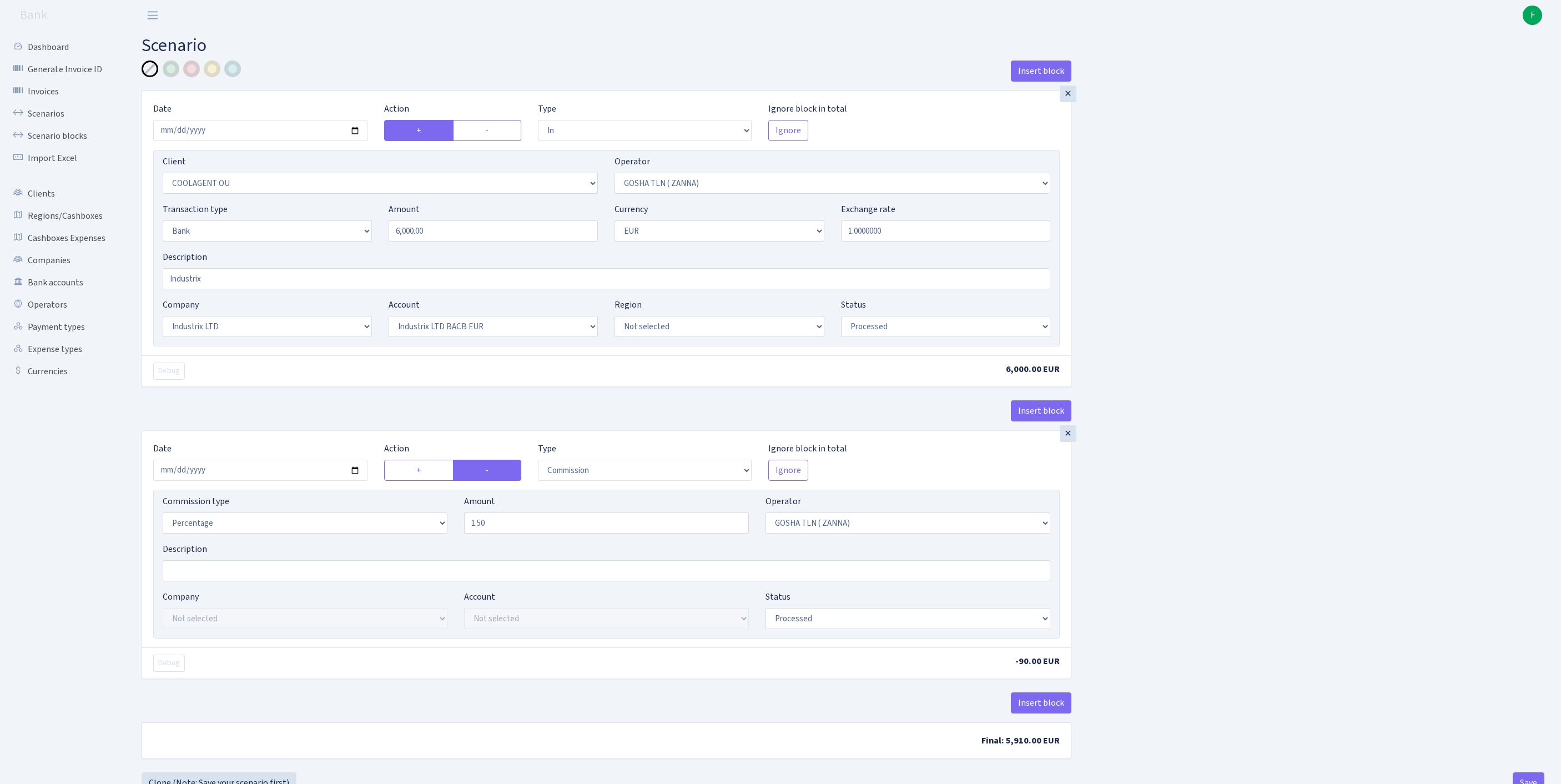
select select "in"
select select "3218"
select select "134"
select select "2"
select select "1"
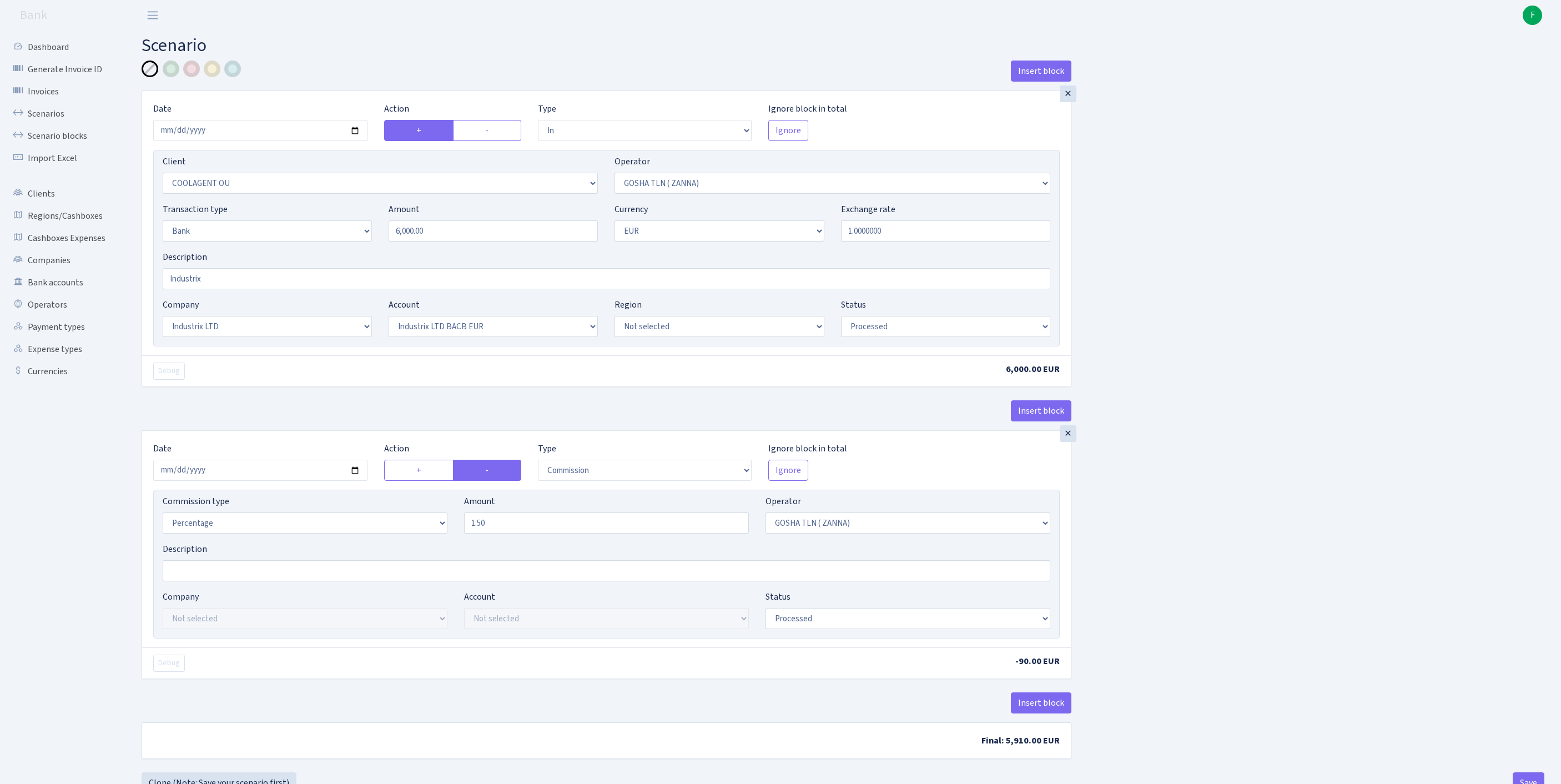
select select "17"
select select "41"
select select "processed"
select select "commission"
select select "134"
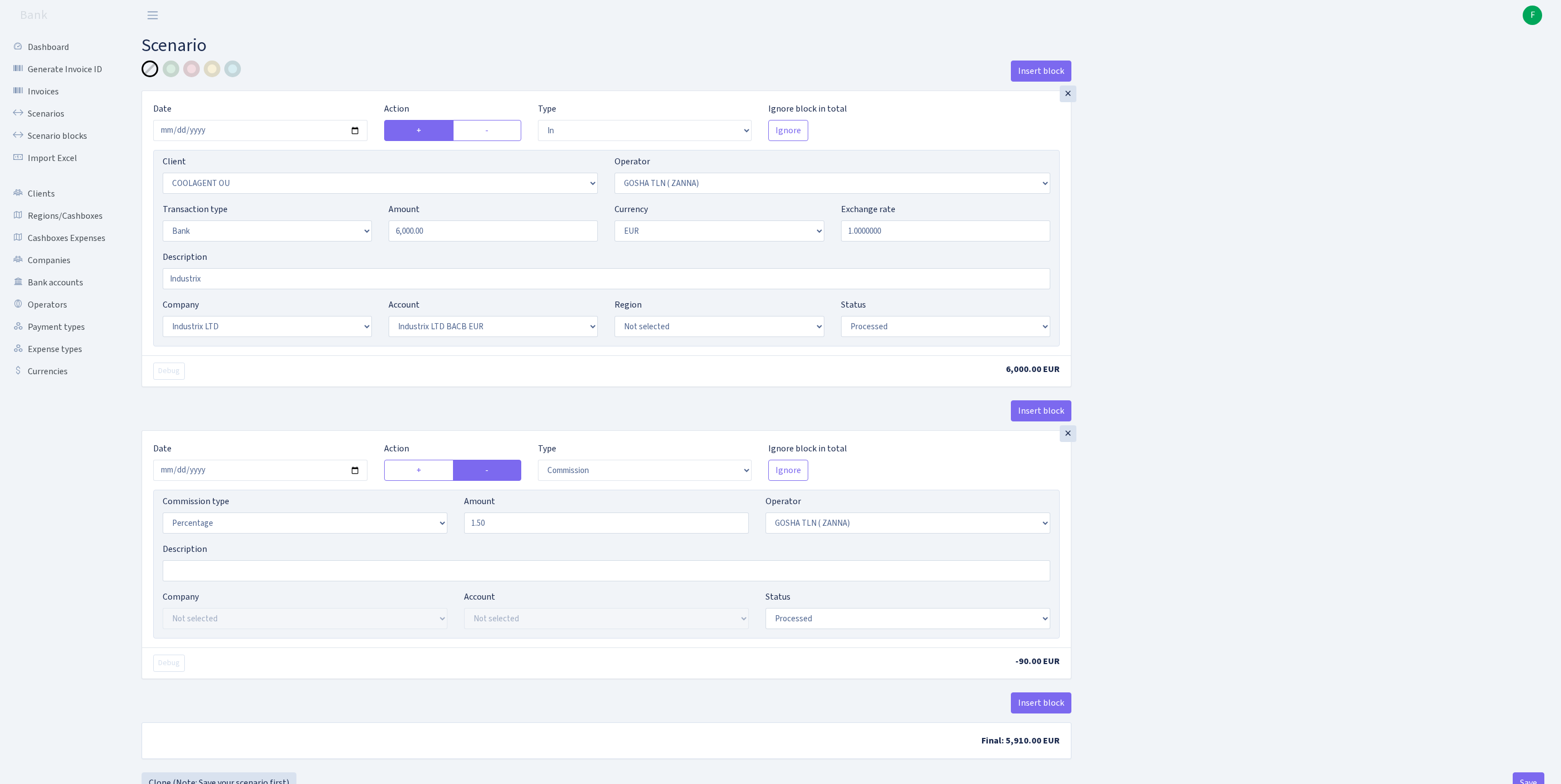
select select "processed"
click at [275, 134] on input "[DATE]" at bounding box center [260, 130] width 214 height 21
type input "[DATE]"
drag, startPoint x: 438, startPoint y: 250, endPoint x: 271, endPoint y: 221, distance: 169.5
click at [271, 221] on div "Client Not selected 1 KOC GEMICILIK VE TASIMACILIK 1/BALDERE-SILDEDZE SIGNE 1/S…" at bounding box center [606, 249] width 907 height 197
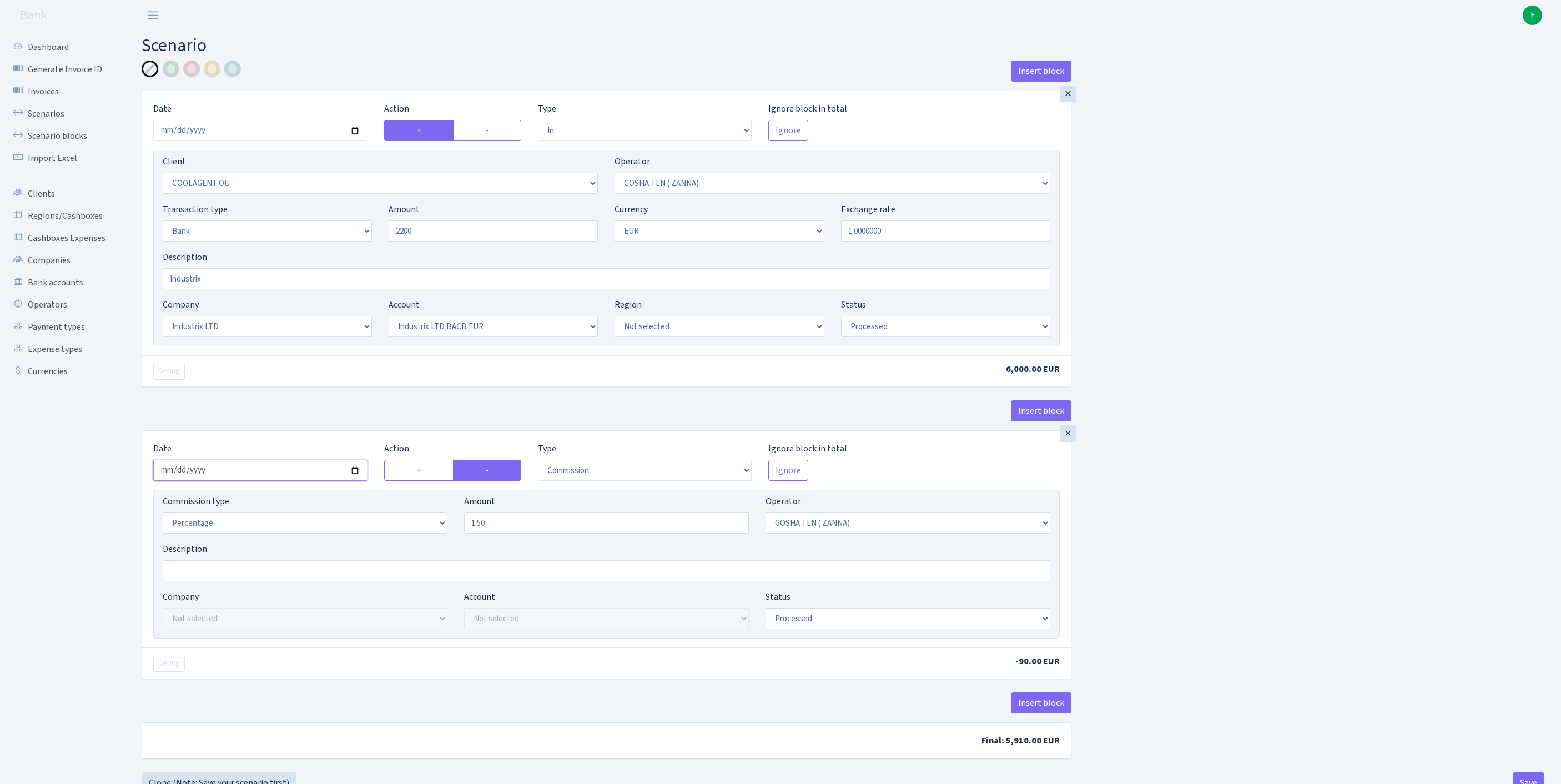
type input "2,200.00"
click at [260, 480] on input "2025-09-10" at bounding box center [260, 470] width 214 height 21
type input "[DATE]"
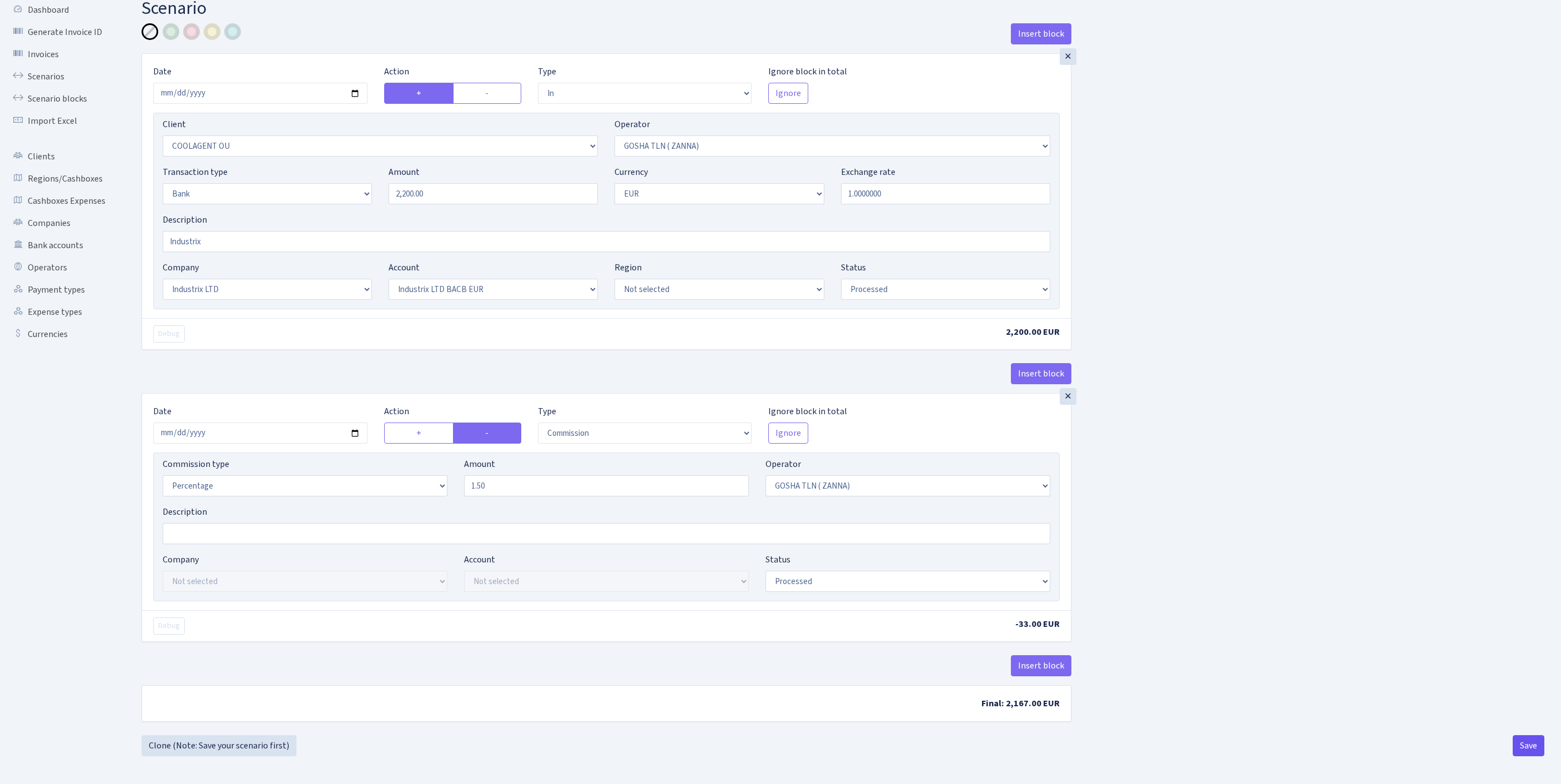
click at [1528, 749] on button "Save" at bounding box center [1528, 745] width 32 height 21
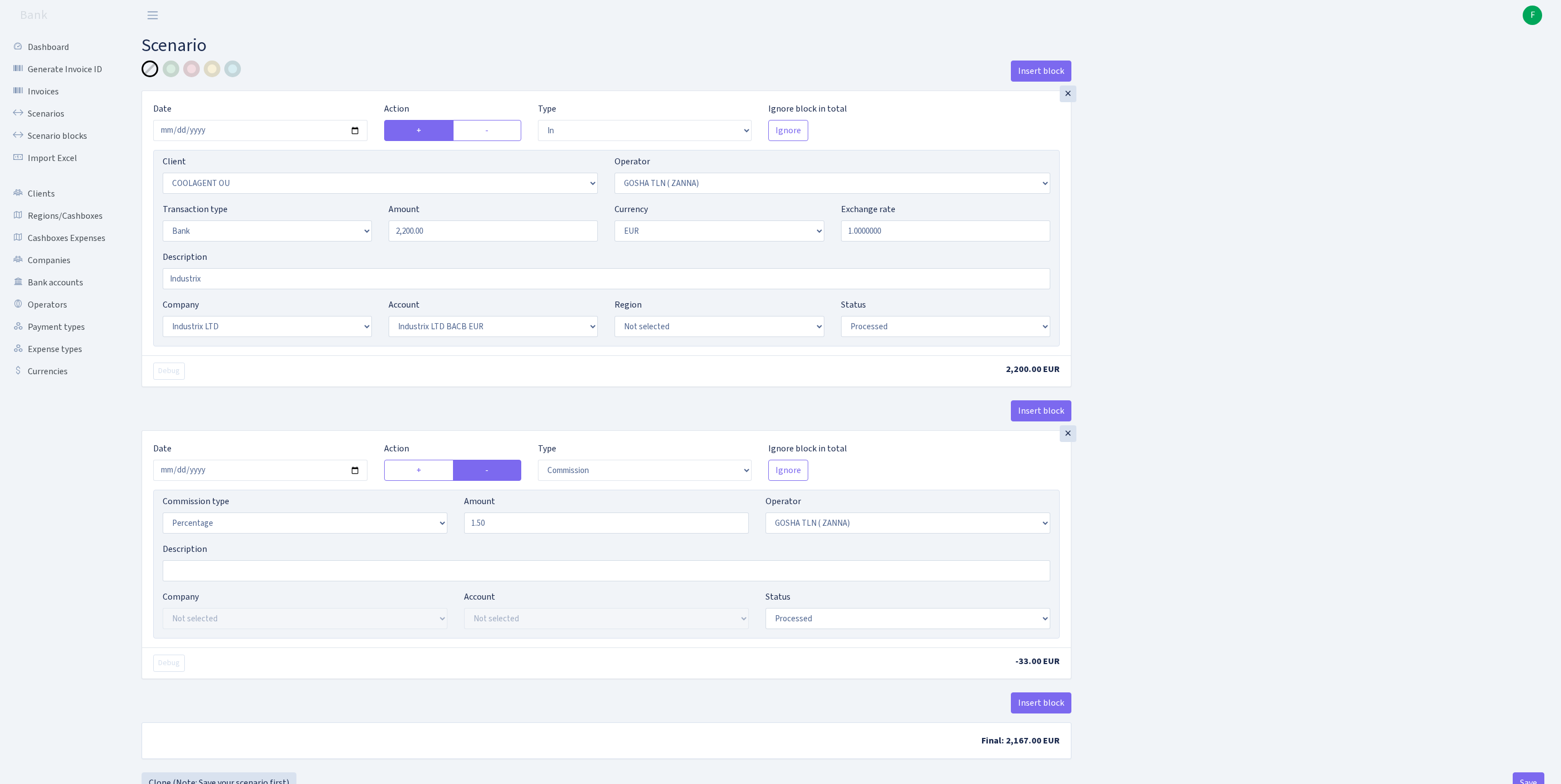
select select "in"
select select "3218"
select select "134"
select select "2"
select select "1"
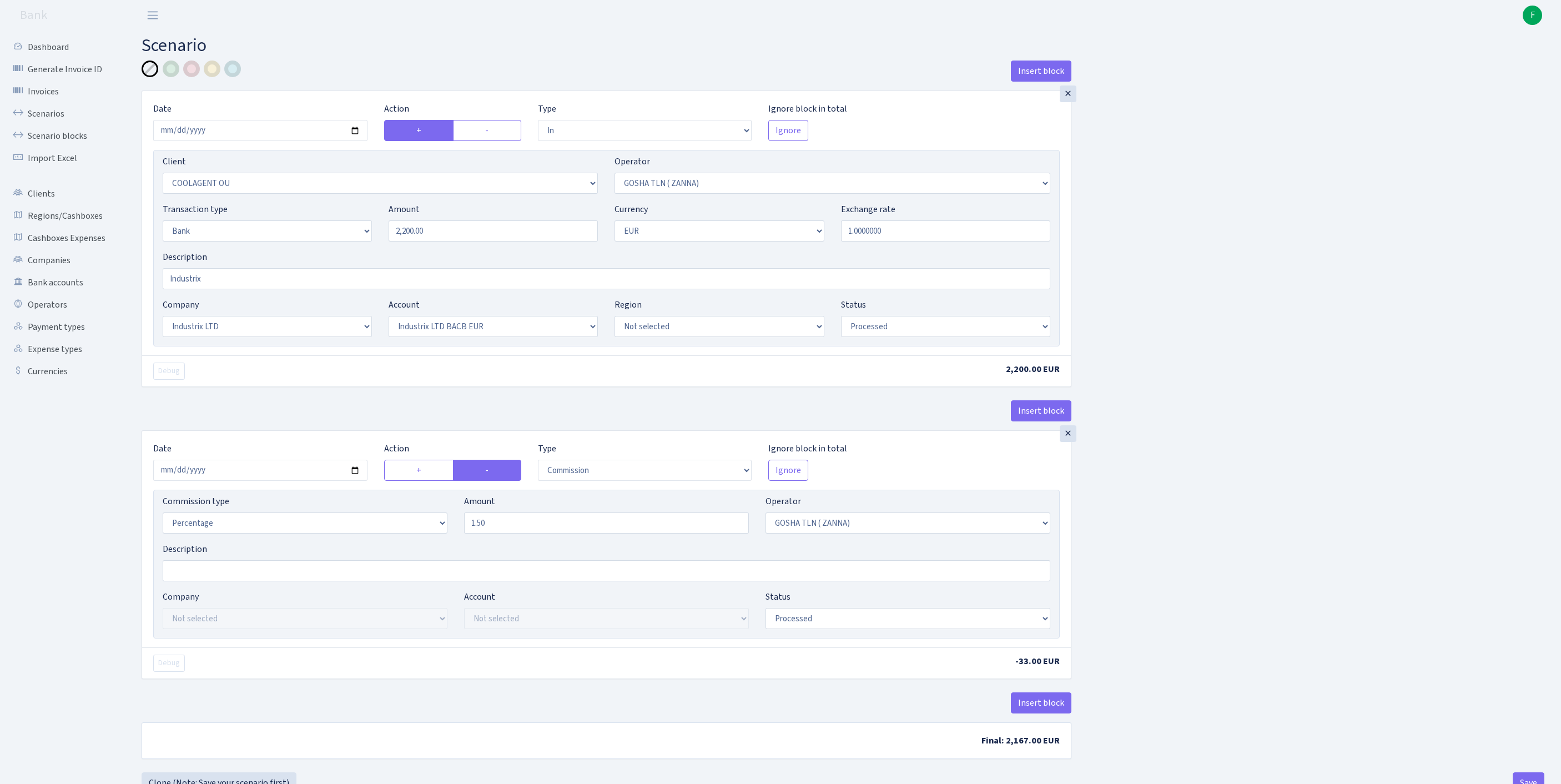
select select "17"
select select "41"
select select "processed"
select select "commission"
select select "134"
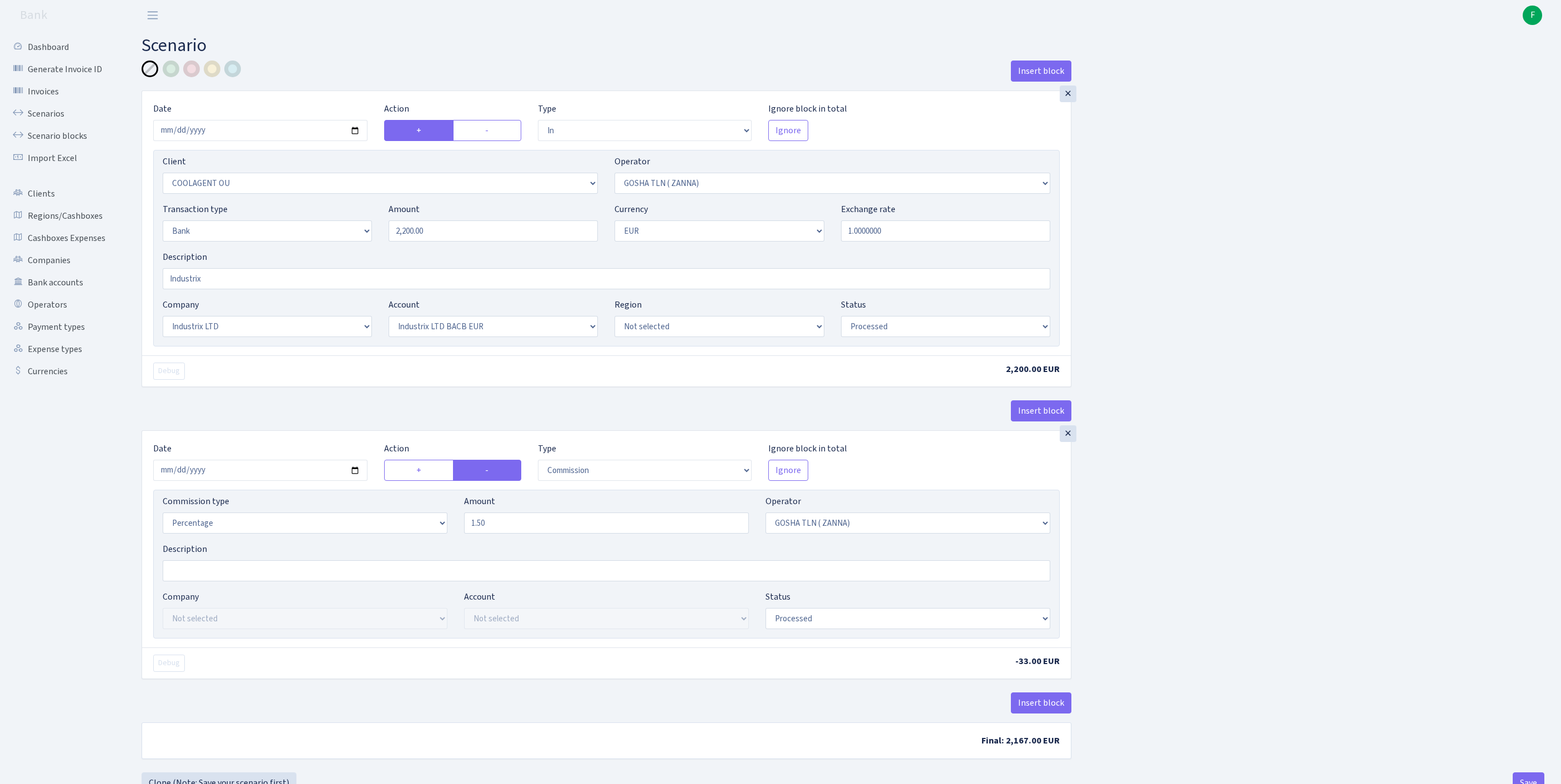
select select "processed"
click at [62, 121] on link "Scenarios" at bounding box center [61, 114] width 111 height 22
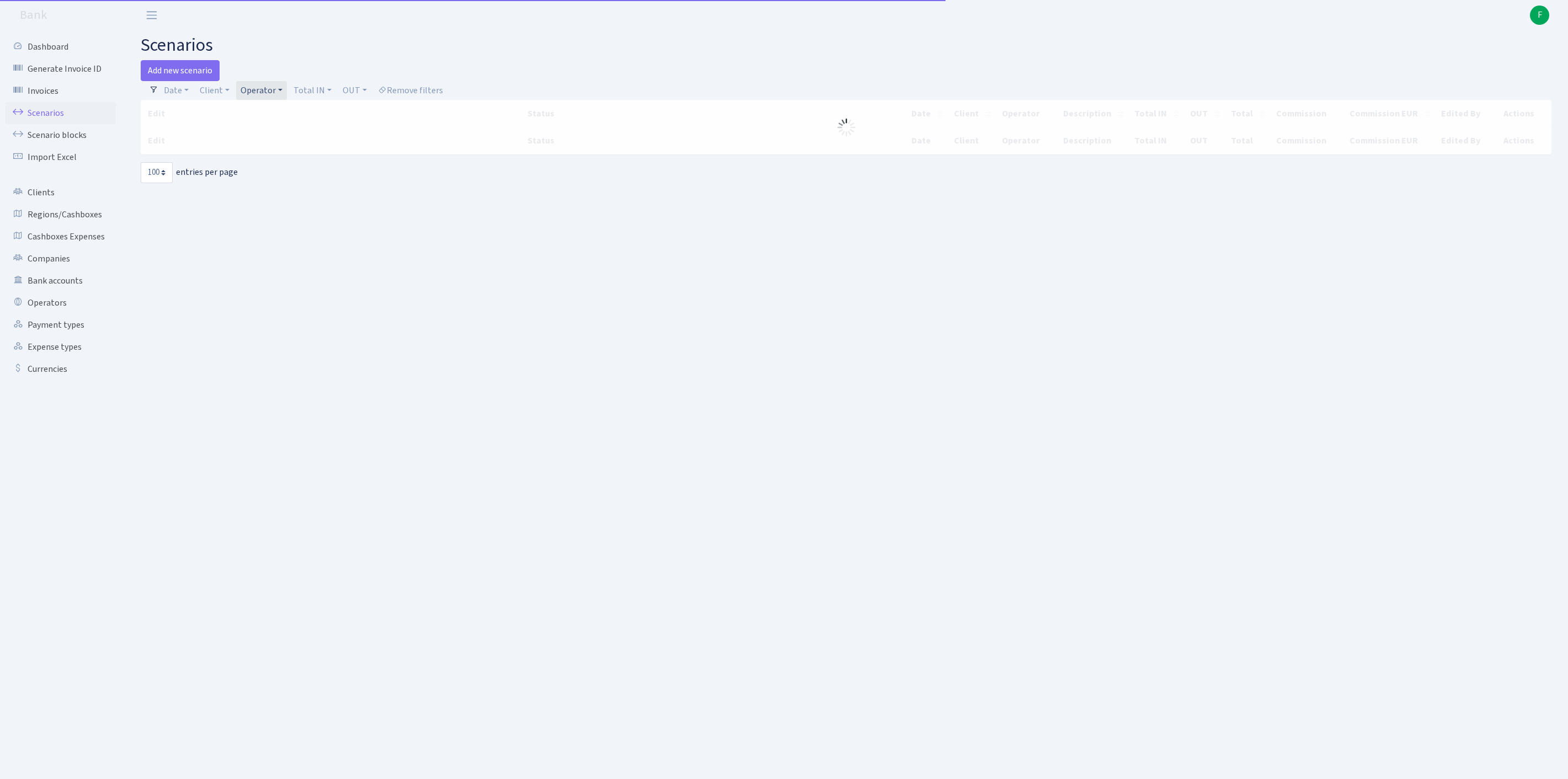
select select "100"
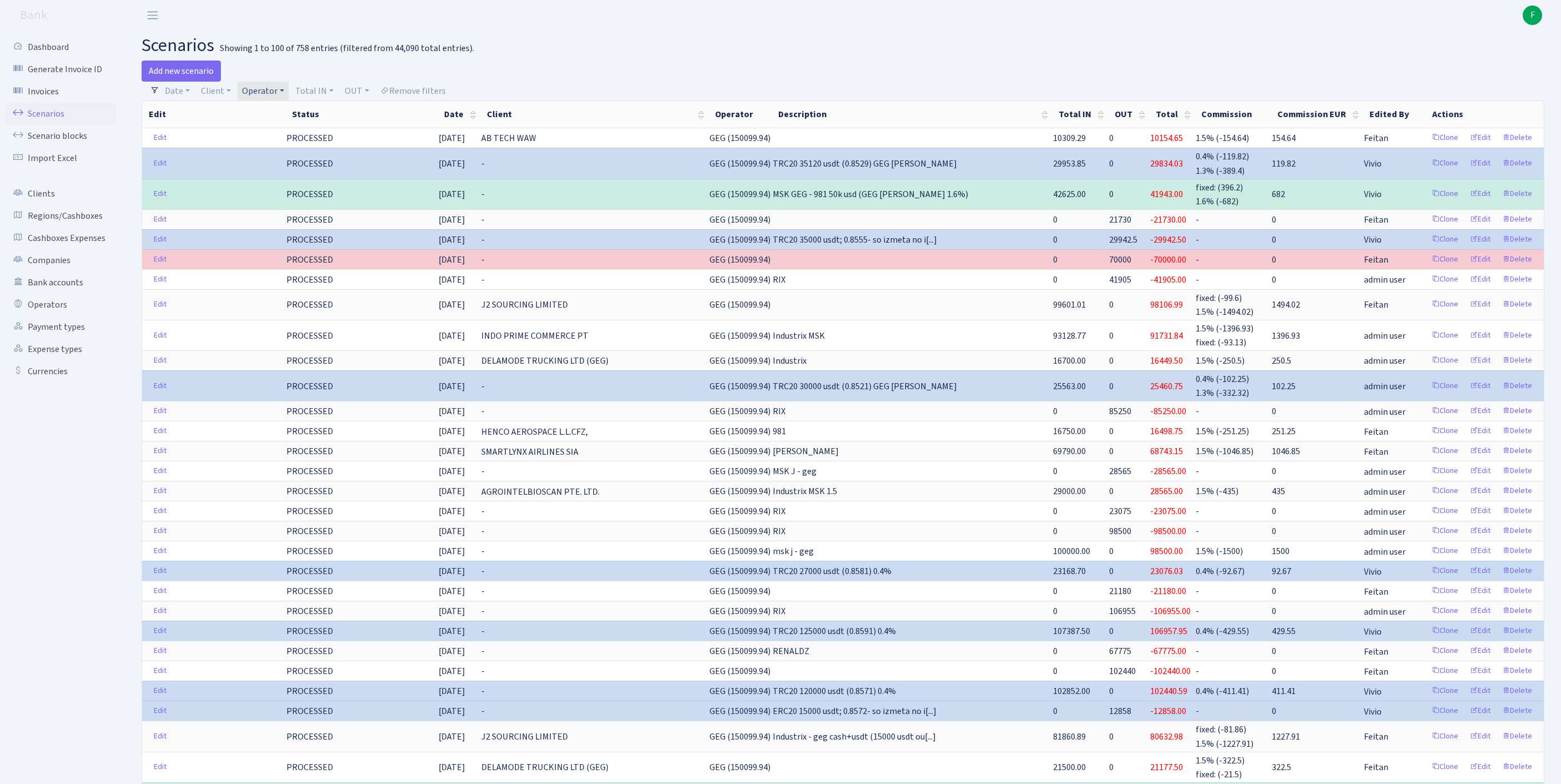
click at [289, 98] on link "Operator" at bounding box center [263, 91] width 51 height 19
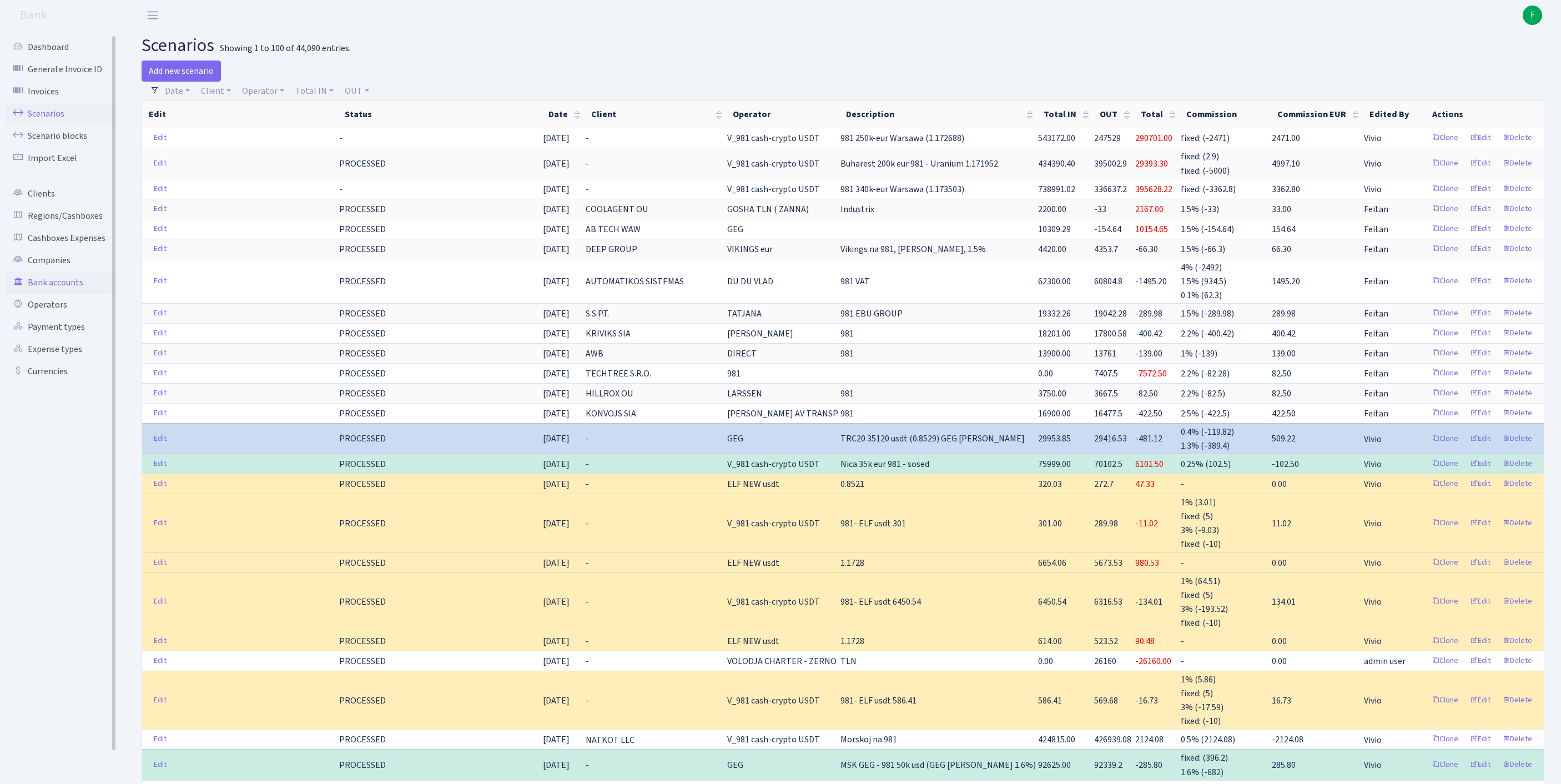
click at [66, 294] on link "Bank accounts" at bounding box center [61, 282] width 111 height 22
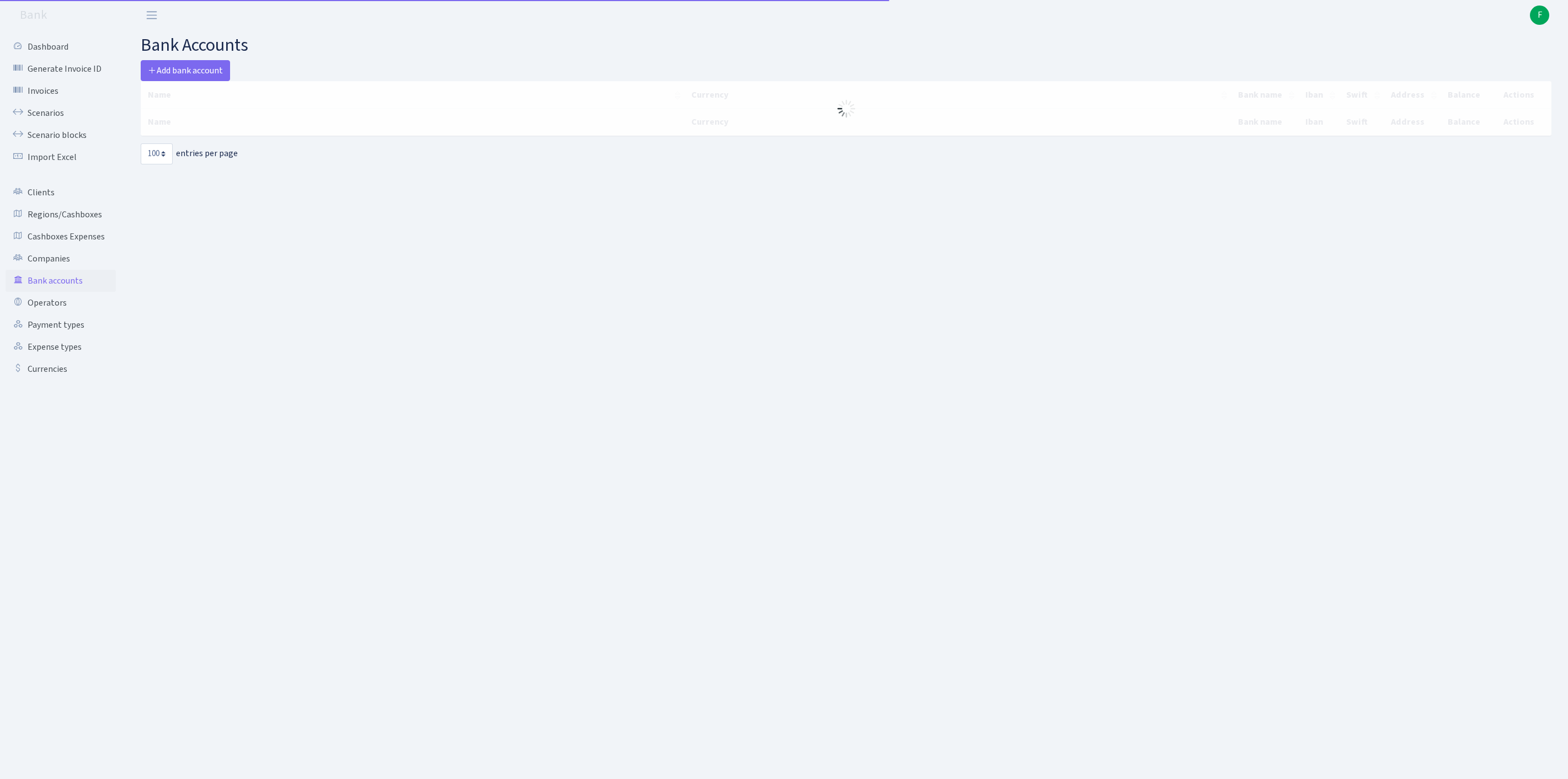
select select "100"
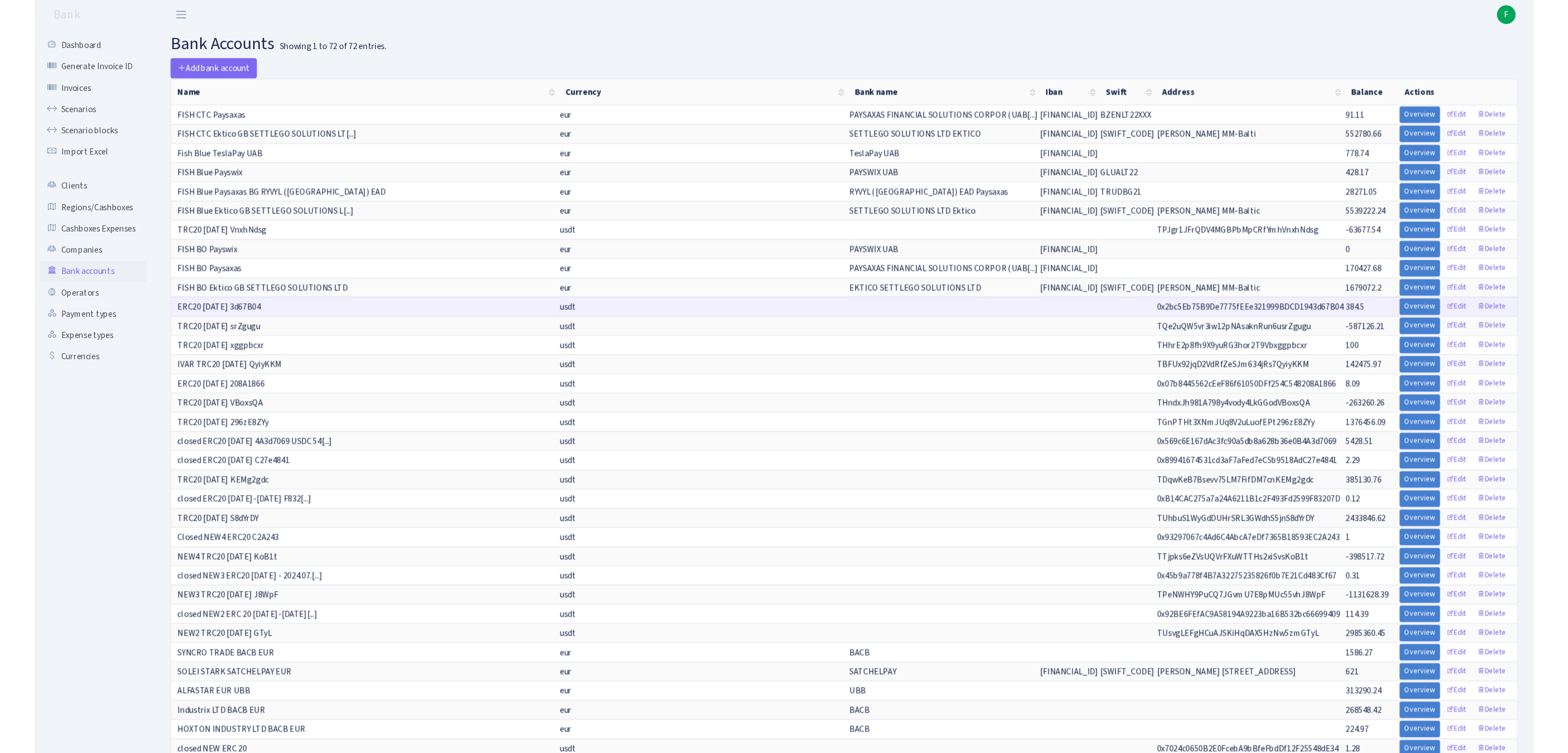
scroll to position [515, 0]
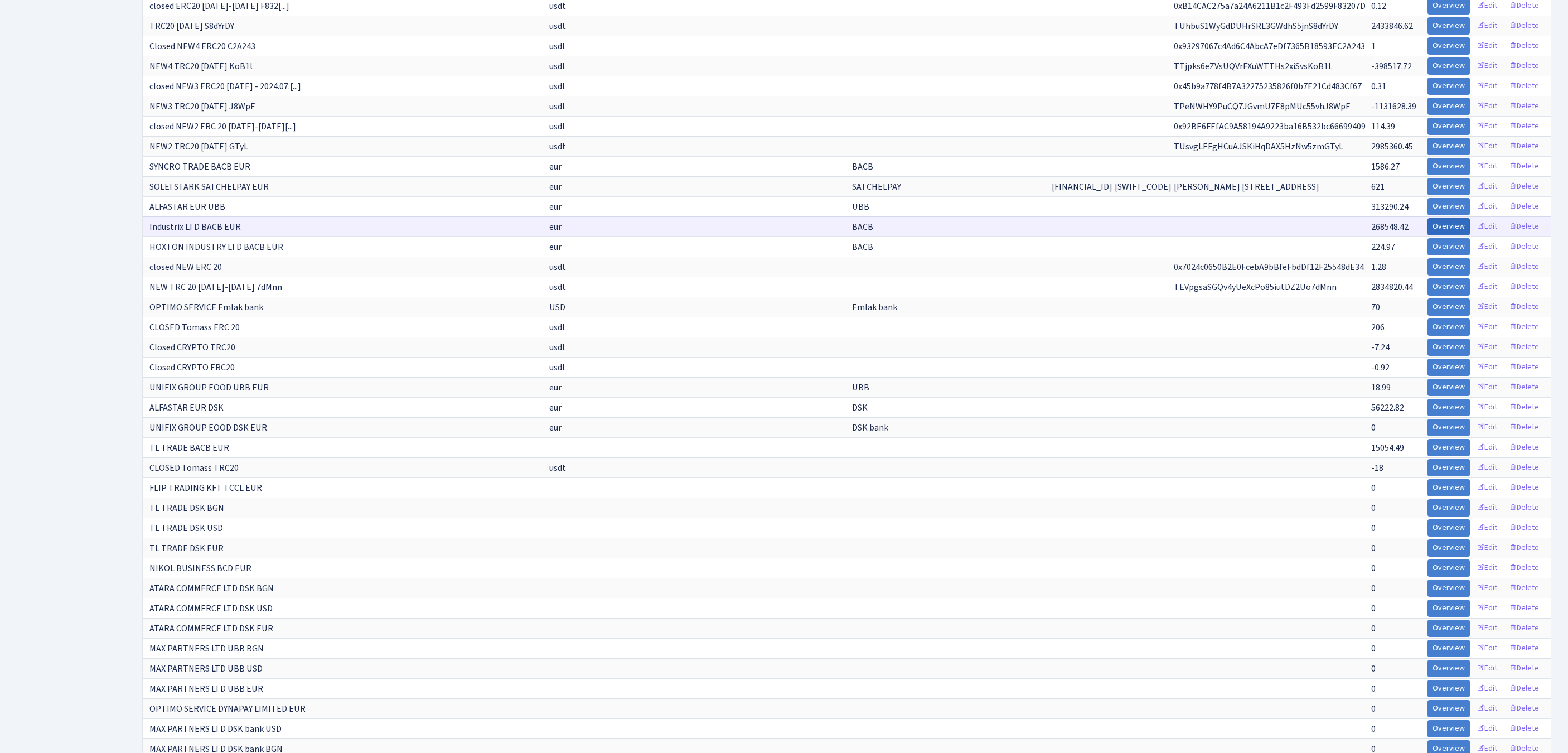
click at [1427, 236] on link "Overview" at bounding box center [1449, 227] width 42 height 17
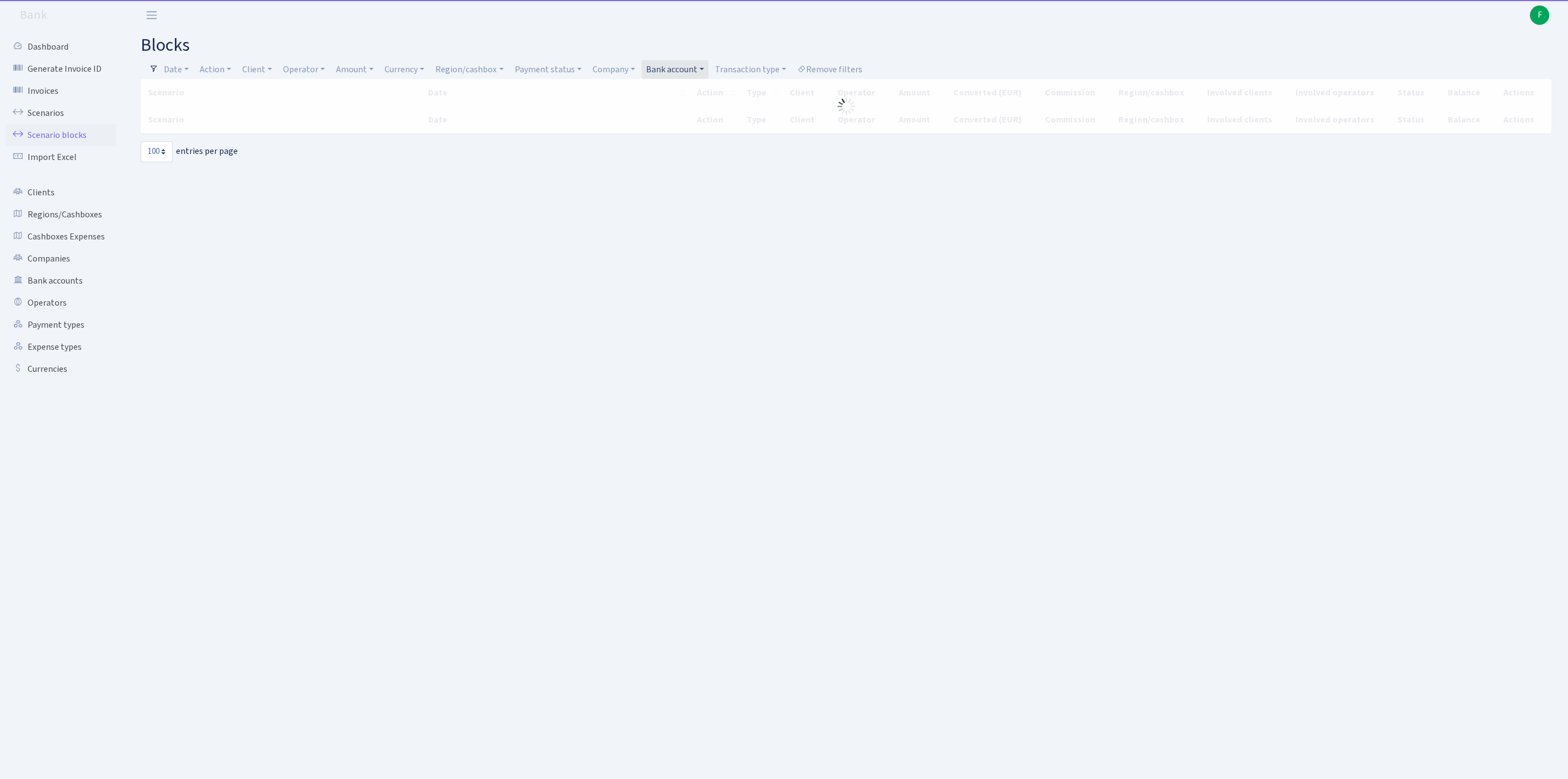
select select "100"
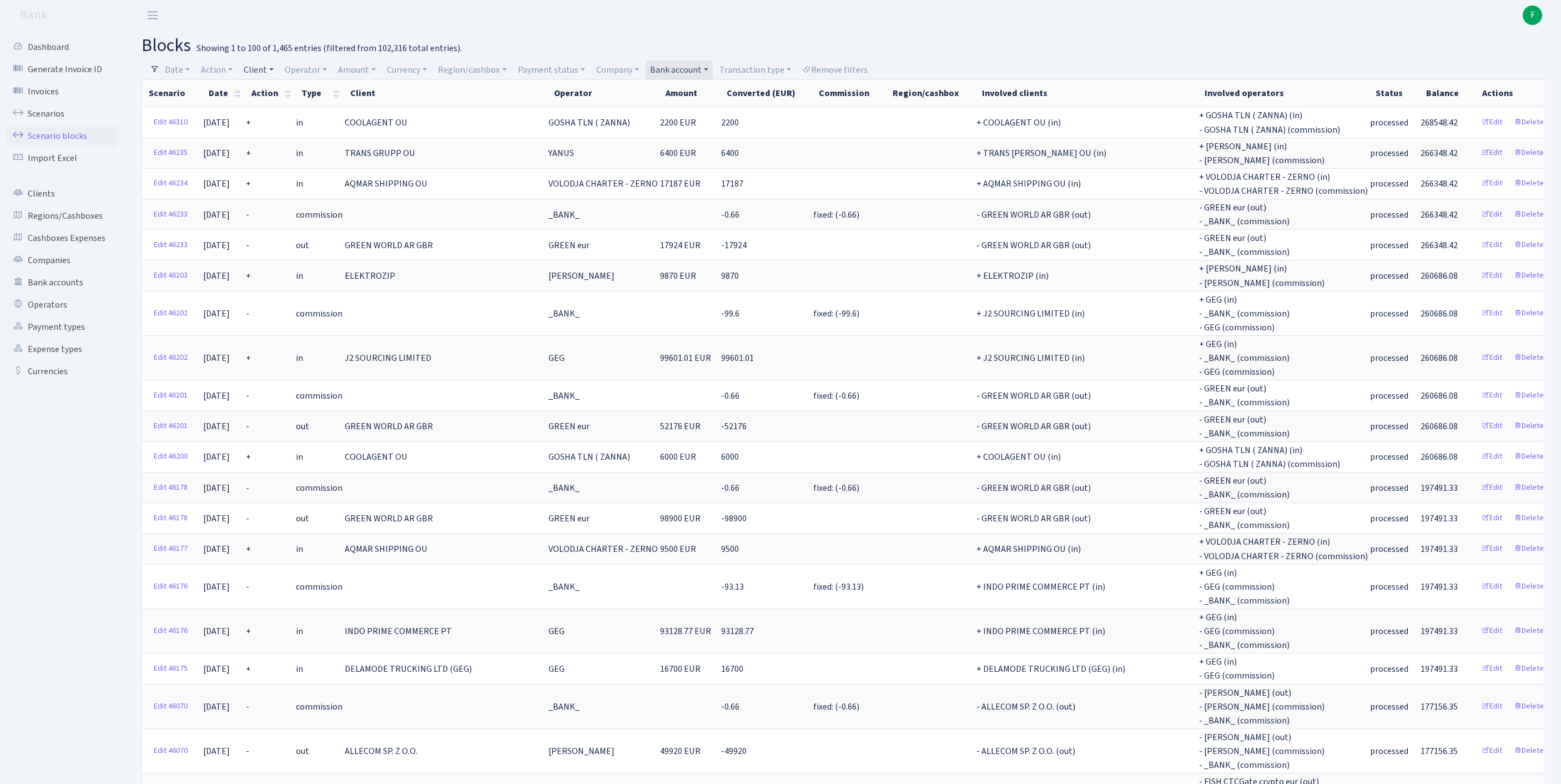
click at [273, 73] on link "Client" at bounding box center [258, 70] width 39 height 19
click at [279, 110] on input "search" at bounding box center [289, 109] width 92 height 17
type input "RENTUFRED"
click at [277, 139] on li "RENTUFRED SP ZOO" at bounding box center [289, 130] width 95 height 19
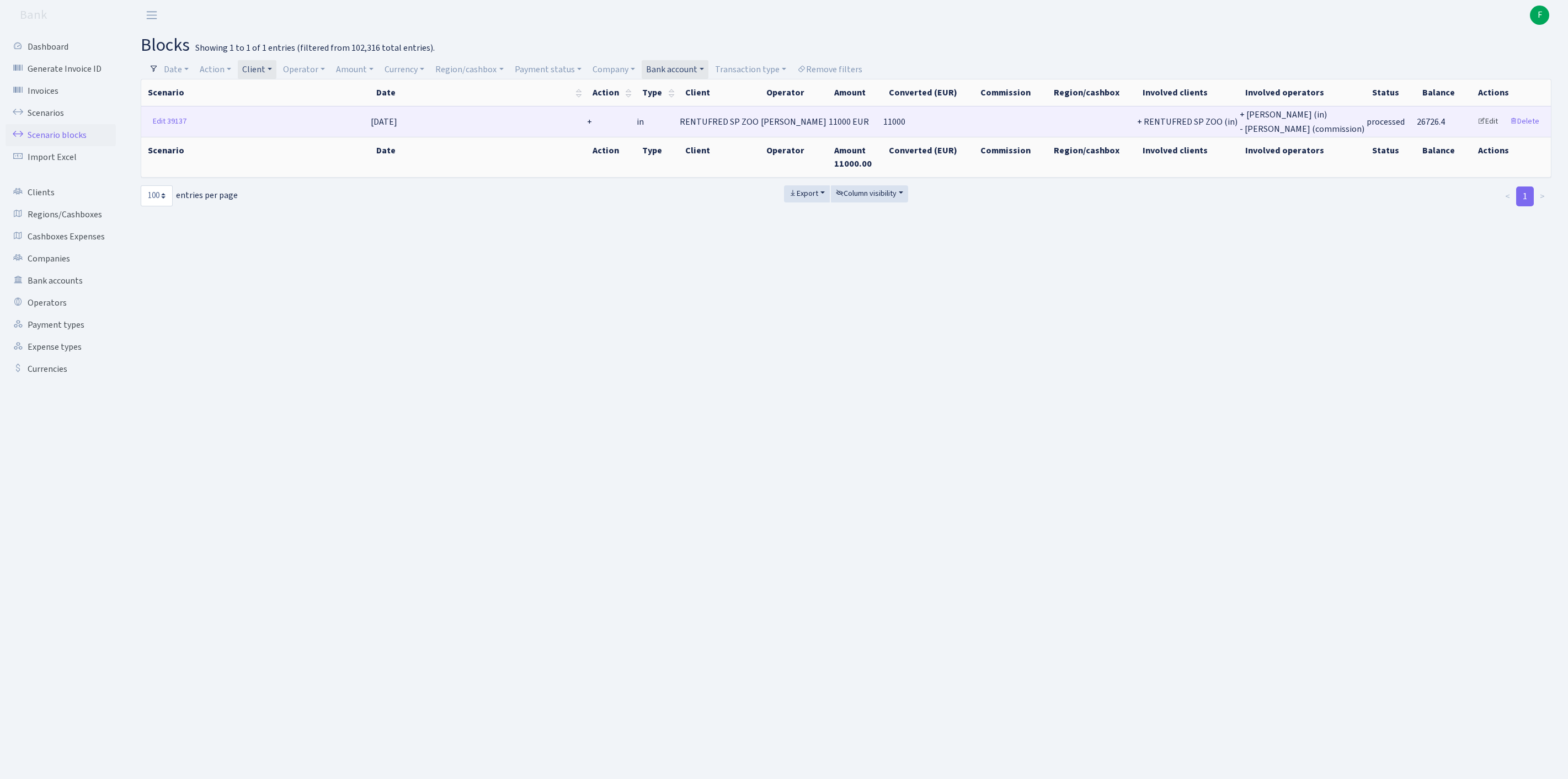
click at [1475, 129] on link "Edit" at bounding box center [1488, 121] width 30 height 17
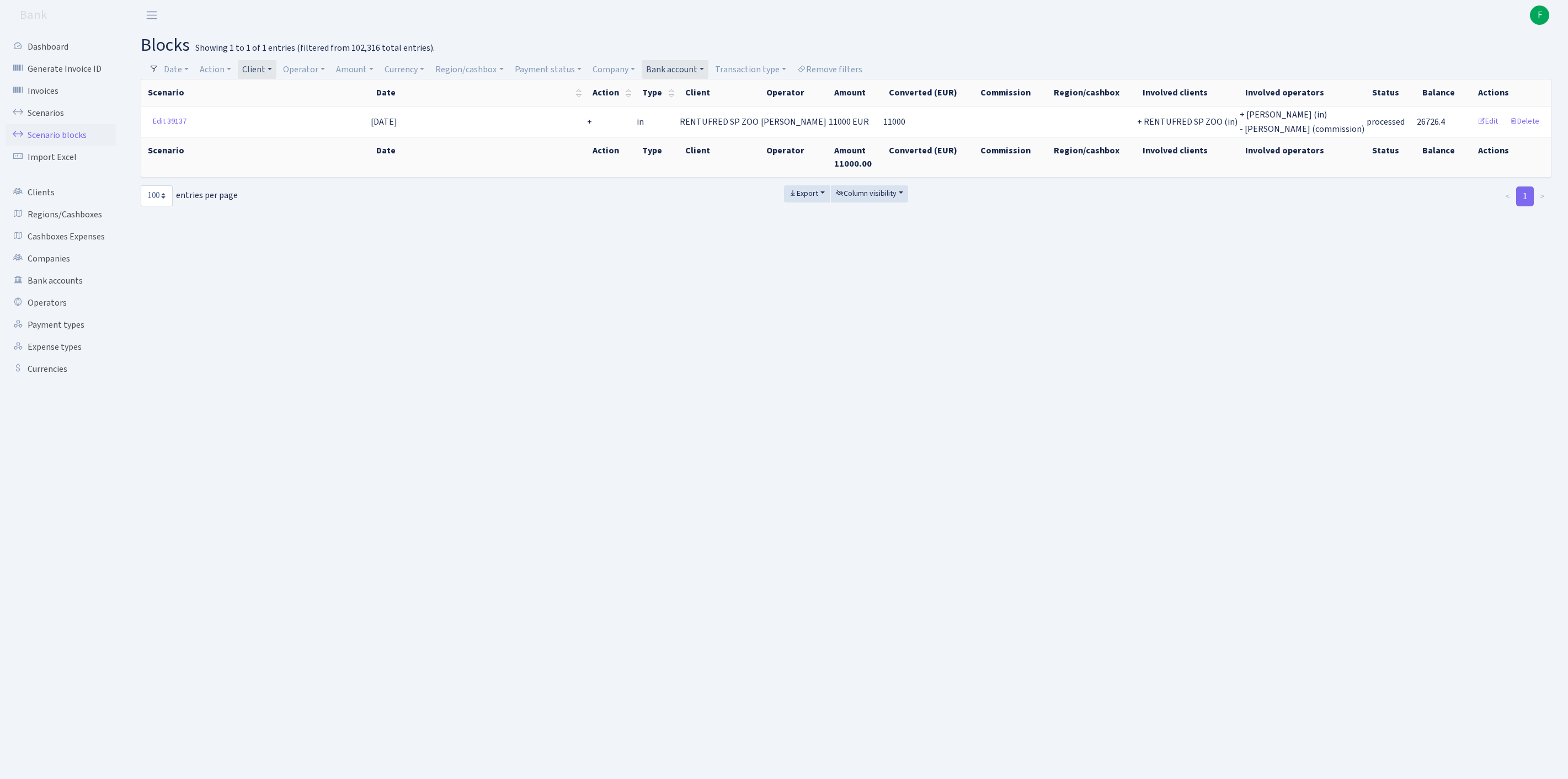
click at [708, 70] on link "Bank account" at bounding box center [674, 70] width 67 height 19
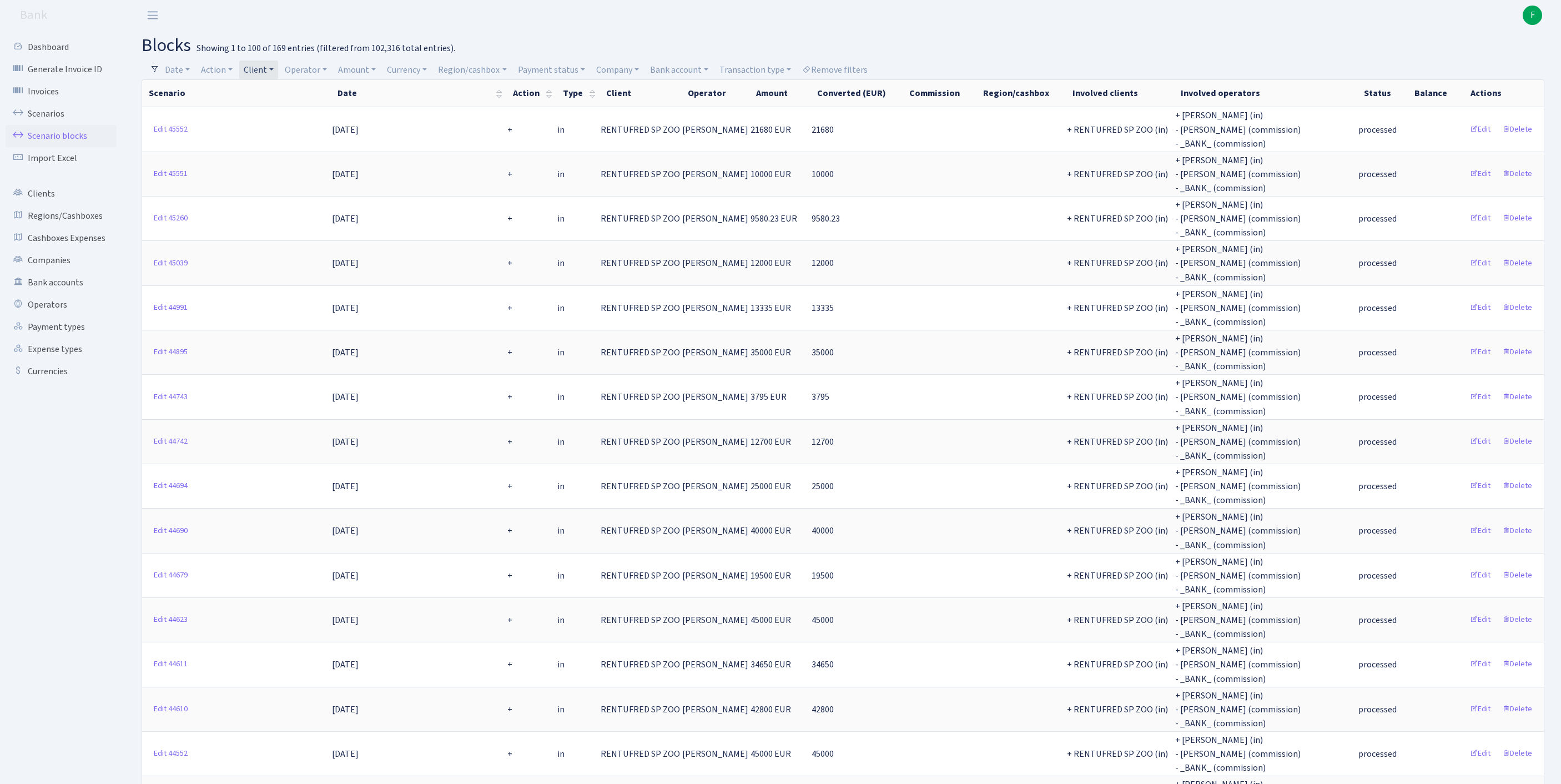
click at [278, 71] on link "Client" at bounding box center [258, 70] width 39 height 19
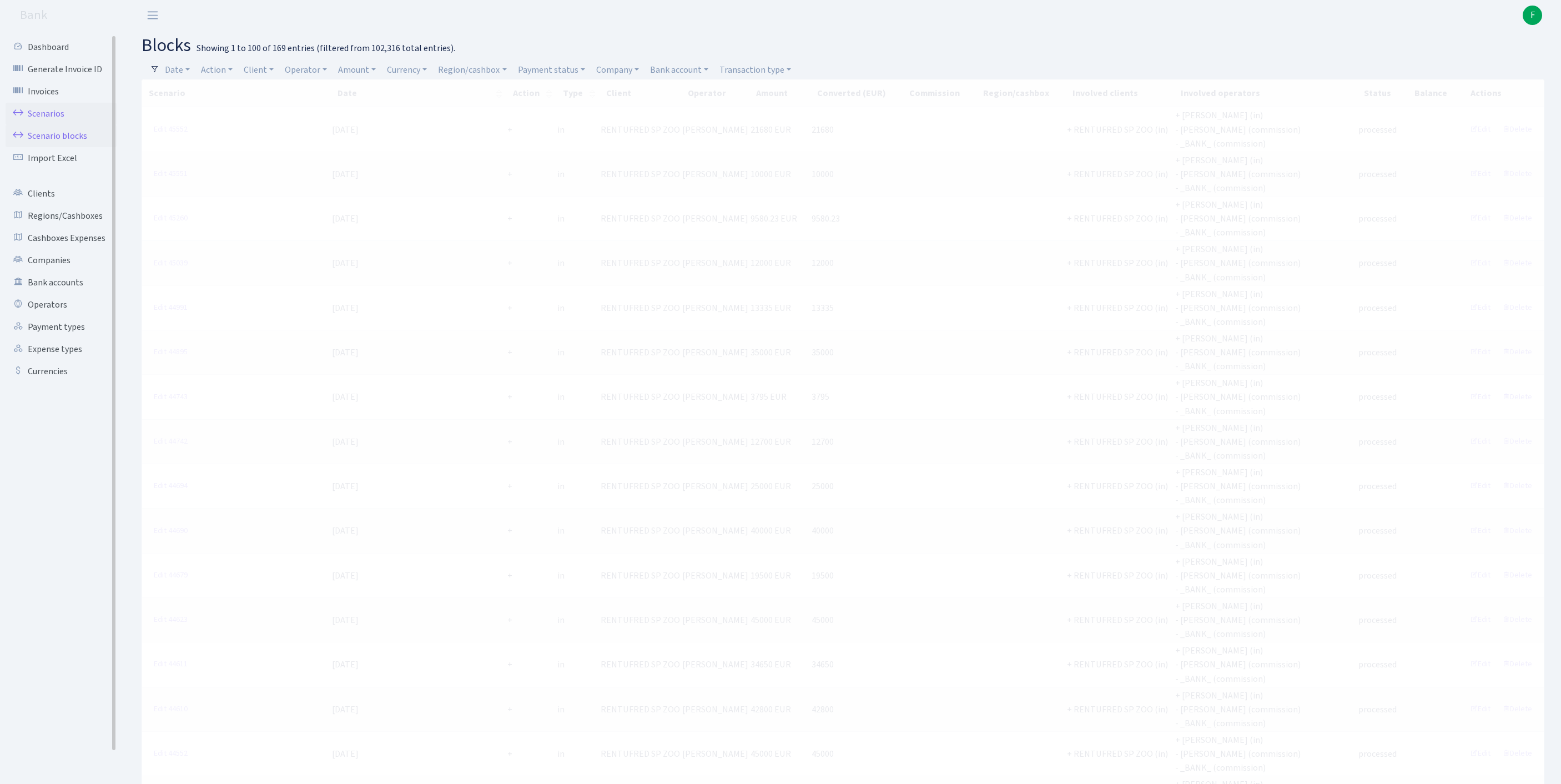
click at [52, 116] on link "Scenarios" at bounding box center [61, 114] width 111 height 22
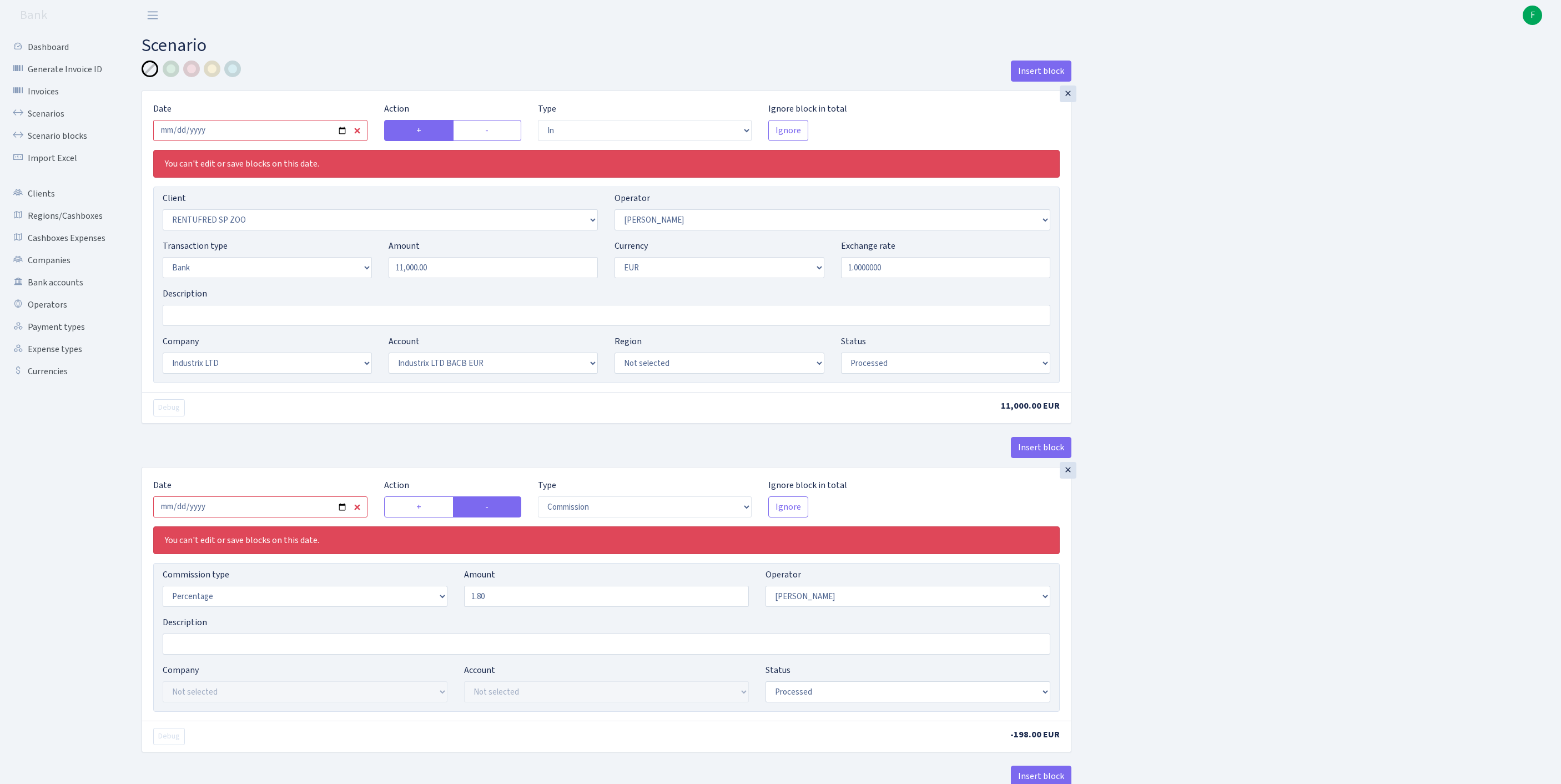
select select "in"
select select "2517"
select select "10"
select select "2"
select select "1"
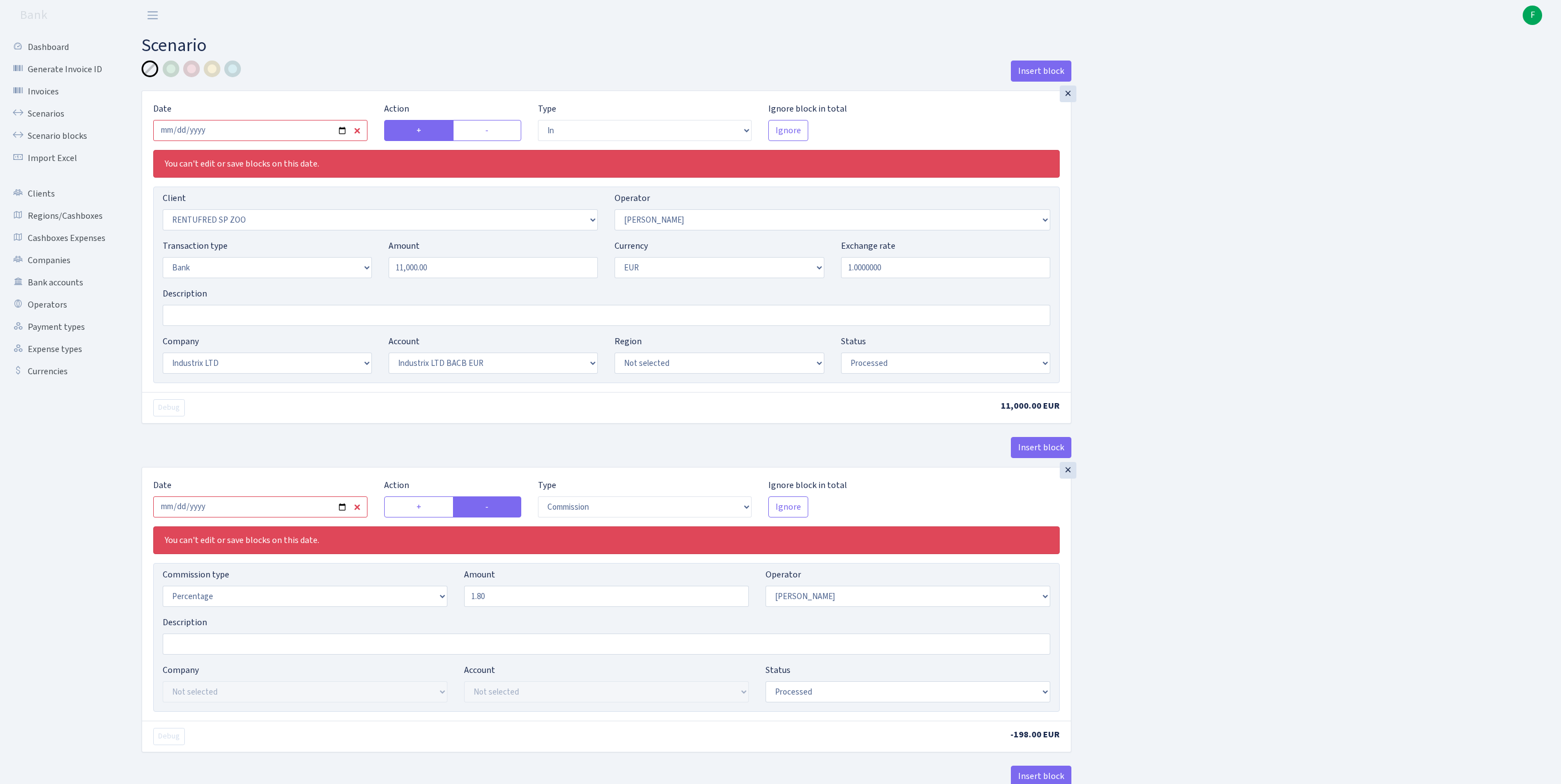
select select "17"
select select "41"
select select "processed"
select select "commission"
select select "10"
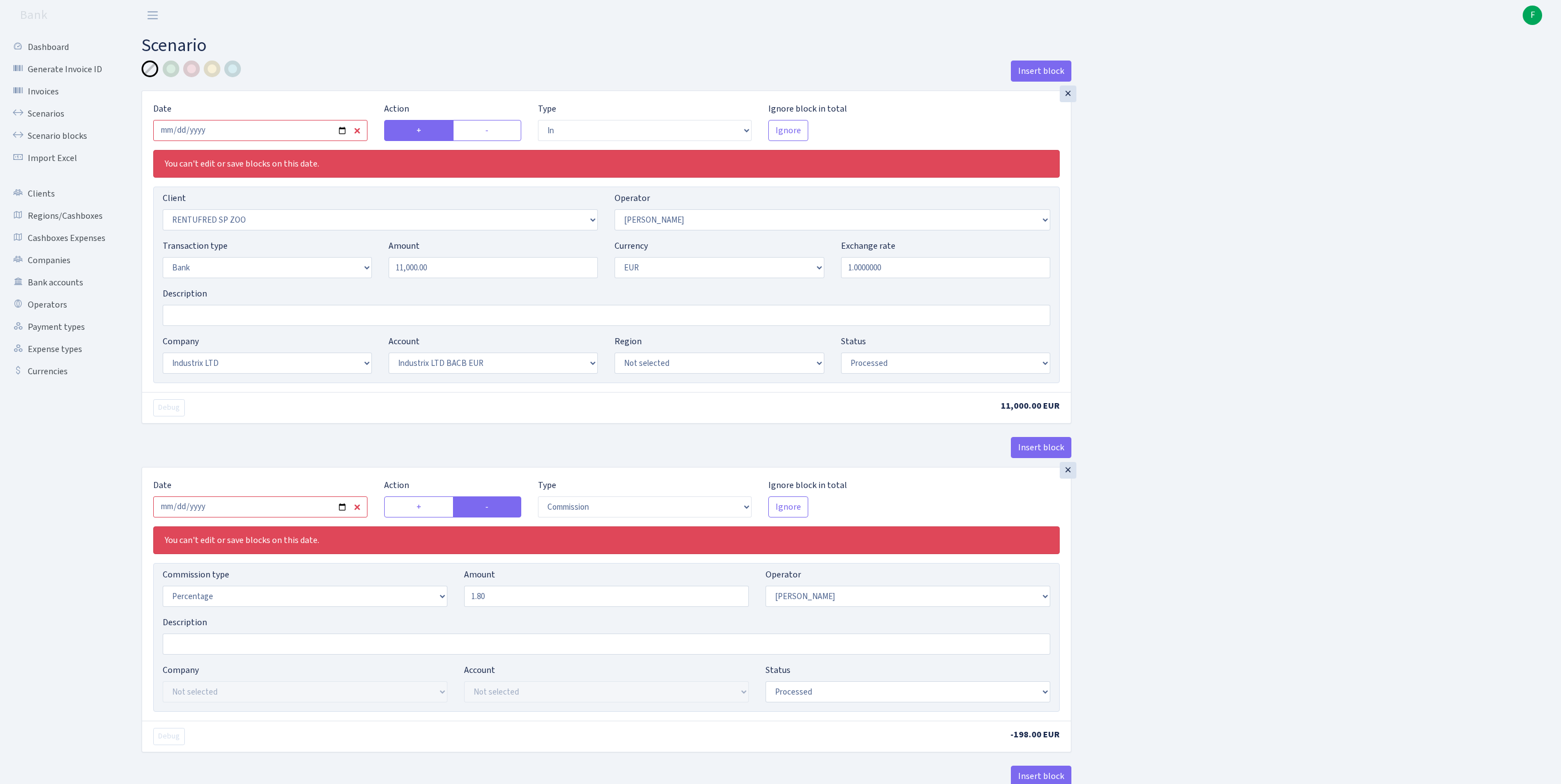
select select "processed"
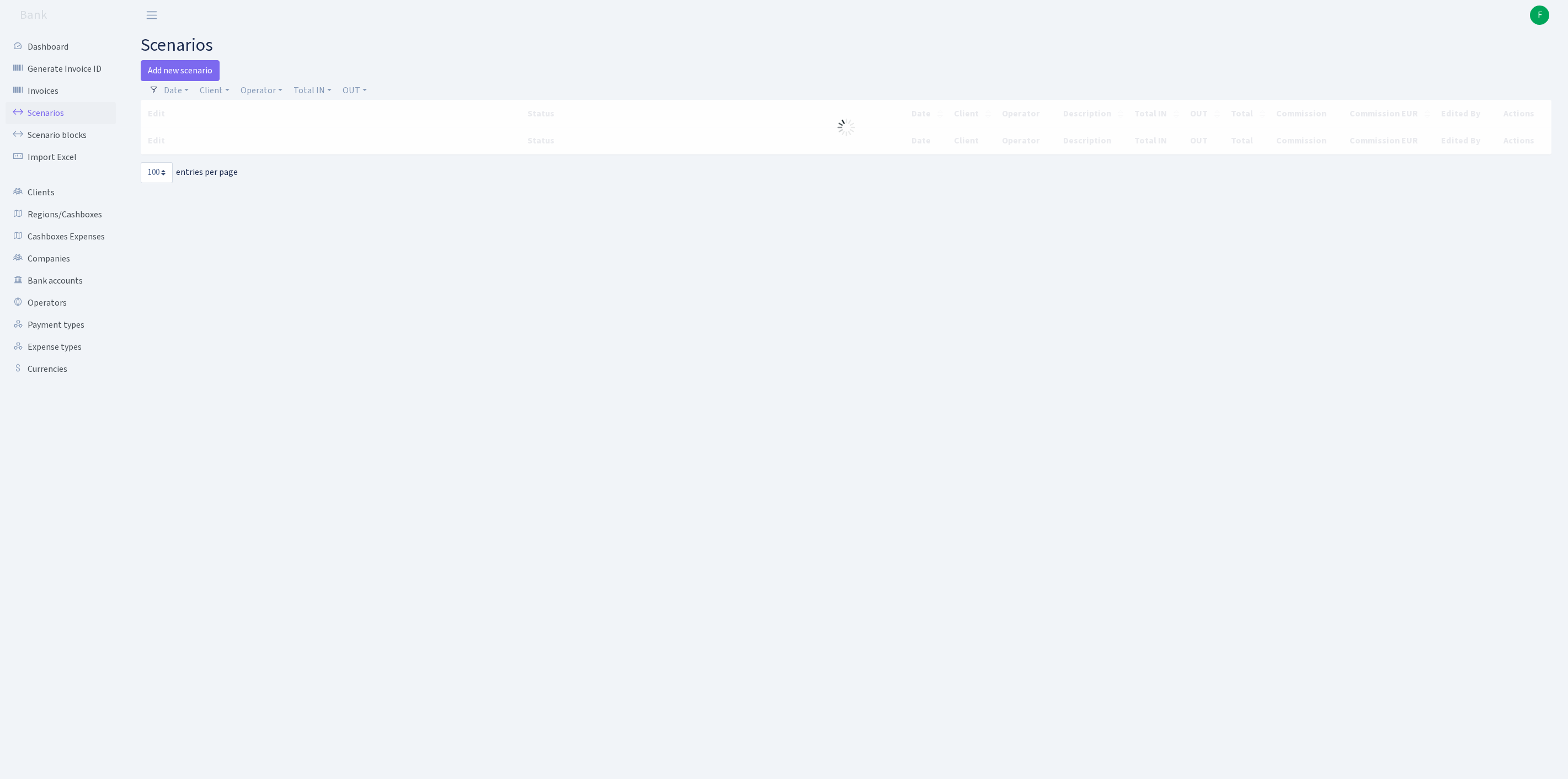
select select "100"
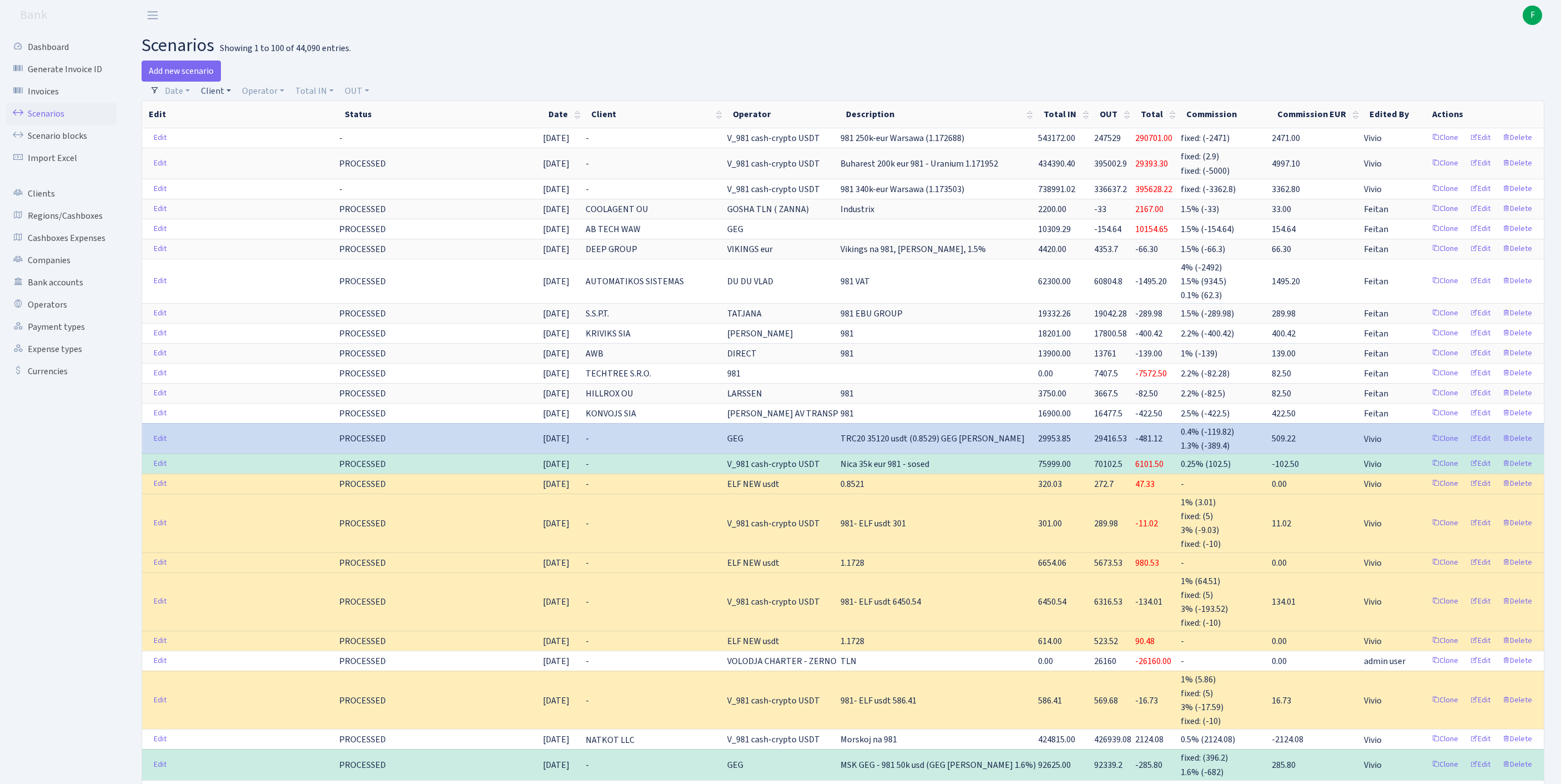
click at [226, 98] on link "Client" at bounding box center [216, 91] width 39 height 19
click at [242, 139] on input "search" at bounding box center [247, 130] width 92 height 17
type input "RENTUFR"
click at [283, 161] on li "RENTUFRED SP ZOO" at bounding box center [247, 151] width 95 height 19
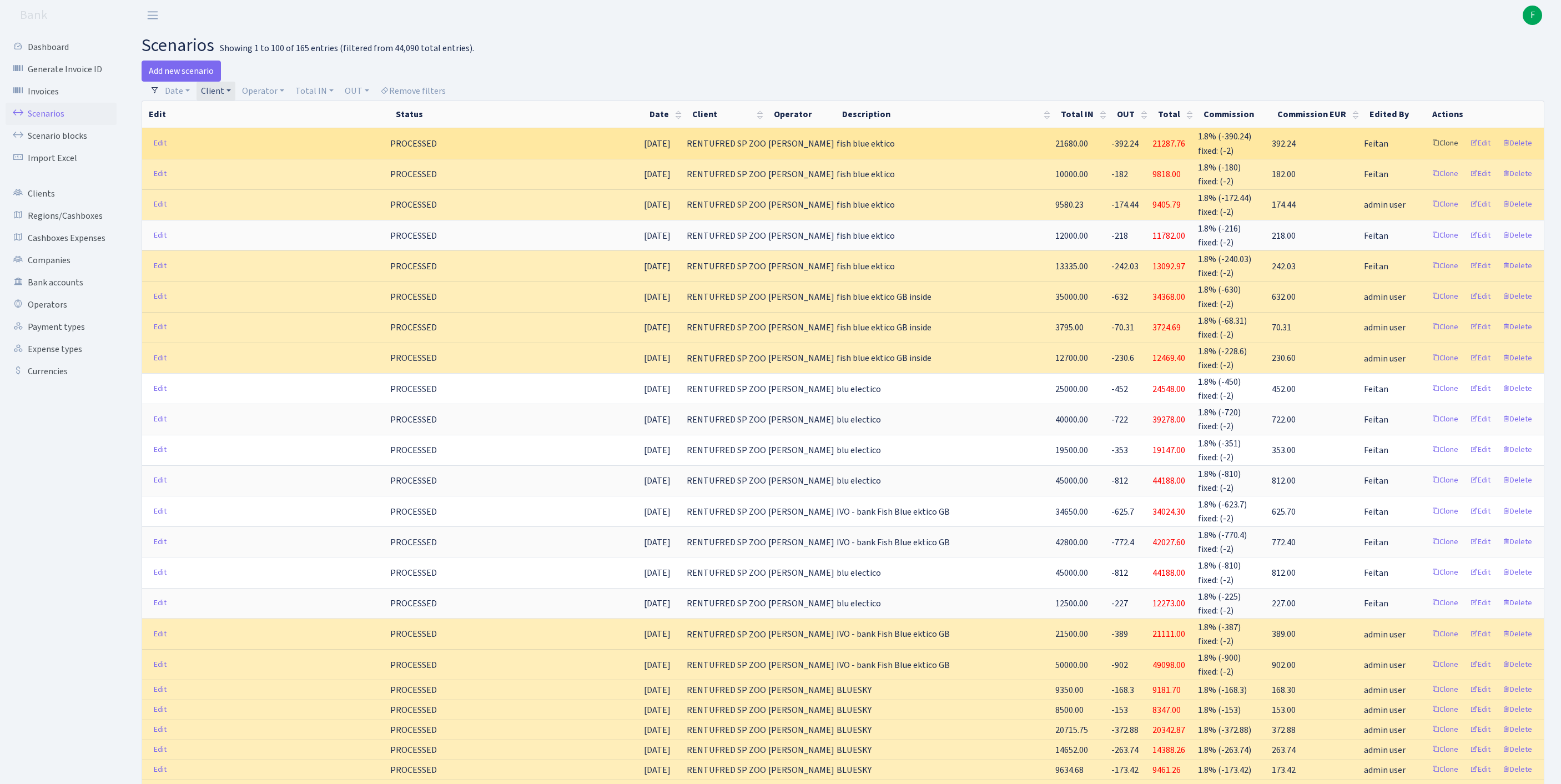
click at [1427, 151] on link "Clone" at bounding box center [1445, 143] width 36 height 17
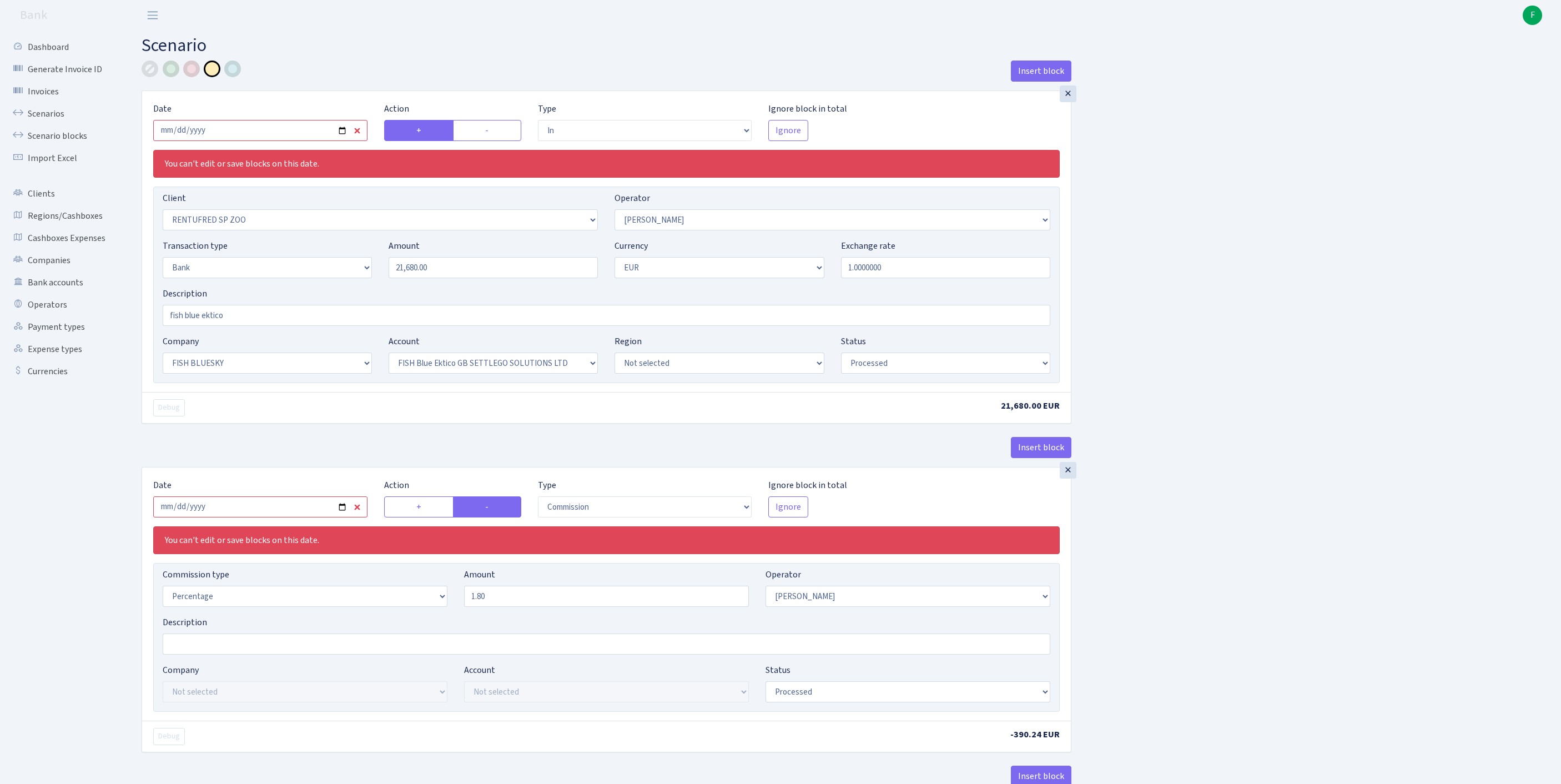
select select "in"
select select "2517"
select select "10"
select select "2"
select select "1"
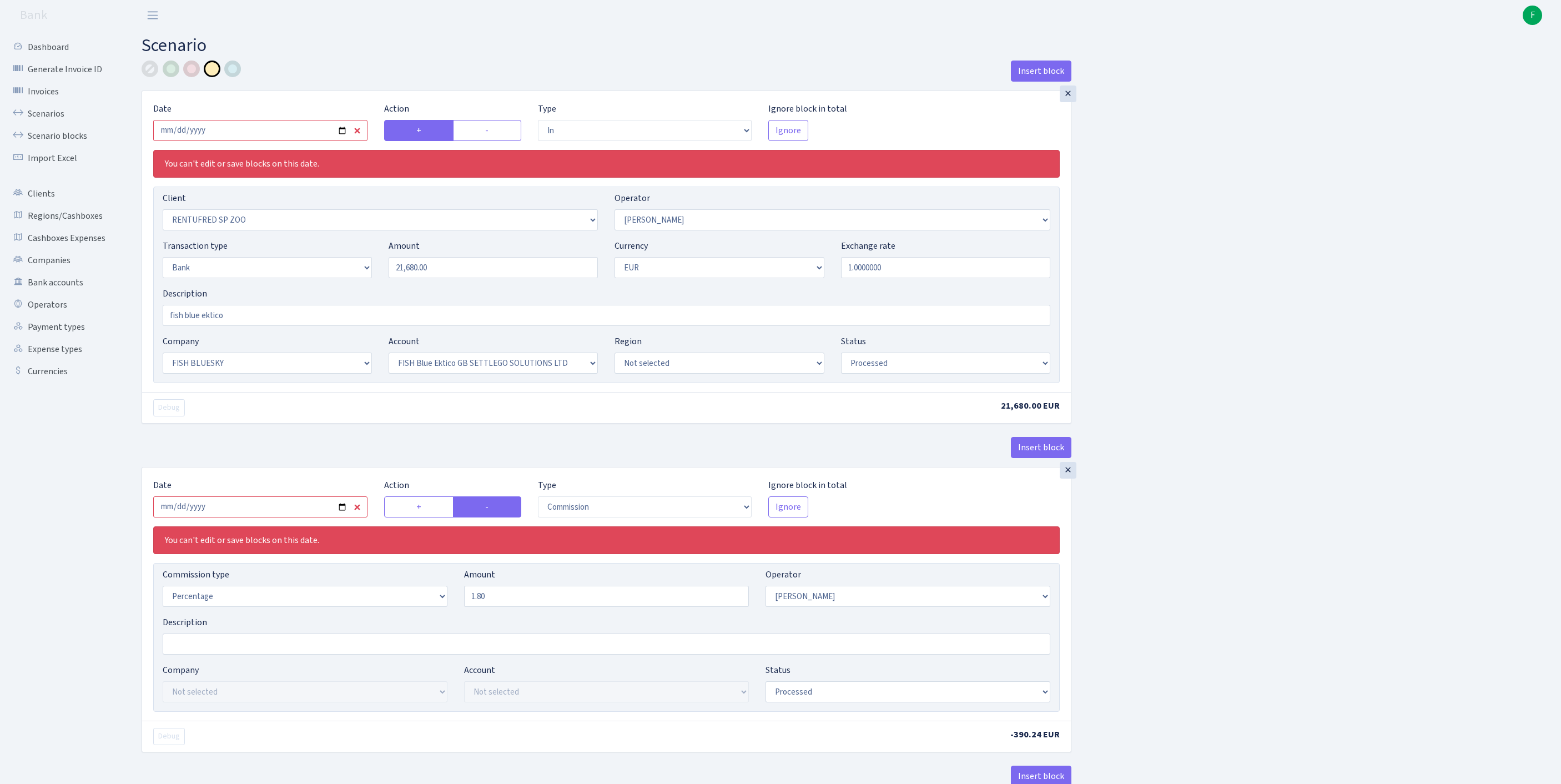
select select "23"
select select "67"
select select "processed"
select select "commission"
select select "10"
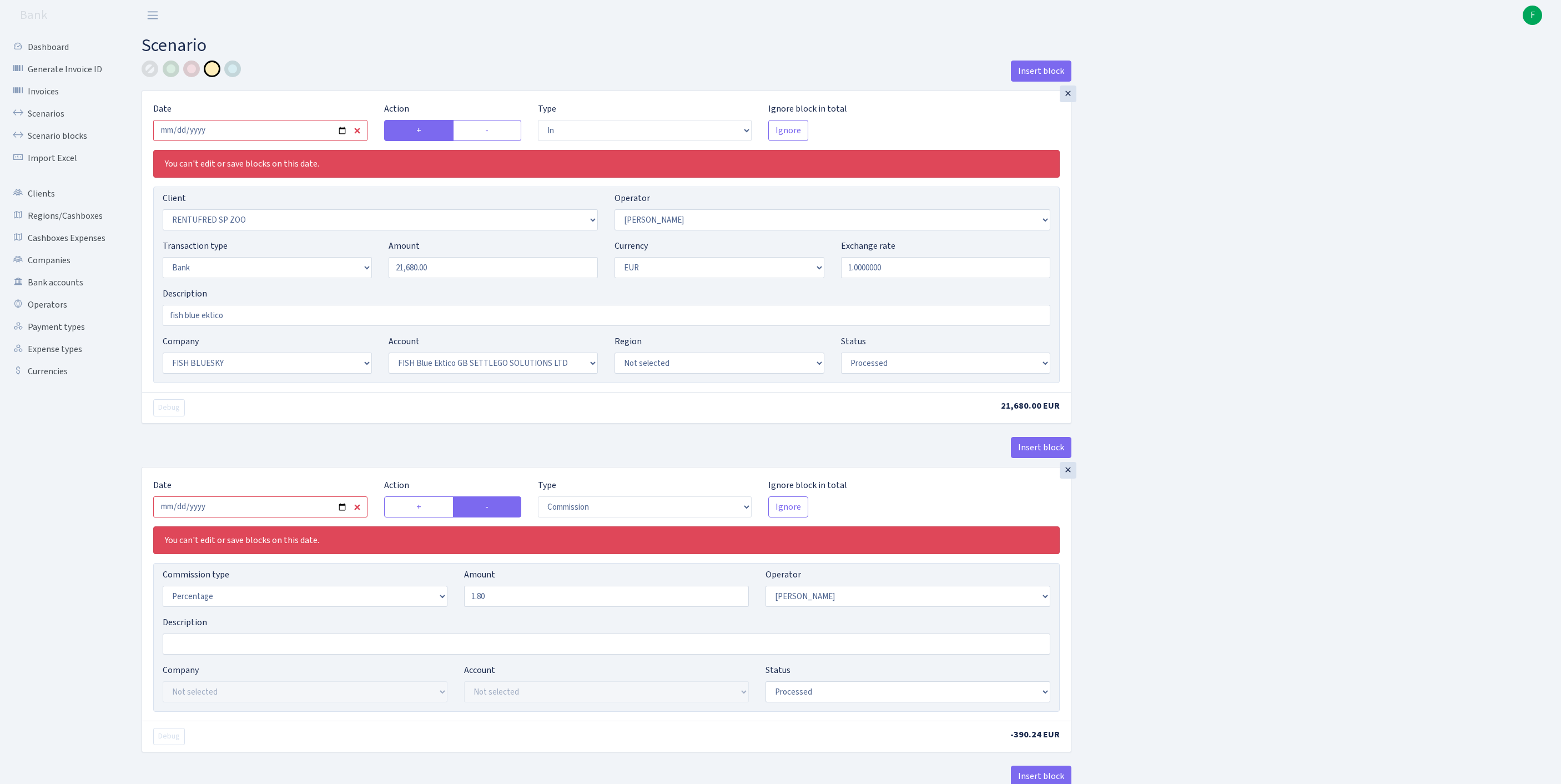
select select "processed"
select select "commission"
select select "fixed"
select select "1"
select select "23"
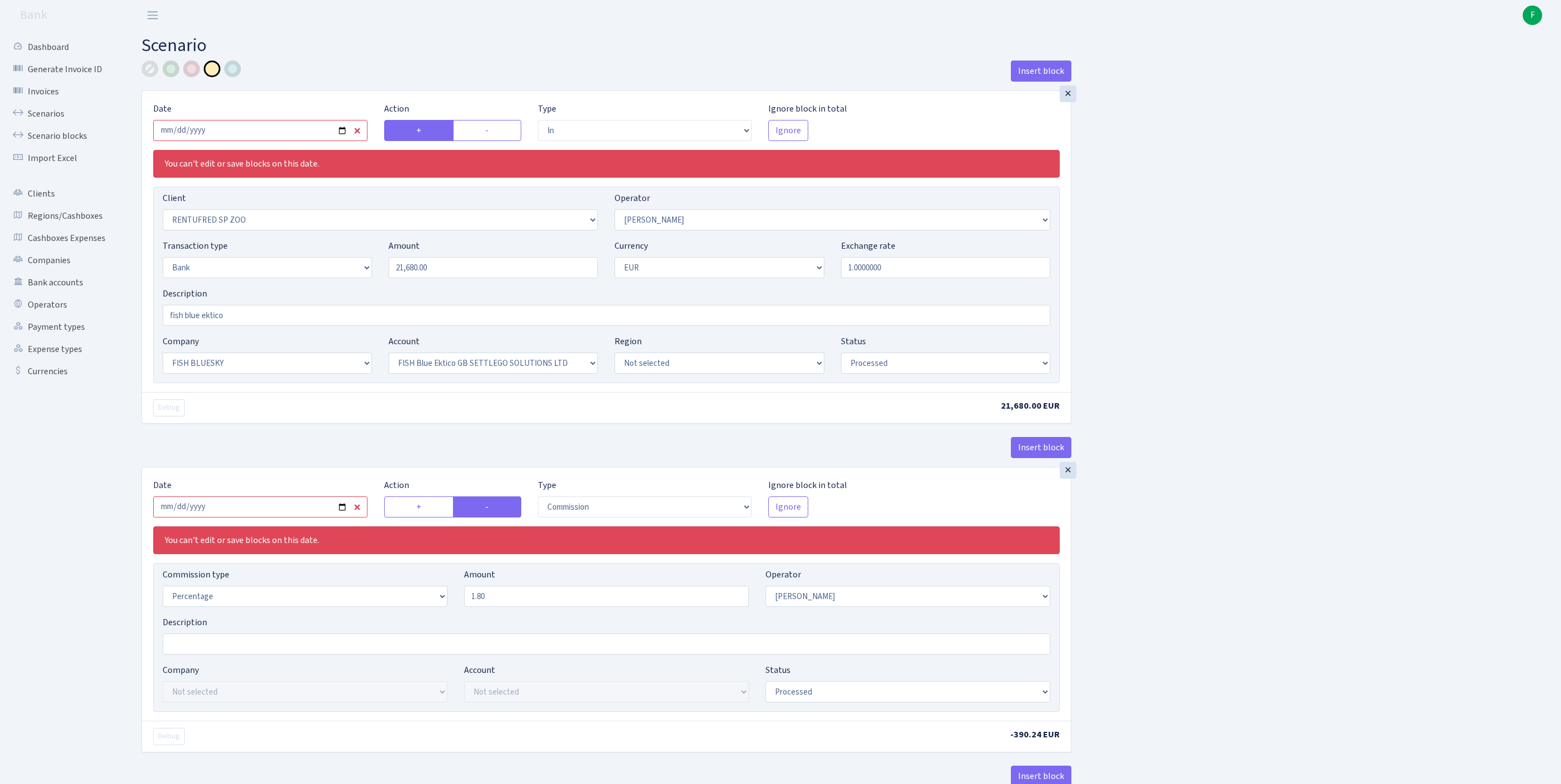
select select "67"
select select "processed"
click at [292, 141] on input "2025-08-23" at bounding box center [260, 130] width 214 height 21
type input "[DATE]"
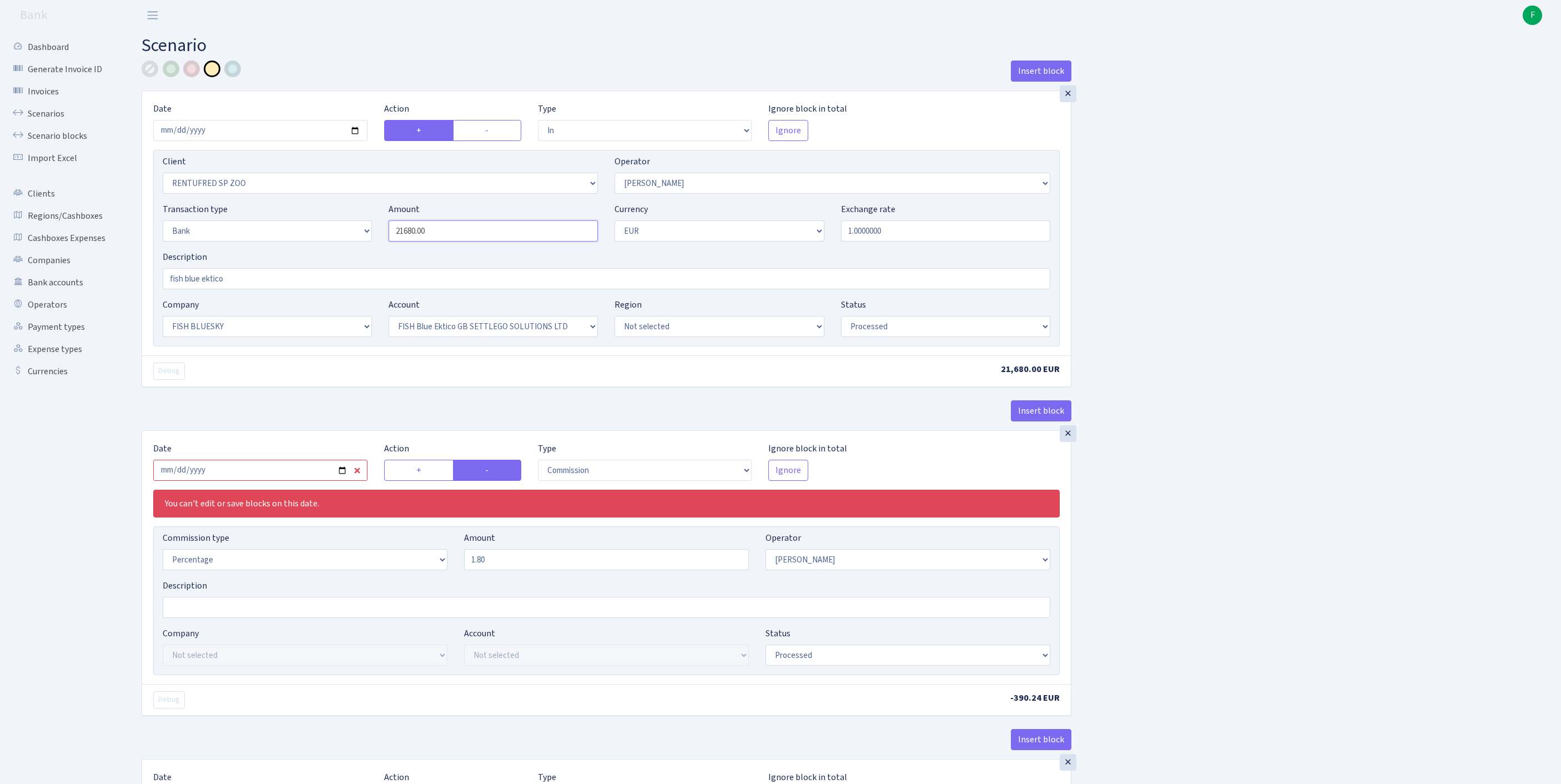
drag, startPoint x: 447, startPoint y: 251, endPoint x: 219, endPoint y: 241, distance: 228.2
click at [219, 241] on div "Transaction type Not selected 981 ELF FISH crypto GIRT IVO dekl MM-BALTIC eur U…" at bounding box center [606, 226] width 904 height 48
type input "17,500.00"
click at [235, 480] on input "2025-08-22" at bounding box center [260, 470] width 214 height 21
type input "2025-09-12"
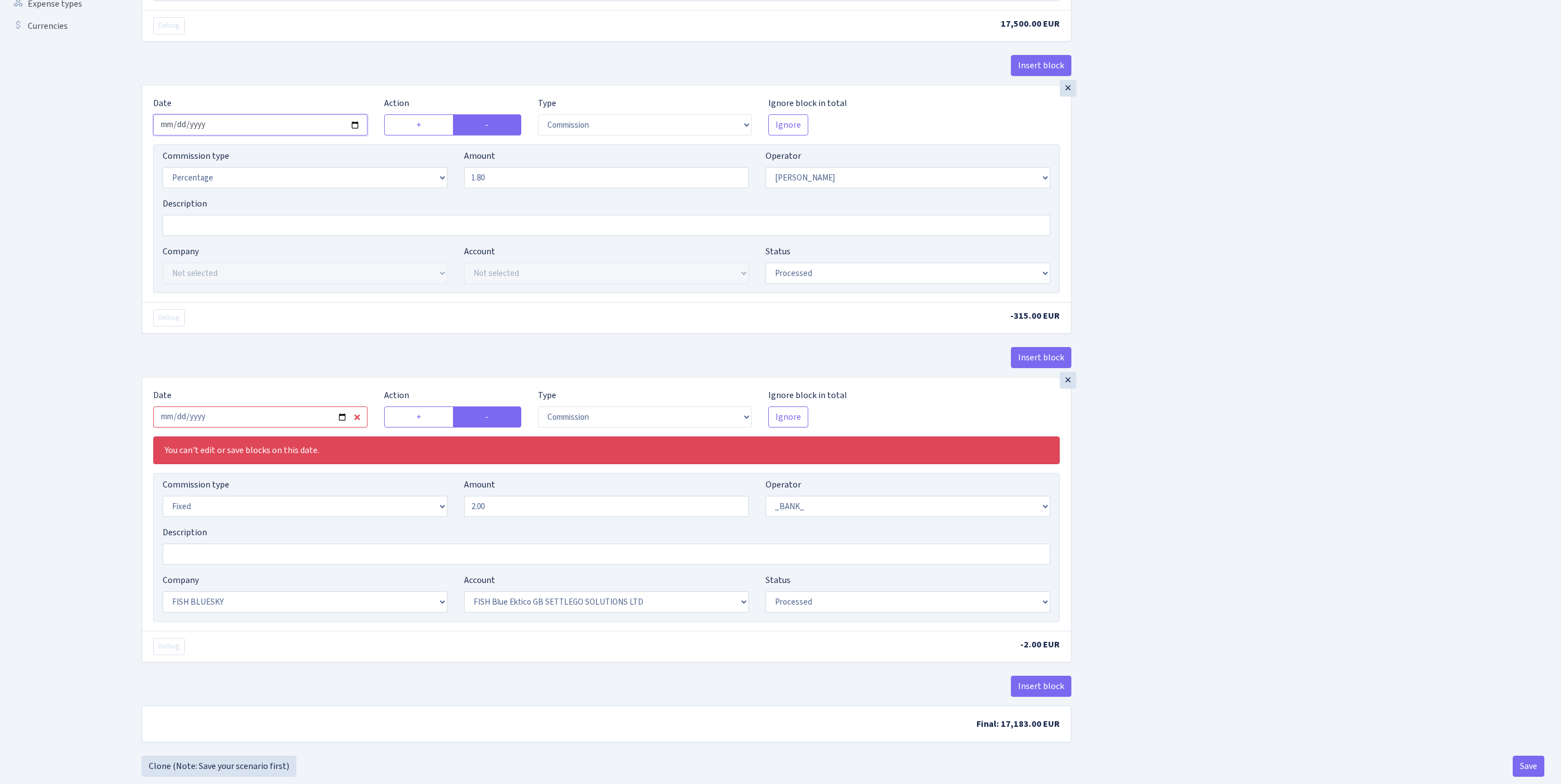
scroll to position [511, 0]
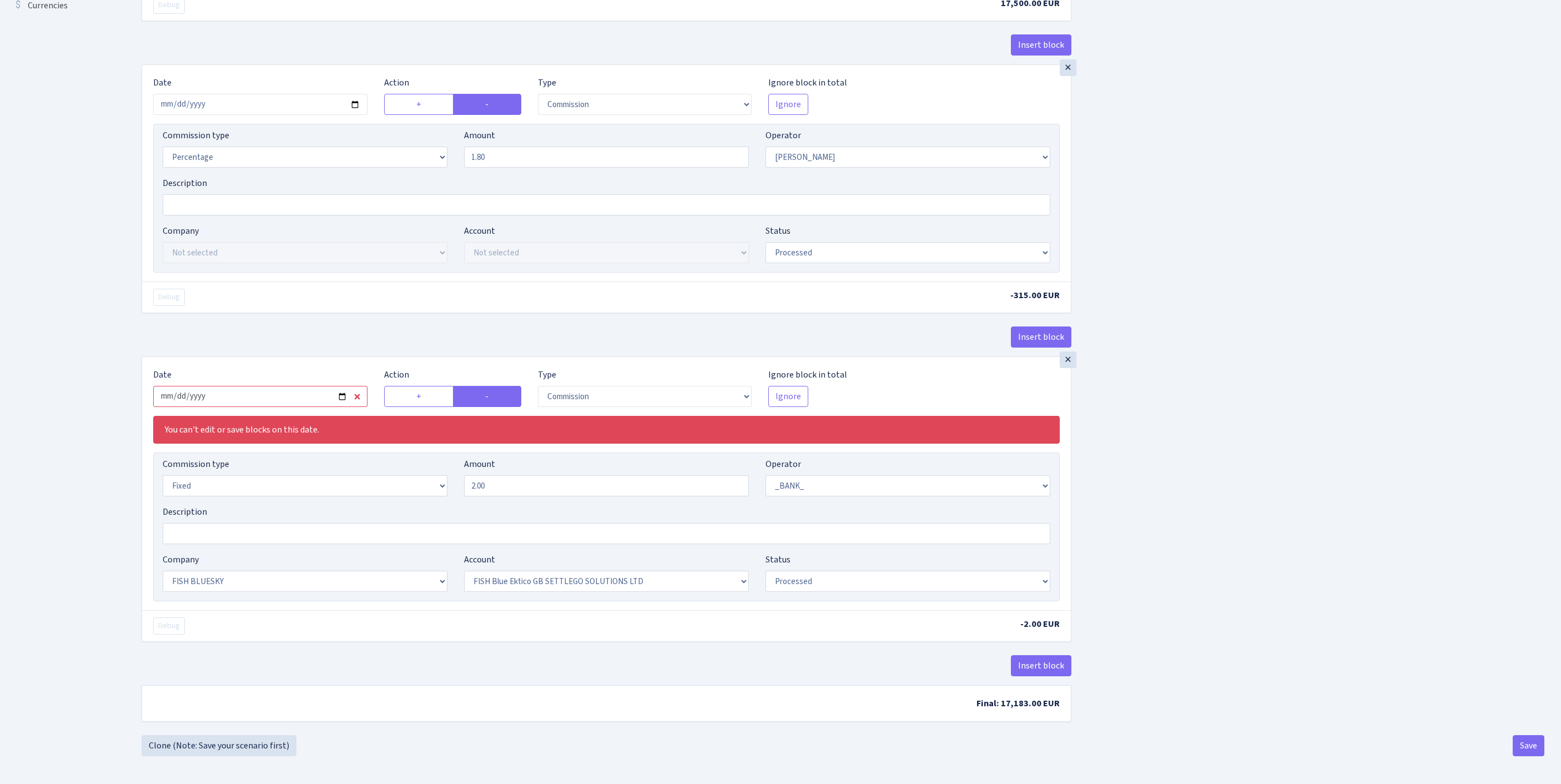
click at [293, 386] on input "2025-08-22" at bounding box center [260, 396] width 214 height 21
type input "2025-09-12"
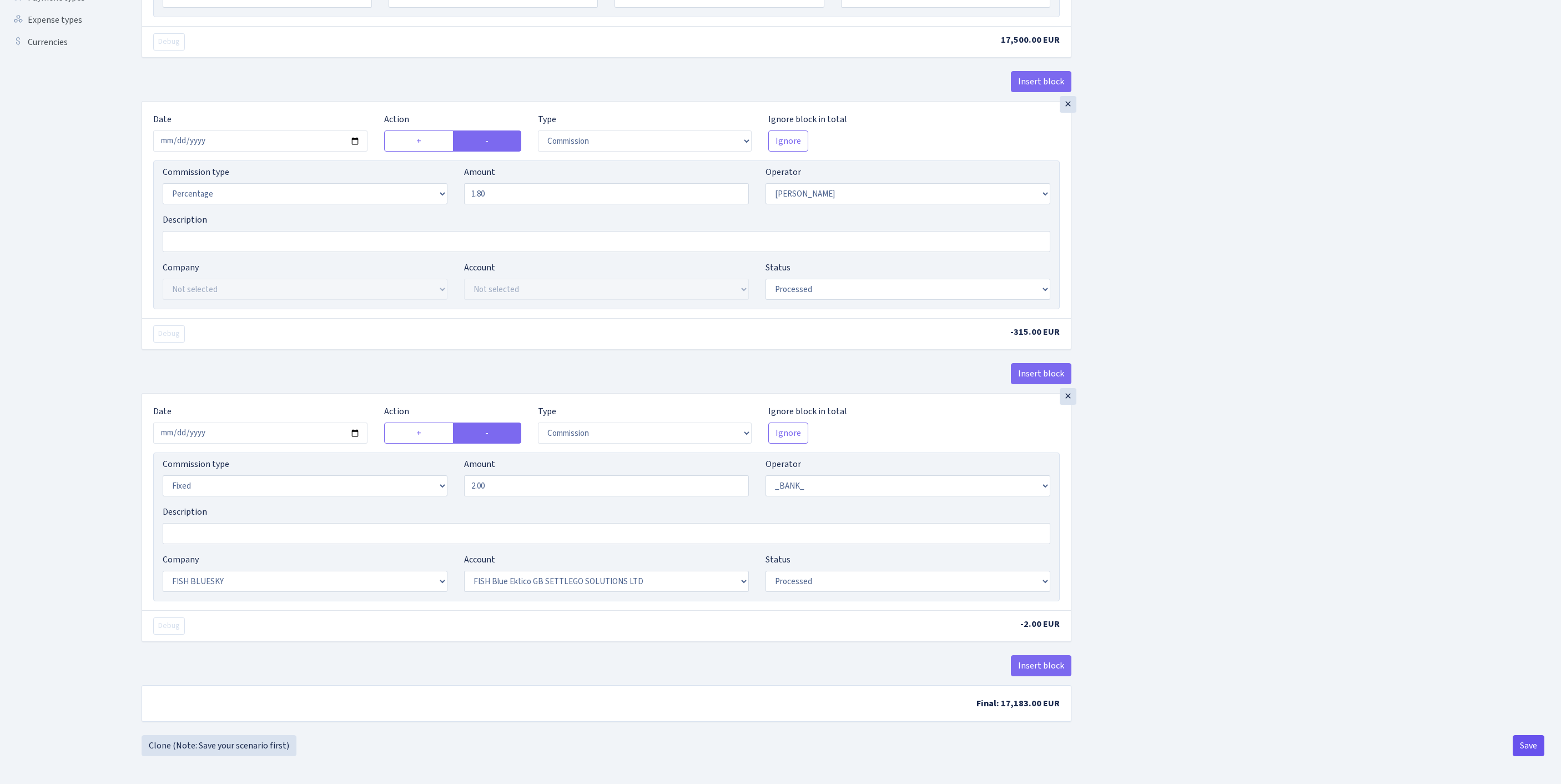
click at [1525, 745] on button "Save" at bounding box center [1528, 745] width 32 height 21
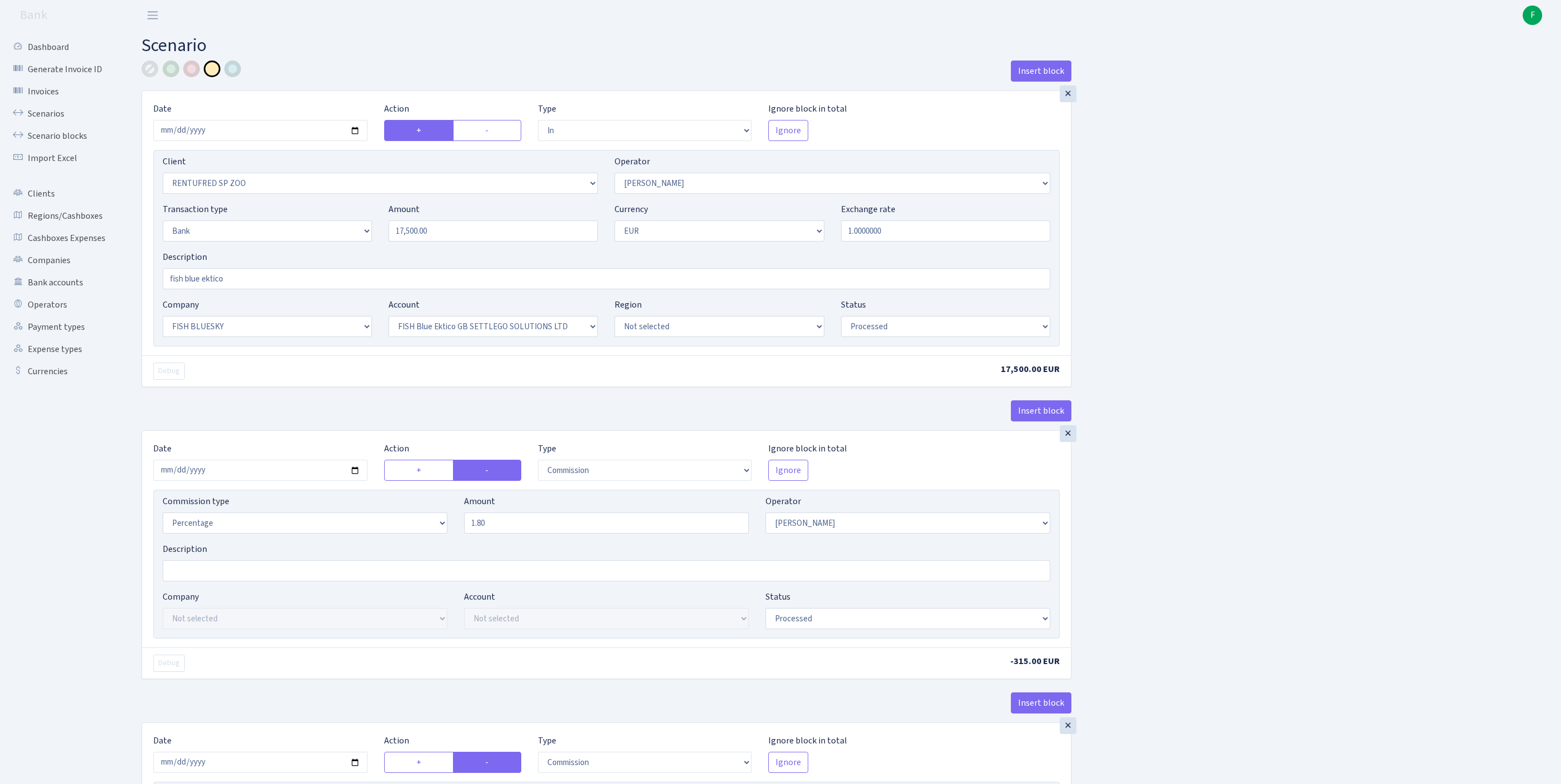
select select "in"
select select "2517"
select select "10"
select select "2"
select select "1"
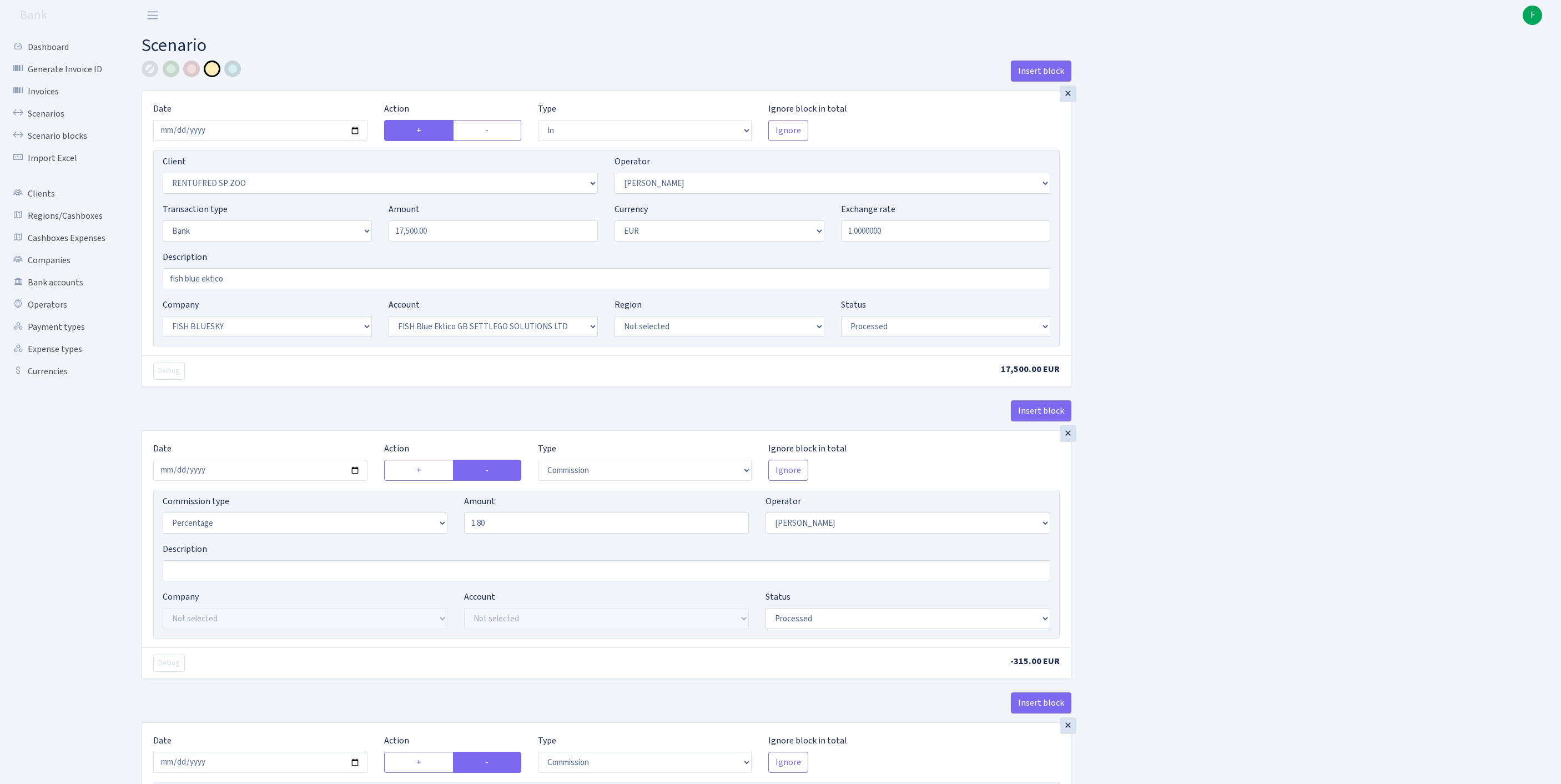
select select "23"
select select "67"
select select "processed"
select select "commission"
select select "10"
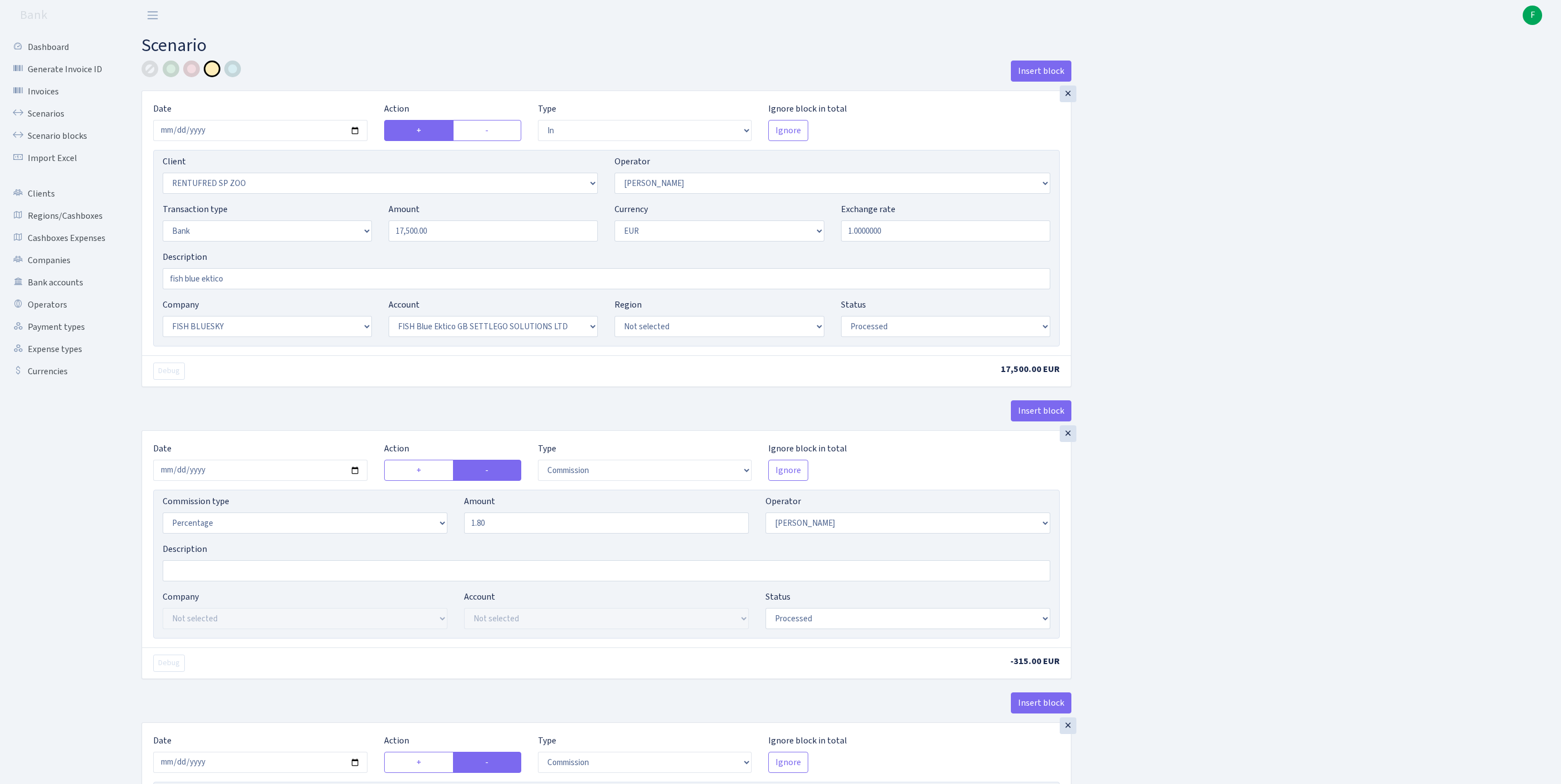
select select "processed"
select select "commission"
select select "fixed"
select select "1"
select select "23"
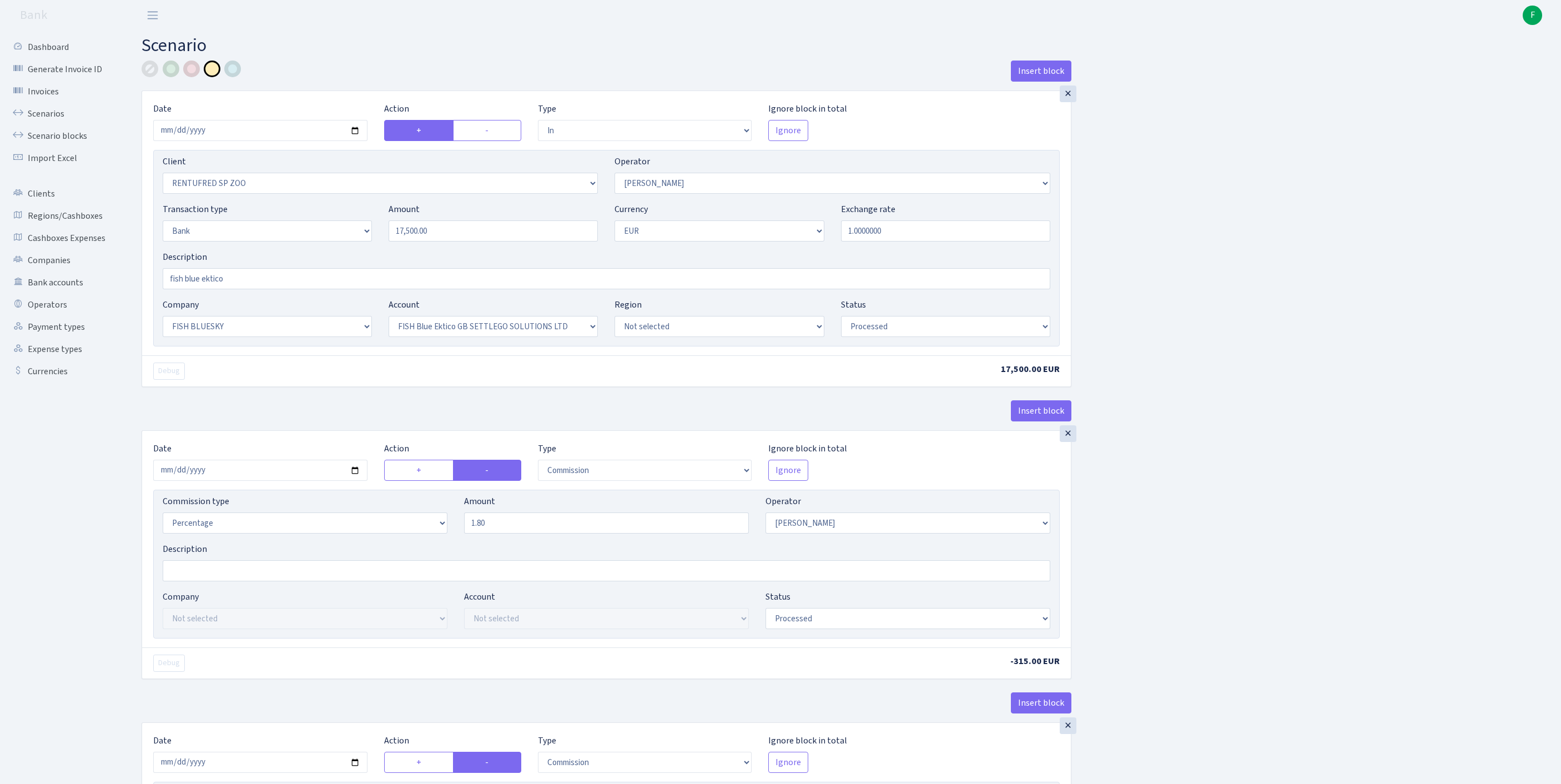
select select "67"
select select "processed"
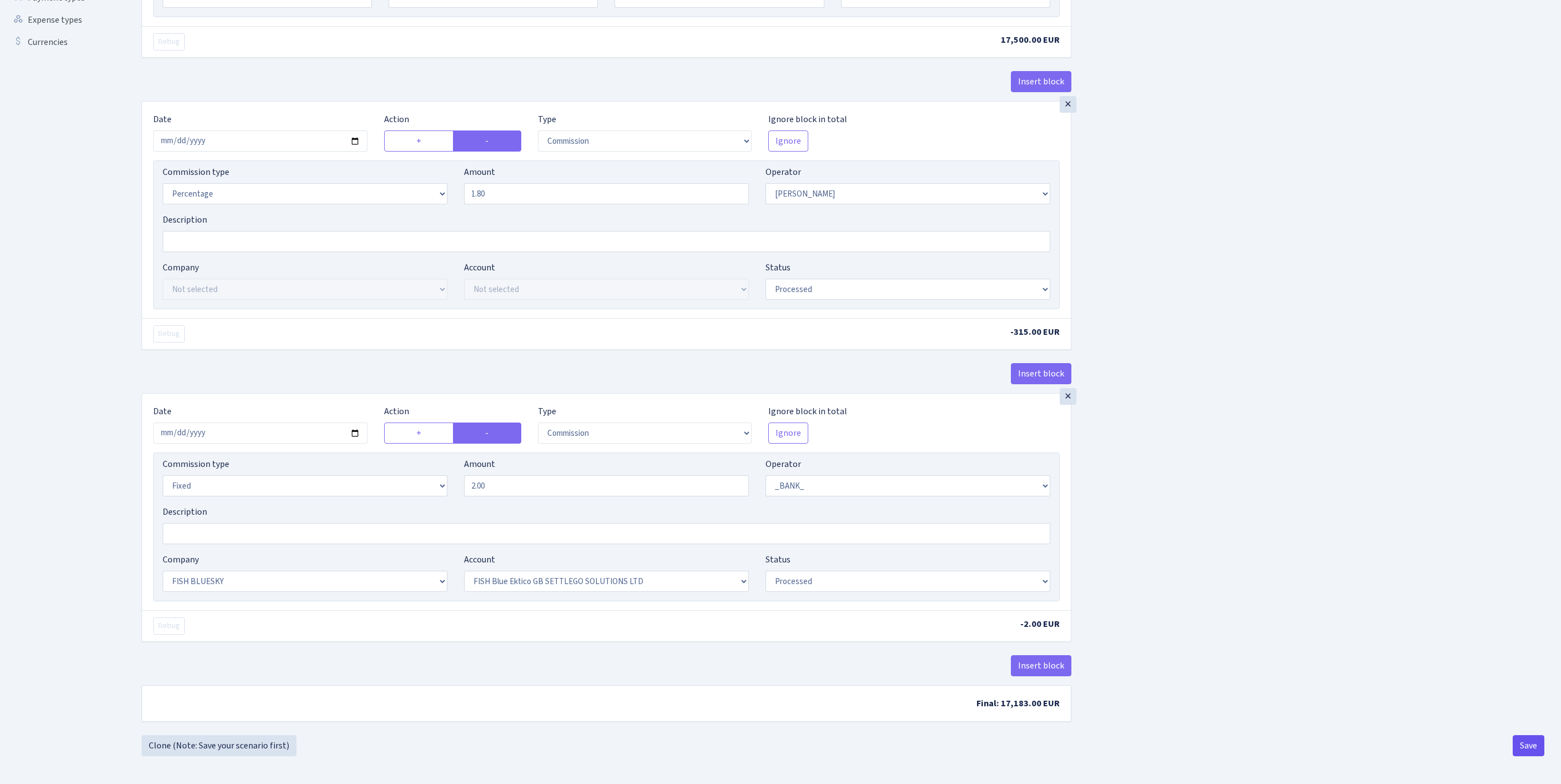
click at [1522, 747] on button "Save" at bounding box center [1528, 745] width 32 height 21
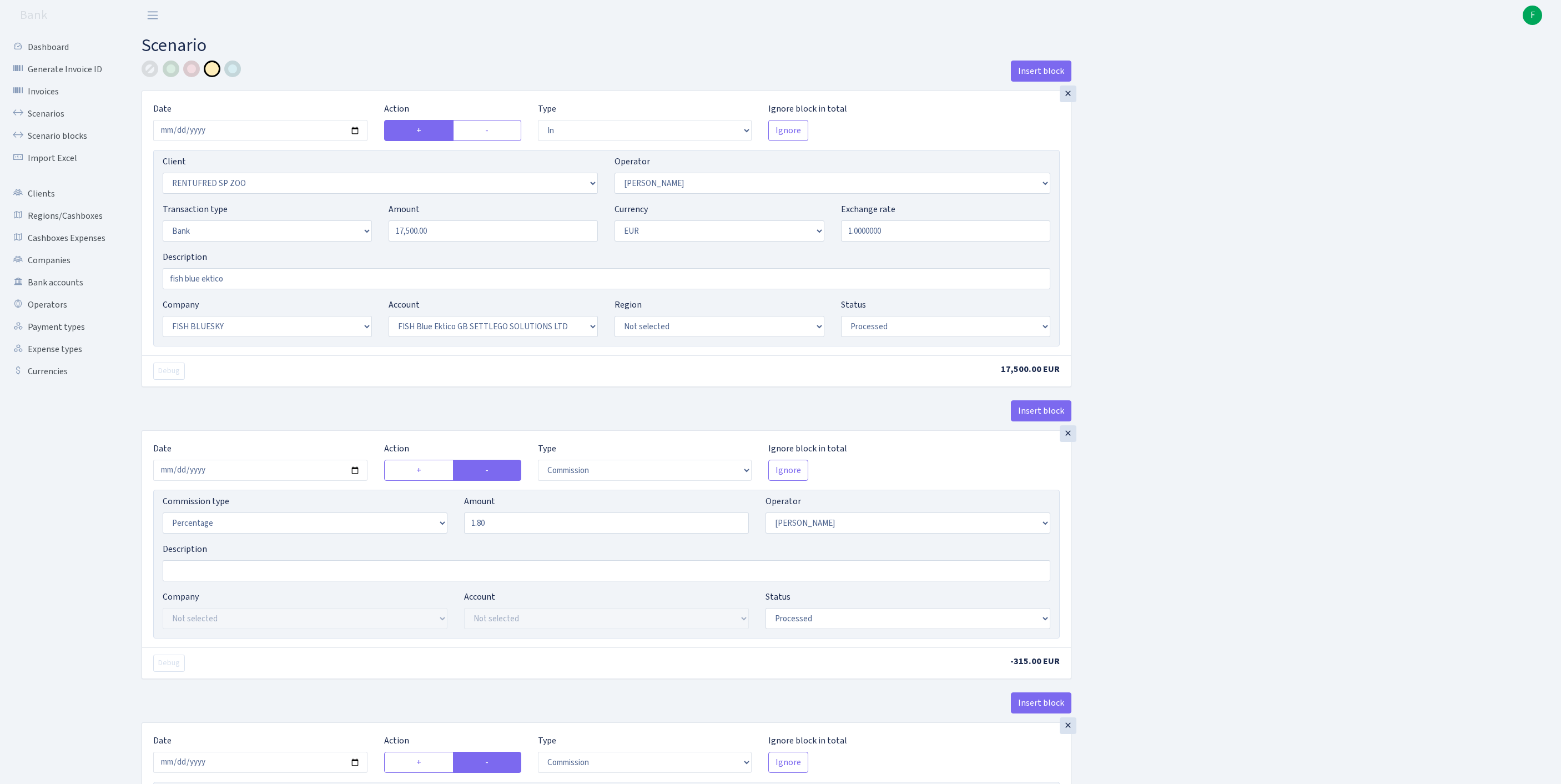
select select "in"
select select "2517"
select select "10"
select select "2"
select select "1"
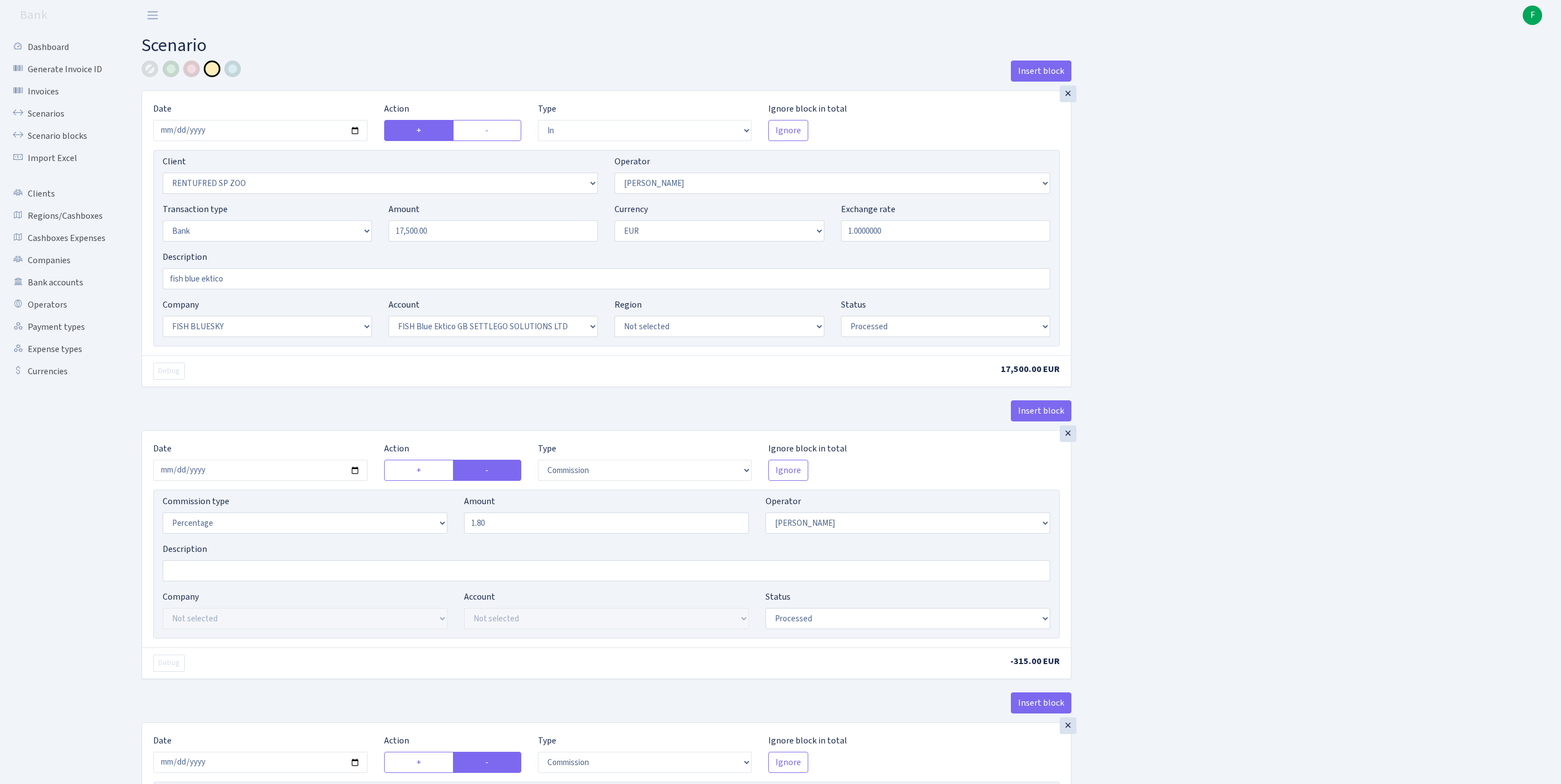
select select "23"
select select "67"
select select "processed"
select select "commission"
select select "10"
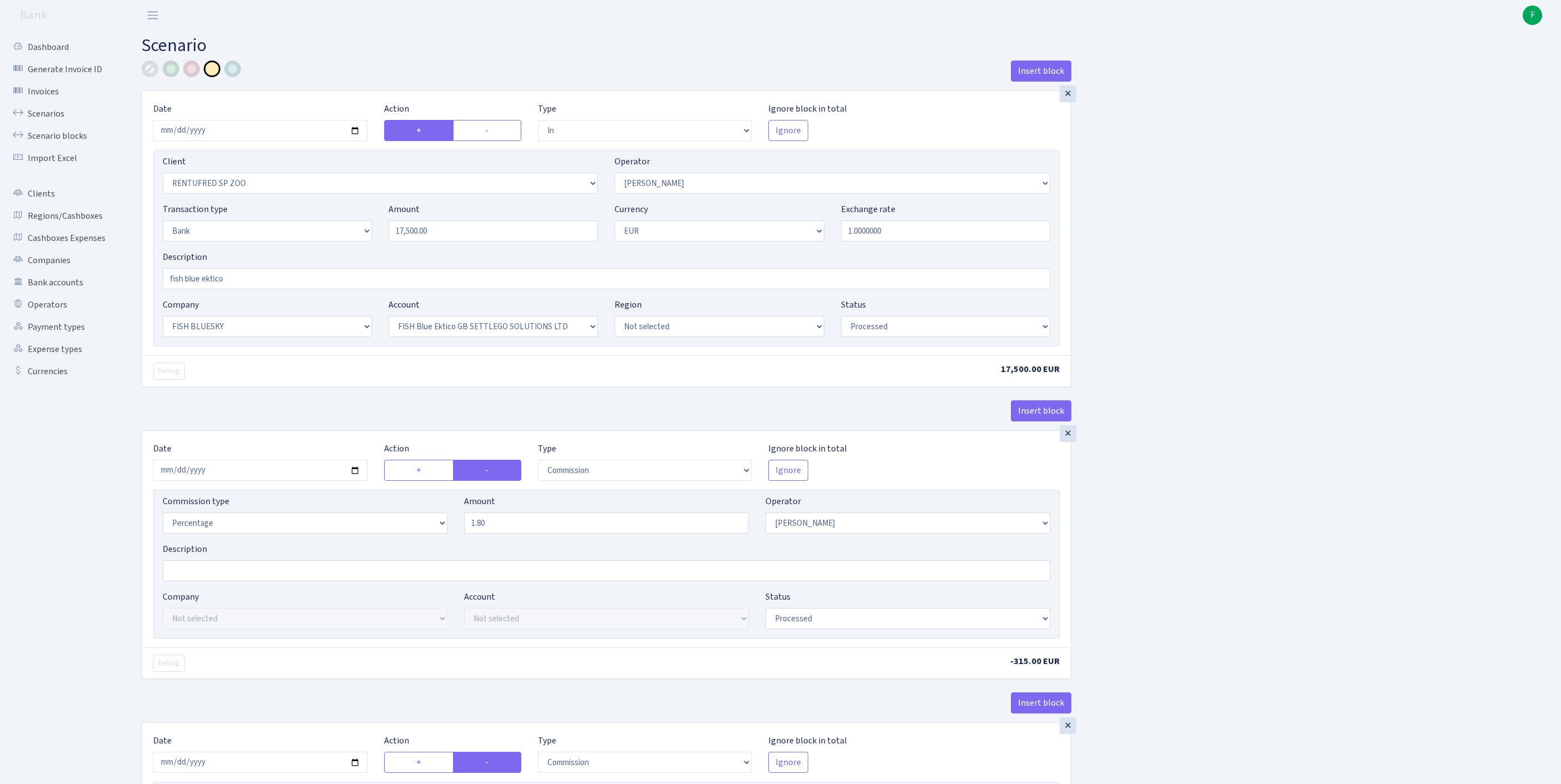
select select "processed"
select select "commission"
select select "fixed"
select select "1"
select select "23"
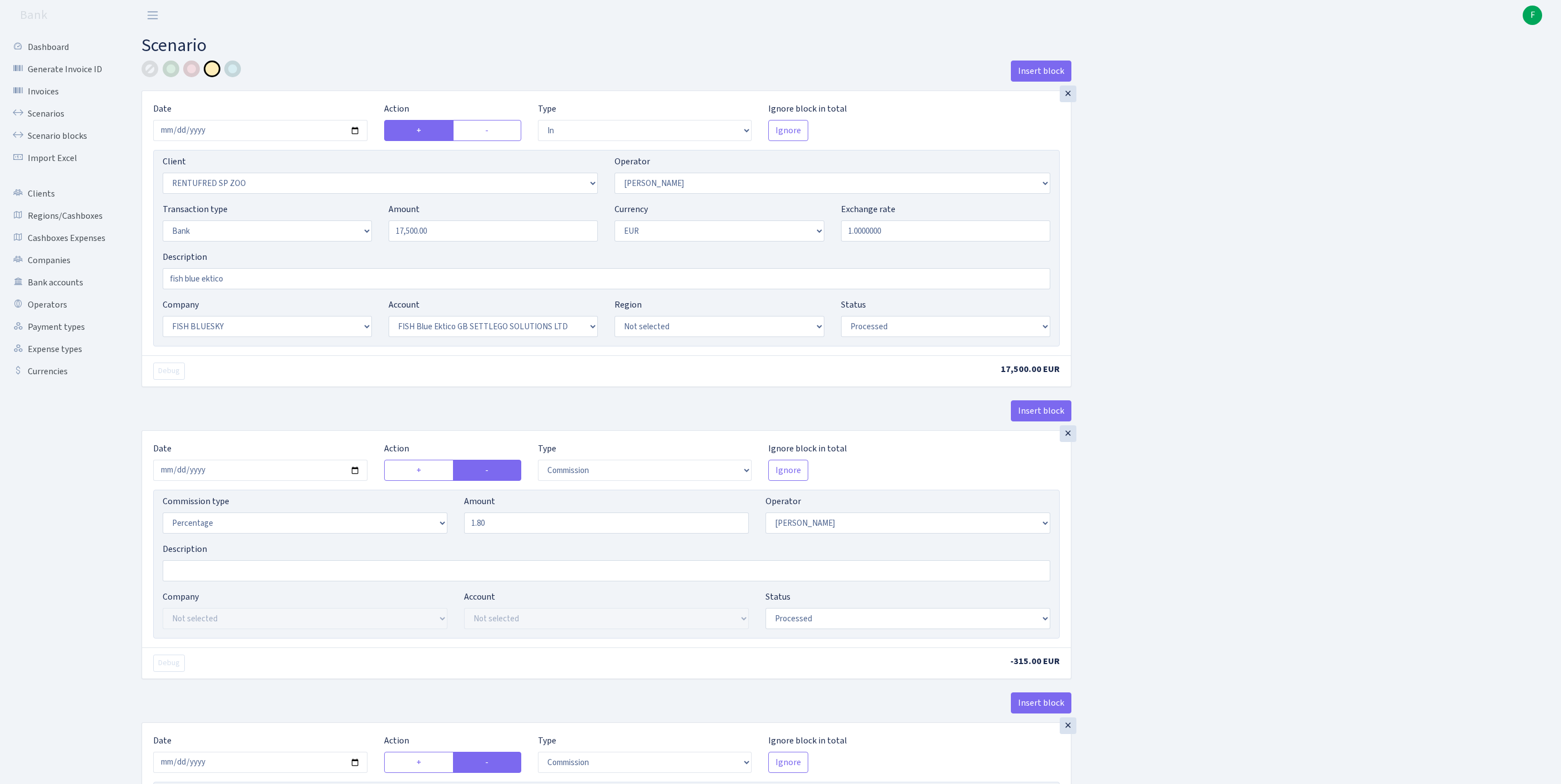
select select "67"
select select "processed"
click at [50, 122] on link "Scenarios" at bounding box center [61, 114] width 111 height 22
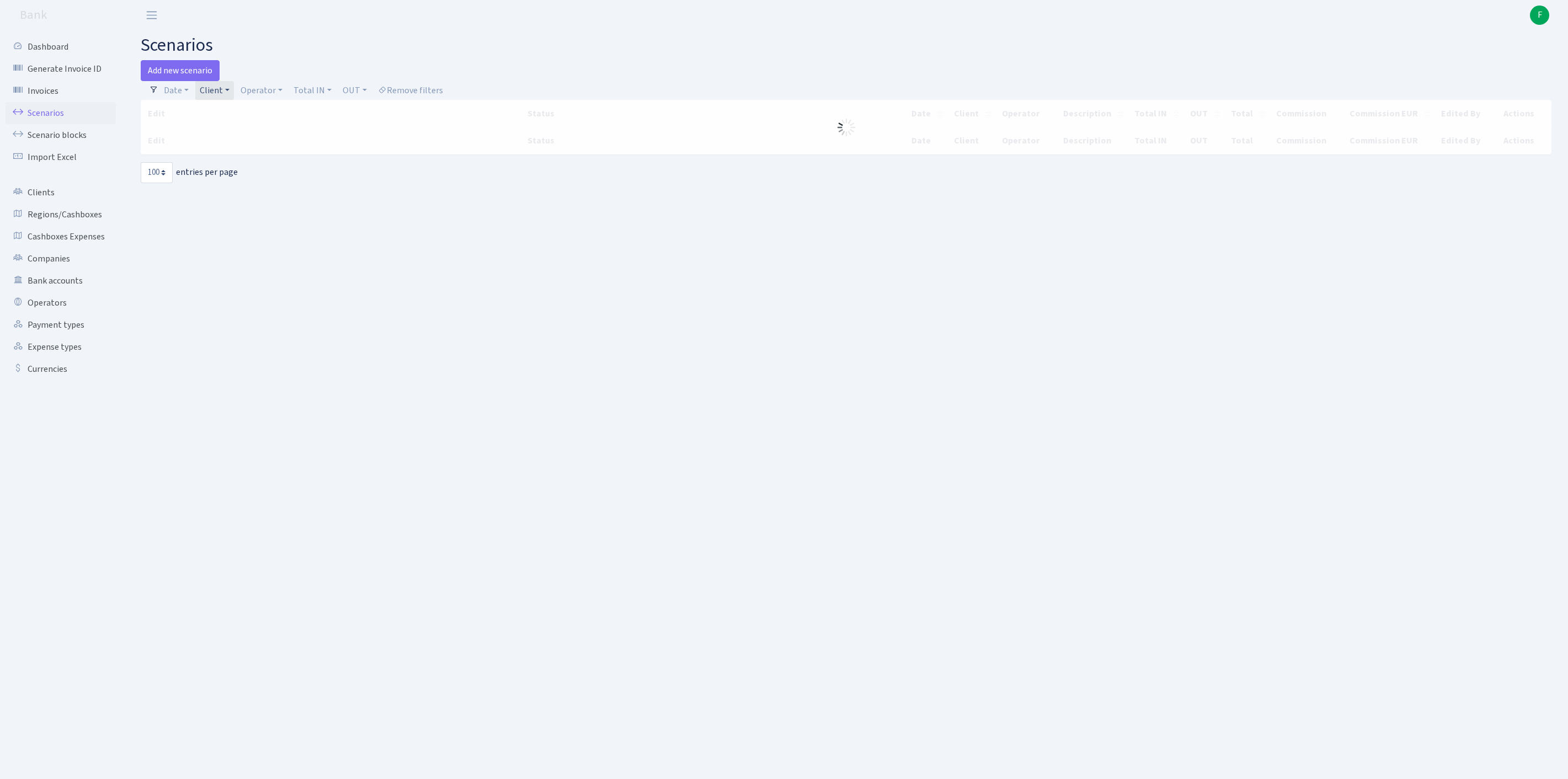
select select "100"
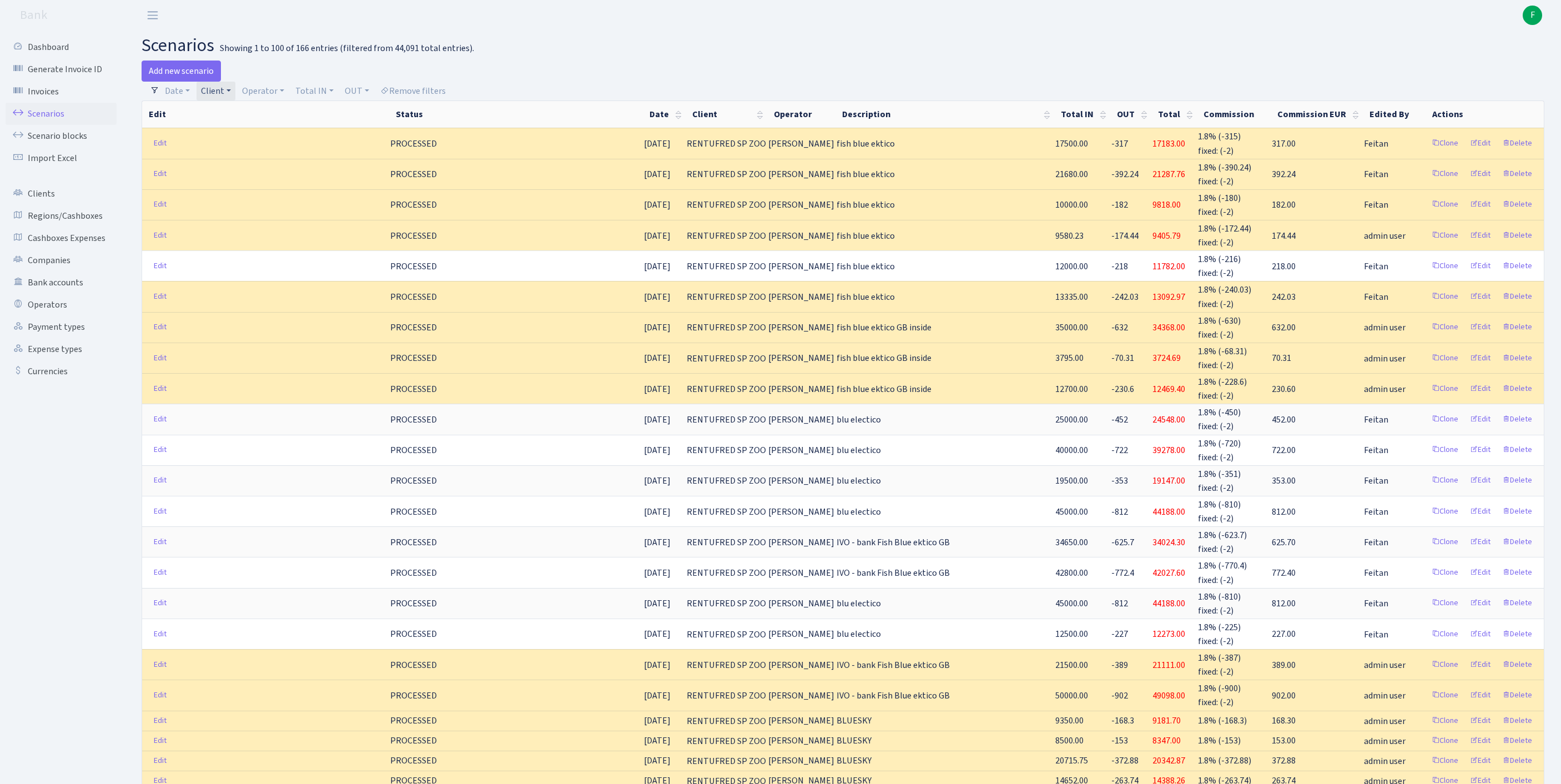
click at [235, 93] on link "Client" at bounding box center [216, 91] width 39 height 19
click at [239, 135] on input "search" at bounding box center [252, 130] width 104 height 17
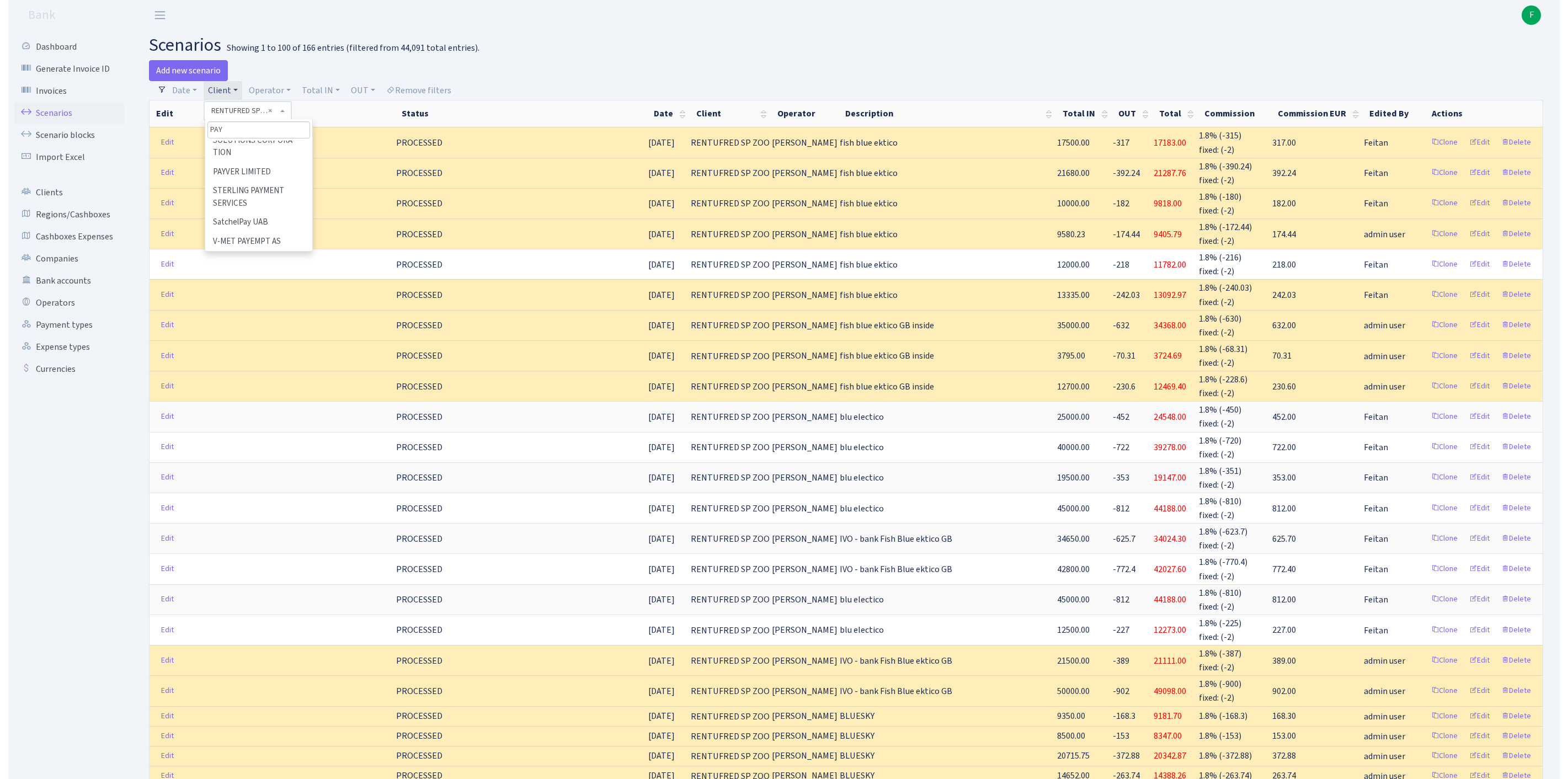
scroll to position [0, 0]
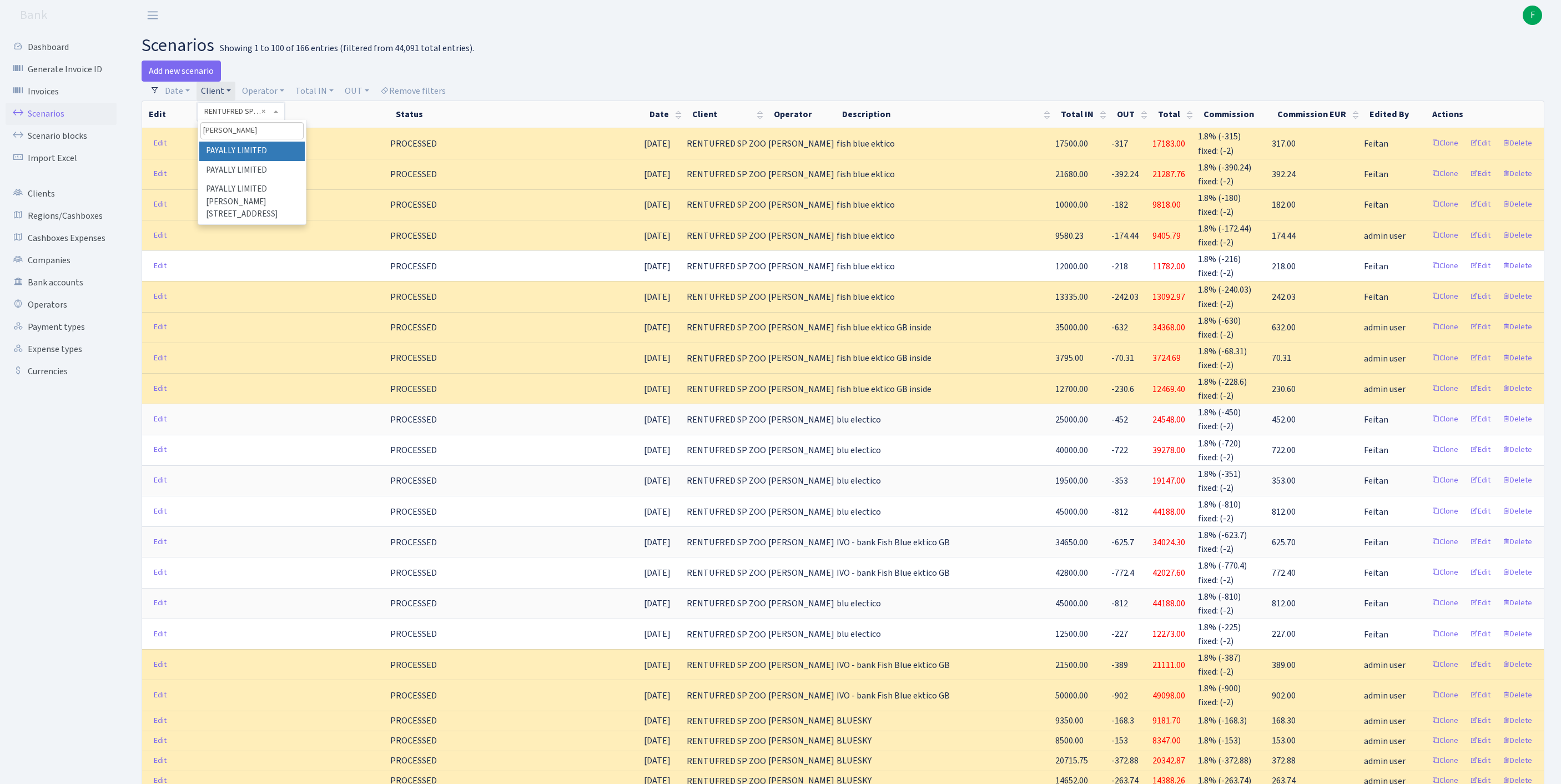
type input "PAYALL"
click at [282, 161] on li "PAYALLY LIMITED" at bounding box center [252, 151] width 105 height 19
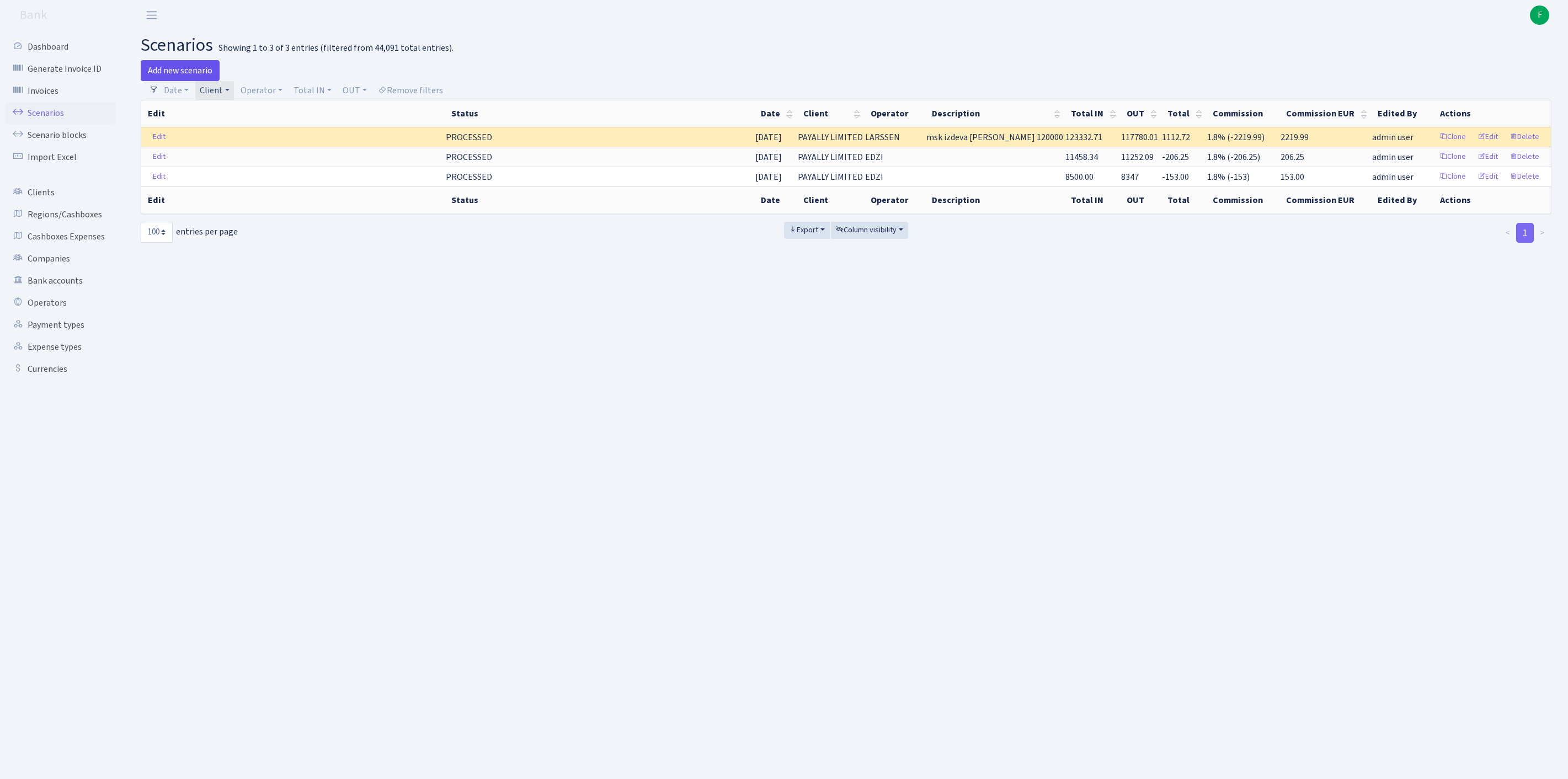
click at [166, 72] on link "Add new scenario" at bounding box center [180, 70] width 79 height 21
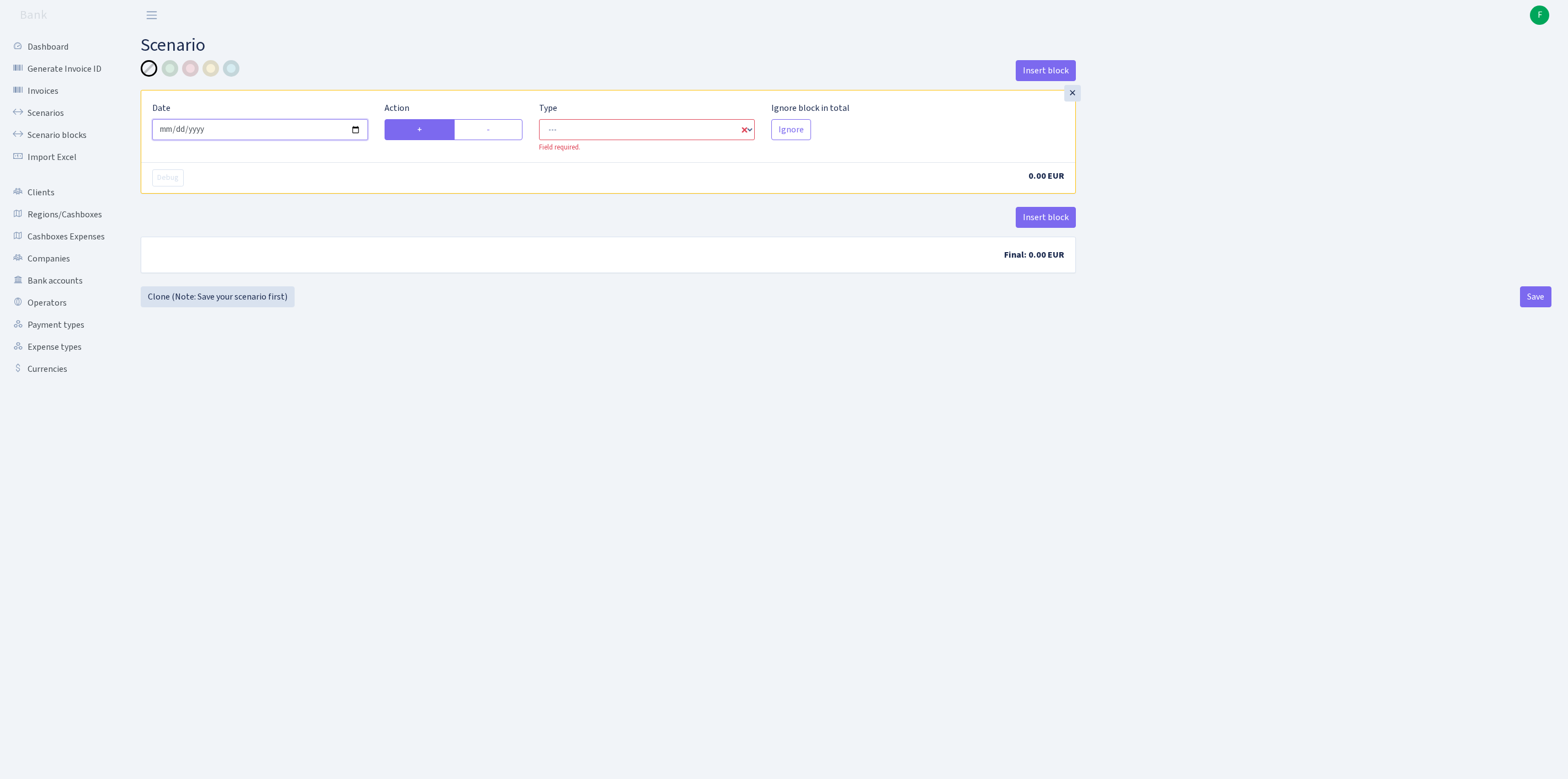
click at [320, 140] on input "[DATE]" at bounding box center [260, 130] width 216 height 21
type input "[DATE]"
select select "in"
select select "1"
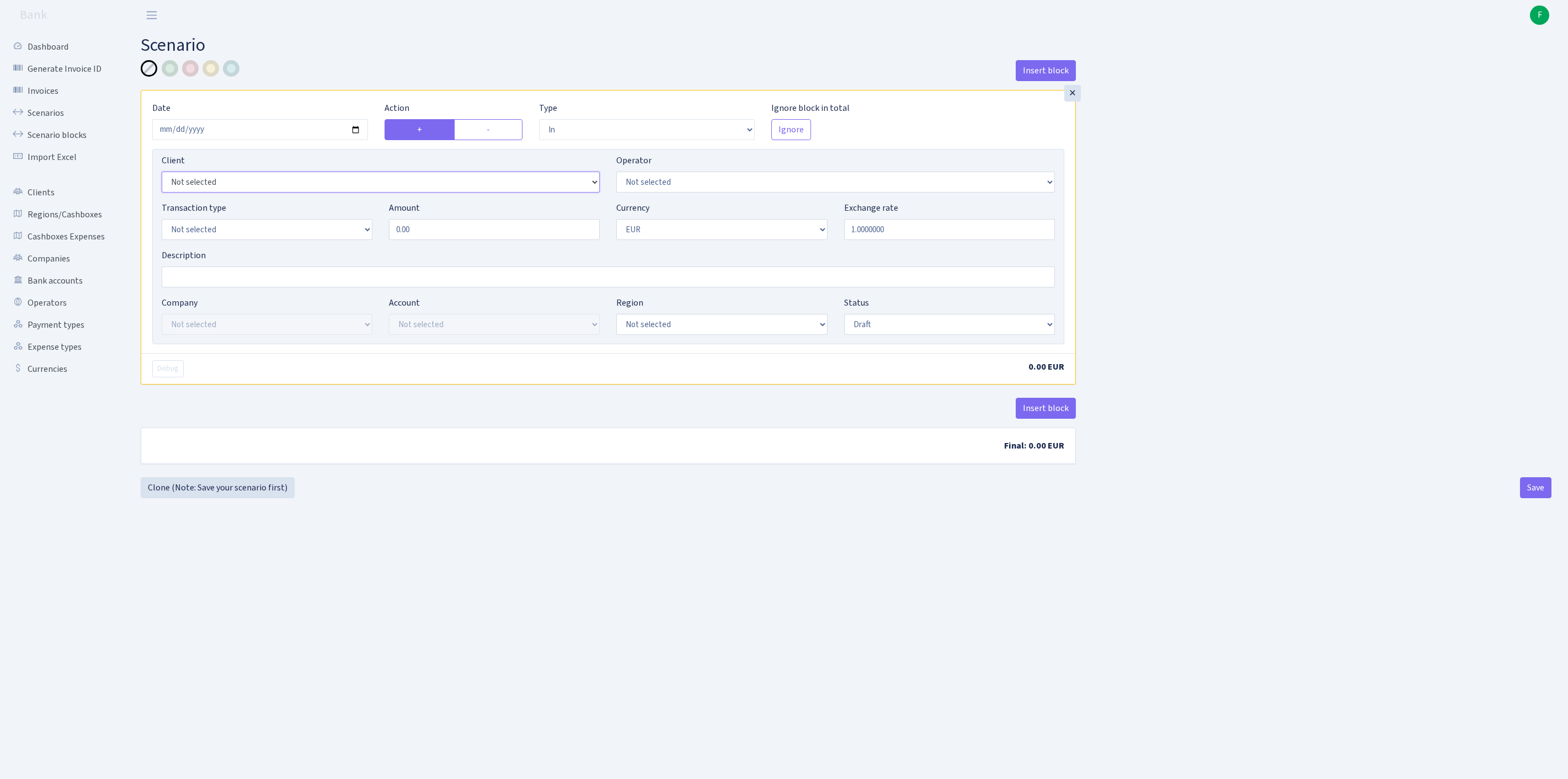
select select "919"
click at [748, 192] on select "Not selected 981 981 AED 981 BN usdt 981 CASH USDT 981 CASH USDT EUR 981 GOLD 9…" at bounding box center [835, 182] width 438 height 21
select select "11"
select select "2"
select select "22"
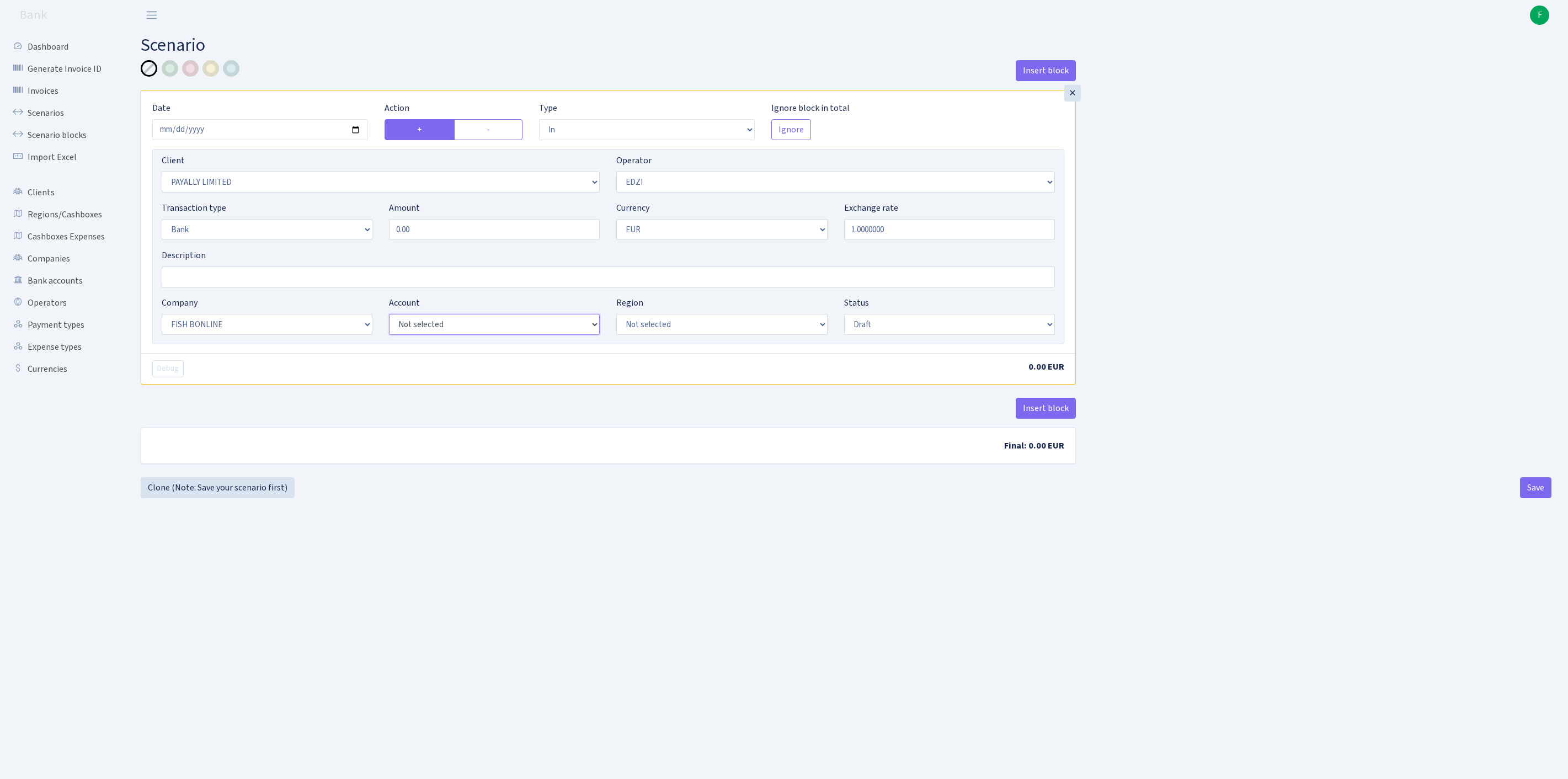
select select "63"
select select "processed"
drag, startPoint x: 443, startPoint y: 247, endPoint x: 319, endPoint y: 233, distance: 124.8
click at [319, 233] on div "Transaction type Not selected 981 ELF FISH crypto GIRT IVO dekl MM-BALTIC eur U…" at bounding box center [608, 225] width 910 height 48
type input "73,500.00"
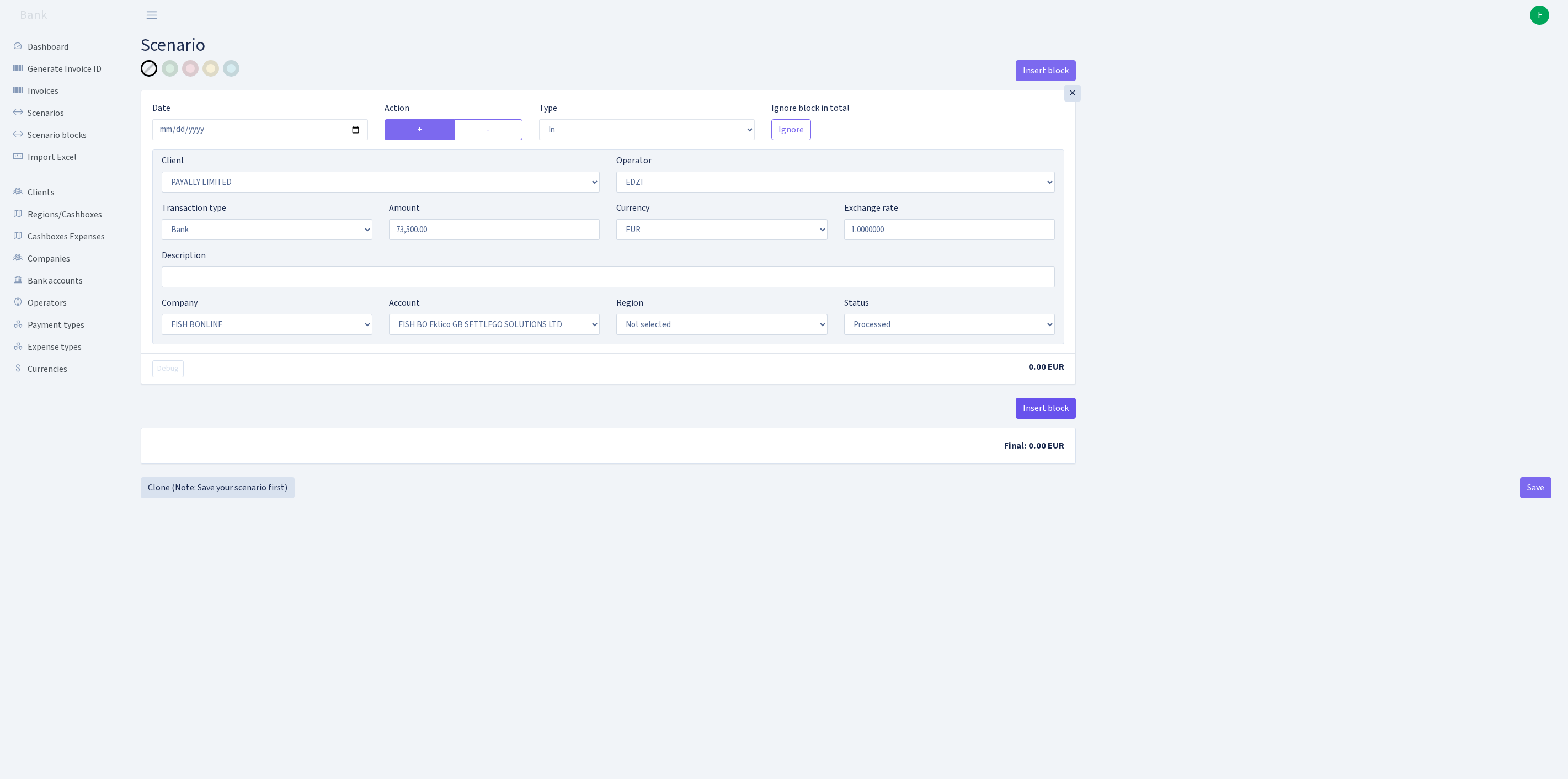
click at [1040, 418] on button "Insert block" at bounding box center [1045, 408] width 60 height 21
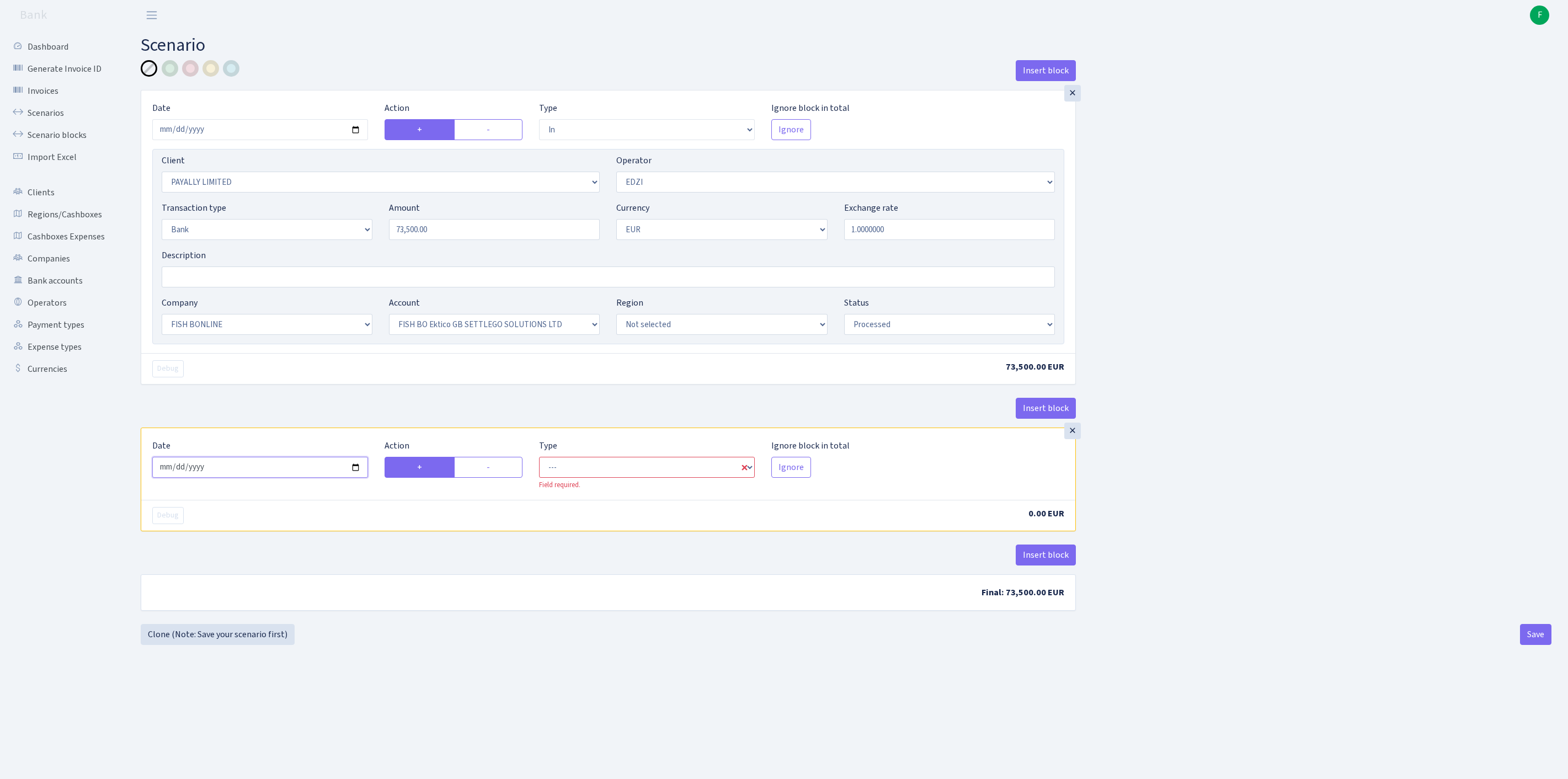
click at [304, 477] on input "2025-09-13" at bounding box center [260, 467] width 216 height 21
type input "2025-09-12"
click at [486, 477] on label "-" at bounding box center [488, 467] width 69 height 21
click at [486, 468] on input "-" at bounding box center [490, 463] width 7 height 7
radio input "true"
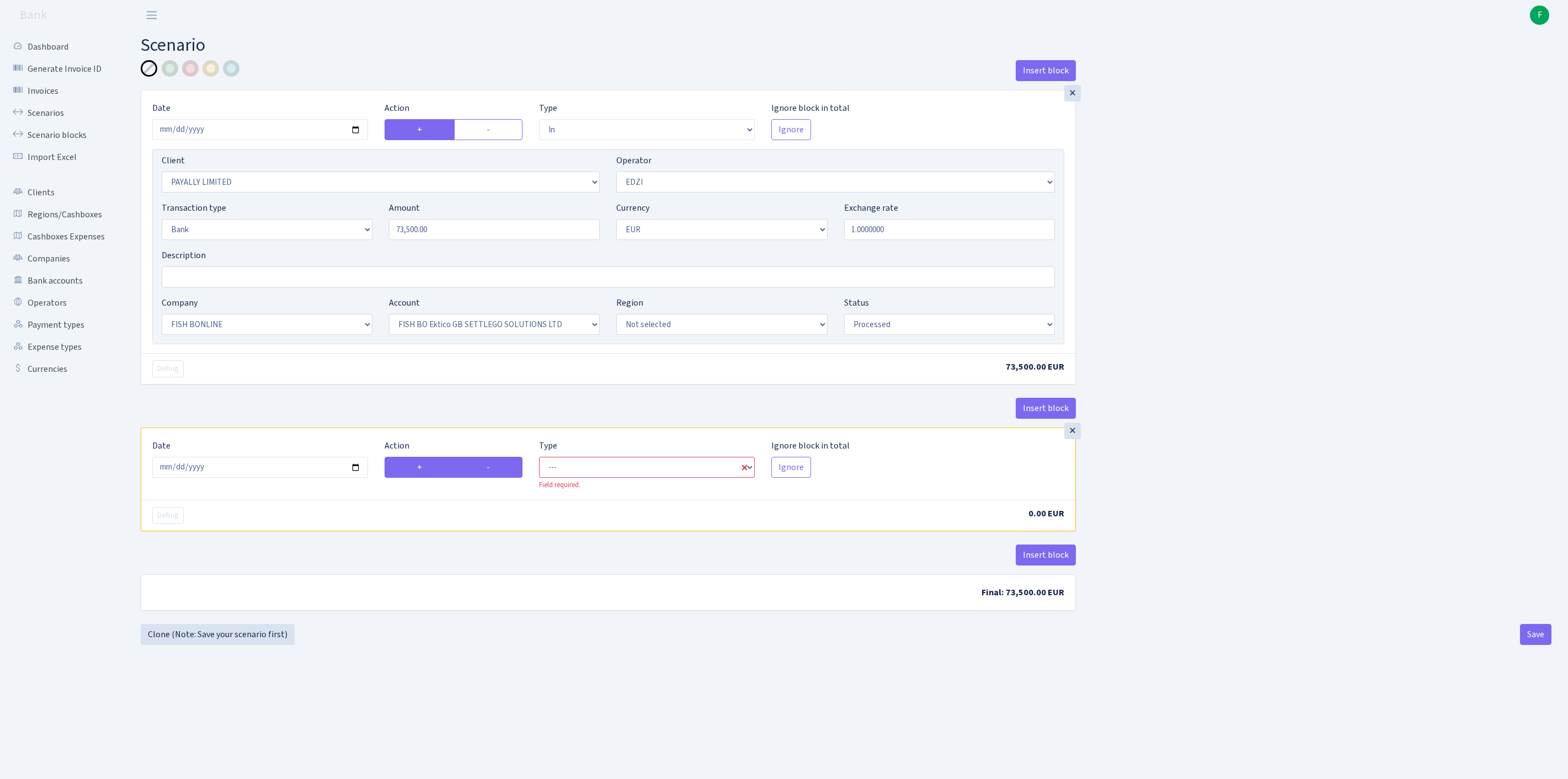
radio input "false"
select select "commission"
select select "11"
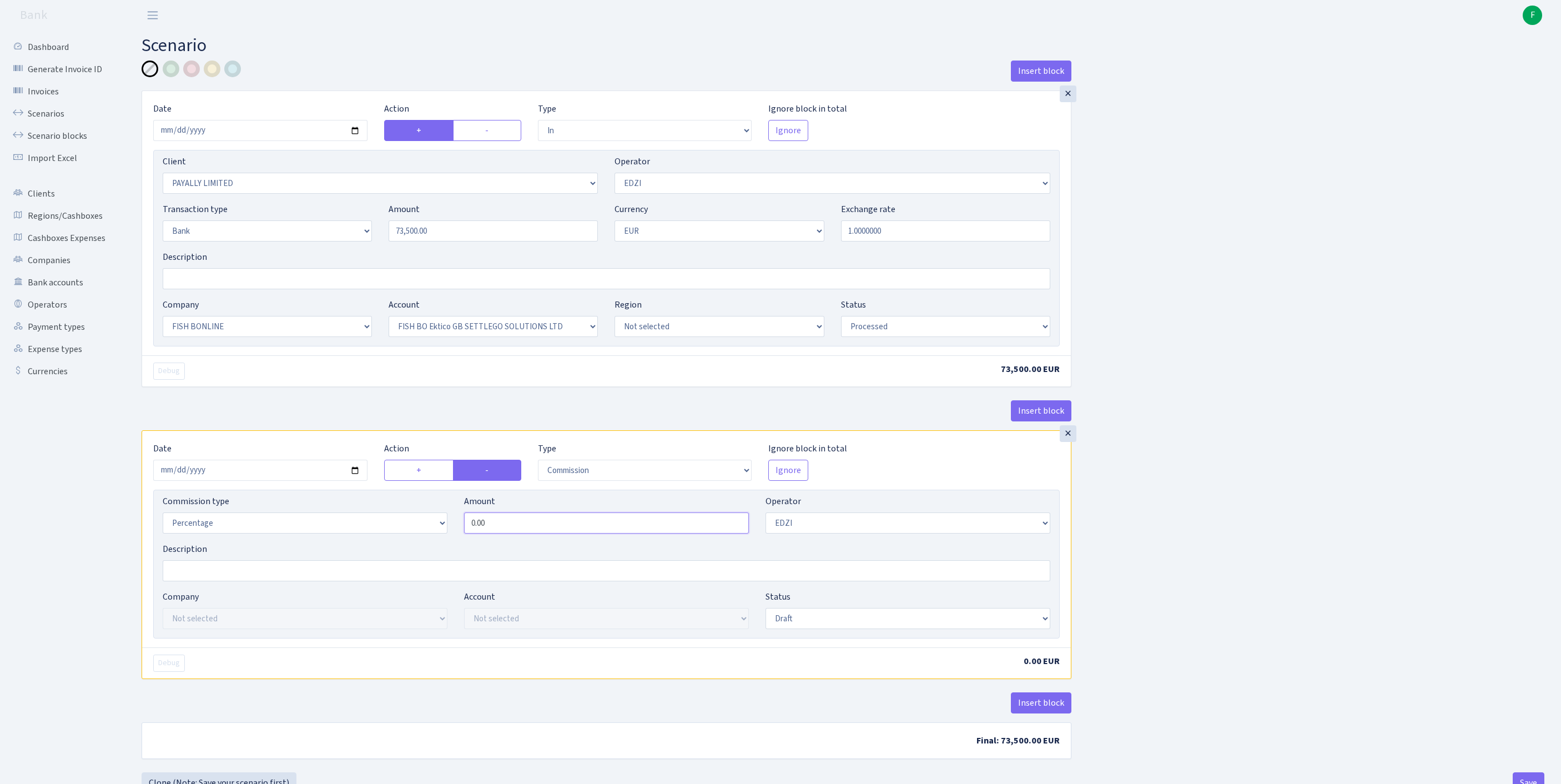
drag, startPoint x: 567, startPoint y: 580, endPoint x: 371, endPoint y: 569, distance: 196.3
click at [371, 542] on div "Commission type Percentage Fixed Bank Amount 0.00 Operator Not selected 981 981…" at bounding box center [606, 518] width 904 height 48
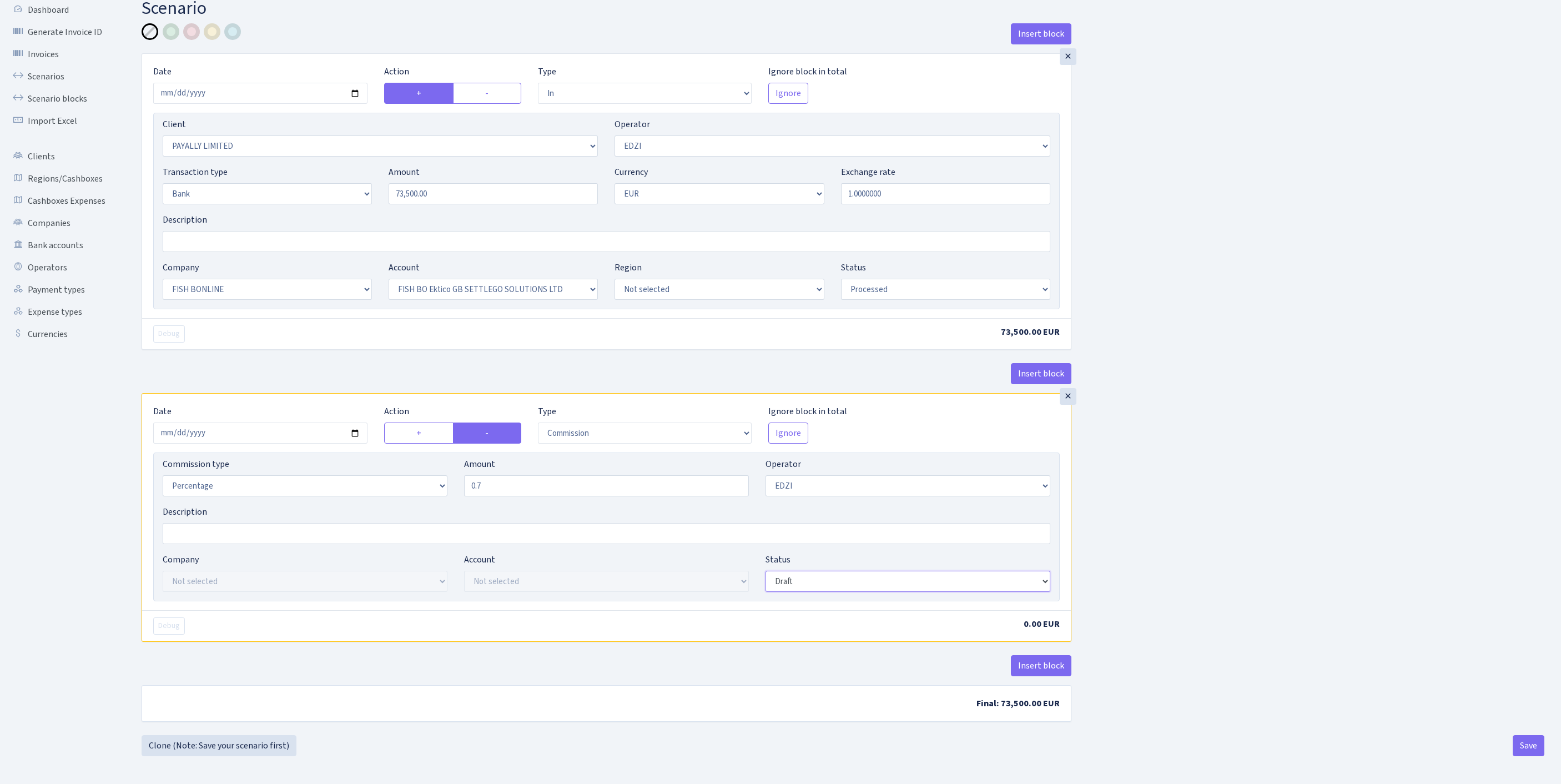
type input "0.70"
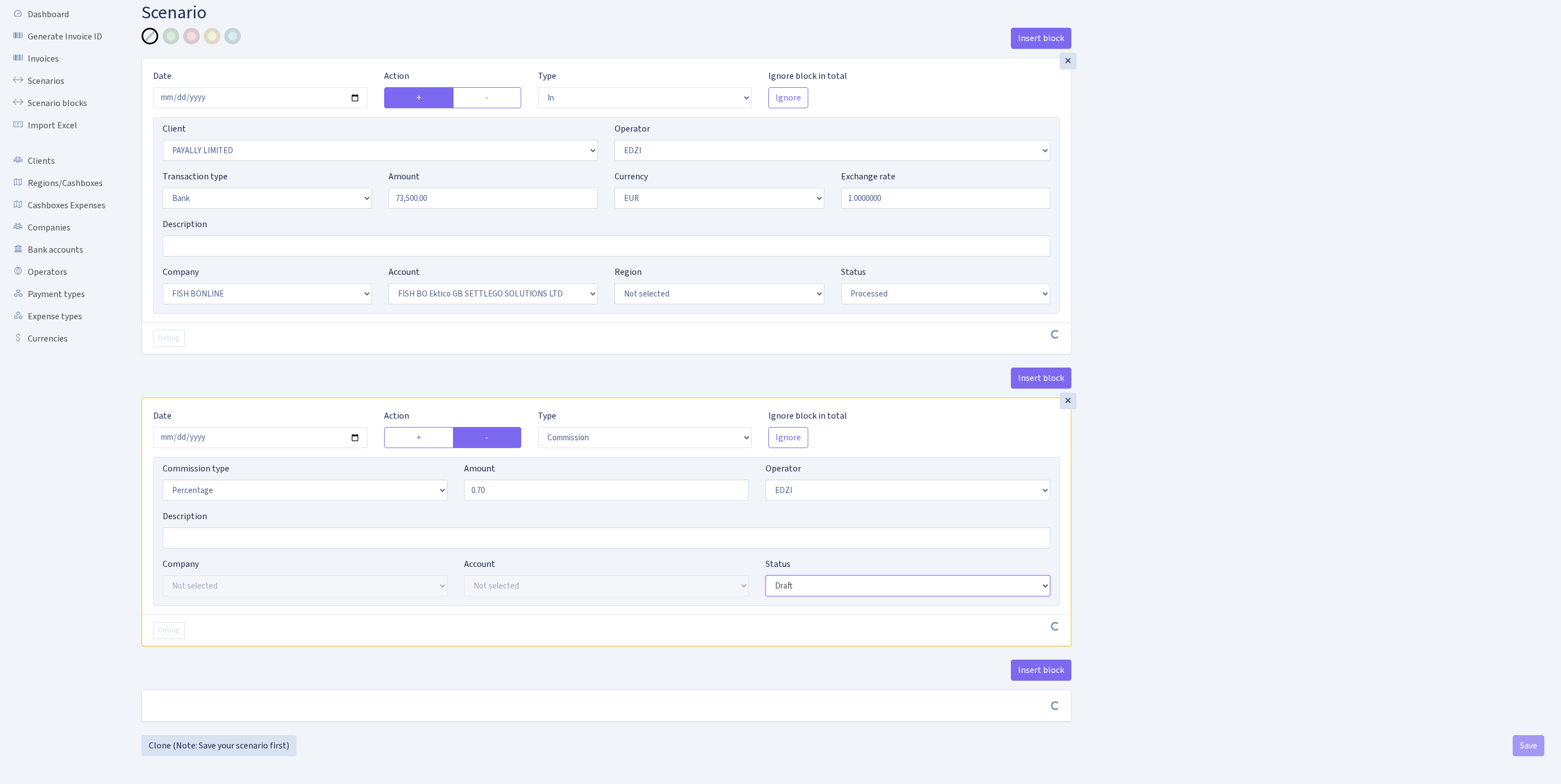
scroll to position [133, 0]
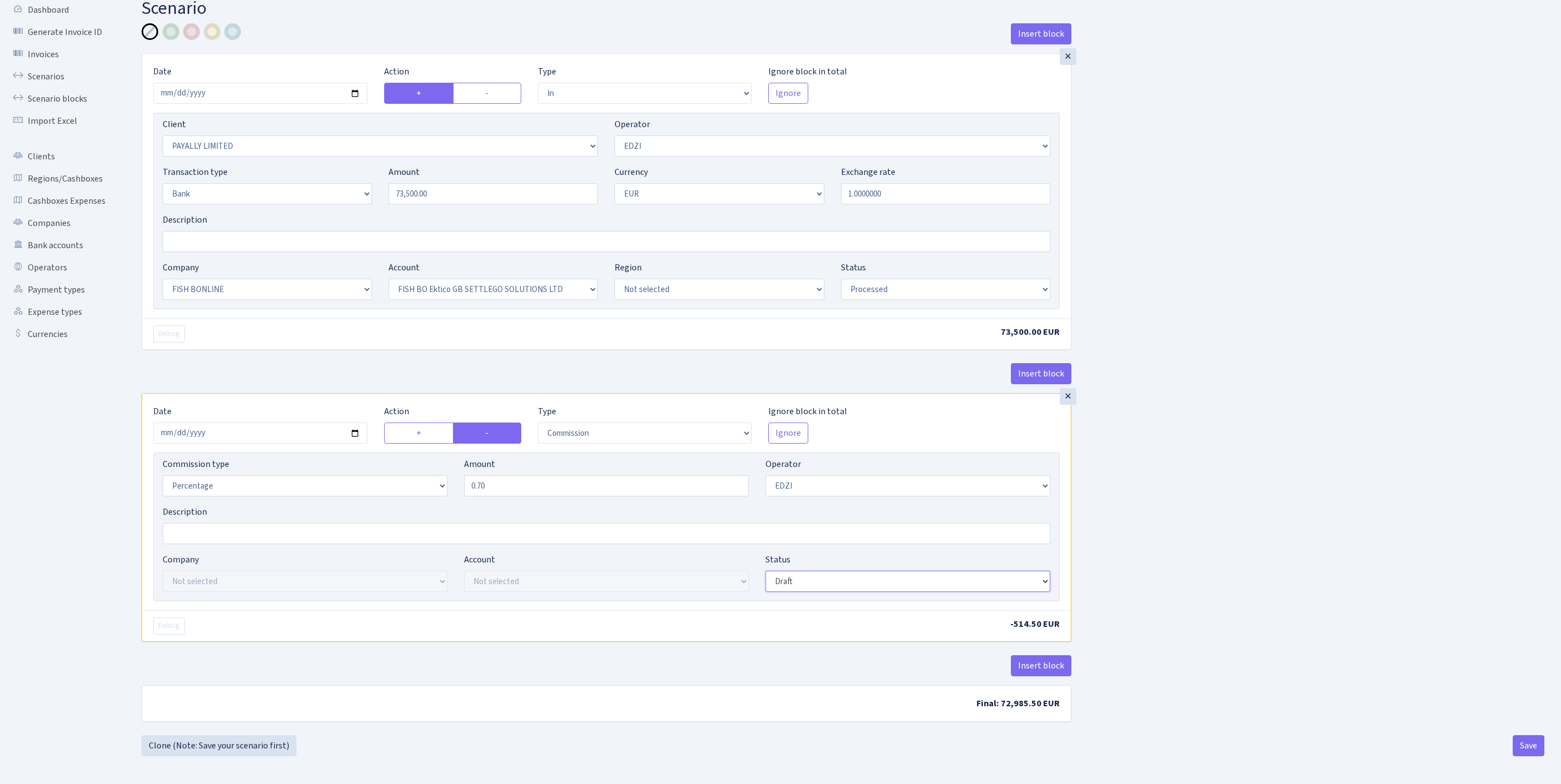
select select "processed"
click at [1528, 748] on button "Save" at bounding box center [1528, 745] width 32 height 21
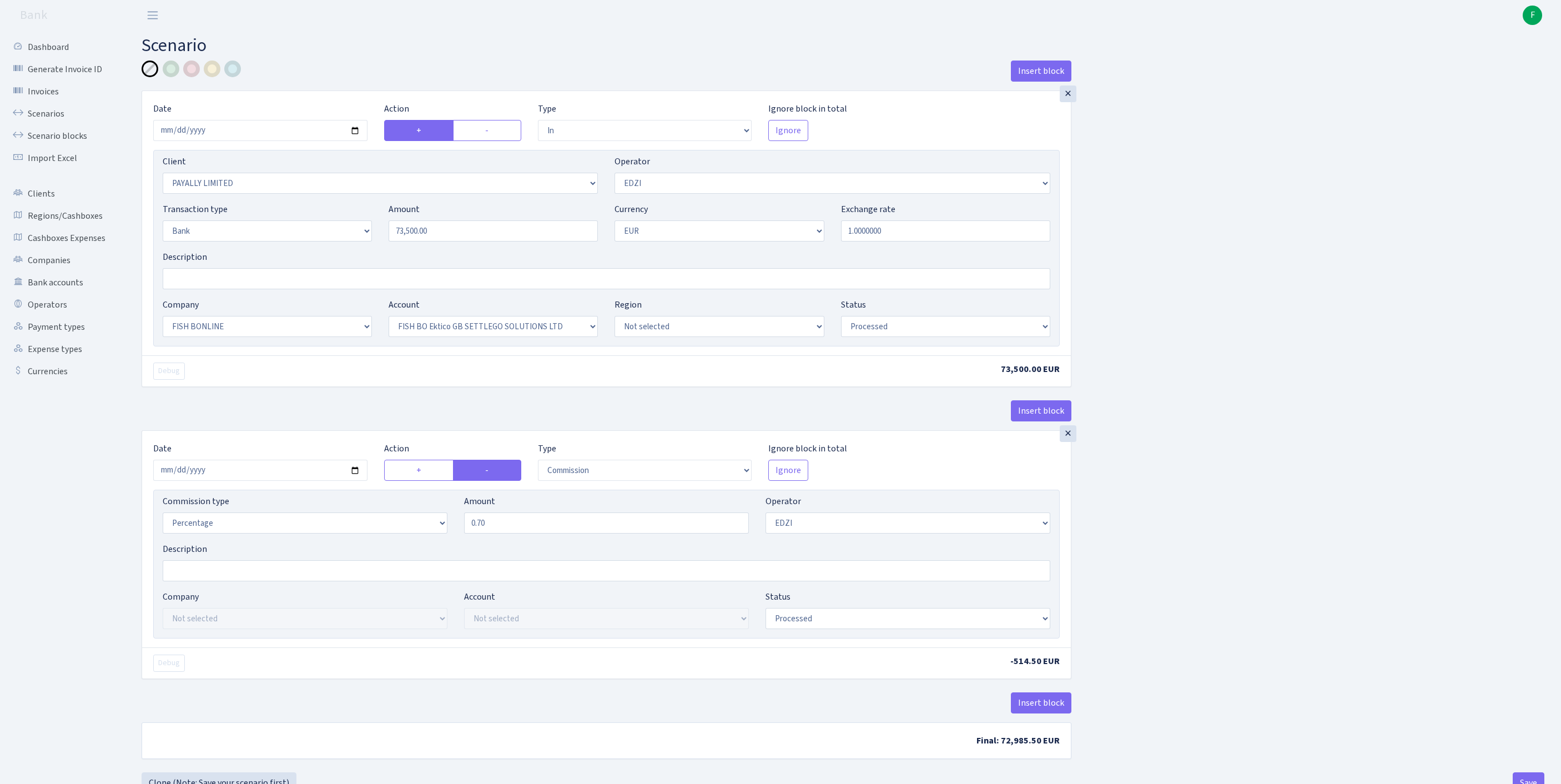
select select "in"
select select "919"
select select "11"
select select "2"
select select "1"
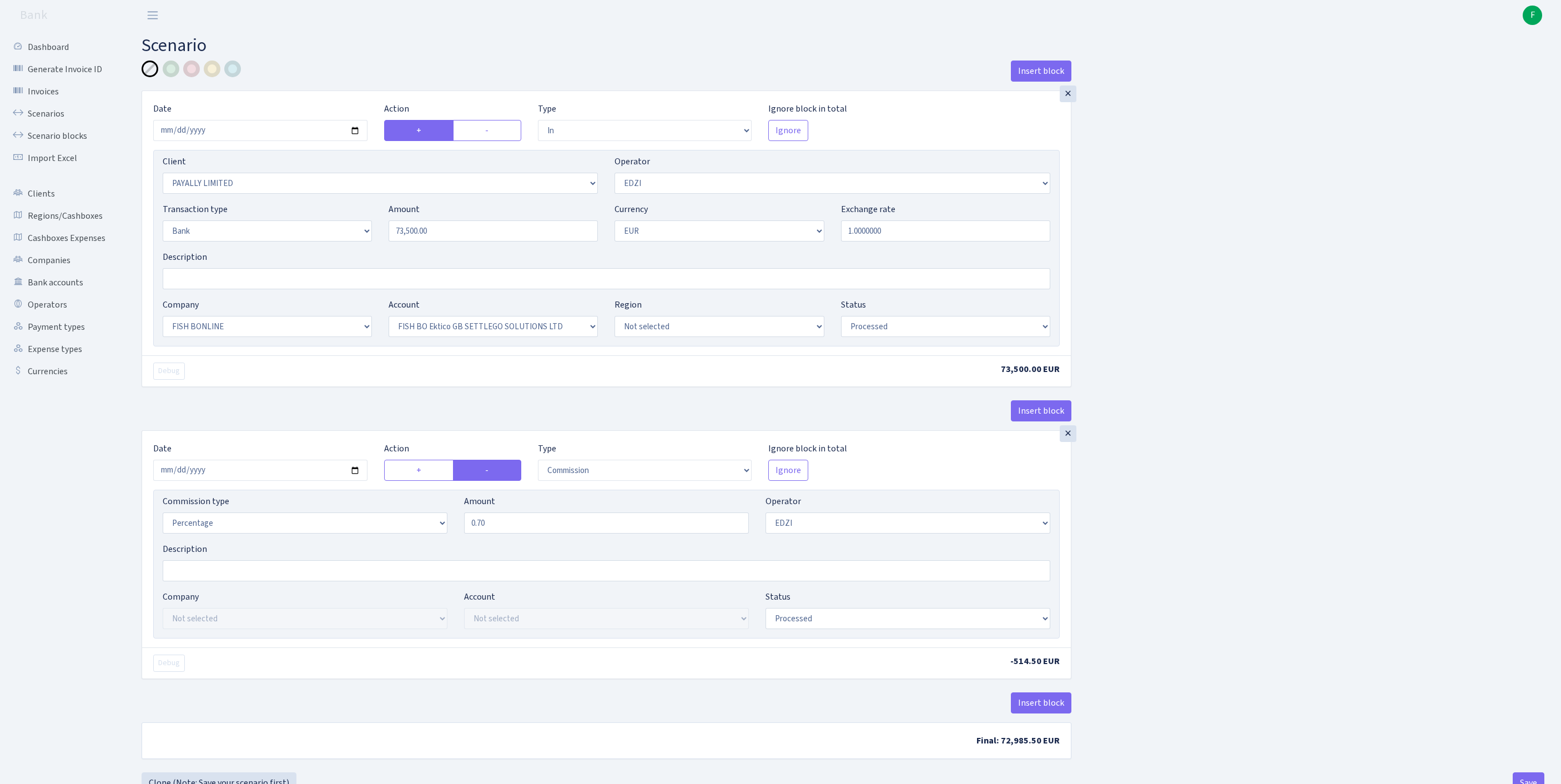
select select "22"
select select "63"
select select "processed"
select select "commission"
select select "11"
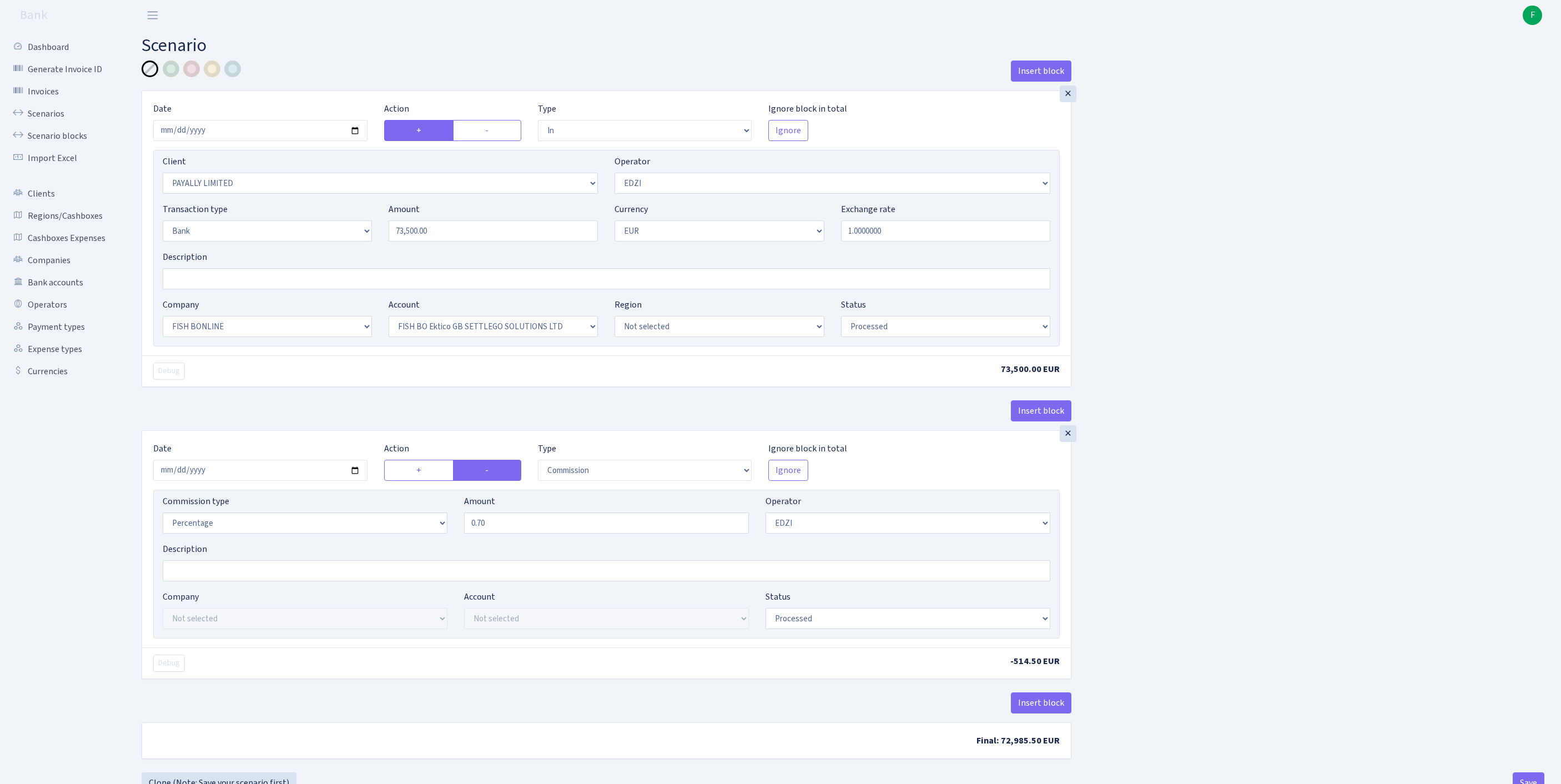
select select "processed"
select select "23"
select select "67"
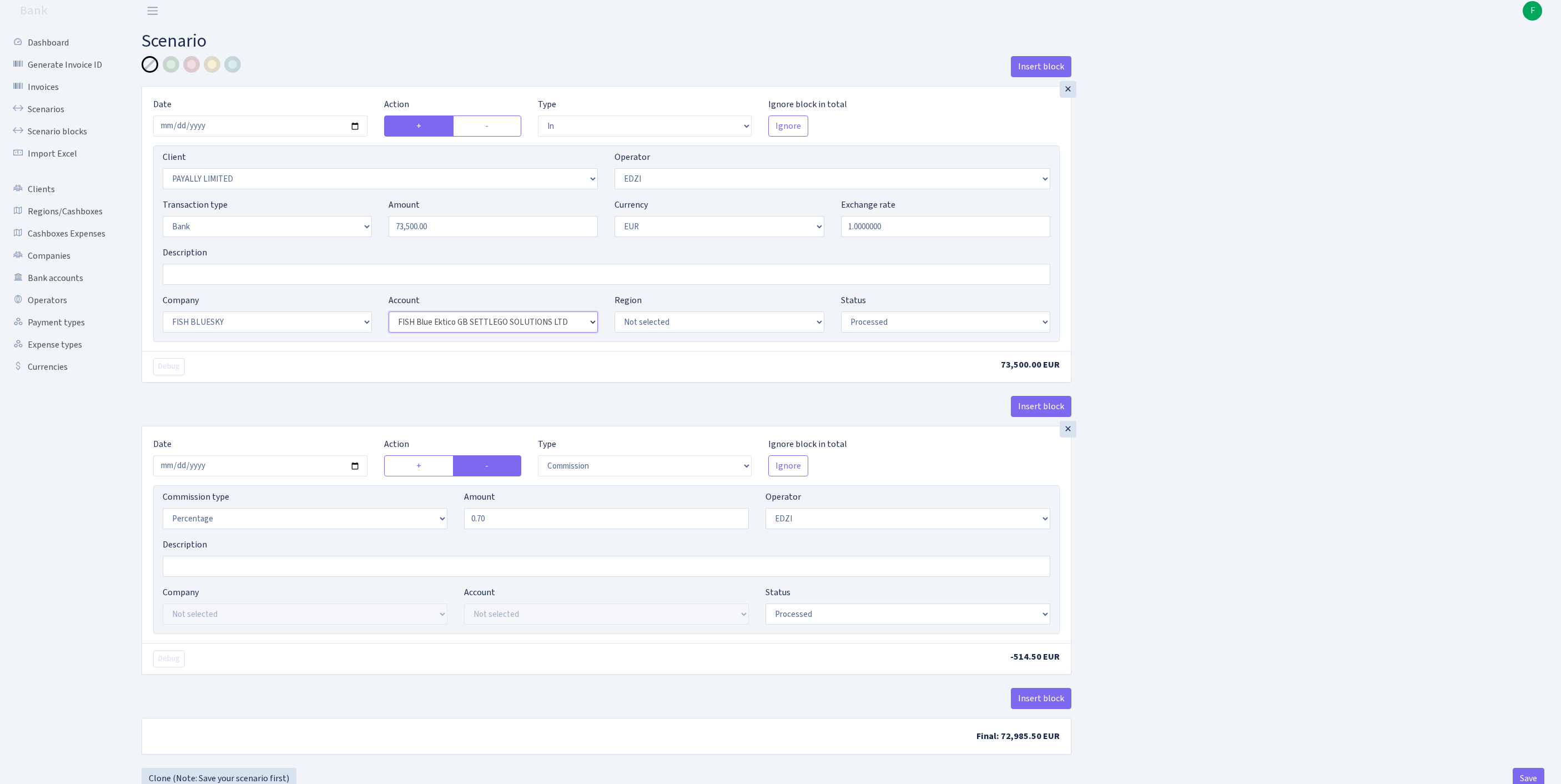
scroll to position [137, 0]
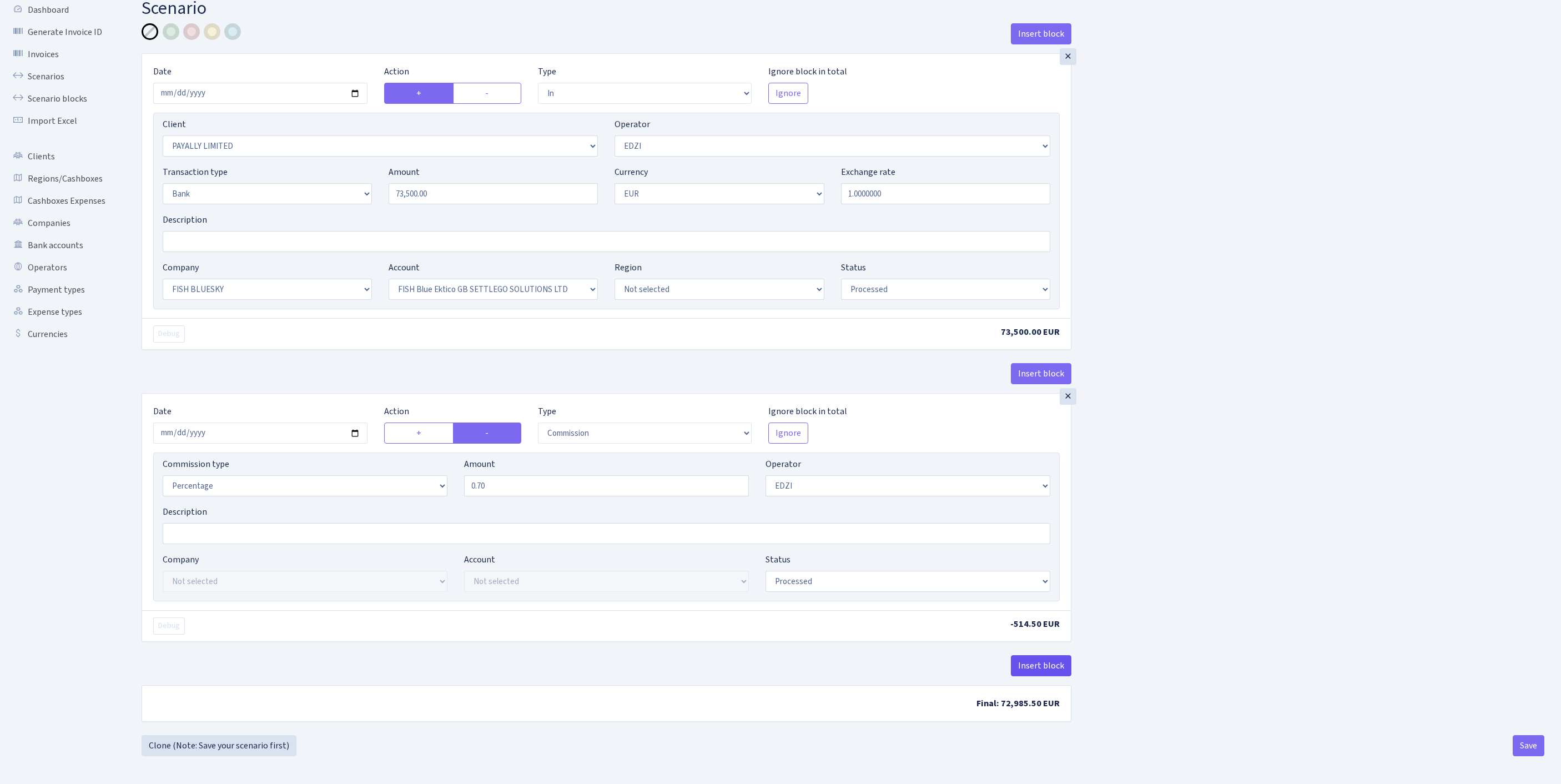
click at [1034, 655] on button "Insert block" at bounding box center [1041, 665] width 61 height 21
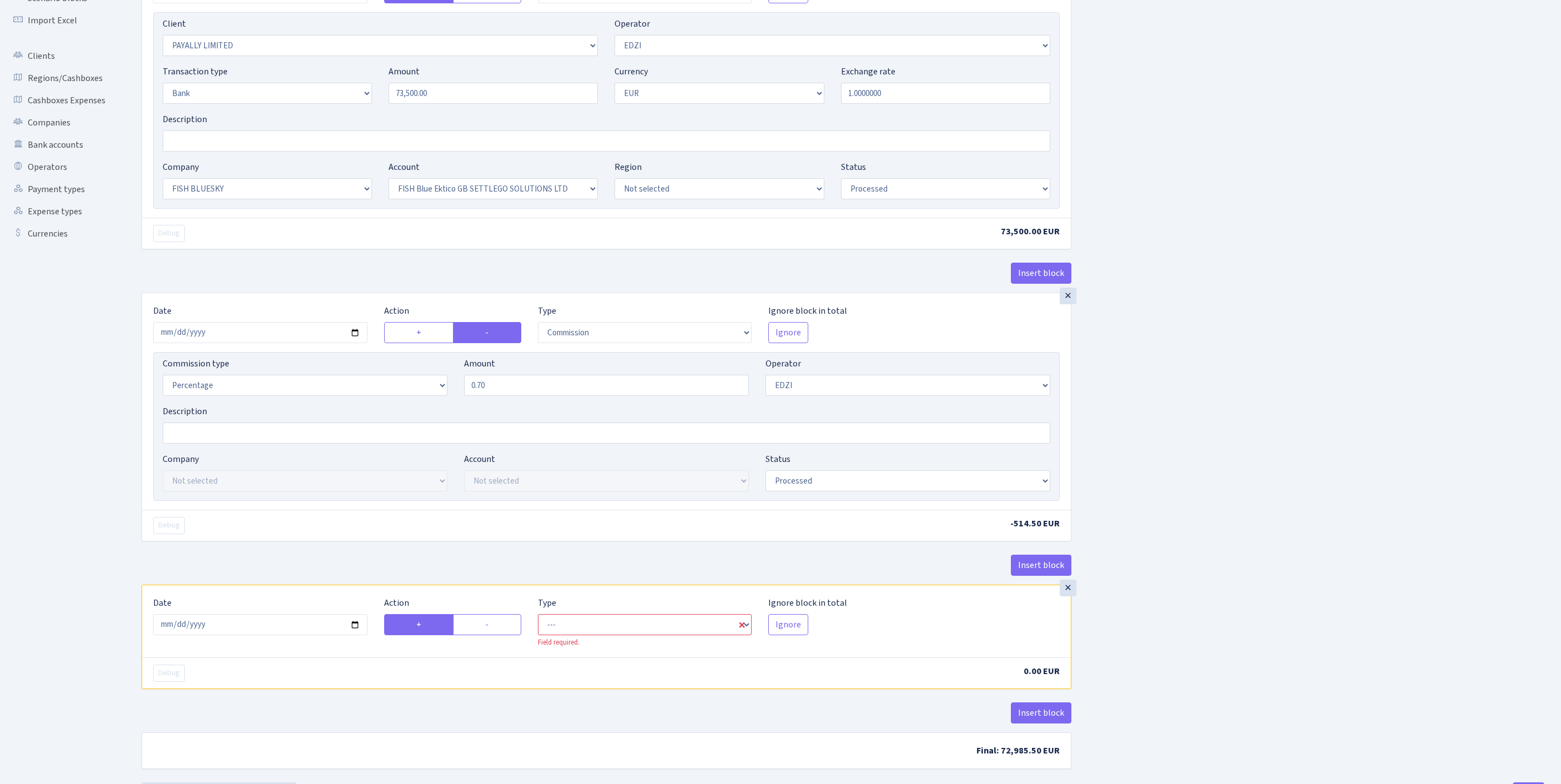
scroll to position [309, 0]
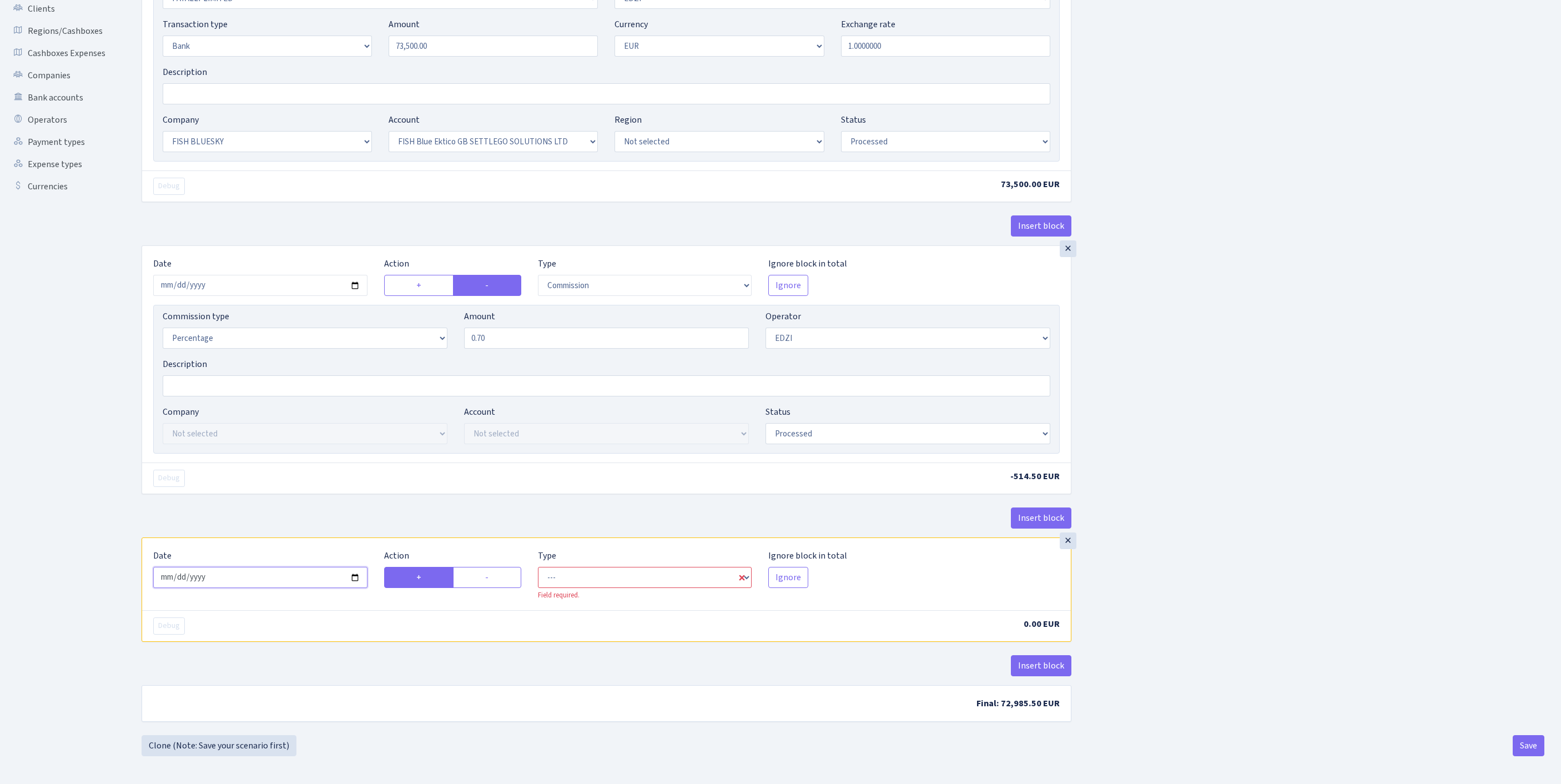
click at [310, 567] on input "2025-09-13" at bounding box center [260, 577] width 214 height 21
type input "[DATE]"
drag, startPoint x: 477, startPoint y: 546, endPoint x: 516, endPoint y: 550, distance: 39.2
click at [477, 567] on label "-" at bounding box center [487, 577] width 68 height 21
click at [485, 571] on input "-" at bounding box center [488, 574] width 7 height 7
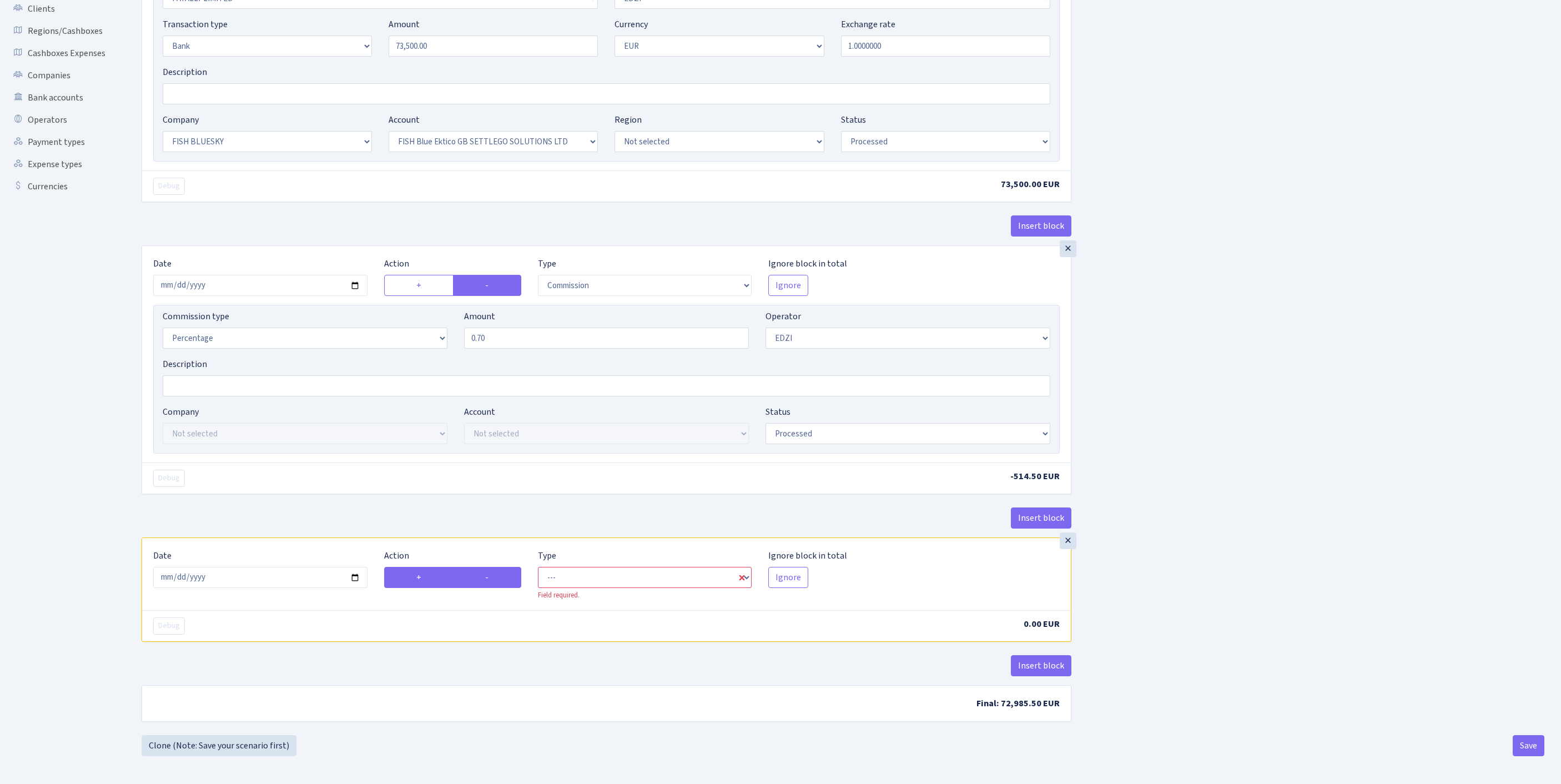
radio input "true"
radio input "false"
select select "commission"
select select "11"
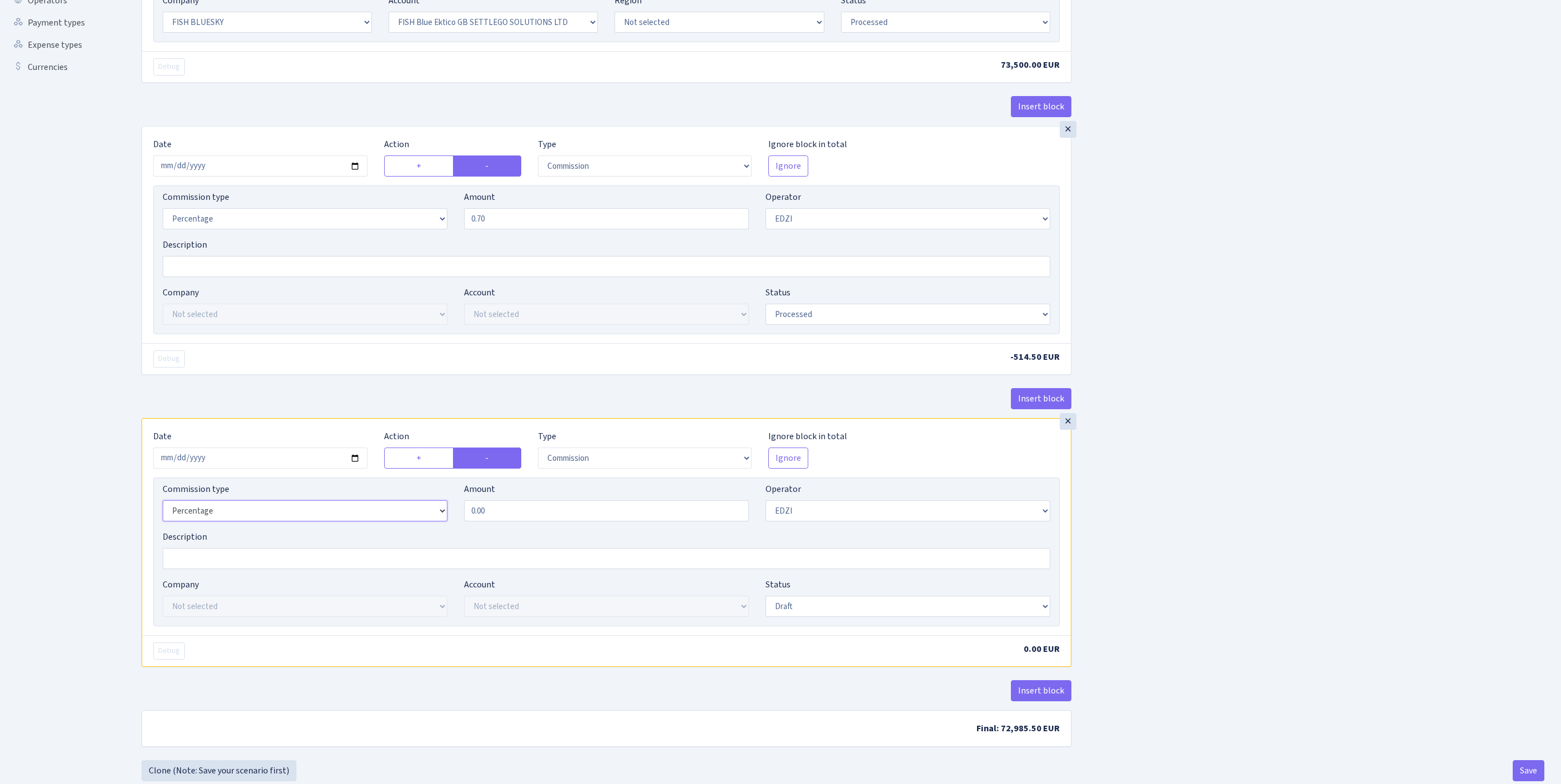
select select "fixed"
select select "1"
drag, startPoint x: 503, startPoint y: 613, endPoint x: 402, endPoint y: 607, distance: 101.2
click at [402, 530] on div "Commission type Percentage Fixed Bank Amount 0.00 Operator Not selected 981 981…" at bounding box center [606, 506] width 904 height 48
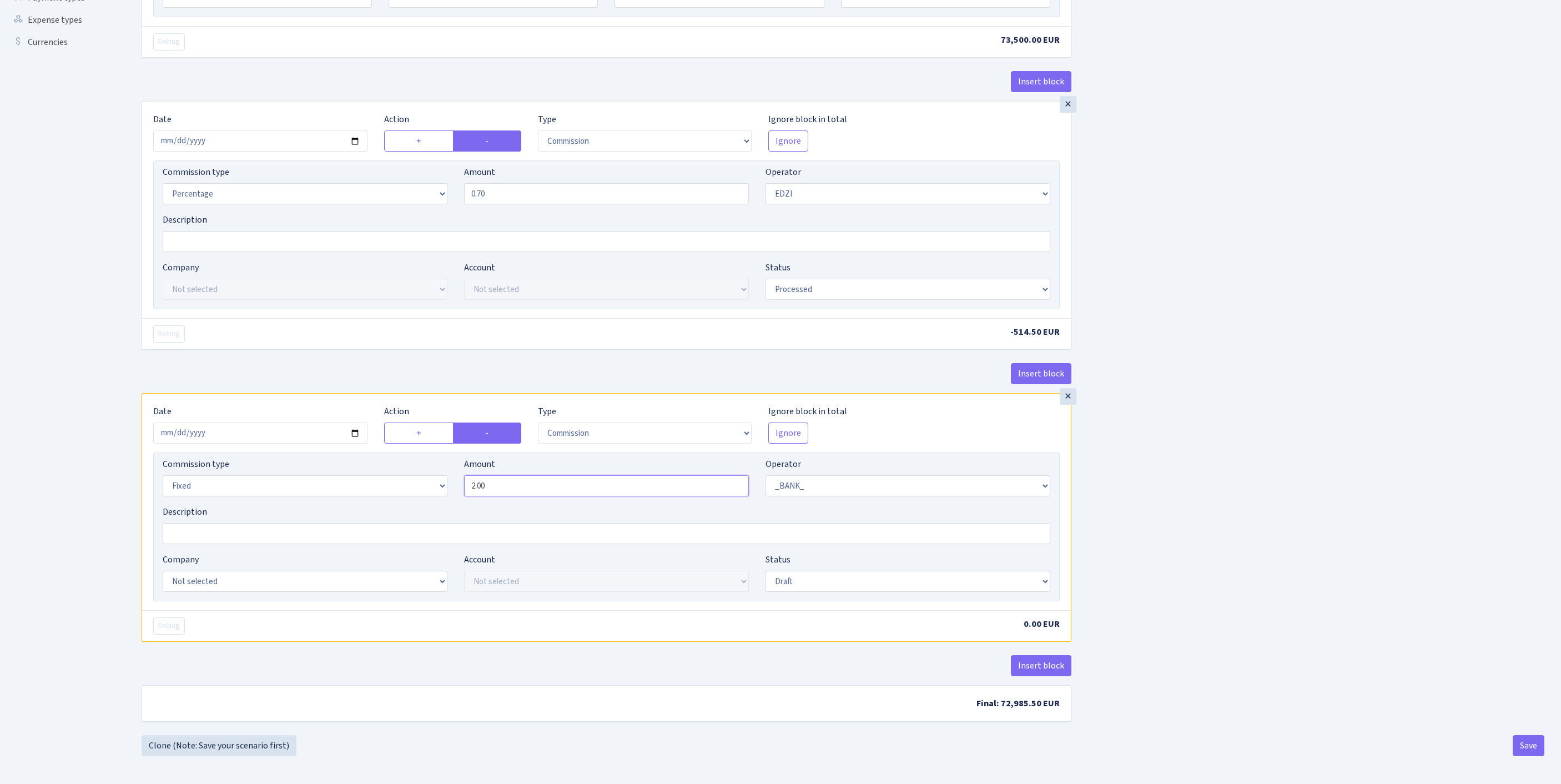
type input "2.00"
select select "23"
select select "67"
select select "processed"
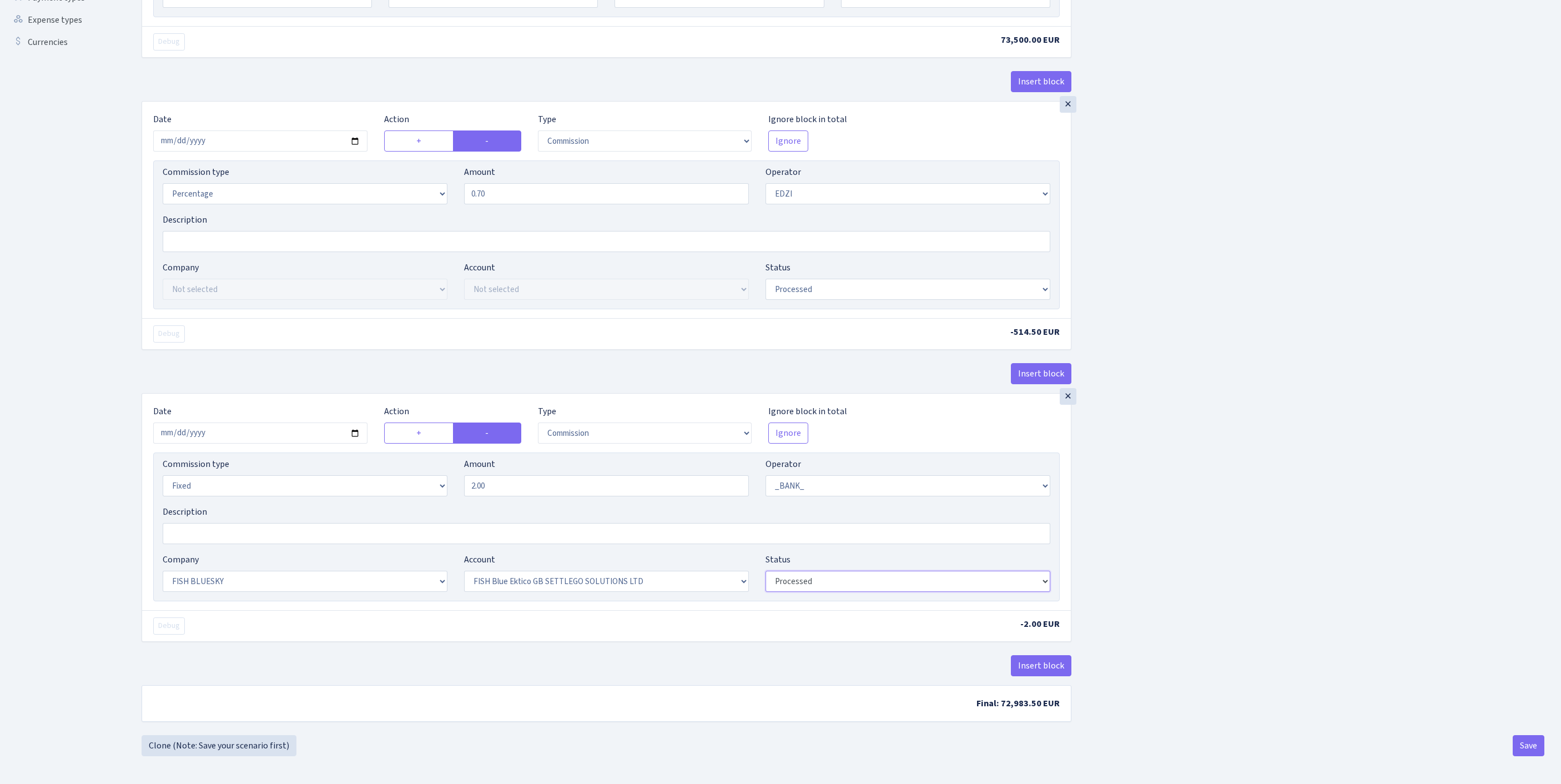
scroll to position [470, 0]
click at [1523, 741] on button "Save" at bounding box center [1528, 745] width 32 height 21
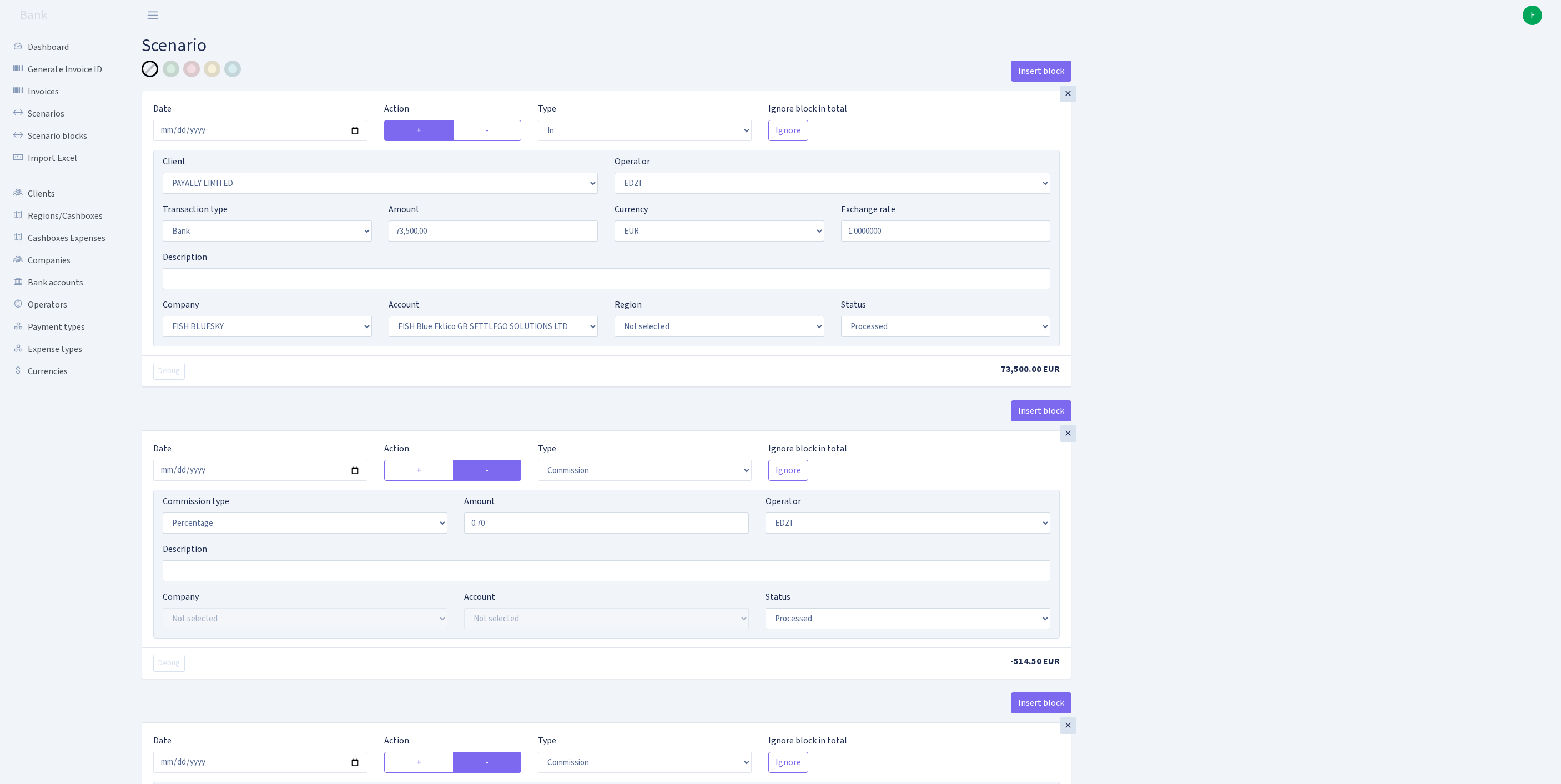
select select "in"
select select "919"
select select "11"
select select "2"
select select "1"
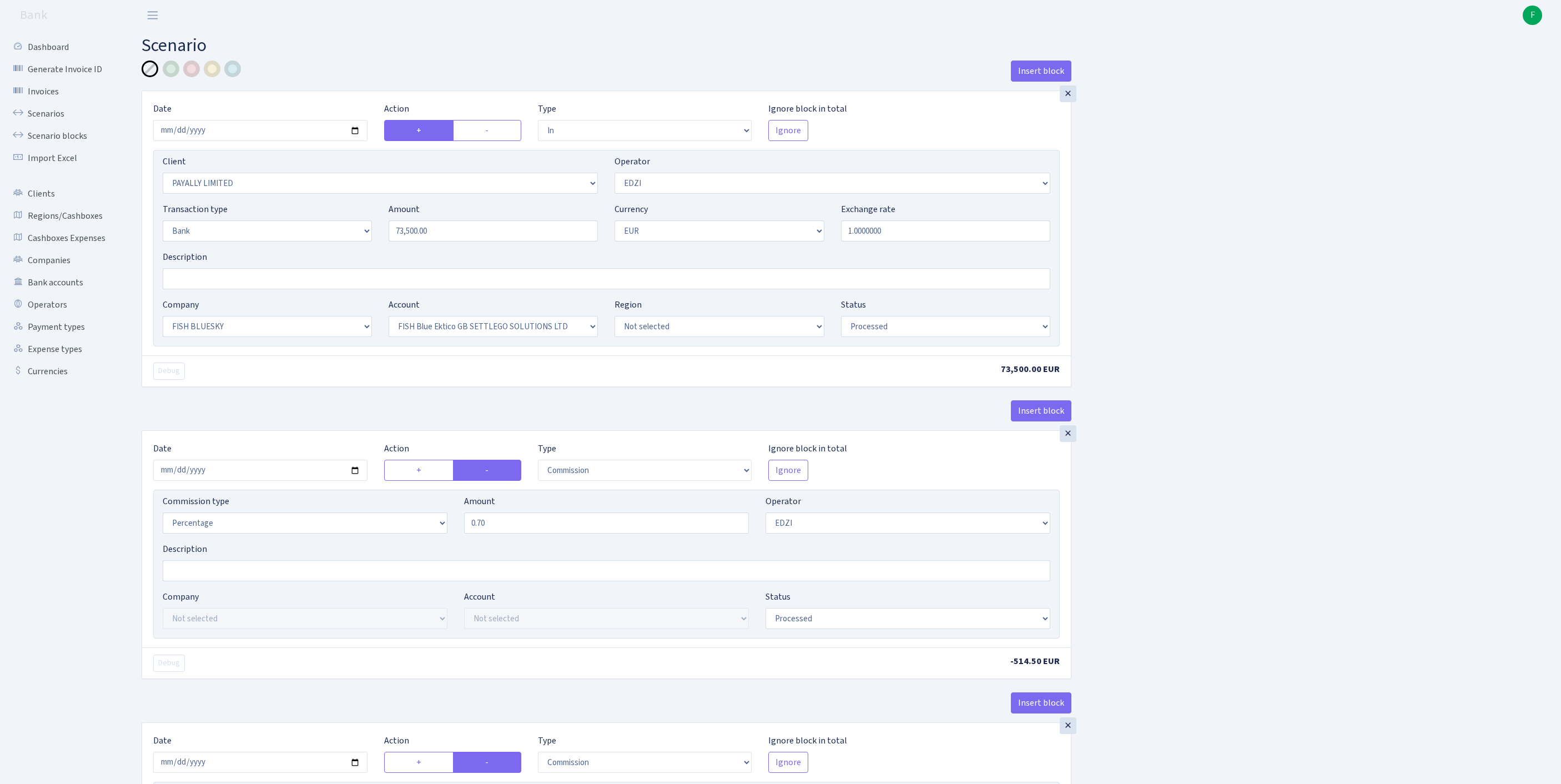
select select "23"
select select "67"
select select "processed"
select select "commission"
select select "11"
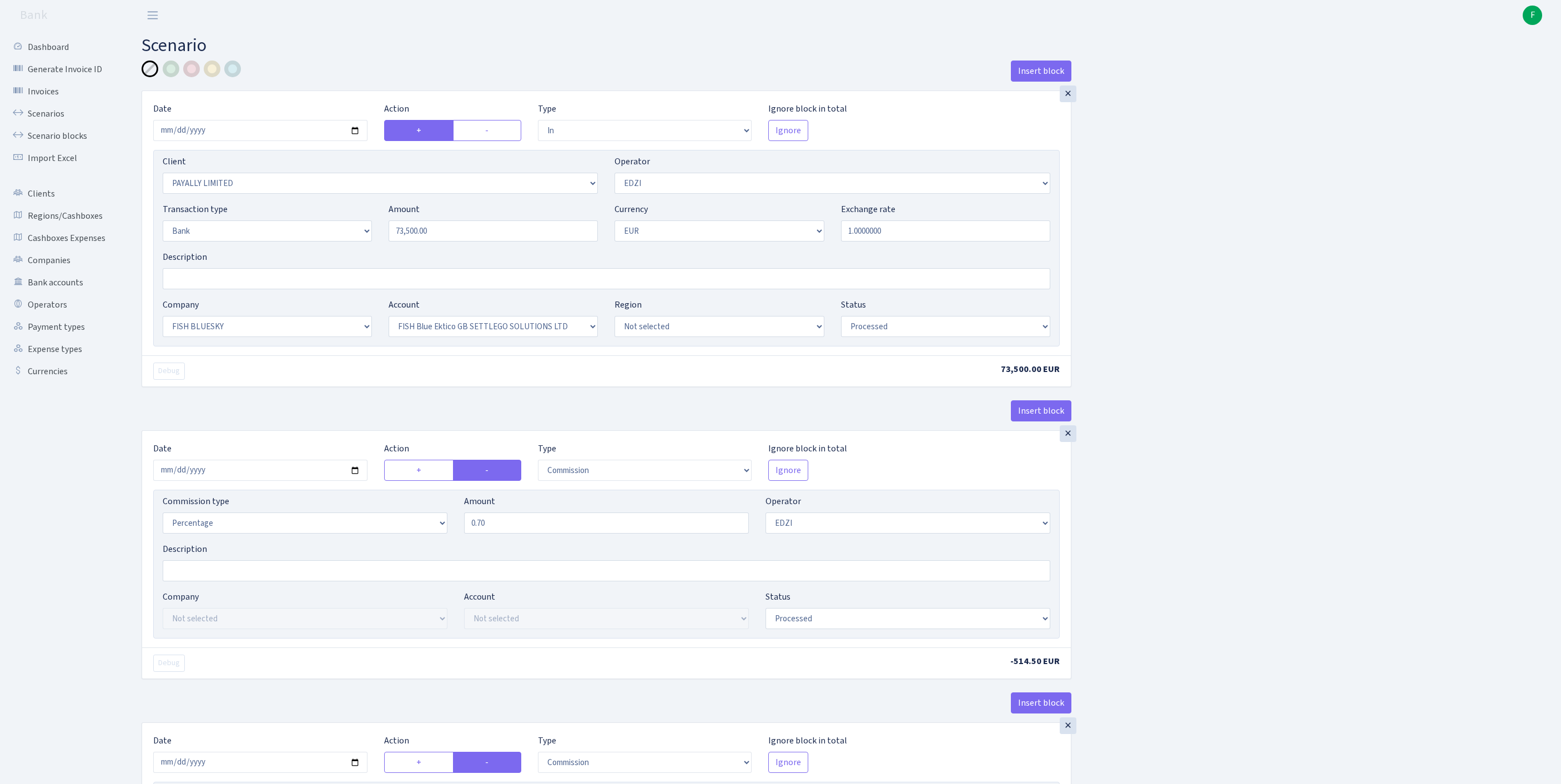
select select "processed"
select select "commission"
select select "fixed"
select select "1"
select select "23"
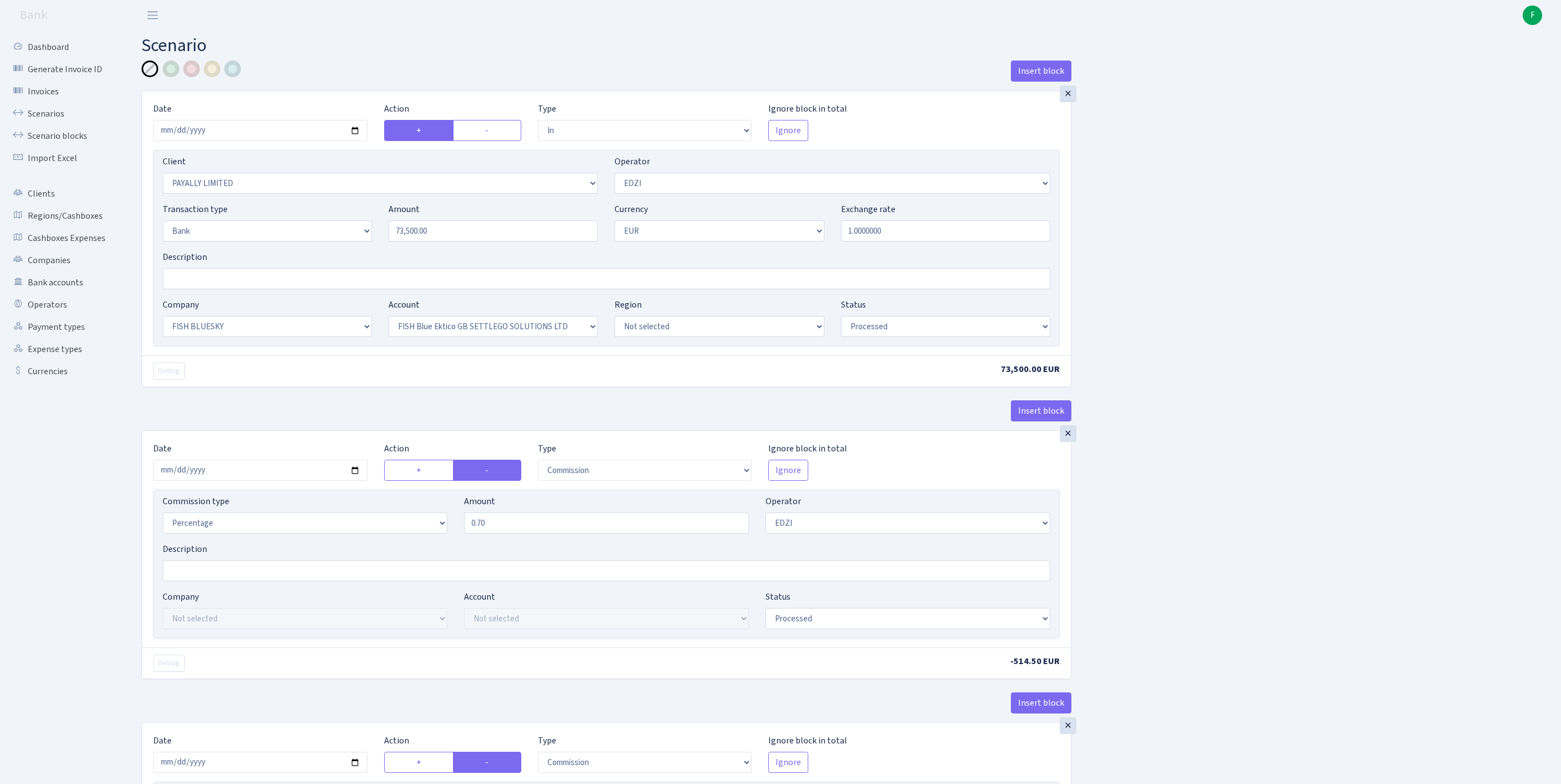
select select "67"
select select "processed"
click at [57, 121] on link "Scenarios" at bounding box center [61, 114] width 111 height 22
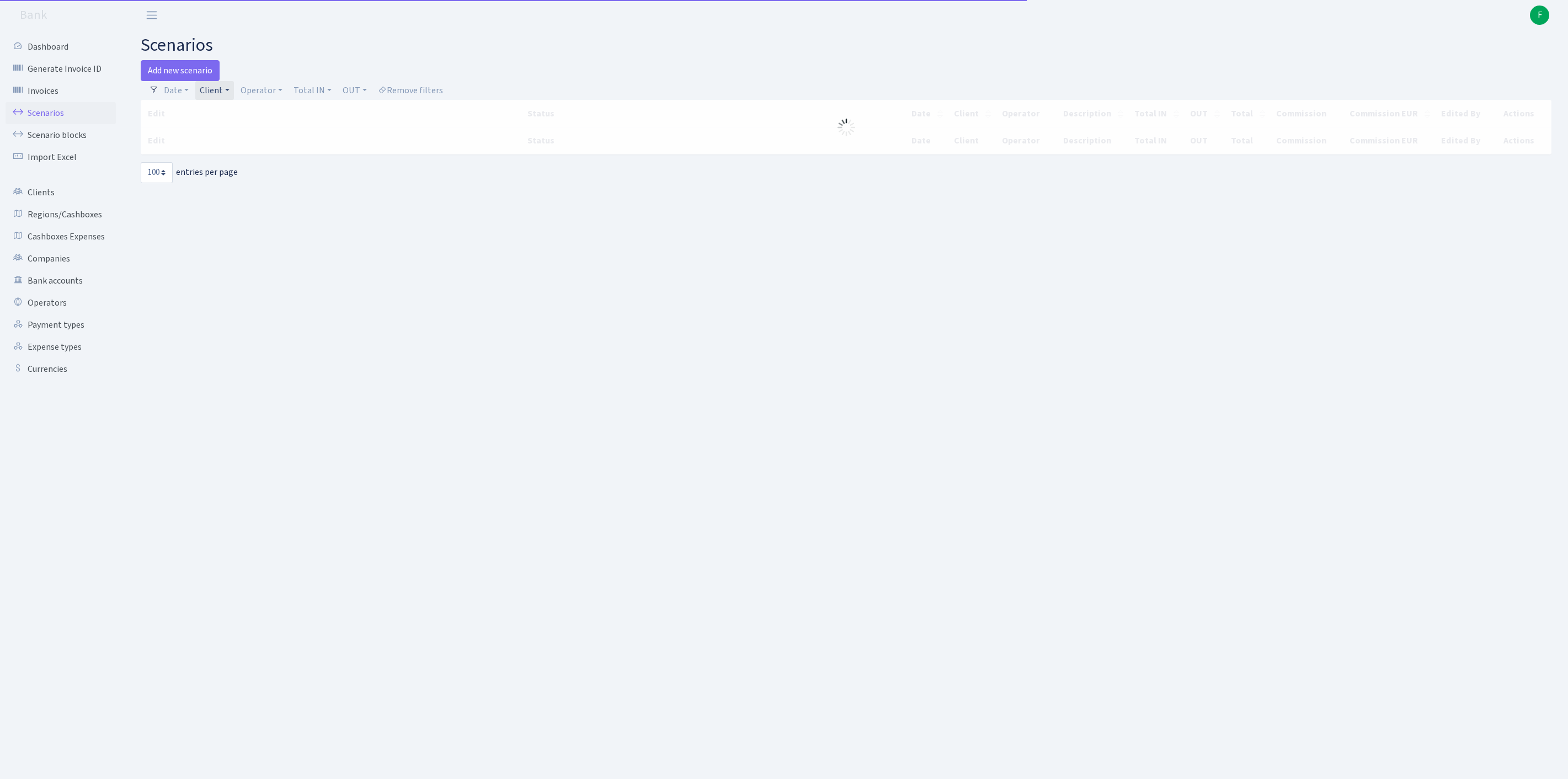
select select "100"
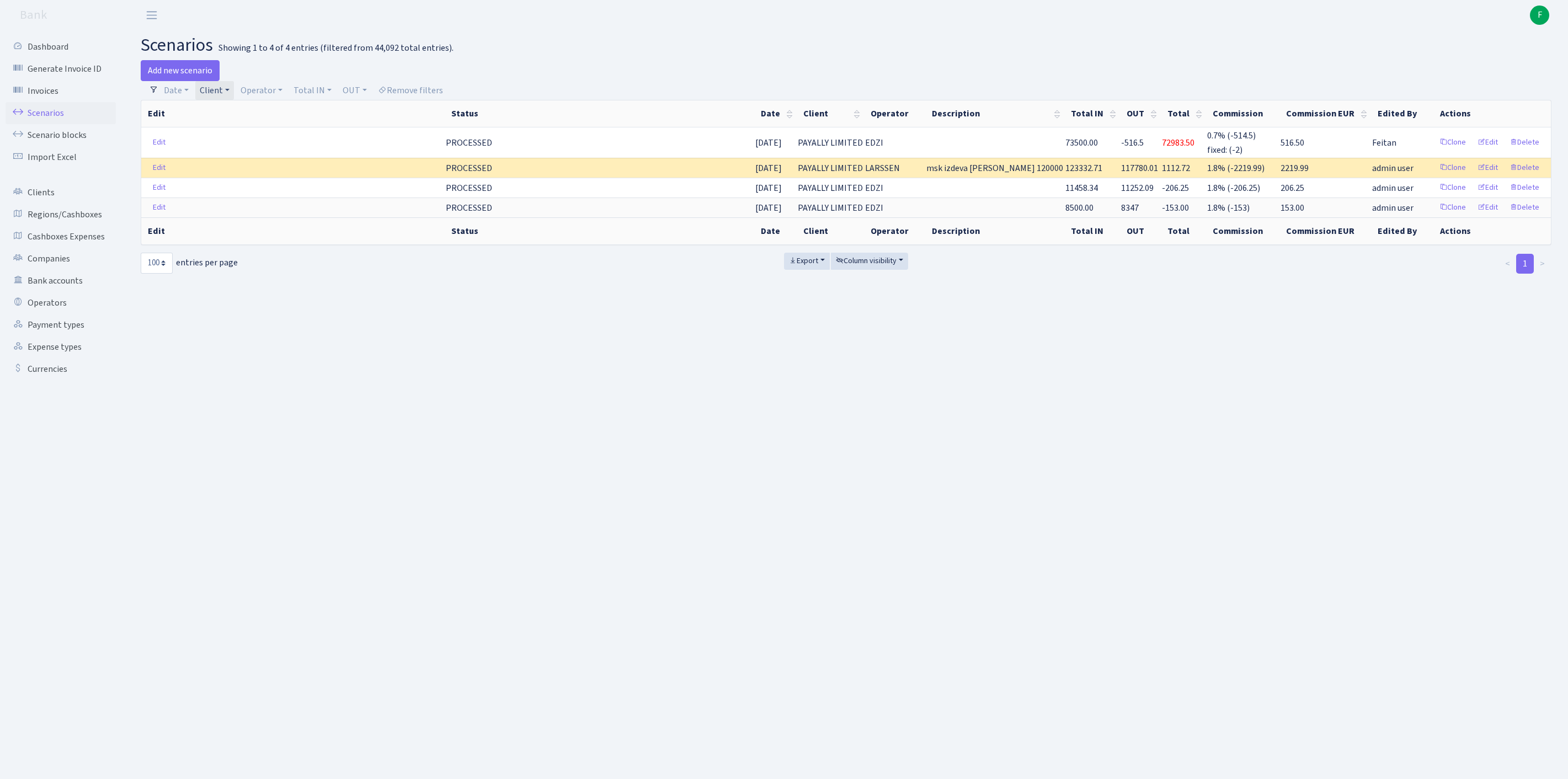
click at [234, 94] on link "Client" at bounding box center [215, 91] width 39 height 19
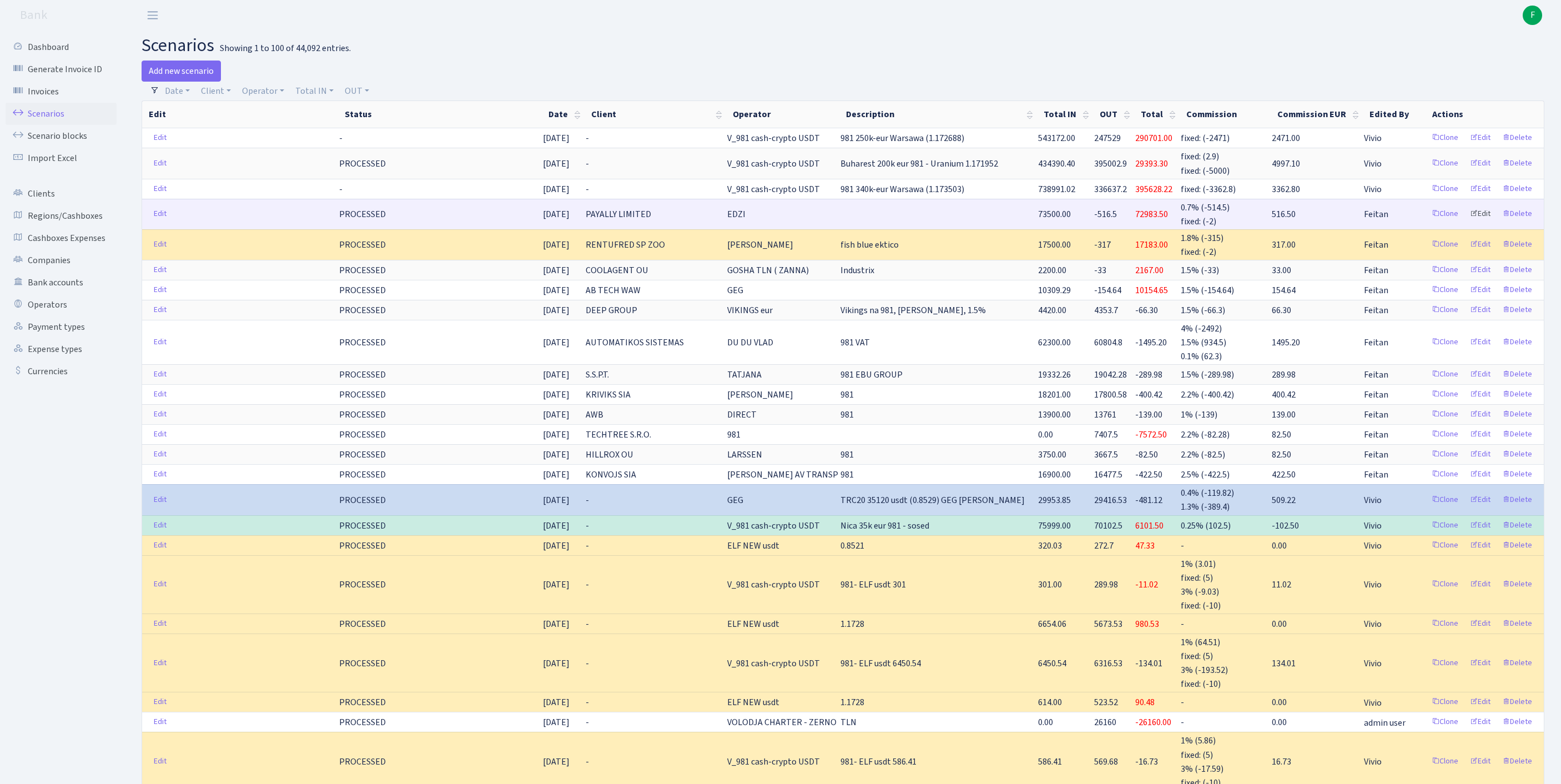
click at [1466, 222] on link "Edit" at bounding box center [1480, 213] width 31 height 17
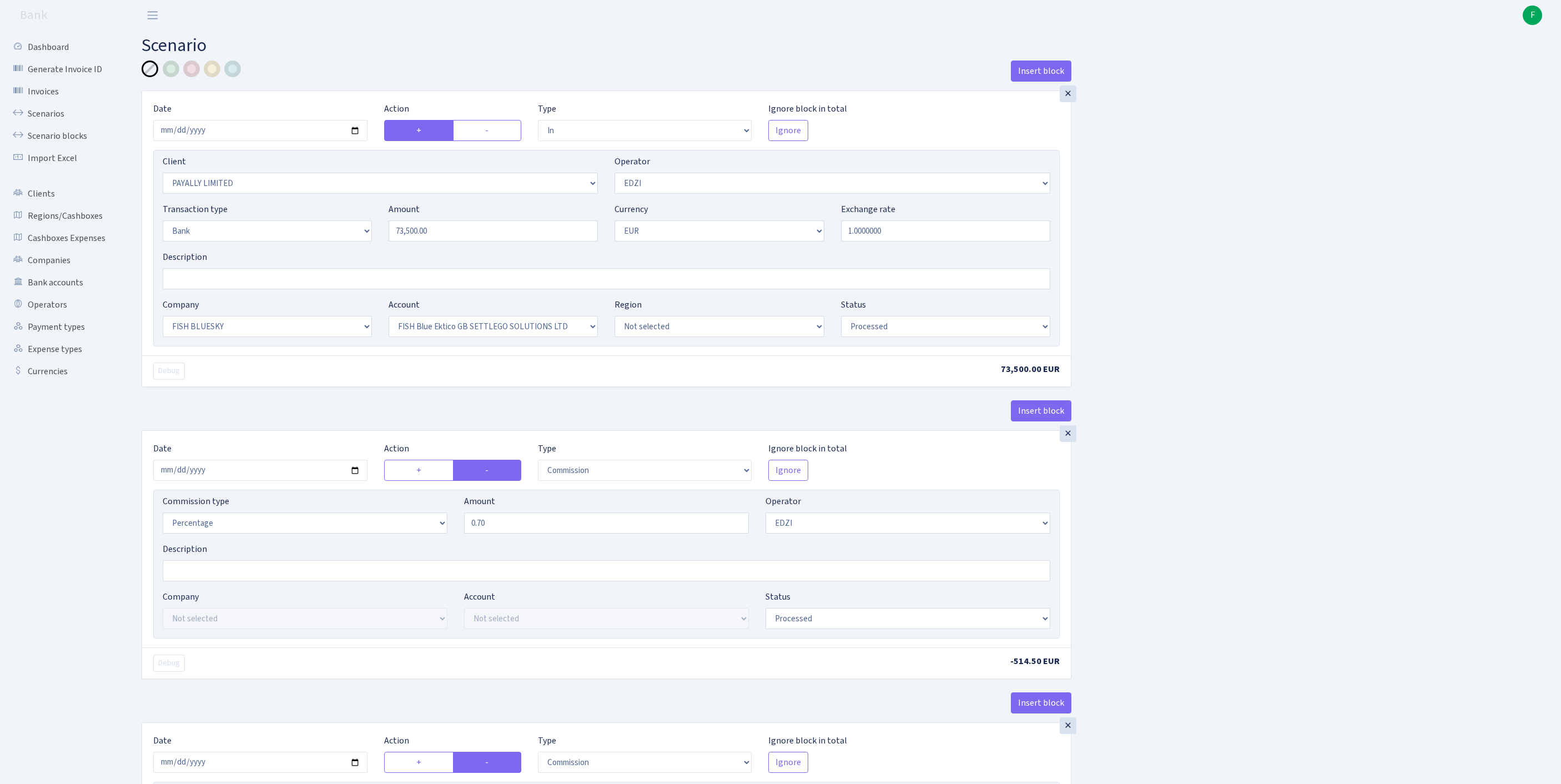
select select "in"
select select "919"
select select "11"
select select "2"
select select "1"
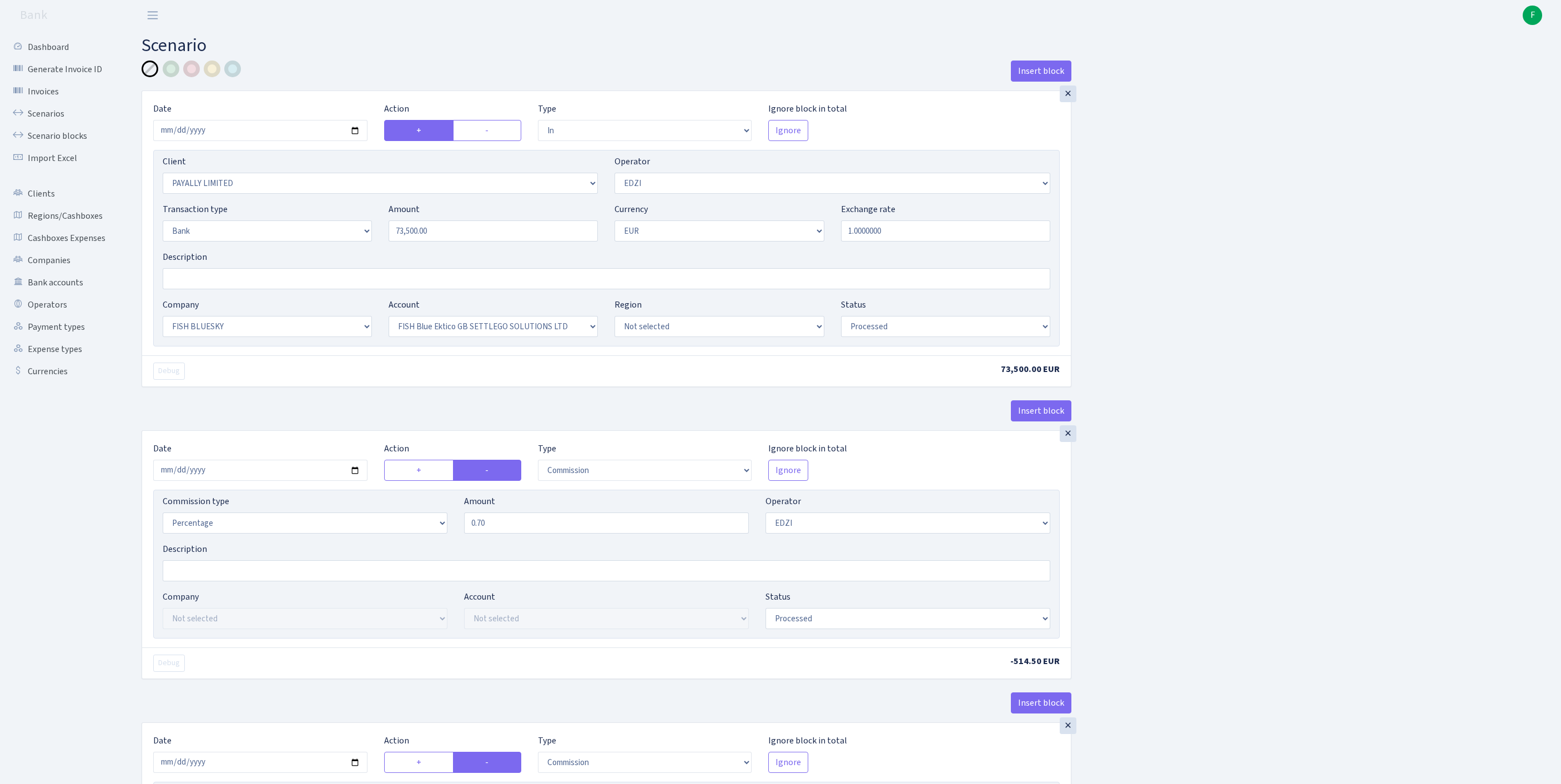
select select "23"
select select "67"
select select "processed"
select select "commission"
select select "11"
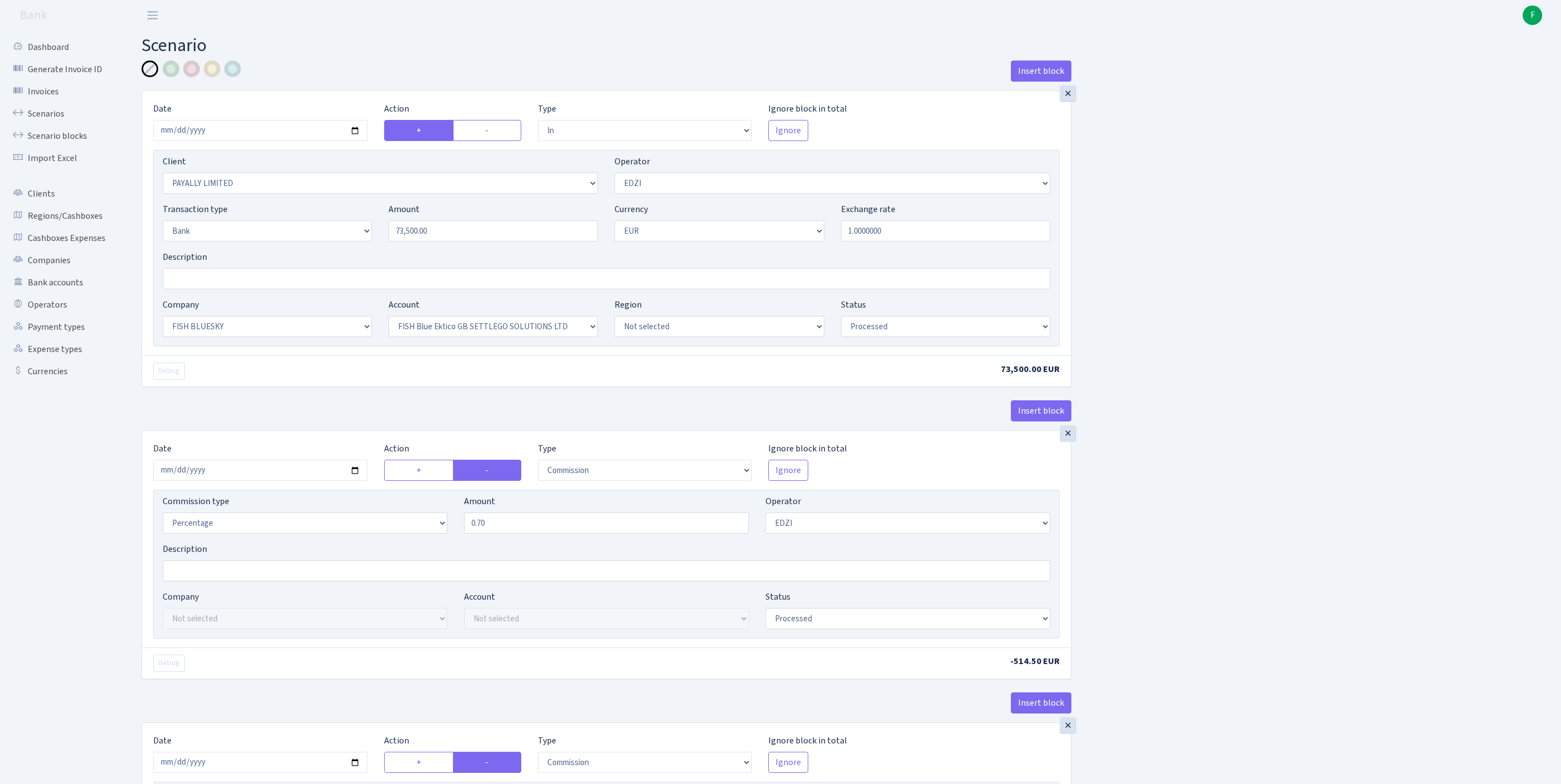
select select "processed"
select select "commission"
select select "fixed"
select select "1"
select select "23"
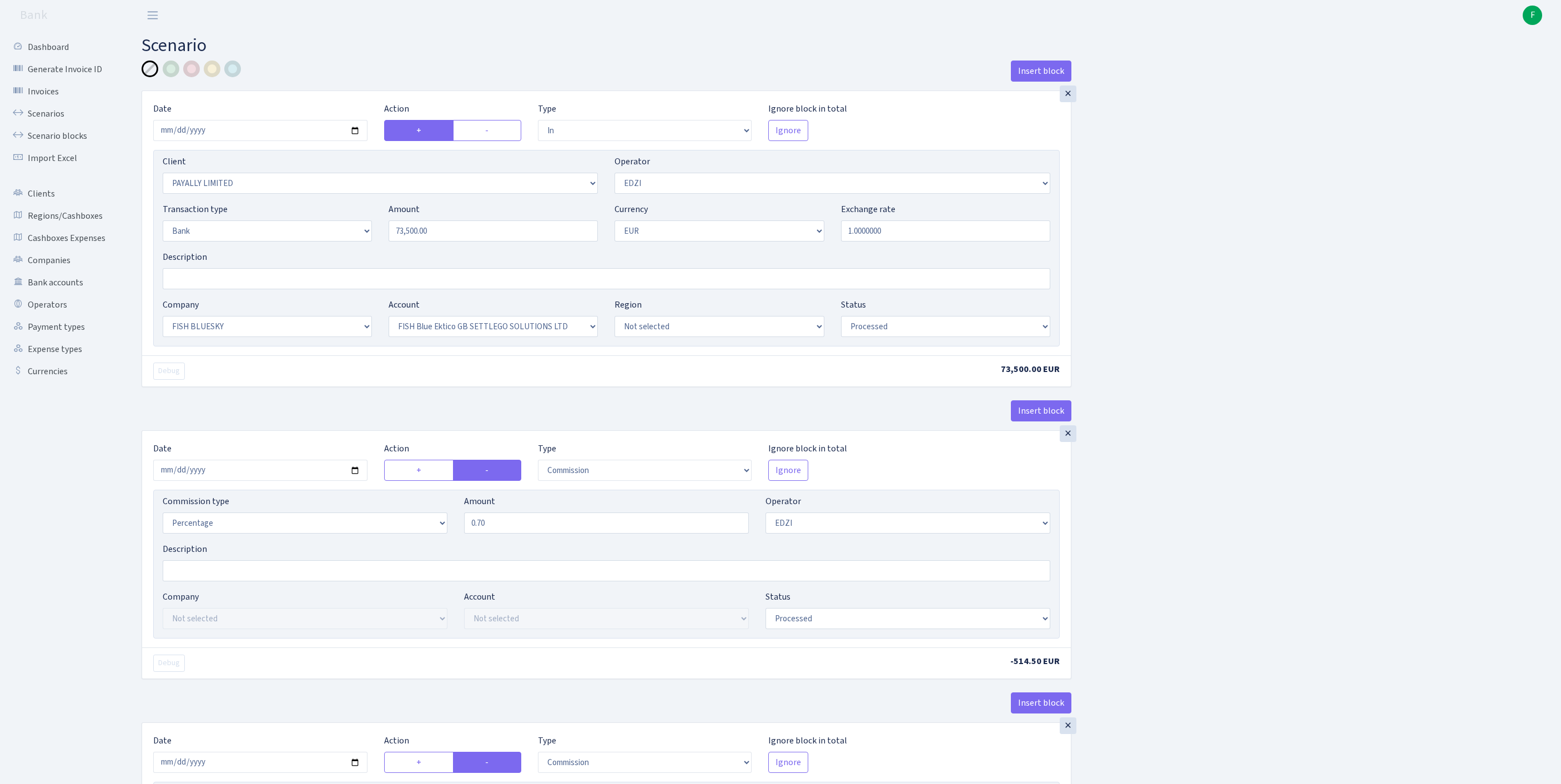
select select "67"
select select "processed"
click at [239, 289] on input "Description" at bounding box center [606, 279] width 888 height 21
type input "FISH BLUE ELECTIKO"
click at [210, 70] on div at bounding box center [212, 69] width 17 height 17
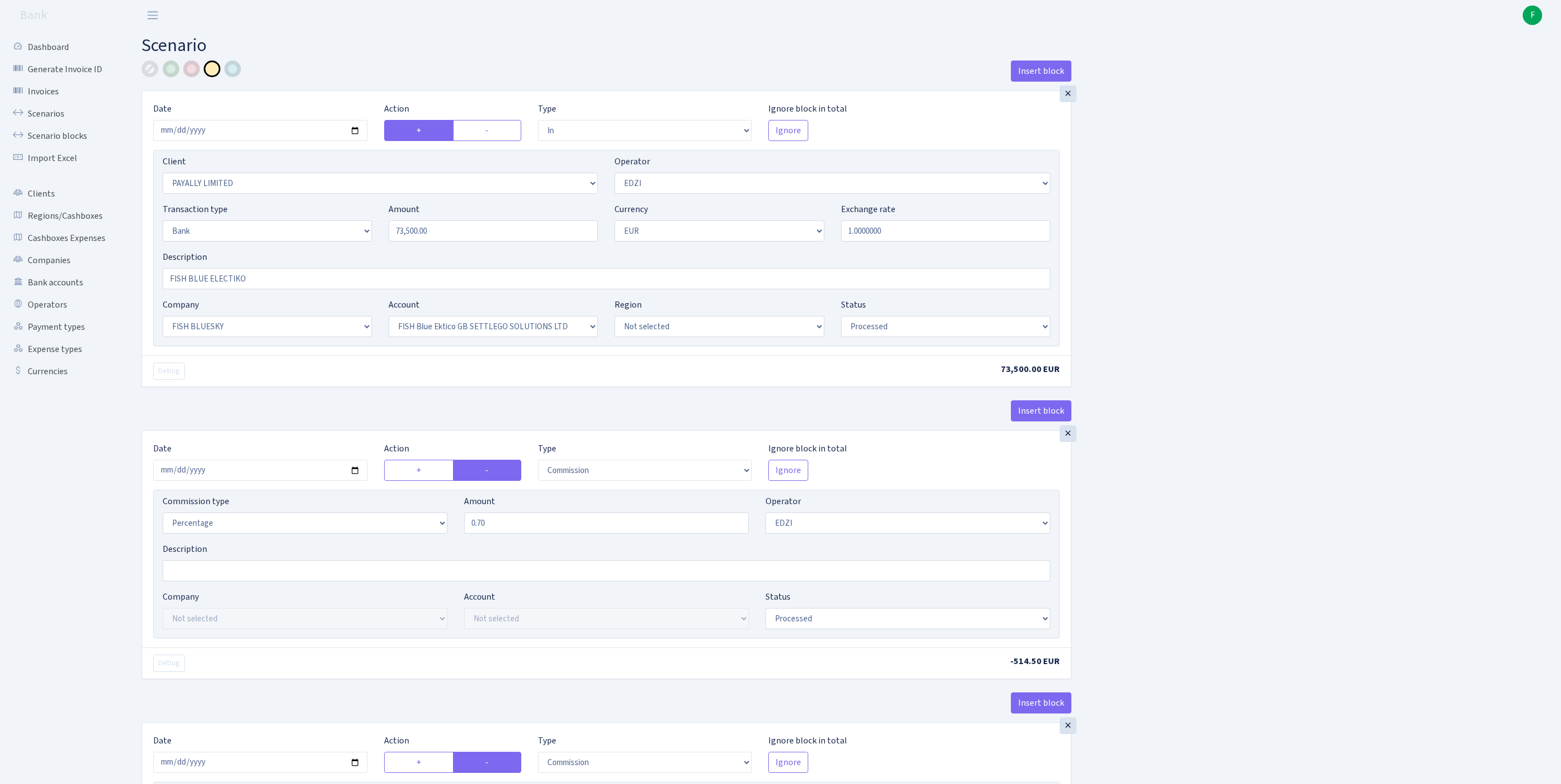
scroll to position [470, 0]
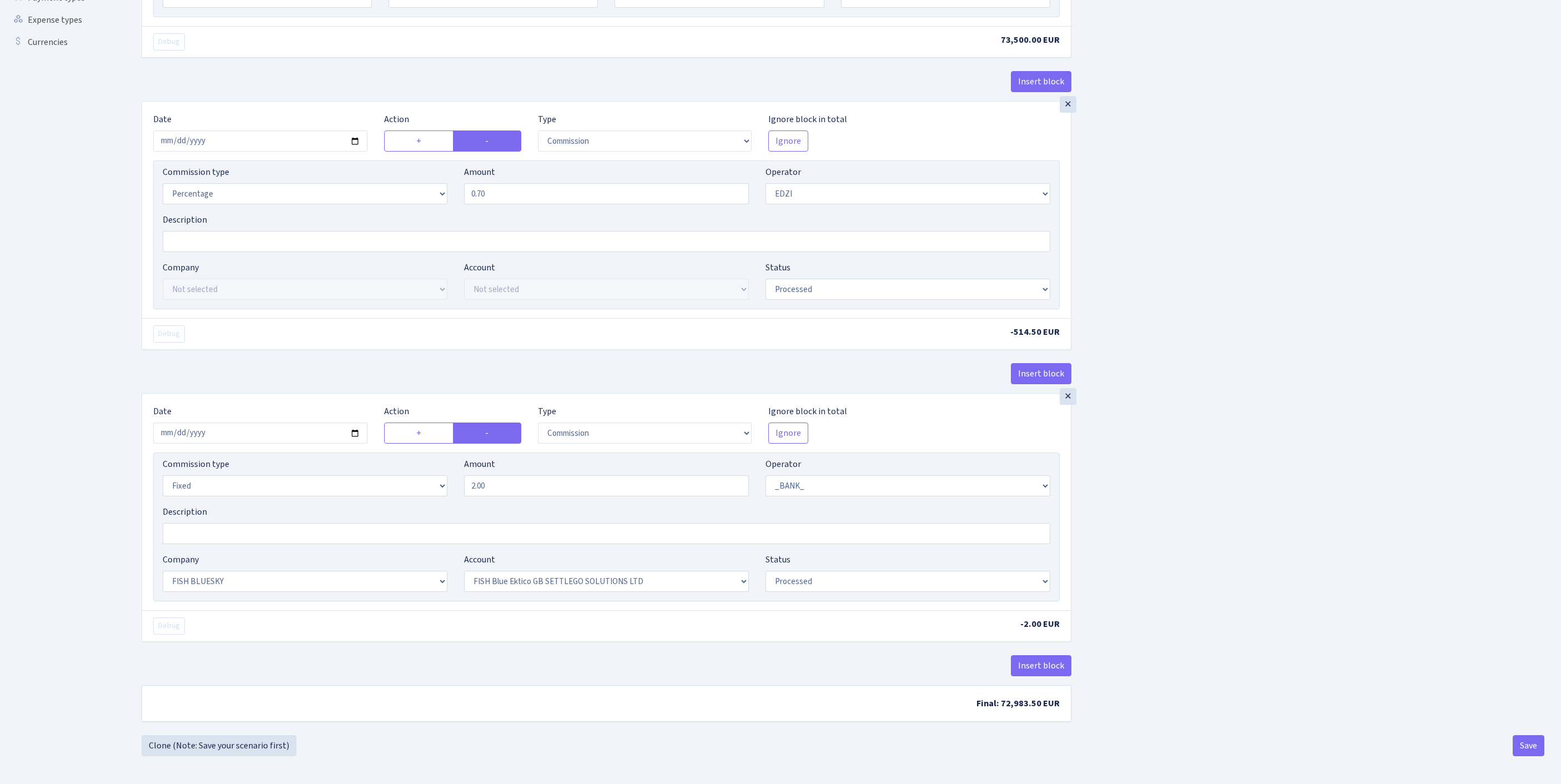
click at [1503, 742] on div "Insert block × Date [DATE] Action + - Type --- In Out Commission Field required…" at bounding box center [843, 244] width 1403 height 1025
click at [1526, 746] on button "Save" at bounding box center [1528, 745] width 32 height 21
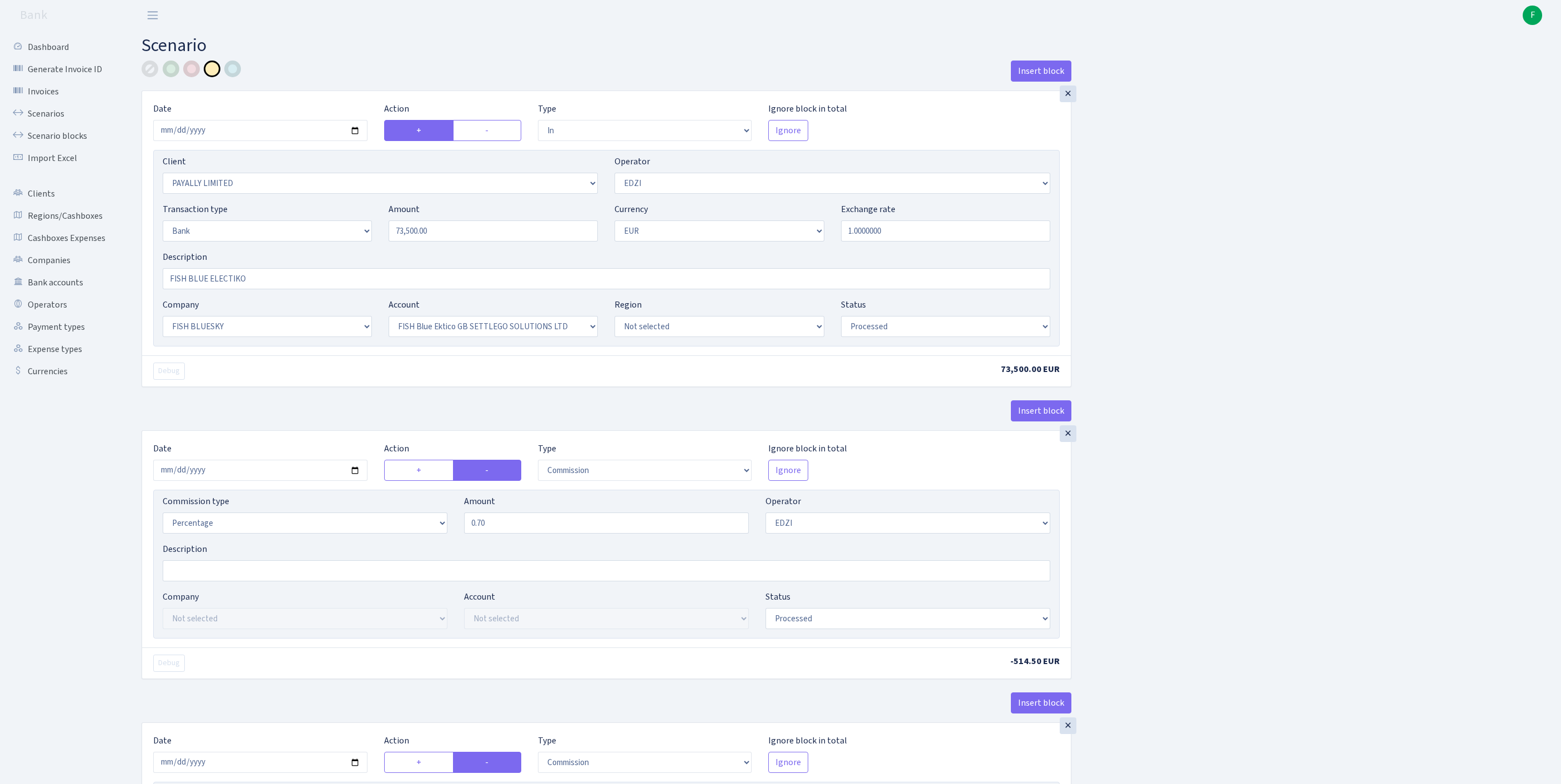
select select "in"
select select "919"
select select "11"
select select "2"
select select "1"
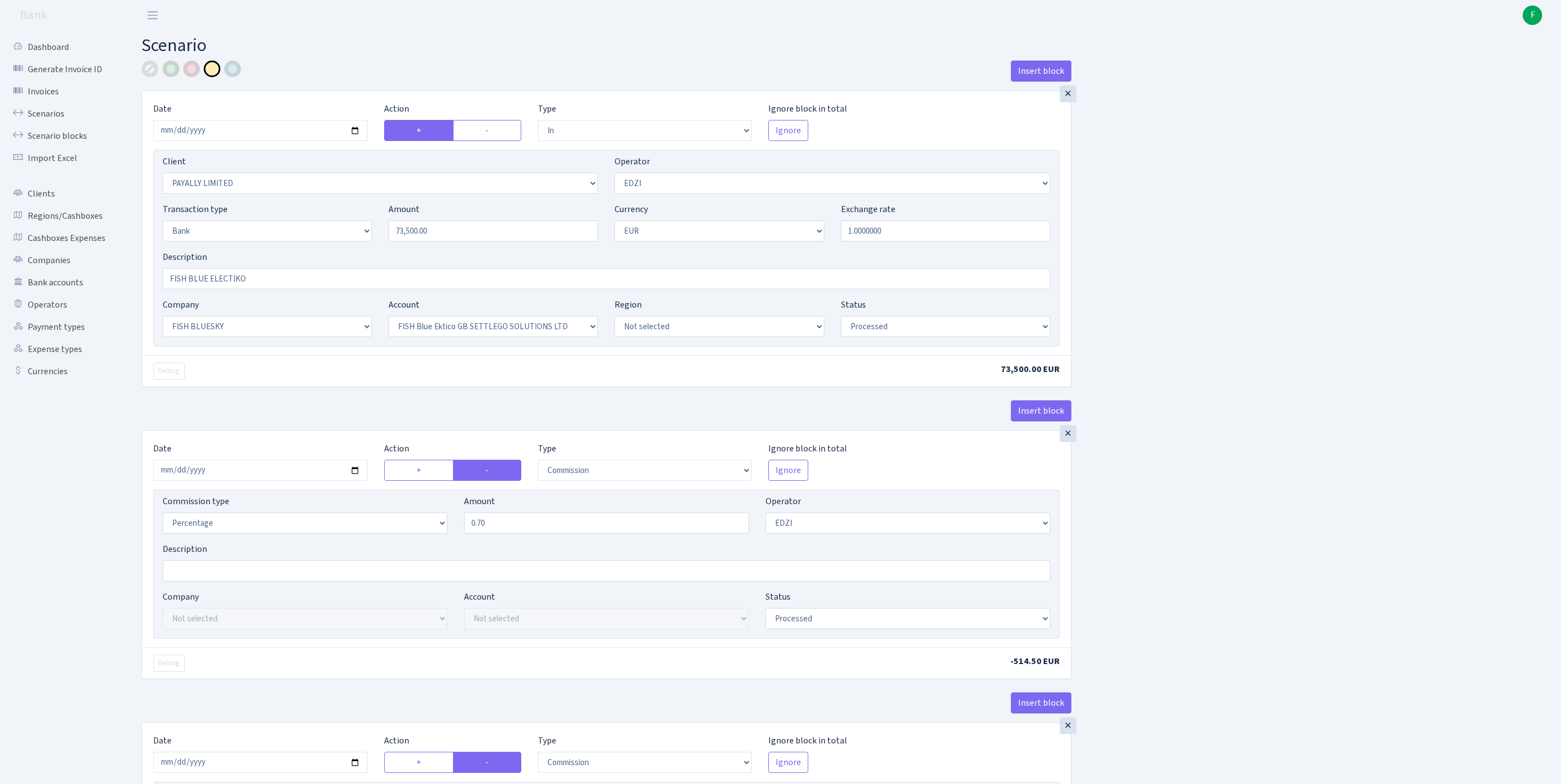
select select "23"
select select "67"
select select "processed"
select select "commission"
select select "11"
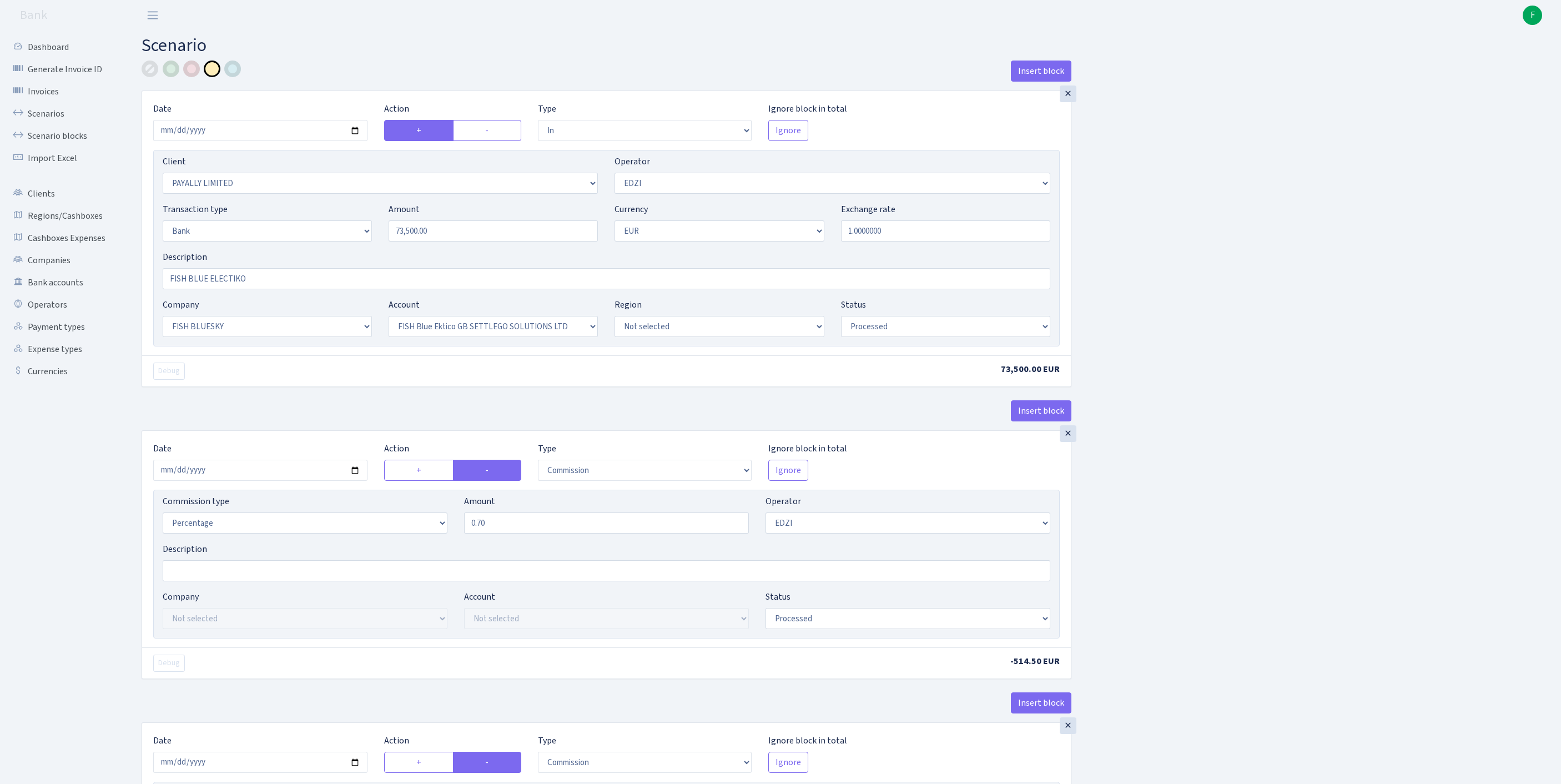
select select "processed"
select select "commission"
select select "fixed"
select select "1"
select select "23"
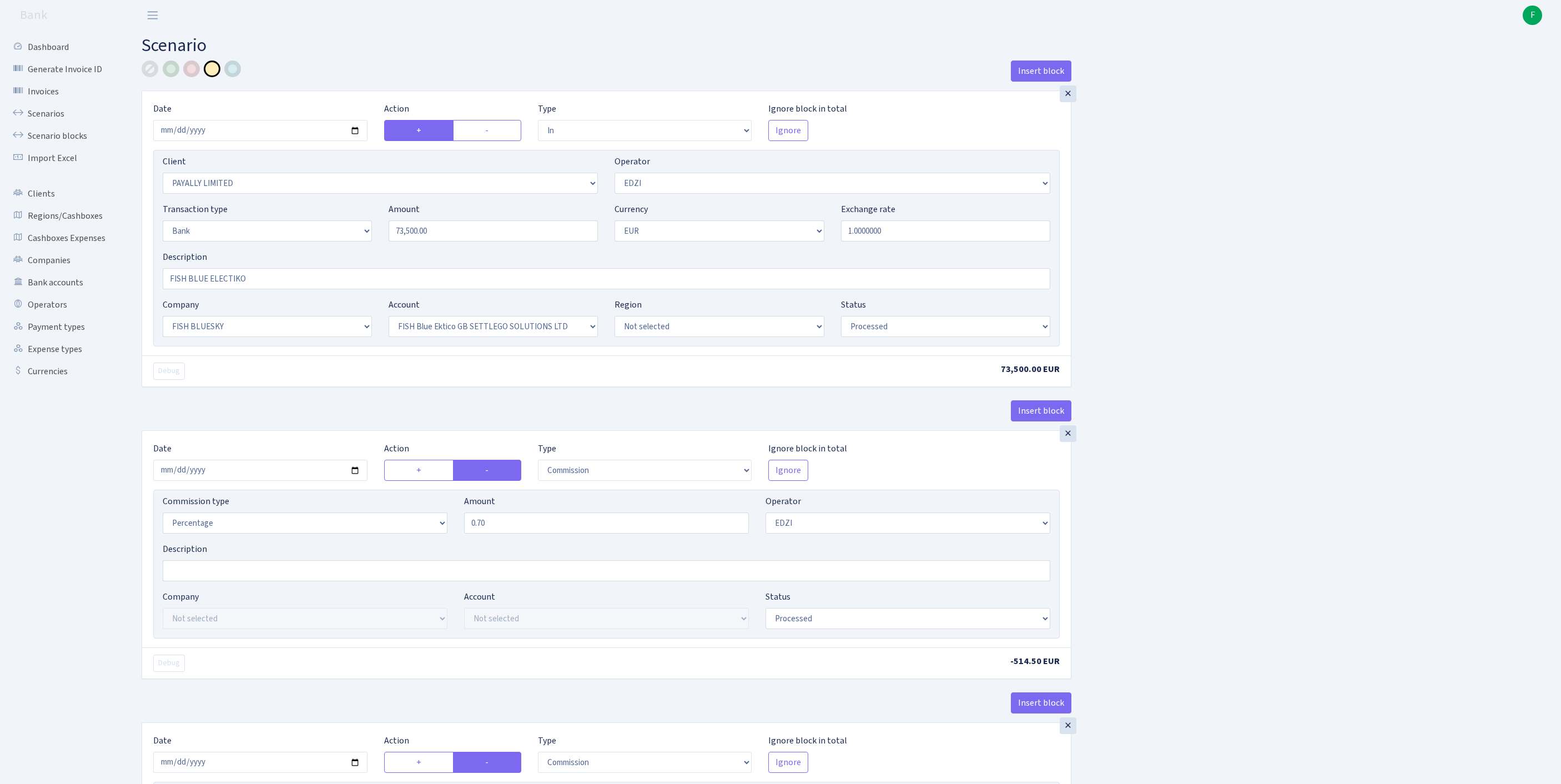
select select "67"
select select "processed"
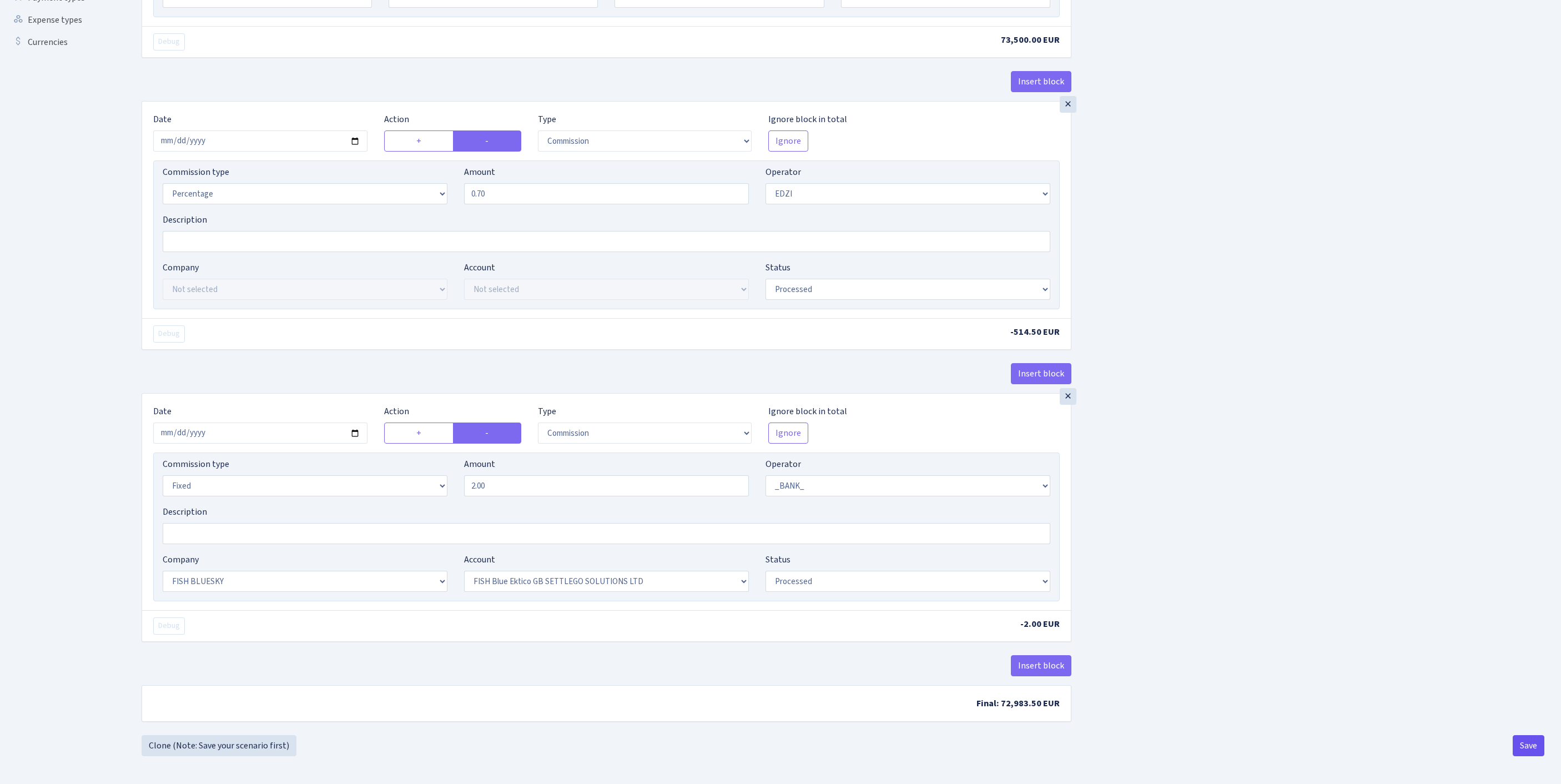
click at [1528, 742] on button "Save" at bounding box center [1528, 745] width 32 height 21
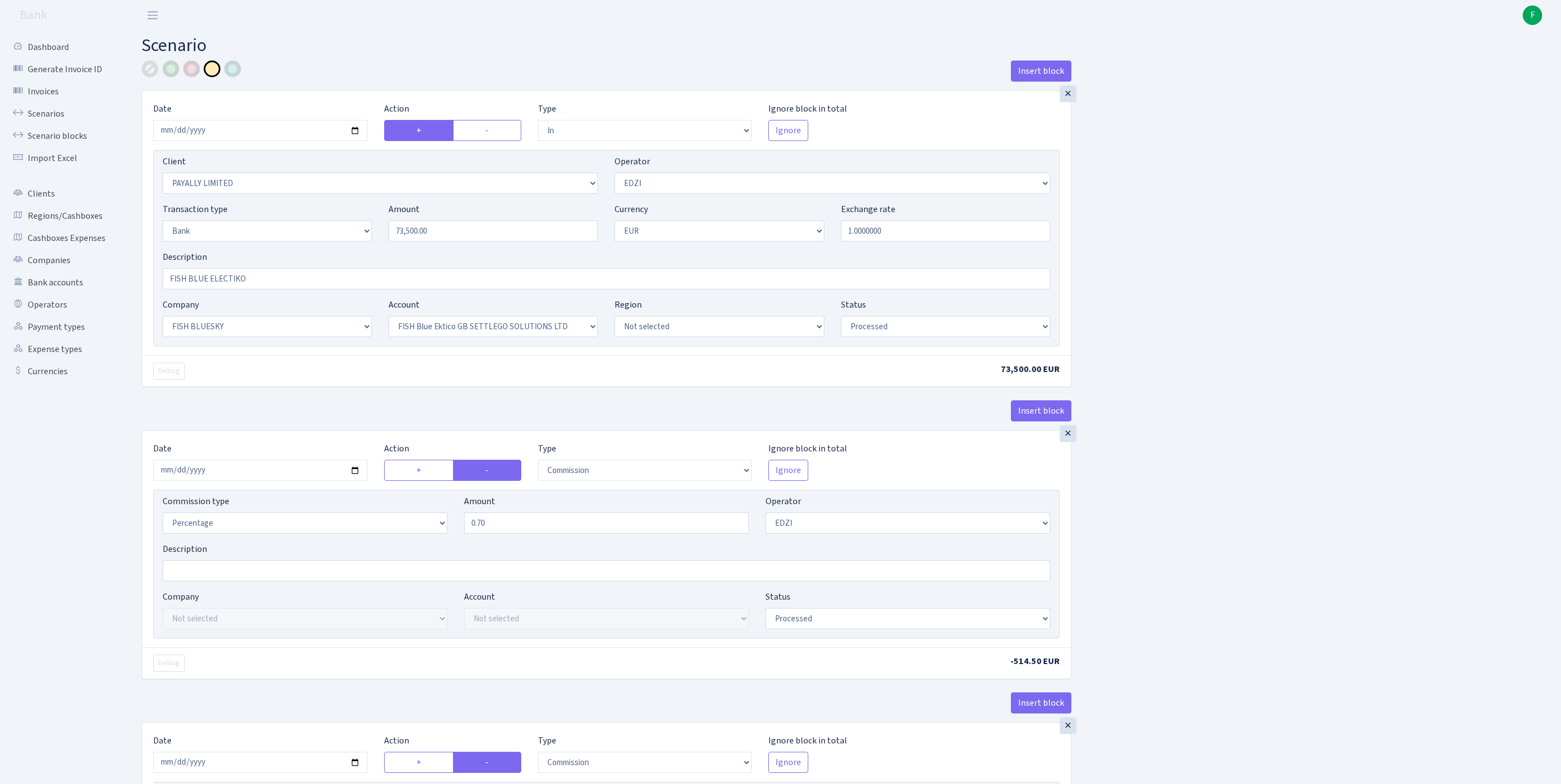
select select "in"
select select "919"
select select "11"
select select "2"
select select "1"
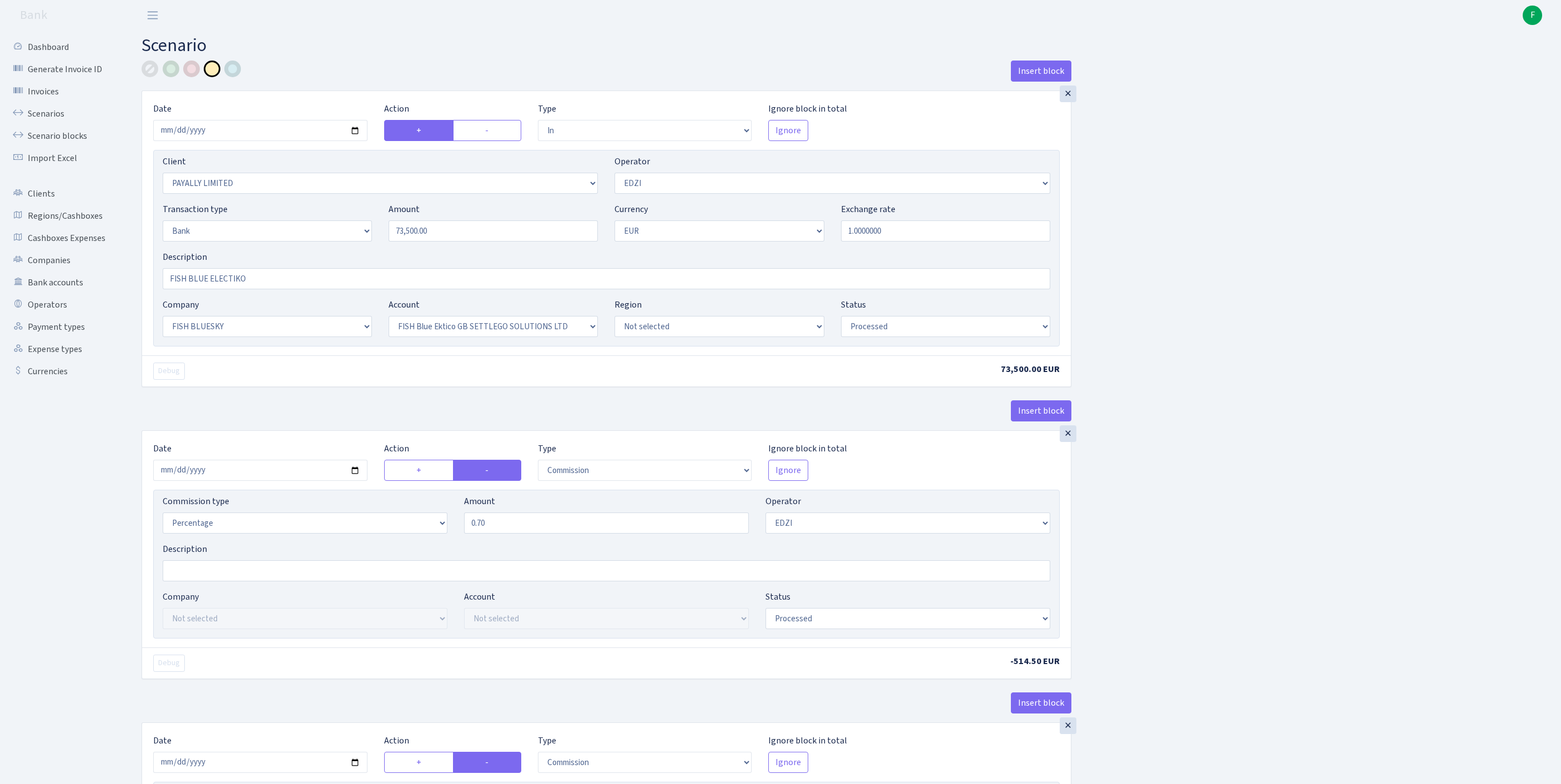
select select "23"
select select "67"
select select "processed"
select select "commission"
select select "11"
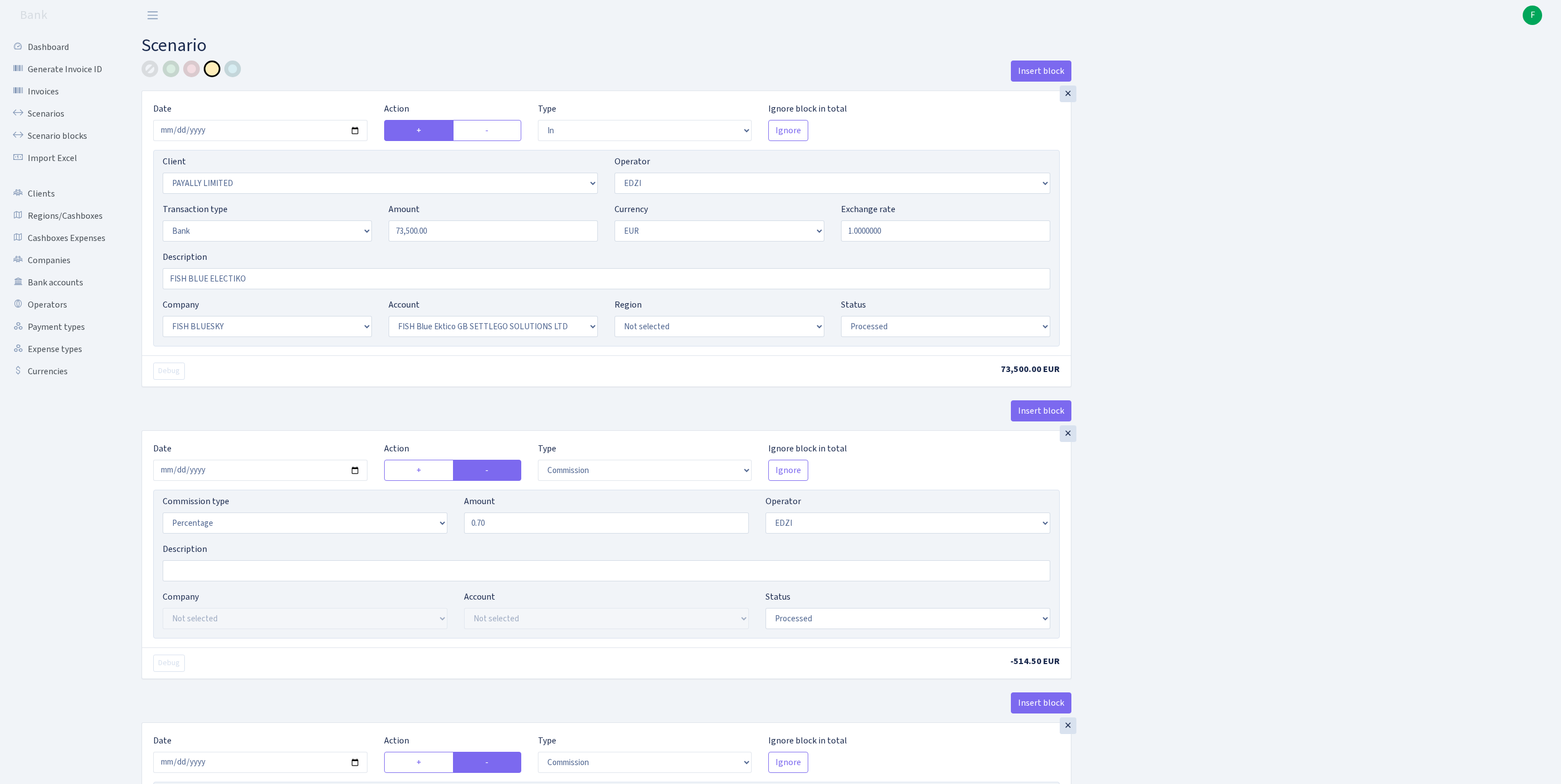
select select "processed"
select select "commission"
select select "fixed"
select select "1"
select select "23"
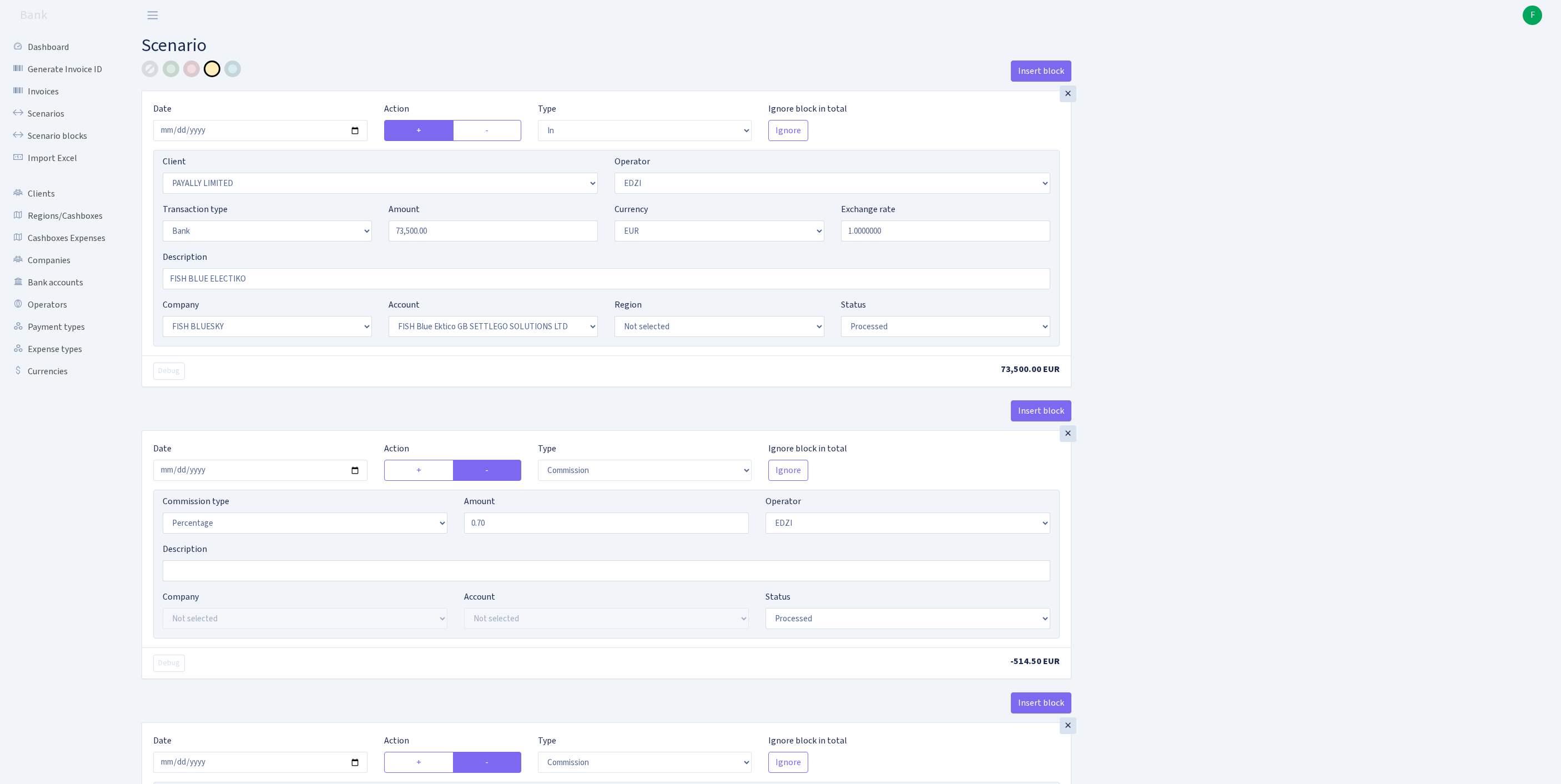
select select "67"
select select "processed"
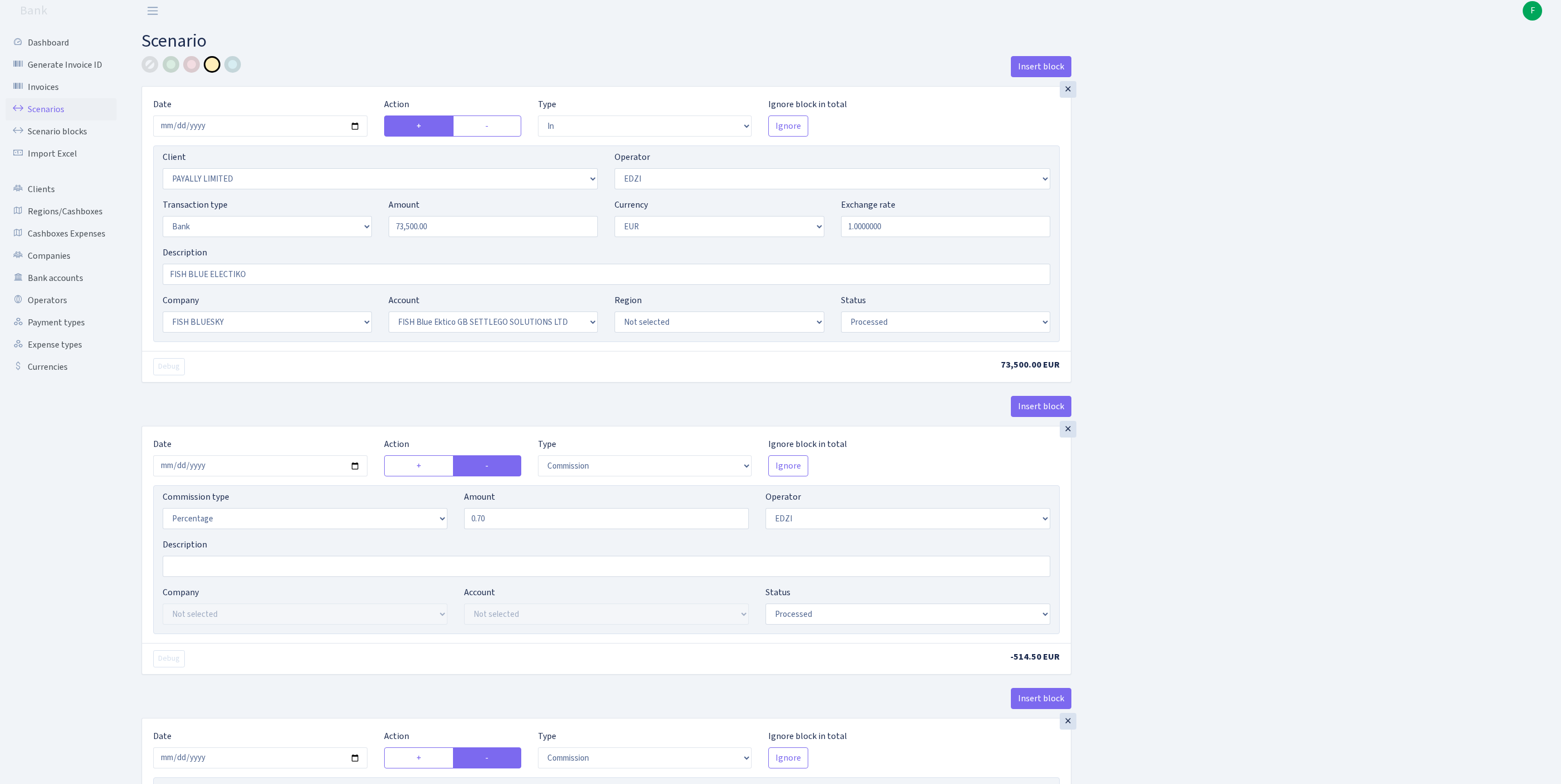
click at [50, 116] on link "Scenarios" at bounding box center [61, 109] width 111 height 22
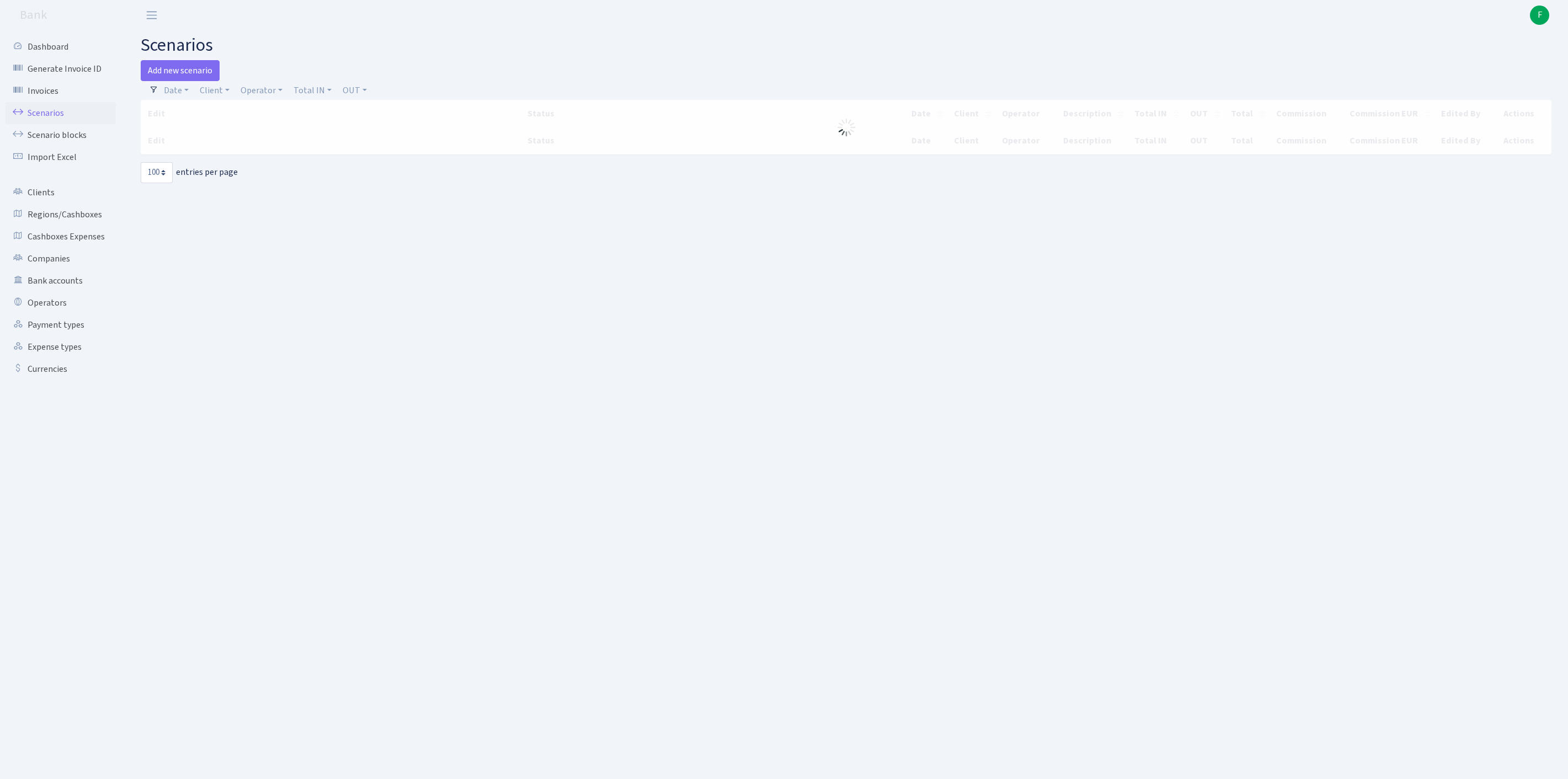
select select "100"
click at [224, 97] on link "Client" at bounding box center [215, 91] width 39 height 19
click at [241, 131] on input "search" at bounding box center [245, 130] width 91 height 17
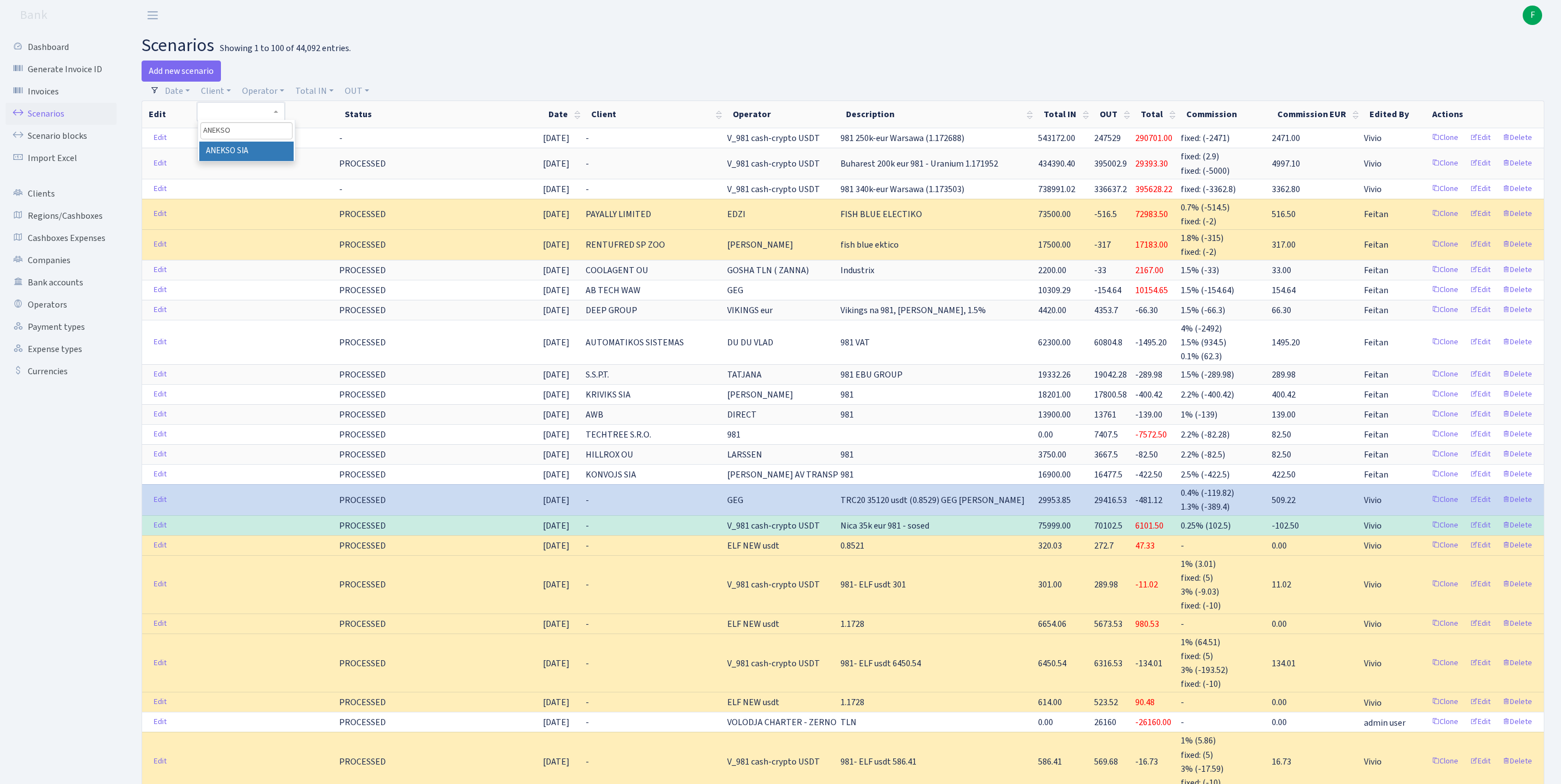
type input "ANEKSO"
click at [273, 161] on li "ANEKSO SIA" at bounding box center [247, 151] width 95 height 19
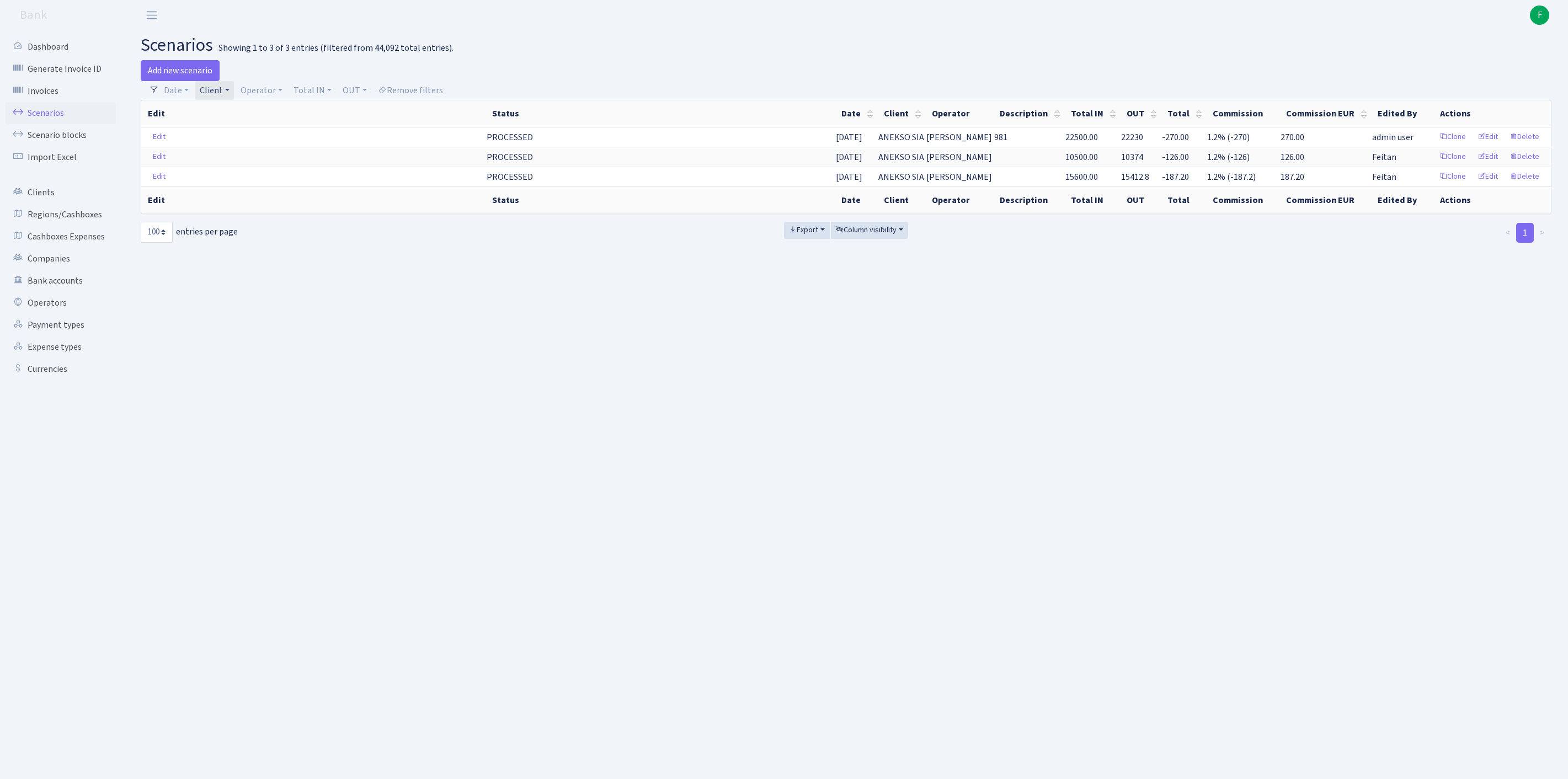
click at [234, 95] on link "Client" at bounding box center [215, 91] width 39 height 19
click at [244, 136] on input "search" at bounding box center [245, 130] width 91 height 17
type input "AV PROJ"
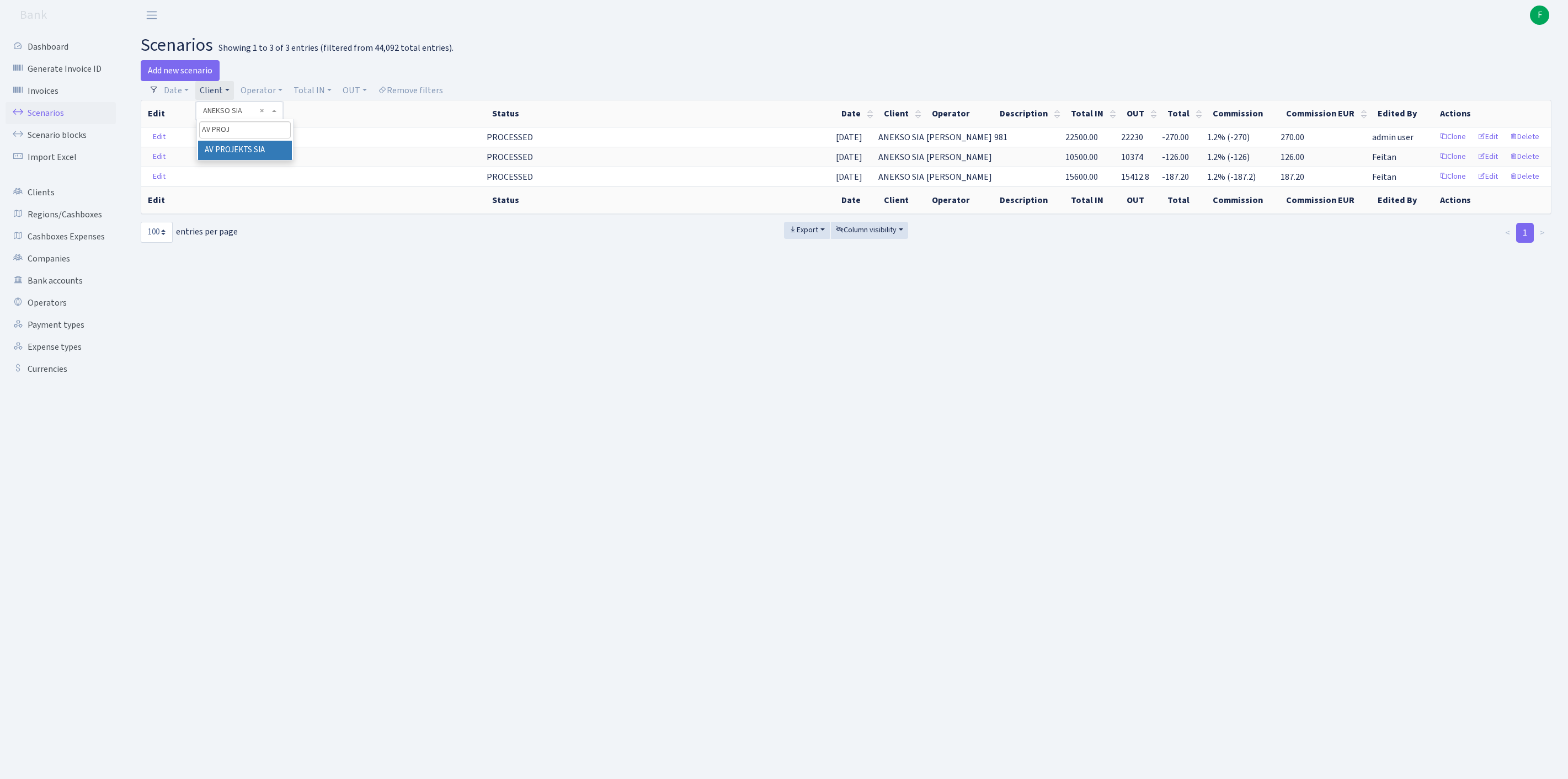
click at [277, 160] on li "AV PROJEKTS SIA" at bounding box center [245, 150] width 94 height 19
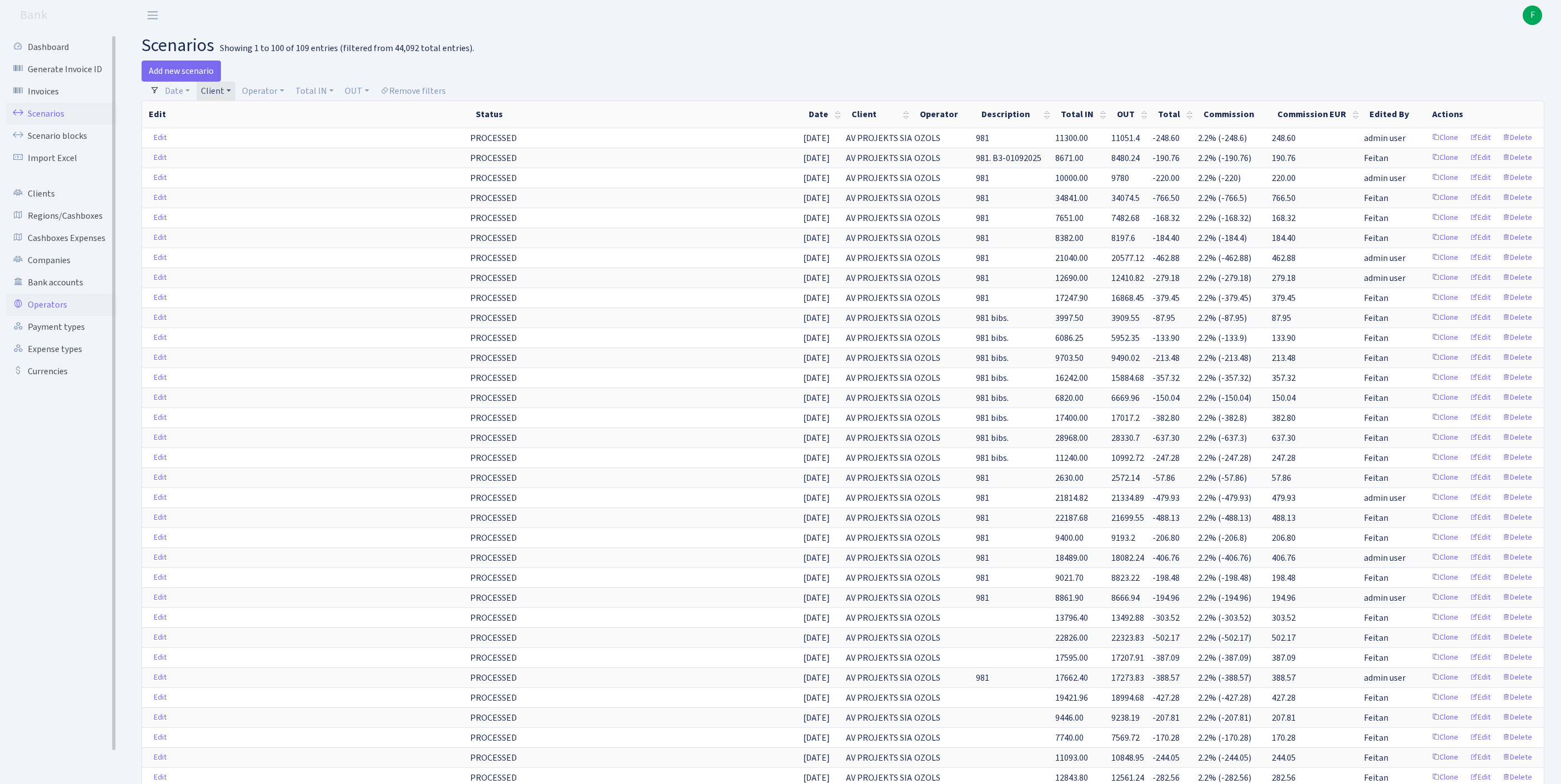
click at [40, 316] on link "Operators" at bounding box center [61, 305] width 111 height 22
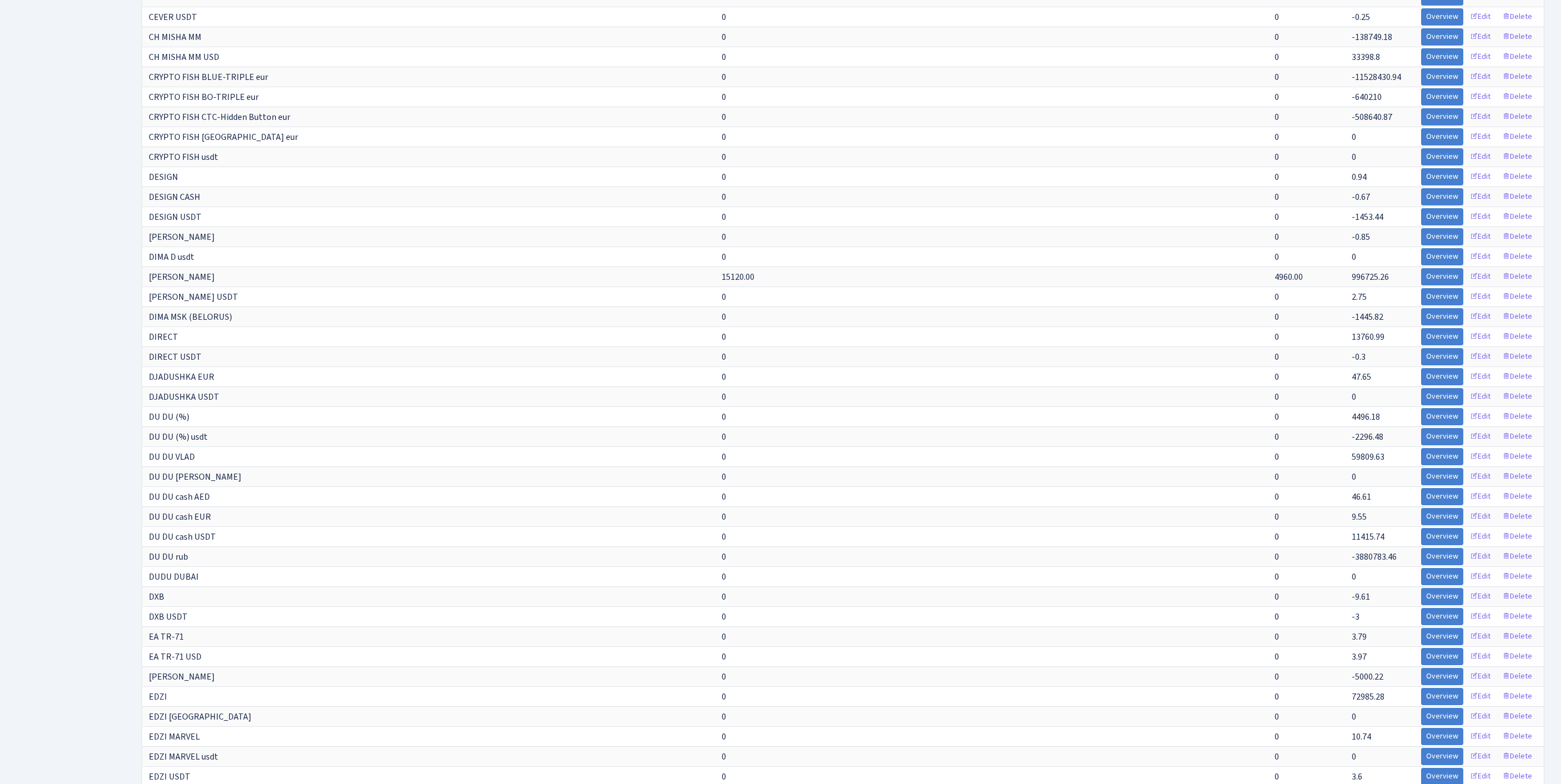
scroll to position [1944, 0]
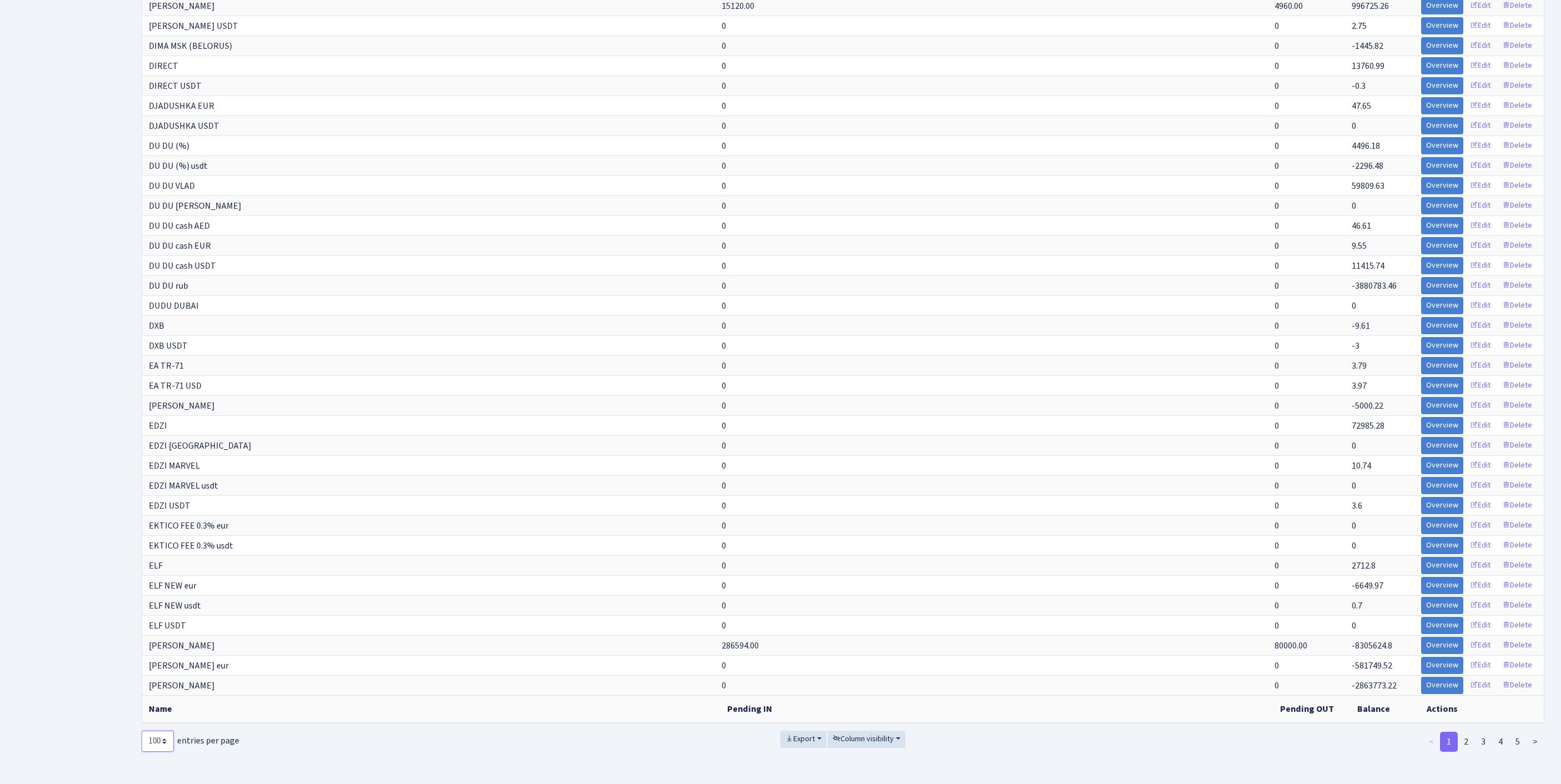
select select "-1"
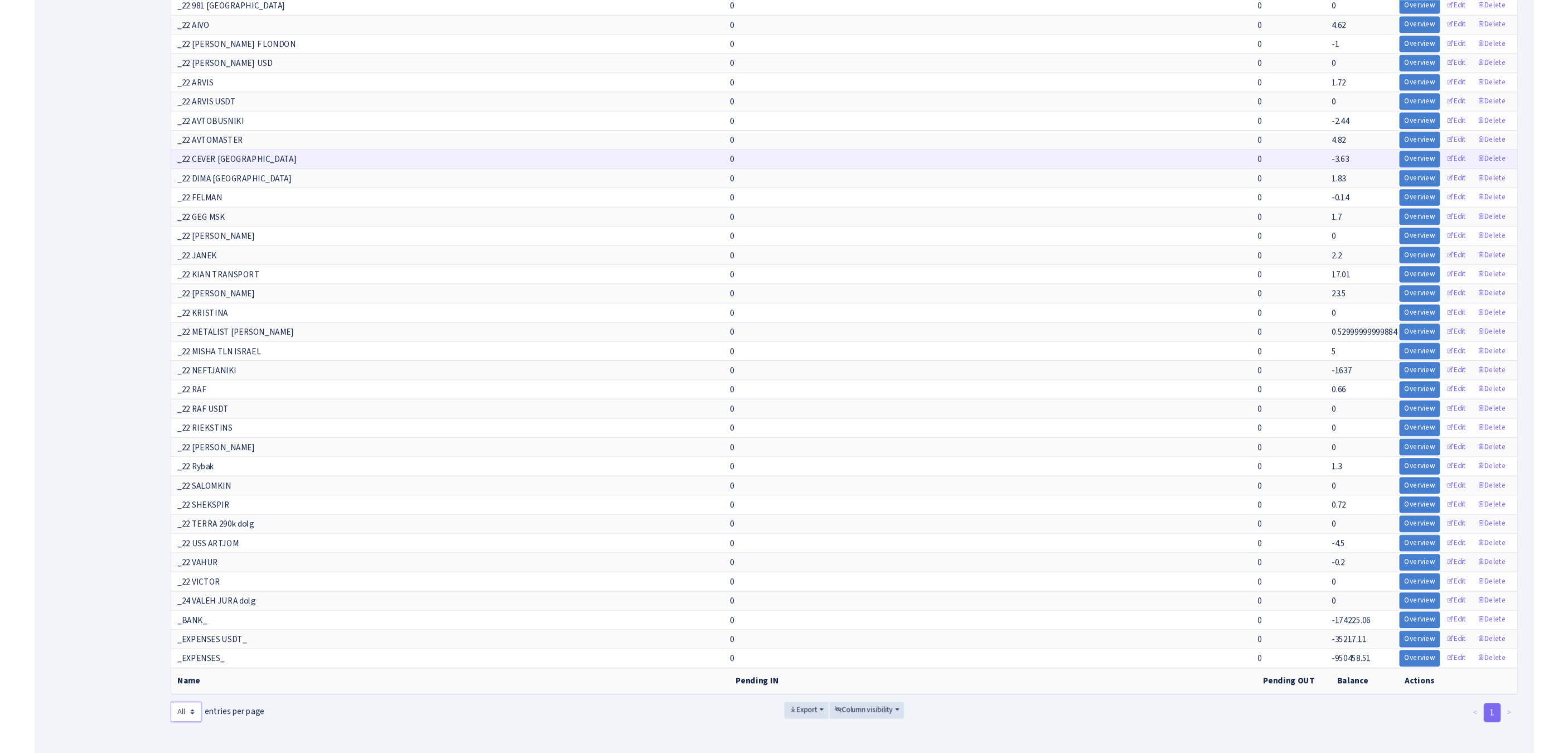
scroll to position [10309, 0]
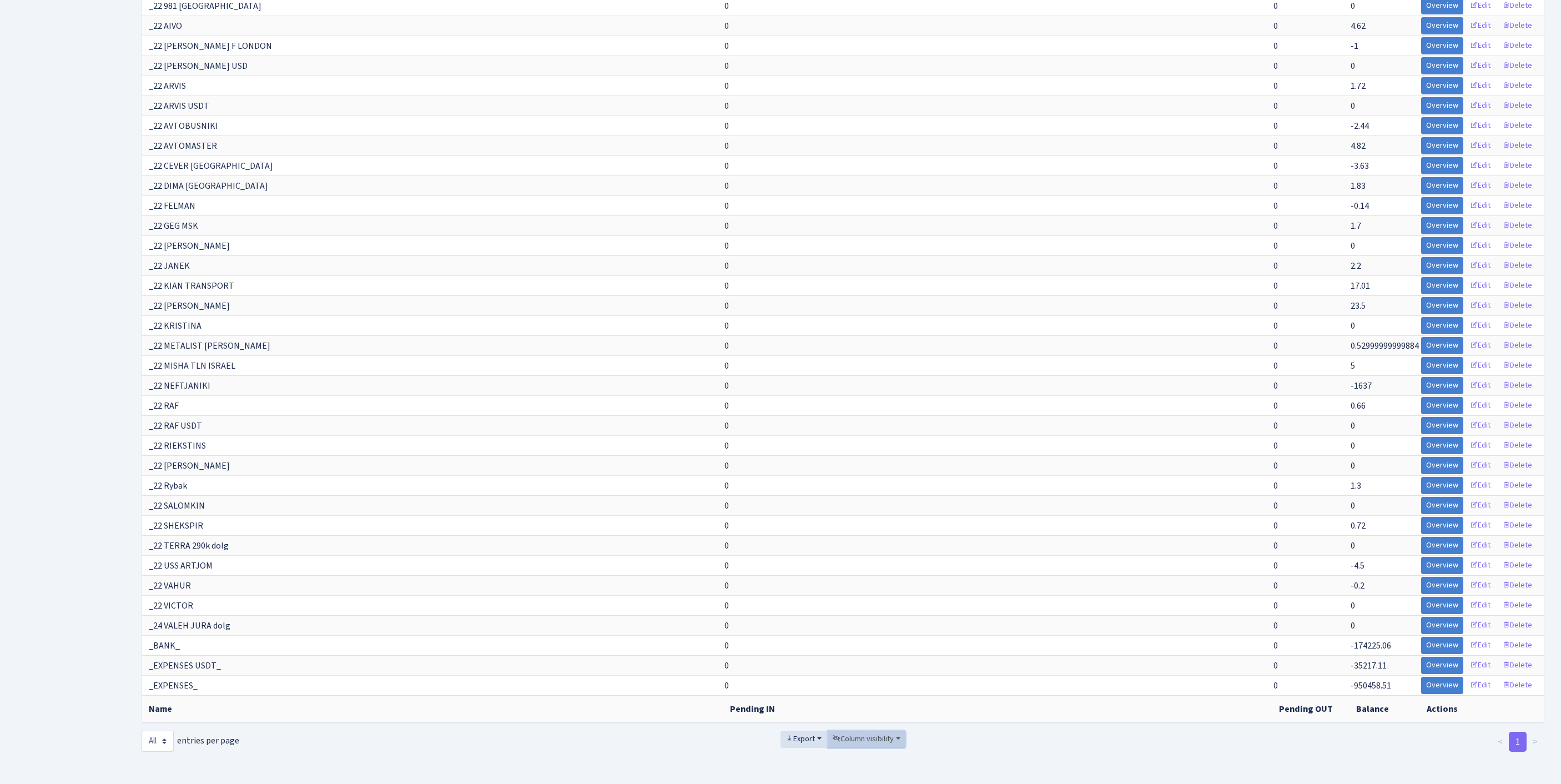
click at [867, 734] on span "Column visibility" at bounding box center [863, 739] width 61 height 11
click at [855, 670] on span "Pending IN" at bounding box center [860, 676] width 38 height 12
click at [865, 687] on span "Pending OUT" at bounding box center [864, 693] width 47 height 12
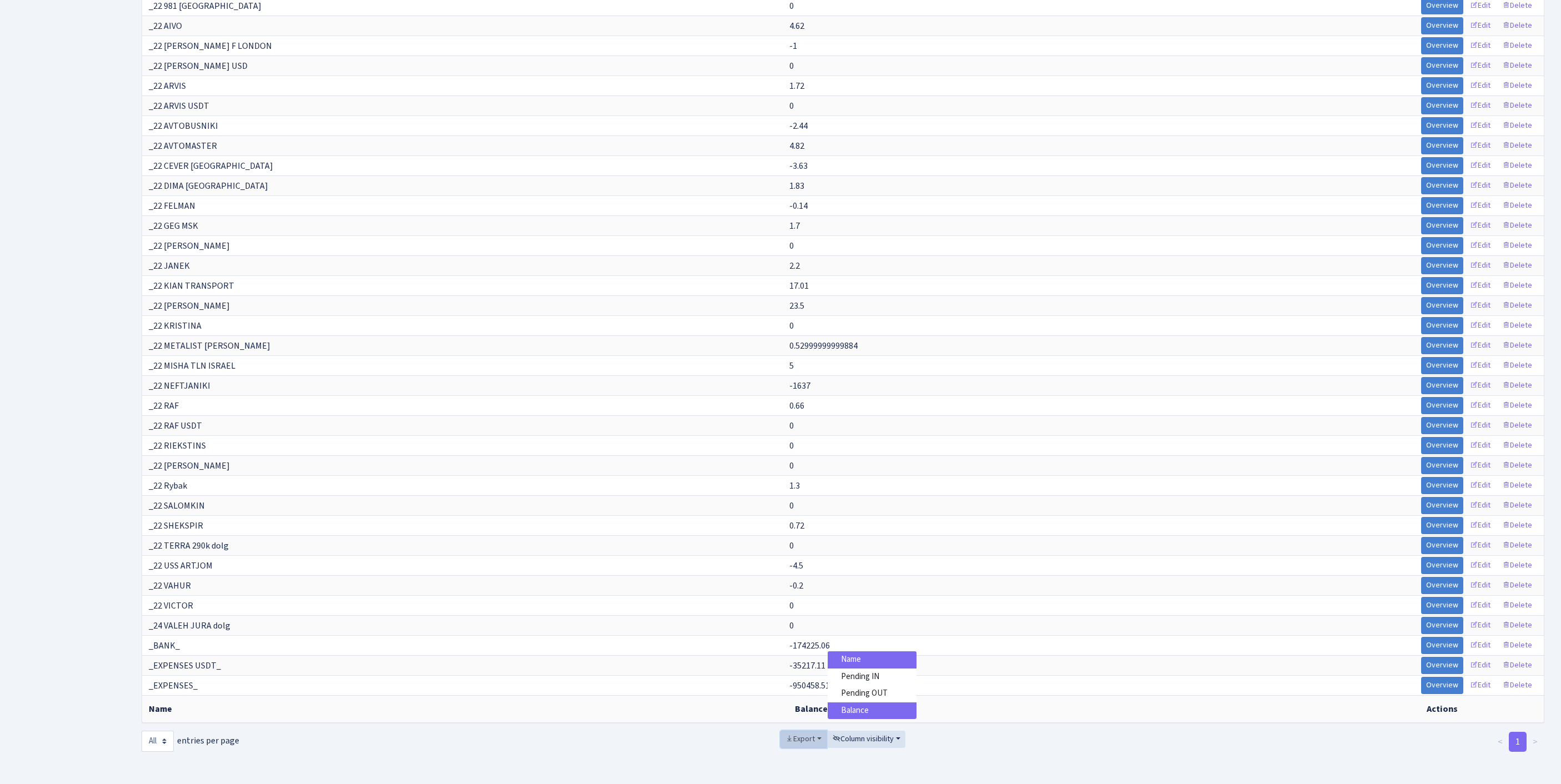
click at [785, 734] on span "Export" at bounding box center [800, 739] width 29 height 11
click at [794, 651] on span "Excel" at bounding box center [803, 657] width 19 height 12
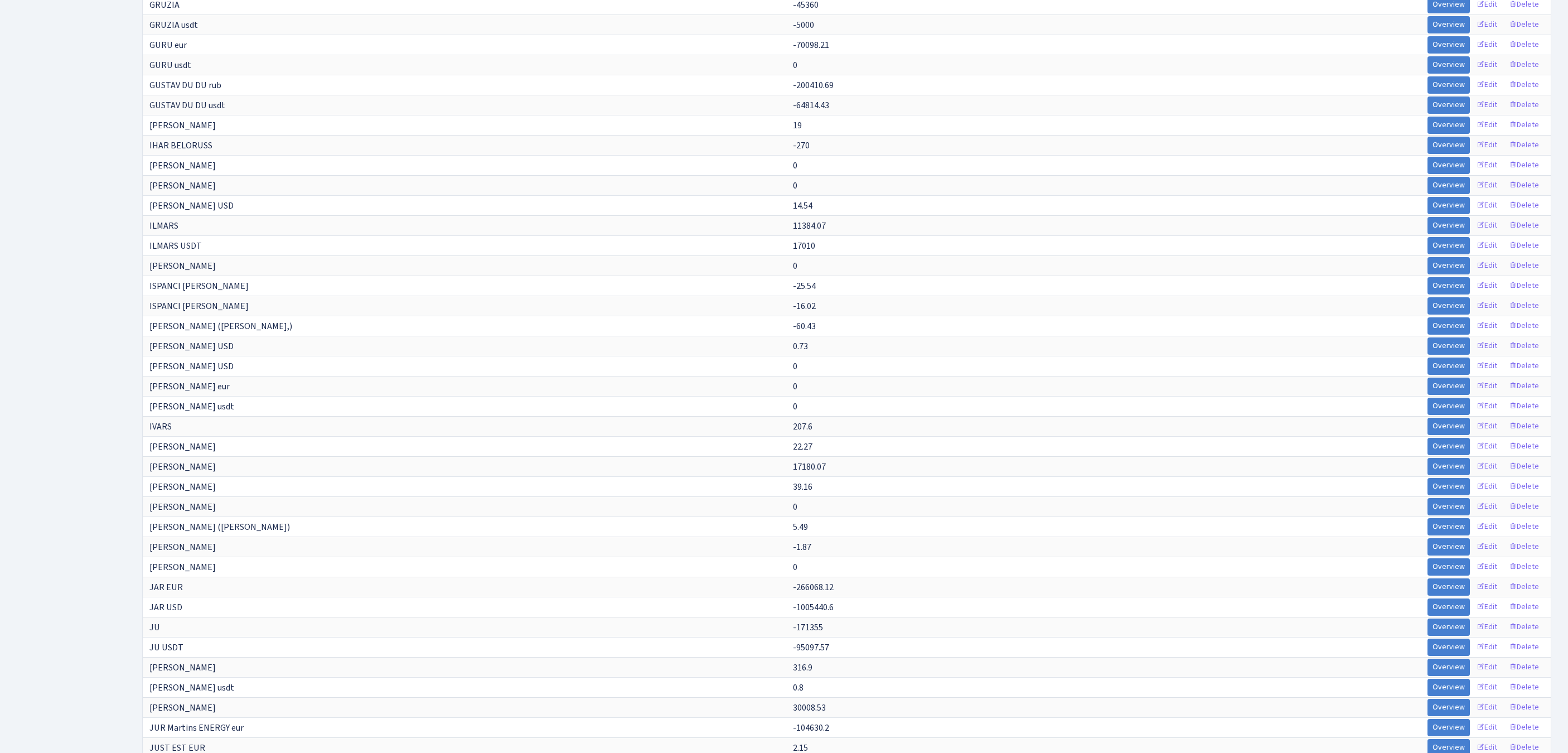
scroll to position [7884, 0]
